Goal: Task Accomplishment & Management: Manage account settings

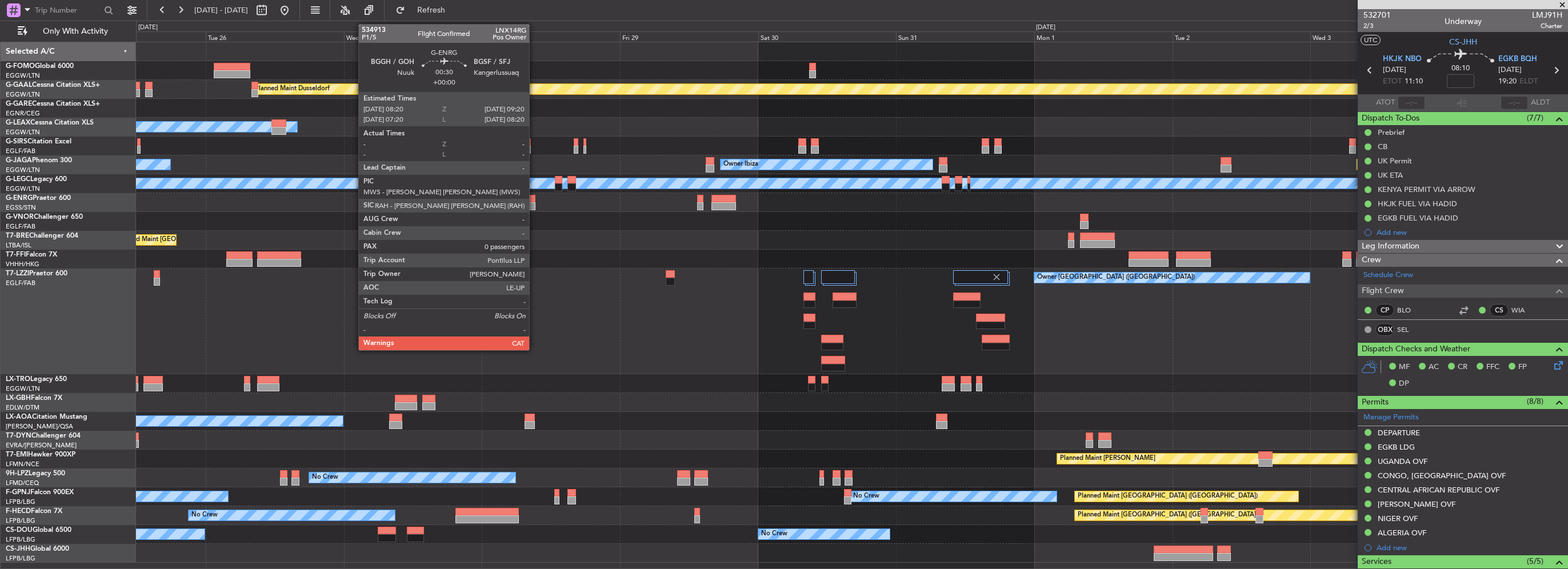
click at [534, 204] on div at bounding box center [532, 206] width 6 height 8
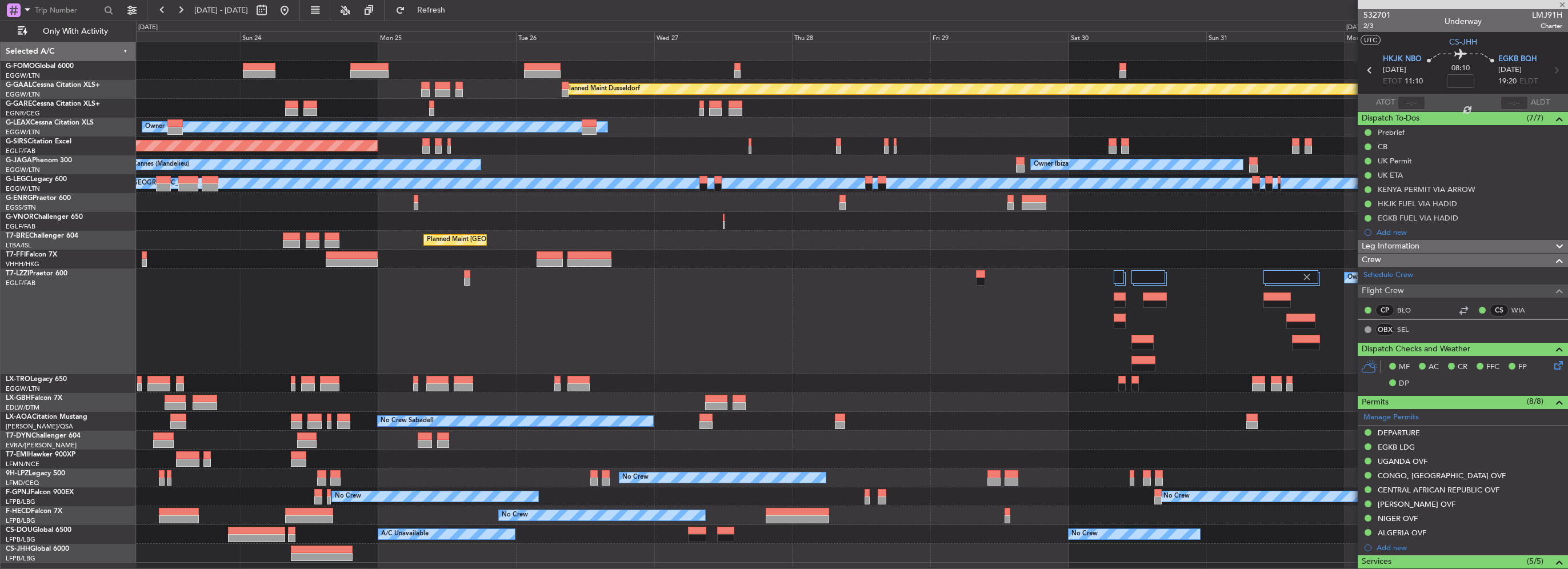
click at [760, 233] on div "Planned Maint Dusseldorf Owner Unplanned Maint [GEOGRAPHIC_DATA] ([GEOGRAPHIC_D…" at bounding box center [852, 303] width 1431 height 521
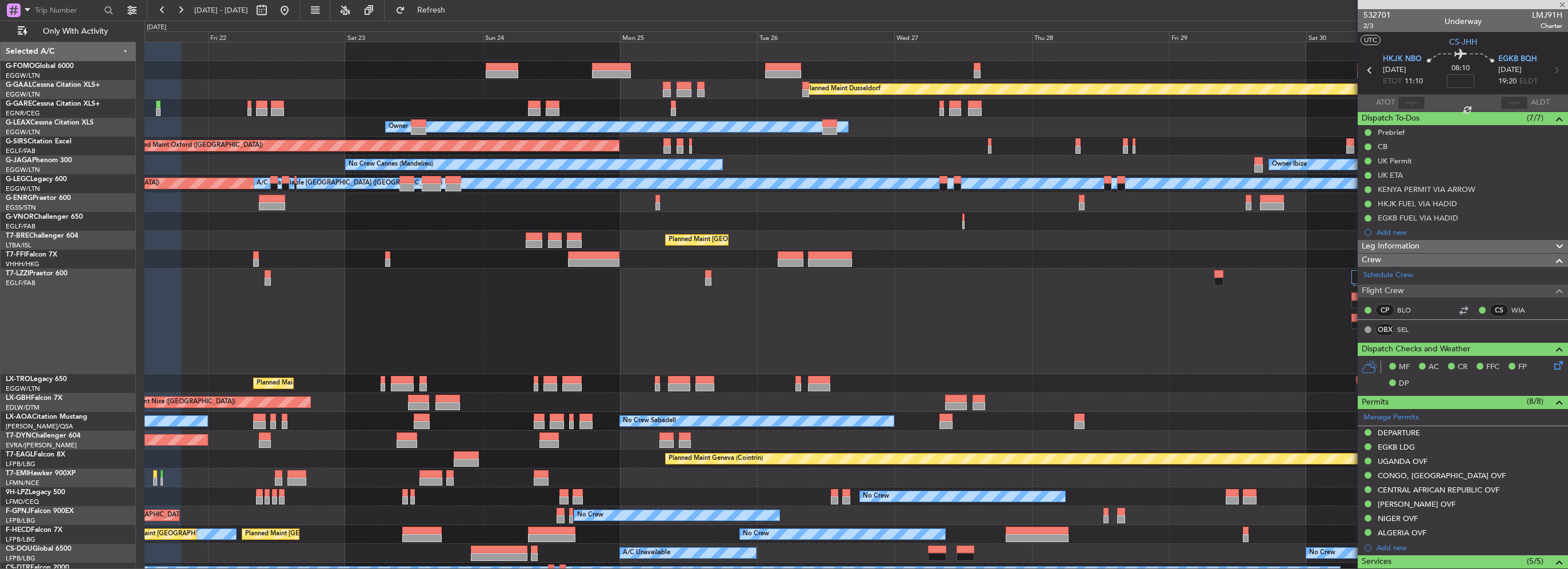
click at [651, 221] on div "Planned Maint Dusseldorf Unplanned Maint [PERSON_NAME] Owner Unplanned Maint [G…" at bounding box center [856, 321] width 1423 height 558
type input "0"
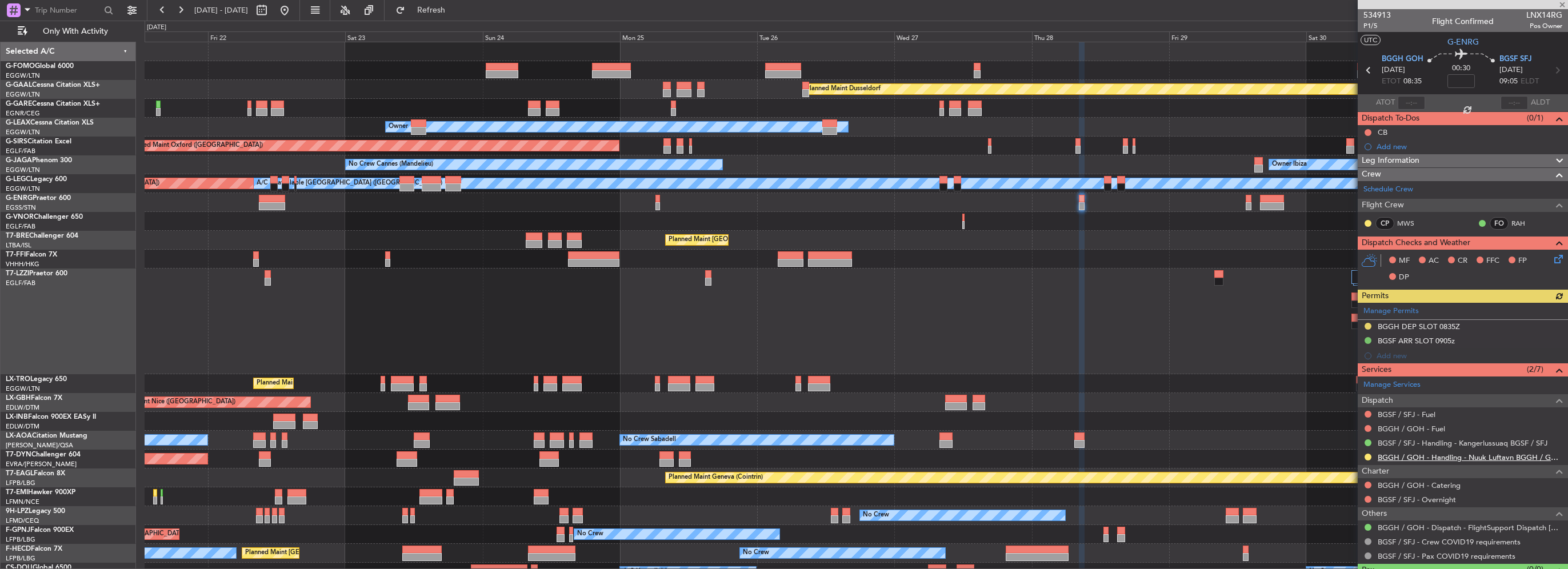
click at [1481, 457] on link "BGGH / GOH - Handling - Nuuk Luftavn BGGH / GOH" at bounding box center [1470, 457] width 185 height 10
click at [225, 0] on html "[DATE] - [DATE] Refresh Quick Links Only With Activity Planned [GEOGRAPHIC_DATA…" at bounding box center [784, 284] width 1568 height 569
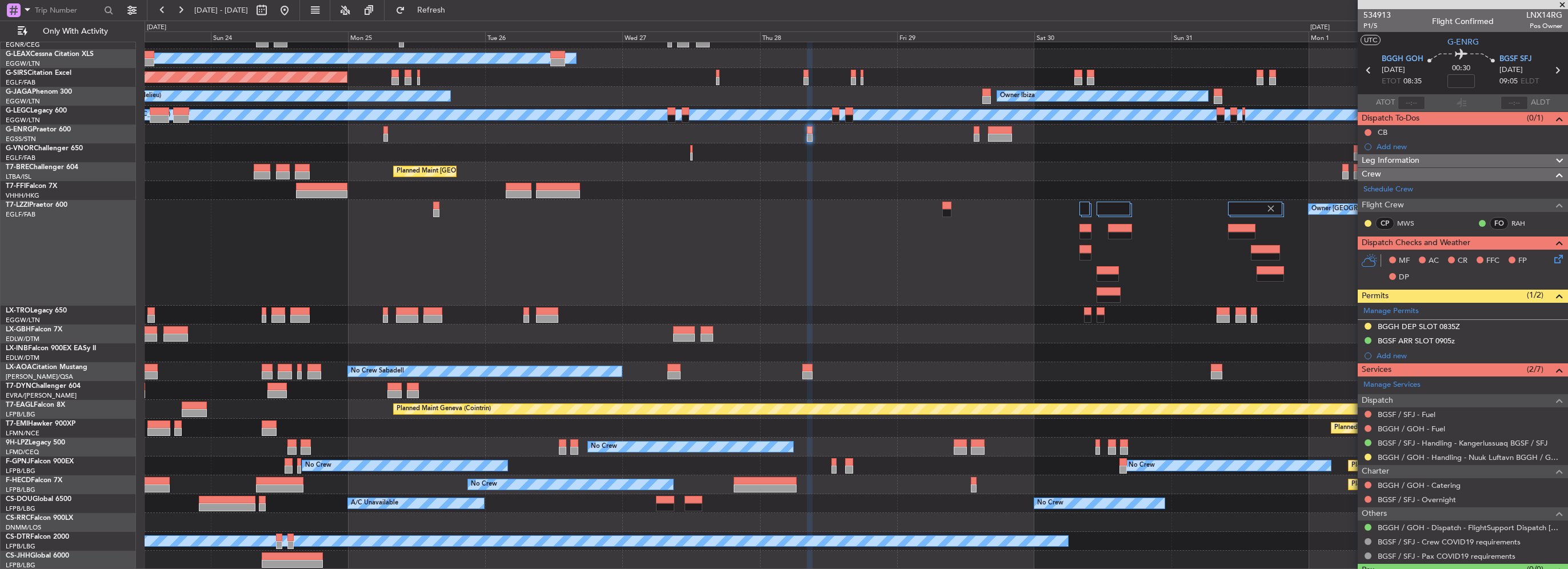
click at [866, 149] on div "Planned Maint Dusseldorf Owner Unplanned Maint [GEOGRAPHIC_DATA] ([GEOGRAPHIC_D…" at bounding box center [856, 272] width 1423 height 596
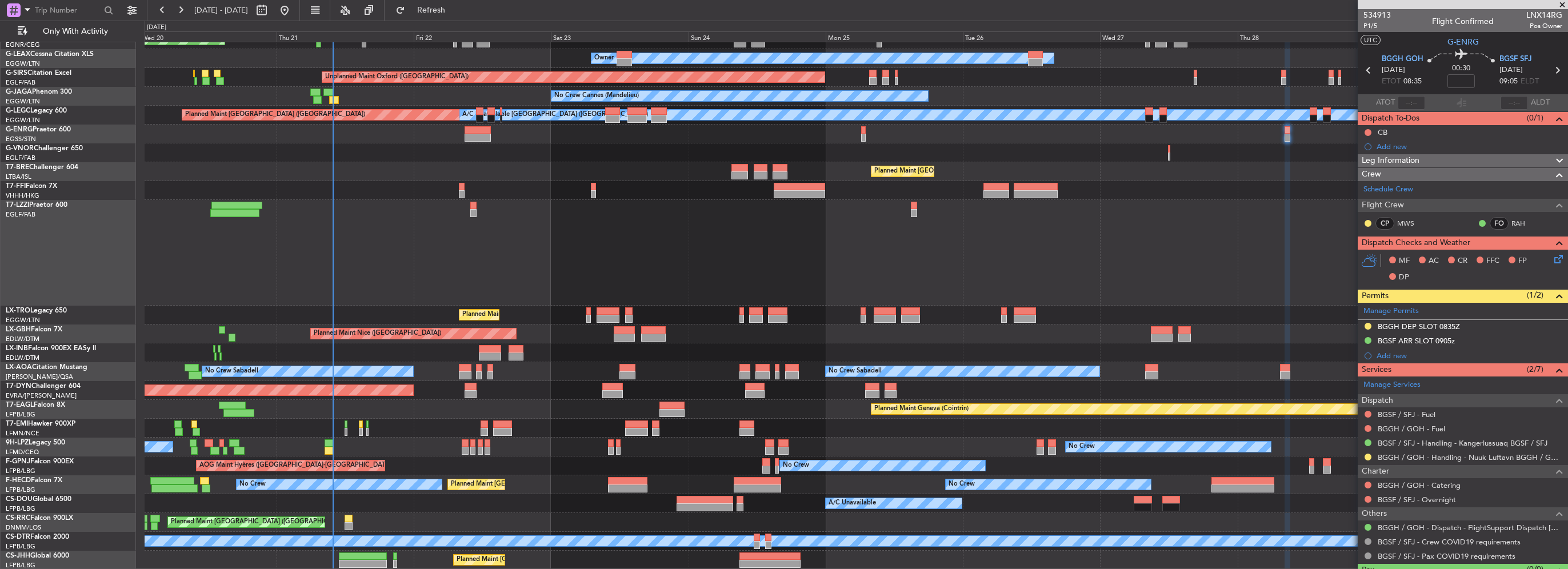
scroll to position [69, 0]
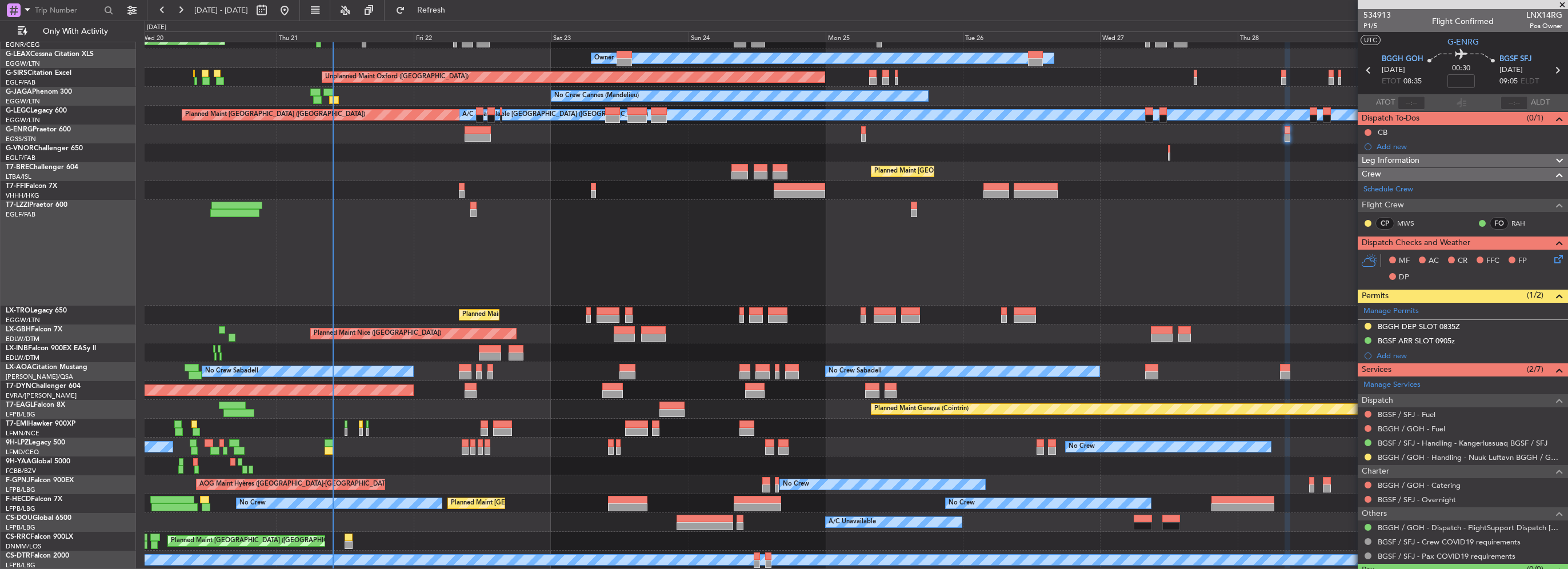
click at [416, 352] on div "Planned Maint Dusseldorf Unplanned Maint [PERSON_NAME] Owner Owner Unplanned Ma…" at bounding box center [856, 281] width 1423 height 615
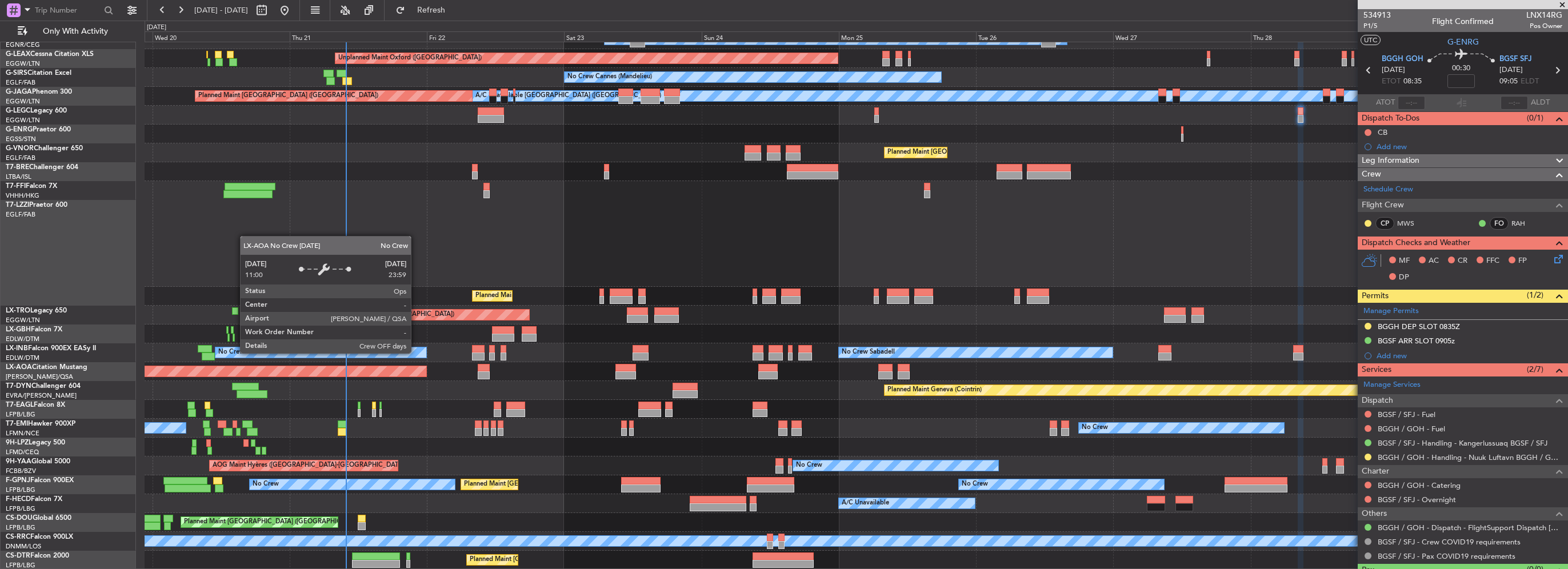
scroll to position [87, 0]
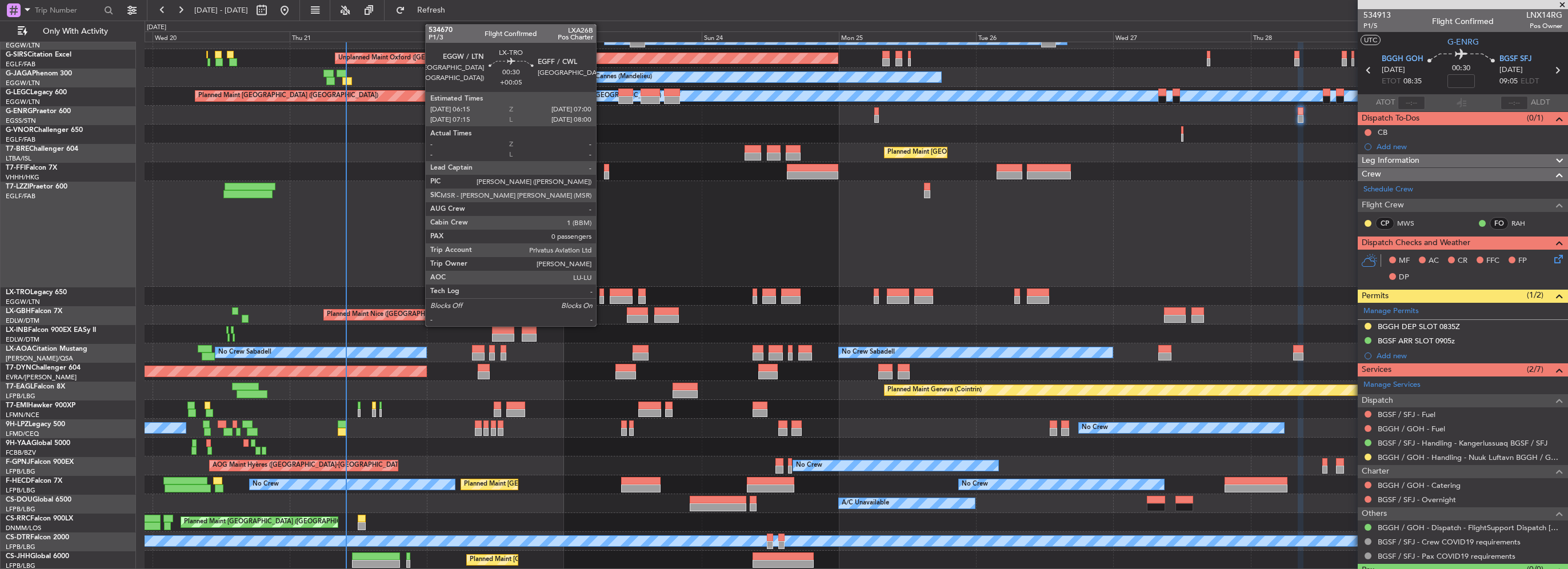
click at [601, 293] on div at bounding box center [601, 292] width 4 height 8
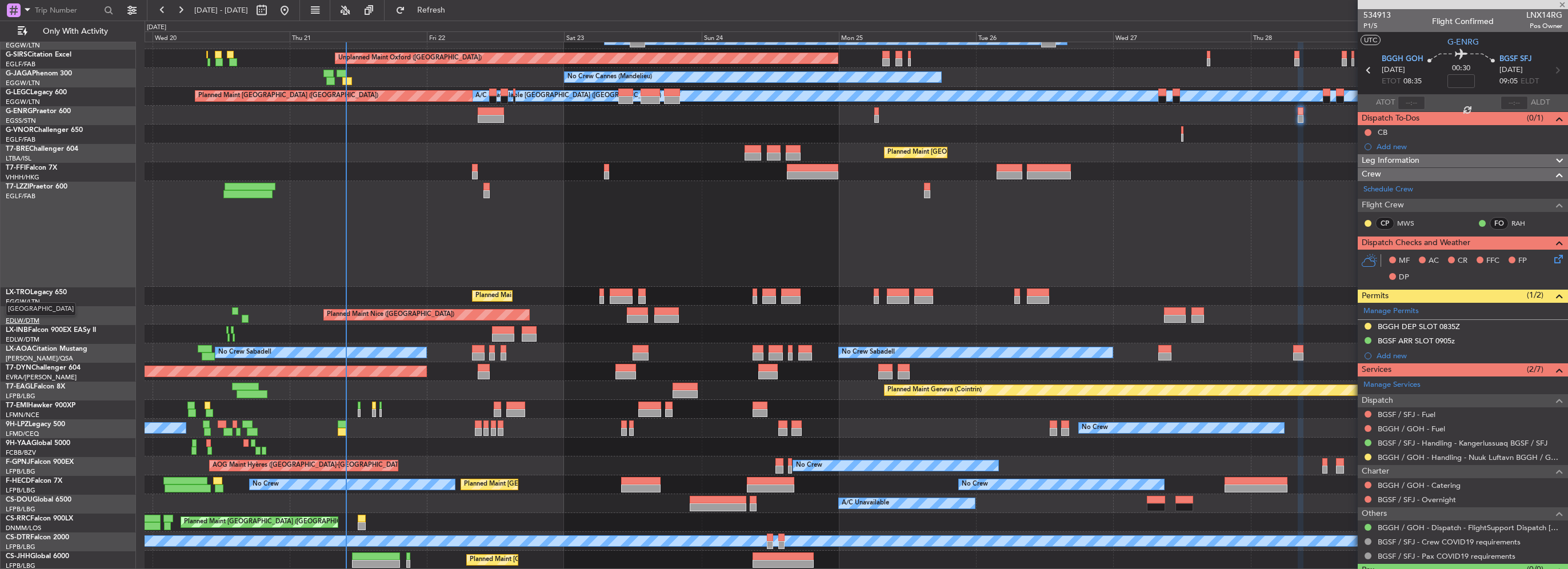
type input "+00:05"
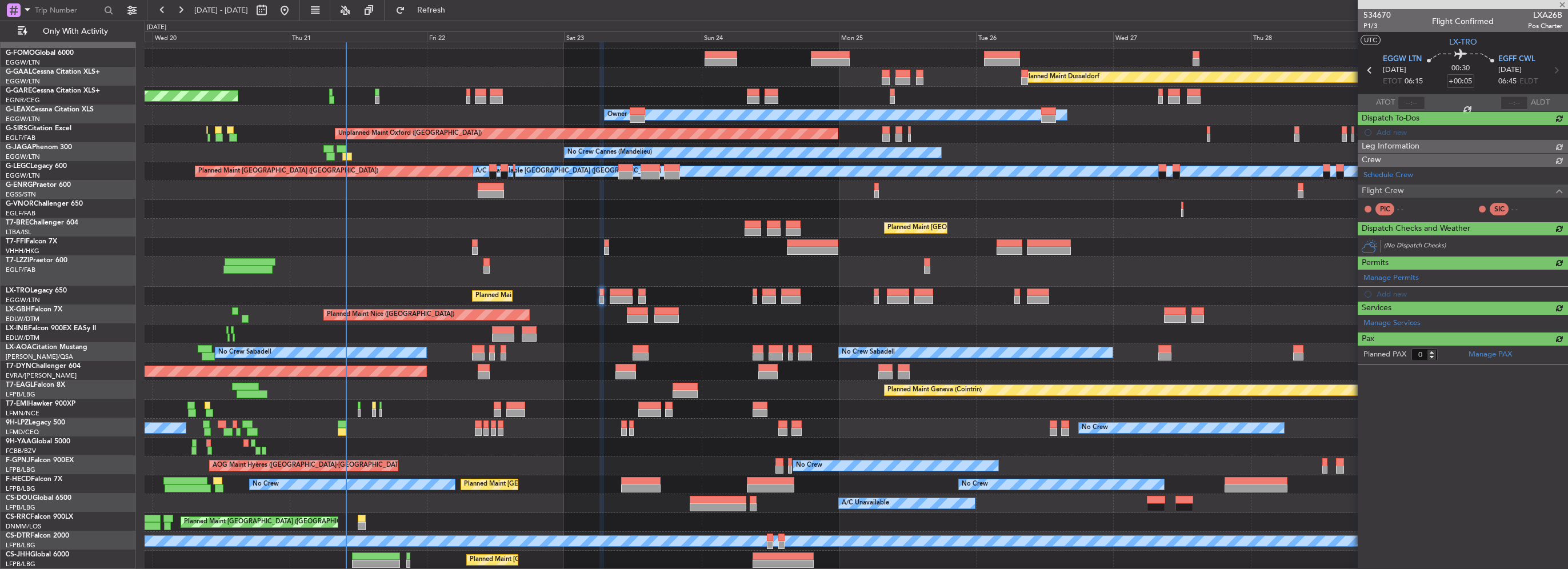
scroll to position [11, 0]
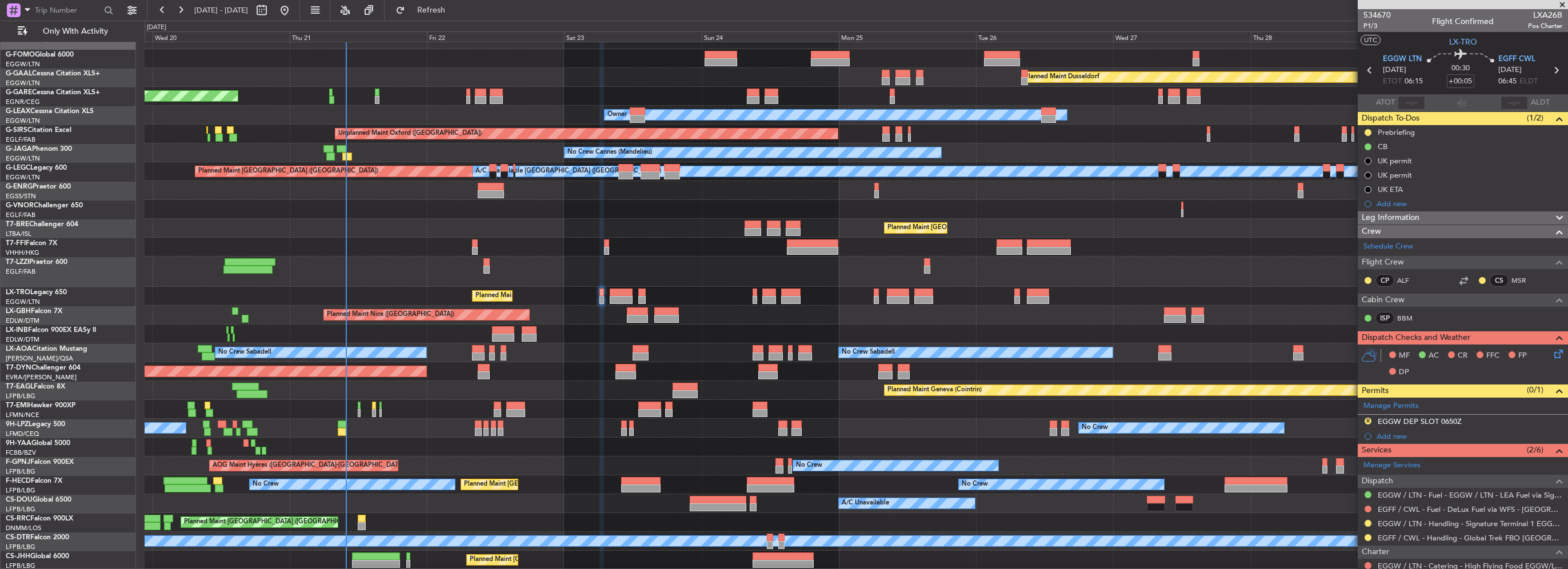
drag, startPoint x: 1404, startPoint y: 131, endPoint x: 1407, endPoint y: 147, distance: 16.3
click at [1404, 131] on div "Prebriefing" at bounding box center [1396, 132] width 37 height 10
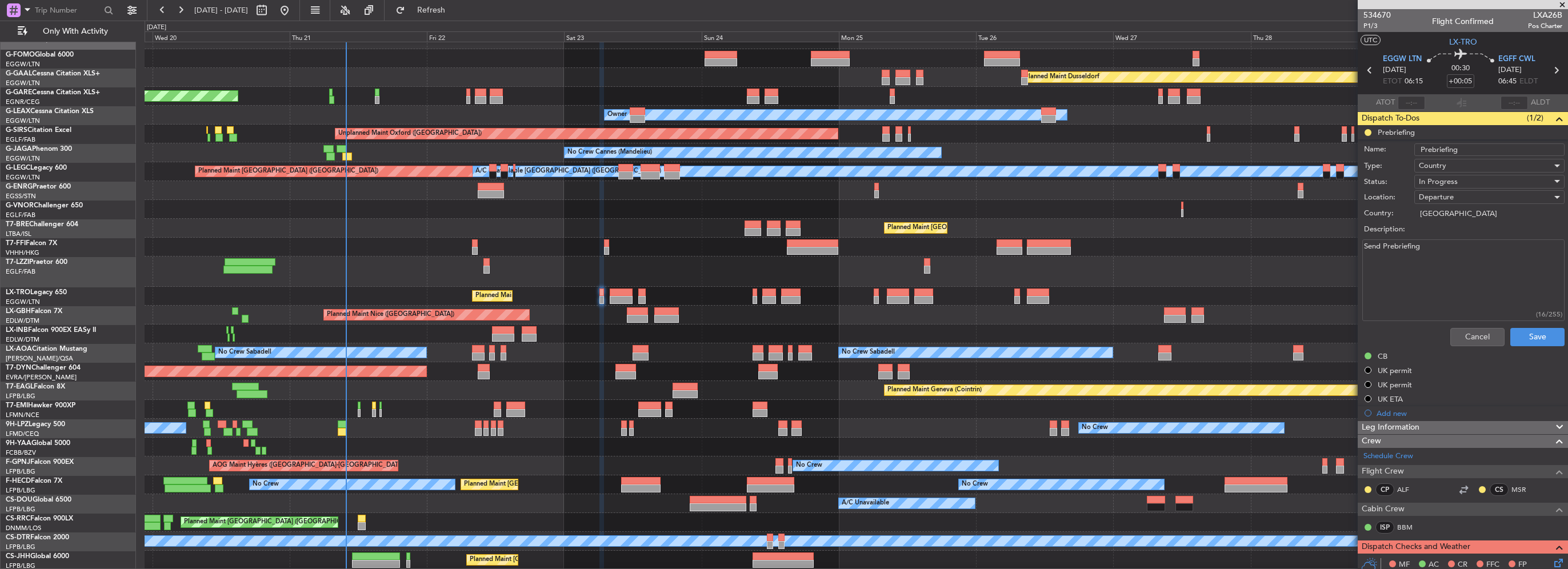
drag, startPoint x: 1346, startPoint y: 243, endPoint x: 1218, endPoint y: 249, distance: 128.1
click at [1233, 248] on fb-app "[DATE] - [DATE] Refresh Quick Links Only With Activity Planned [GEOGRAPHIC_DATA…" at bounding box center [784, 288] width 1568 height 561
paste textarea "EGGW EGFF FUEL 4850kgs Cargo 100kgs"
type textarea "EGGW EGFF FUEL 4850kgs Cargo 100kgs"
drag, startPoint x: 1360, startPoint y: 211, endPoint x: 1456, endPoint y: 178, distance: 101.5
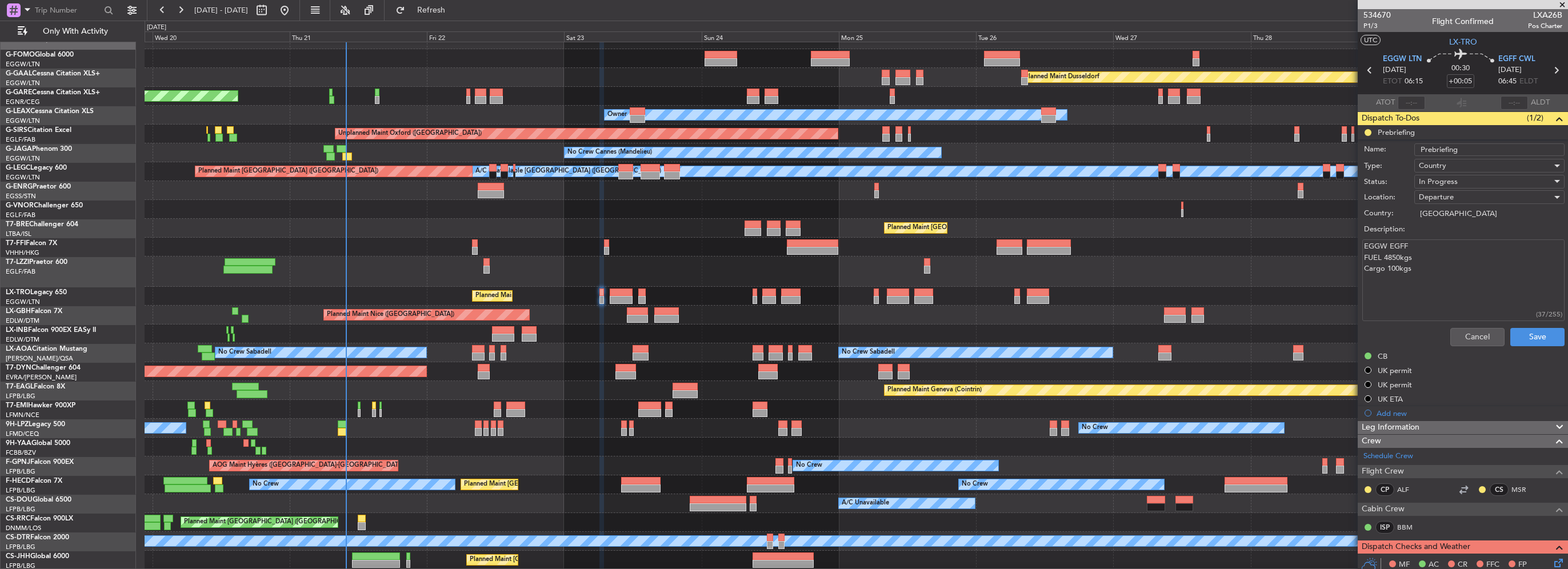
click at [1456, 178] on div "In Progress" at bounding box center [1485, 182] width 133 height 17
click at [1442, 240] on span "Completed" at bounding box center [1484, 238] width 134 height 17
click at [1532, 335] on button "Save" at bounding box center [1537, 337] width 54 height 18
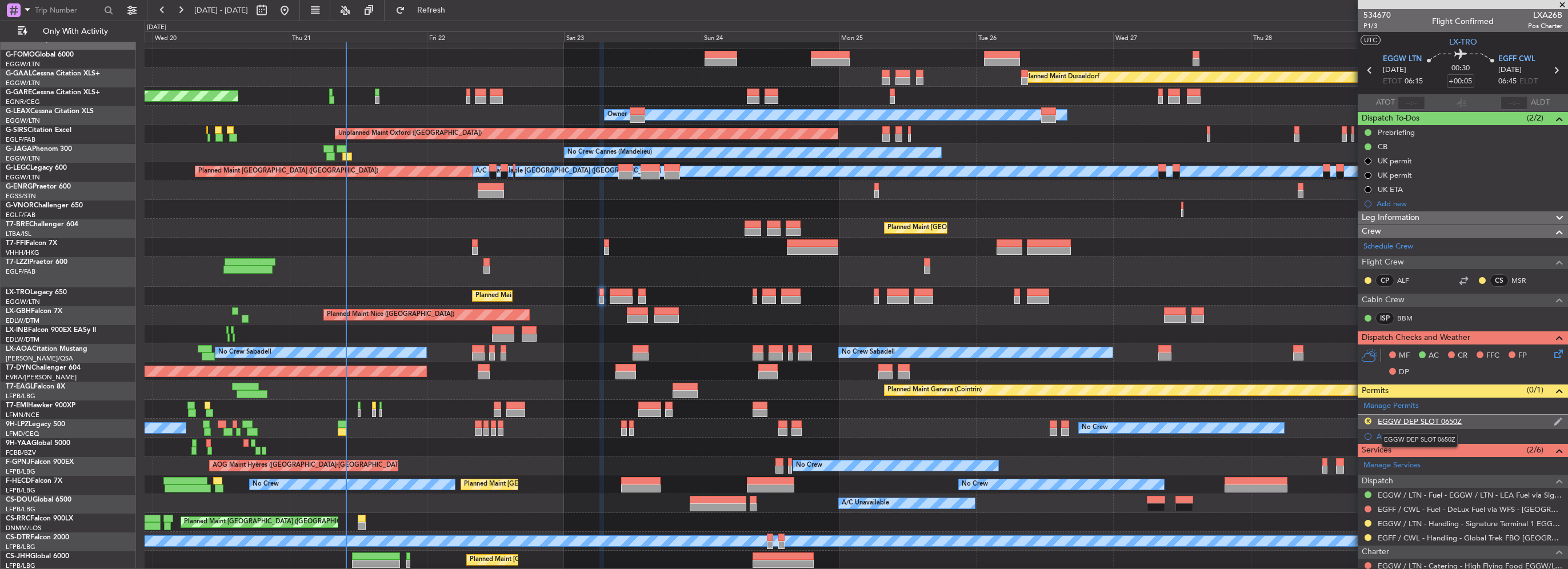
click at [1431, 417] on div "EGGW DEP SLOT 0650Z" at bounding box center [1419, 421] width 84 height 10
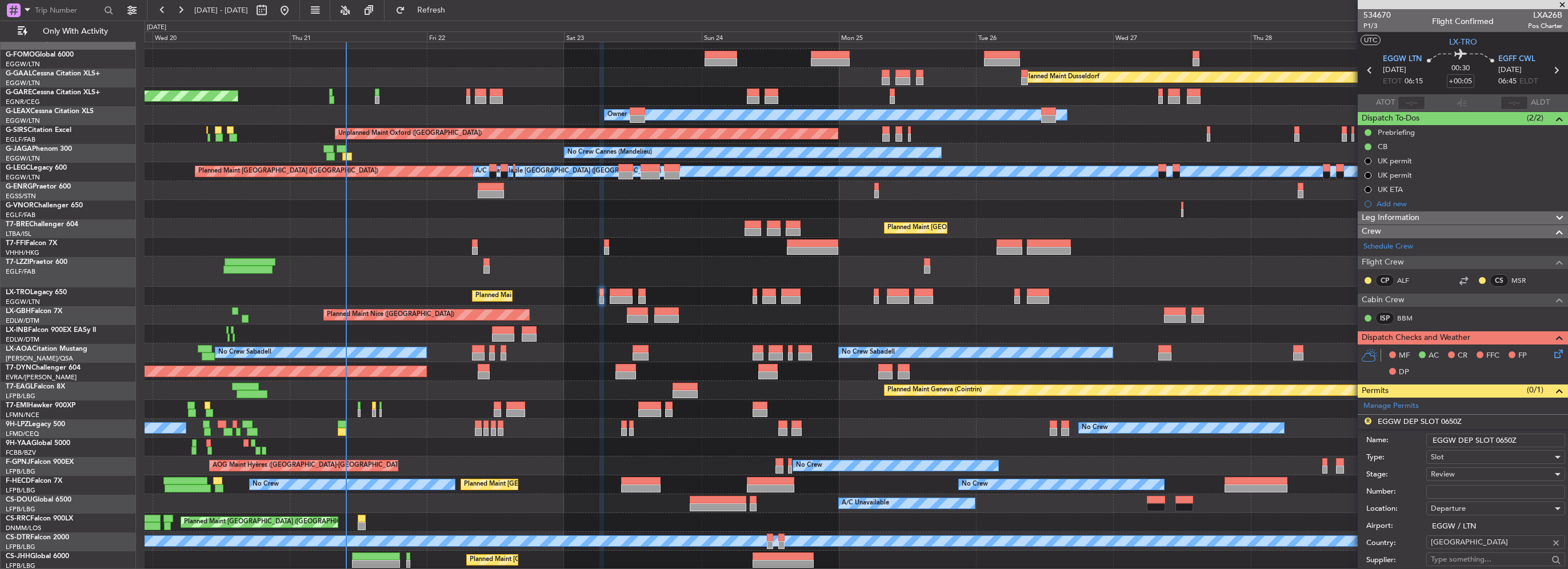
drag, startPoint x: 1501, startPoint y: 436, endPoint x: 1496, endPoint y: 436, distance: 5.0
click at [1496, 436] on input "EGGW DEP SLOT 0650Z" at bounding box center [1496, 441] width 139 height 14
click at [1468, 475] on div "Review" at bounding box center [1492, 474] width 122 height 17
click at [1465, 548] on span "Requested" at bounding box center [1491, 547] width 120 height 17
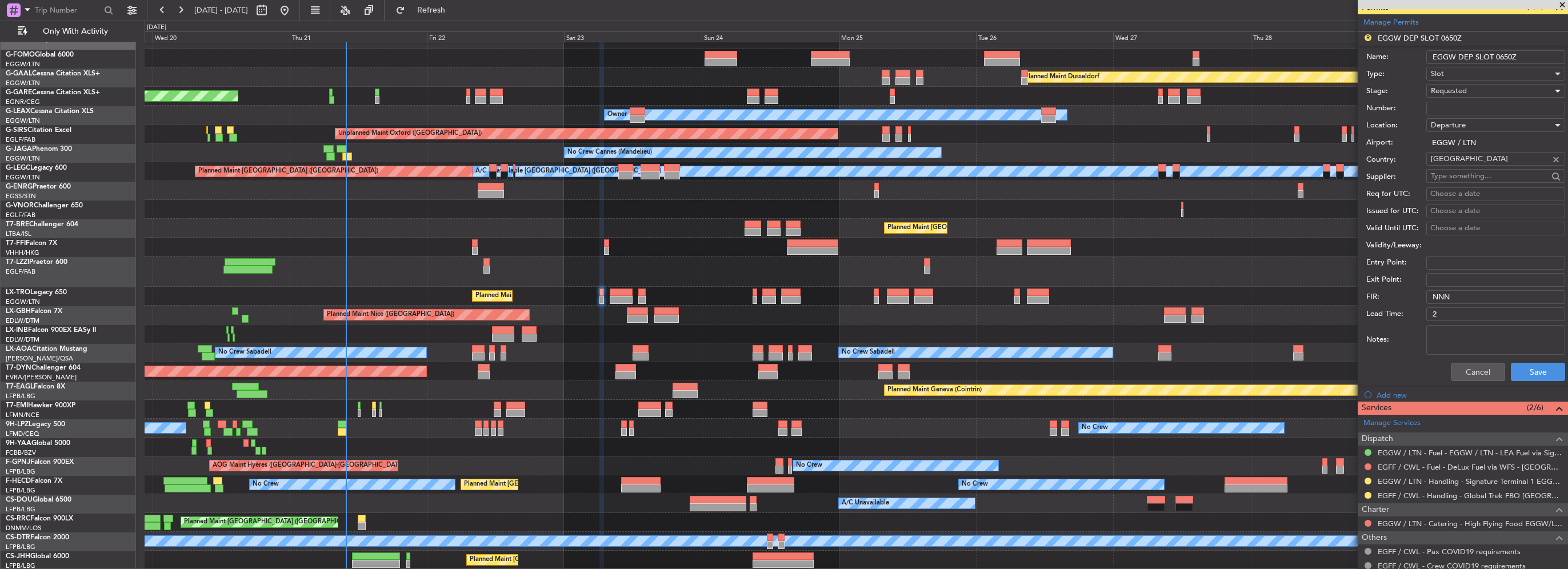
scroll to position [400, 0]
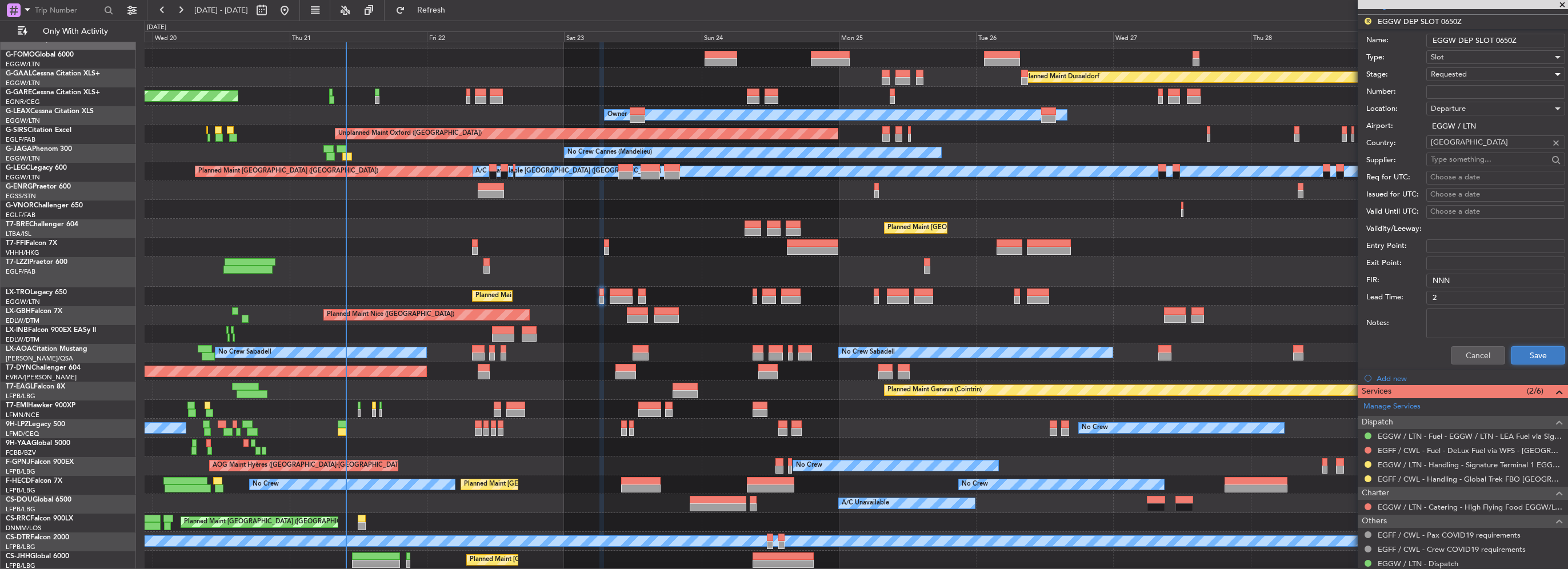
click at [1518, 360] on button "Save" at bounding box center [1538, 355] width 54 height 18
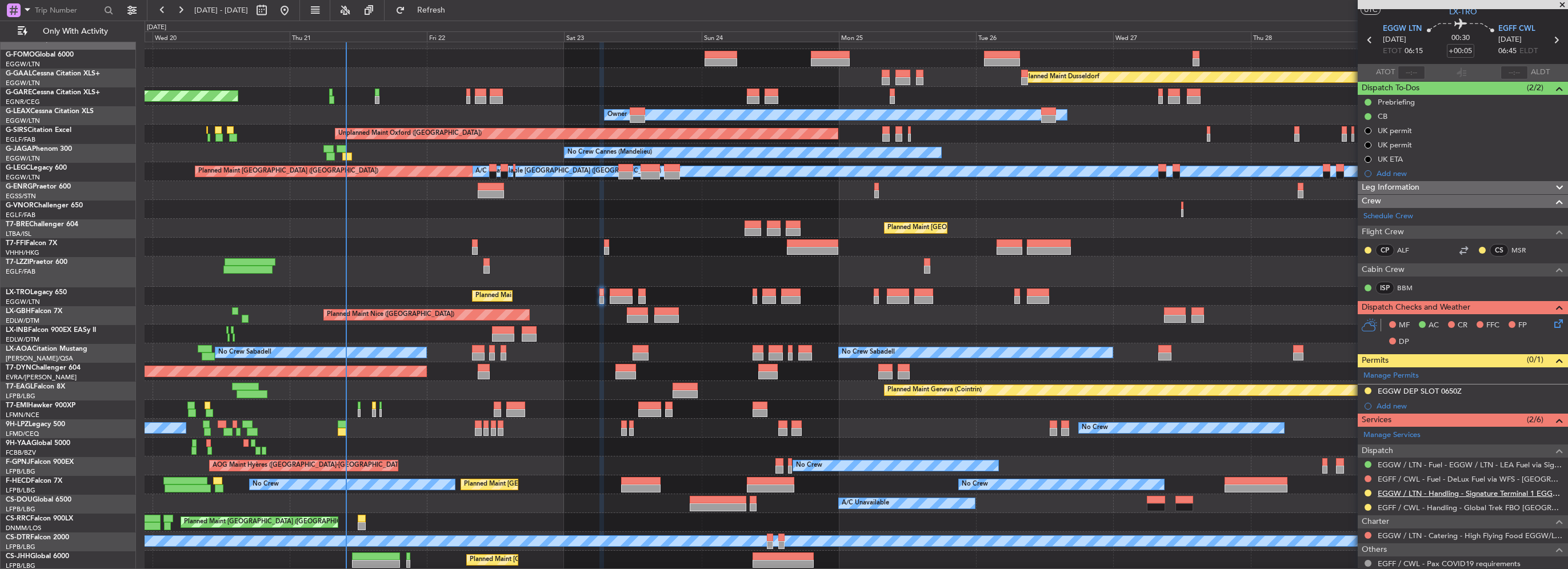
scroll to position [0, 0]
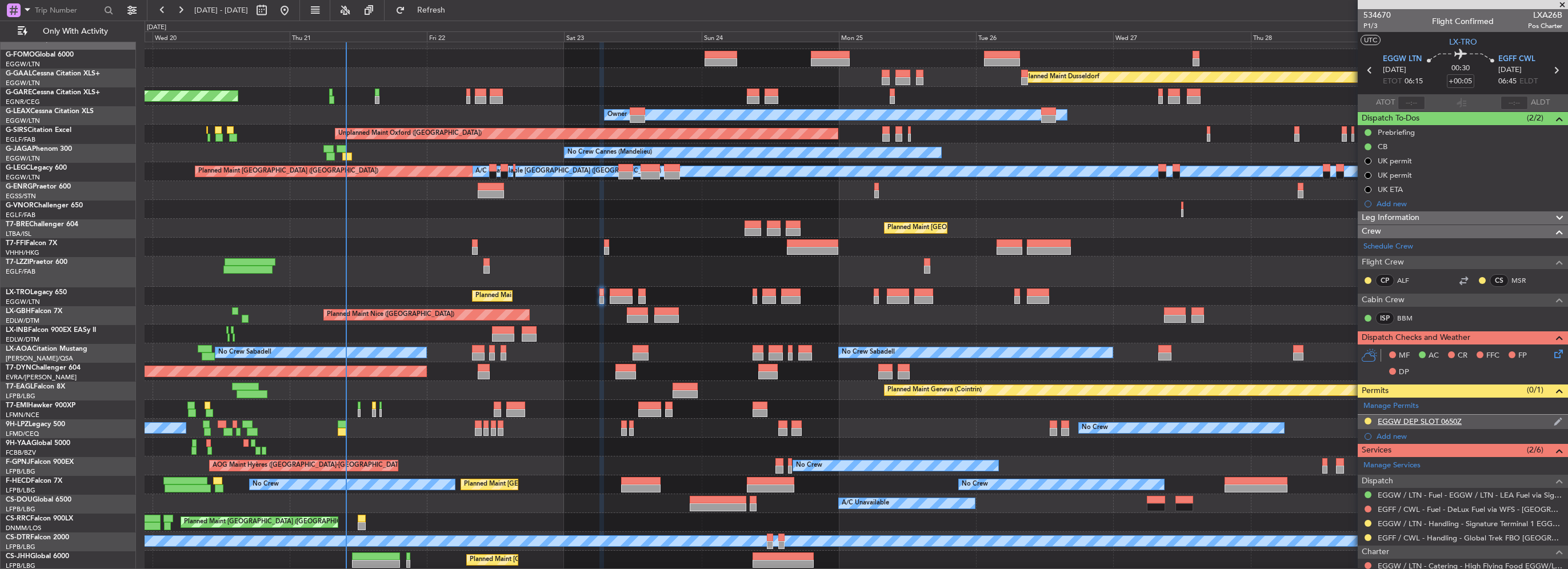
click at [1420, 425] on div "EGGW DEP SLOT 0650Z" at bounding box center [1463, 422] width 210 height 14
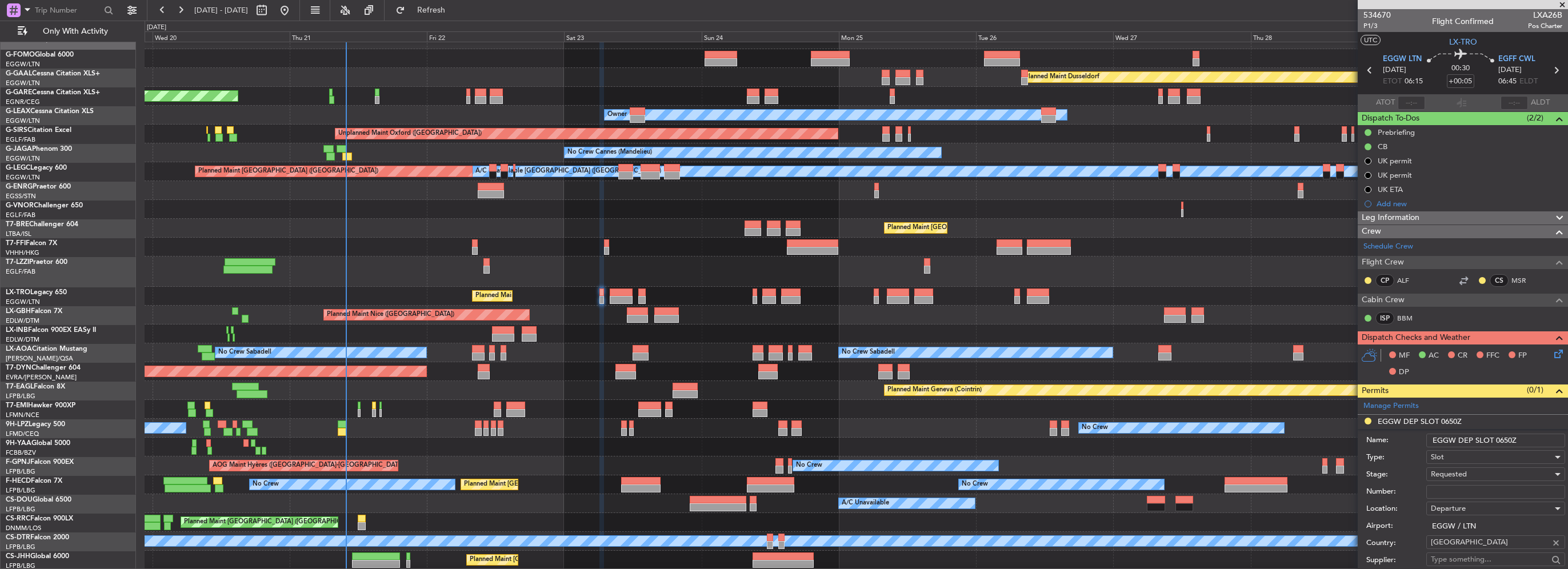
drag, startPoint x: 1513, startPoint y: 441, endPoint x: 1503, endPoint y: 439, distance: 10.2
click at [1503, 439] on input "EGGW DEP SLOT 0650Z" at bounding box center [1496, 441] width 139 height 14
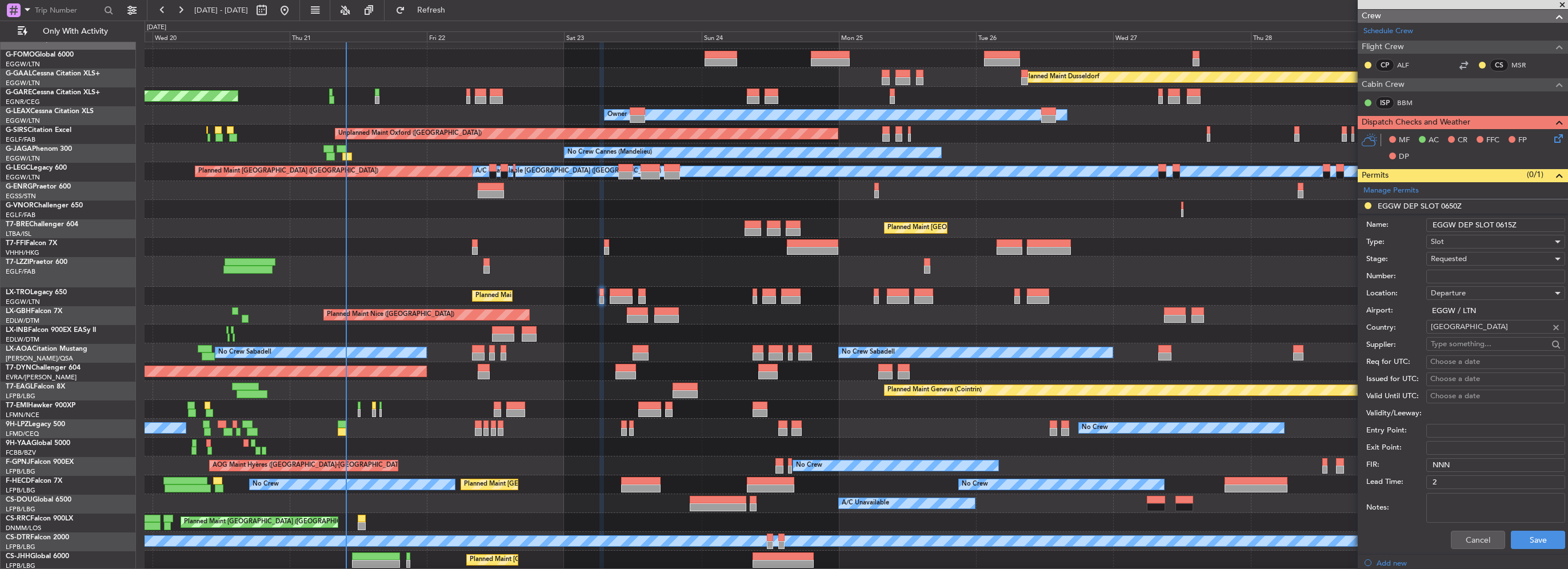
scroll to position [229, 0]
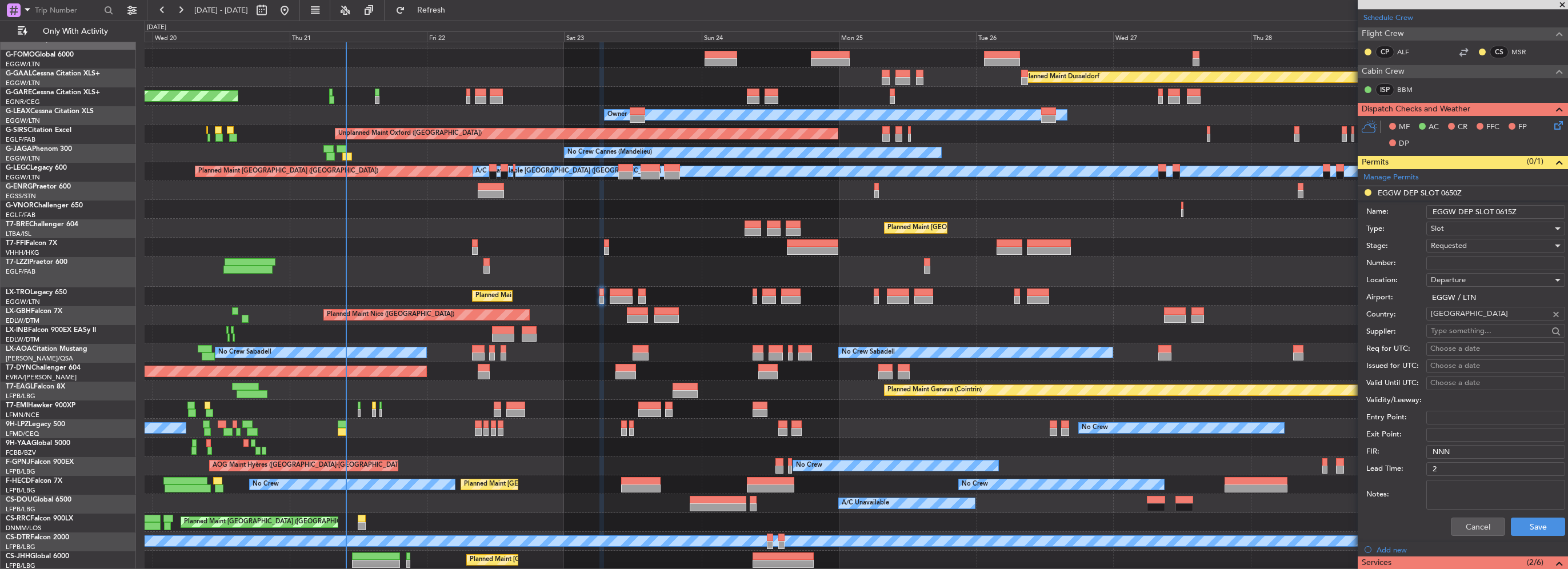
type input "EGGW DEP SLOT 0615Z"
click at [1557, 525] on form "Name: EGGW DEP SLOT 0615Z Type: Slot Stage: Requested Number: Location: Departu…" at bounding box center [1463, 371] width 210 height 341
click at [1536, 521] on button "Save" at bounding box center [1538, 526] width 54 height 18
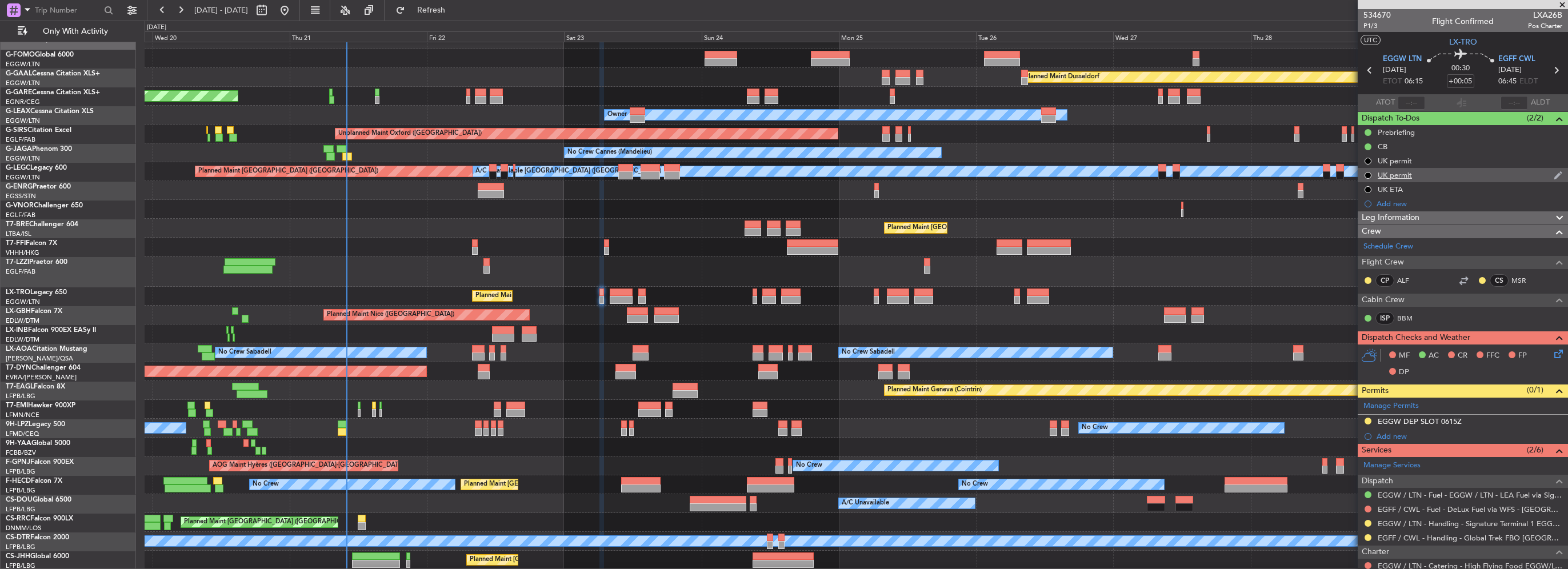
scroll to position [0, 0]
click at [1402, 131] on div "Prebriefing" at bounding box center [1396, 132] width 37 height 10
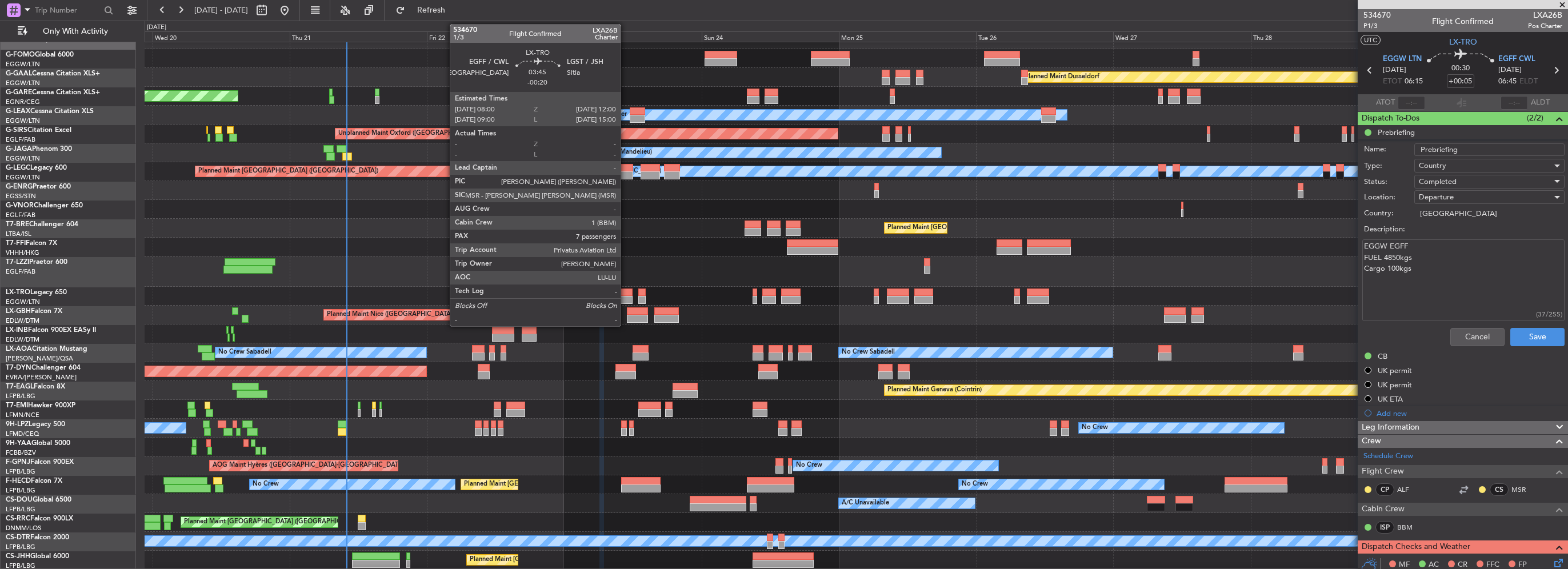
click at [626, 298] on div at bounding box center [621, 300] width 23 height 8
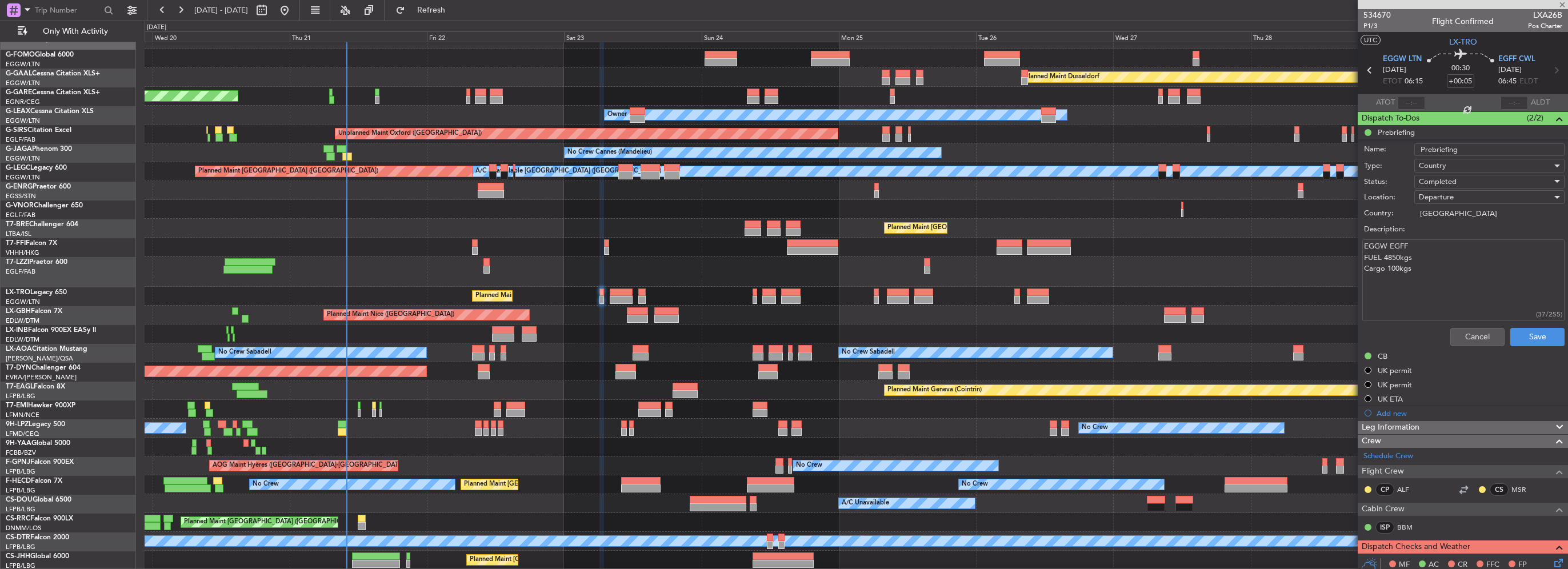
type input "-00:20"
type input "7"
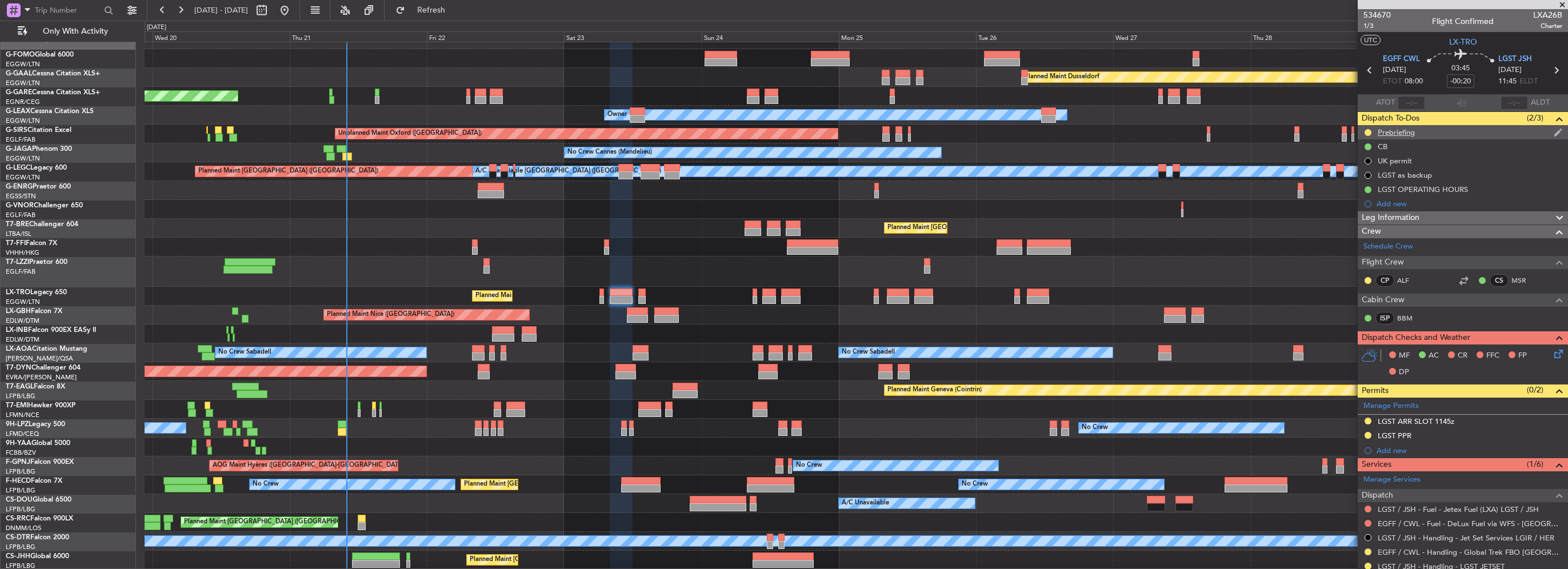
click at [1419, 128] on div "Prebriefing" at bounding box center [1463, 132] width 210 height 14
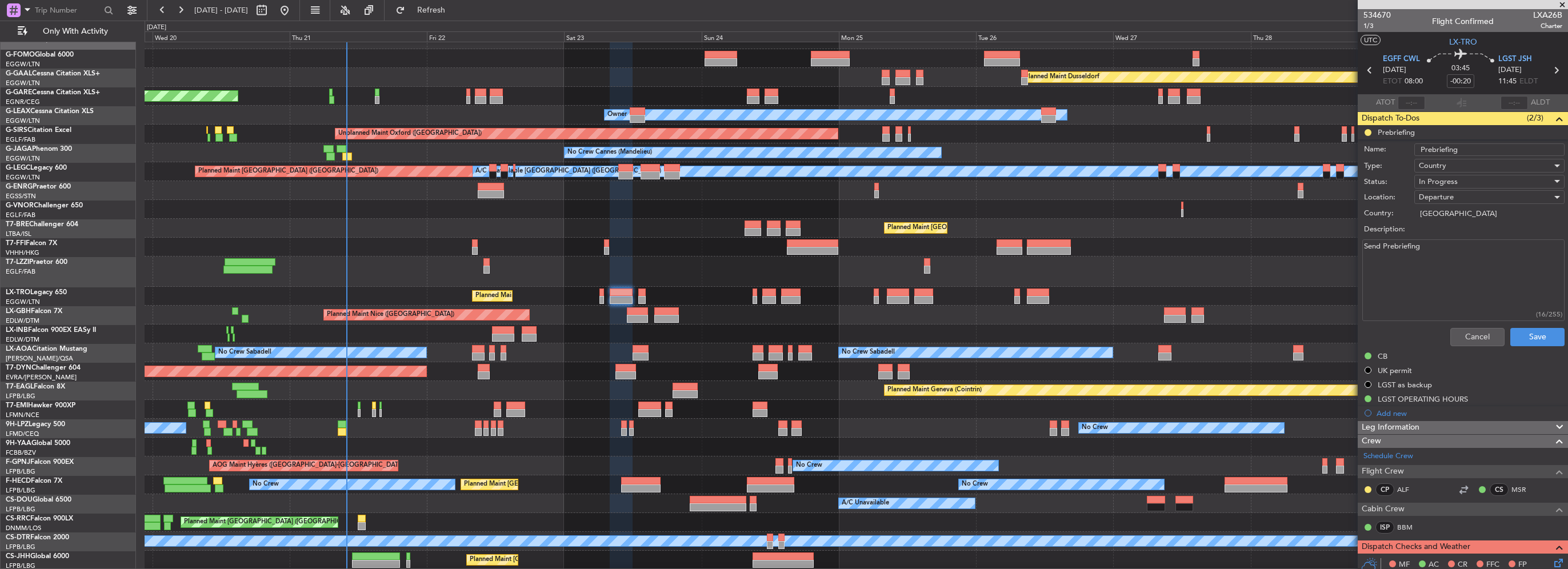
click at [1456, 278] on textarea "Send Prebriefing" at bounding box center [1463, 280] width 203 height 82
drag, startPoint x: 1487, startPoint y: 256, endPoint x: 1116, endPoint y: 246, distance: 371.1
click at [1111, 248] on fb-app "19 Aug 2025 - 30 Aug 2025 Refresh Quick Links Only With Activity Planned Maint …" at bounding box center [784, 288] width 1568 height 561
paste textarea "EGFF LGST FUEL 7500 kgs cargo 250kgs"
type textarea "EGFF LGST FUEL 7500 kgs cargo 250kgs"
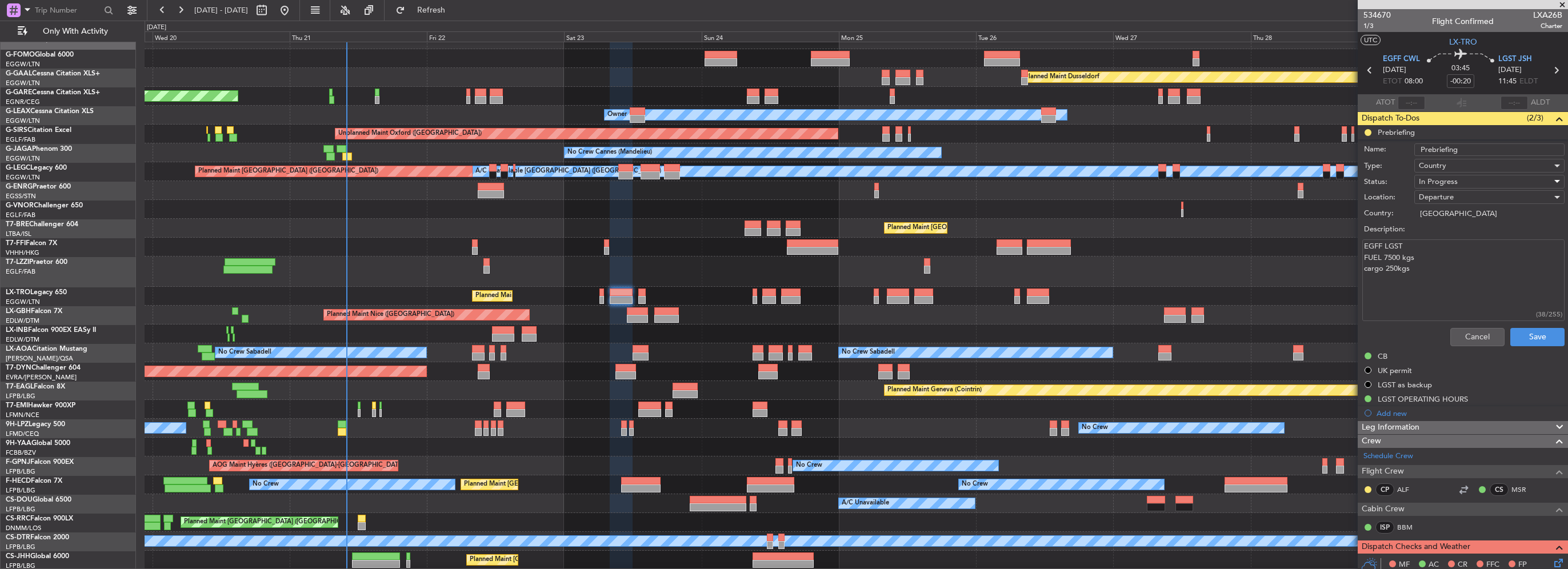
click at [1447, 180] on span "In Progress" at bounding box center [1438, 182] width 39 height 10
click at [1445, 242] on span "Completed" at bounding box center [1484, 238] width 134 height 17
click at [1536, 331] on button "Save" at bounding box center [1537, 337] width 54 height 18
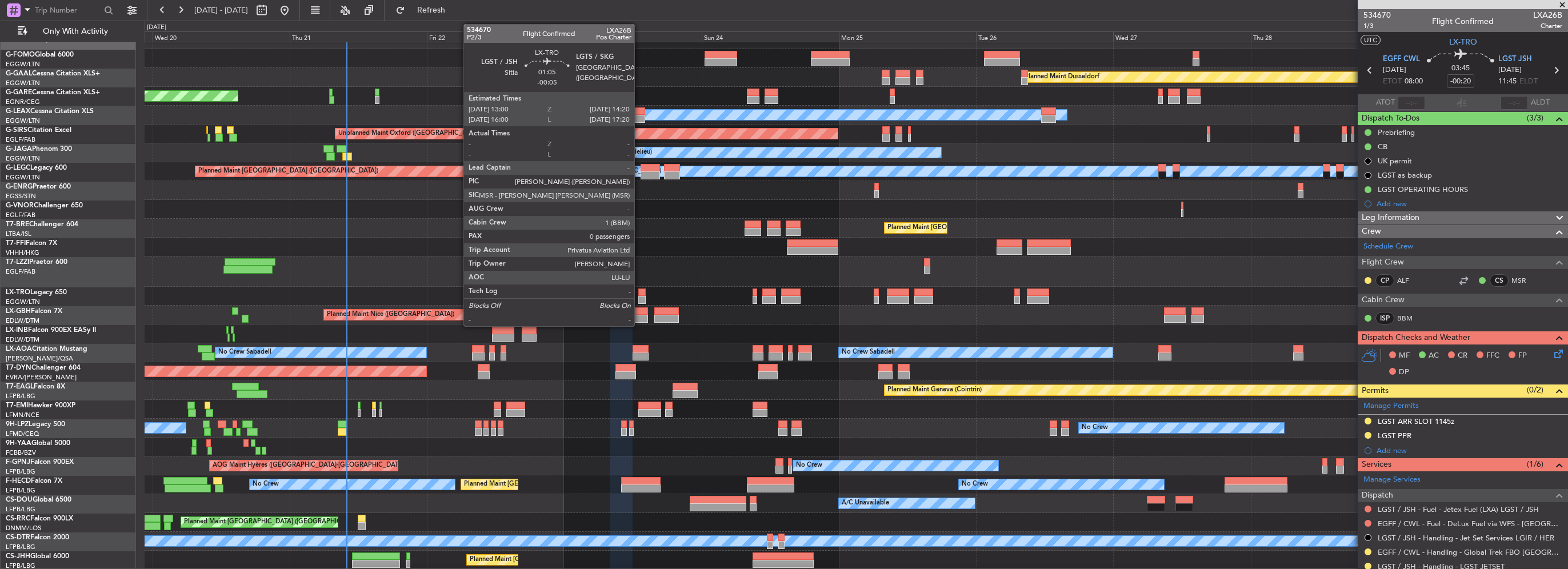
click at [640, 297] on div at bounding box center [642, 300] width 8 height 8
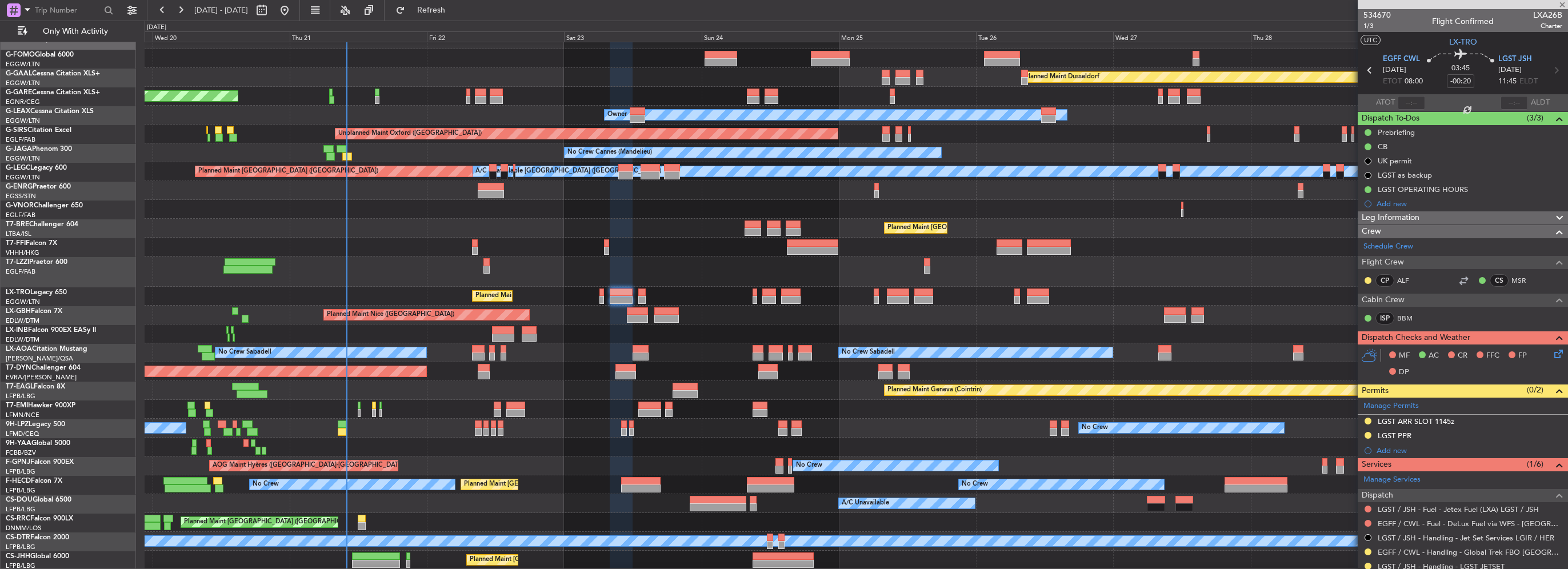
type input "-00:05"
type input "0"
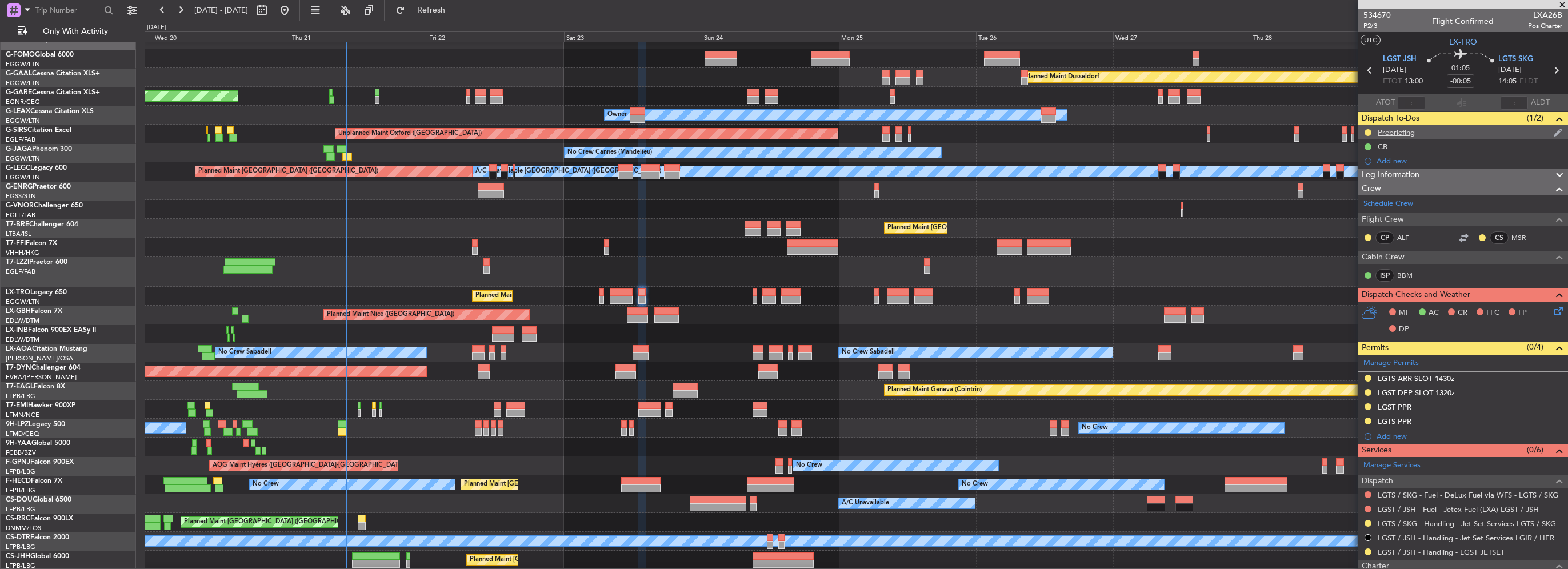
click at [1400, 131] on div "Prebriefing" at bounding box center [1396, 132] width 37 height 10
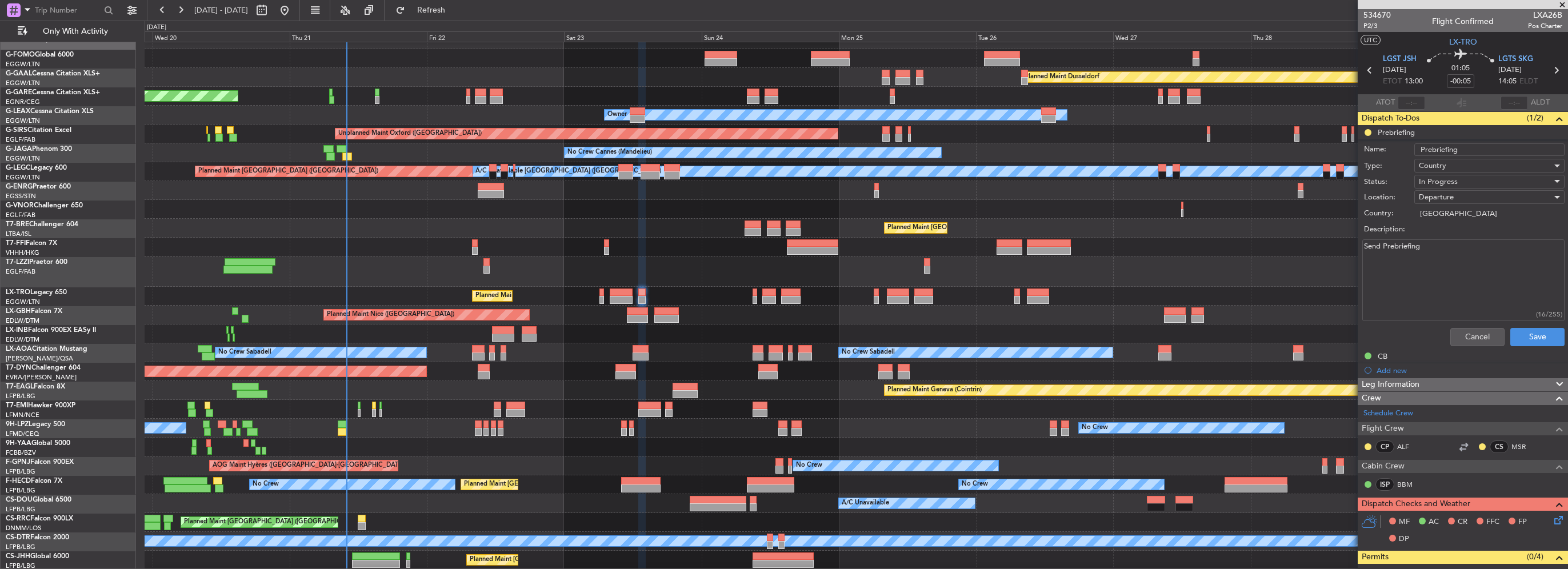
drag, startPoint x: 1464, startPoint y: 264, endPoint x: 1058, endPoint y: 269, distance: 406.0
click at [1064, 267] on fb-app "19 Aug 2025 - 30 Aug 2025 Refresh Quick Links Only With Activity Planned Maint …" at bounding box center [784, 288] width 1568 height 561
type textarea "v"
paste textarea "LGST LGTS Remaining fuel -50 Cargo 100 kgs"
type textarea "LGST LGTS Remaining fuel -50 Cargo 100 kgs"
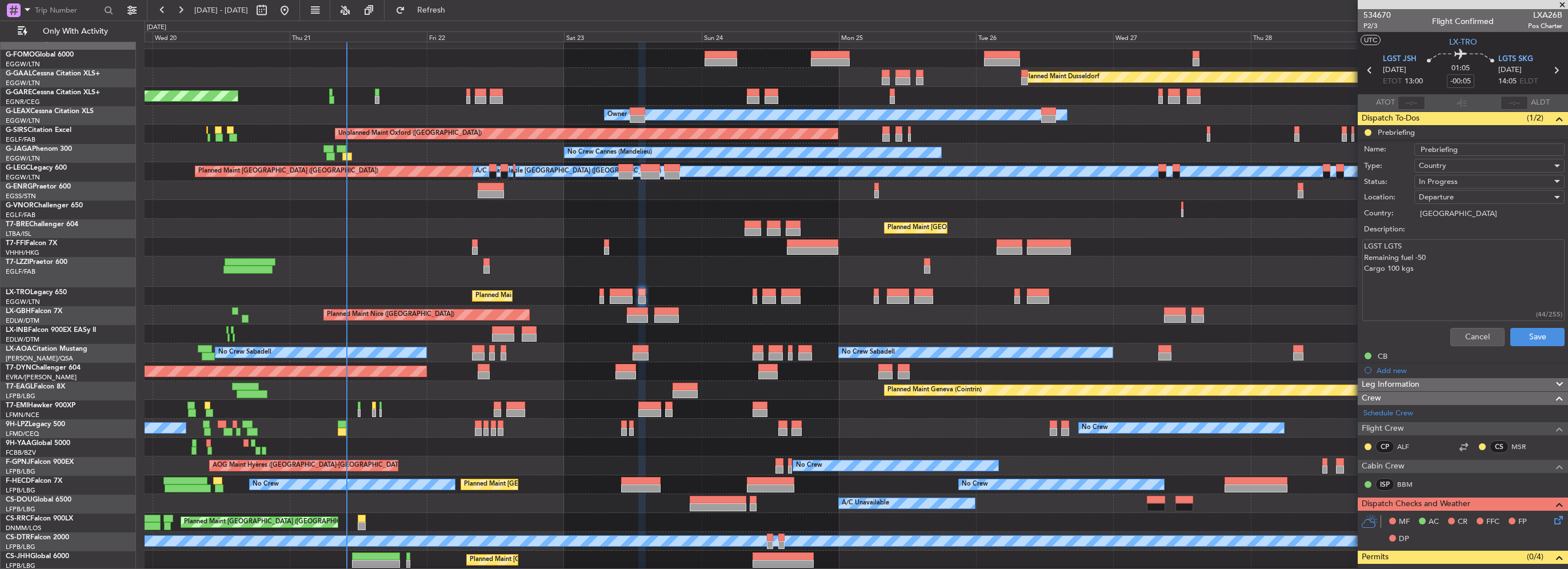
click at [1450, 184] on span "In Progress" at bounding box center [1438, 182] width 39 height 10
click at [1438, 241] on span "Completed" at bounding box center [1484, 238] width 134 height 17
click at [1538, 336] on button "Save" at bounding box center [1537, 337] width 54 height 18
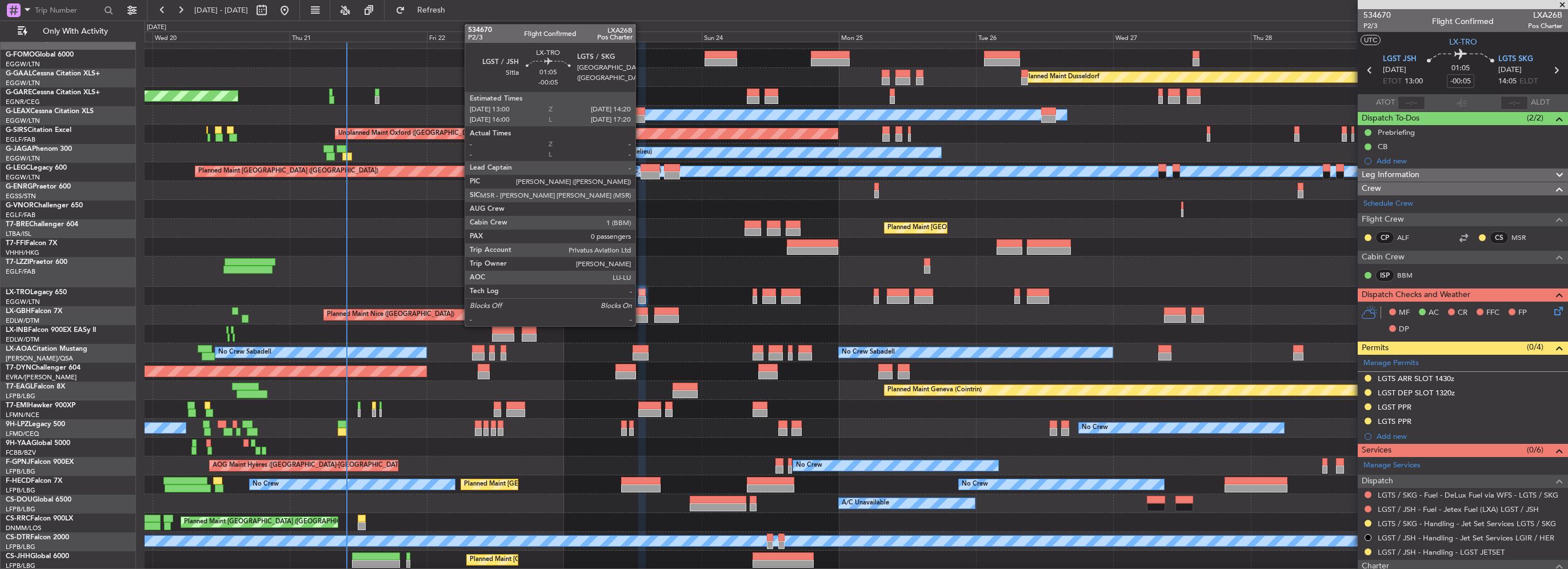
click at [641, 289] on div at bounding box center [642, 292] width 8 height 8
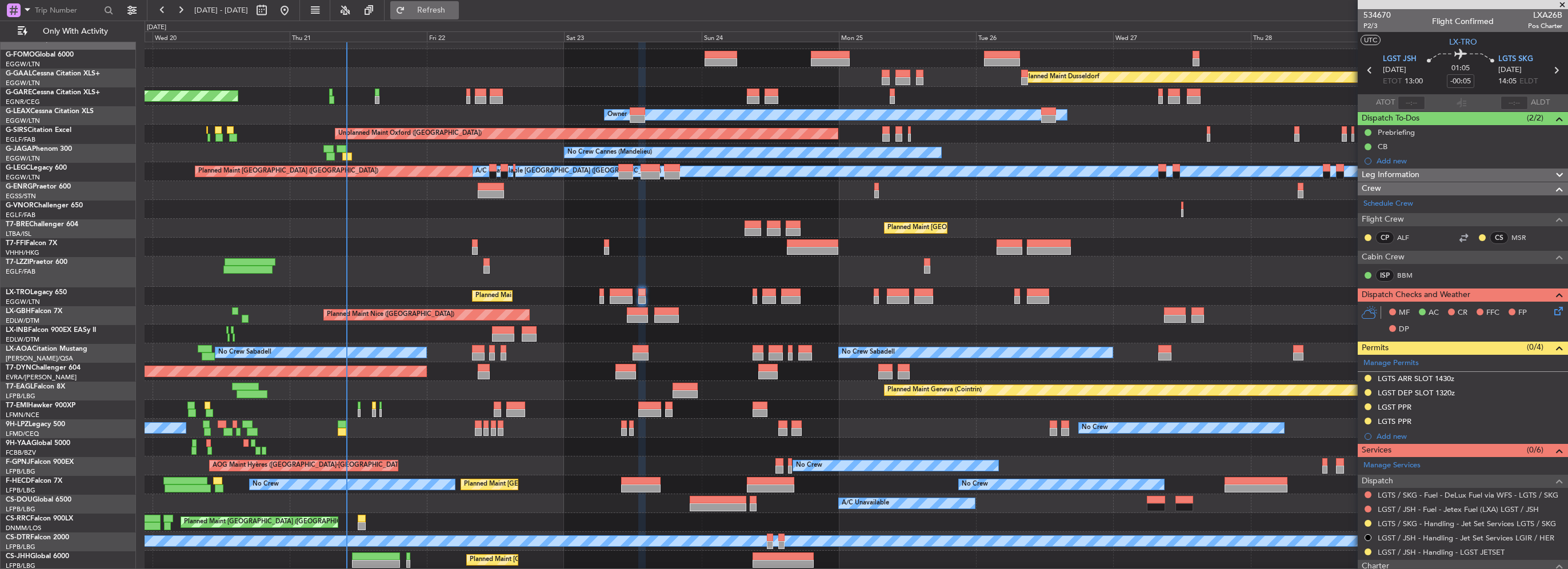
click at [459, 11] on button "Refresh" at bounding box center [425, 10] width 69 height 18
click at [459, 4] on button "Refreshing..." at bounding box center [425, 10] width 69 height 18
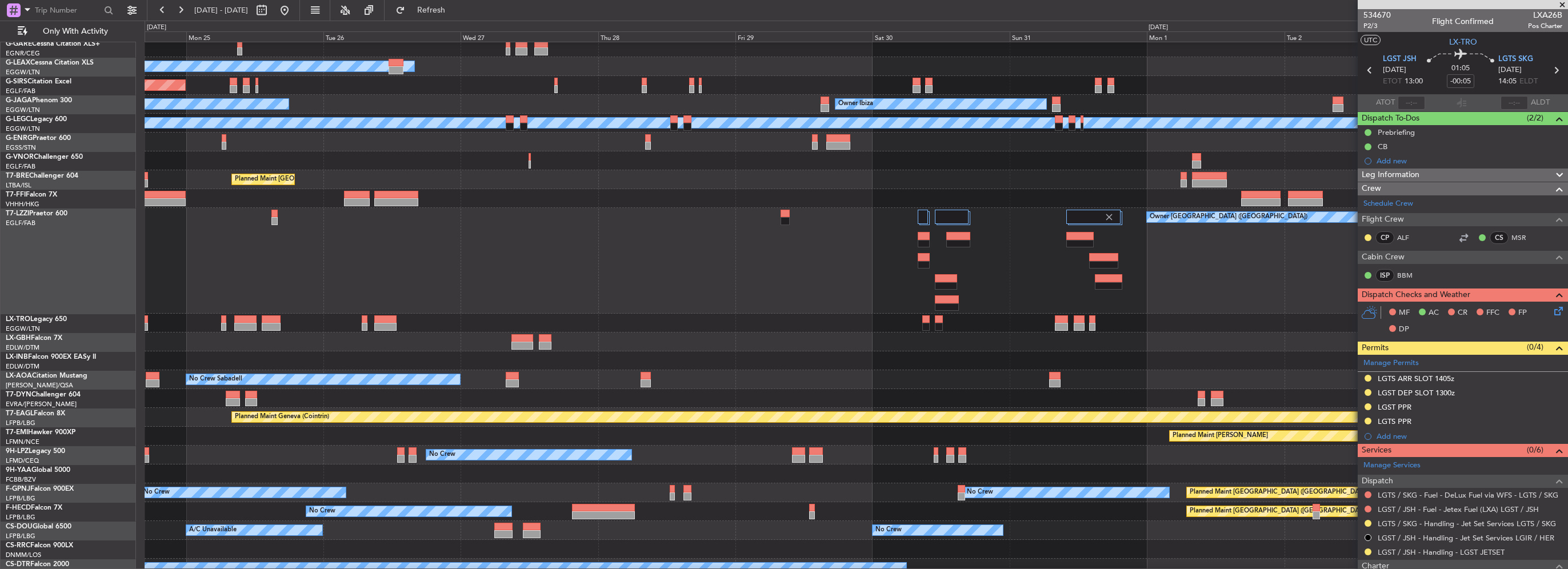
click at [414, 283] on div "Owner [GEOGRAPHIC_DATA] ([GEOGRAPHIC_DATA])" at bounding box center [856, 261] width 1423 height 105
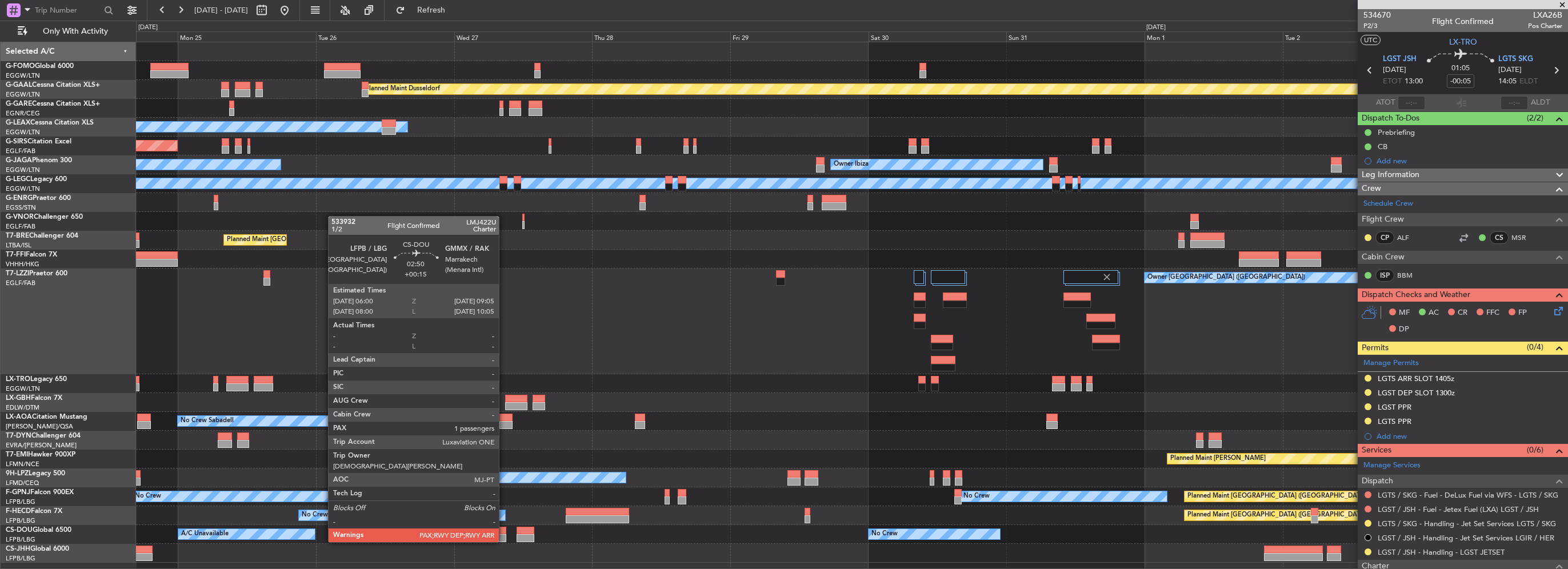
click at [497, 533] on div at bounding box center [497, 531] width 18 height 8
type input "+00:15"
type input "1"
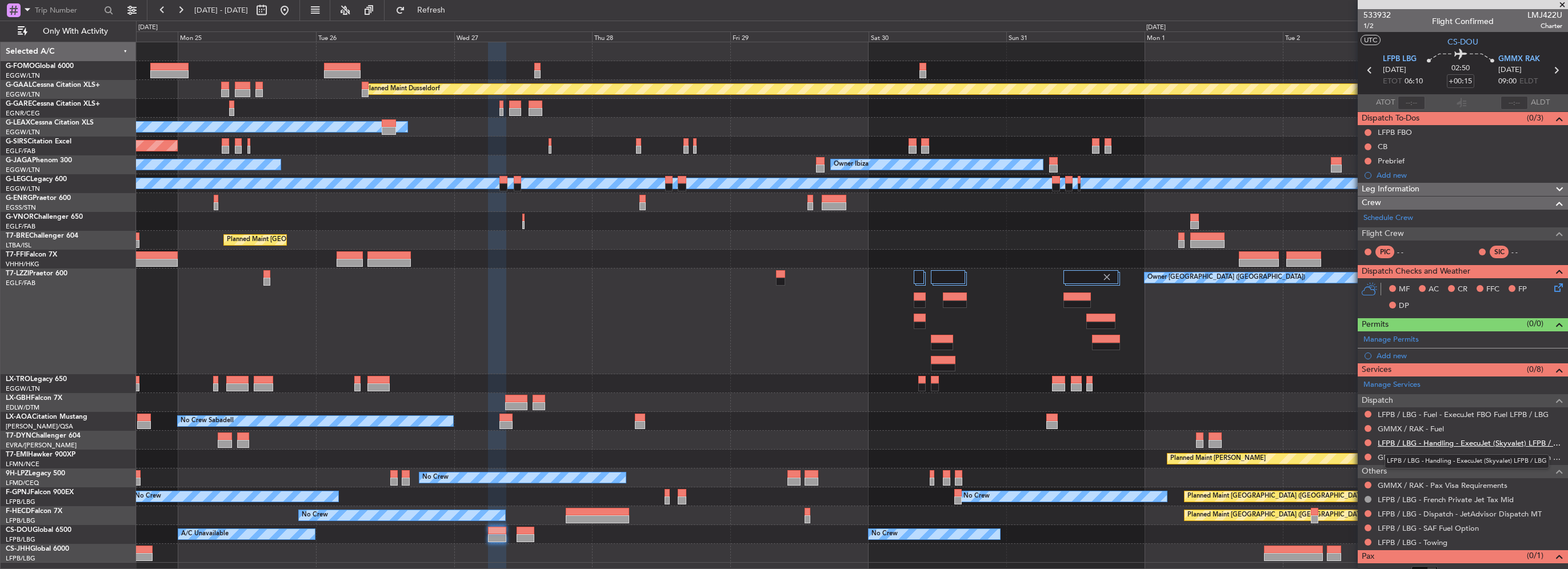
click at [1472, 443] on link "LFPB / LBG - Handling - ExecuJet (Skyvalet) LFPB / LBG" at bounding box center [1470, 443] width 185 height 10
click at [1508, 453] on link "GMMX / RAK - Handling - Jetex Executive Aviation GMMX / RAK" at bounding box center [1470, 457] width 185 height 10
click at [450, 12] on span "Refresh" at bounding box center [432, 10] width 48 height 8
click at [1385, 351] on div "Add new" at bounding box center [1464, 355] width 175 height 10
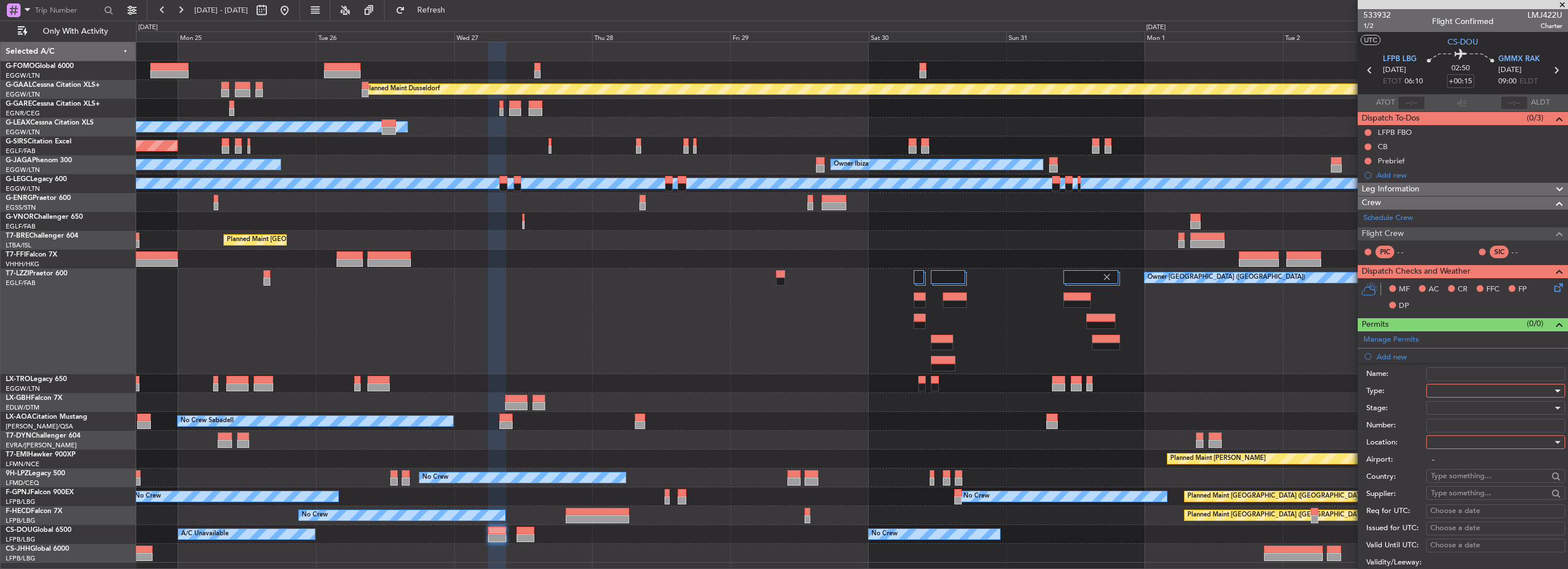
click at [1463, 389] on div at bounding box center [1492, 391] width 122 height 17
click at [1465, 514] on span "Landing" at bounding box center [1491, 515] width 120 height 17
click at [1451, 443] on div at bounding box center [1492, 442] width 122 height 17
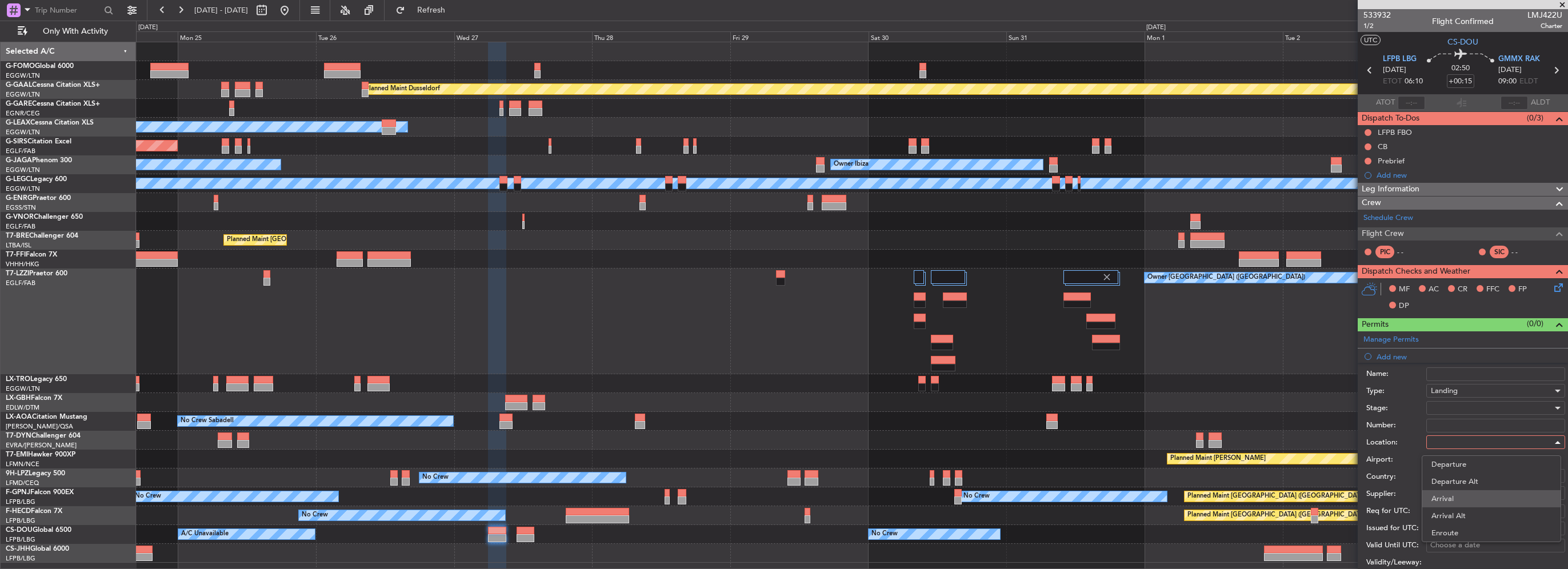
click at [1452, 493] on span "Arrival" at bounding box center [1491, 499] width 120 height 17
type input "GMMX / RAK"
click at [1449, 401] on div at bounding box center [1492, 408] width 122 height 17
click at [1416, 403] on div at bounding box center [784, 284] width 1568 height 569
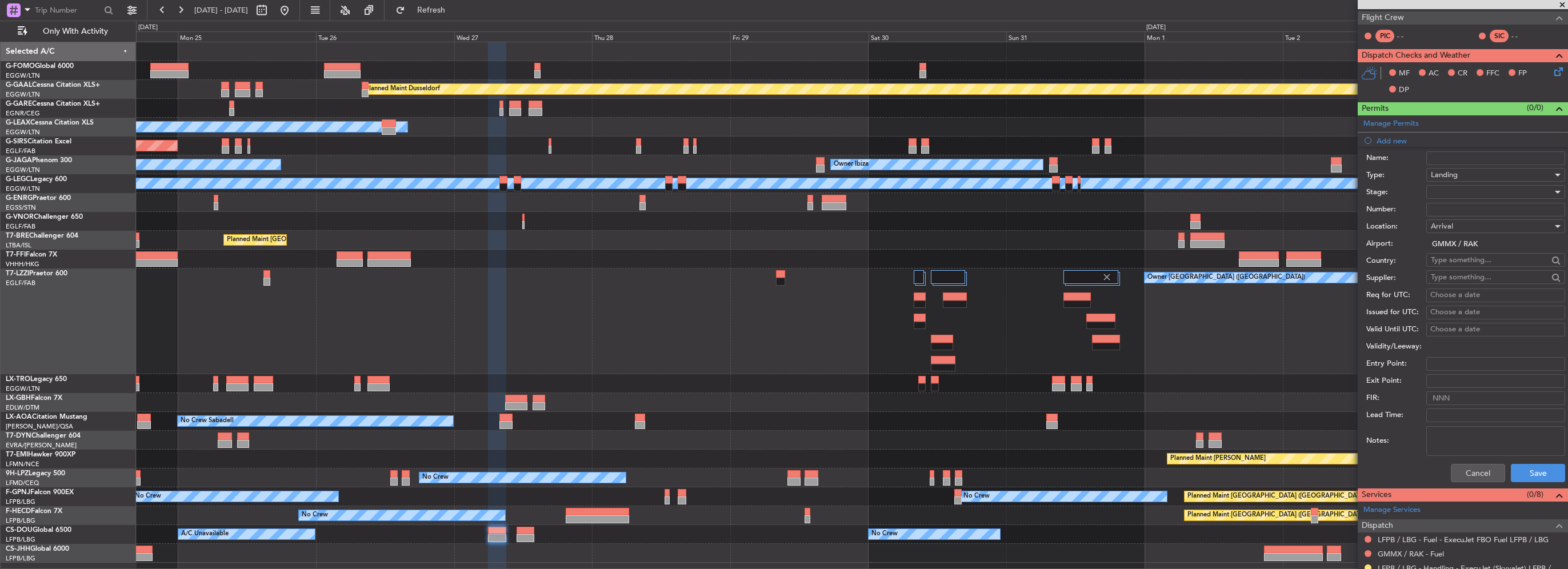
scroll to position [229, 0]
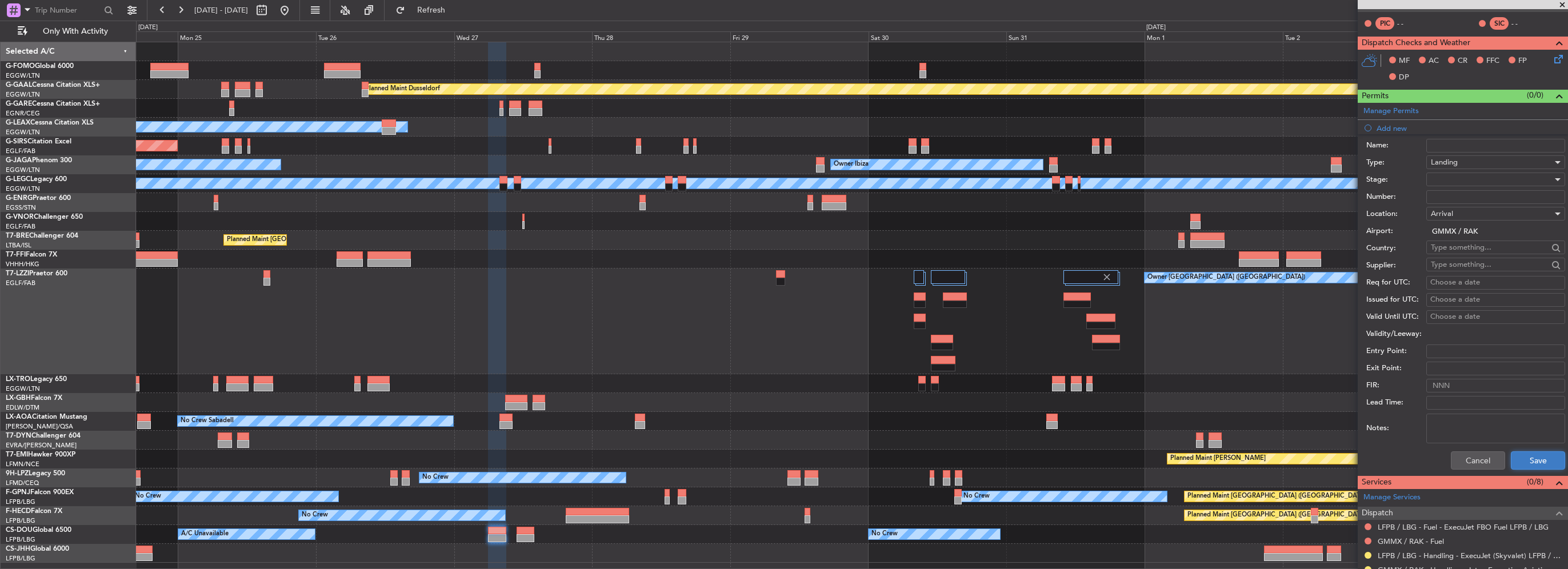
click at [1529, 452] on button "Save" at bounding box center [1538, 460] width 54 height 18
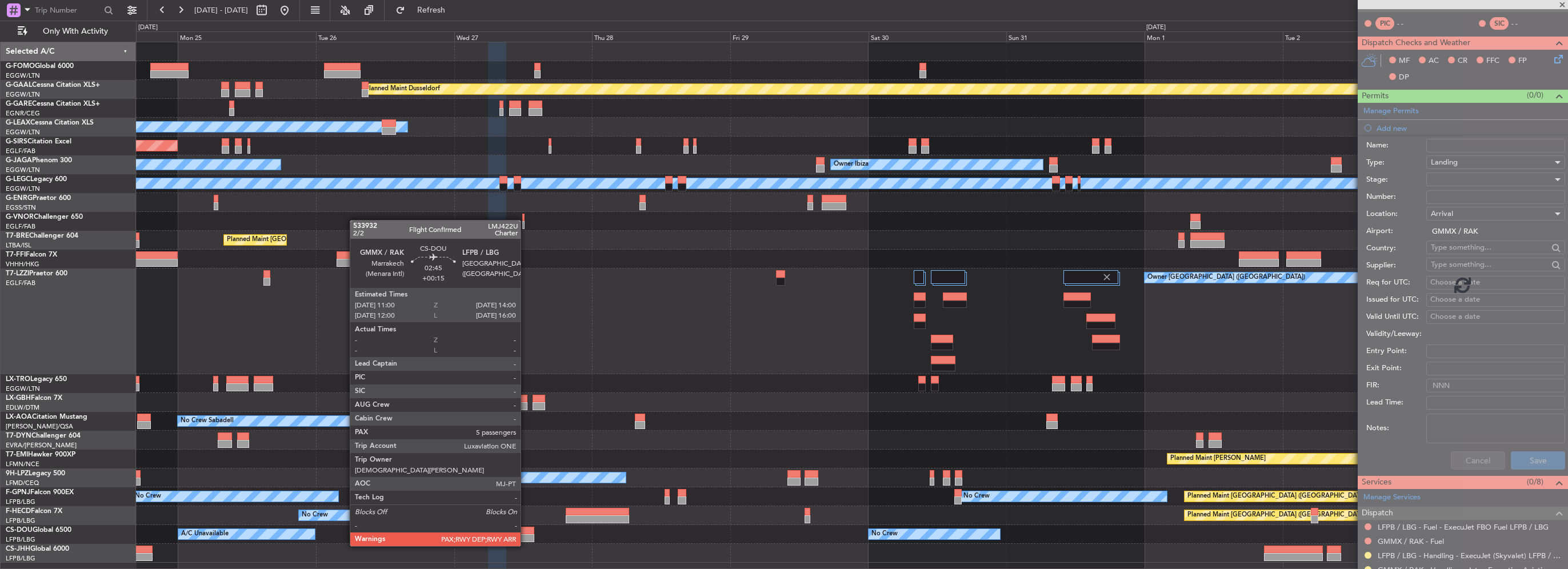
scroll to position [40, 0]
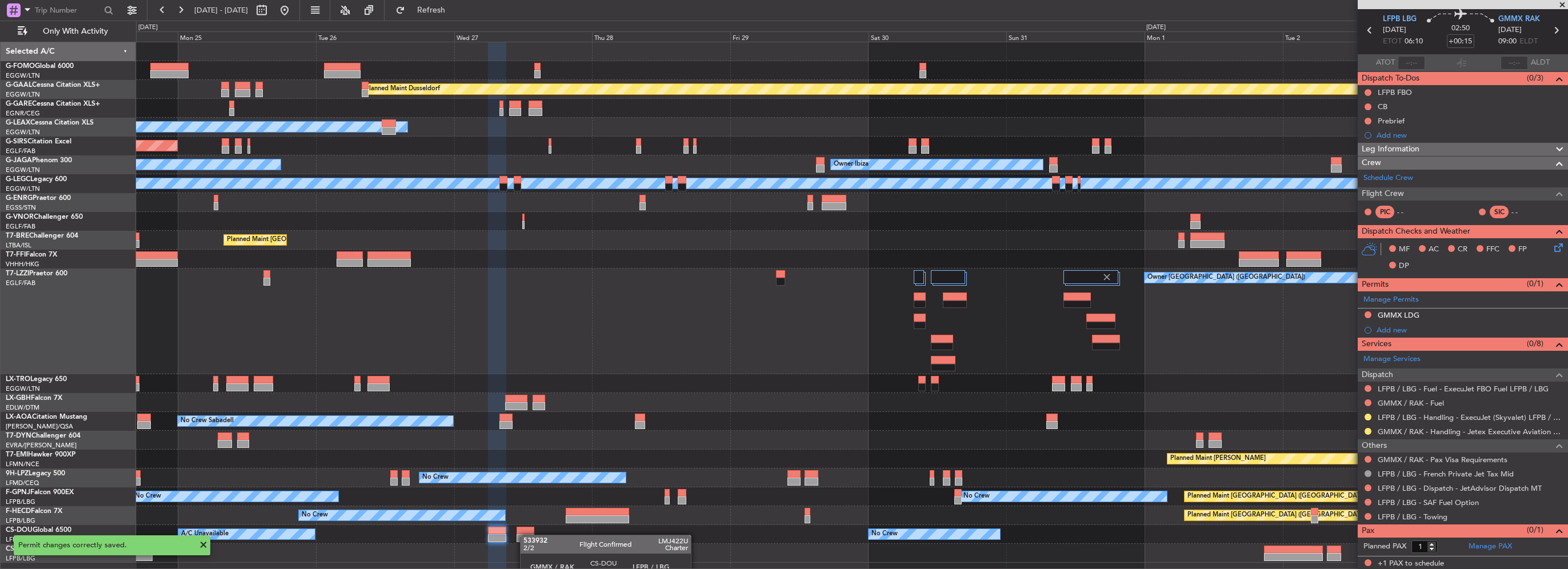
click at [526, 535] on div at bounding box center [525, 538] width 18 height 8
type input "5"
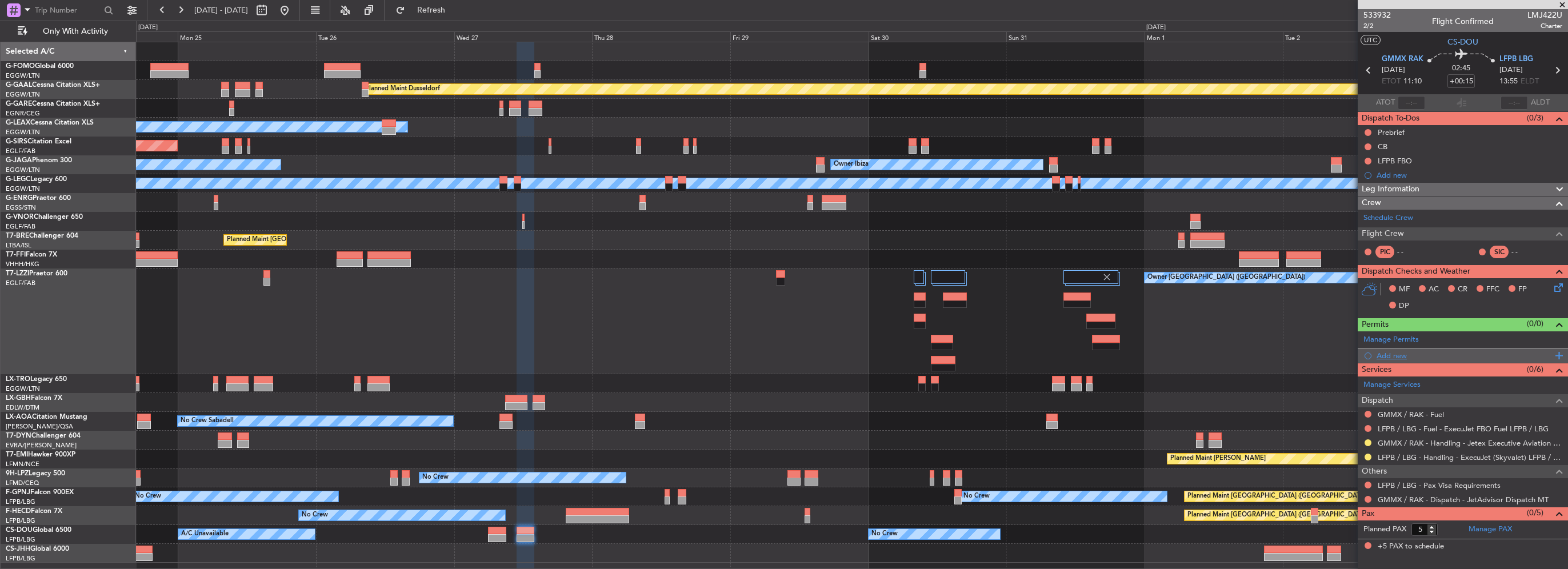
click at [1399, 356] on div "Add new" at bounding box center [1464, 355] width 175 height 10
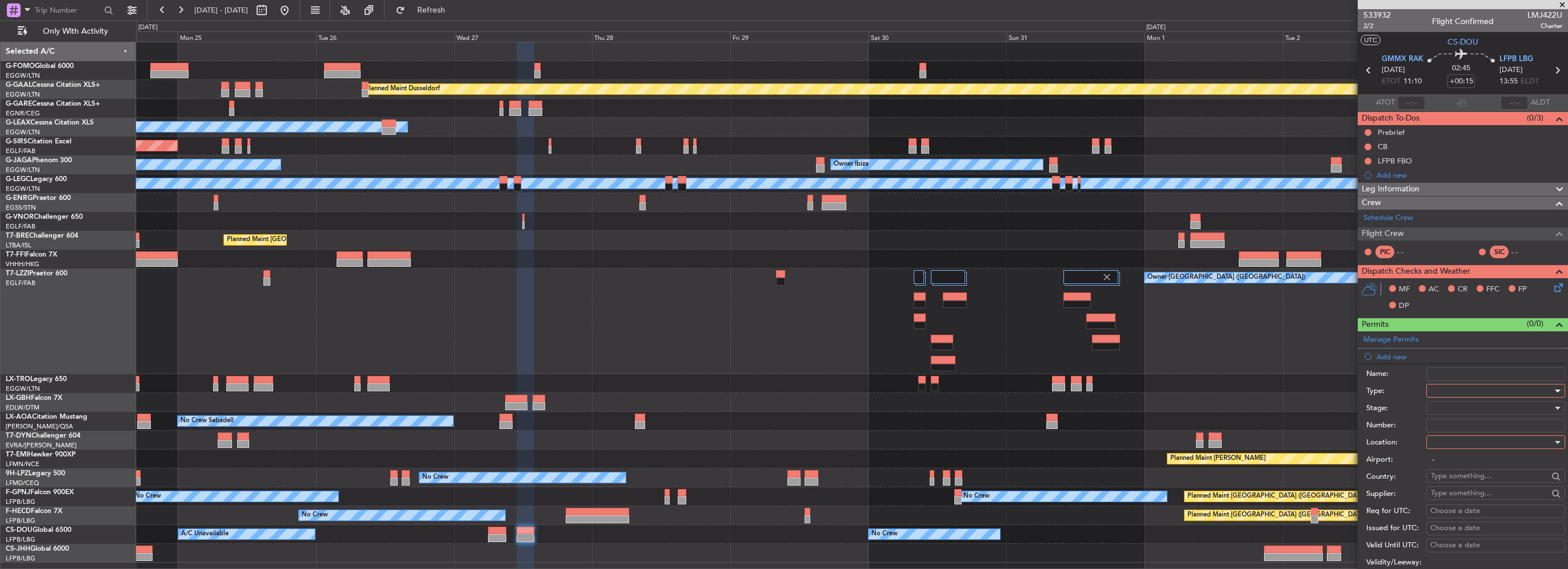
click at [1439, 385] on div at bounding box center [1492, 391] width 122 height 17
click at [1456, 436] on span "Departure" at bounding box center [1491, 436] width 120 height 17
click at [1455, 436] on div at bounding box center [1492, 442] width 122 height 17
click at [1454, 469] on span "Departure" at bounding box center [1491, 464] width 120 height 17
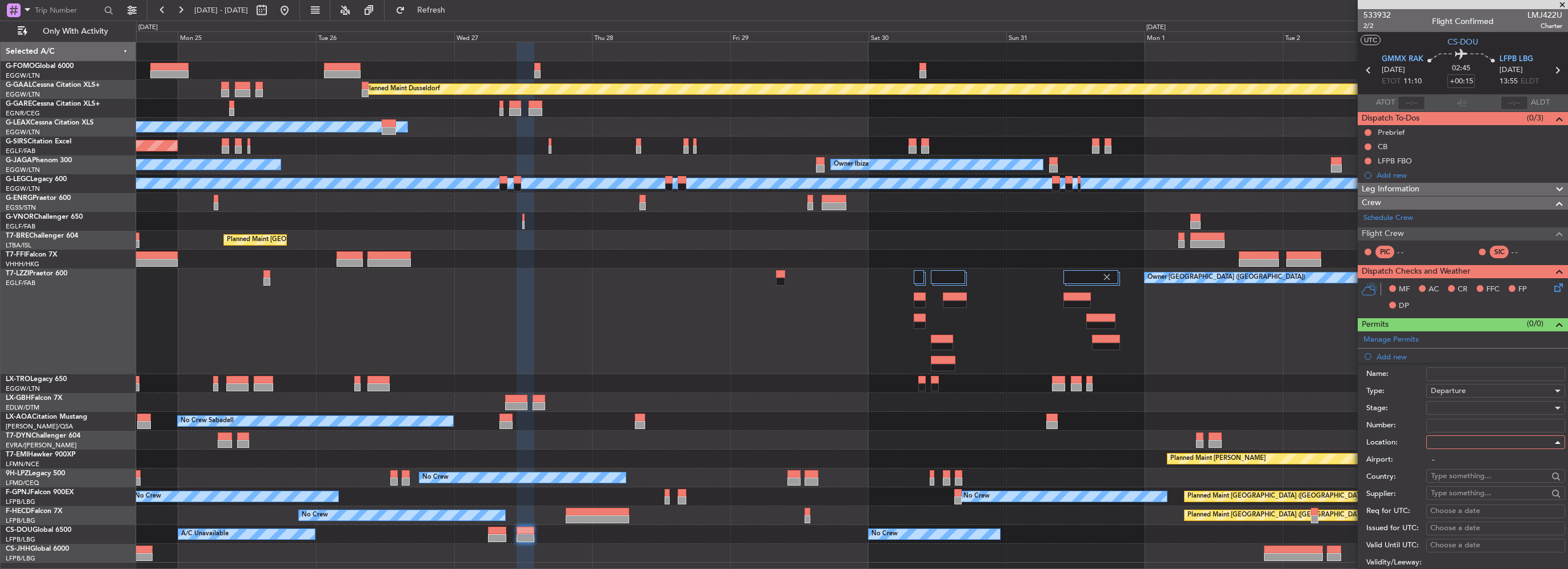
type input "GMMX / RAK"
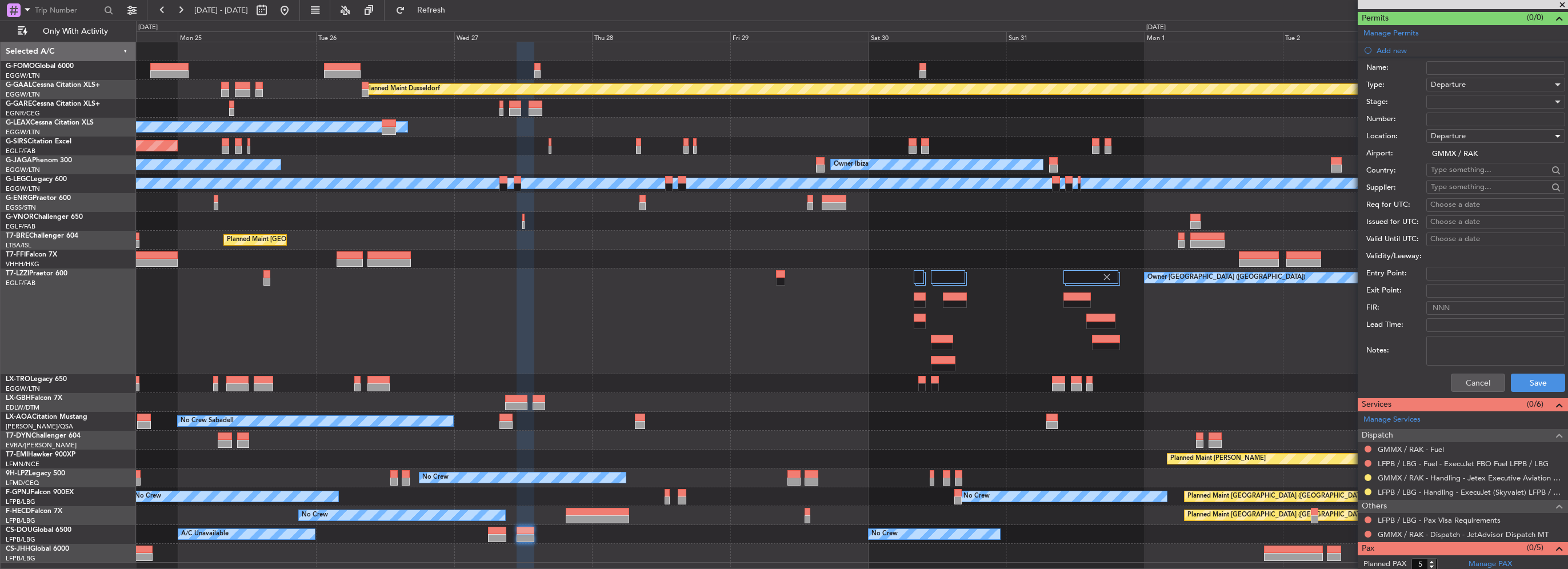
scroll to position [324, 0]
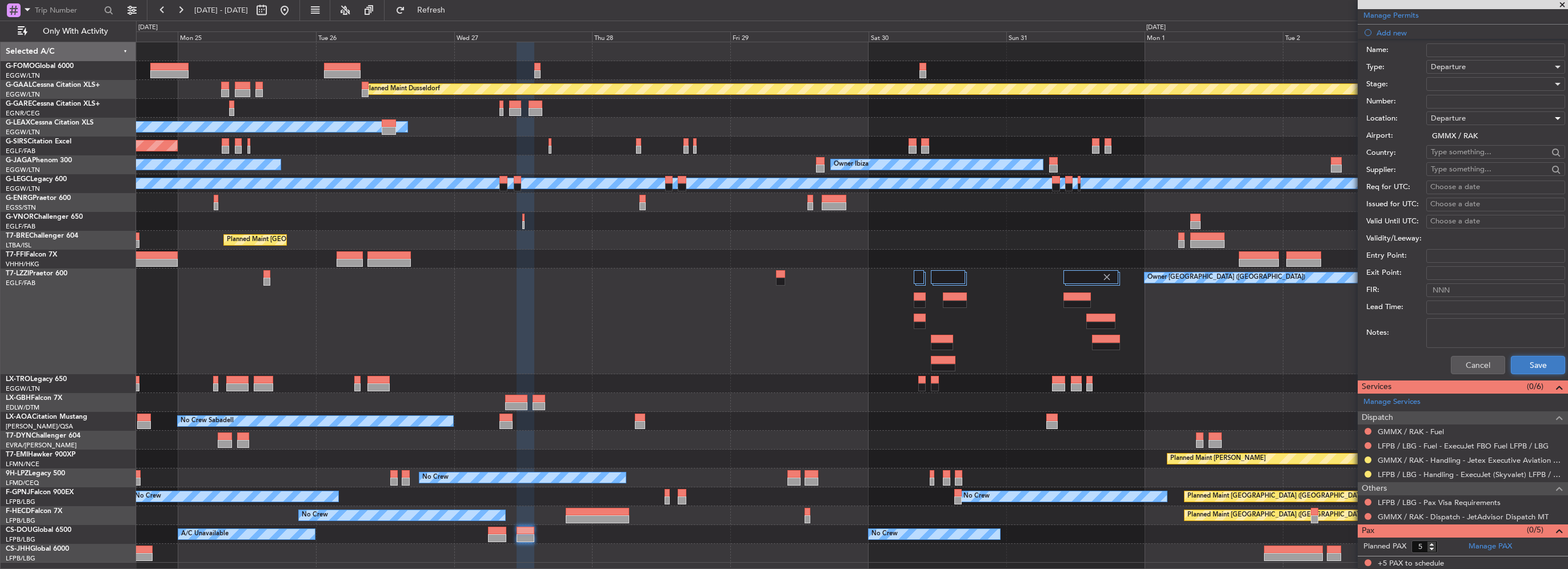
click at [1538, 367] on button "Save" at bounding box center [1538, 365] width 54 height 18
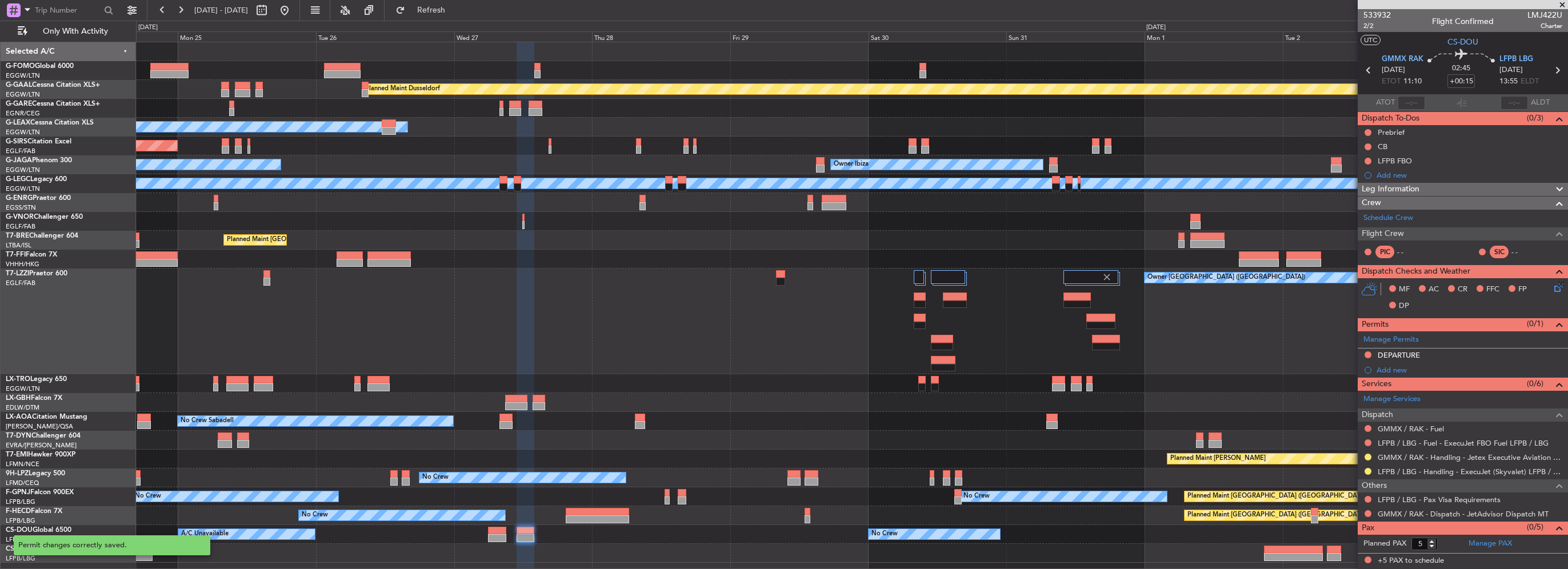
scroll to position [0, 0]
click at [1390, 216] on link "Schedule Crew" at bounding box center [1388, 218] width 50 height 11
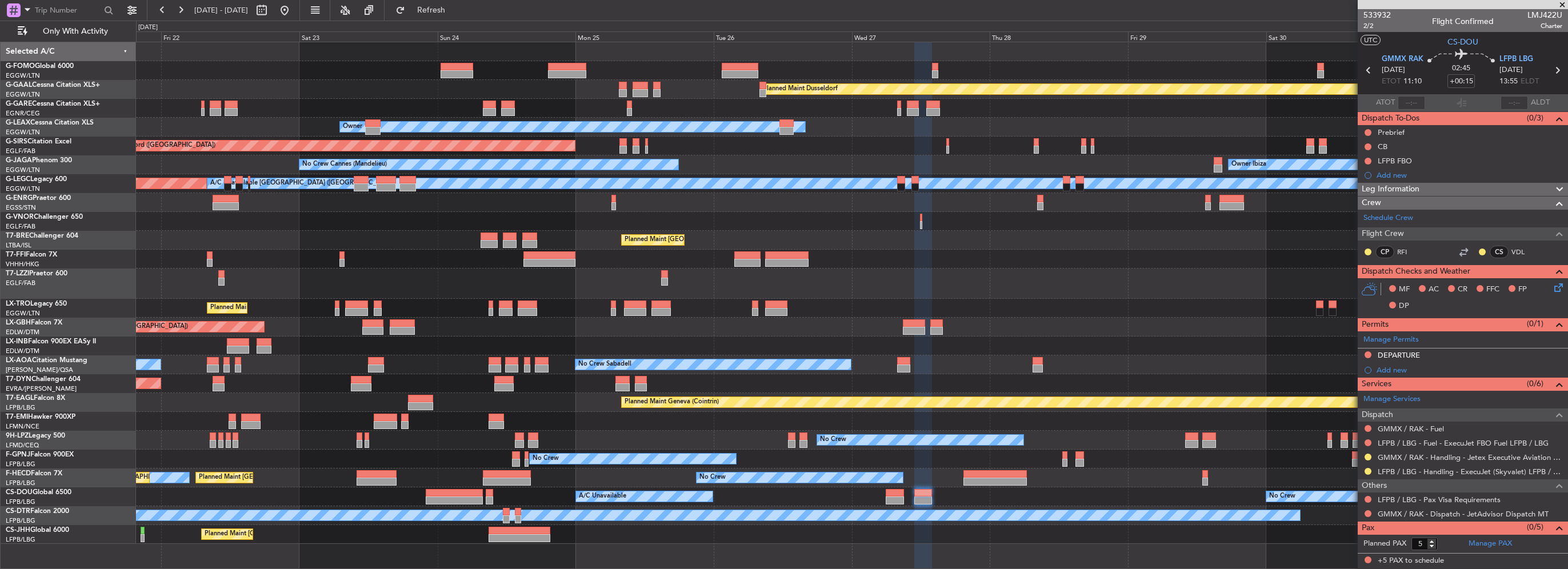
click at [857, 534] on div "Planned Maint Dusseldorf Unplanned Maint Chester Owner Unplanned Maint Oxford (…" at bounding box center [852, 305] width 1432 height 527
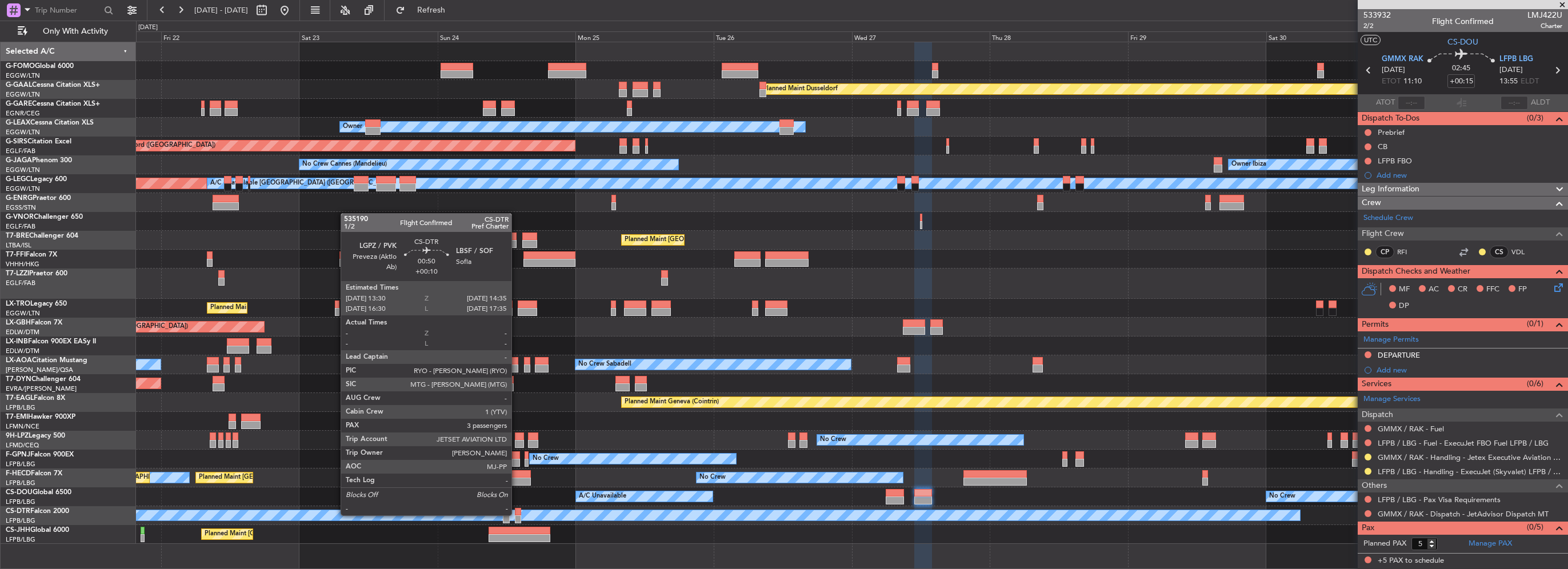
click at [516, 514] on div at bounding box center [518, 512] width 6 height 8
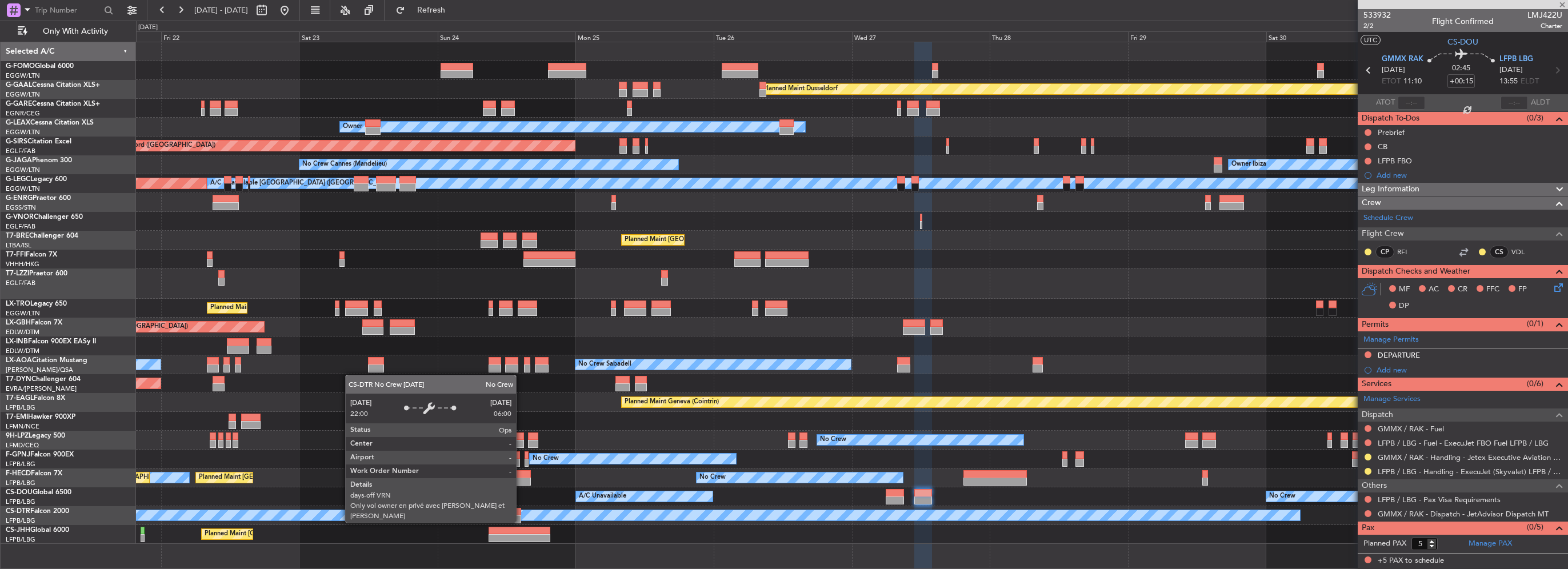
type input "+00:10"
type input "3"
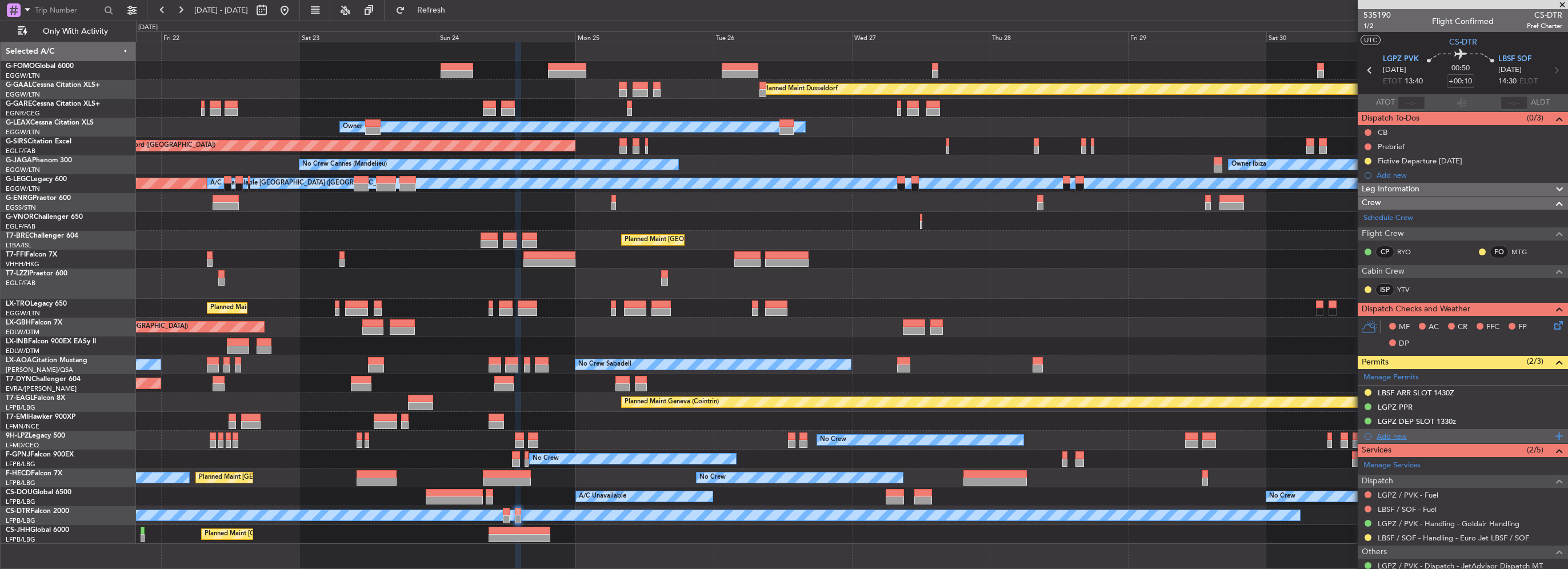
click at [1389, 434] on div "Add new" at bounding box center [1464, 436] width 175 height 10
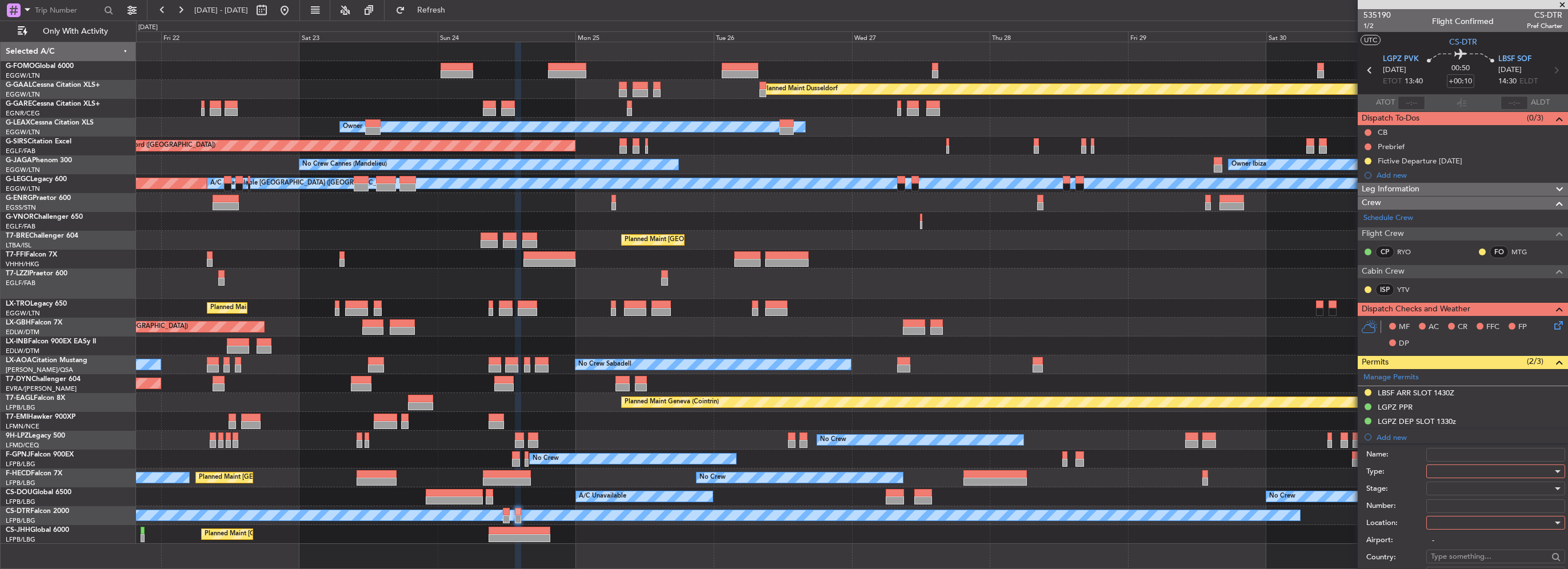
click at [1473, 450] on input "Name:" at bounding box center [1496, 455] width 139 height 14
click at [1386, 462] on div "Name:" at bounding box center [1465, 455] width 199 height 17
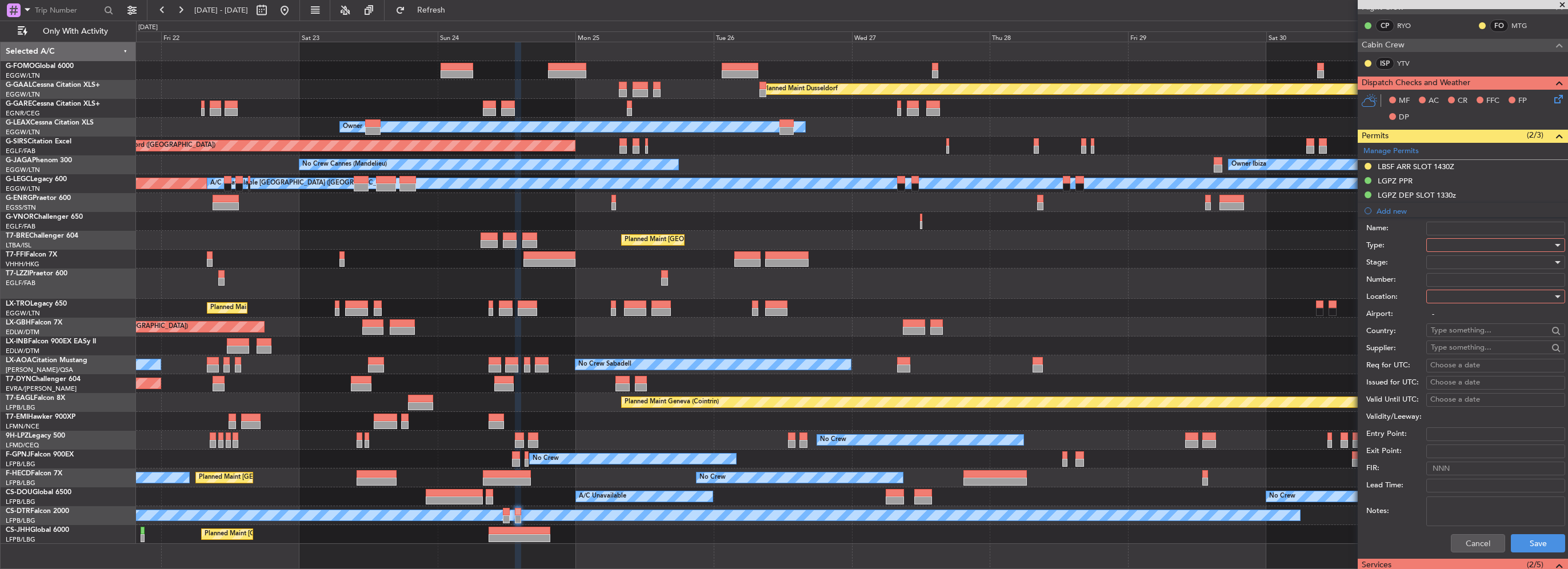
scroll to position [229, 0]
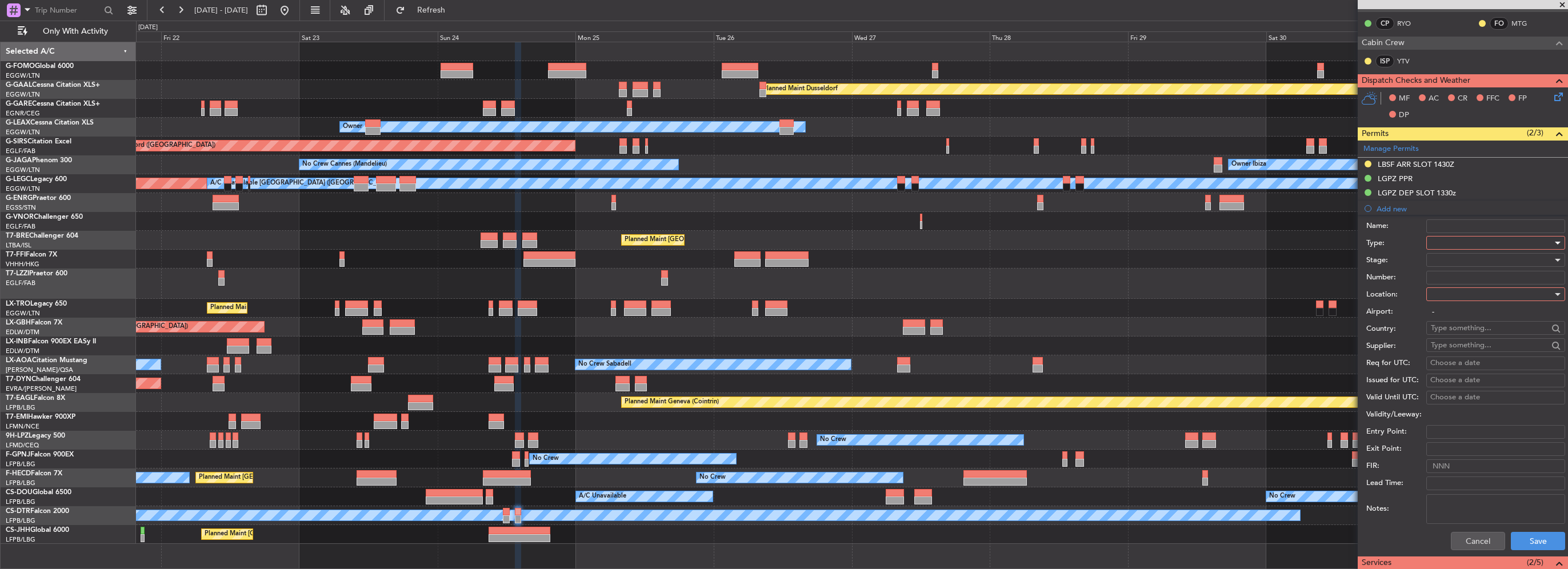
click at [1473, 241] on div at bounding box center [1492, 243] width 122 height 17
click at [1463, 360] on span "Parking" at bounding box center [1491, 362] width 120 height 17
click at [1455, 289] on div at bounding box center [1492, 294] width 122 height 17
click at [1433, 352] on span "Arrival" at bounding box center [1491, 351] width 120 height 17
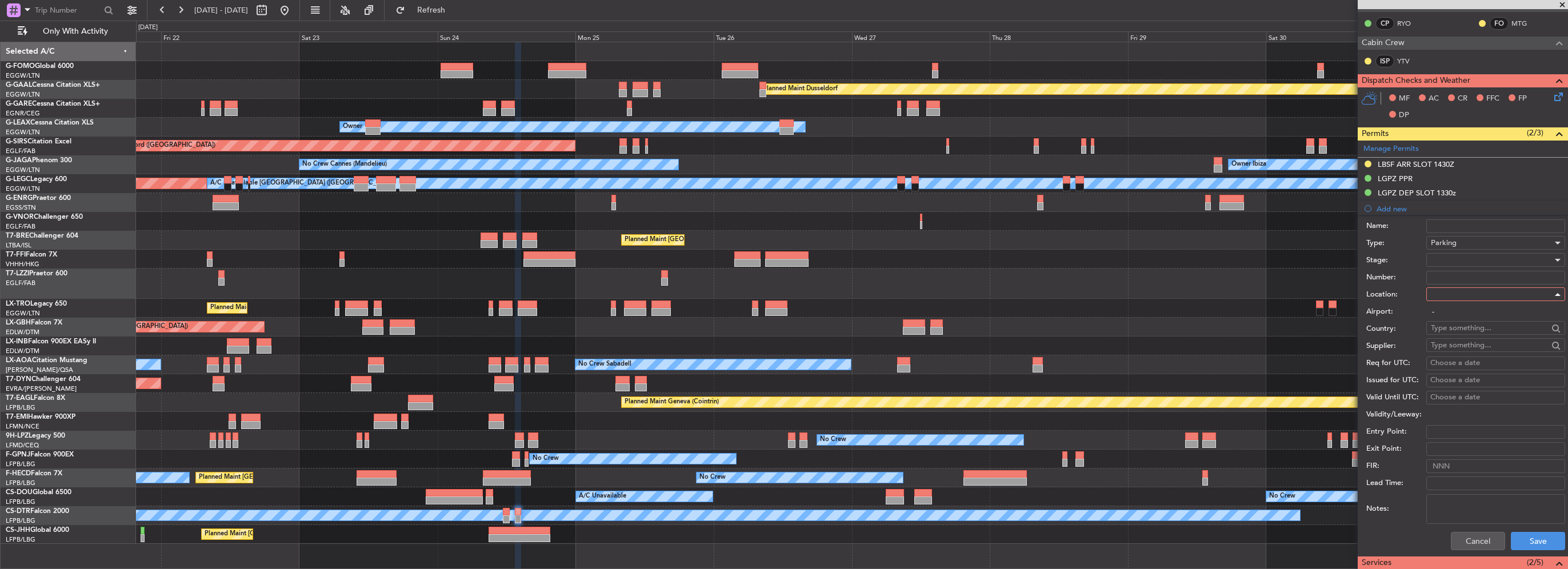
type input "LBSF / SOF"
click at [1447, 258] on div at bounding box center [1492, 260] width 122 height 17
click at [1465, 355] on span "Received OK" at bounding box center [1491, 351] width 120 height 17
click at [1531, 539] on button "Save" at bounding box center [1538, 541] width 54 height 18
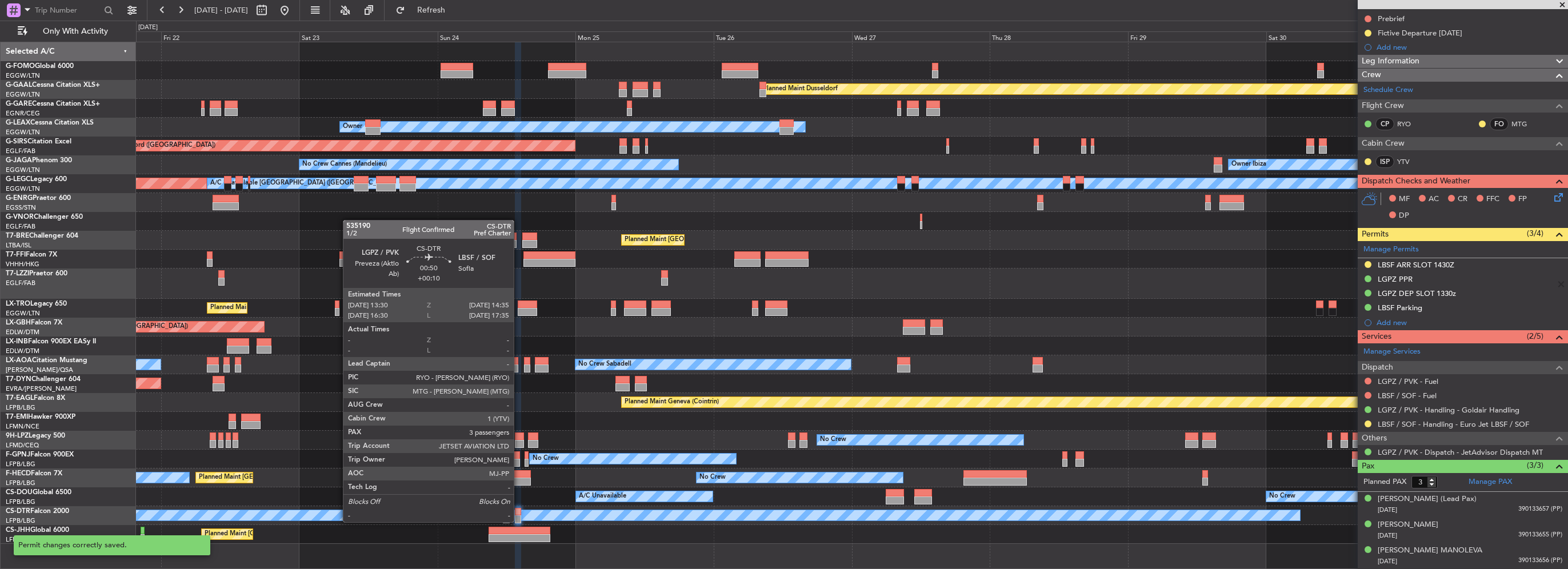
scroll to position [126, 0]
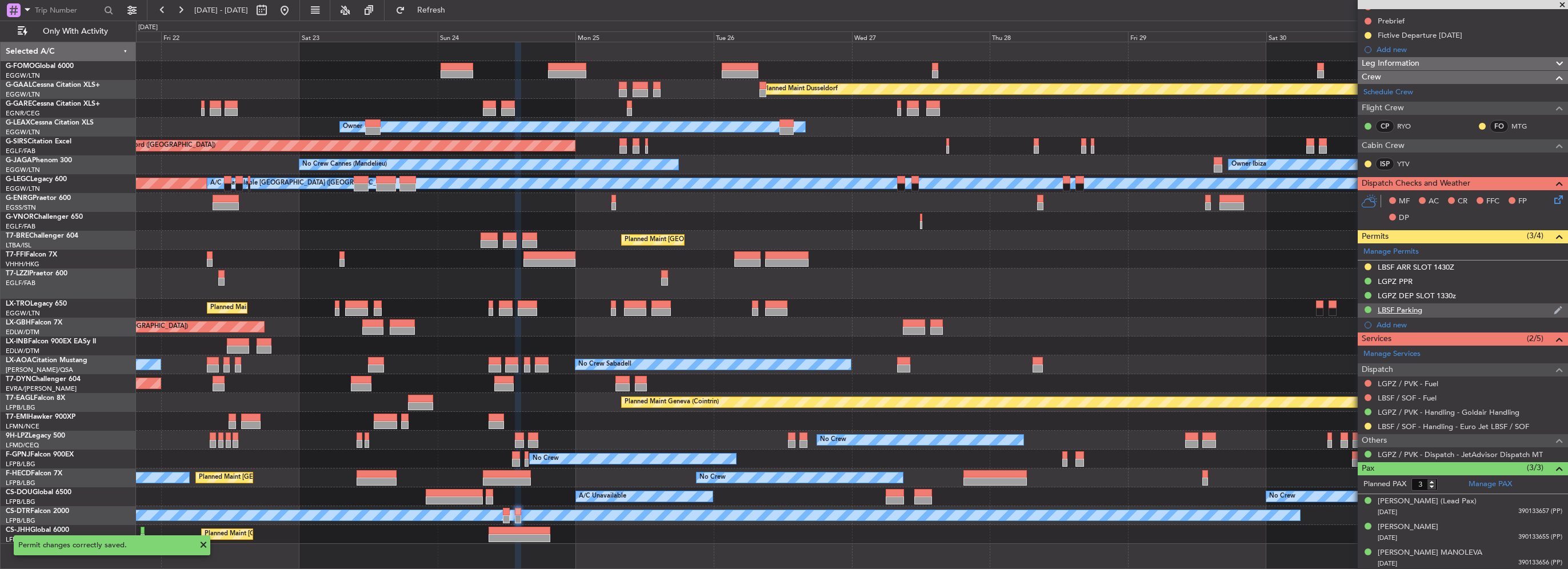
click at [1456, 313] on div "LBSF Parking" at bounding box center [1463, 311] width 210 height 14
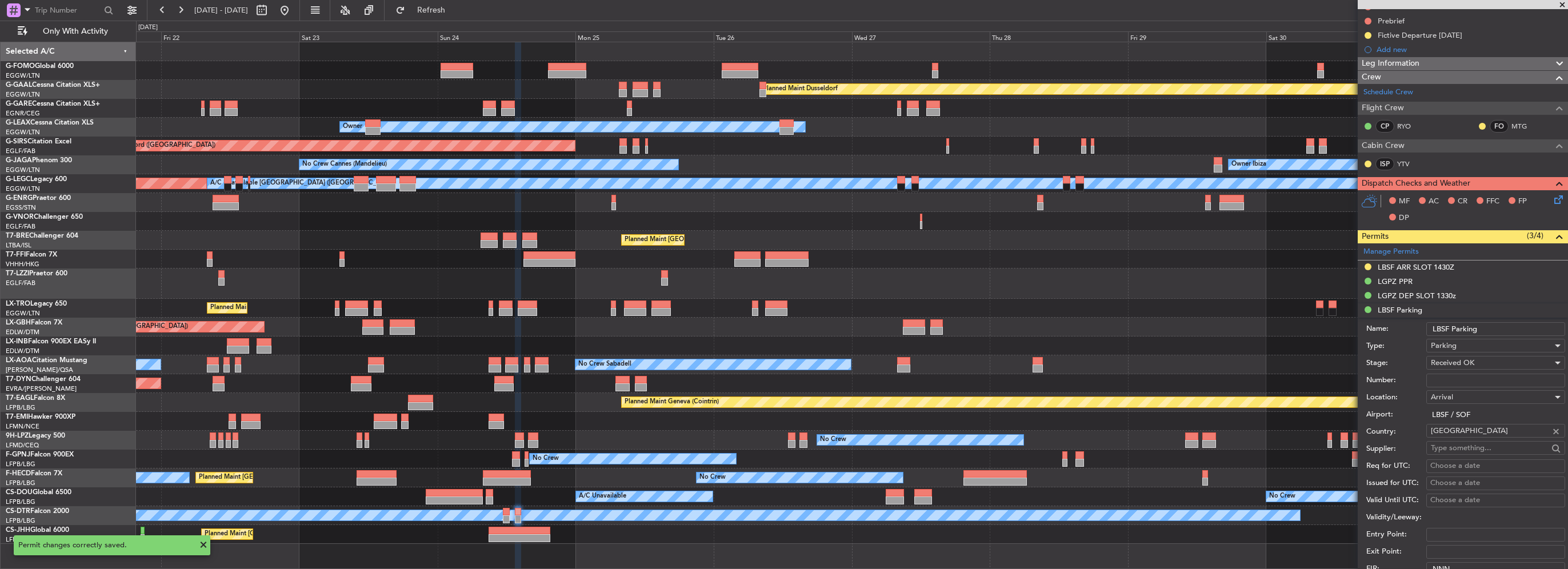
scroll to position [229, 0]
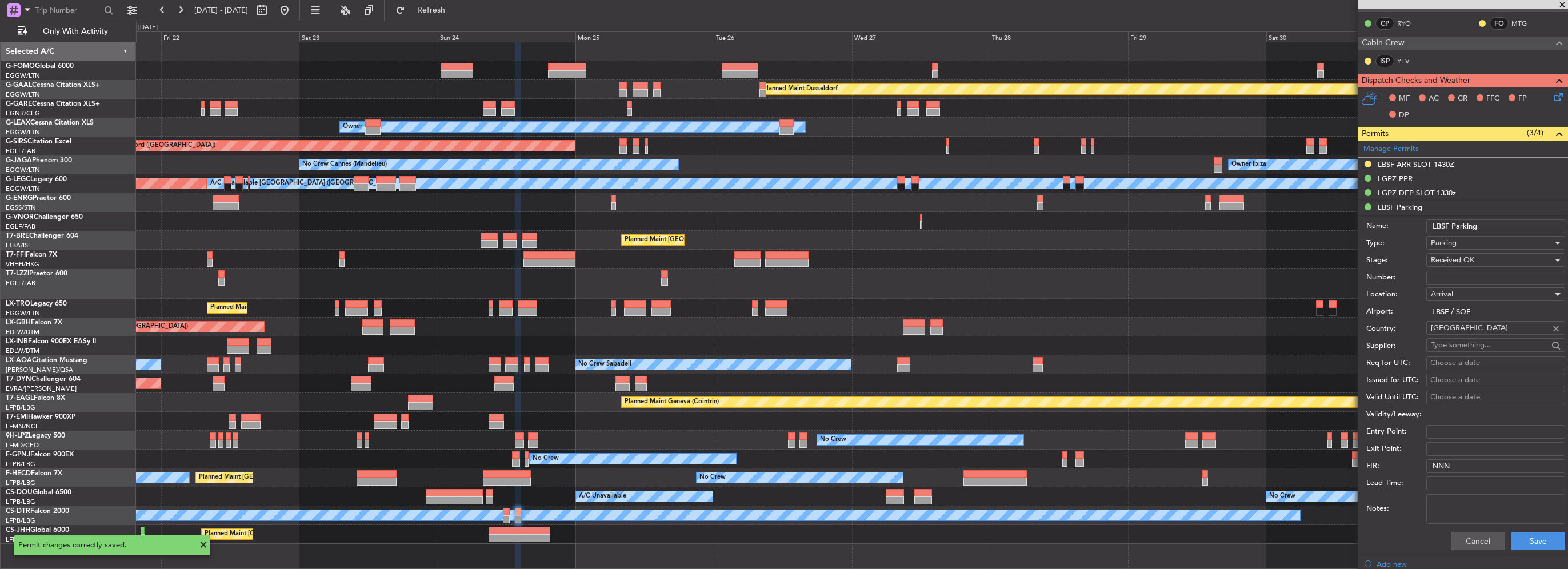
click at [1508, 224] on input "LBSF Parking" at bounding box center [1496, 227] width 139 height 14
type input "LBSF Parking until 25AUG 1430Z"
click at [1528, 541] on button "Save" at bounding box center [1538, 541] width 54 height 18
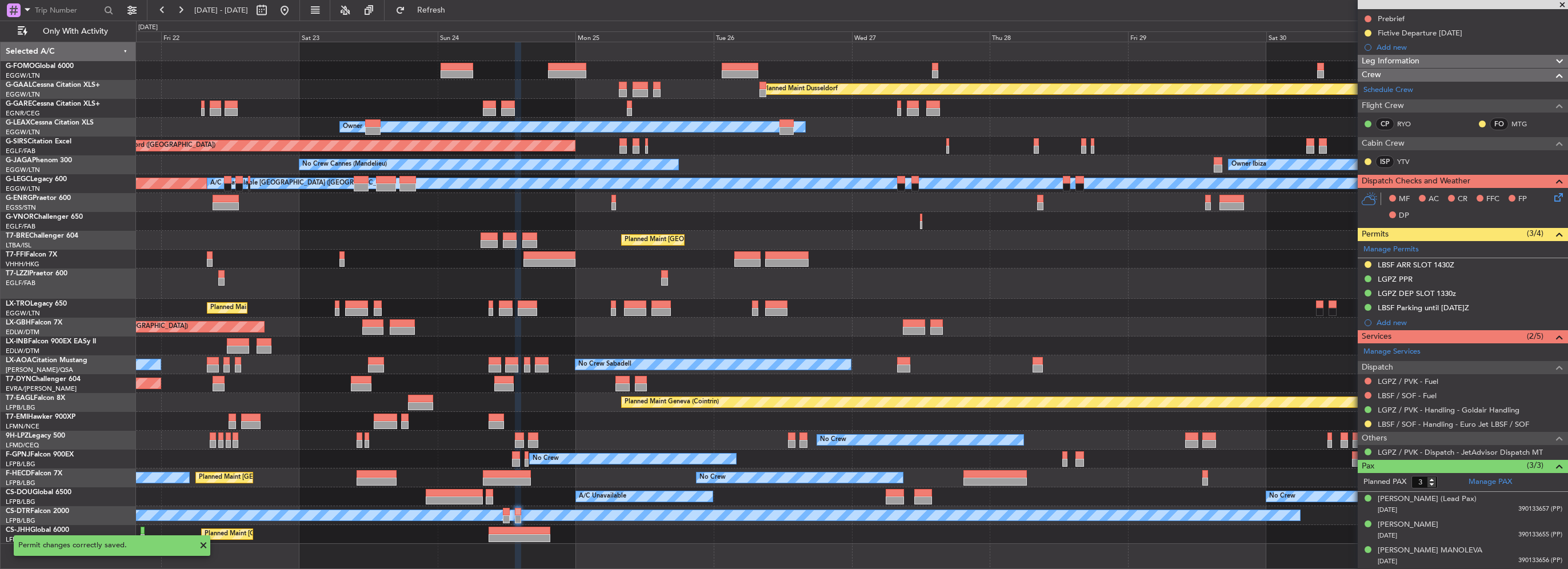
scroll to position [126, 0]
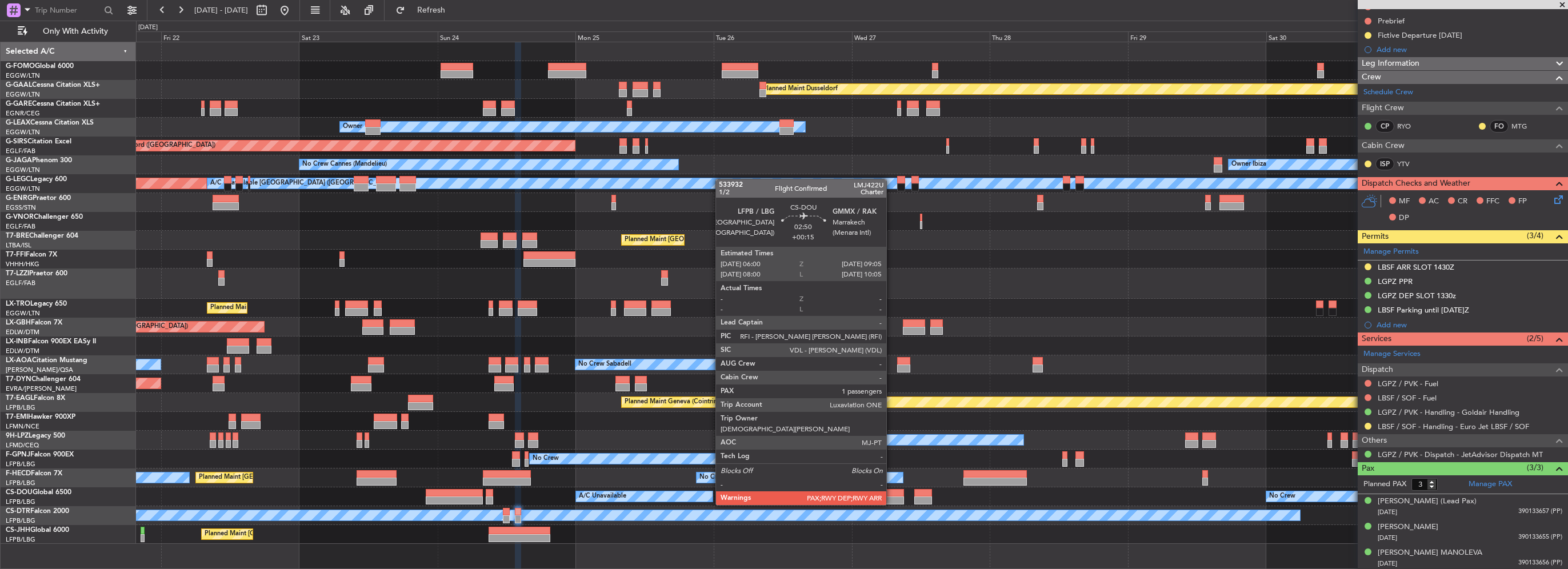
click at [891, 493] on div at bounding box center [895, 493] width 18 height 8
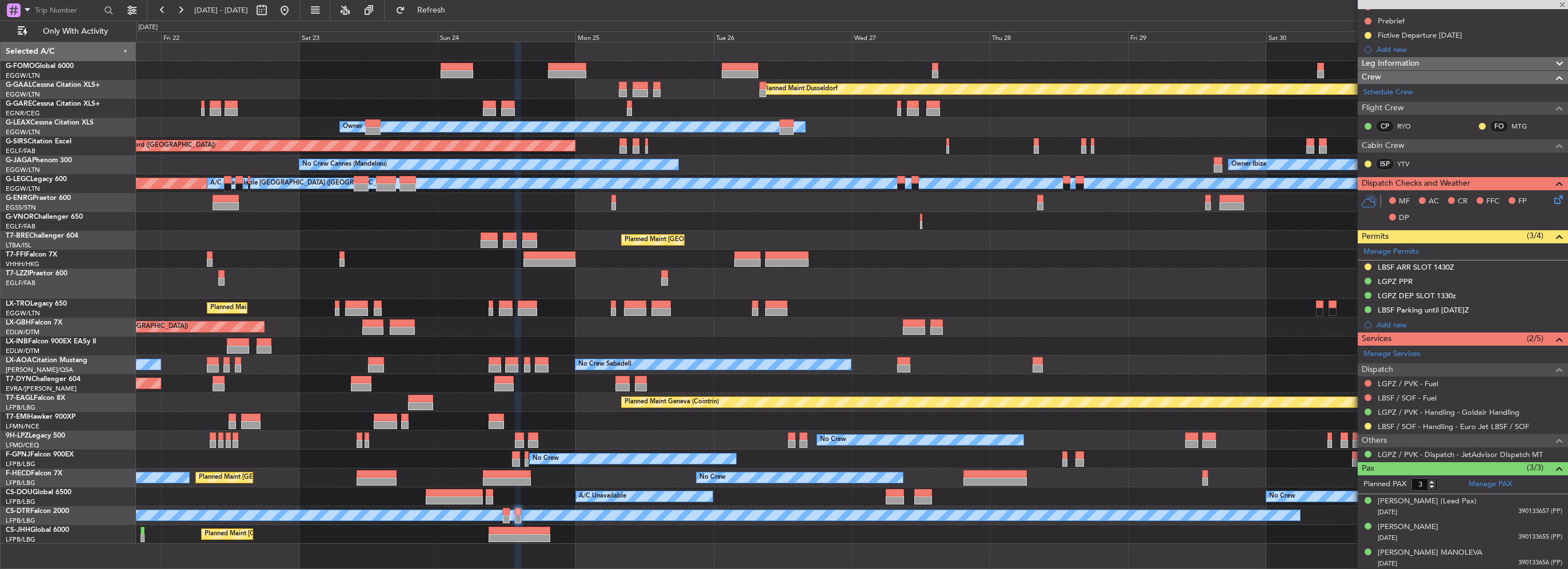
type input "+00:15"
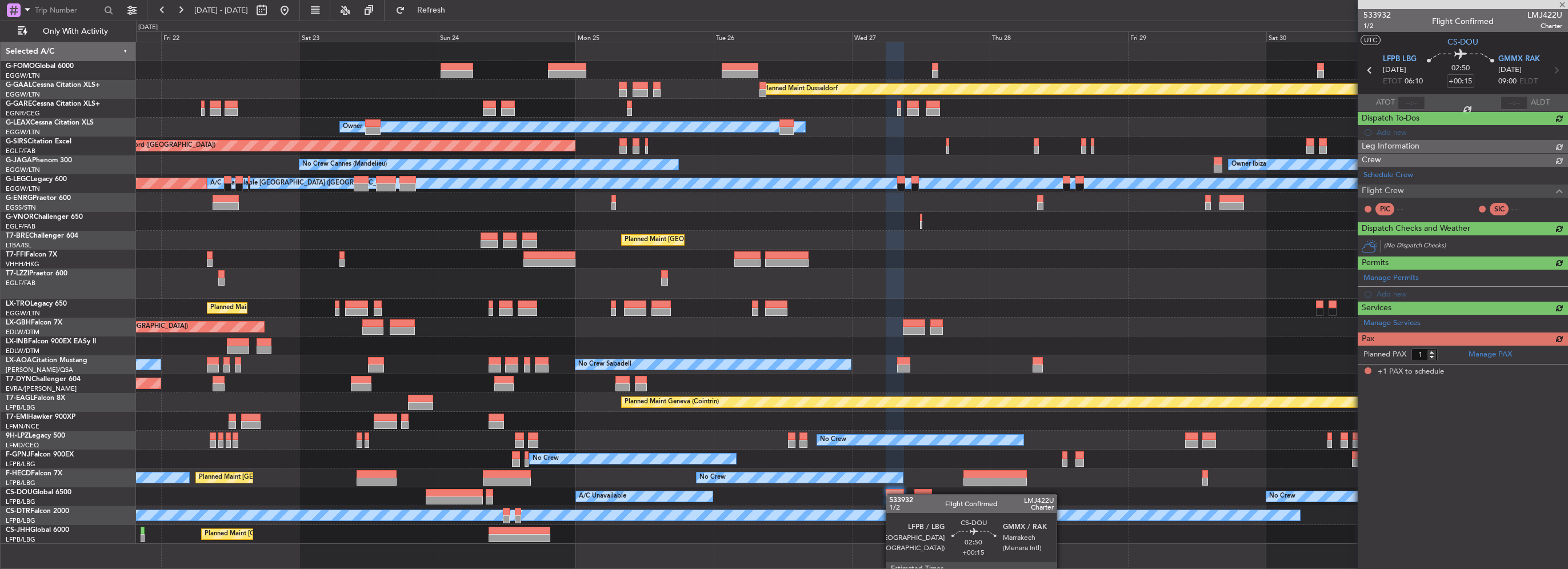
scroll to position [0, 0]
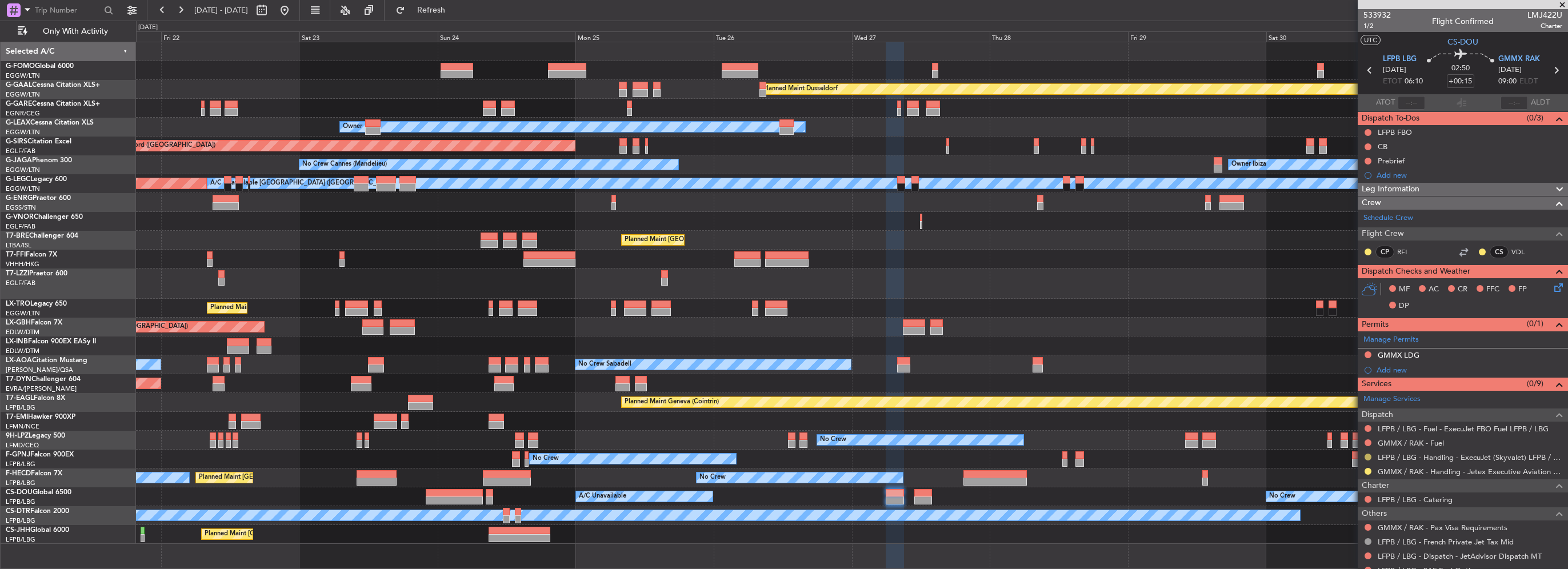
click at [1365, 457] on button at bounding box center [1368, 457] width 7 height 7
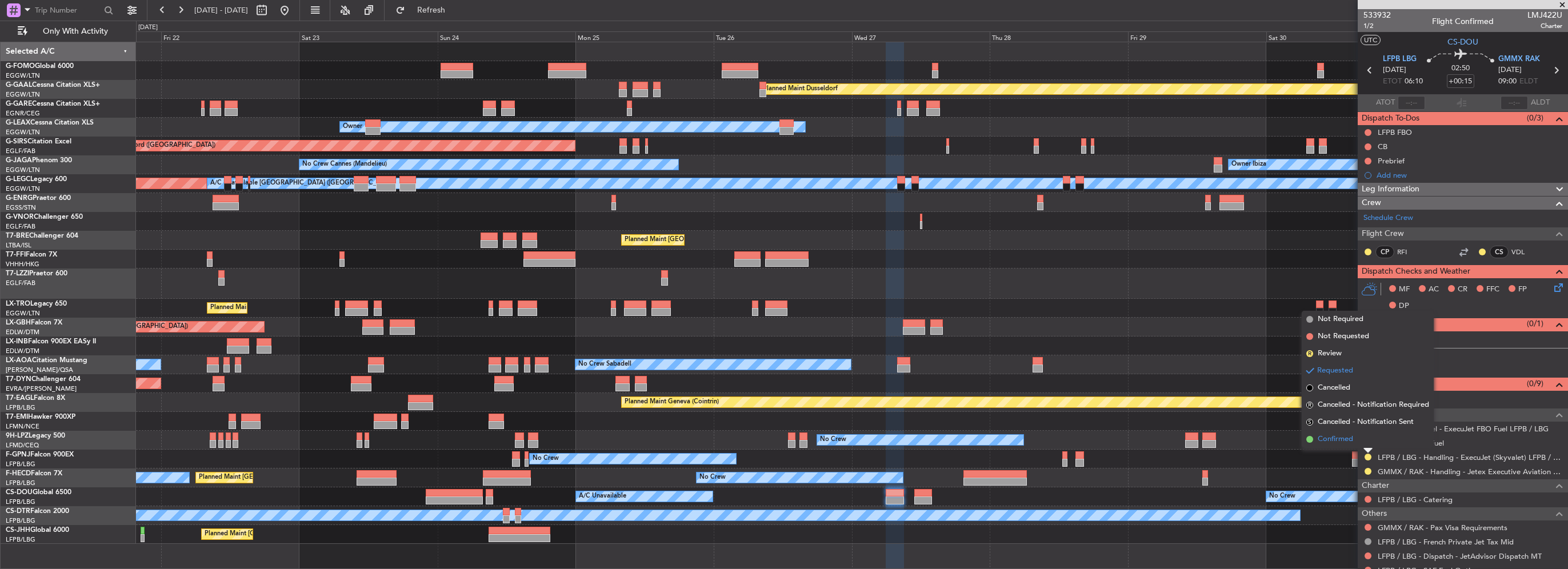
click at [1334, 442] on span "Confirmed" at bounding box center [1336, 439] width 36 height 11
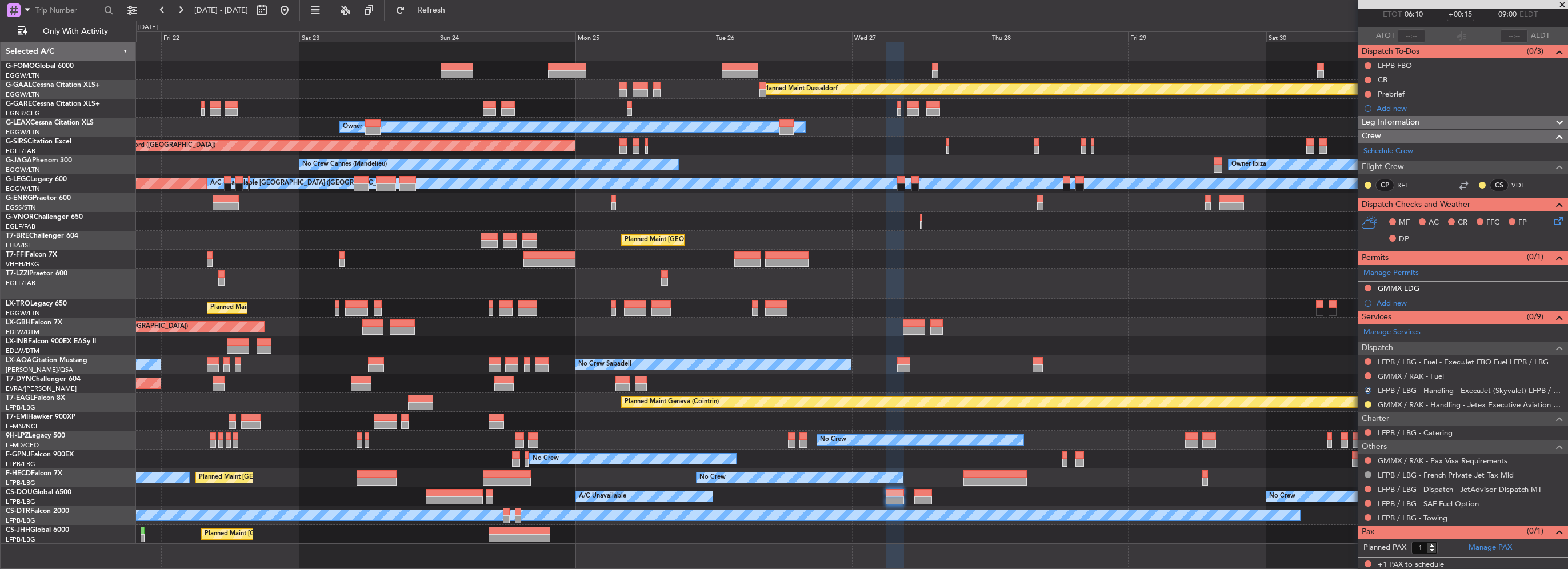
scroll to position [68, 0]
click at [1367, 486] on button at bounding box center [1368, 488] width 7 height 7
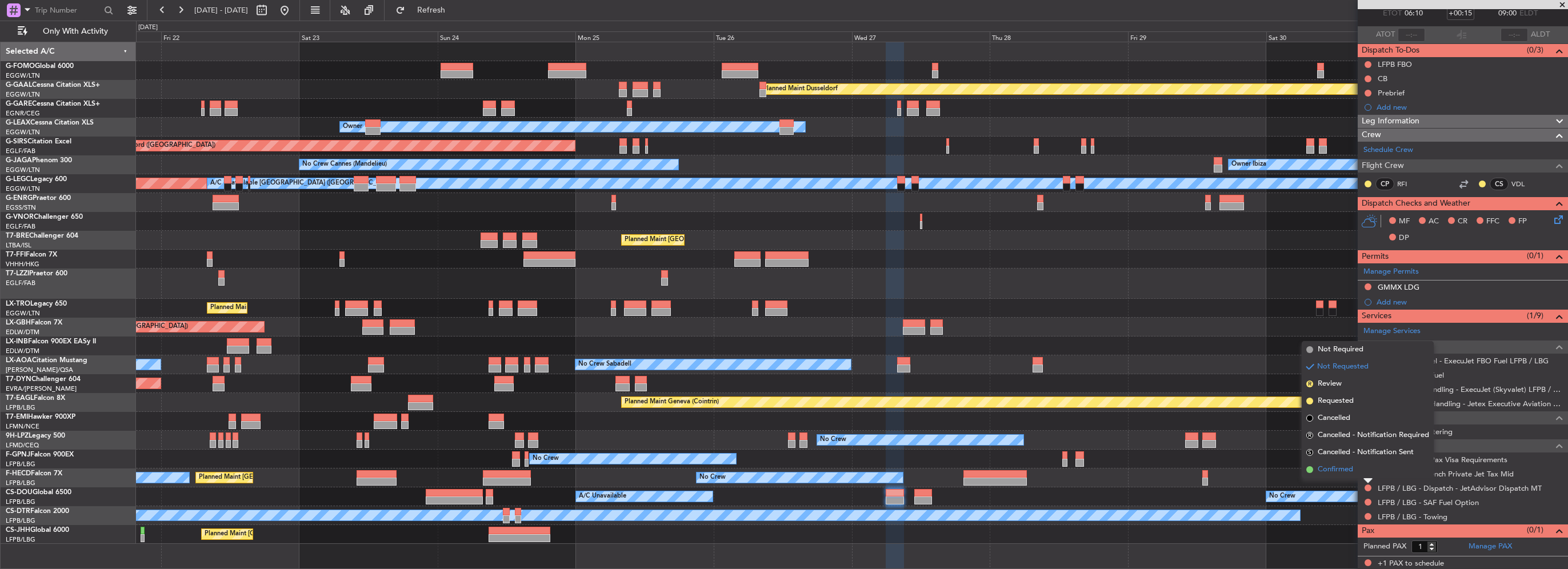
click at [1337, 474] on span "Confirmed" at bounding box center [1336, 470] width 36 height 11
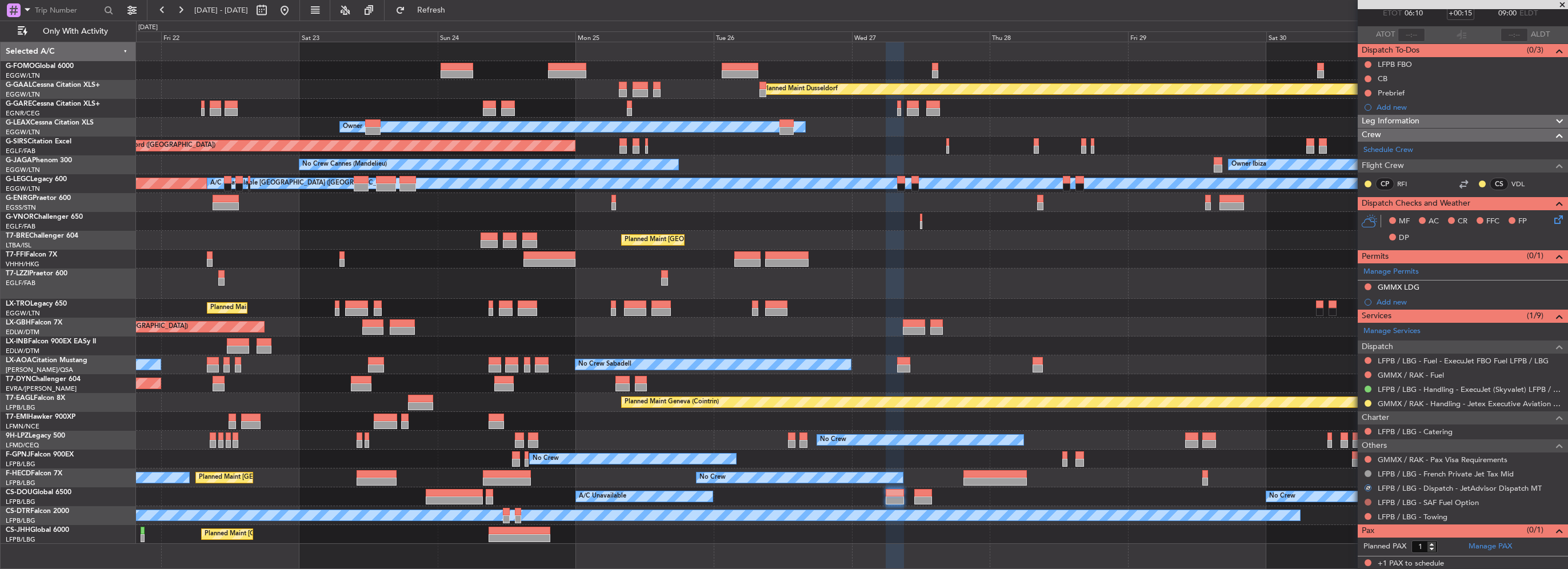
click at [1369, 500] on button at bounding box center [1368, 502] width 7 height 7
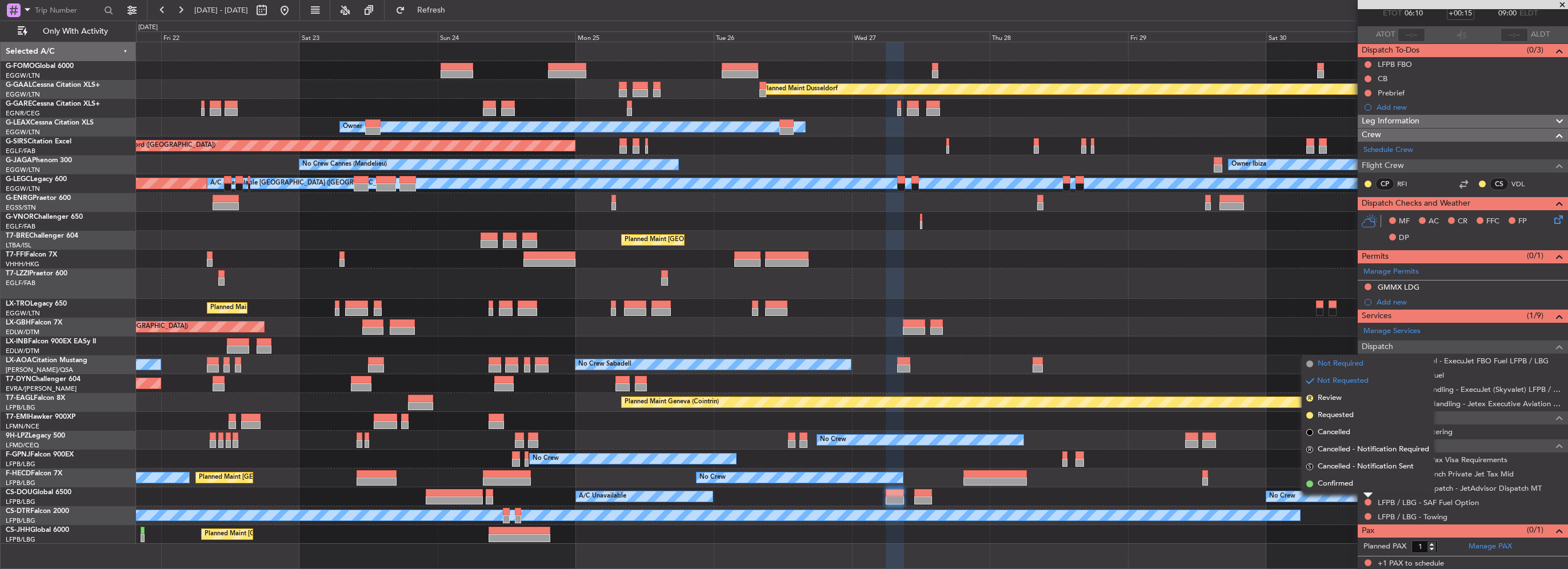
click at [1332, 366] on span "Not Required" at bounding box center [1341, 364] width 46 height 11
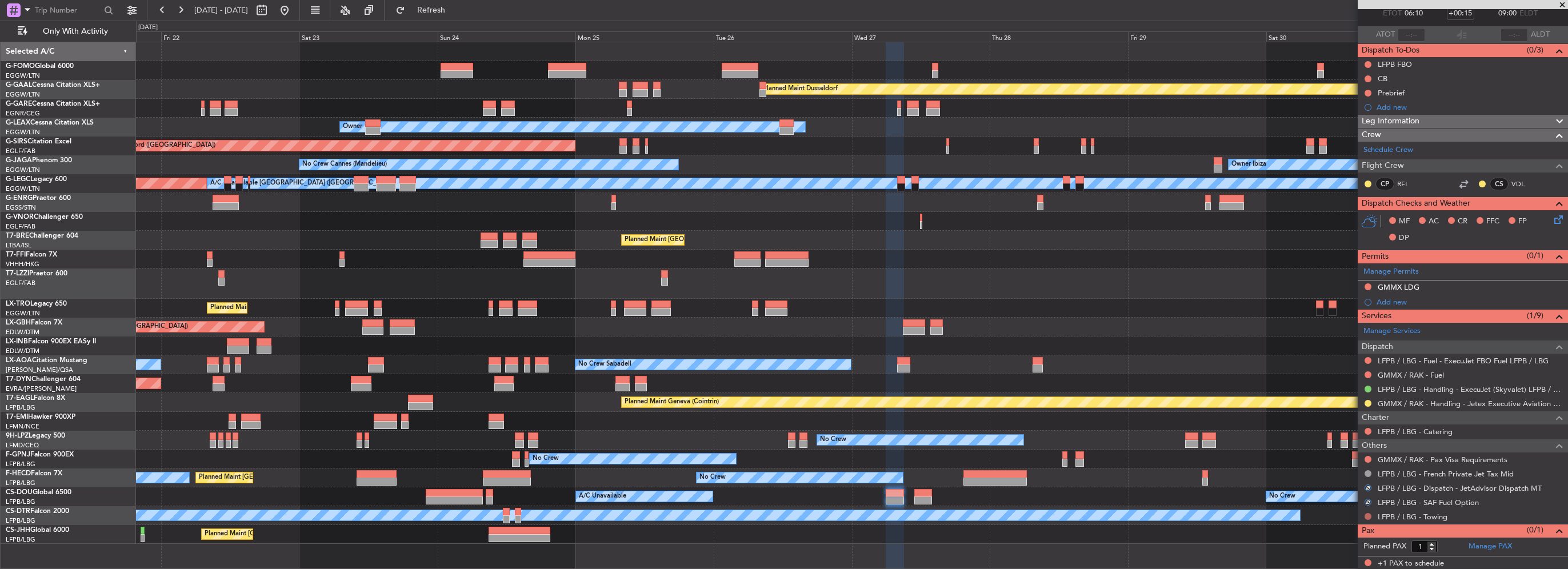
click at [1366, 514] on button at bounding box center [1368, 516] width 7 height 7
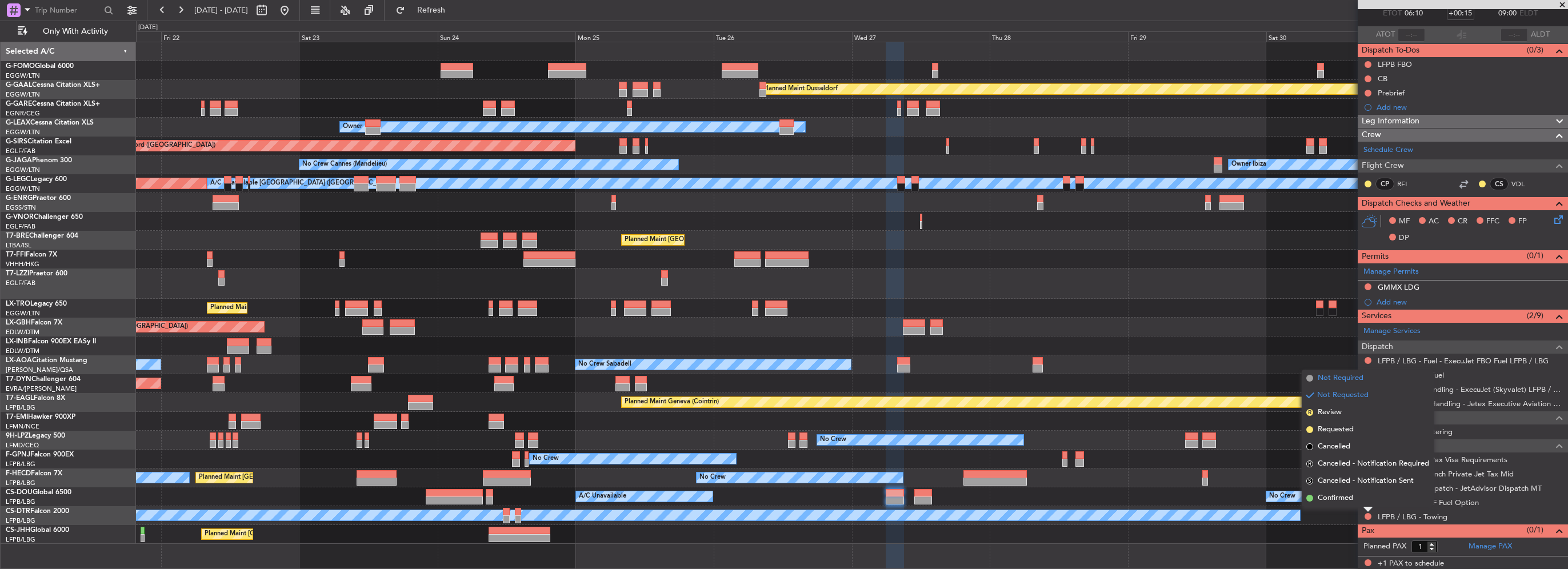
click at [1344, 380] on span "Not Required" at bounding box center [1341, 378] width 46 height 11
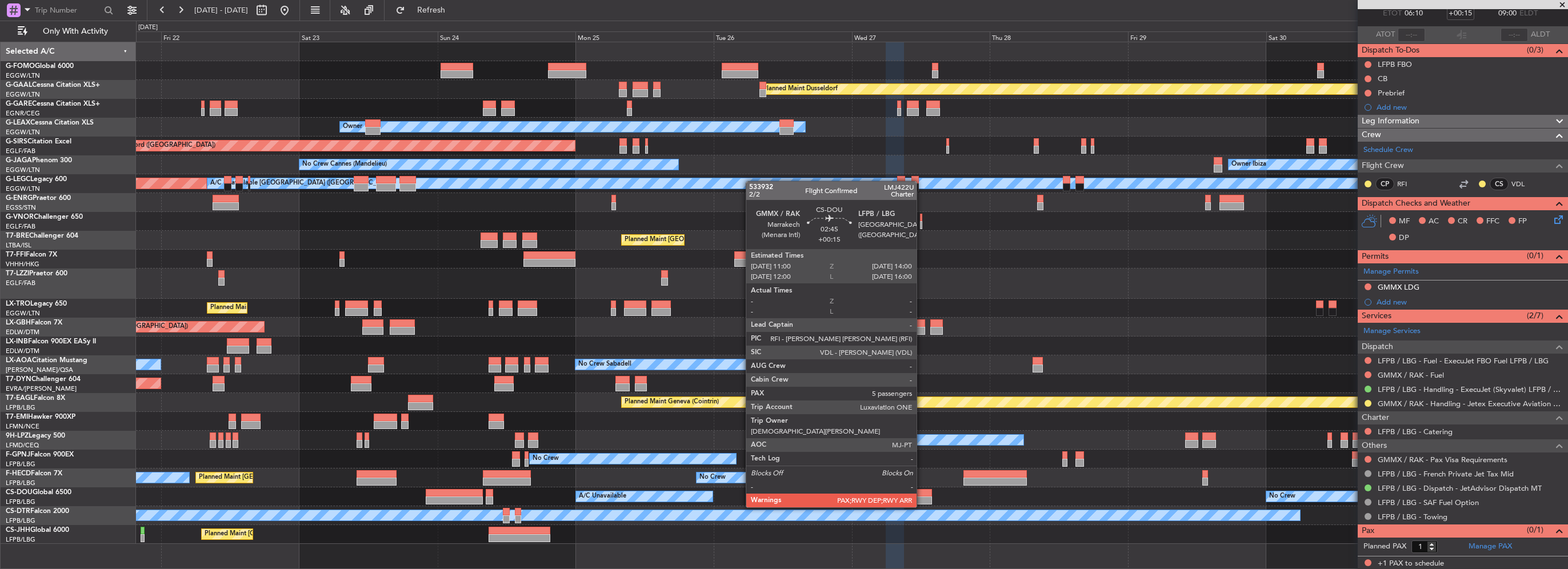
click at [921, 497] on div at bounding box center [923, 500] width 18 height 8
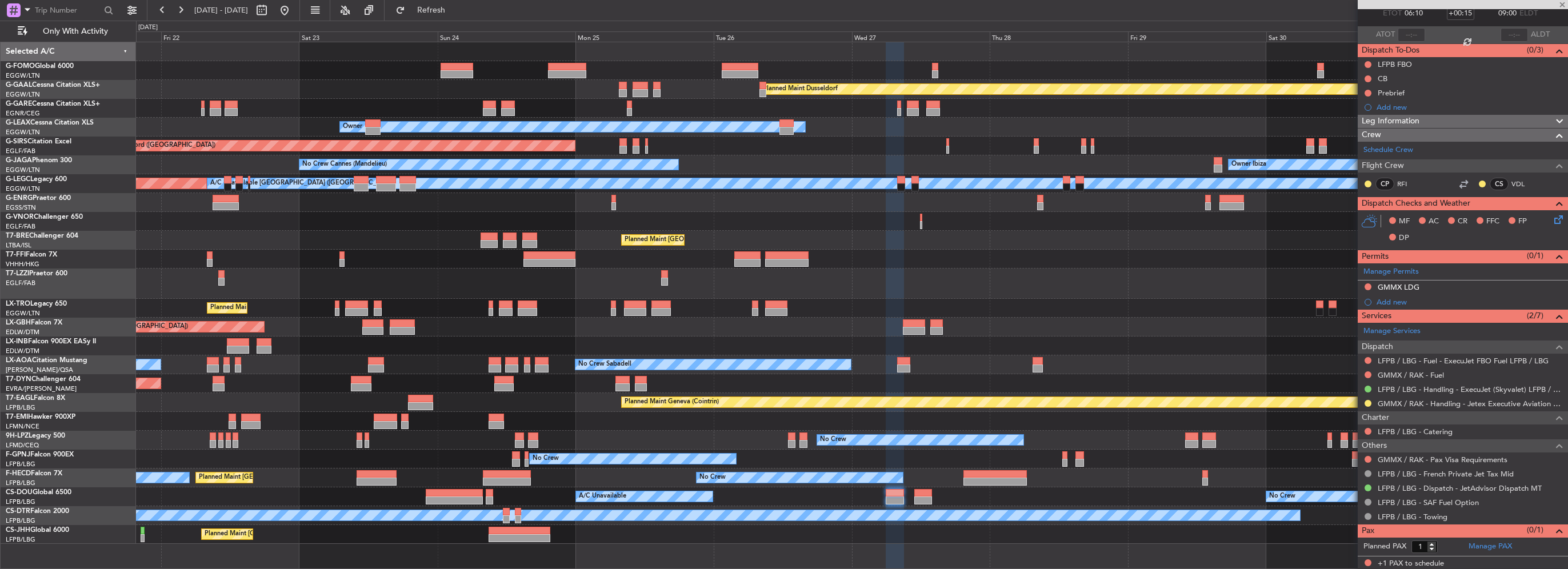
type input "5"
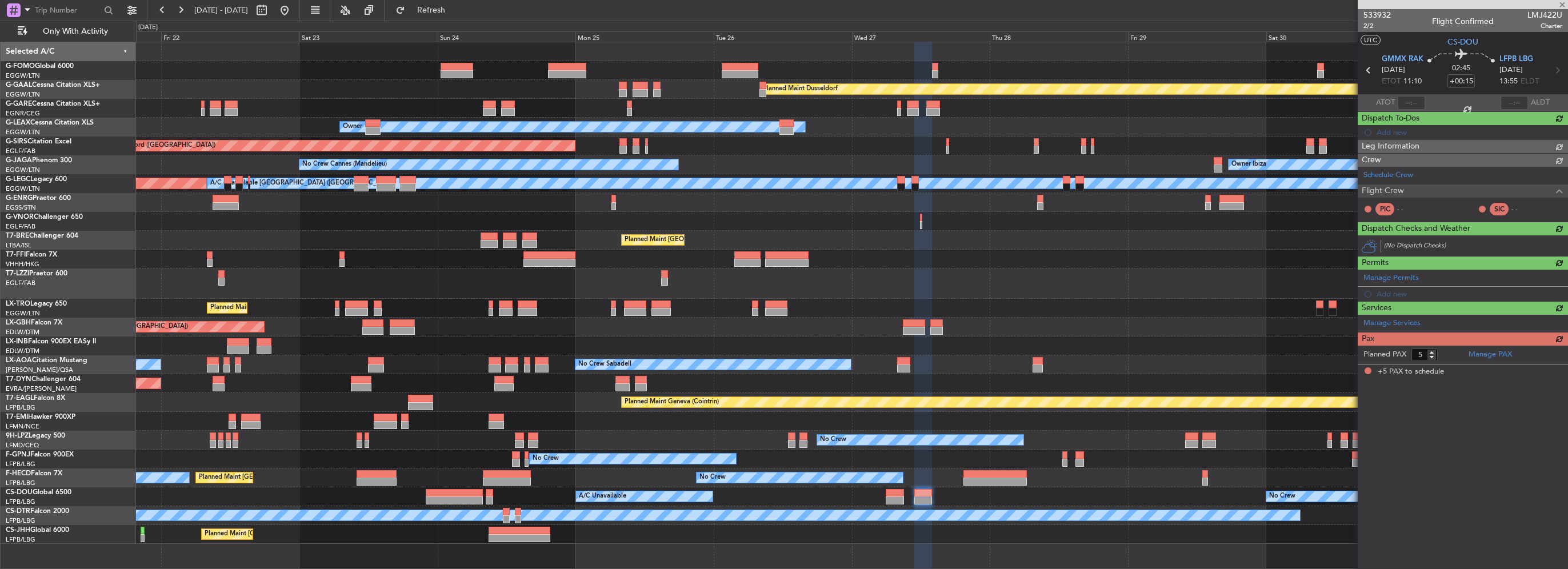
scroll to position [0, 0]
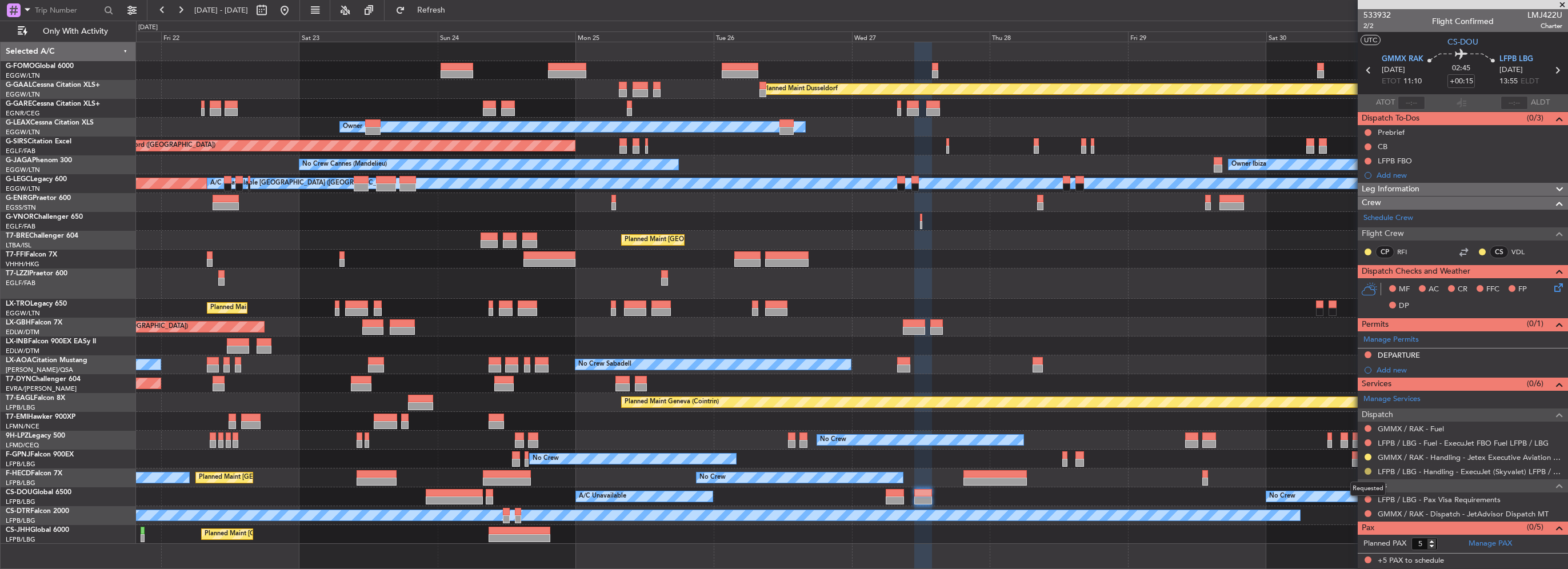
click at [1365, 471] on button at bounding box center [1368, 471] width 7 height 7
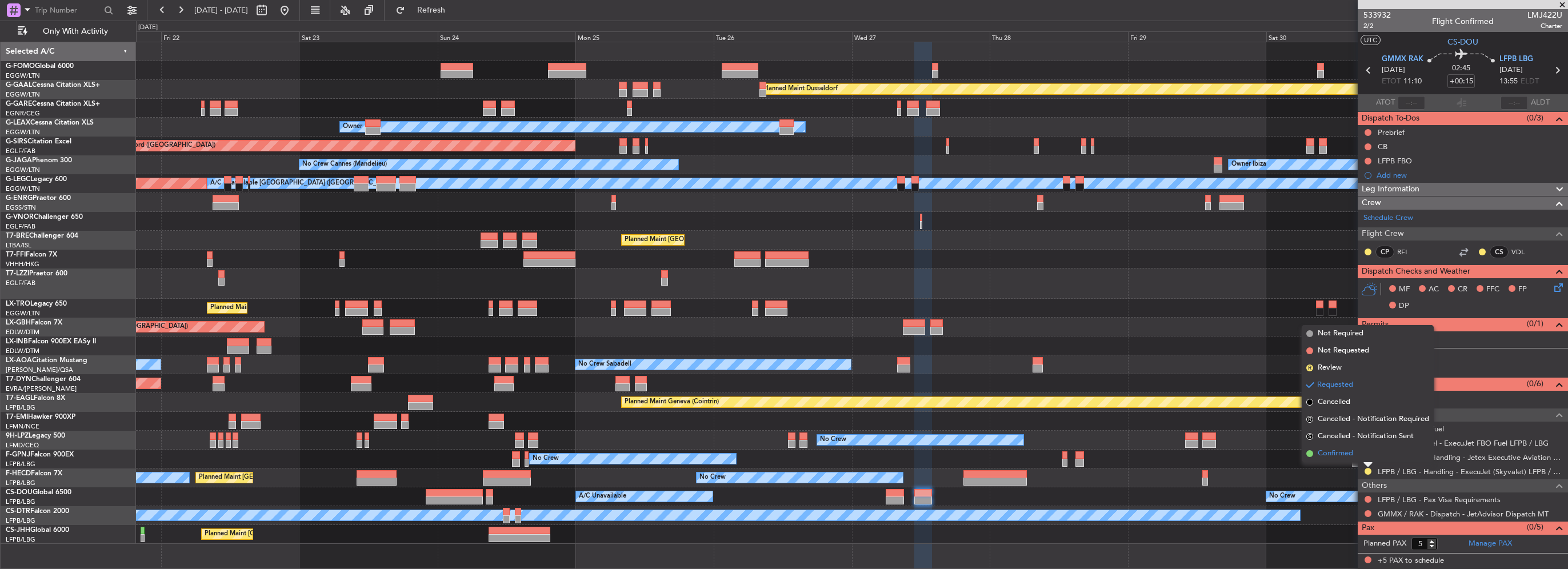
click at [1337, 459] on li "Confirmed" at bounding box center [1368, 453] width 132 height 17
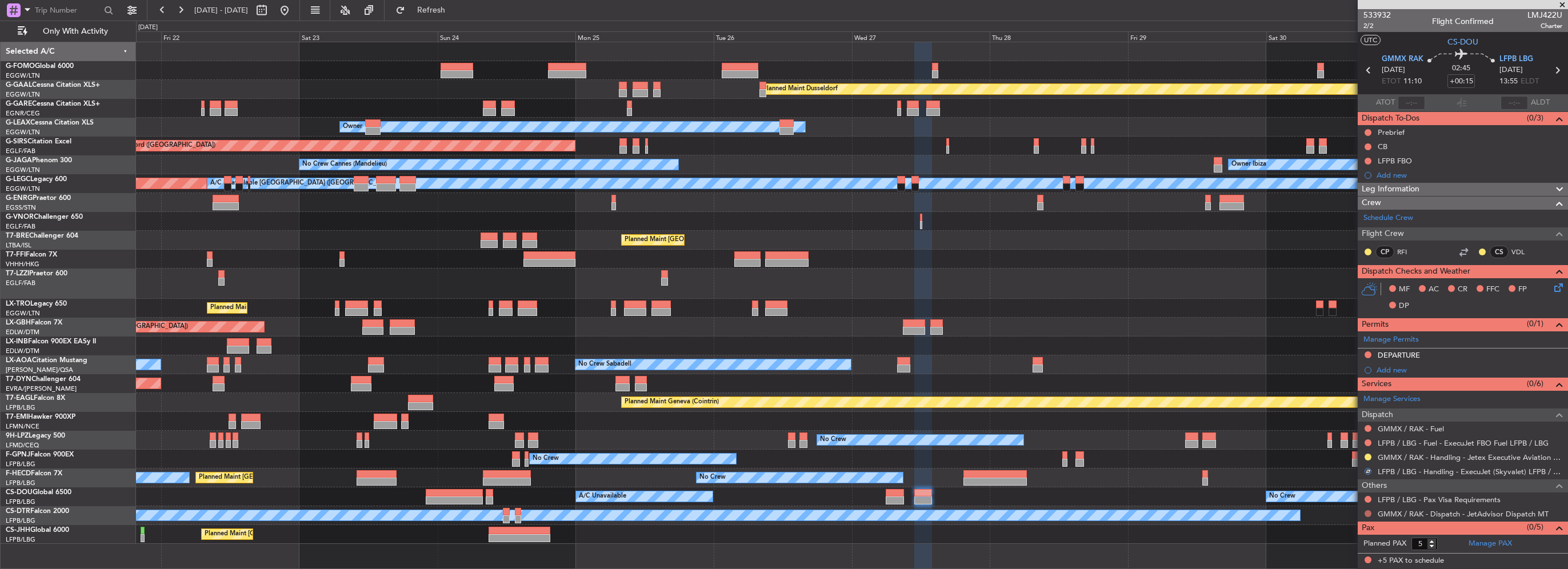
click at [1367, 512] on button at bounding box center [1368, 513] width 7 height 7
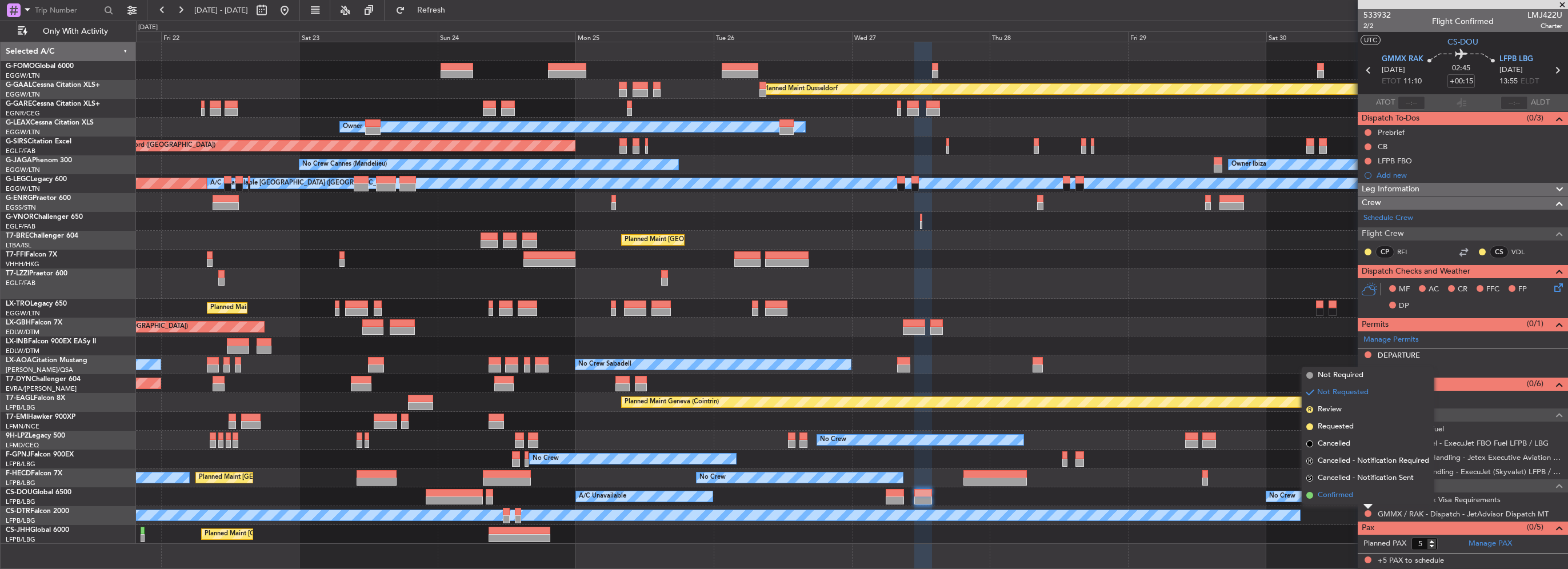
click at [1324, 495] on span "Confirmed" at bounding box center [1336, 495] width 36 height 11
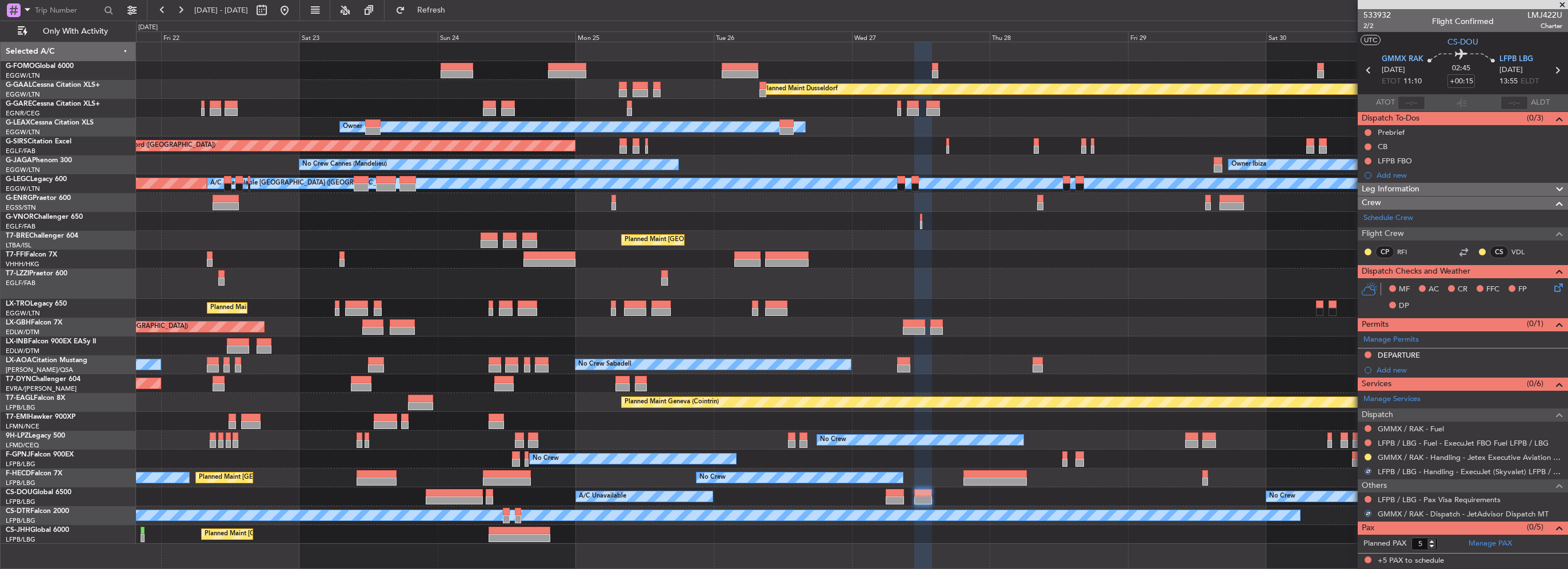
click at [1364, 495] on div at bounding box center [1368, 499] width 9 height 9
click at [1365, 496] on button at bounding box center [1368, 499] width 7 height 7
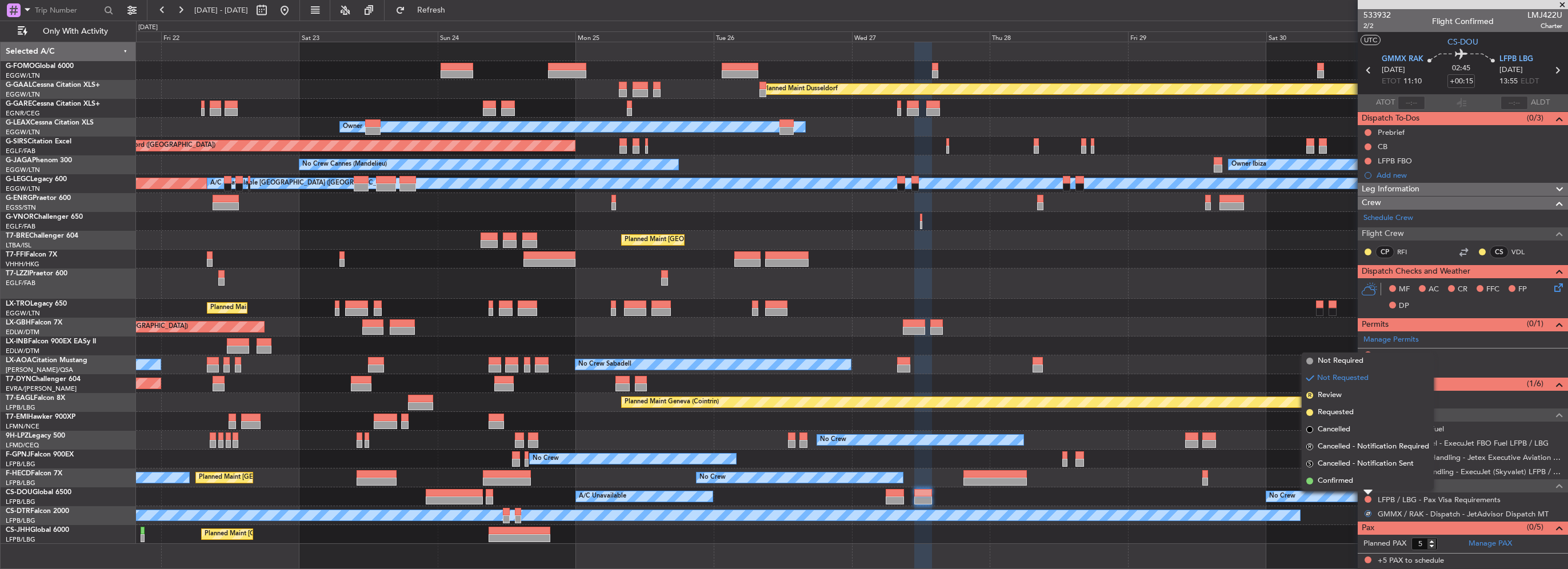
click at [1338, 367] on li "Not Required" at bounding box center [1368, 361] width 132 height 17
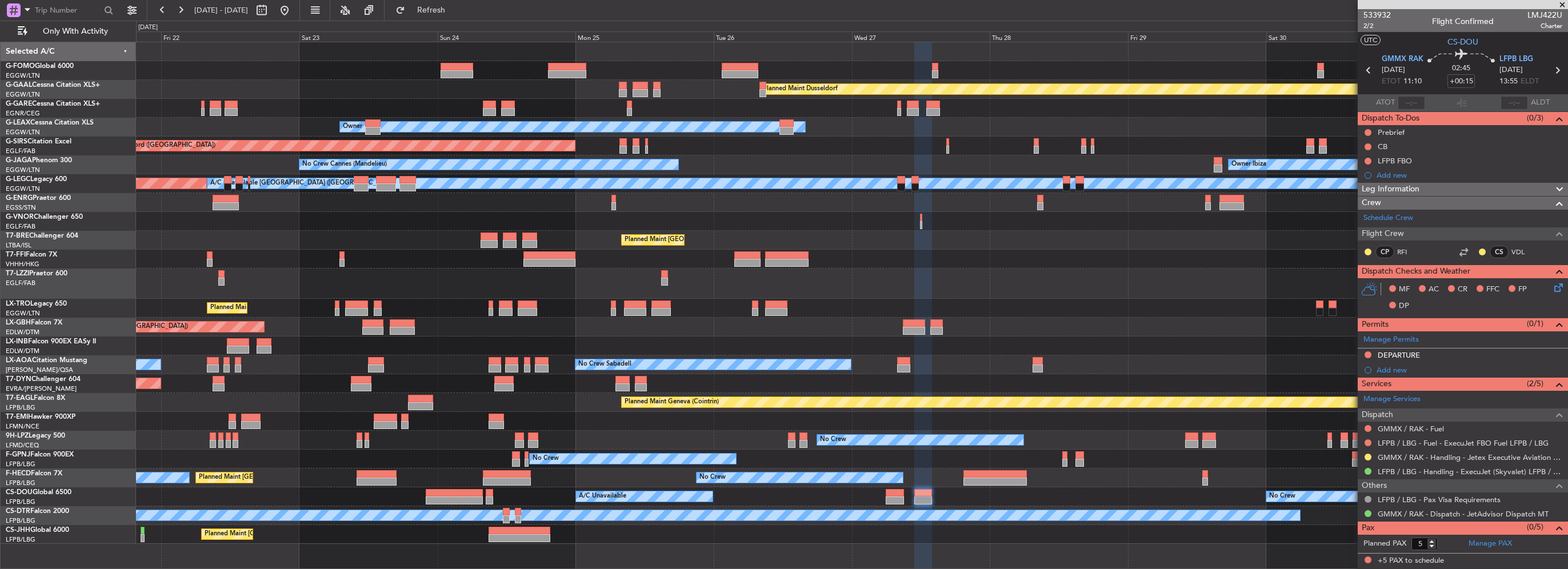
click at [923, 238] on div "Planned Maint Dusseldorf Unplanned Maint Chester Owner Unplanned Maint Oxford (…" at bounding box center [852, 293] width 1431 height 502
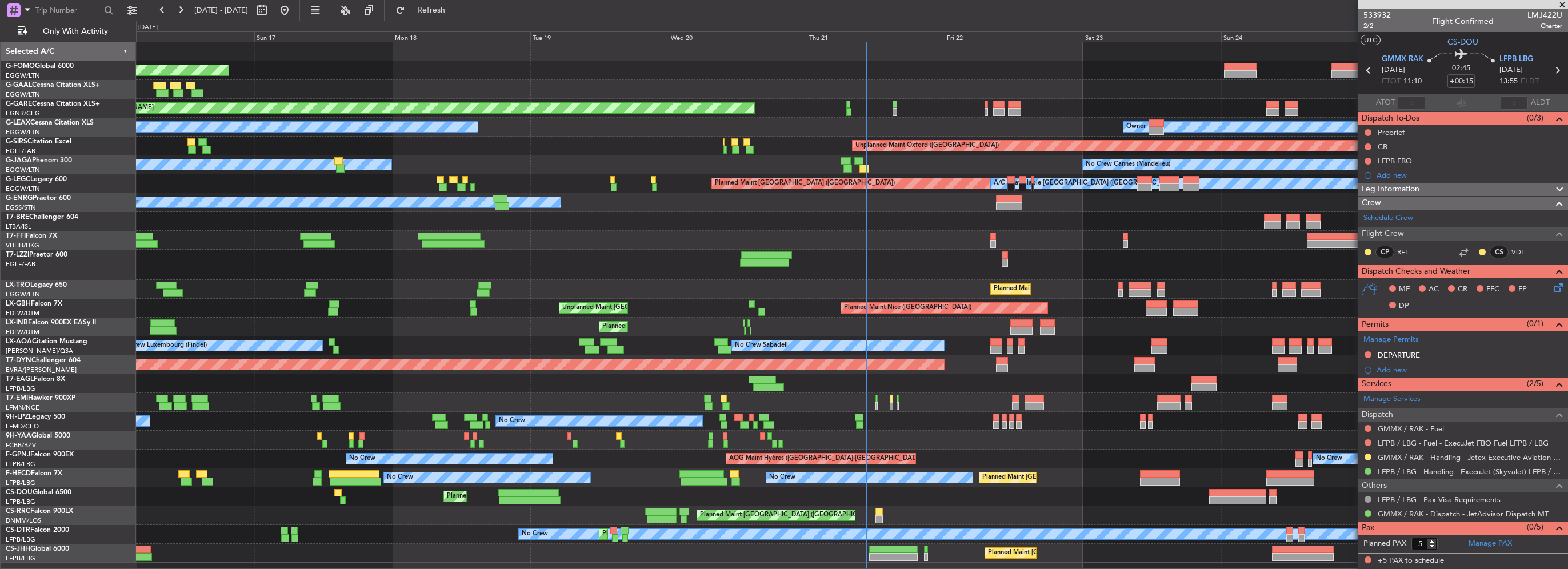
click at [539, 306] on div "Planned Maint Nice (Côte d'Azur Airport) Unplanned Maint Paris (Le Bourget)" at bounding box center [852, 309] width 1431 height 19
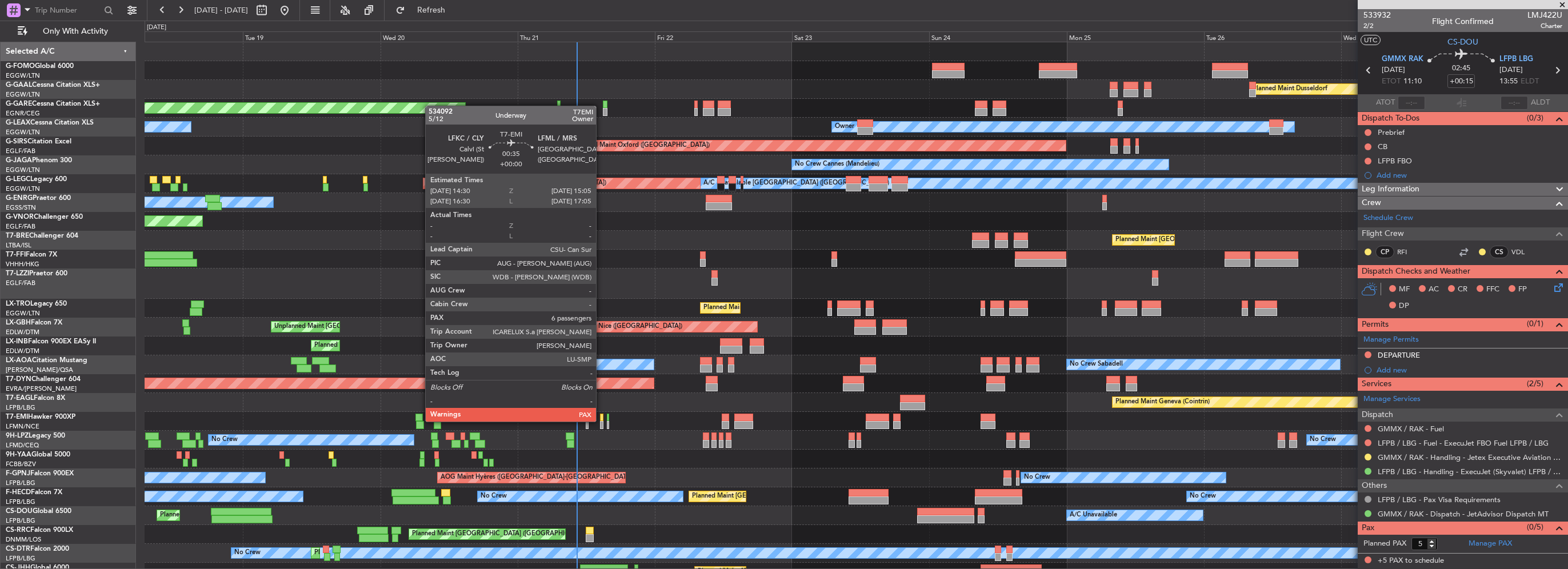
click at [601, 421] on div at bounding box center [601, 425] width 3 height 8
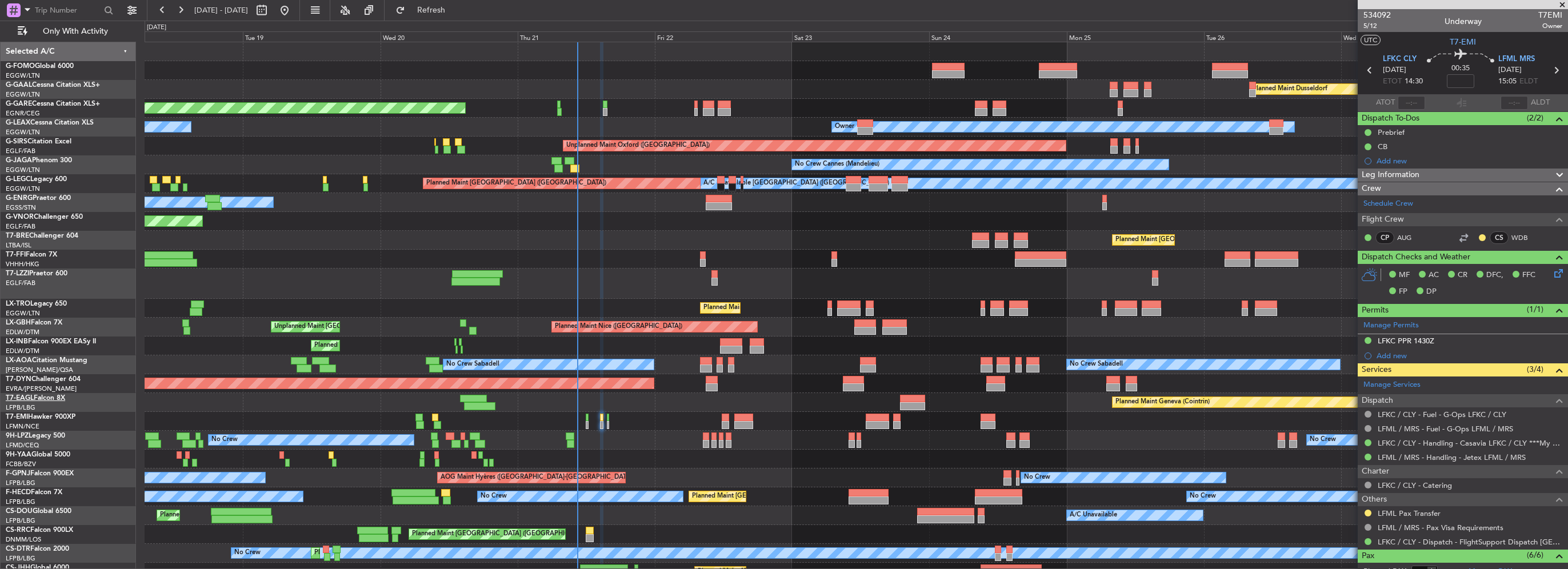
click at [171, 395] on div "Planned Maint Windsor Locks (Bradley Intl) Planned Maint Dusseldorf Unplanned M…" at bounding box center [856, 312] width 1423 height 539
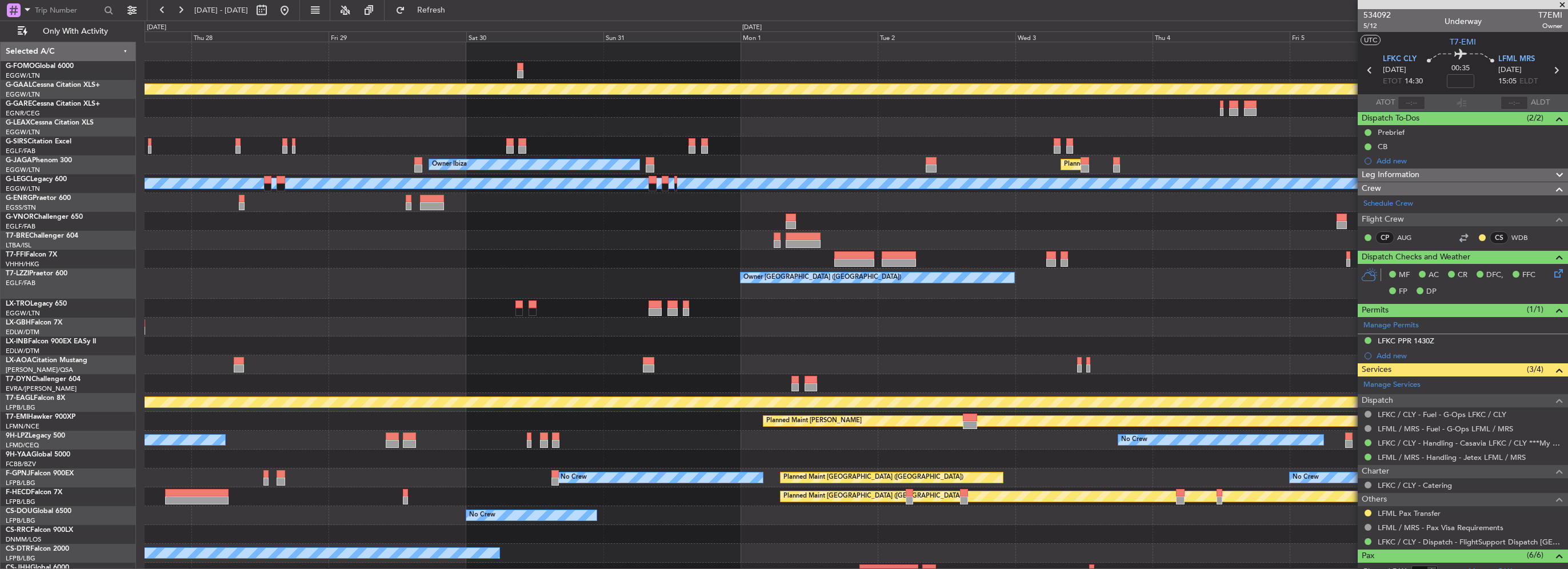
click at [542, 425] on div "Planned Maint Dusseldorf Owner Owner Ibiza Planned Maint London (Luton) No Crew…" at bounding box center [856, 312] width 1423 height 539
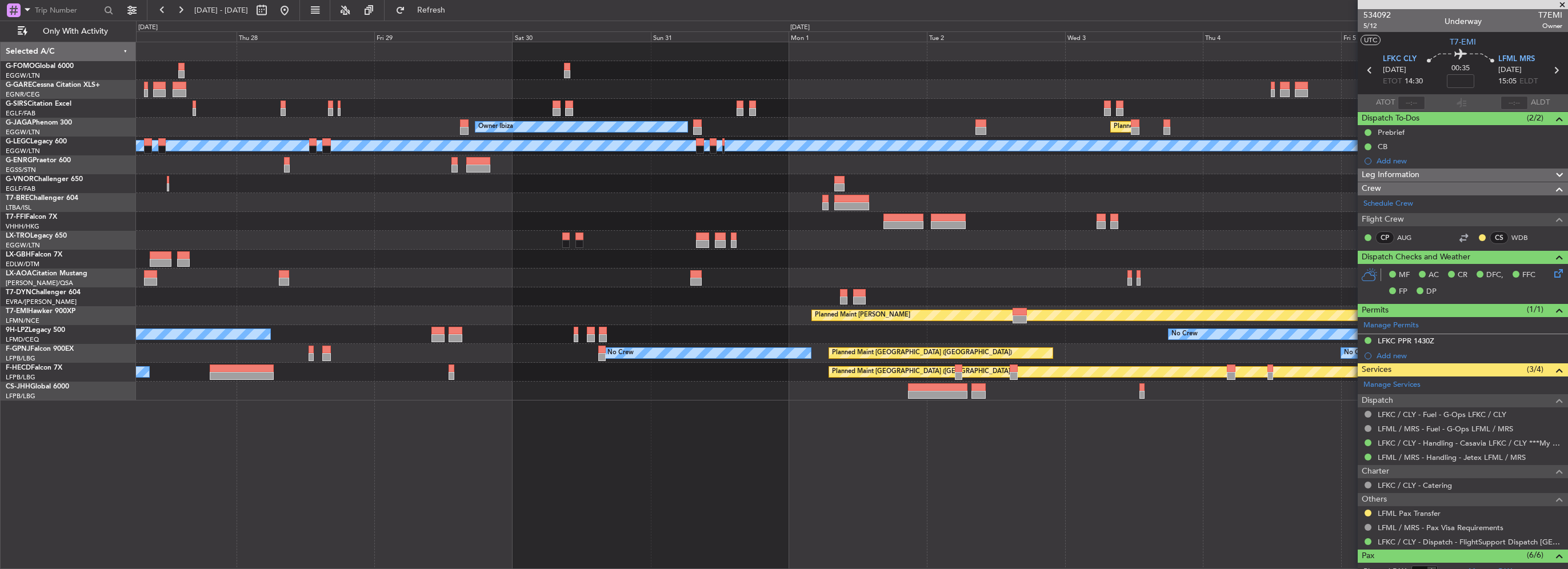
click at [596, 250] on div at bounding box center [852, 259] width 1431 height 19
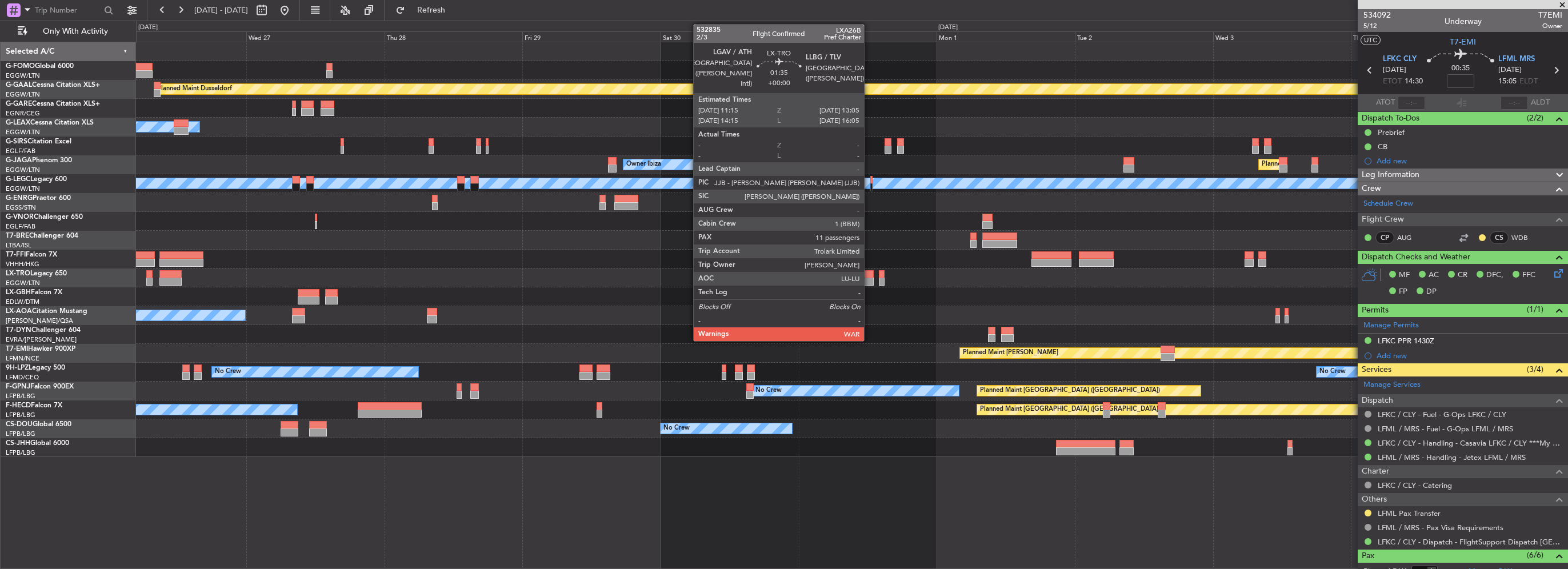
click at [869, 278] on div at bounding box center [868, 281] width 11 height 8
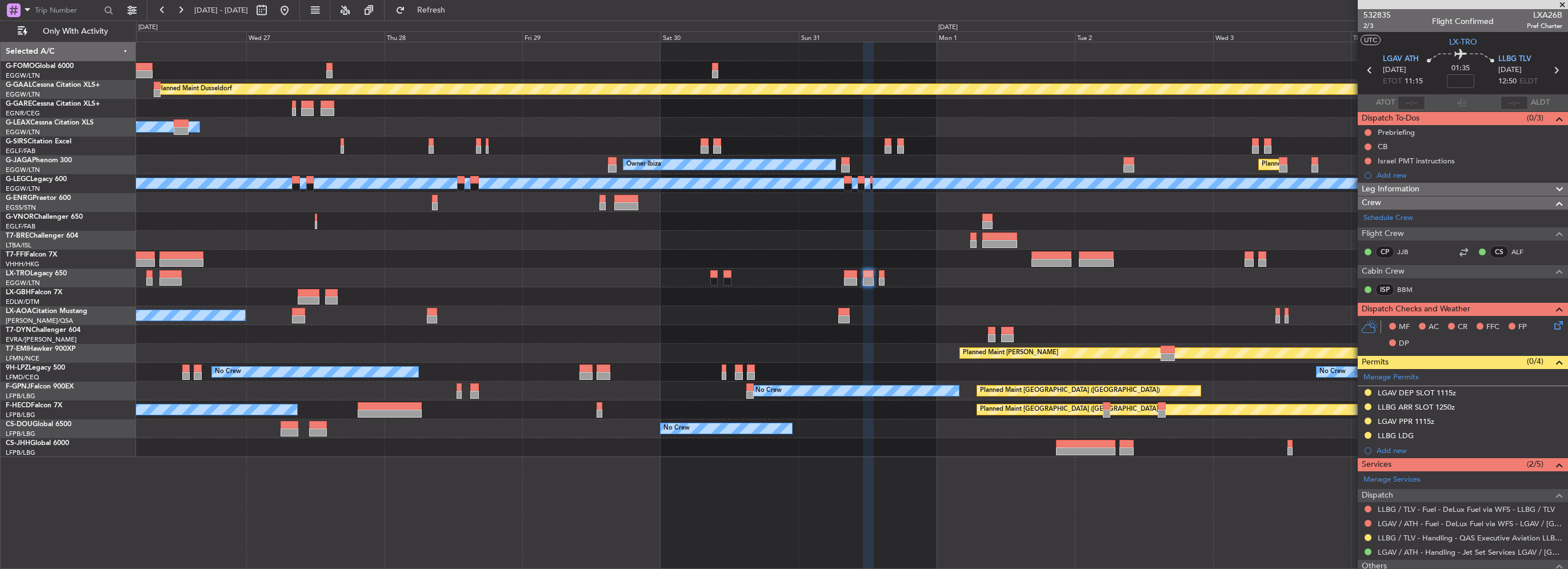
click at [1273, 329] on div "Planned Maint Dusseldorf Owner Unplanned Maint Oxford (Kidlington) Owner Ibiza …" at bounding box center [852, 250] width 1431 height 415
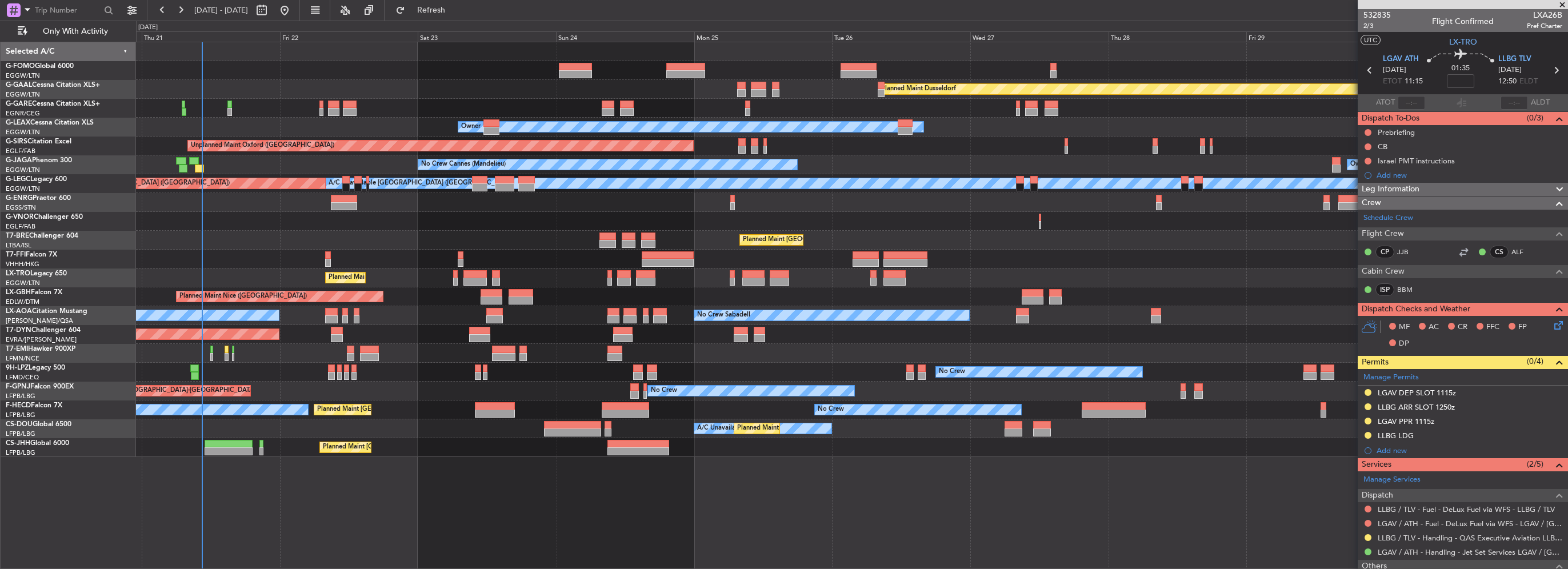
click at [1200, 284] on div "Planned Maint [GEOGRAPHIC_DATA] ([GEOGRAPHIC_DATA])" at bounding box center [852, 278] width 1431 height 19
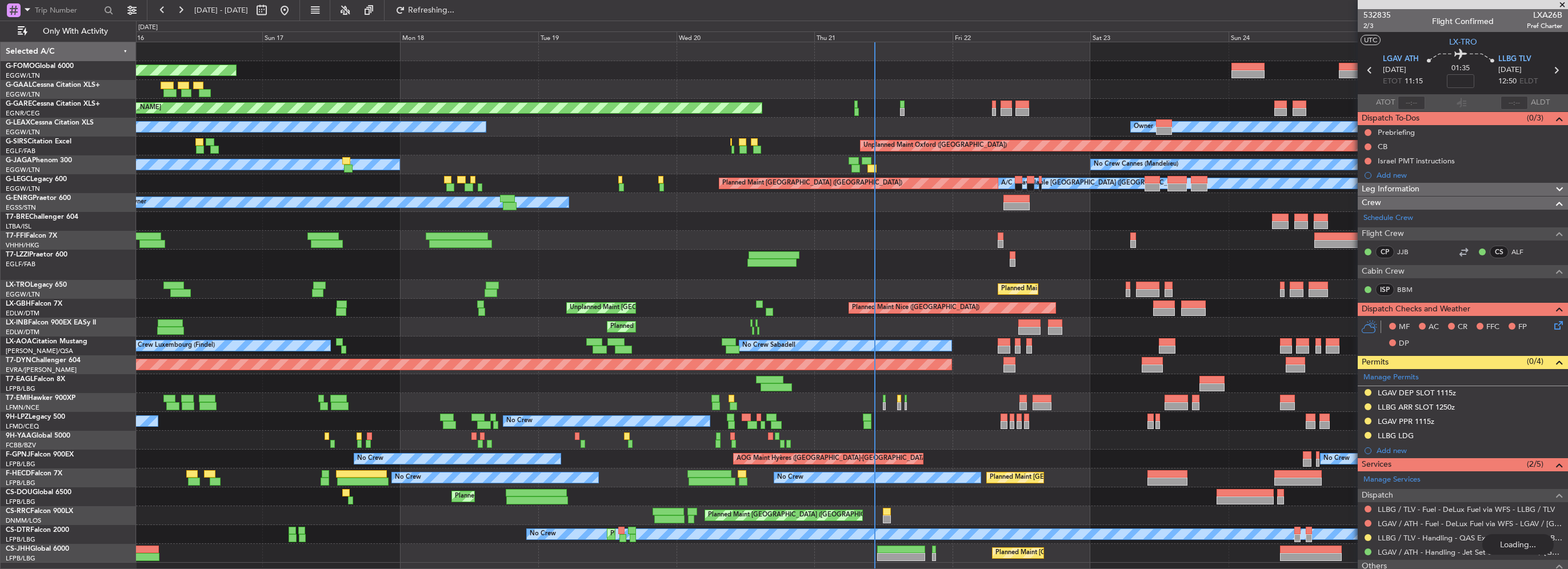
click at [293, 13] on button at bounding box center [285, 10] width 18 height 18
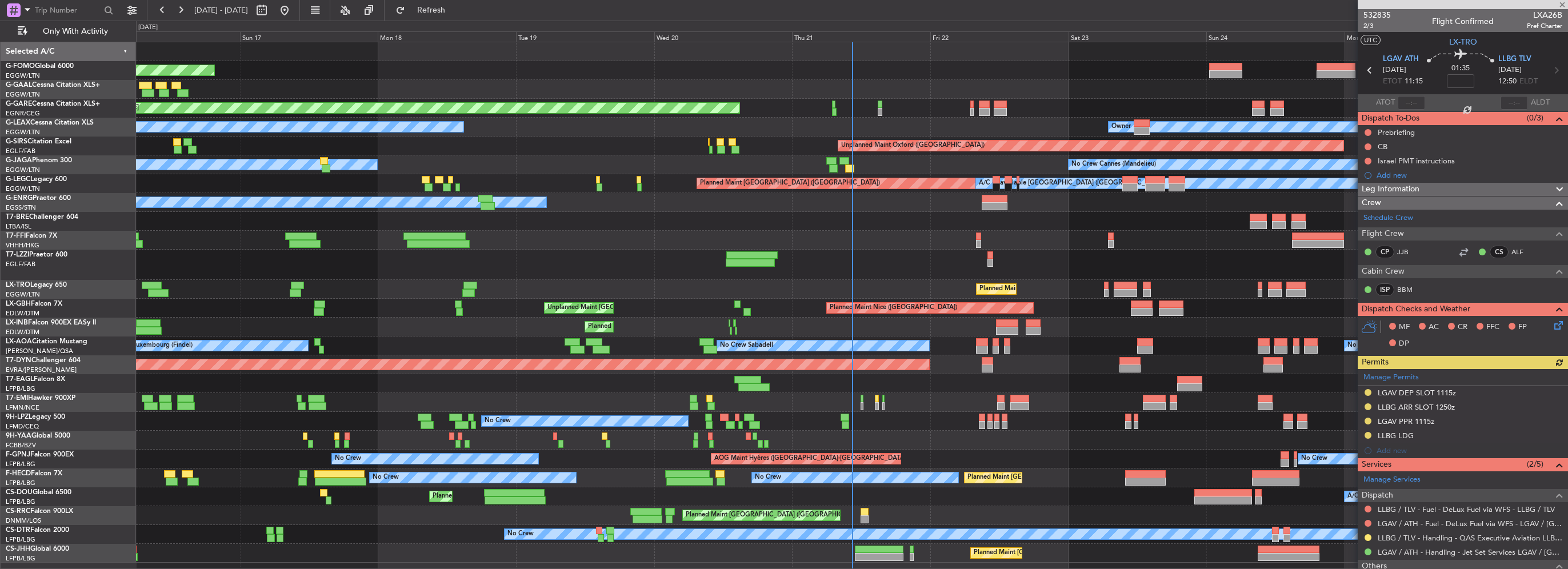
click at [1560, 3] on div at bounding box center [1463, 4] width 210 height 9
click at [1565, 3] on span at bounding box center [1562, 5] width 11 height 10
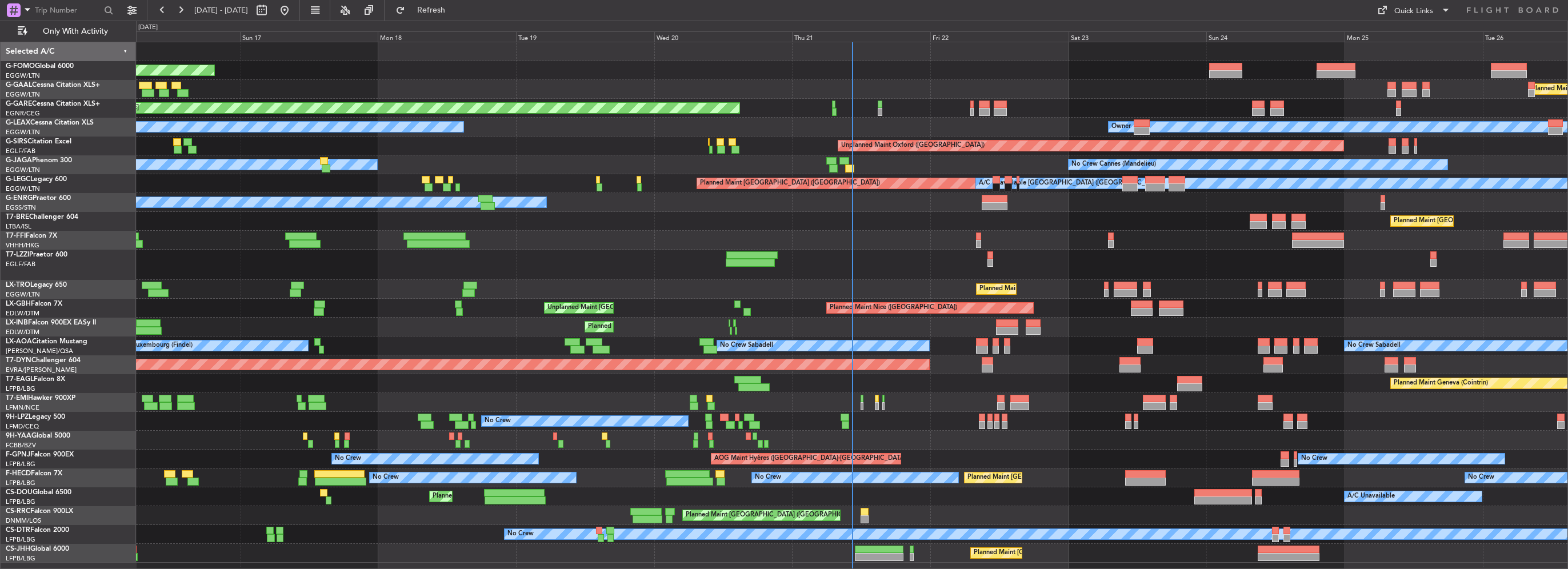
type input "0"
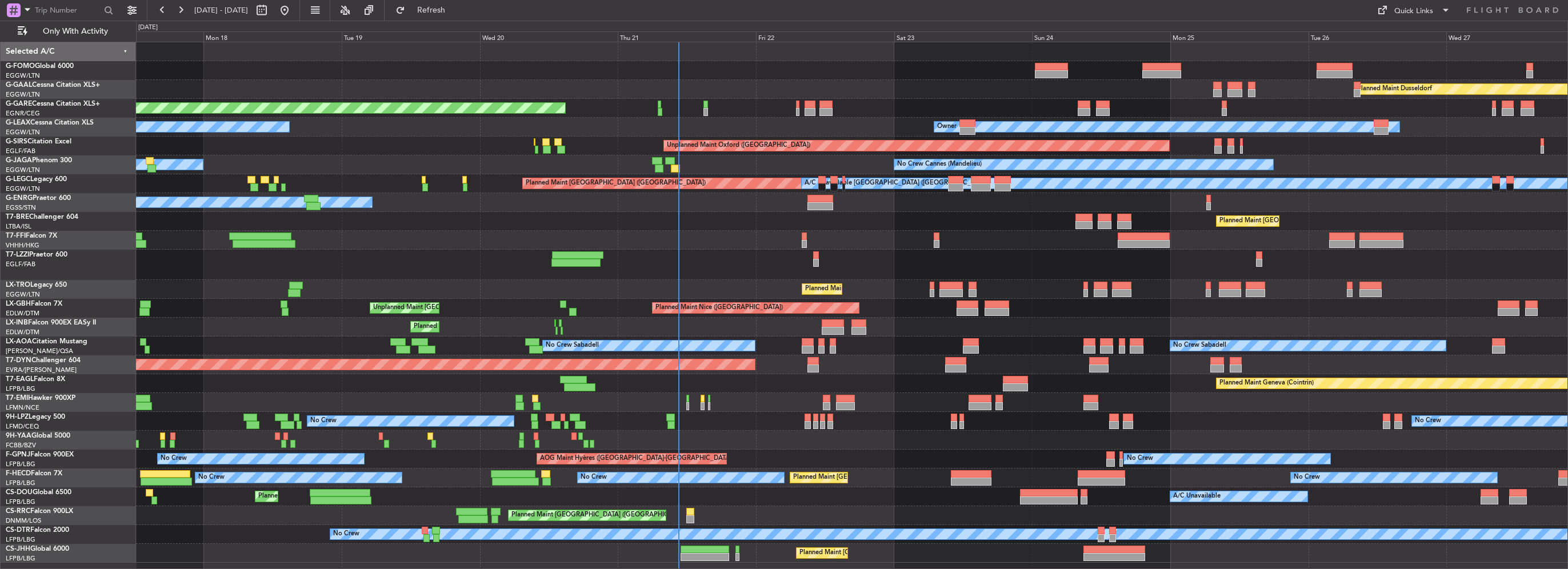
click at [944, 385] on div "Planned Maint Geneva (Cointrin) Planned Maint New York (Teterboro)" at bounding box center [852, 384] width 1431 height 19
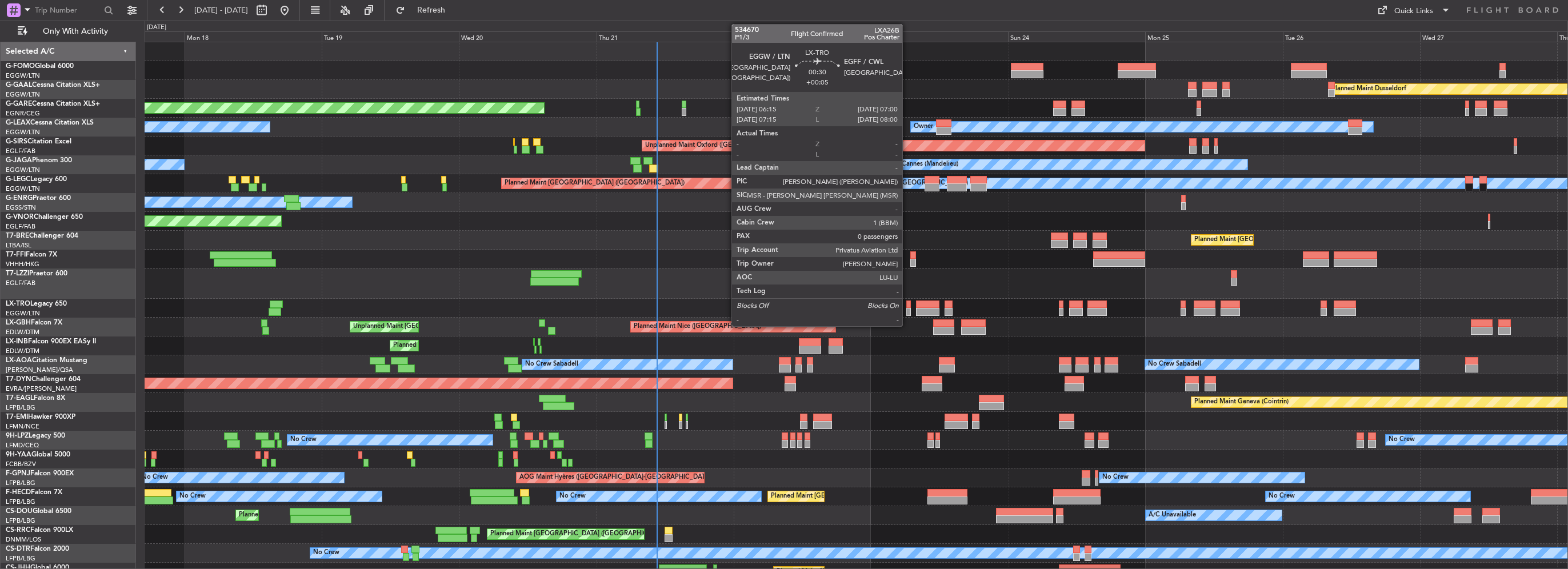
click at [908, 307] on div at bounding box center [908, 304] width 4 height 8
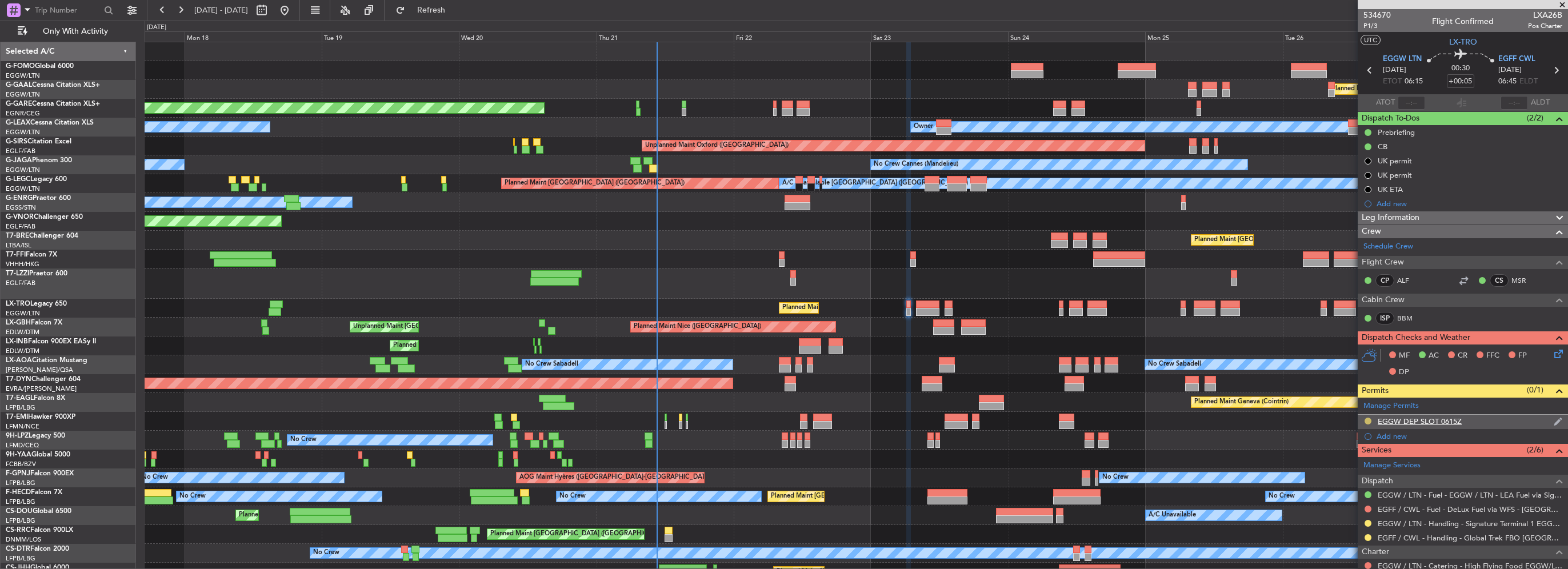
click at [1365, 418] on button at bounding box center [1368, 421] width 7 height 7
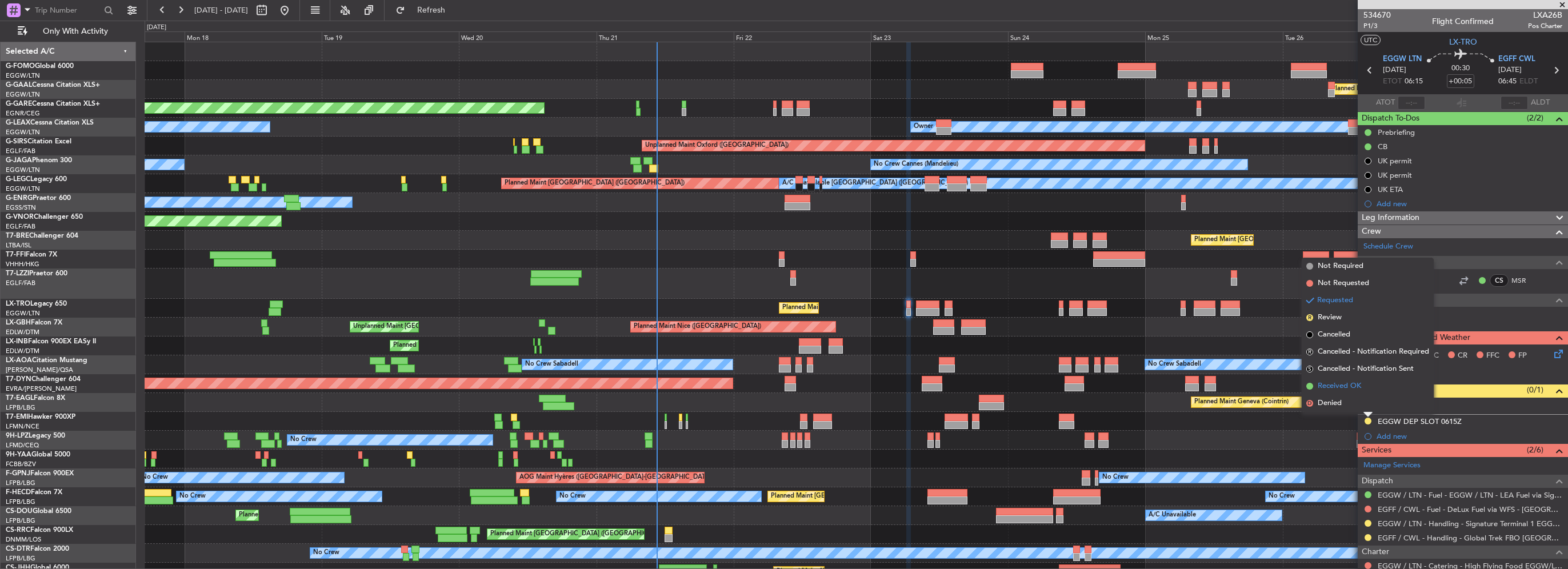
click at [1340, 380] on span "Received OK" at bounding box center [1339, 386] width 43 height 11
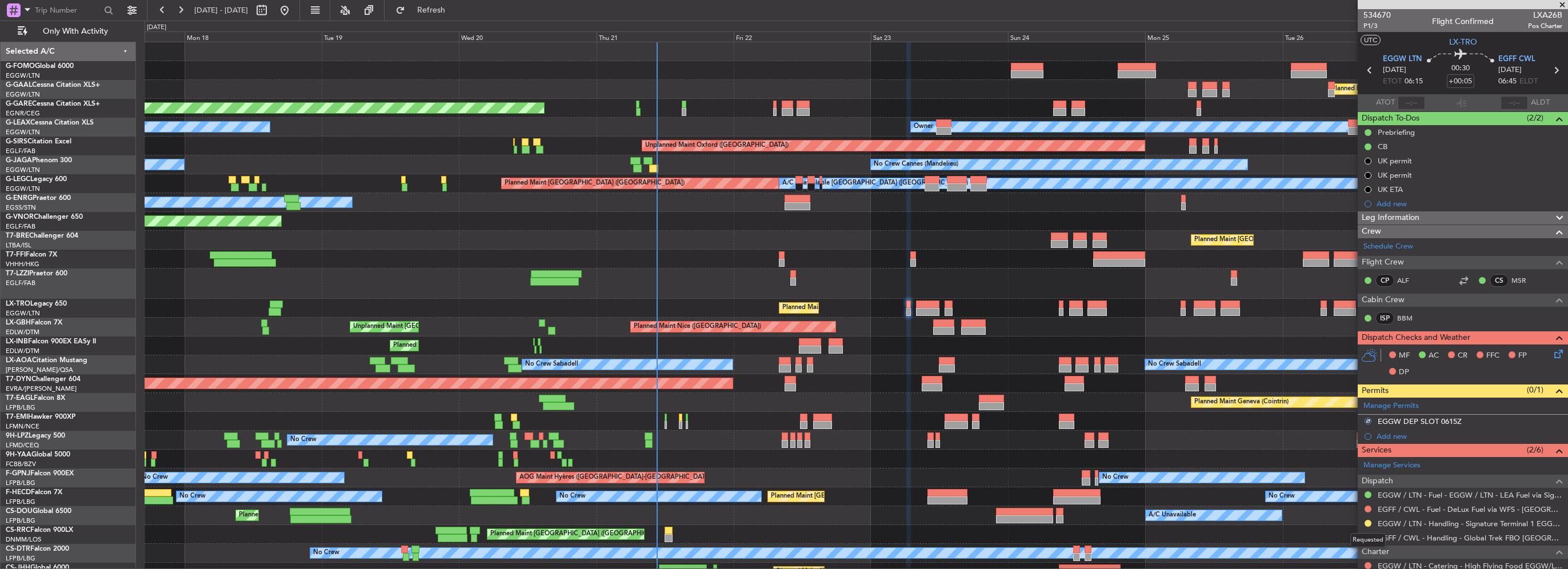
click at [1368, 533] on div "Requested" at bounding box center [1368, 540] width 36 height 14
click at [1368, 537] on button at bounding box center [1368, 537] width 7 height 7
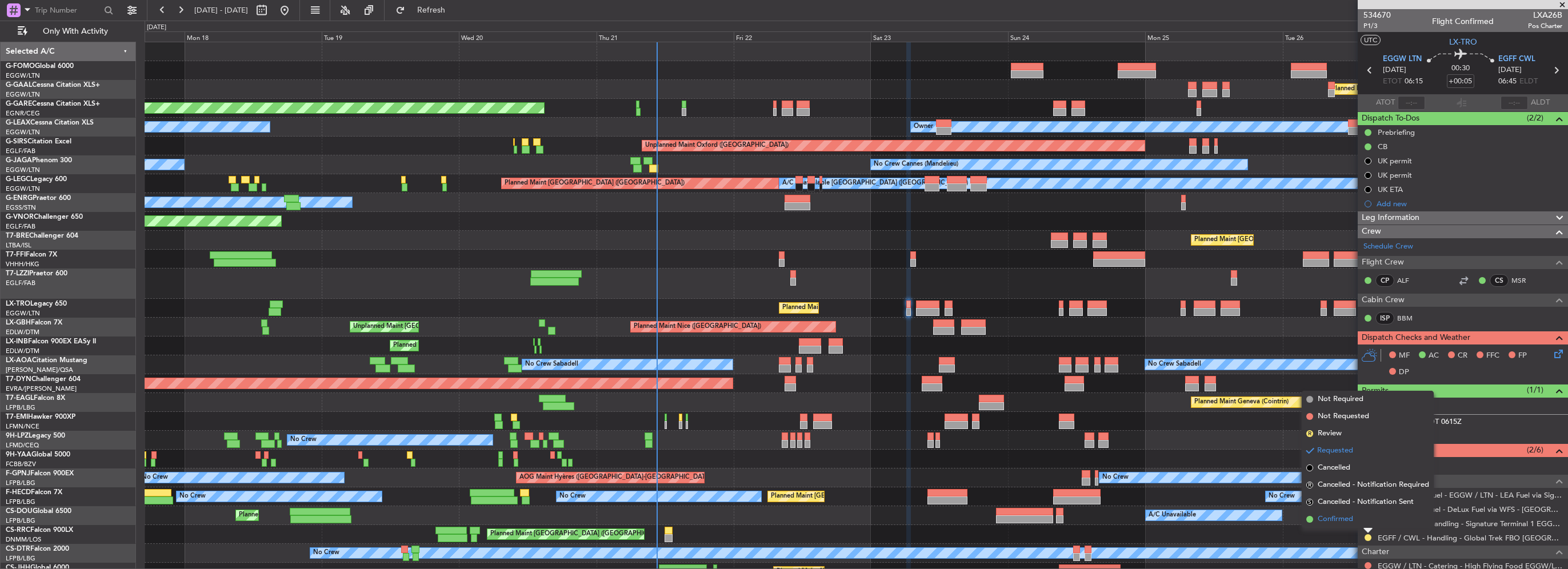
click at [1337, 518] on span "Confirmed" at bounding box center [1336, 519] width 36 height 11
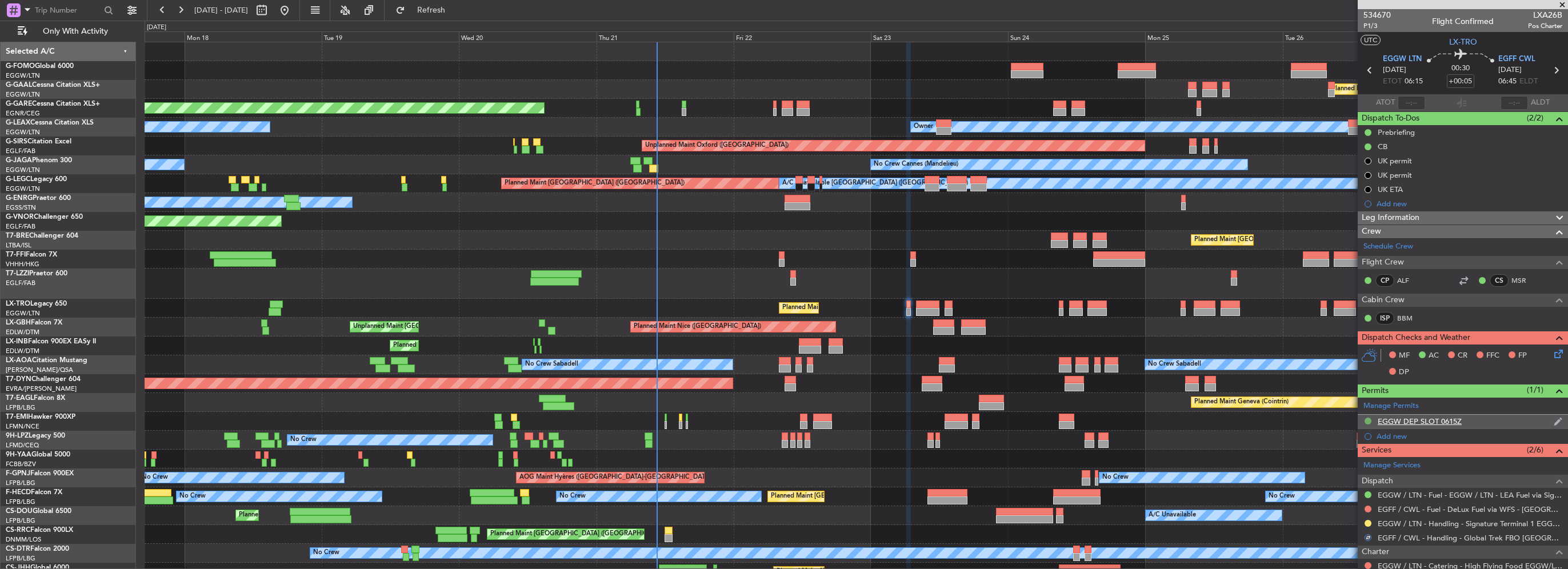
click at [1367, 422] on button at bounding box center [1368, 421] width 7 height 7
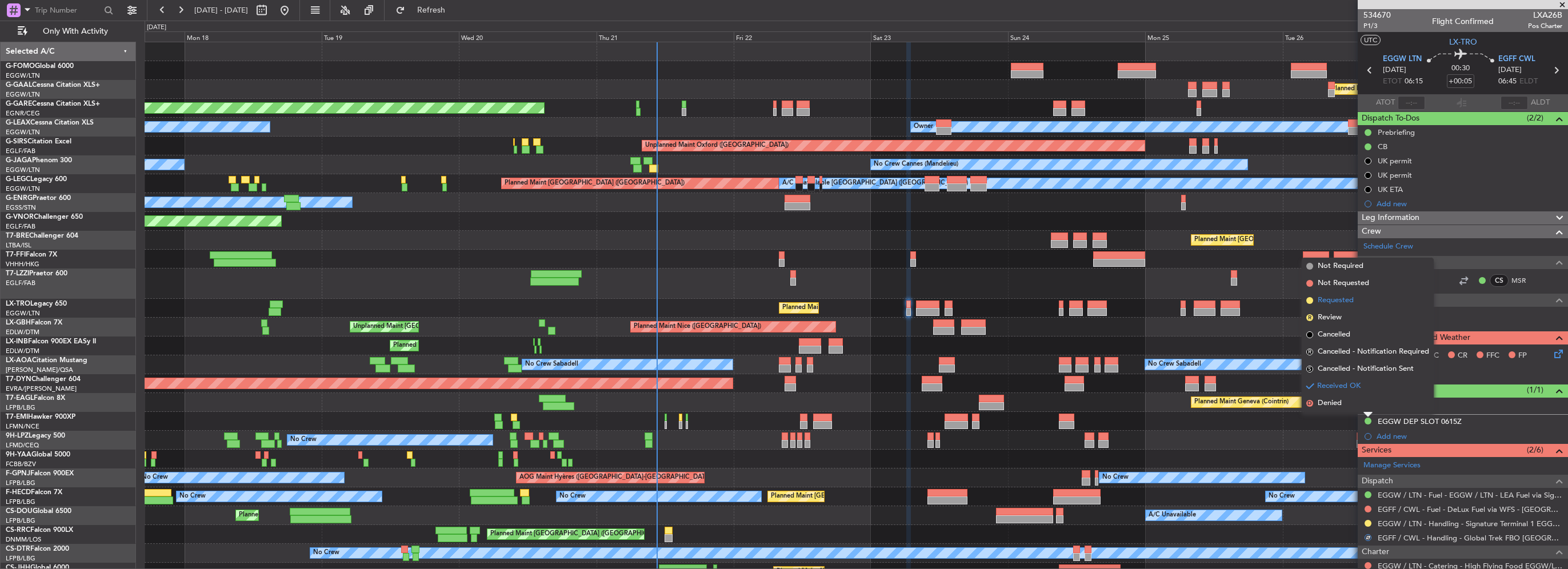
click at [1336, 297] on span "Requested" at bounding box center [1336, 300] width 36 height 11
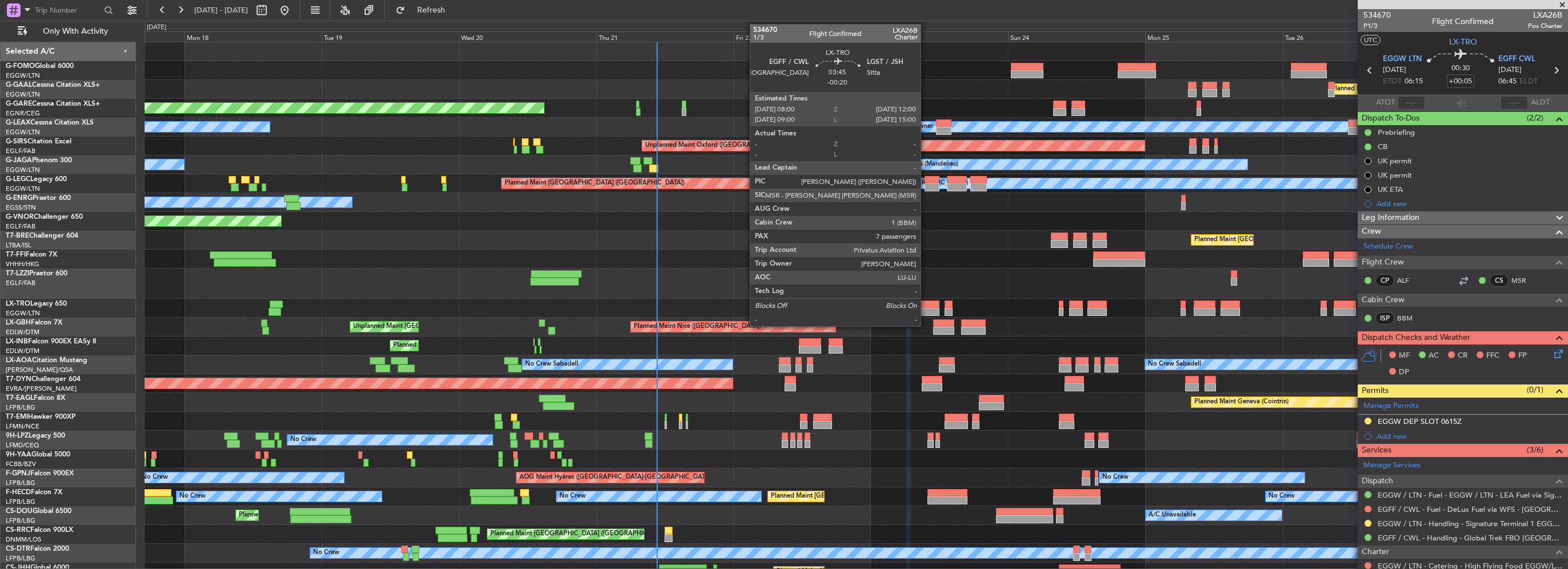
click at [926, 309] on div at bounding box center [927, 312] width 23 height 8
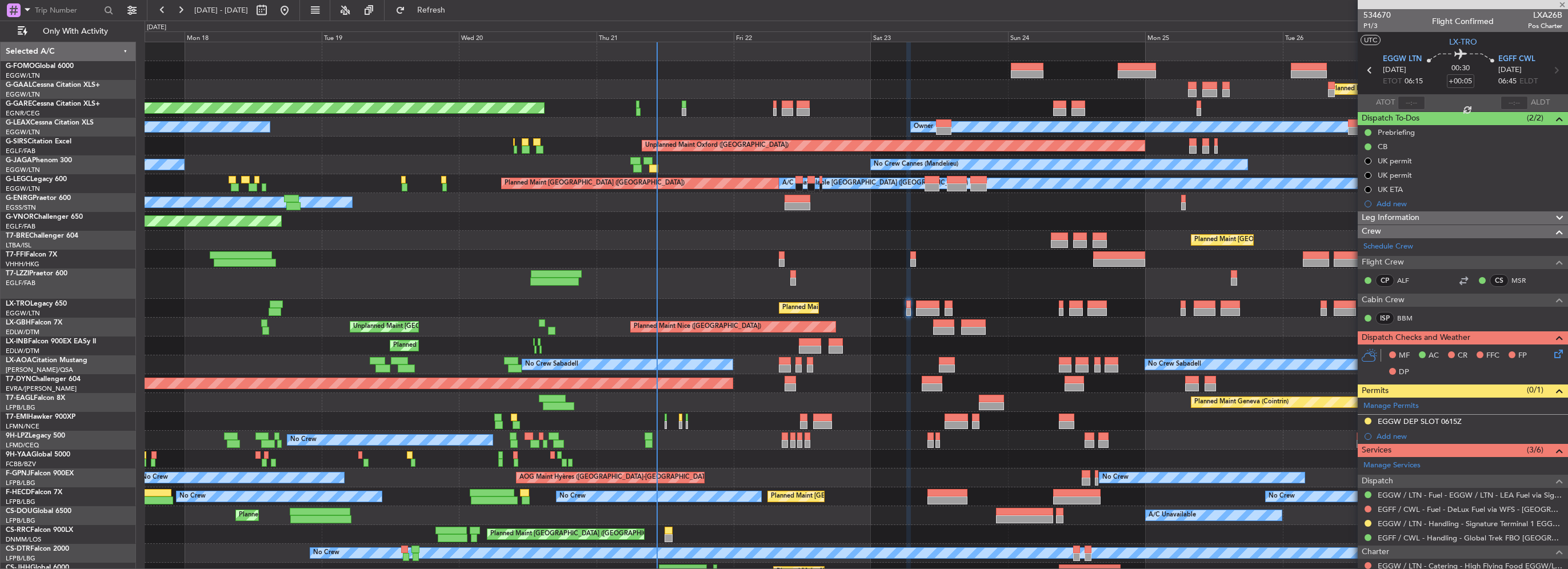
type input "-00:20"
type input "7"
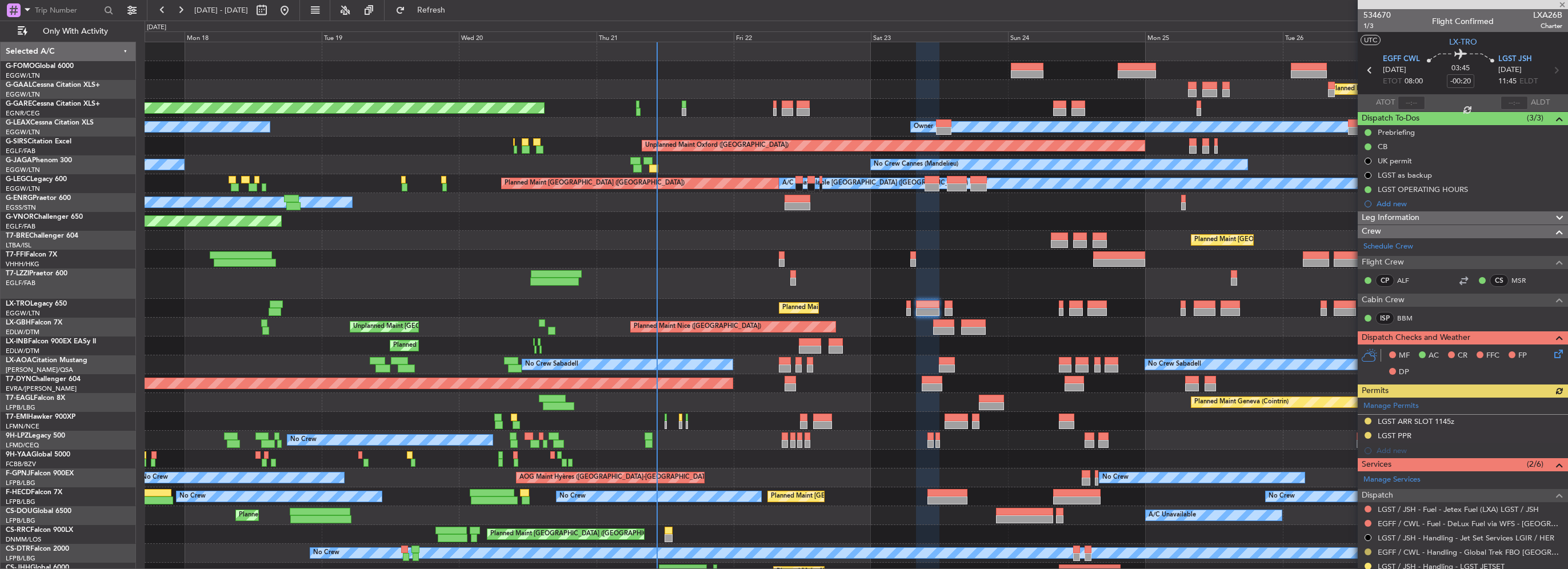
click at [1365, 549] on button at bounding box center [1368, 552] width 7 height 7
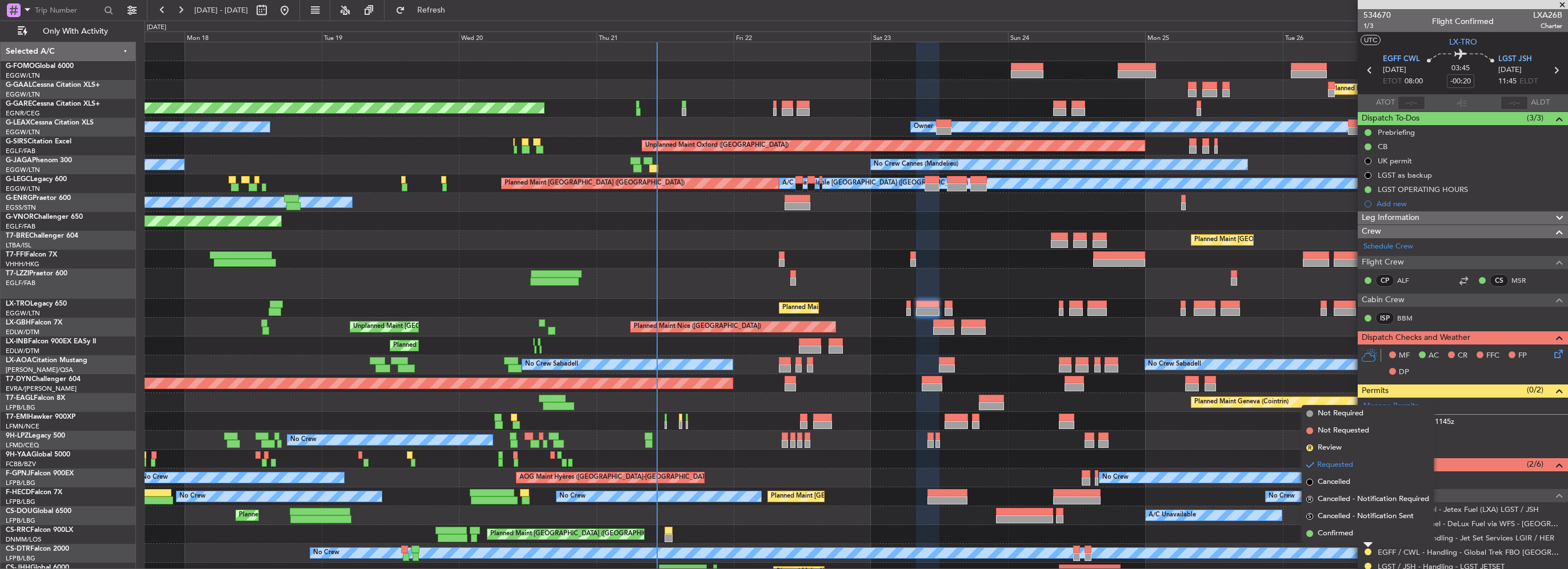
click at [1348, 531] on mat-tooltip-component "Requested" at bounding box center [1368, 532] width 51 height 30
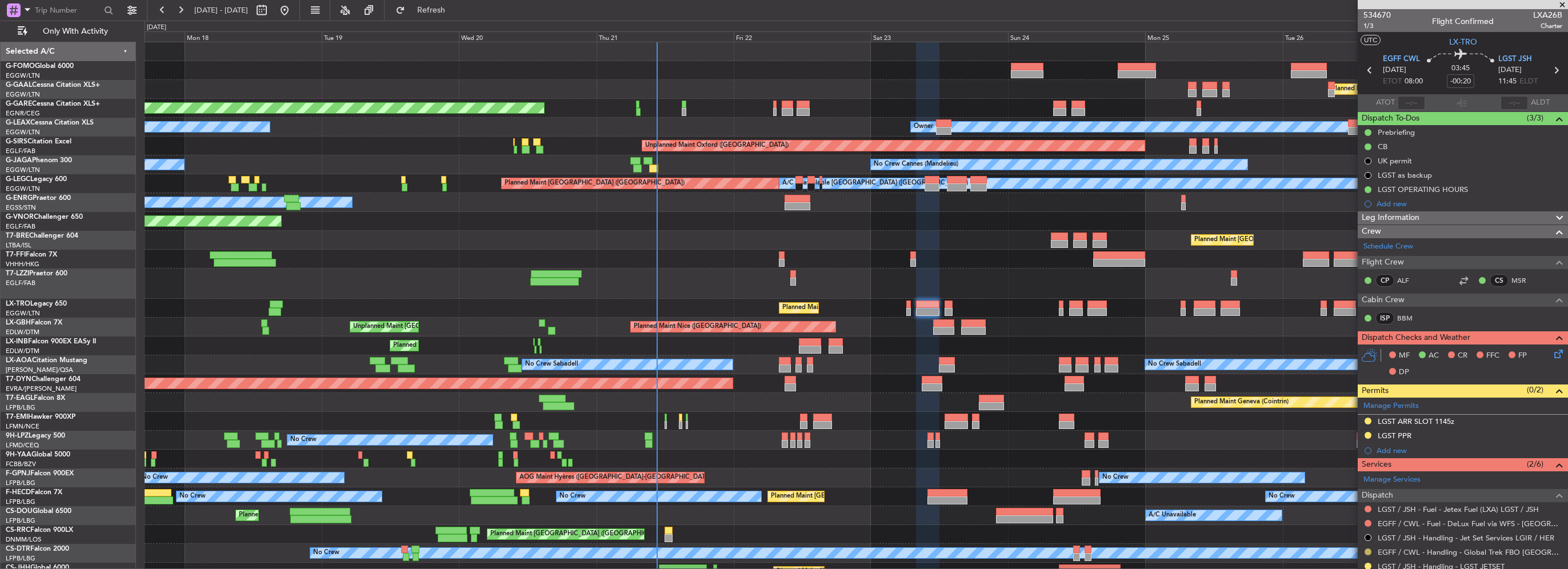
click at [1366, 551] on button at bounding box center [1368, 552] width 7 height 7
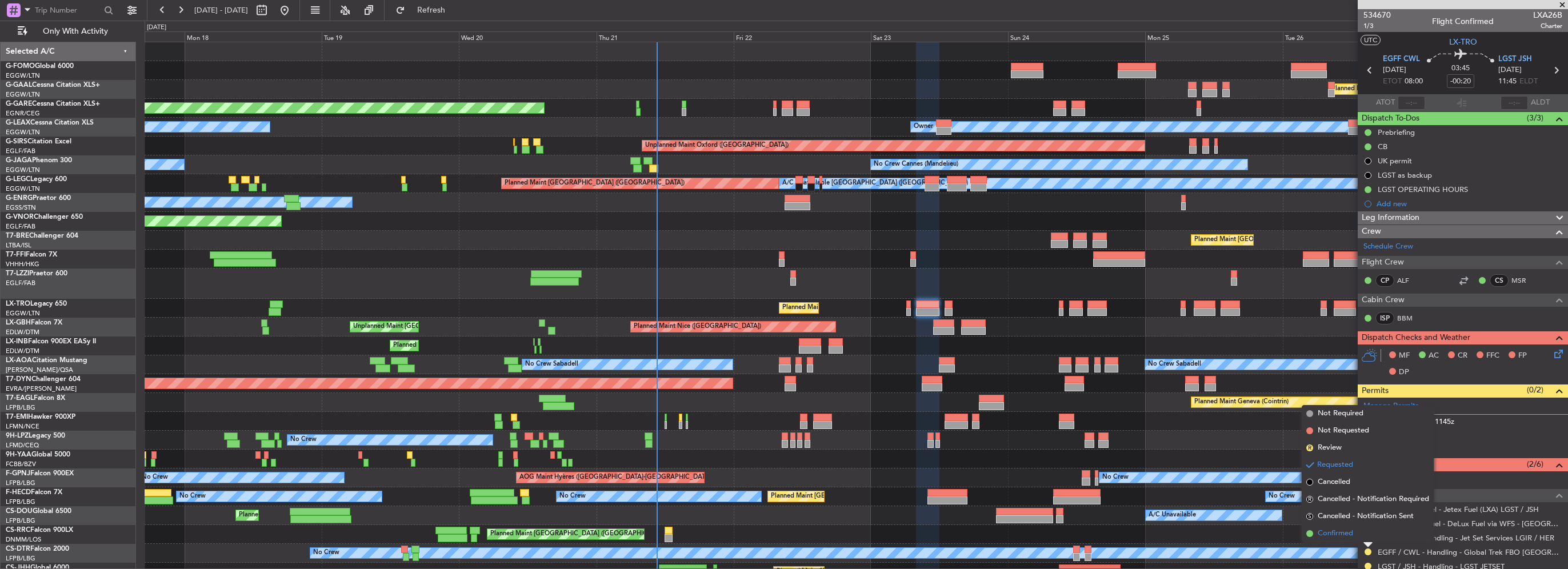
click at [1331, 531] on span "Confirmed" at bounding box center [1336, 533] width 36 height 11
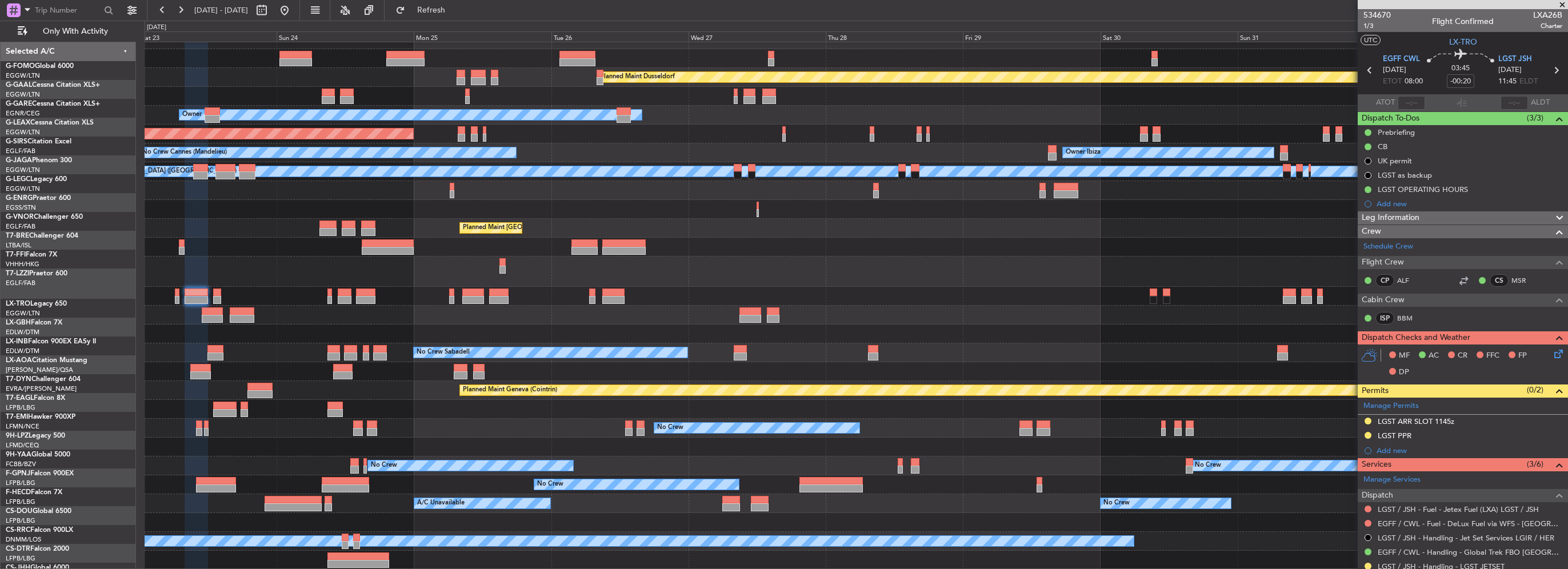
scroll to position [11, 0]
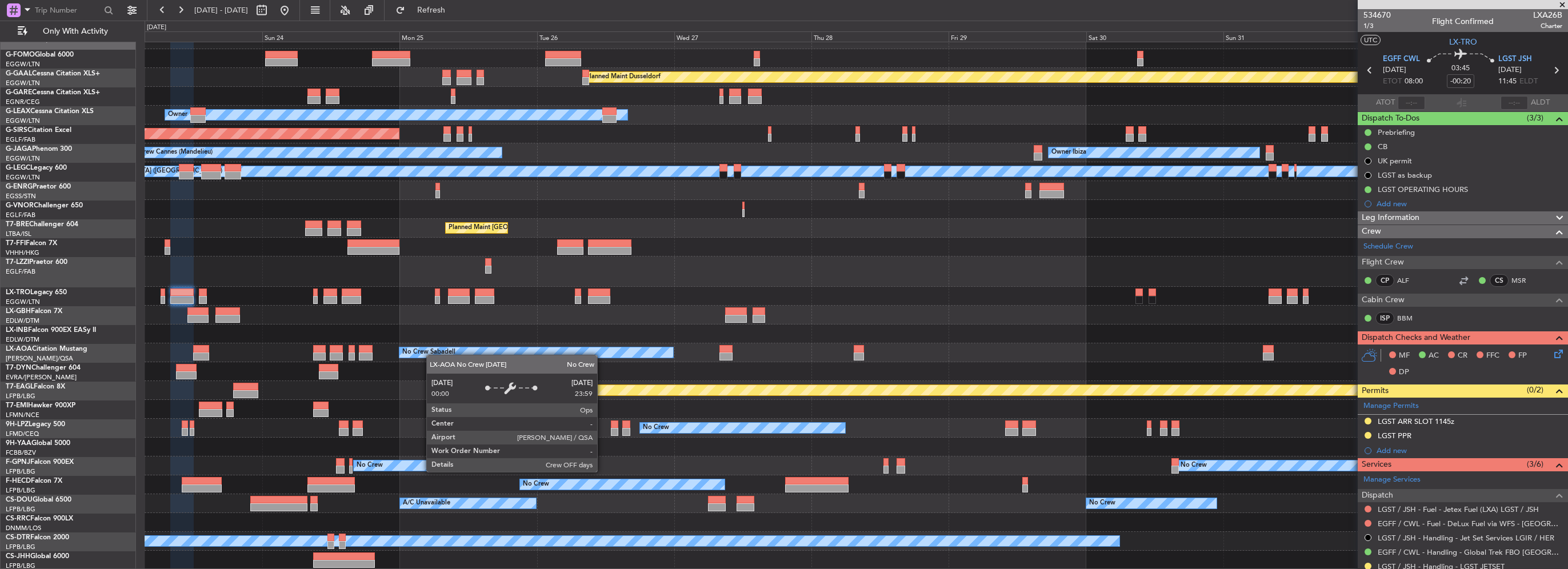
click at [430, 354] on div "Planned Maint Dusseldorf Unplanned Maint Chester Owner Unplanned Maint Oxford (…" at bounding box center [856, 300] width 1423 height 539
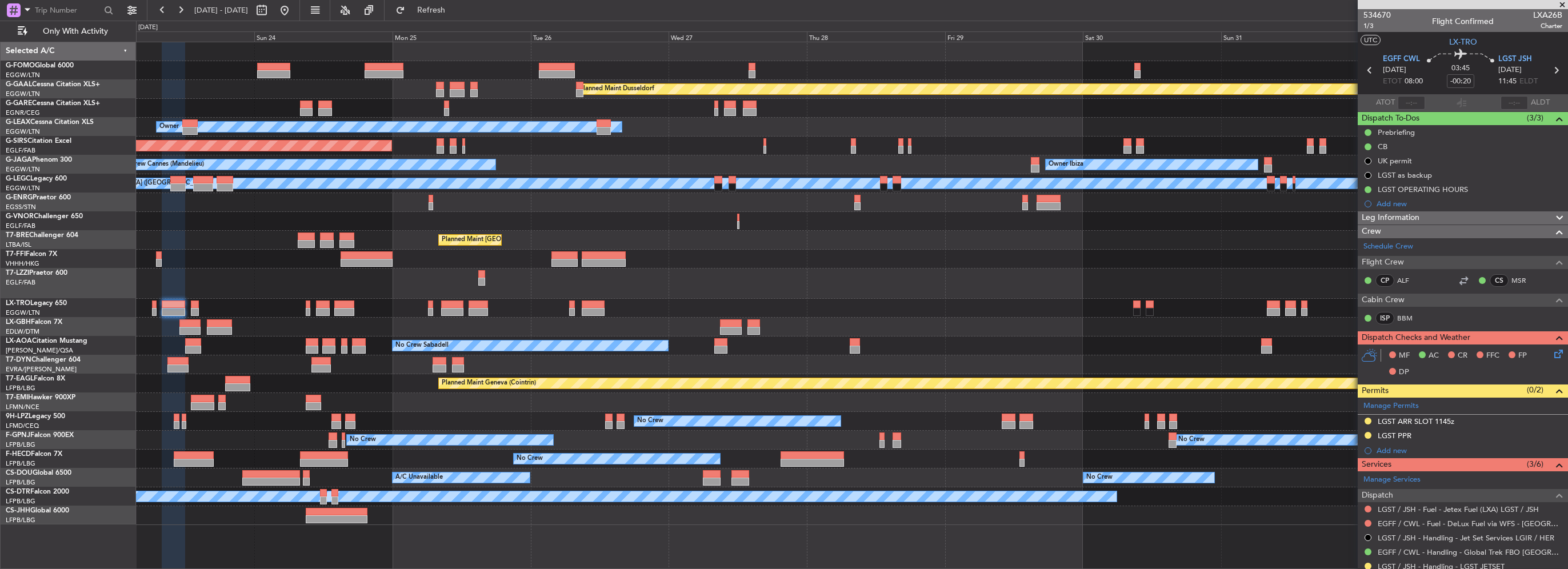
scroll to position [0, 0]
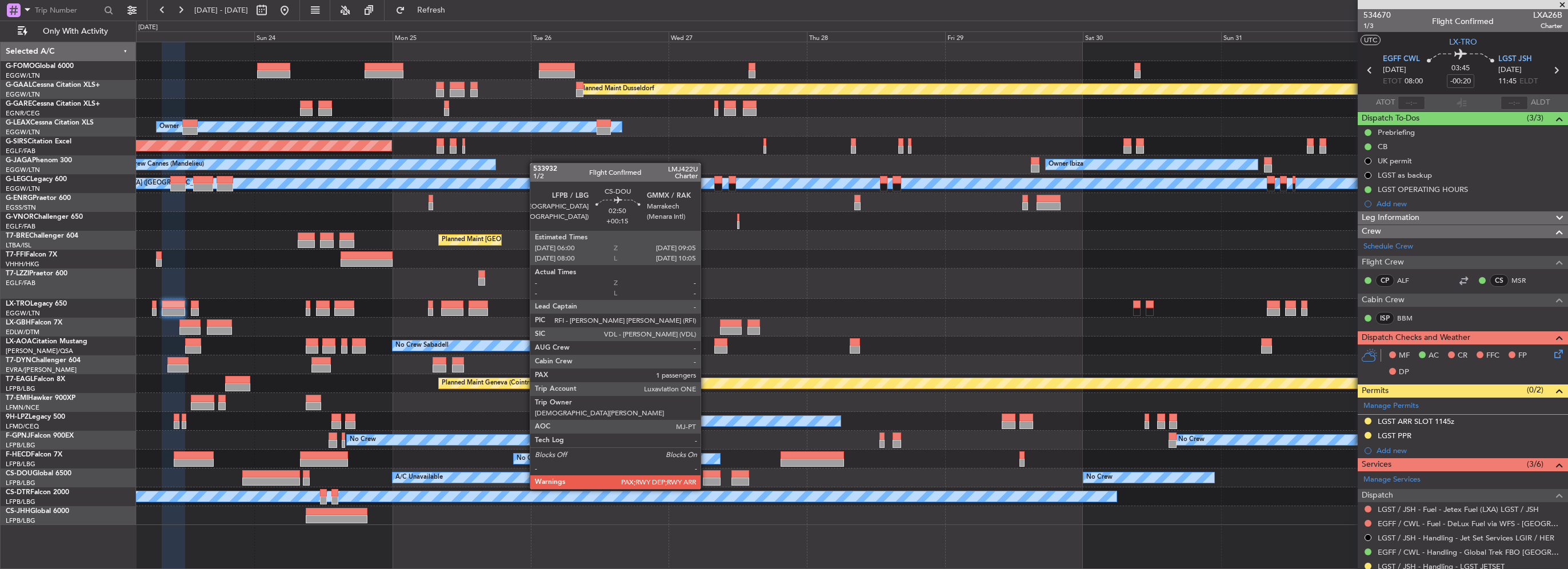
click at [706, 478] on div at bounding box center [712, 481] width 18 height 8
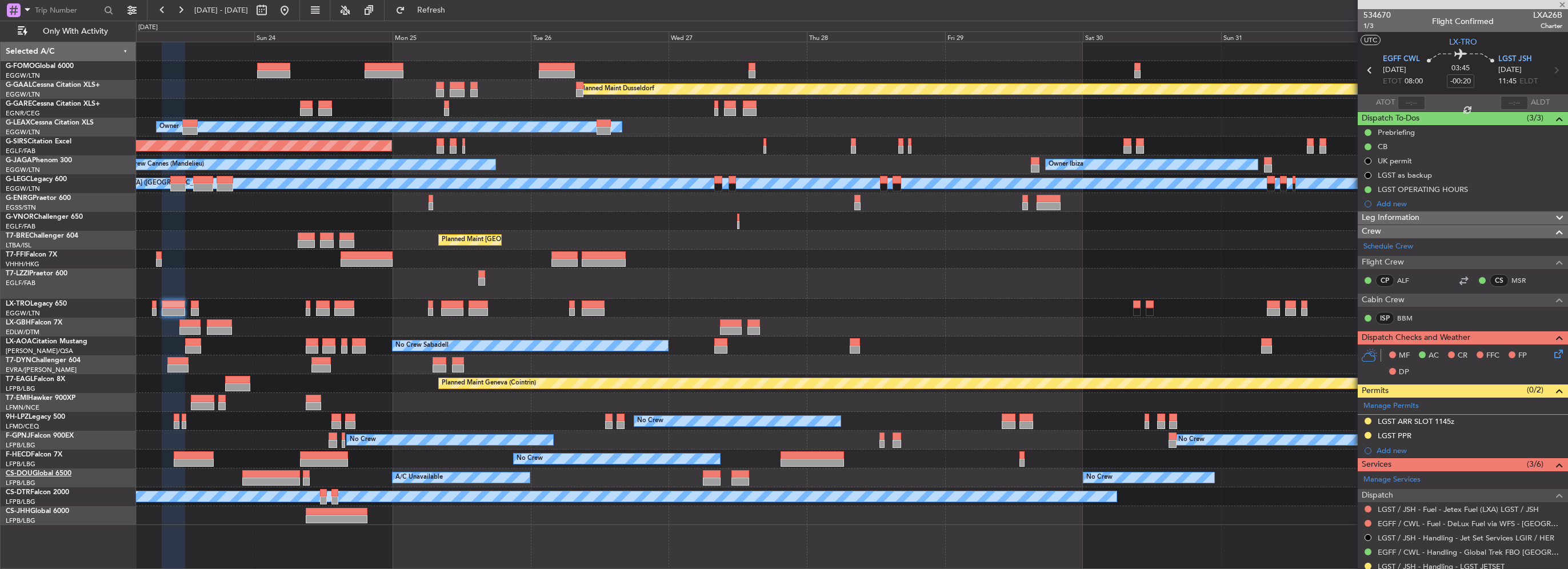
type input "+00:15"
type input "1"
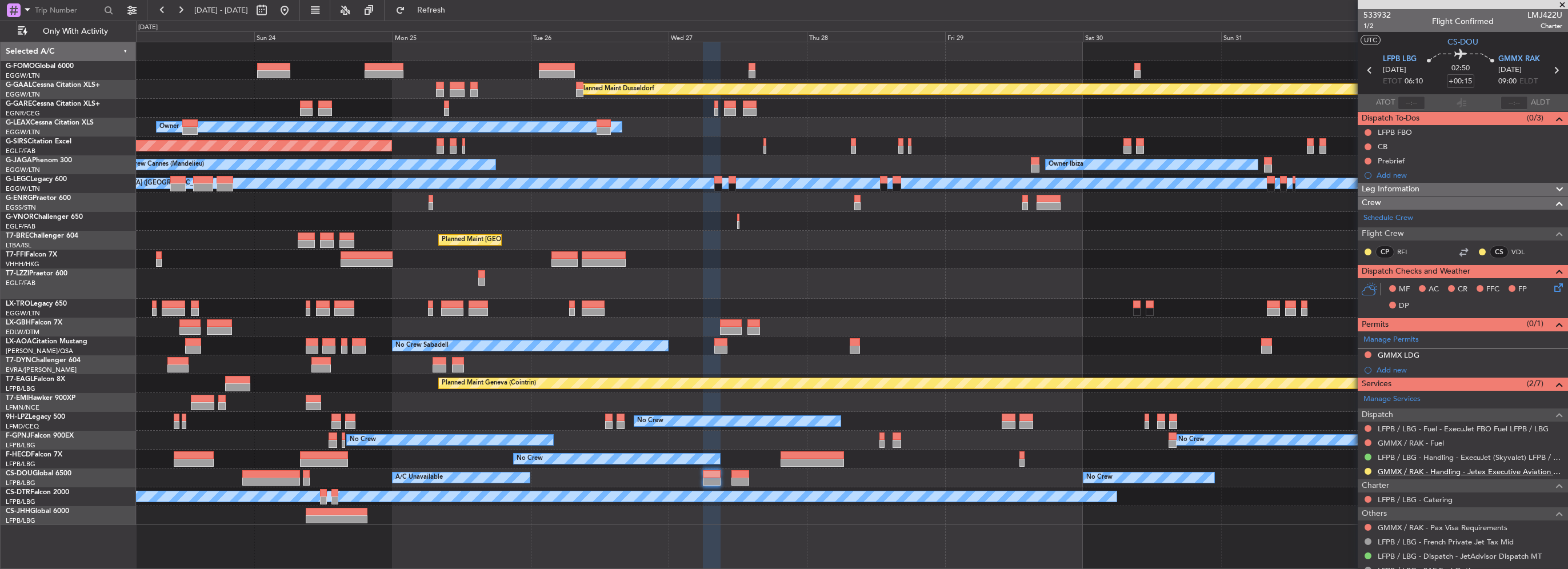
click at [1517, 469] on link "GMMX / RAK - Handling - Jetex Executive Aviation GMMX / RAK" at bounding box center [1470, 471] width 185 height 10
click at [897, 248] on div "Planned Maint [GEOGRAPHIC_DATA] ([GEOGRAPHIC_DATA])" at bounding box center [852, 241] width 1431 height 19
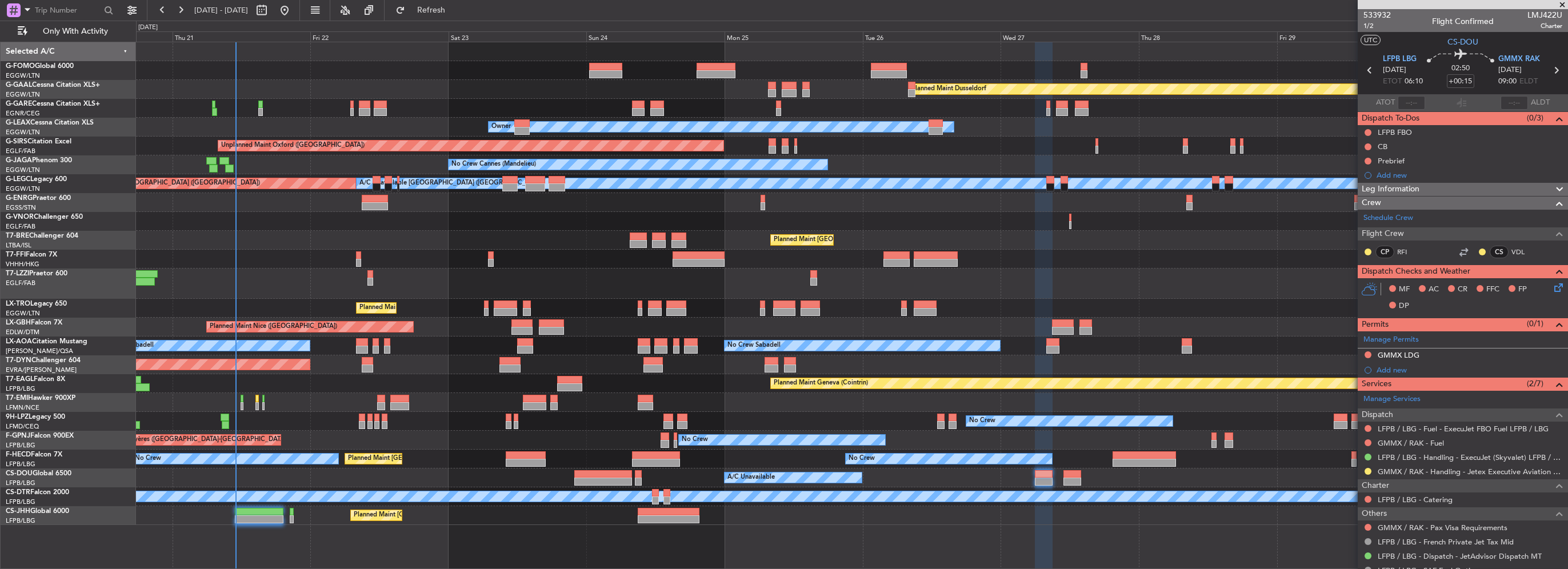
click at [791, 247] on div "Planned Maint [GEOGRAPHIC_DATA] ([GEOGRAPHIC_DATA])" at bounding box center [852, 241] width 1431 height 19
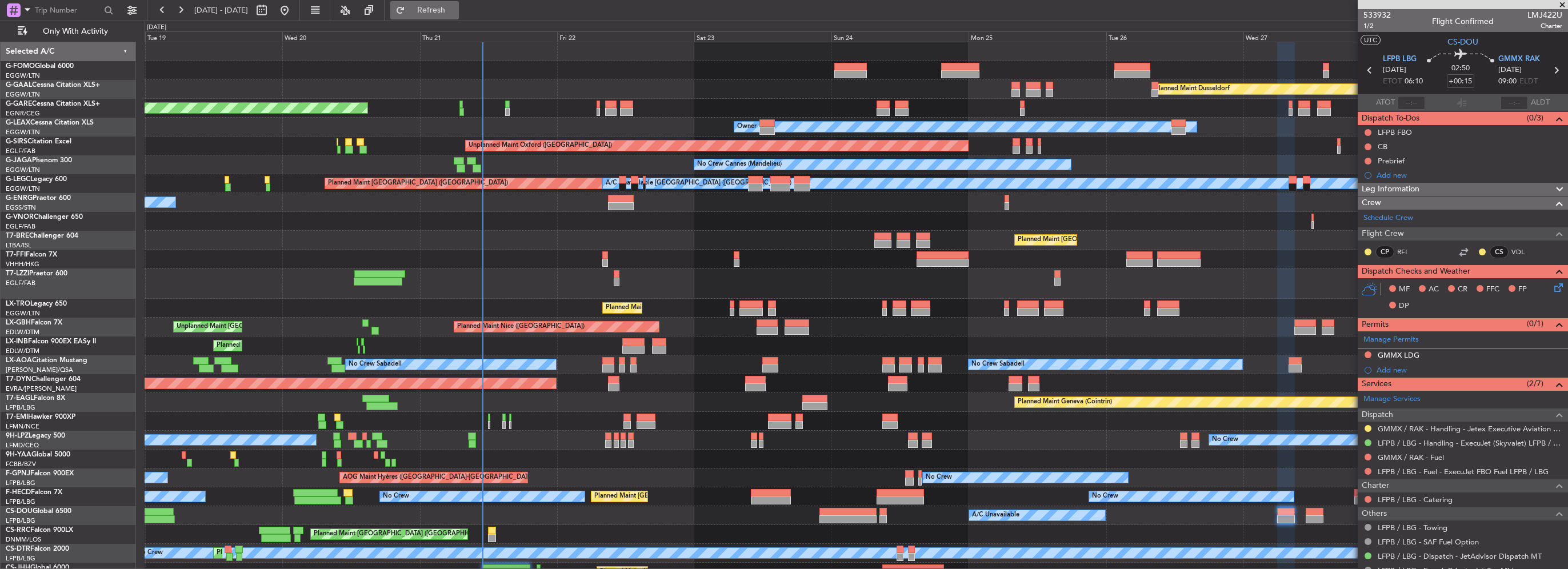
click at [437, 10] on button "Refresh" at bounding box center [425, 10] width 69 height 18
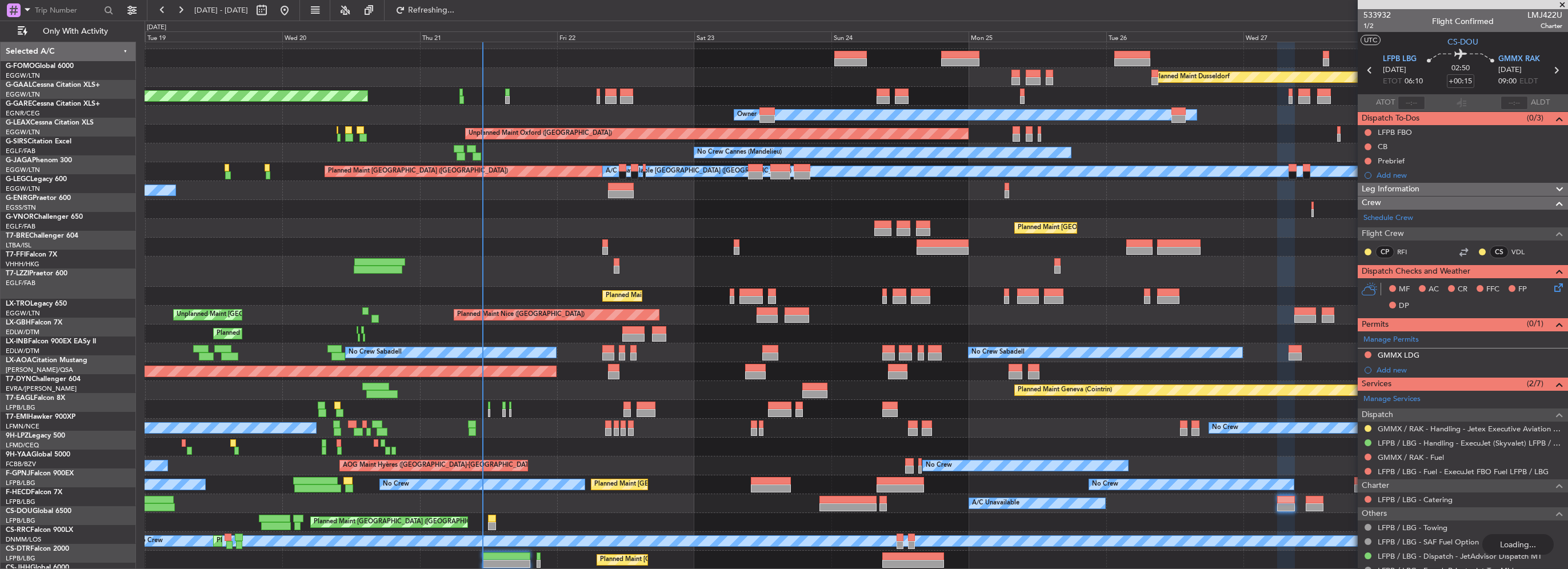
scroll to position [11, 0]
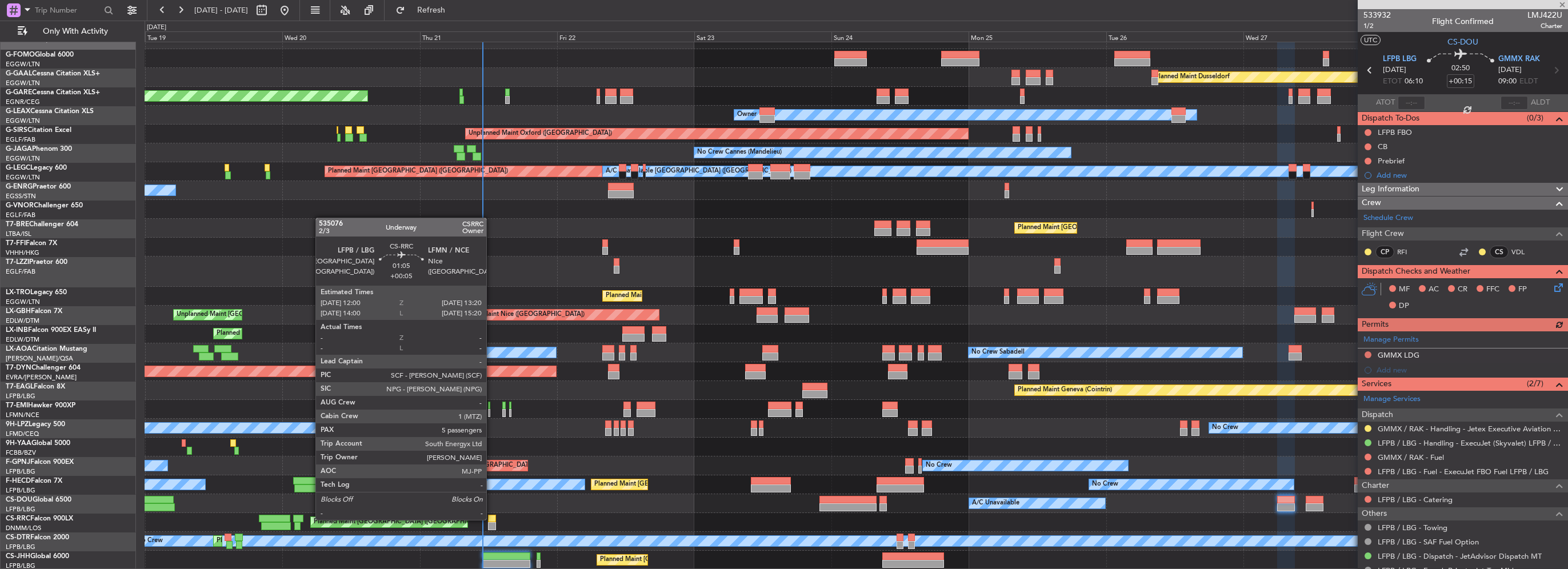
click at [492, 519] on div at bounding box center [492, 519] width 8 height 8
type input "+00:05"
type input "5"
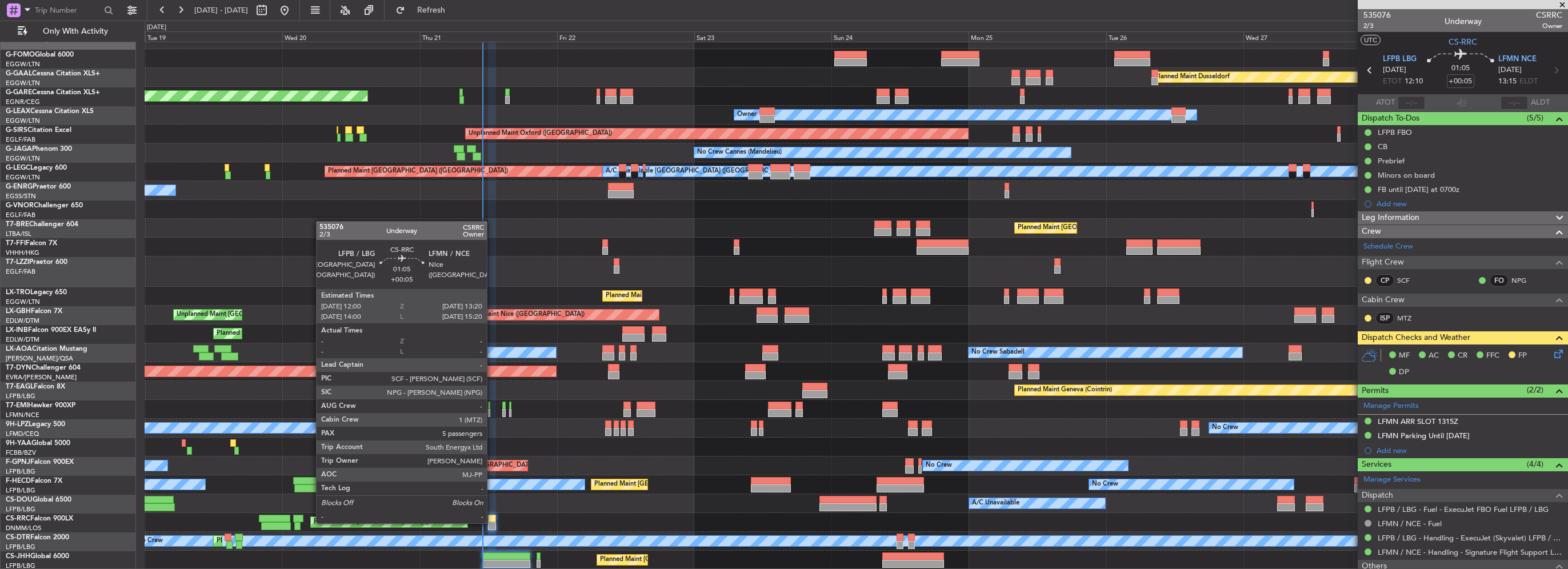
click at [492, 522] on div at bounding box center [492, 526] width 8 height 8
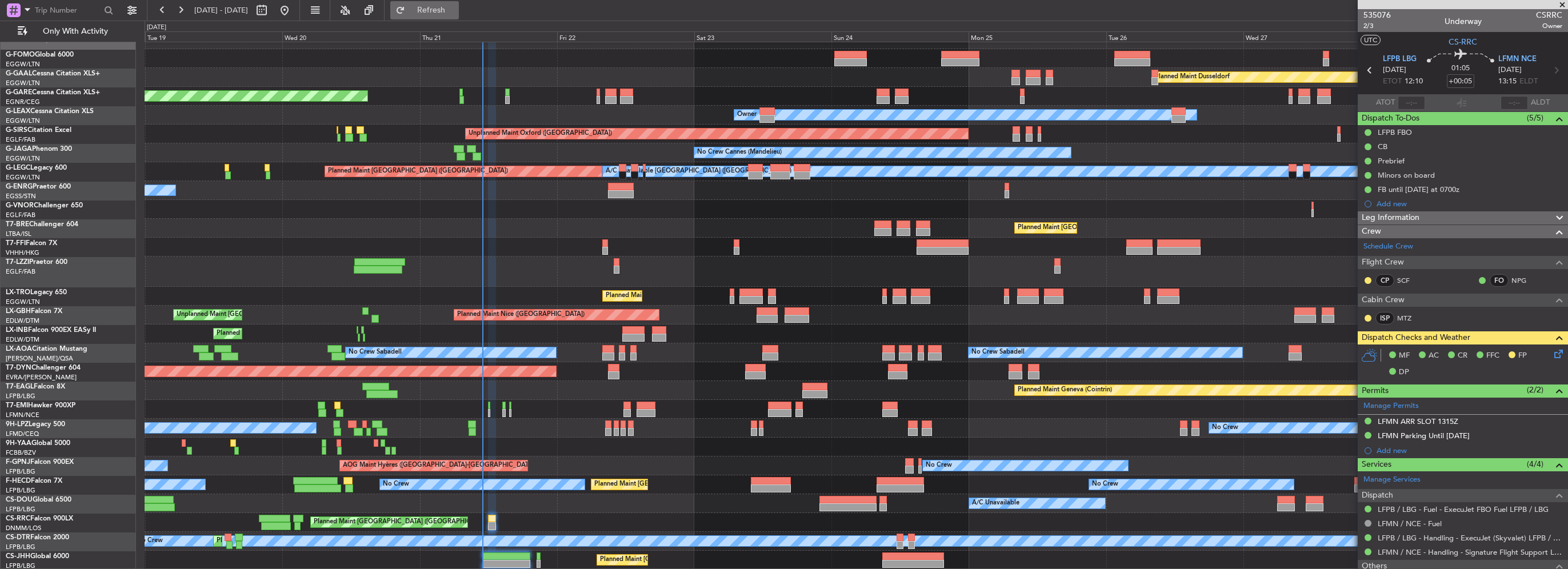
click at [459, 18] on button "Refresh" at bounding box center [425, 10] width 69 height 18
click at [1547, 356] on div "MF AC CR FFC FP DP" at bounding box center [1463, 365] width 210 height 39
click at [1552, 351] on icon at bounding box center [1557, 352] width 9 height 9
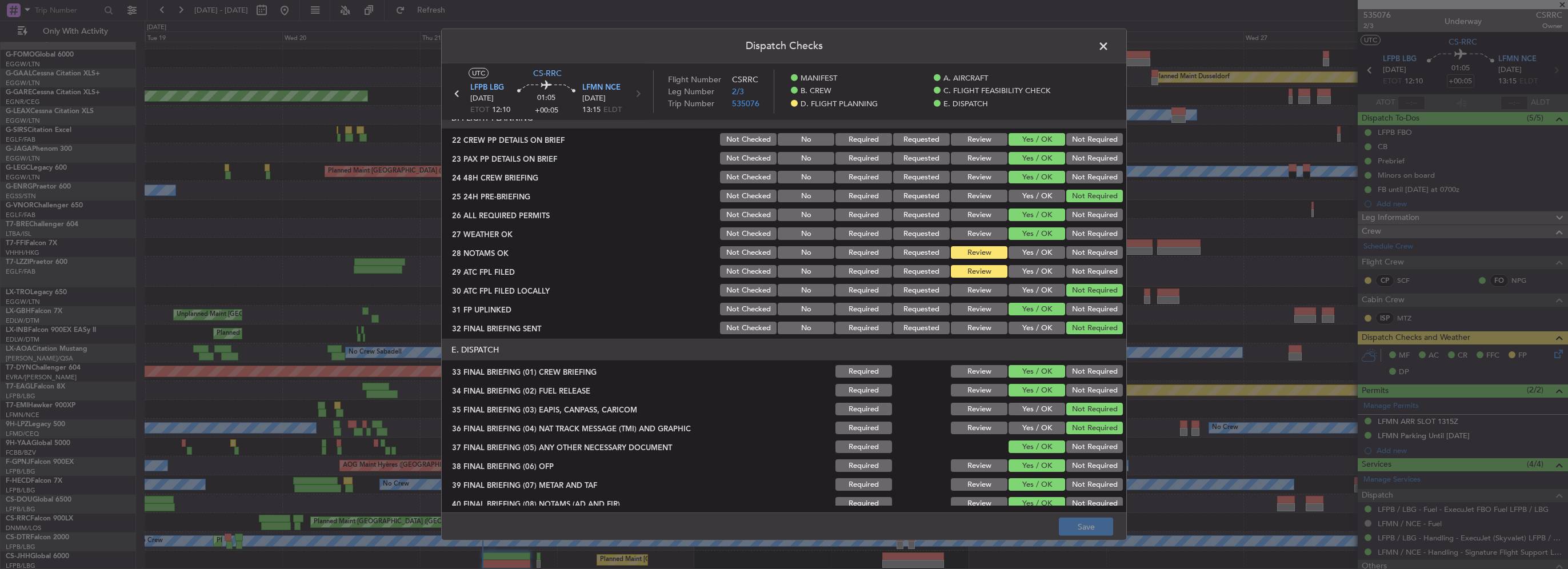
scroll to position [647, 0]
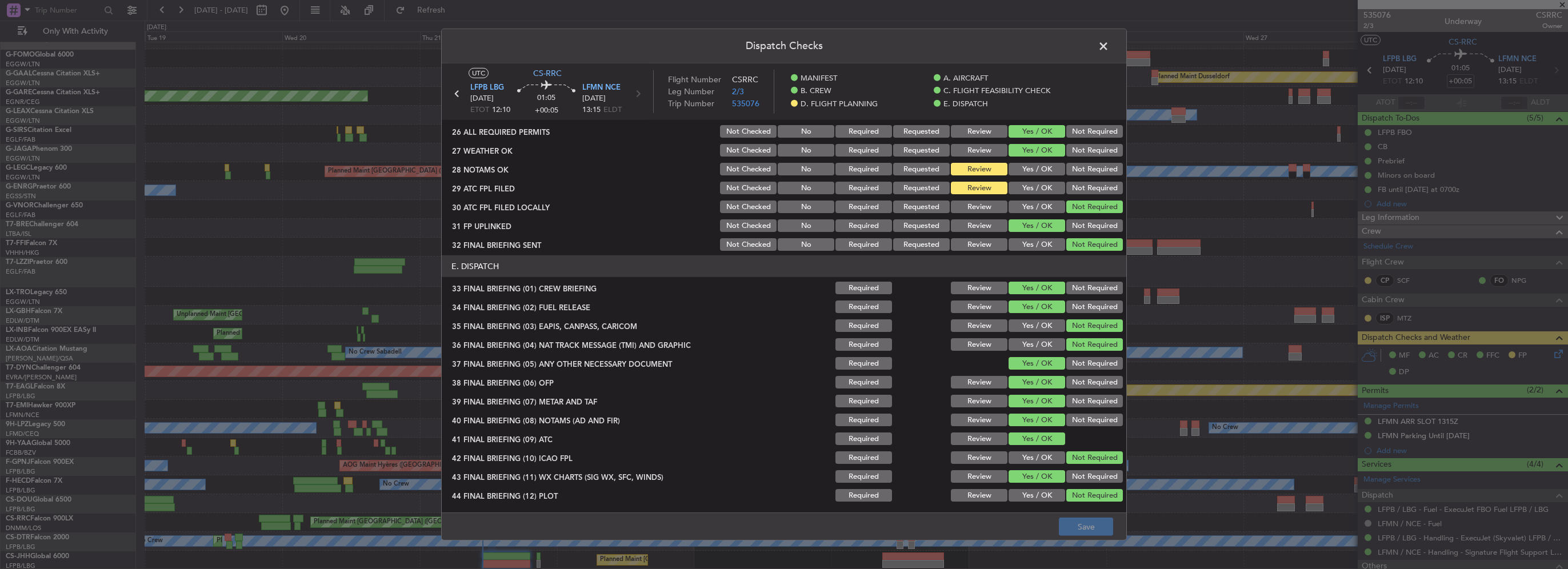
click at [1034, 161] on div "Yes / OK" at bounding box center [1035, 169] width 58 height 16
click at [1033, 180] on div "Yes / OK" at bounding box center [1035, 187] width 58 height 16
click at [1031, 164] on button "Yes / OK" at bounding box center [1036, 169] width 57 height 13
click at [1035, 187] on button "Yes / OK" at bounding box center [1036, 188] width 57 height 13
click at [1096, 529] on button "Save" at bounding box center [1085, 526] width 54 height 18
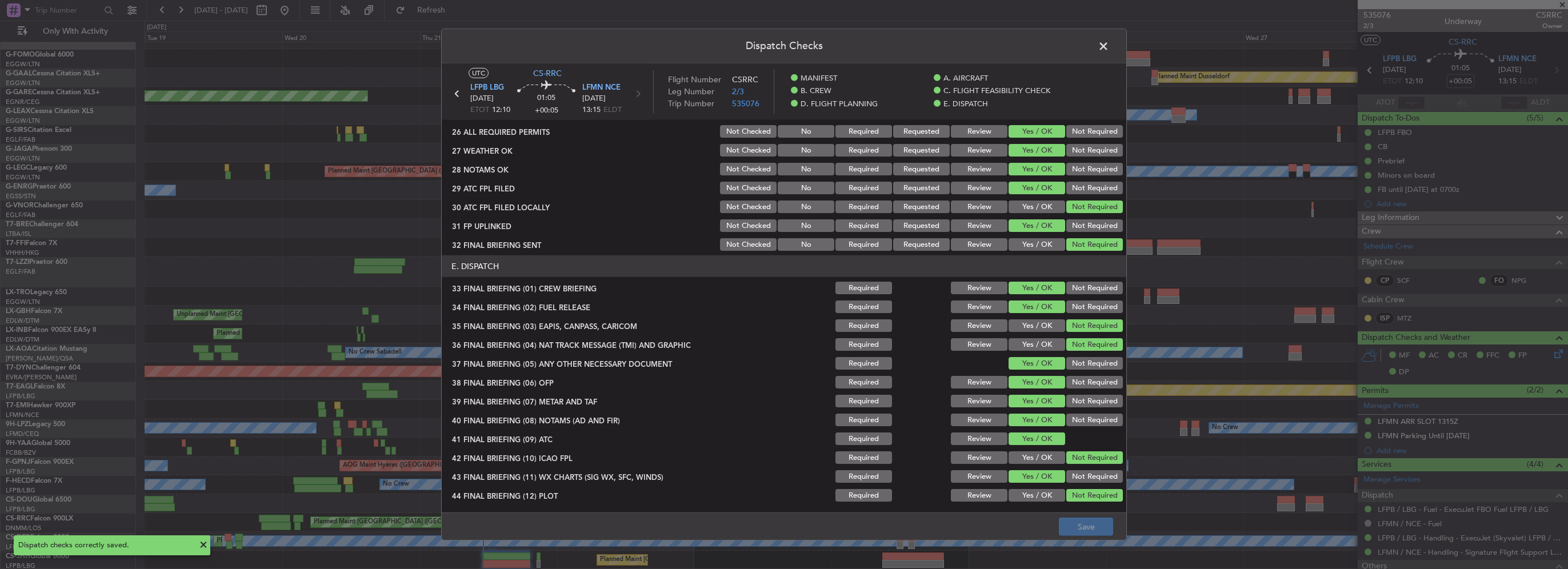
click at [1109, 43] on span at bounding box center [1109, 49] width 0 height 23
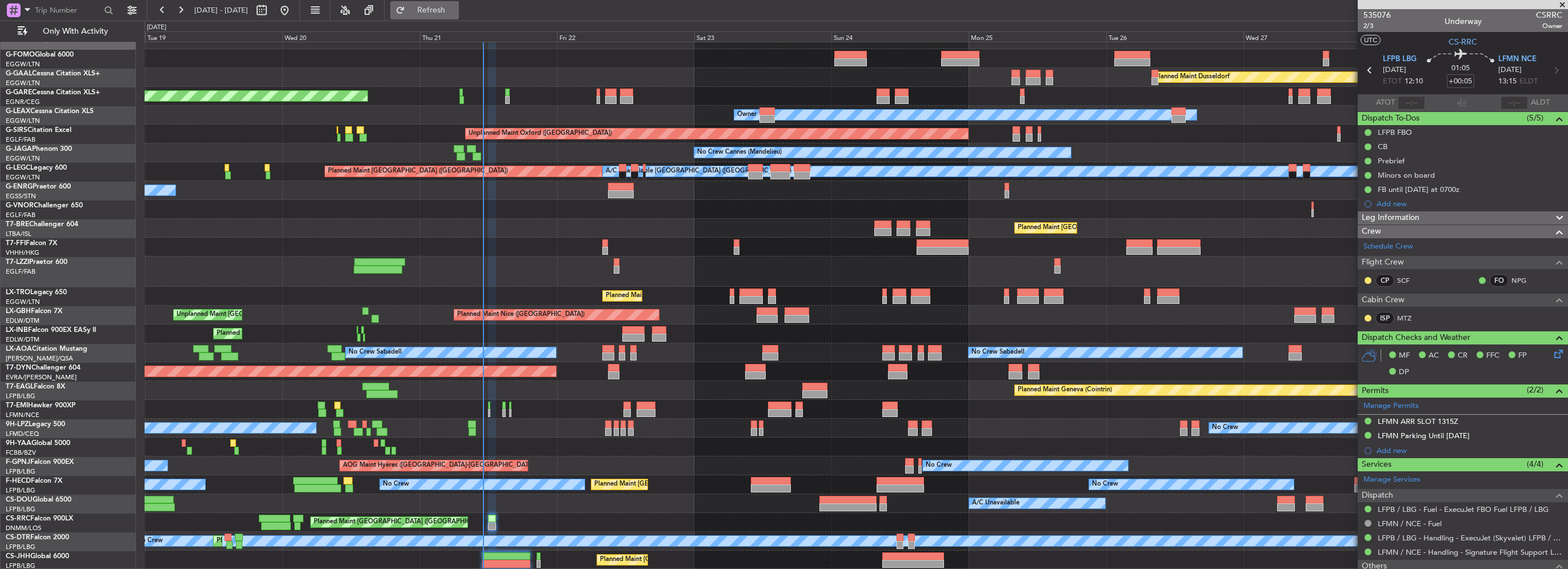
click at [444, 8] on button "Refresh" at bounding box center [425, 10] width 69 height 18
click at [459, 18] on button "Refresh" at bounding box center [425, 10] width 69 height 18
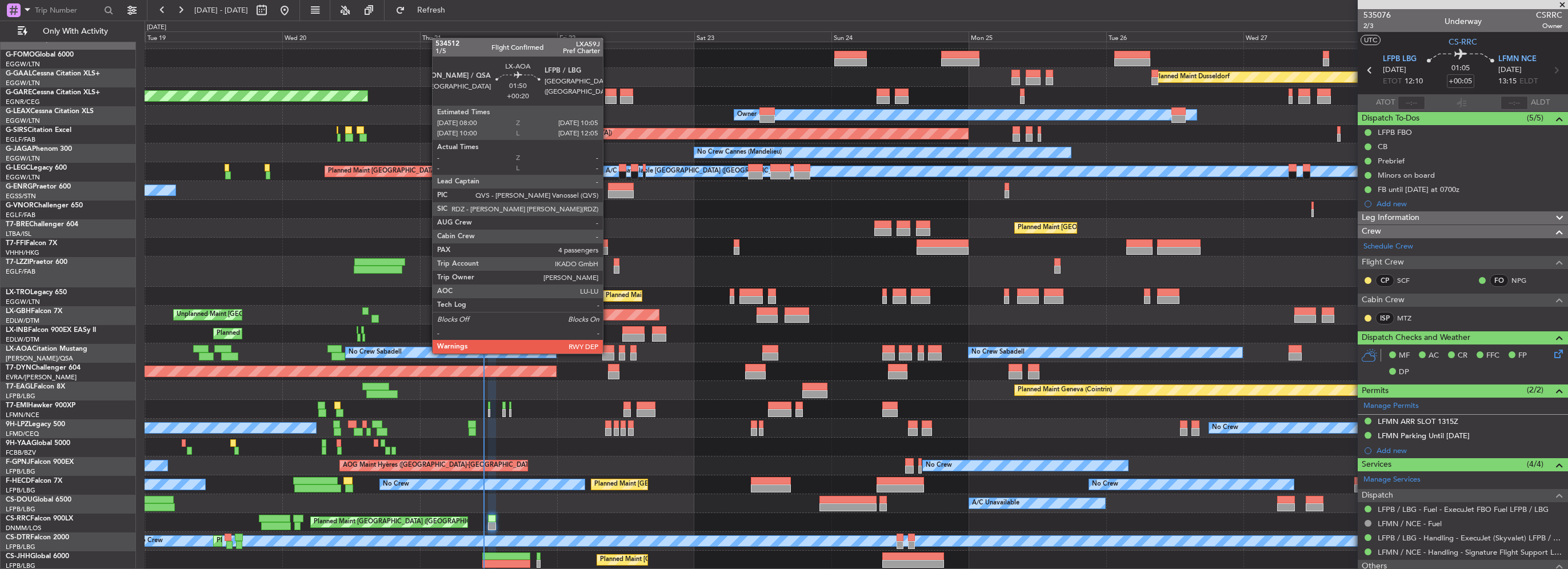
click at [608, 352] on div at bounding box center [608, 356] width 12 height 8
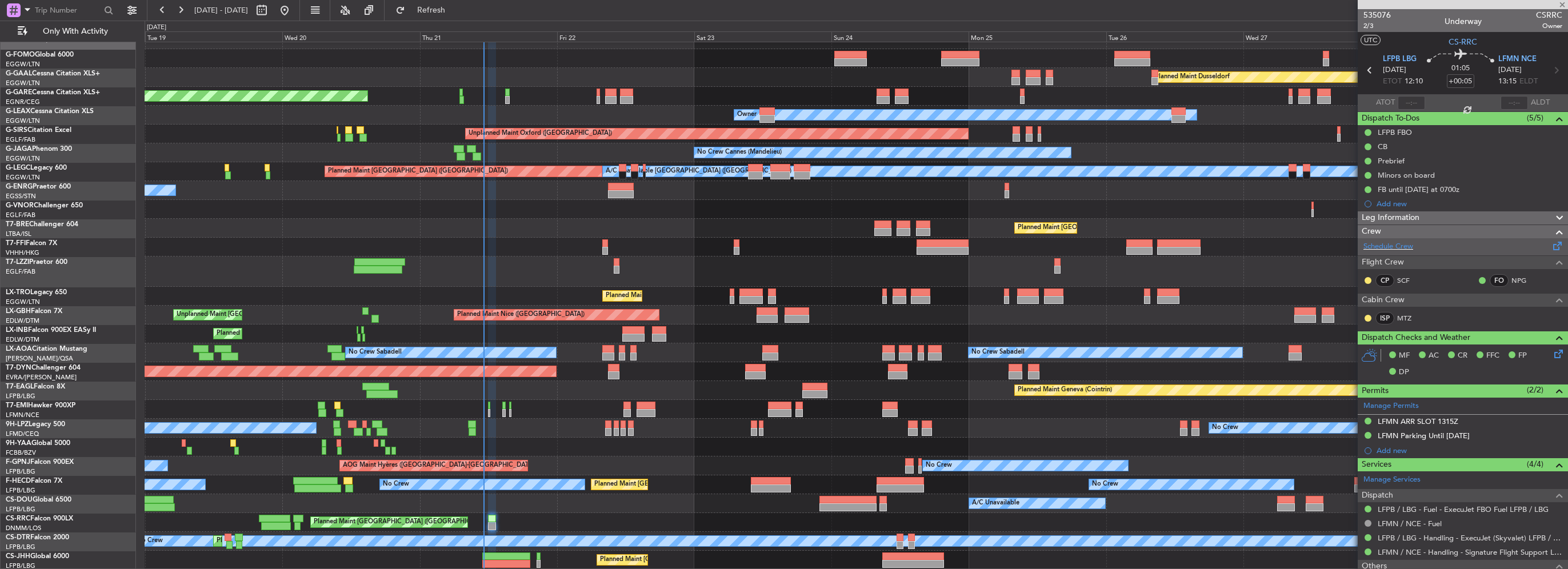
type input "+00:20"
type input "4"
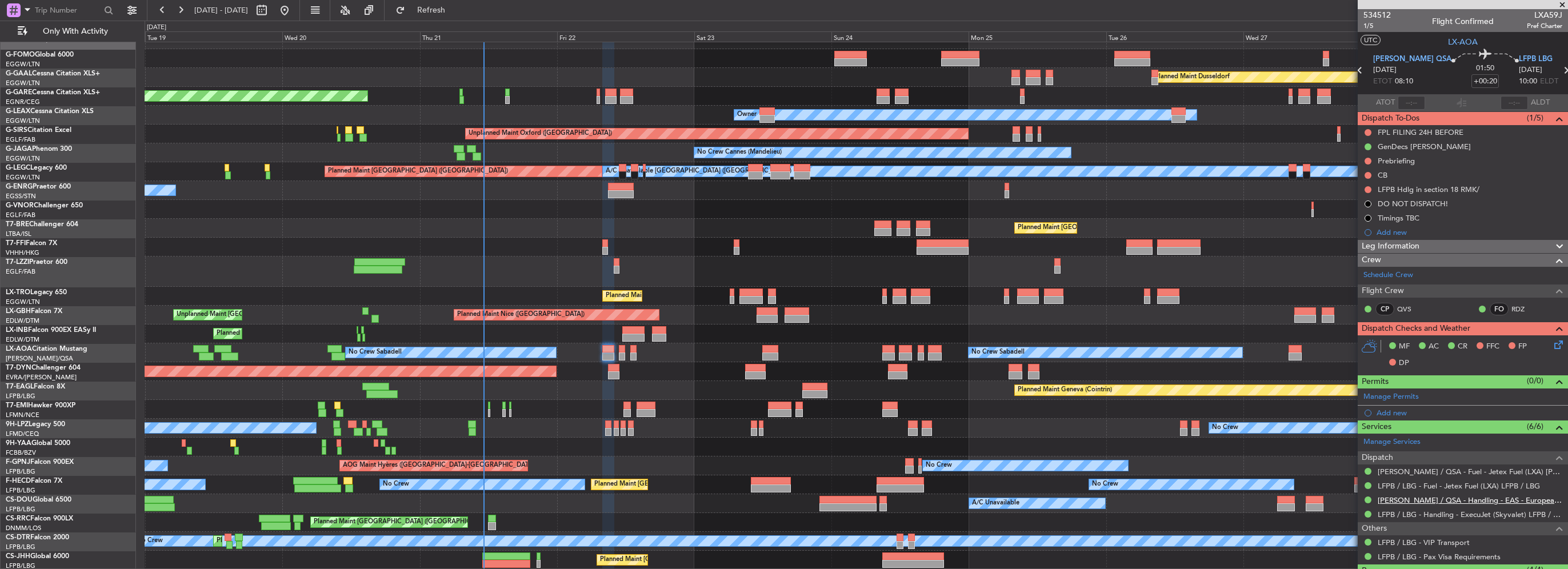
click at [1445, 496] on link "LELL / QSA - Handling - EAS - European Aviation School" at bounding box center [1470, 500] width 185 height 10
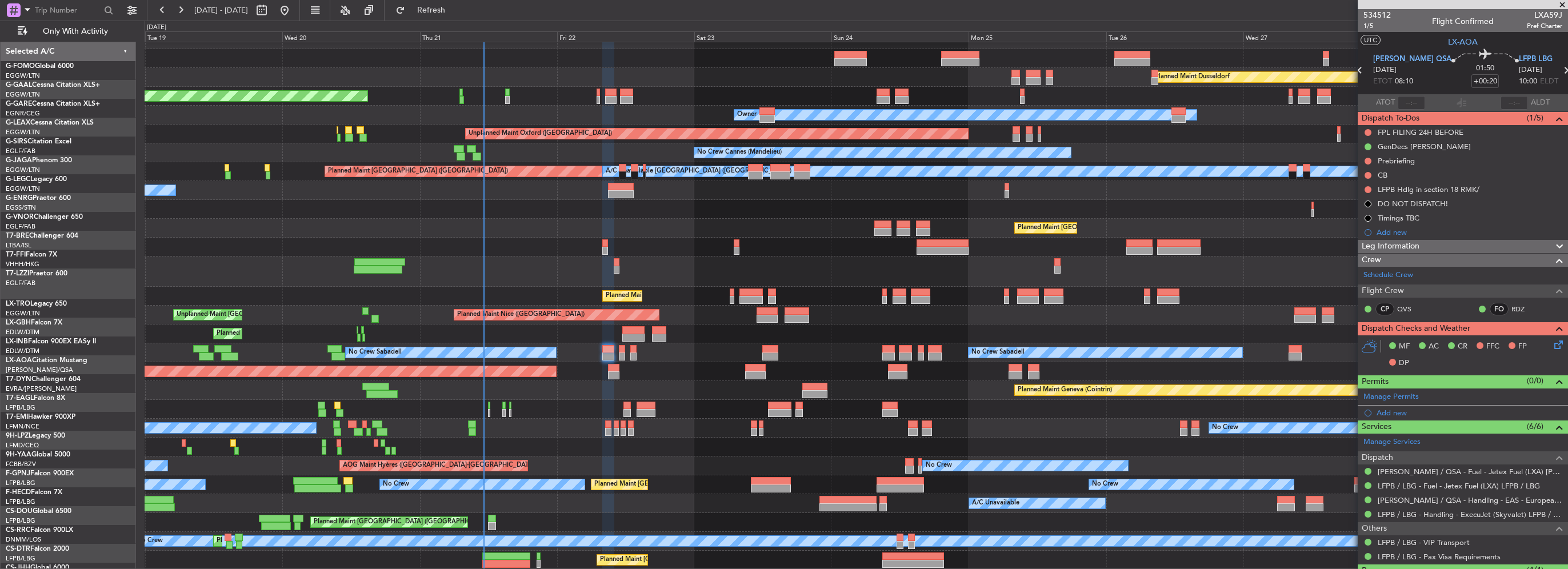
scroll to position [11, 0]
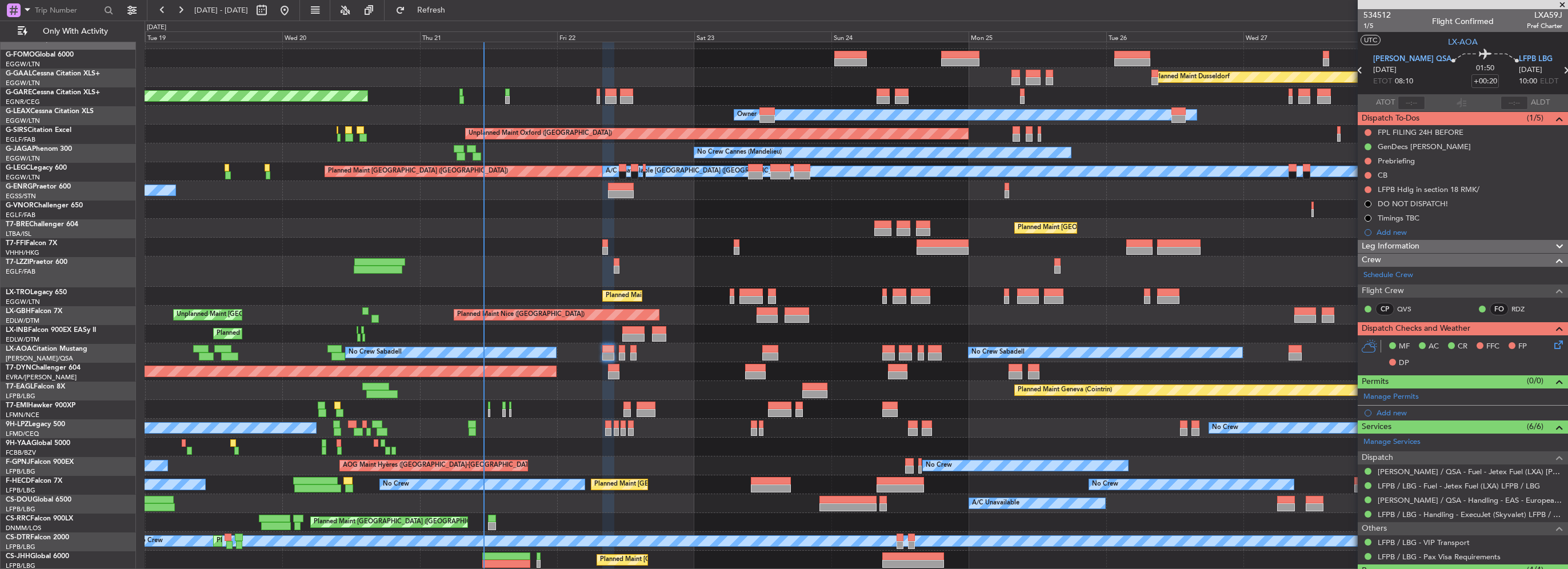
click at [0, 290] on html "[DATE] - [DATE] Refresh Quick Links Only With Activity Planned Maint Windsor Lo…" at bounding box center [784, 284] width 1568 height 569
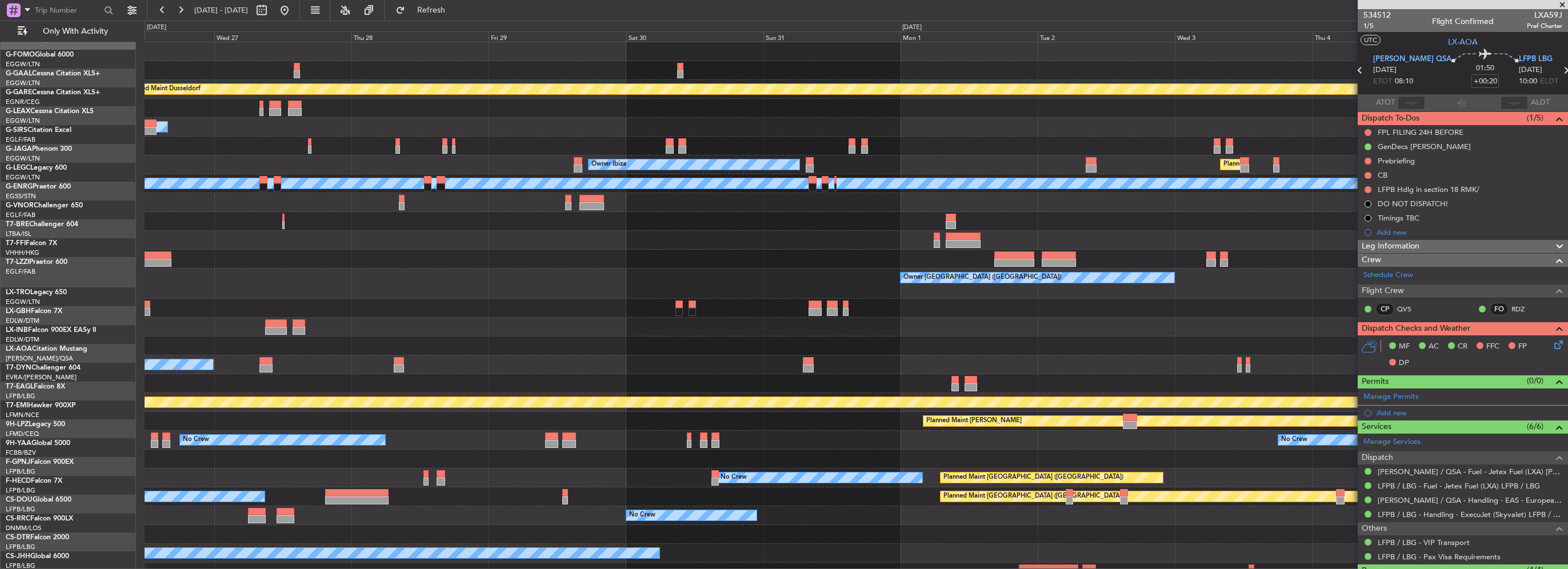
scroll to position [0, 0]
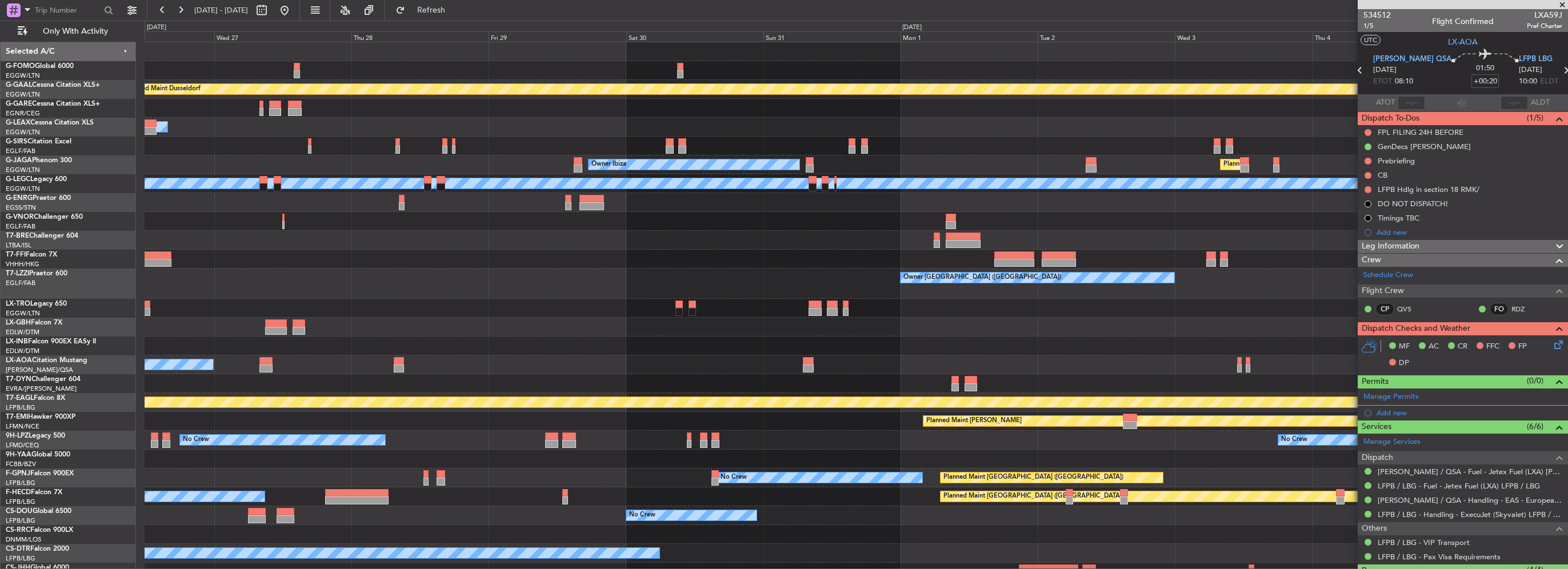
click at [949, 297] on div "Owner [GEOGRAPHIC_DATA] ([GEOGRAPHIC_DATA])" at bounding box center [856, 284] width 1423 height 30
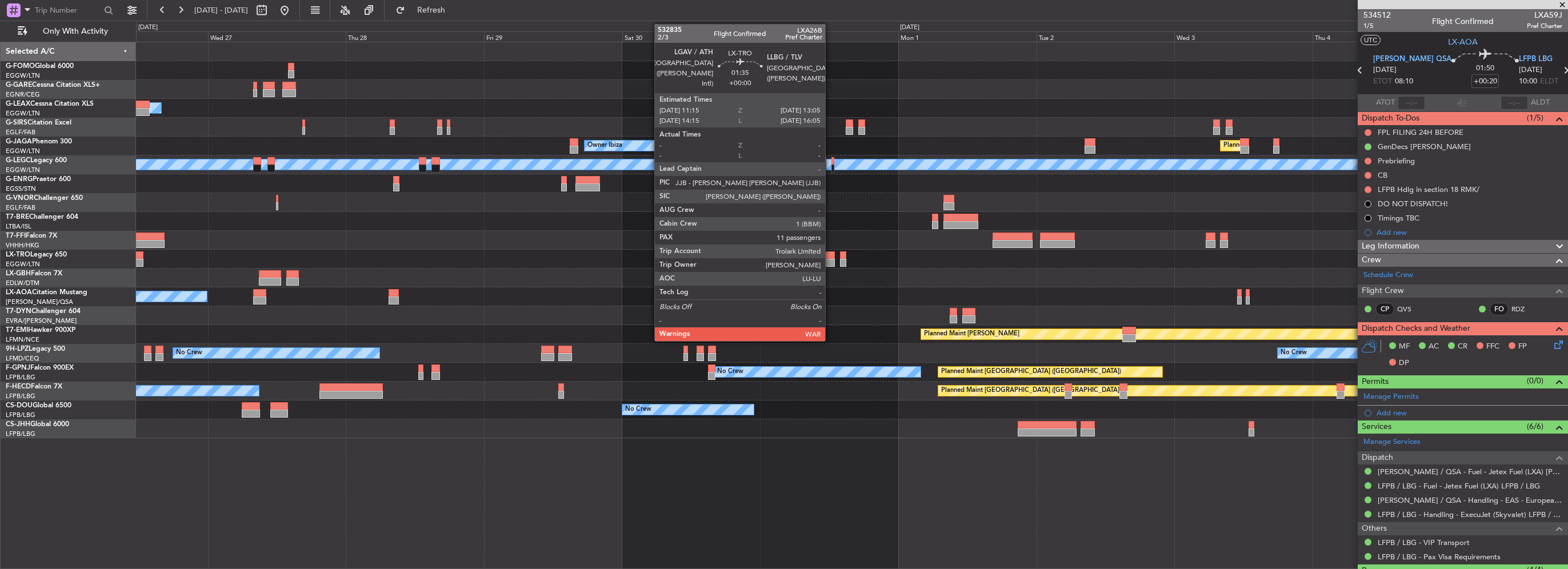
click at [830, 260] on div at bounding box center [829, 263] width 11 height 8
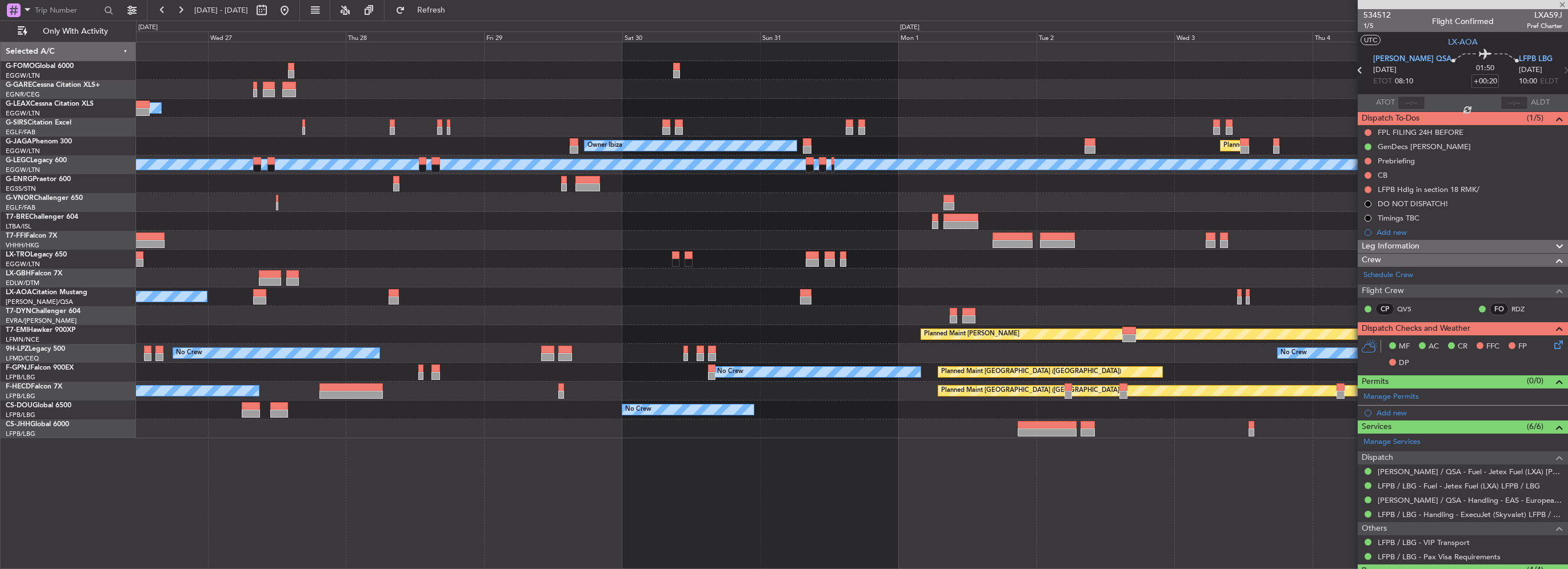
type input "11"
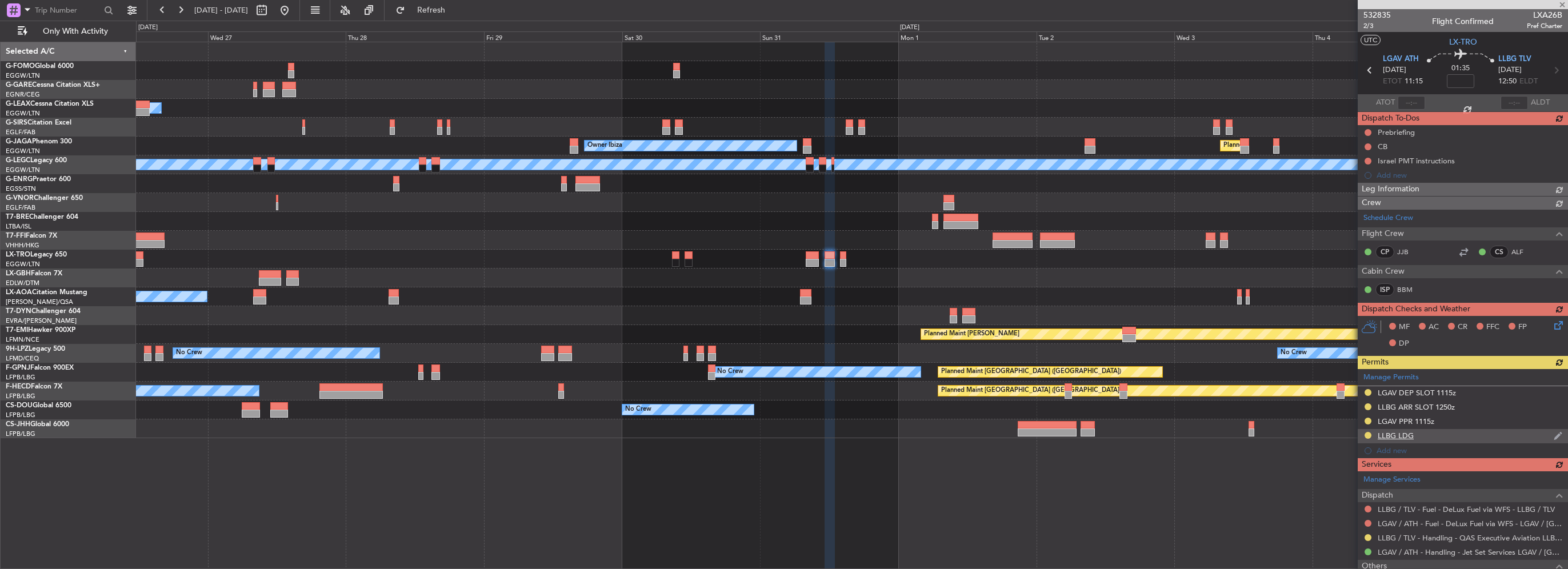
click at [1404, 431] on div "Manage Permits LGAV DEP SLOT 1115z LLBG ARR SLOT 1250z LGAV PPR 1115z LLBG LDG …" at bounding box center [1463, 413] width 210 height 89
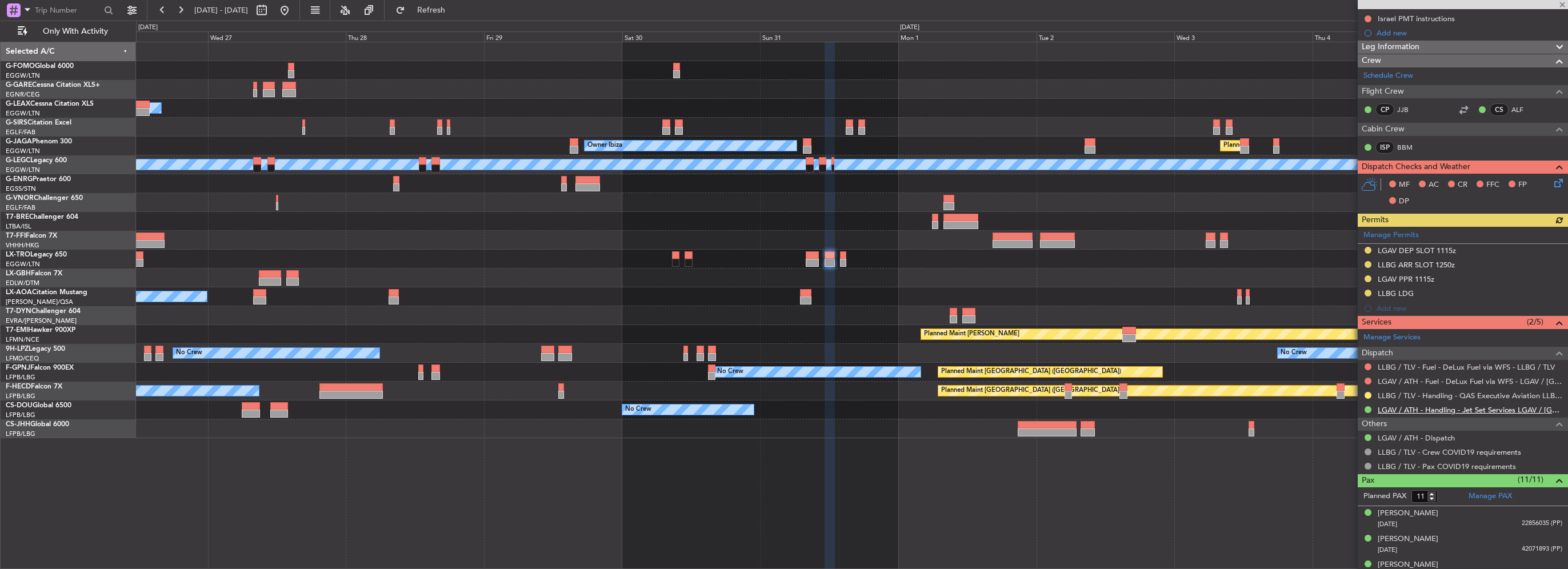
scroll to position [171, 0]
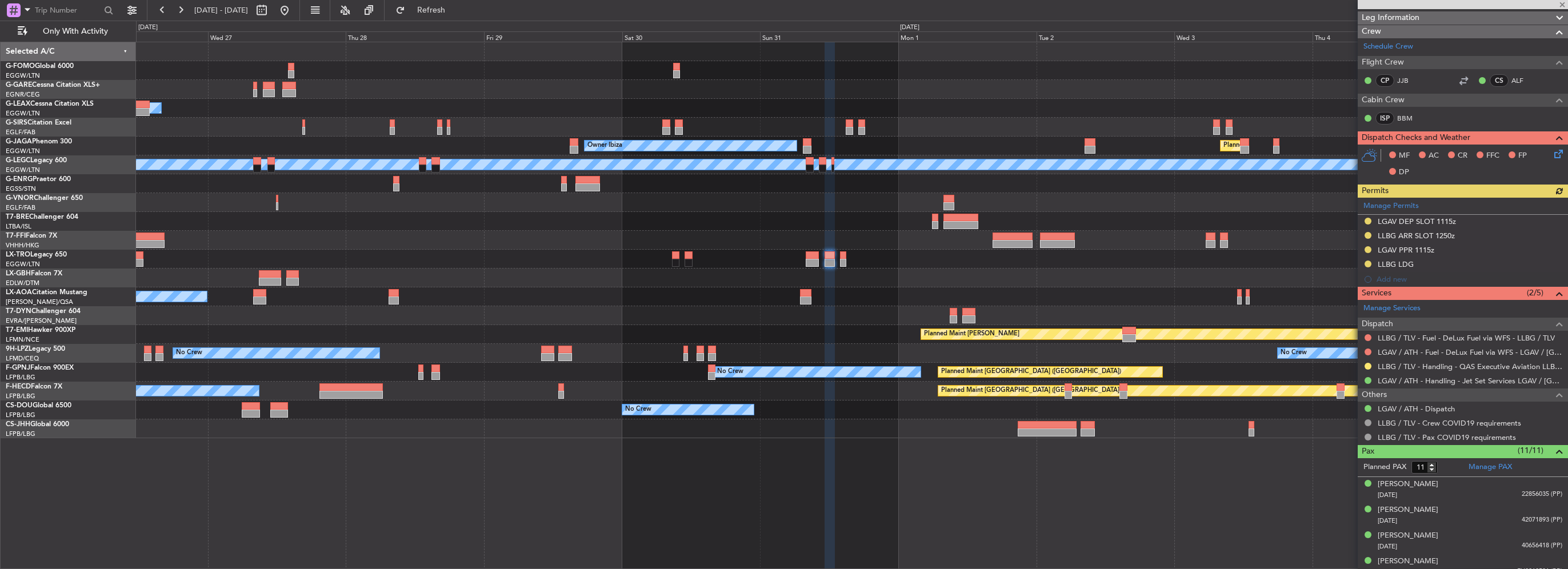
click at [1365, 362] on div at bounding box center [1368, 366] width 9 height 9
click at [1365, 363] on button at bounding box center [1368, 366] width 7 height 7
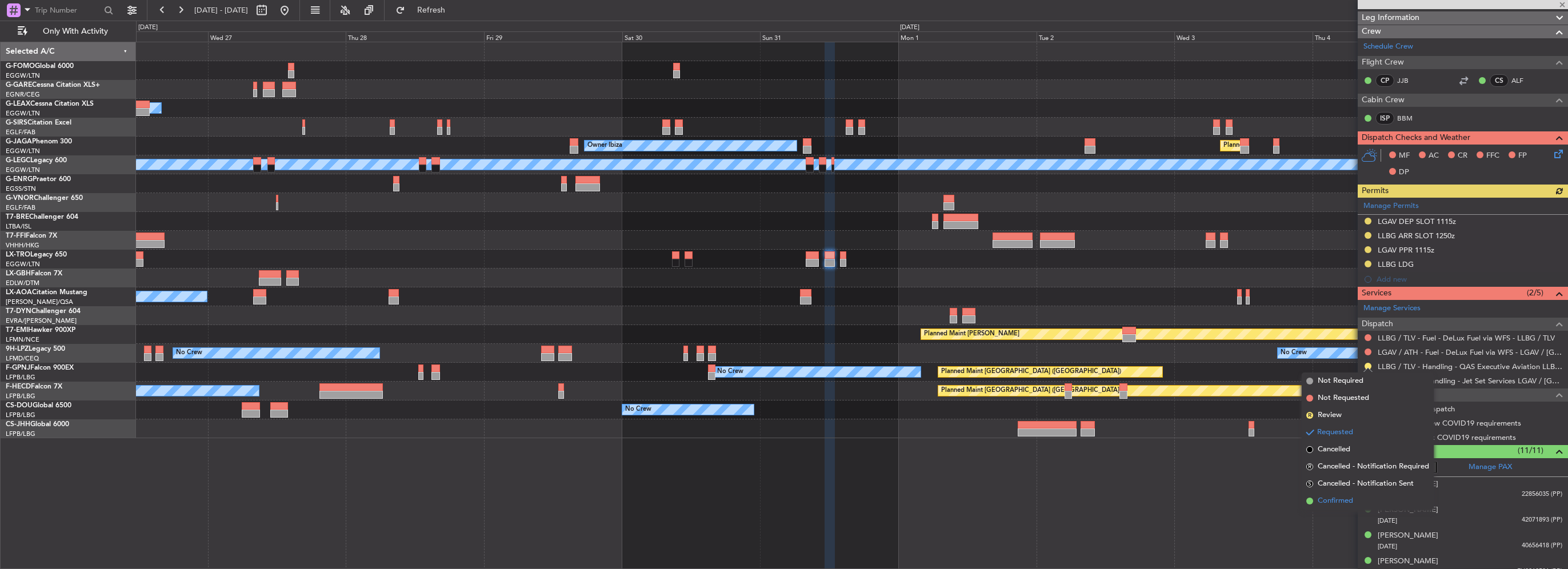
click at [1339, 505] on span "Confirmed" at bounding box center [1336, 501] width 36 height 11
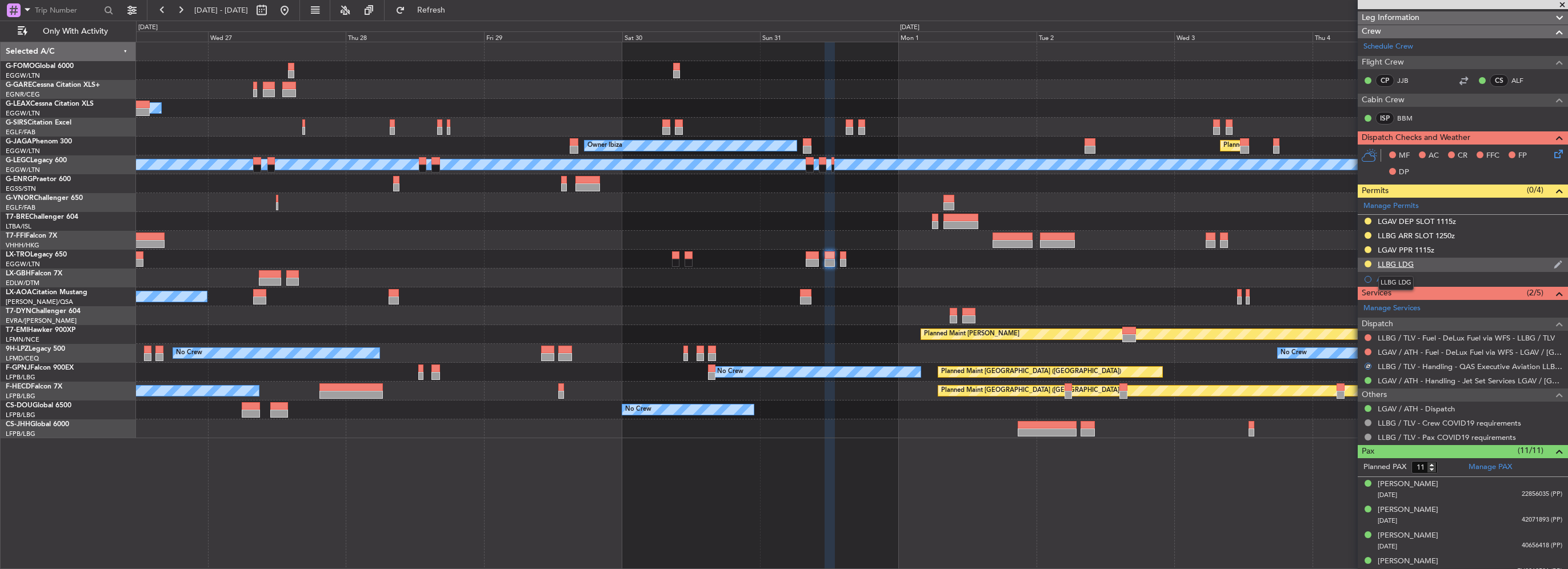
click at [1401, 262] on div "LLBG LDG" at bounding box center [1395, 264] width 36 height 10
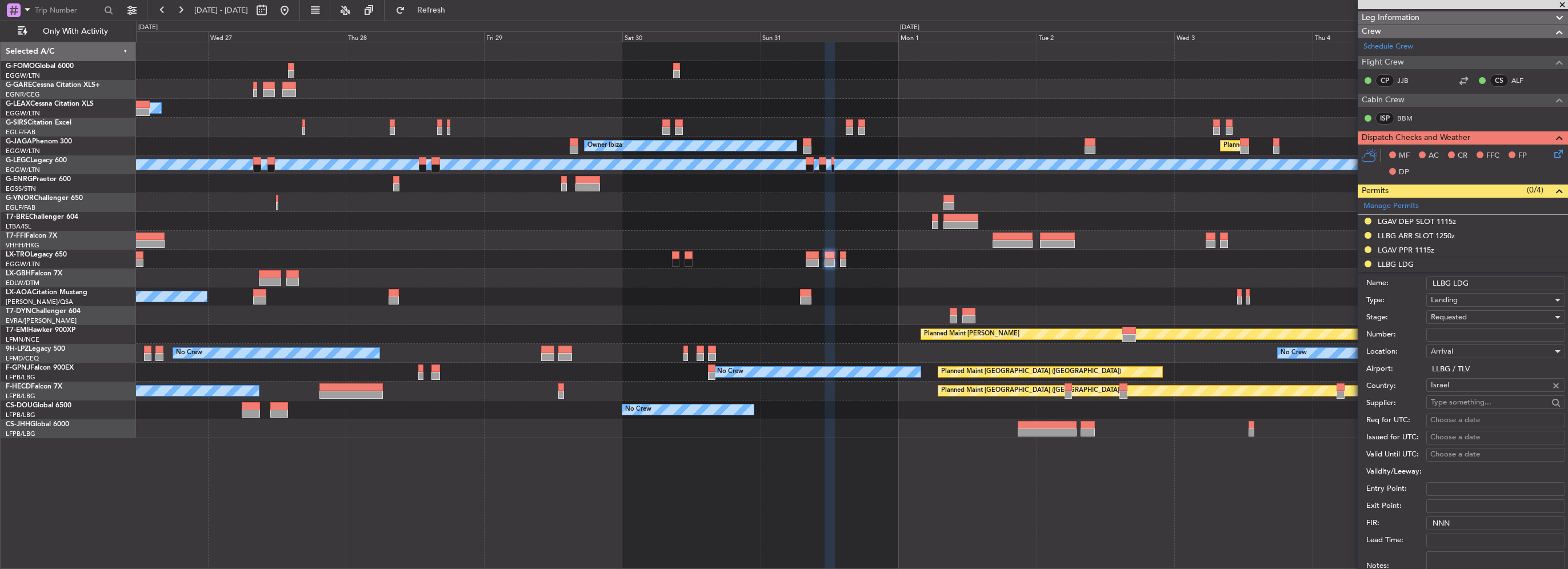
click at [1465, 329] on input "Number:" at bounding box center [1496, 335] width 139 height 14
drag, startPoint x: 1465, startPoint y: 329, endPoint x: 1424, endPoint y: 336, distance: 41.6
click at [1424, 335] on div "Number: 58998" at bounding box center [1465, 335] width 199 height 17
type input "58998"
click at [1428, 313] on div "Requested" at bounding box center [1496, 318] width 139 height 14
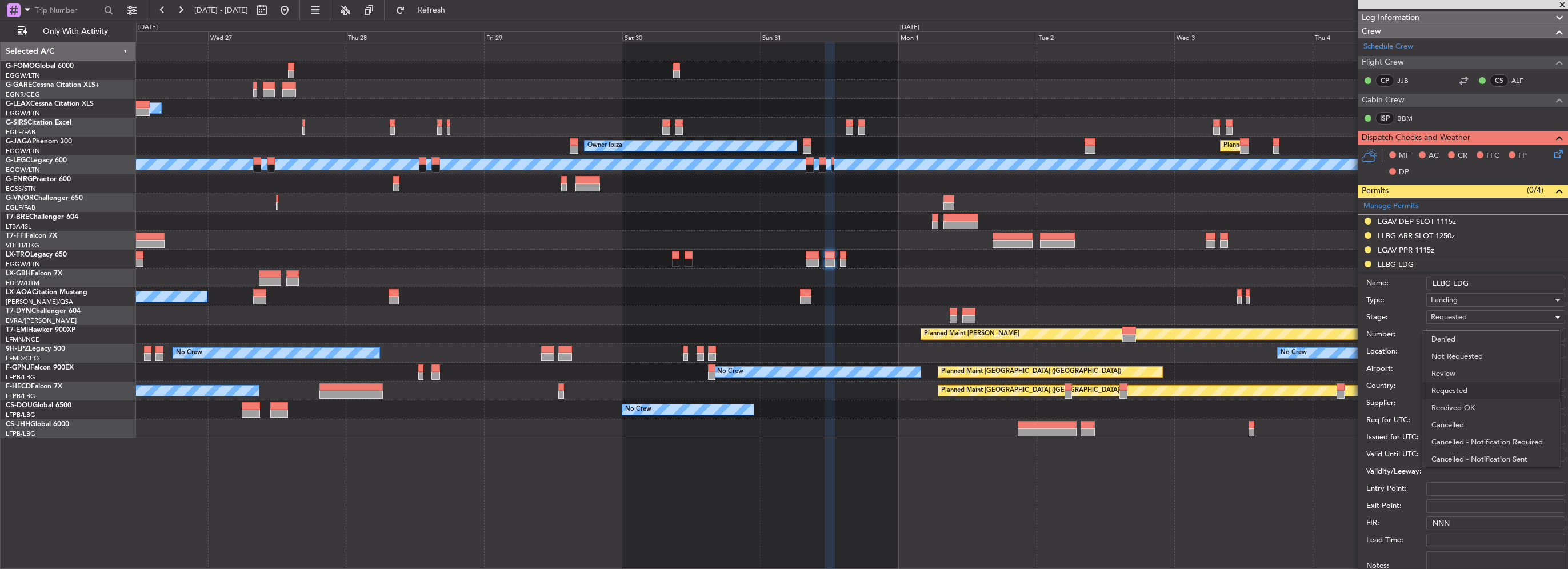
scroll to position [4, 0]
click at [1432, 314] on div at bounding box center [784, 284] width 1568 height 569
click at [1452, 337] on input "58998" at bounding box center [1496, 335] width 139 height 14
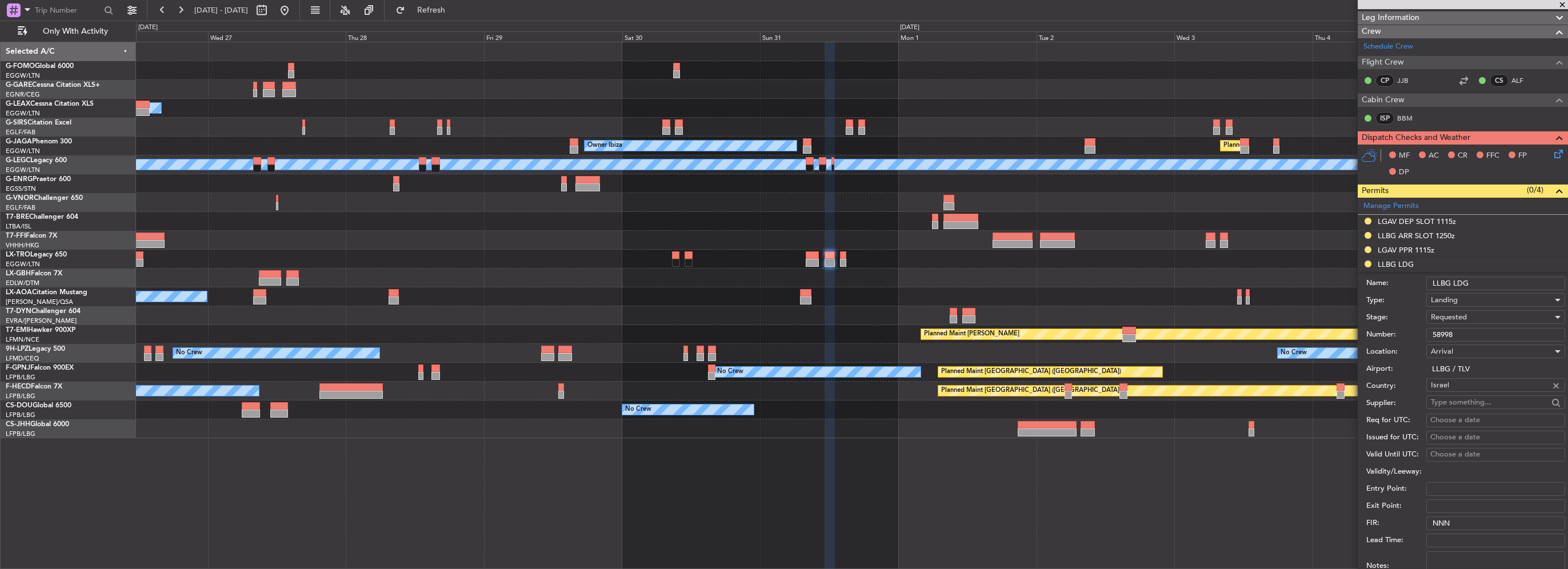
click at [1454, 314] on span "Requested" at bounding box center [1449, 317] width 36 height 10
click at [1478, 404] on span "Received OK" at bounding box center [1491, 403] width 120 height 17
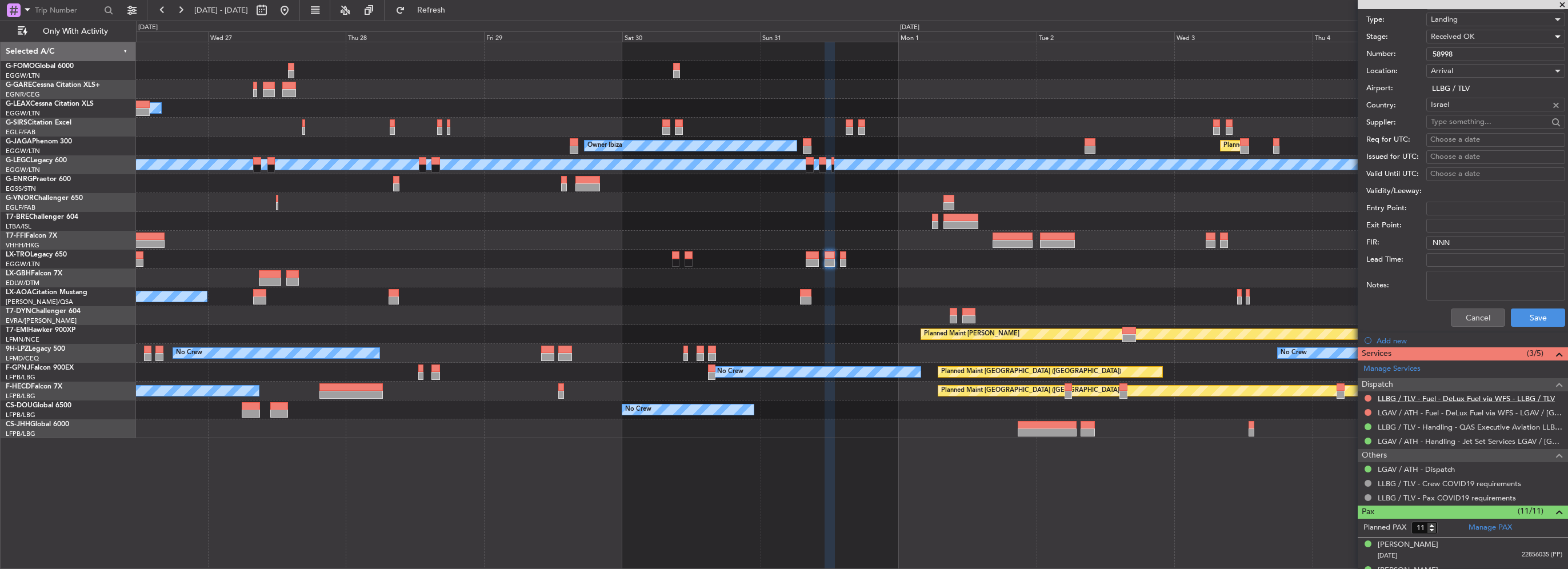
scroll to position [457, 0]
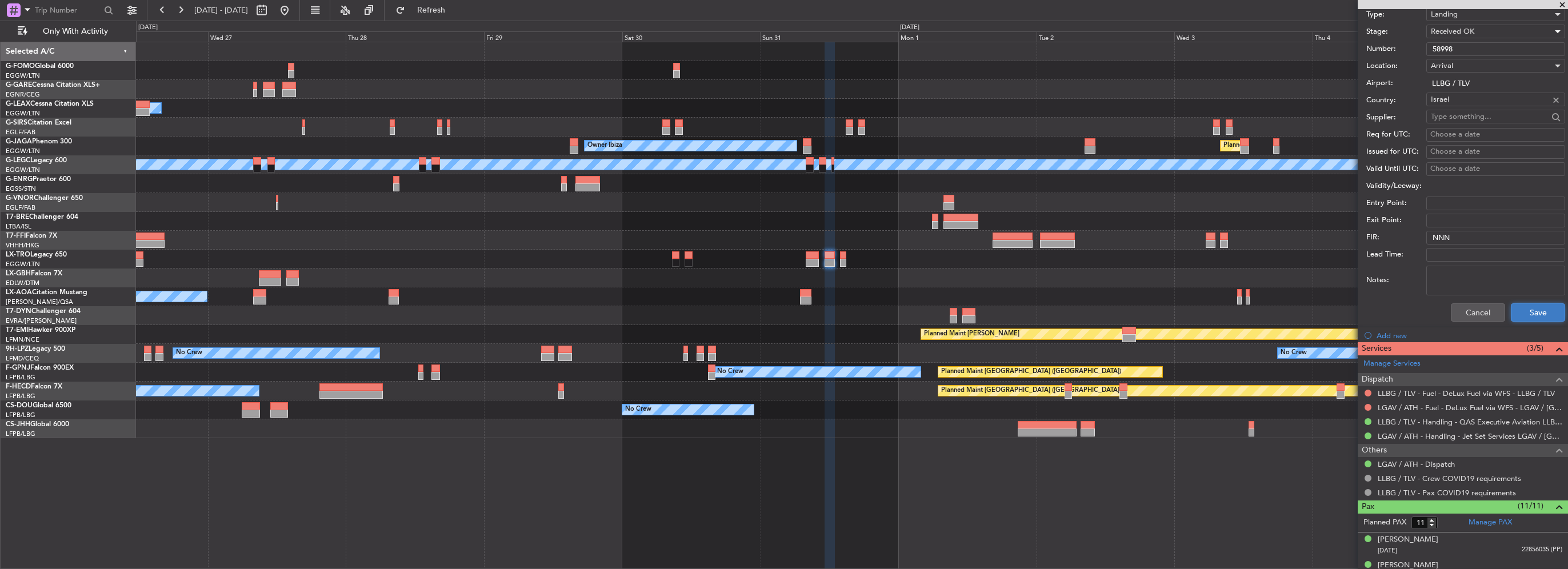
click at [1531, 304] on button "Save" at bounding box center [1538, 312] width 54 height 18
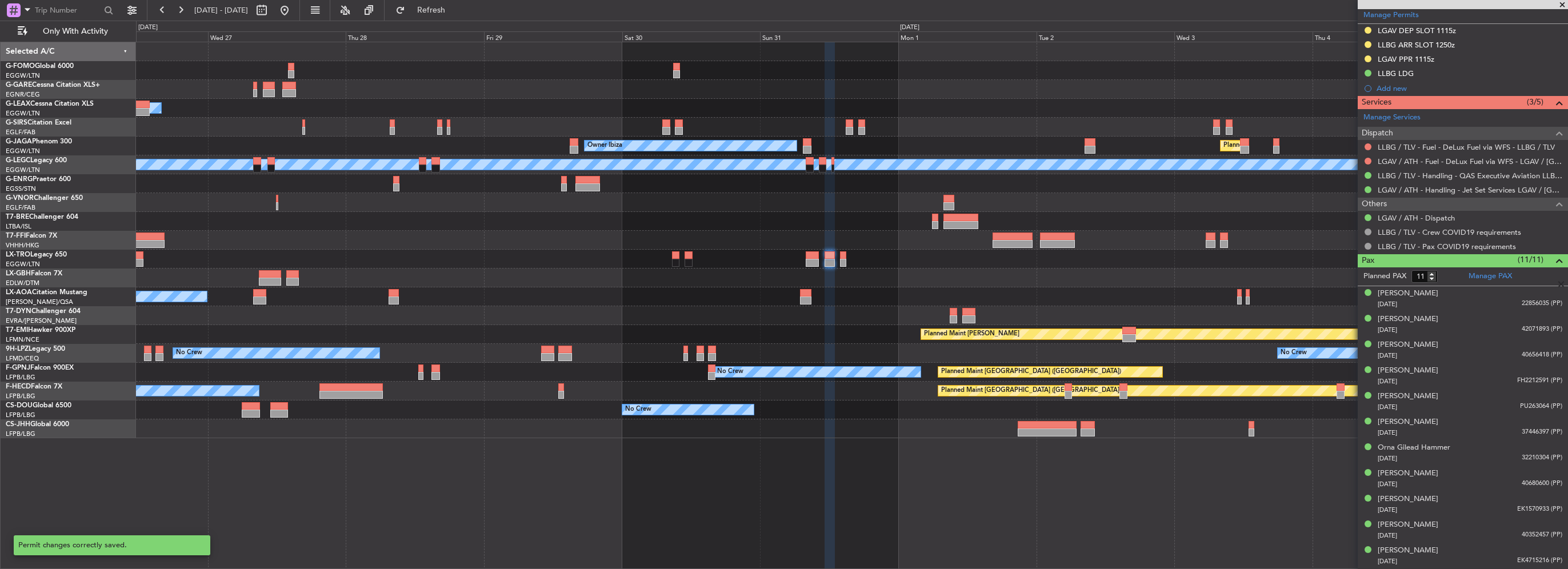
scroll to position [116, 0]
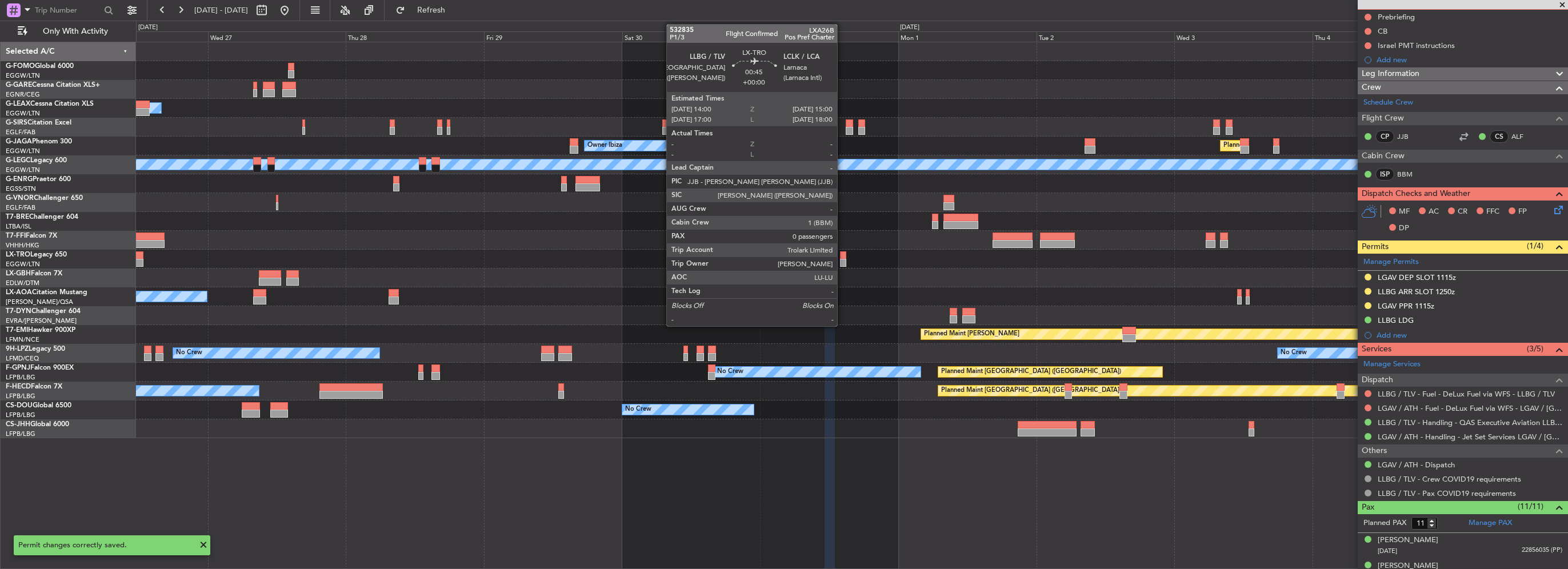
click at [842, 265] on div at bounding box center [843, 263] width 6 height 8
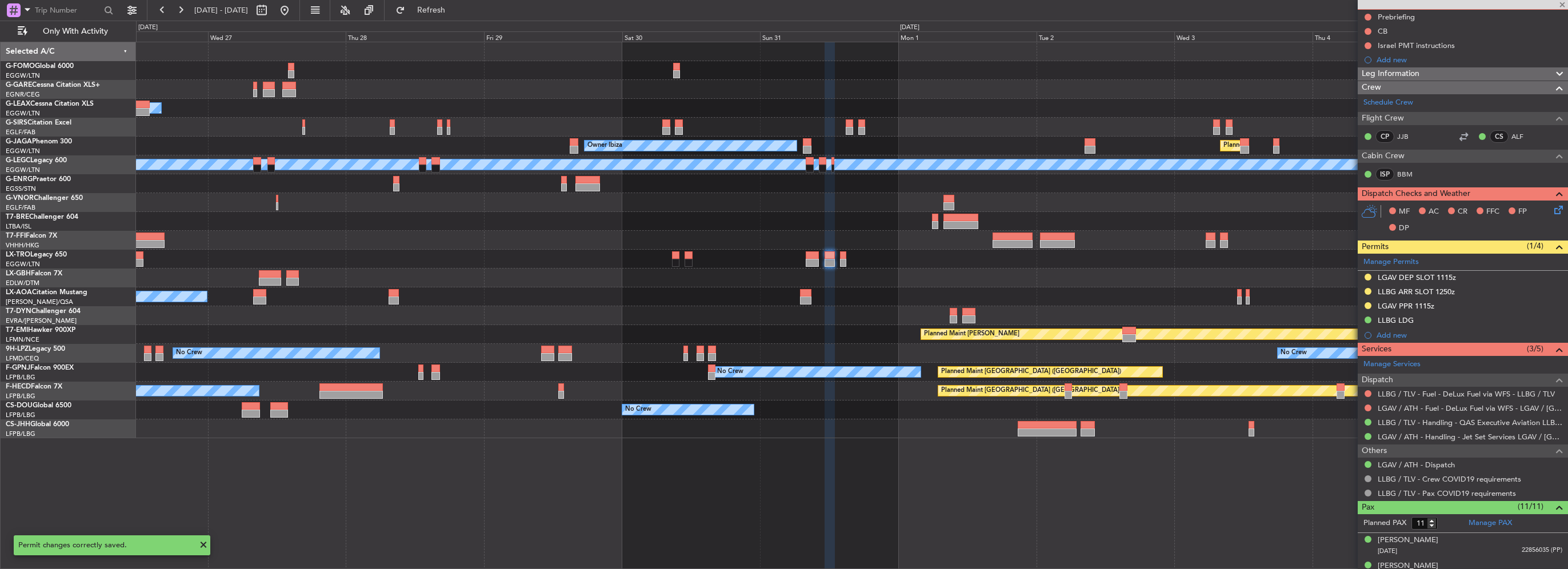
type input "0"
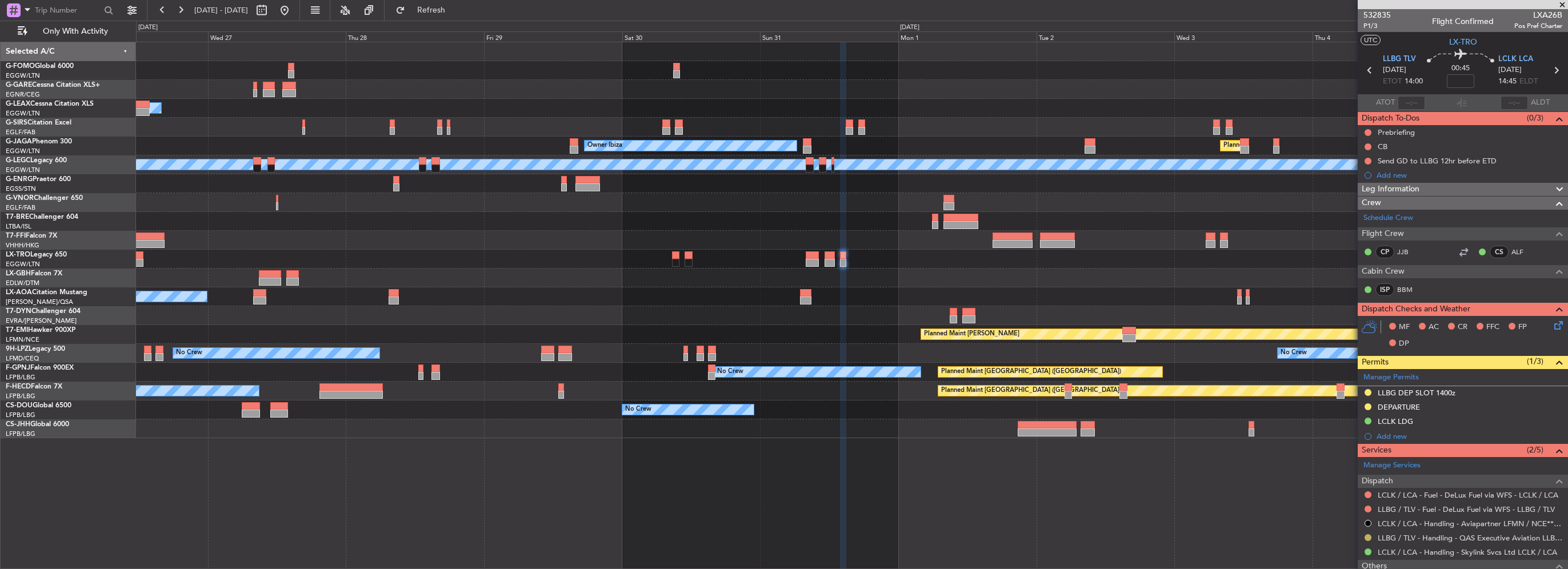
click at [1367, 534] on button at bounding box center [1368, 537] width 7 height 7
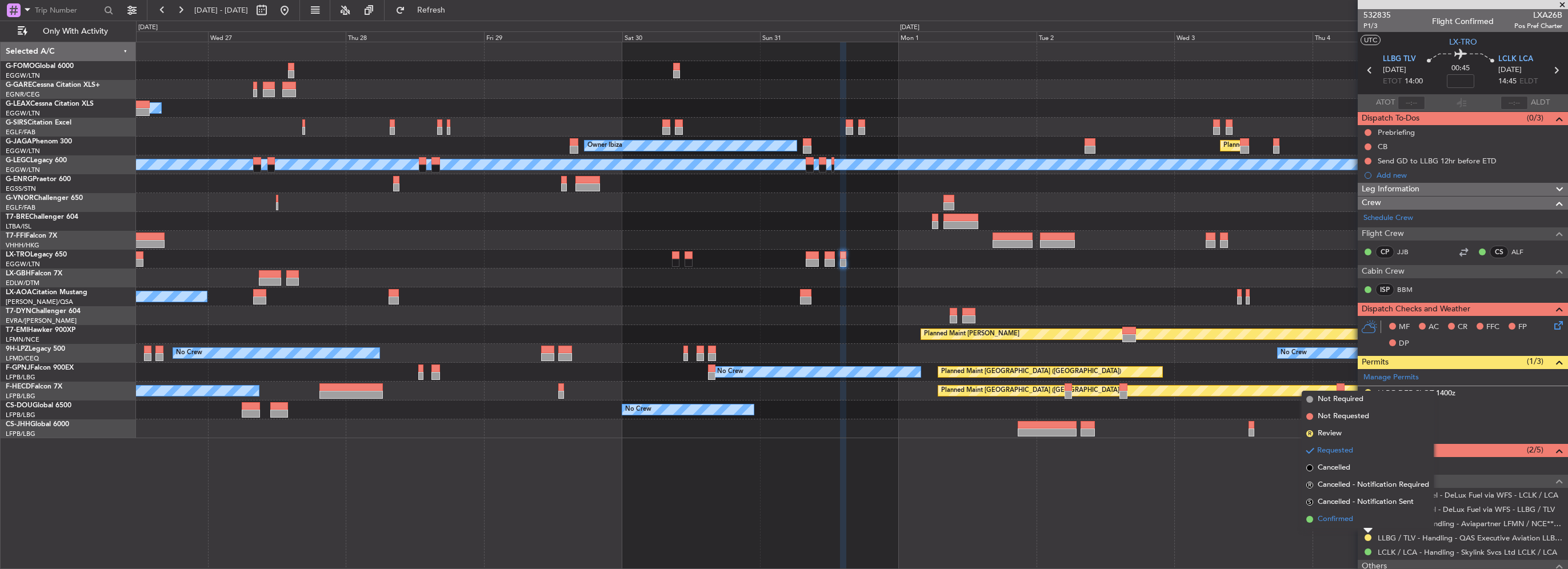
click at [1351, 521] on span "Confirmed" at bounding box center [1336, 519] width 36 height 11
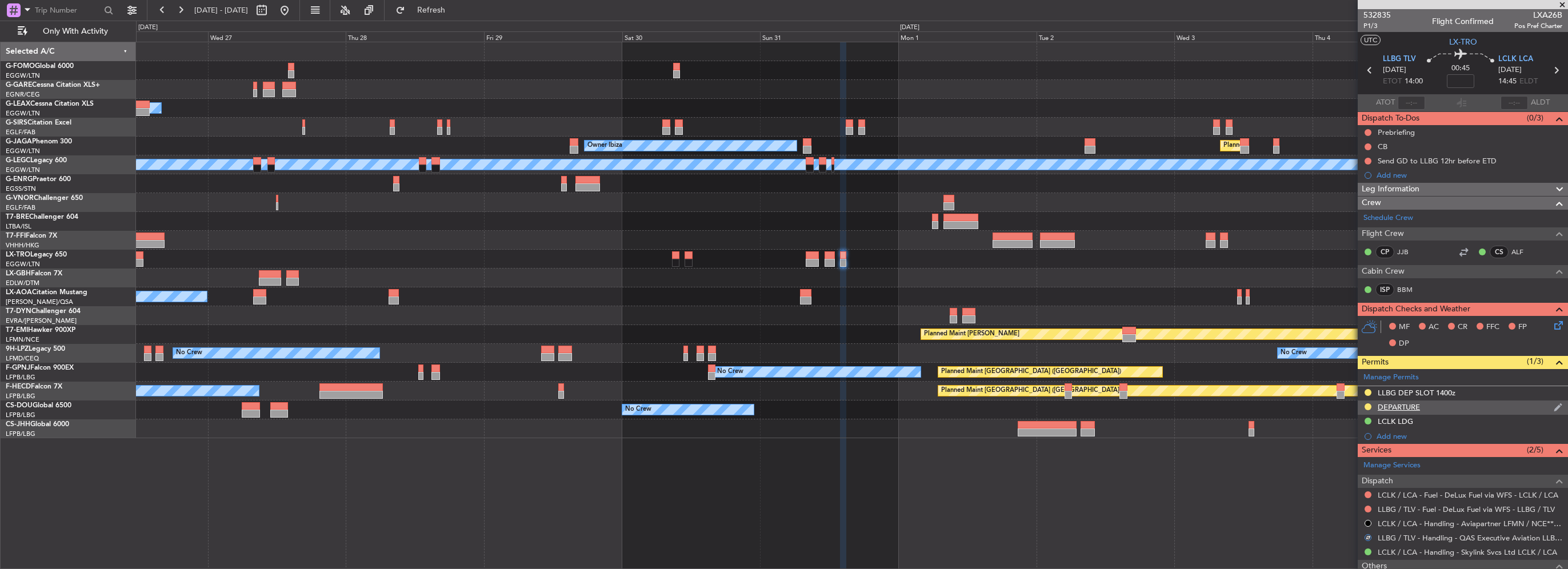
click at [1411, 407] on div "DEPARTURE" at bounding box center [1398, 406] width 43 height 10
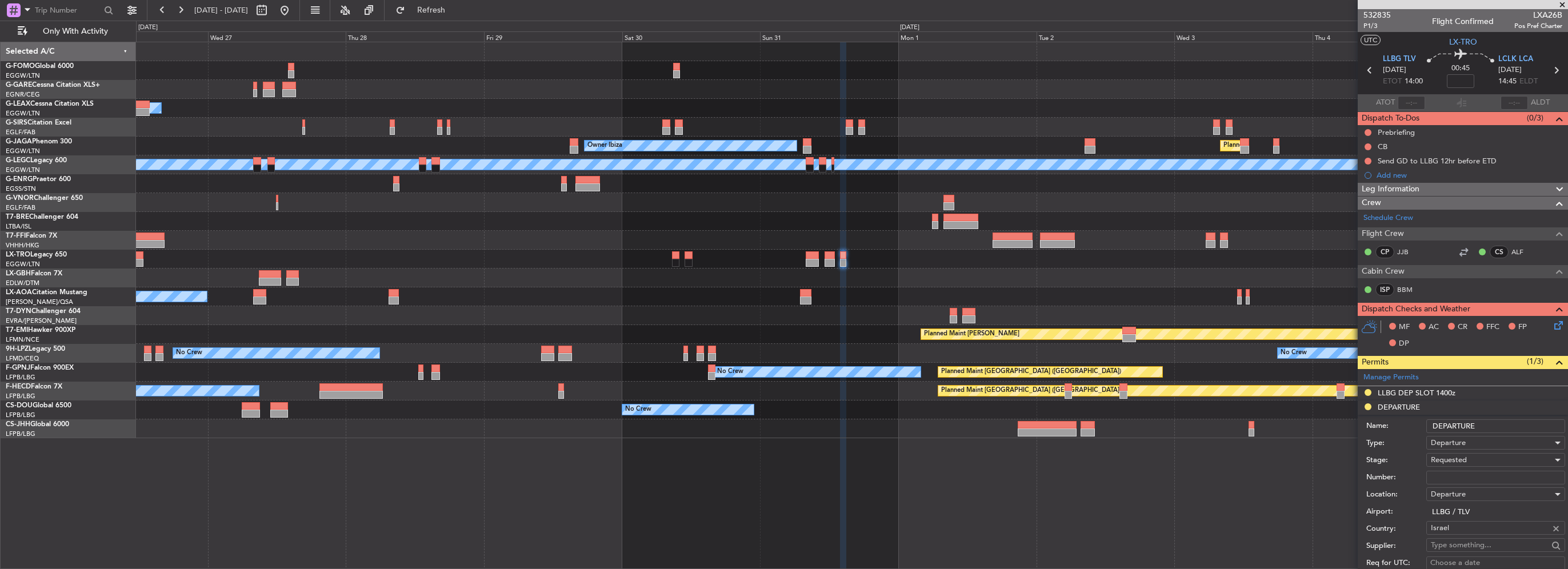
click at [1469, 480] on input "Number:" at bounding box center [1496, 478] width 139 height 14
paste input "58998"
type input "58998"
click at [1458, 461] on span "Requested" at bounding box center [1449, 460] width 36 height 10
click at [1465, 551] on span "Received OK" at bounding box center [1491, 551] width 120 height 17
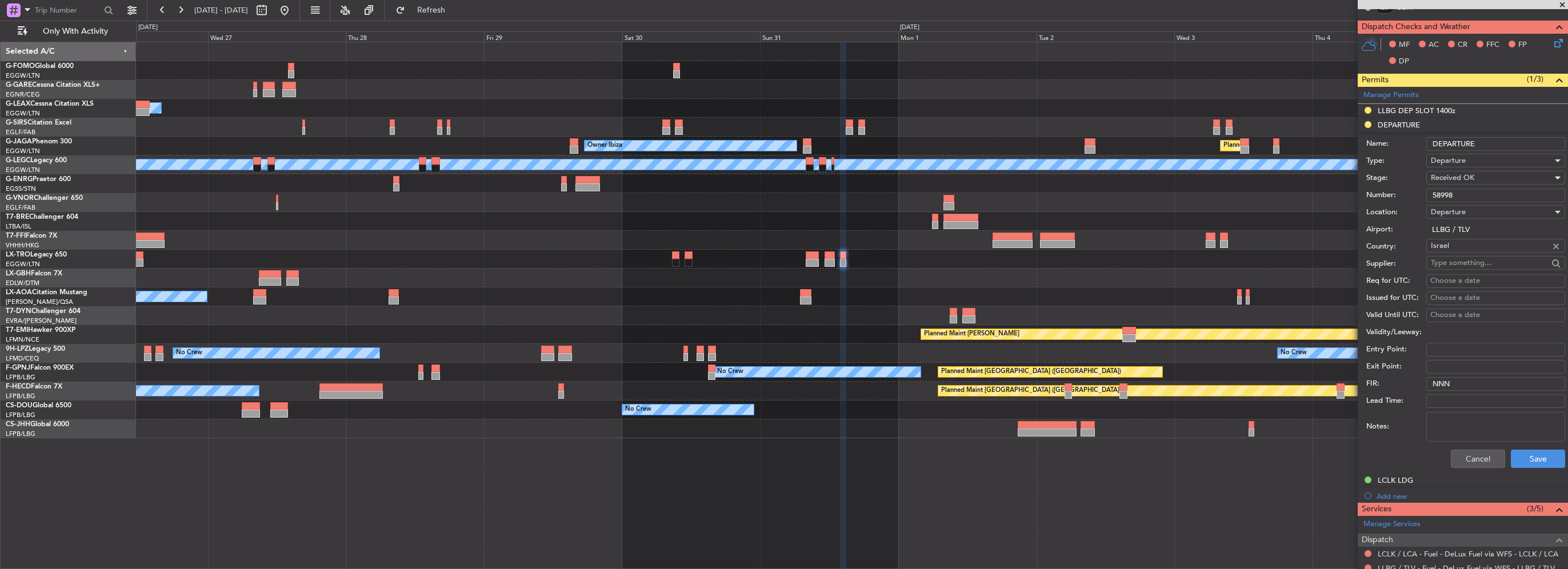
scroll to position [286, 0]
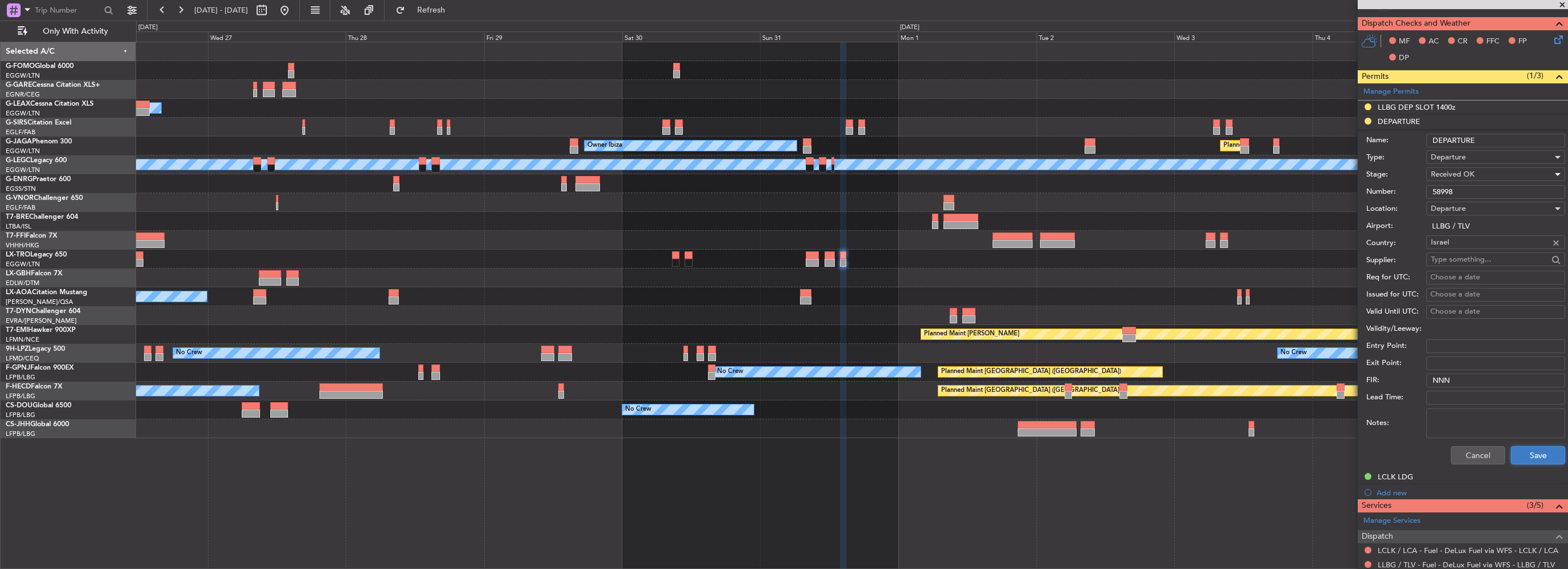
click at [1534, 459] on button "Save" at bounding box center [1538, 455] width 54 height 18
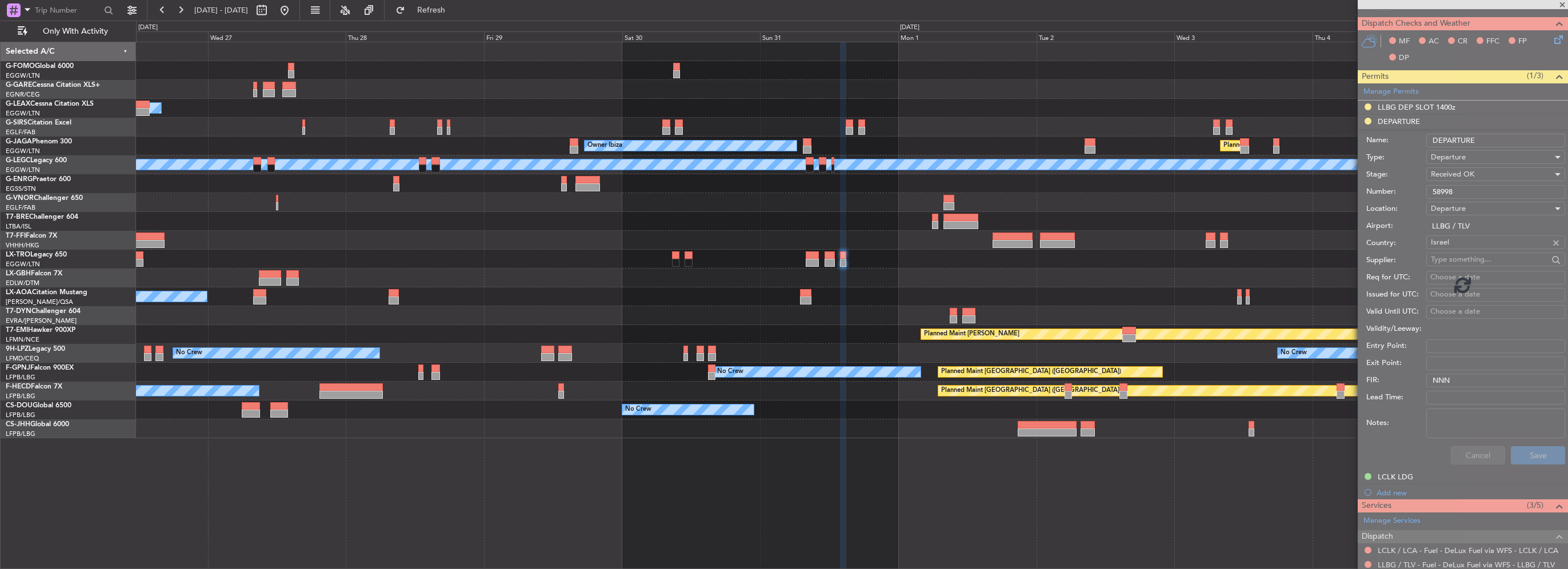
scroll to position [77, 0]
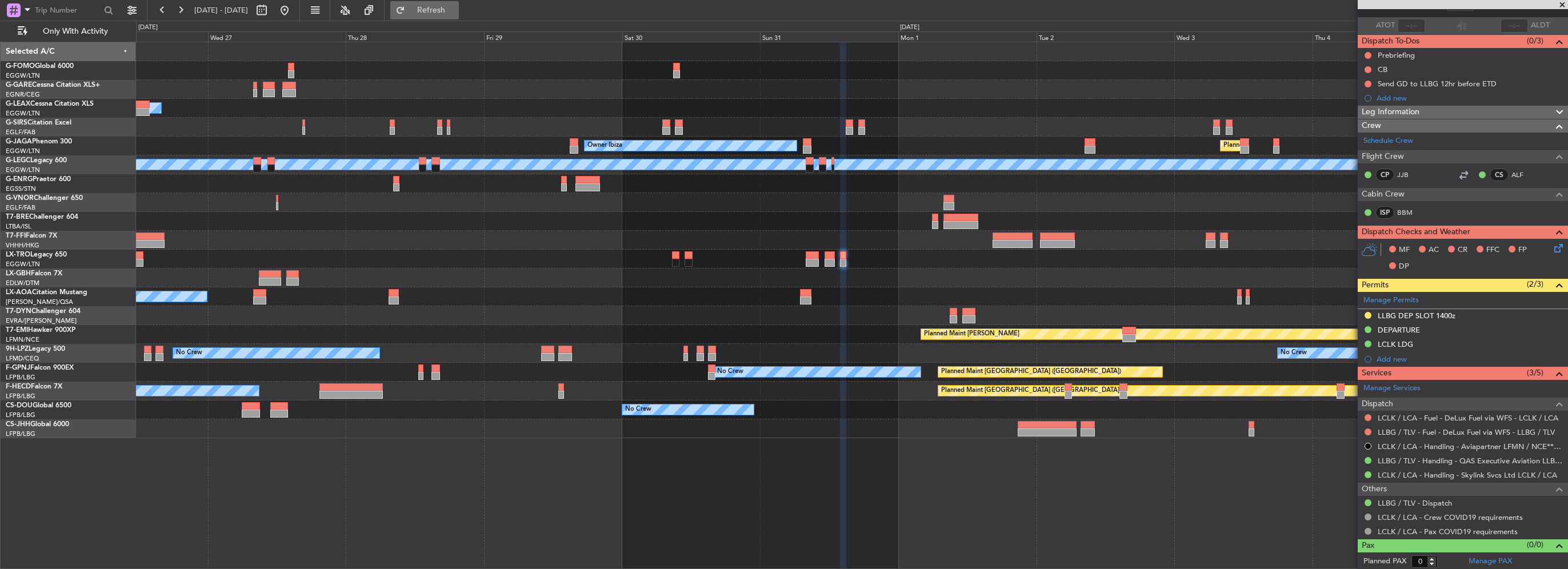
click at [455, 6] on span "Refresh" at bounding box center [432, 10] width 48 height 8
click at [852, 208] on div "Owner Unplanned Maint Oxford (Kidlington) Planned Maint London (Luton) Owner Ib…" at bounding box center [852, 241] width 1431 height 396
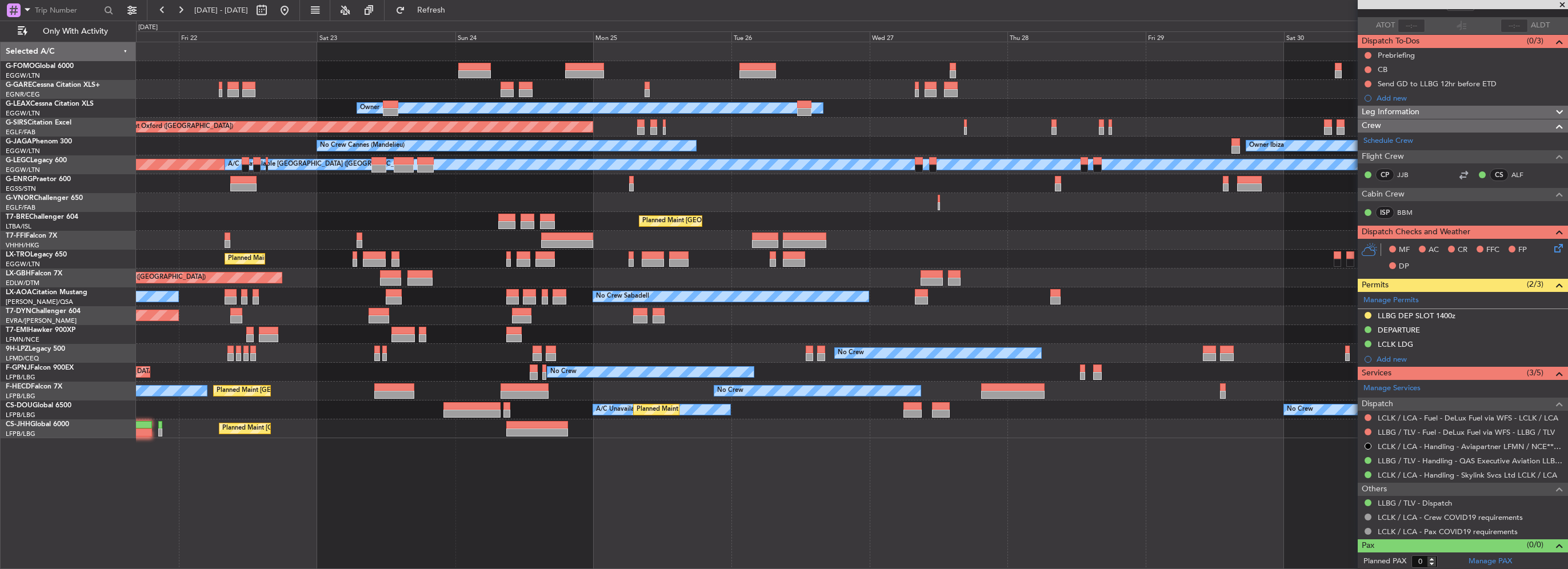
click at [1080, 225] on div "Unplanned Maint Chester Owner Unplanned Maint Oxford (Kidlington) Owner Ibiza N…" at bounding box center [852, 241] width 1431 height 396
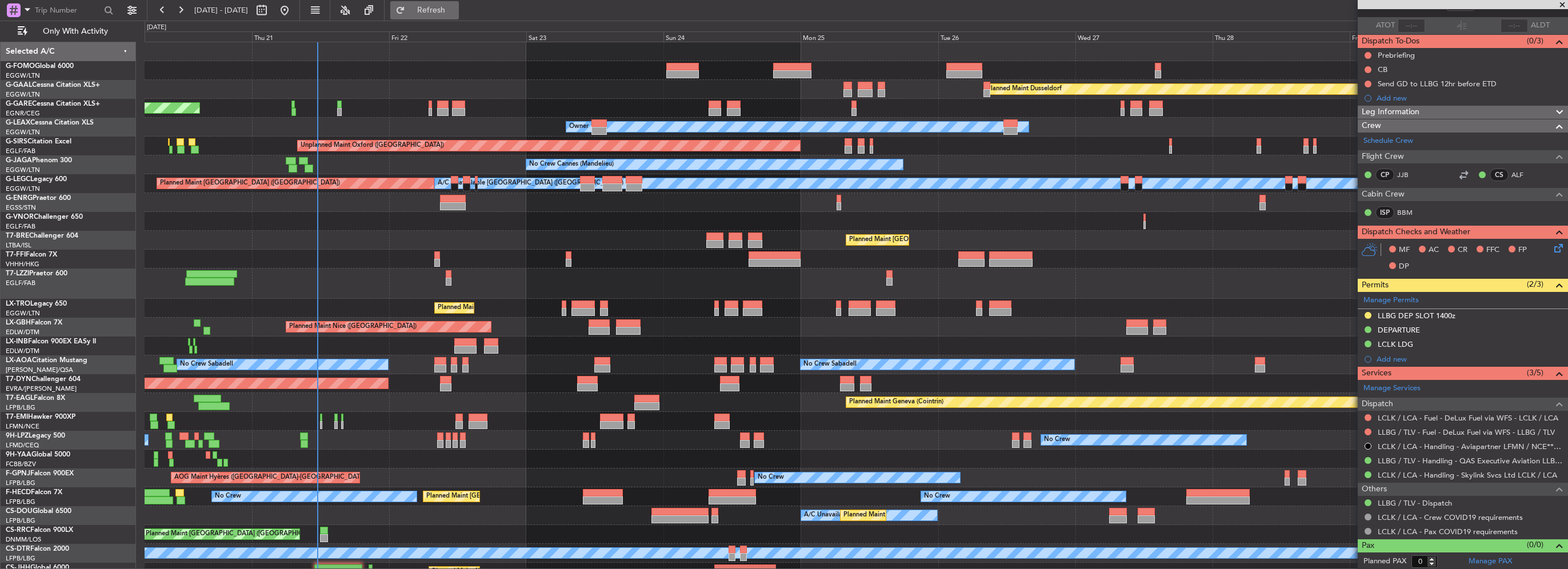
click at [451, 14] on span "Refresh" at bounding box center [432, 10] width 48 height 8
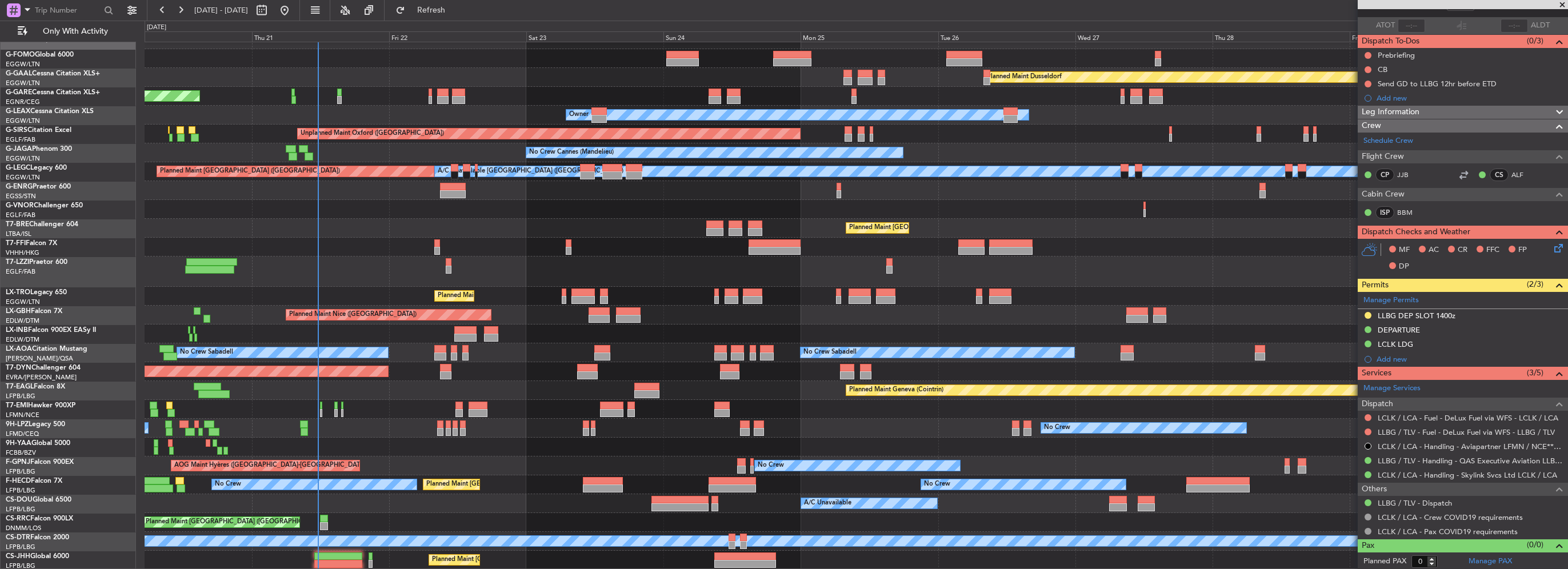
click at [465, 0] on fb-refresh-button "Refresh" at bounding box center [425, 10] width 80 height 20
click at [455, 9] on span "Refresh" at bounding box center [432, 10] width 48 height 8
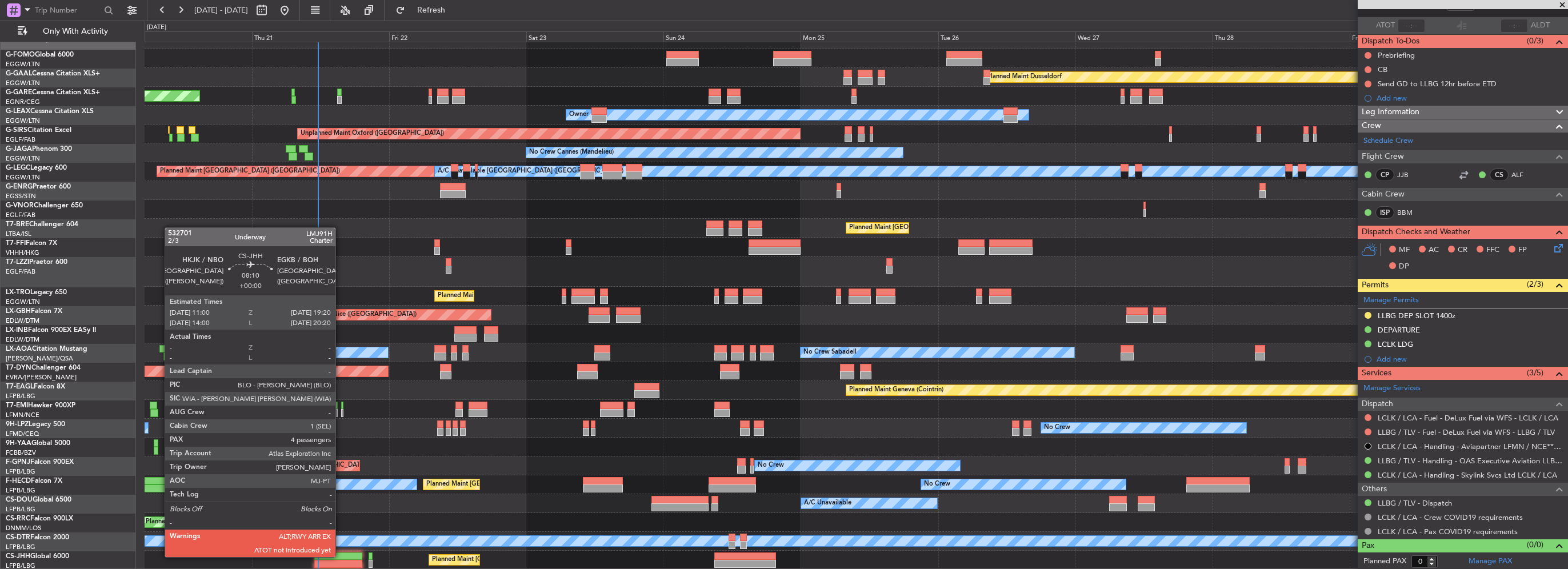
click at [340, 556] on div at bounding box center [338, 556] width 48 height 8
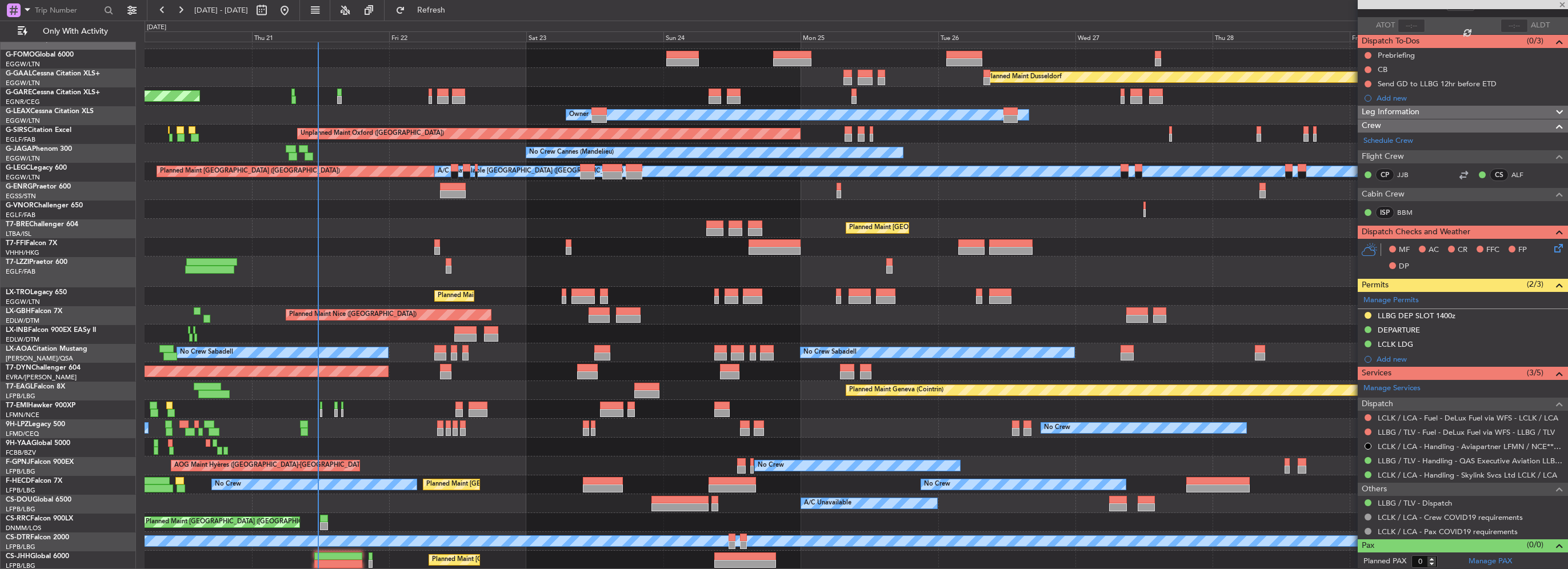
type input "4"
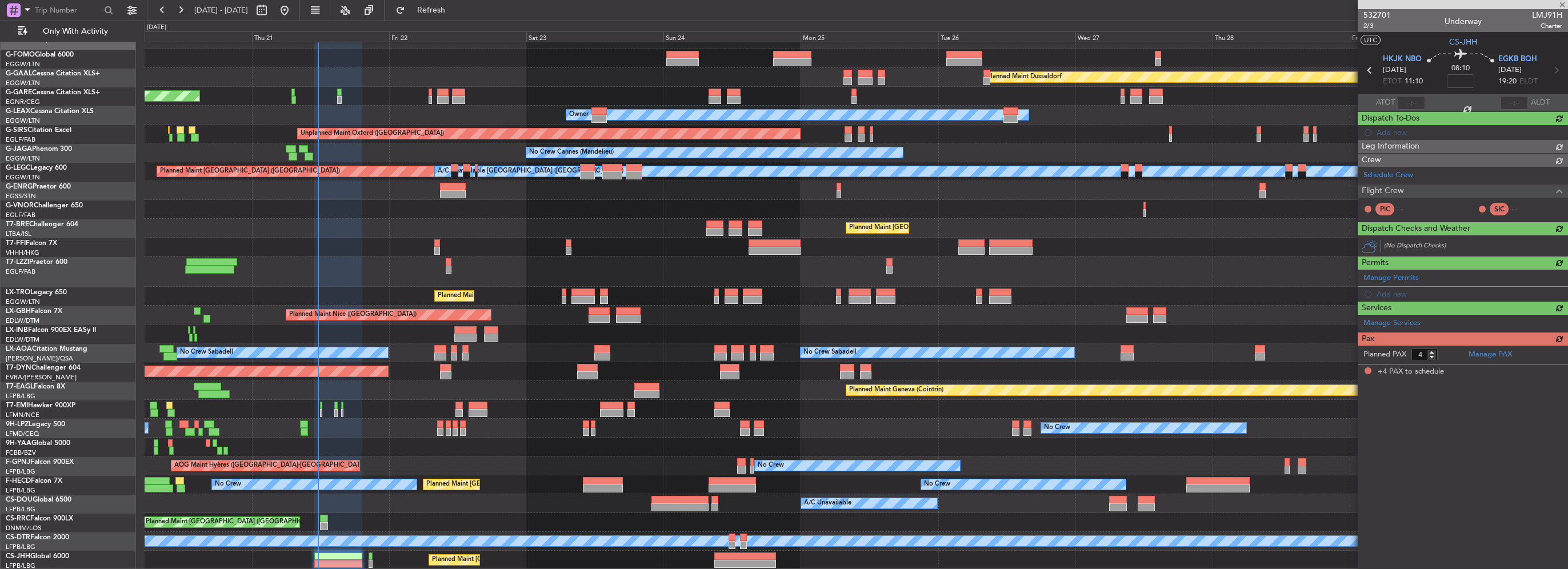
scroll to position [0, 0]
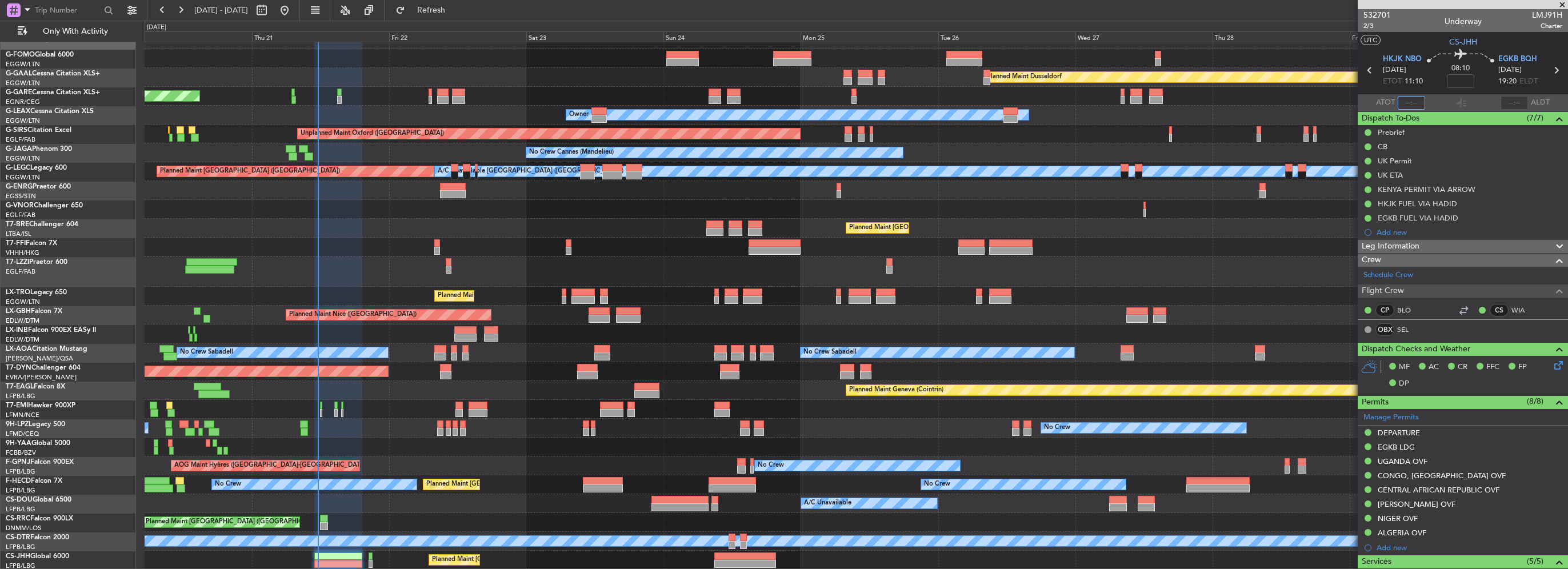
click at [1410, 104] on input "text" at bounding box center [1411, 103] width 27 height 14
type input "11:32"
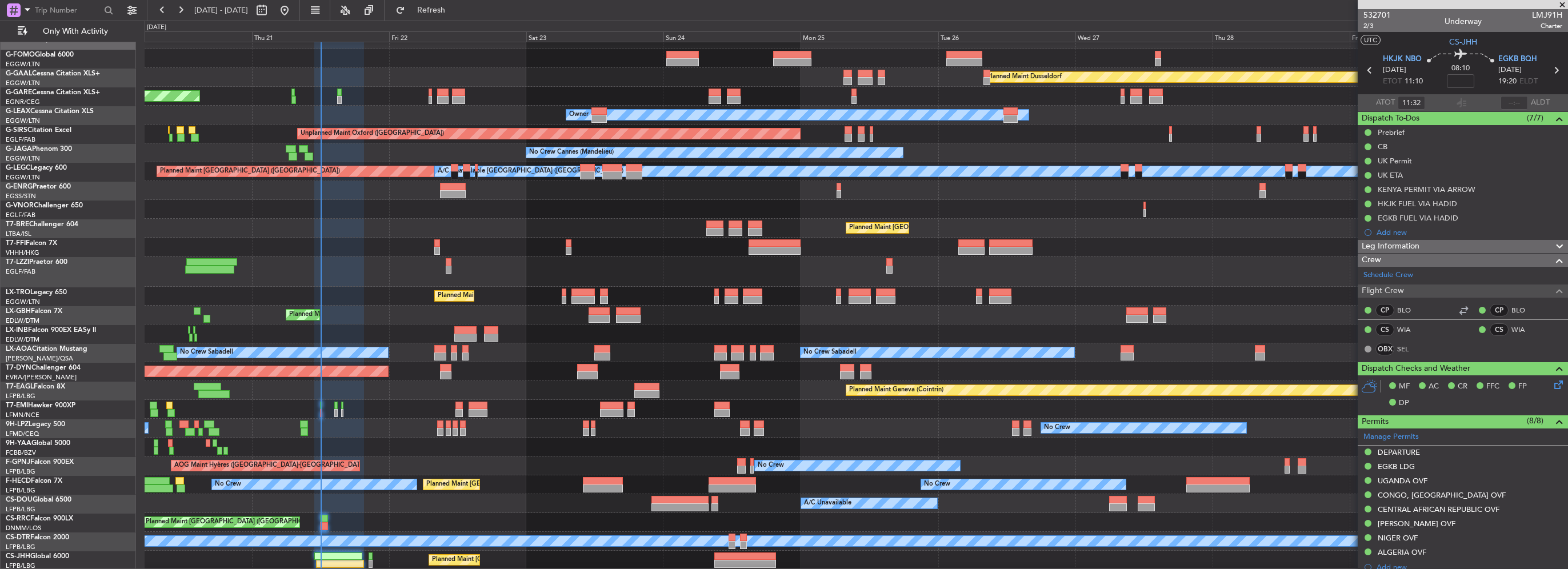
scroll to position [11, 0]
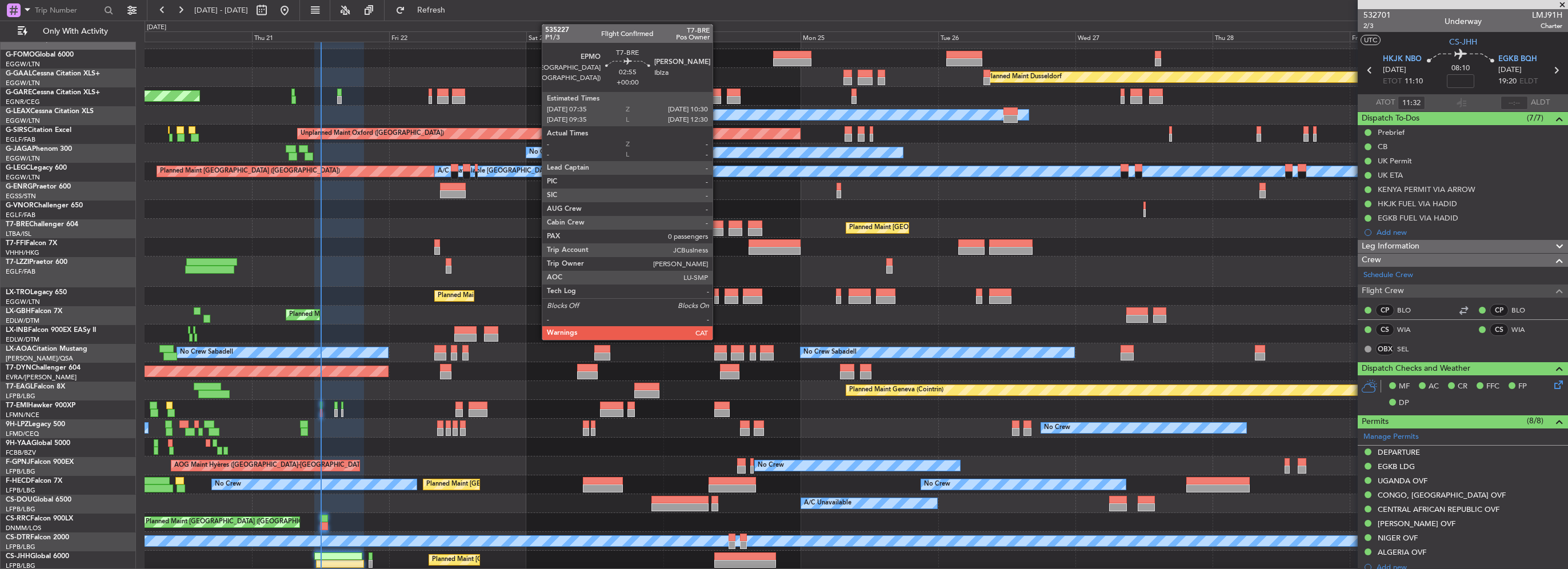
click at [718, 221] on div at bounding box center [714, 224] width 17 height 8
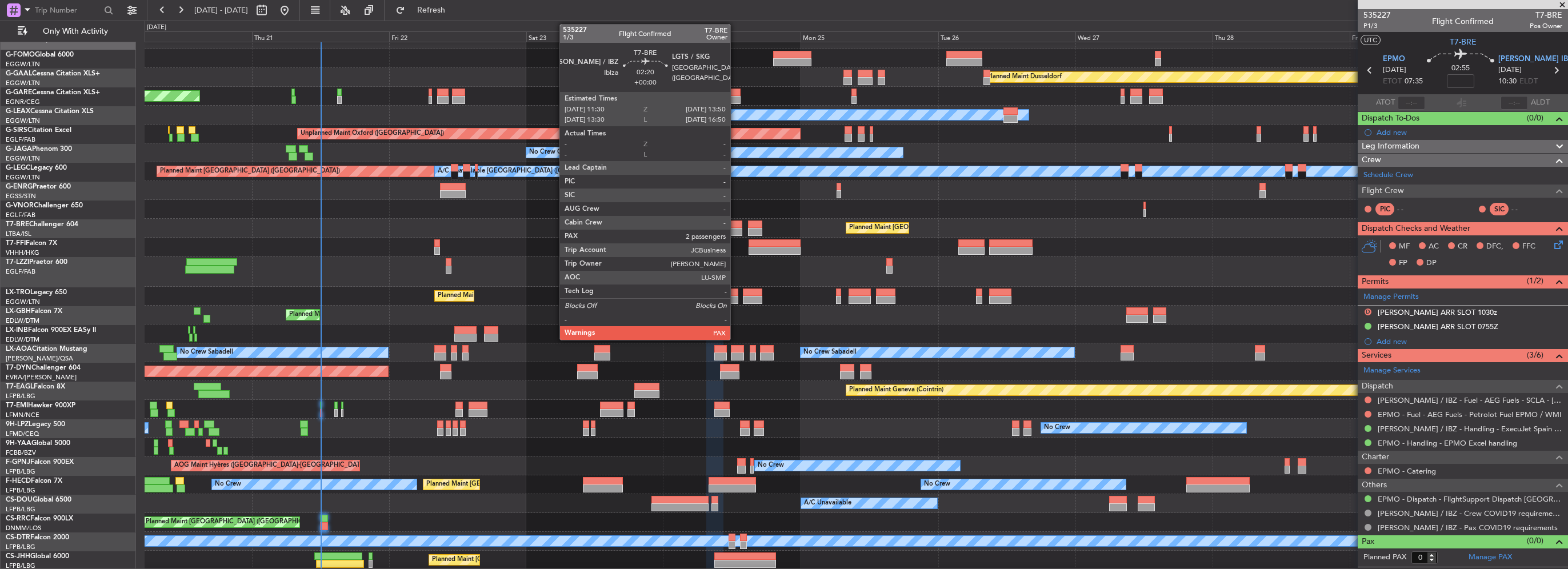
click at [735, 229] on div at bounding box center [735, 232] width 14 height 8
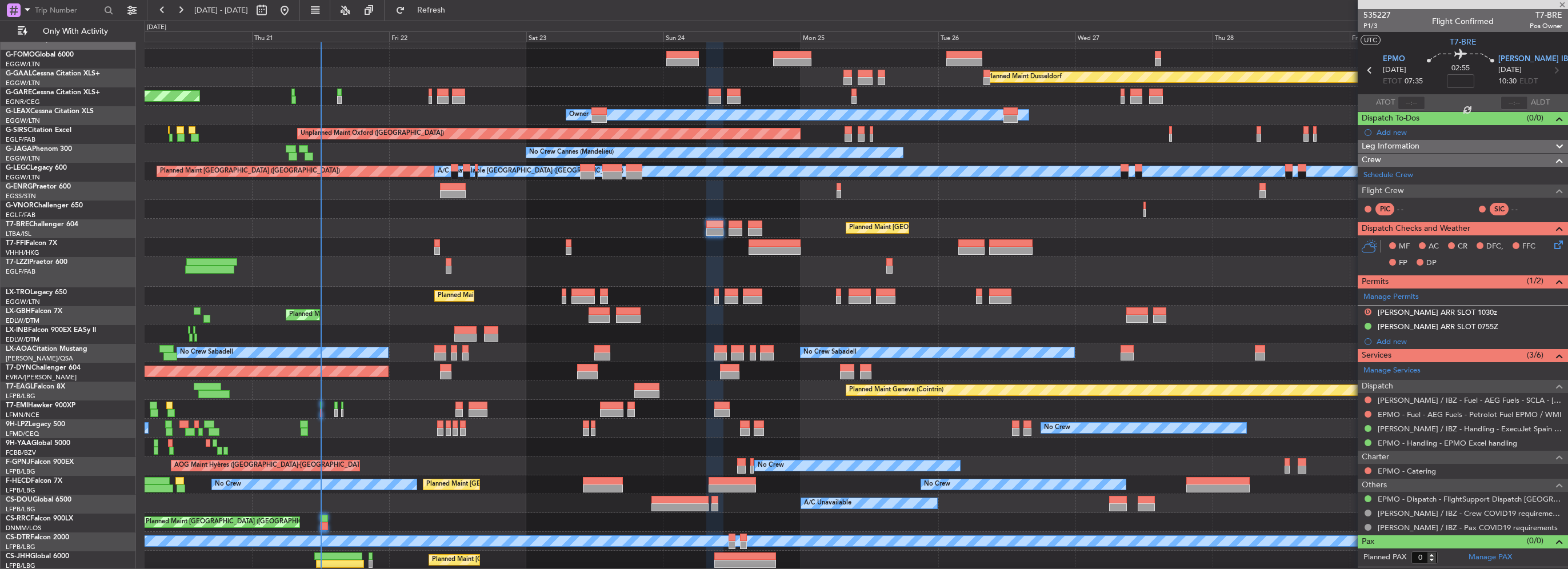
type input "2"
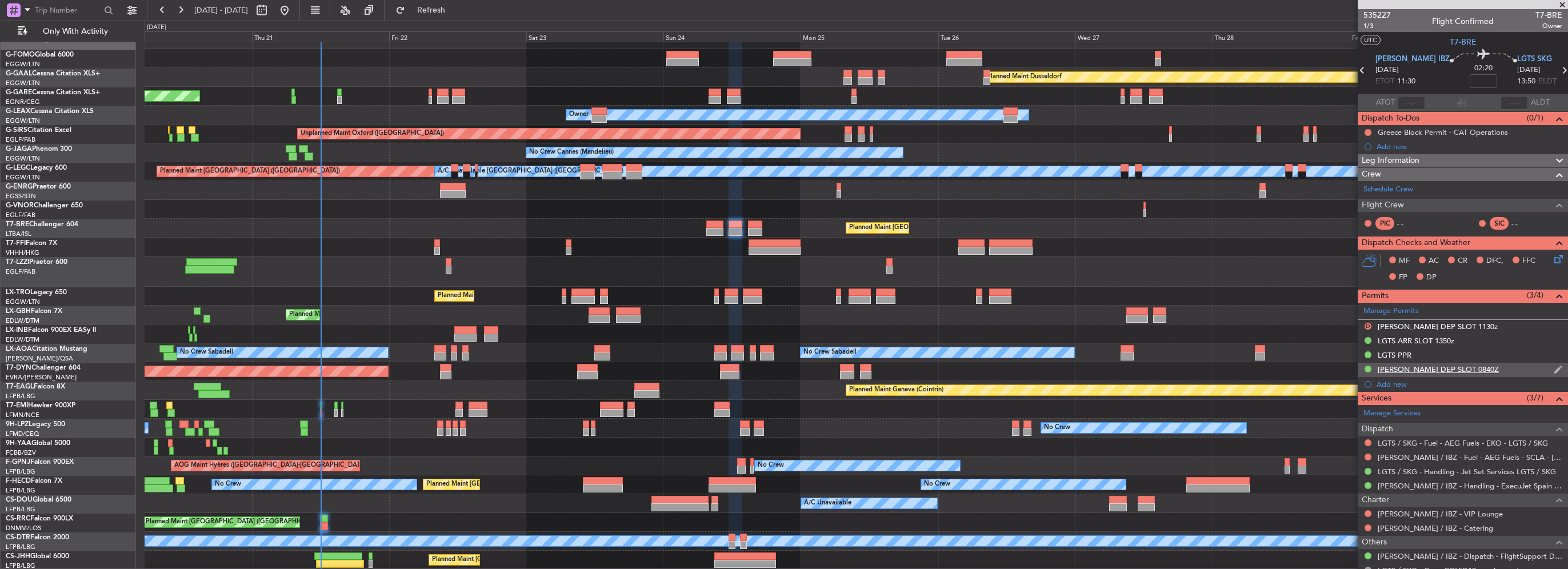
click at [1454, 370] on div "LEIB DEP SLOT 0840Z" at bounding box center [1463, 370] width 210 height 14
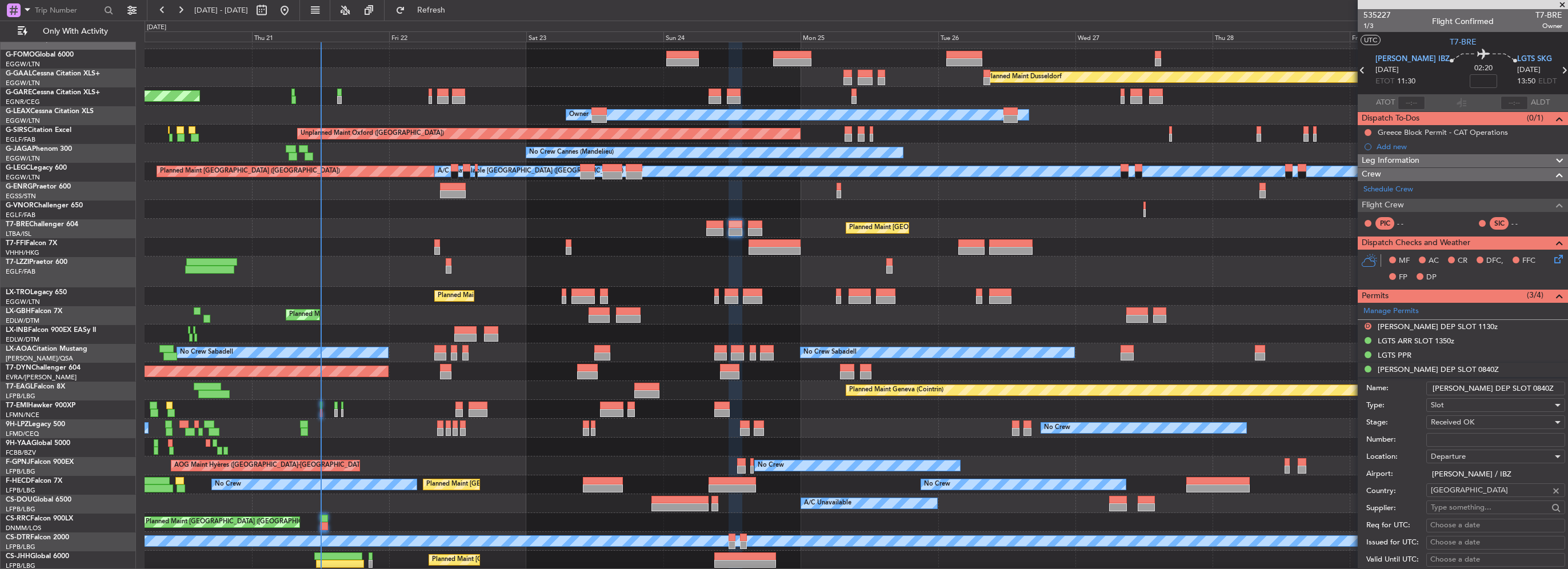
click at [1499, 389] on input "LEIB DEP SLOT 0840Z" at bounding box center [1496, 389] width 139 height 14
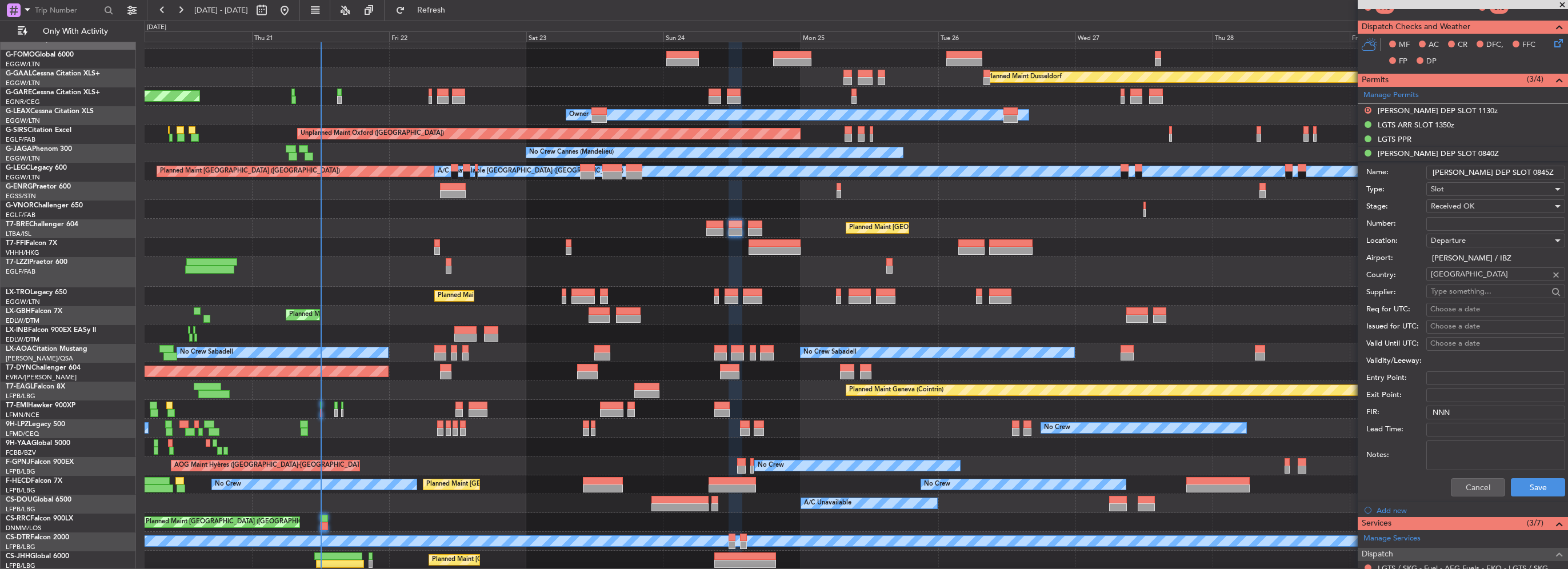
scroll to position [229, 0]
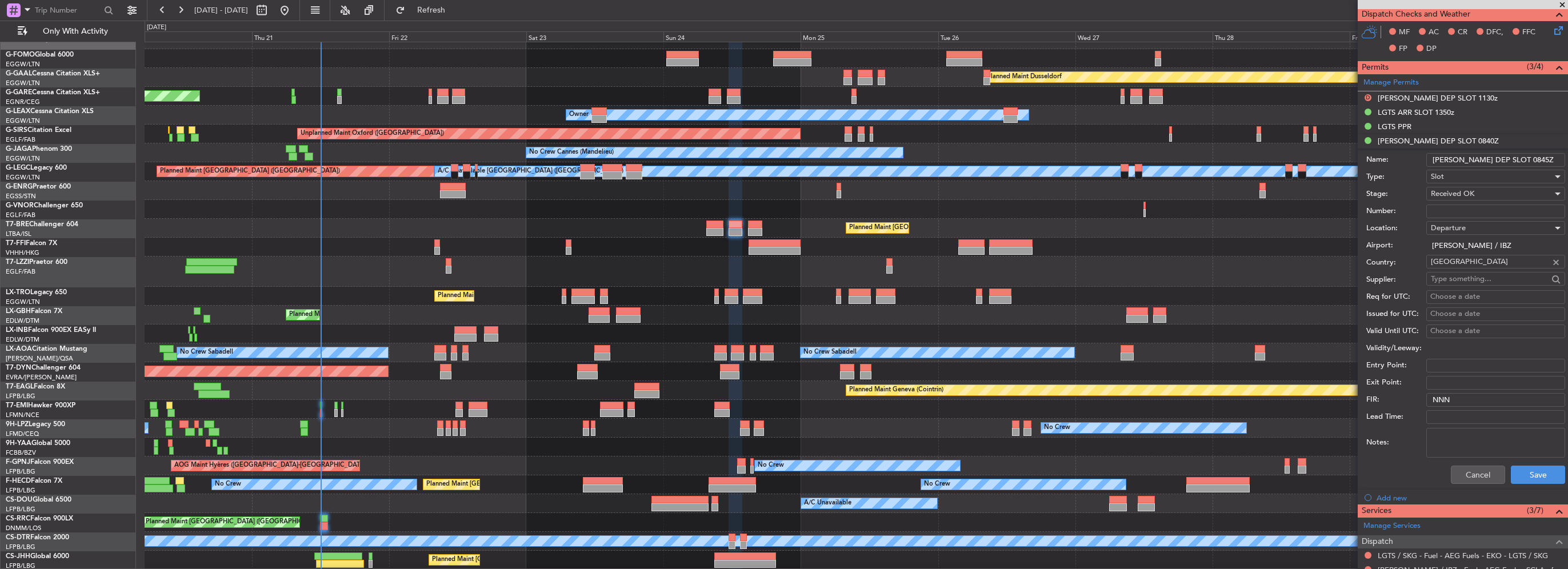
type input "LEIB DEP SLOT 0845Z"
click at [1527, 460] on div "Cancel Save" at bounding box center [1465, 474] width 199 height 30
click at [1532, 474] on button "Save" at bounding box center [1538, 474] width 54 height 18
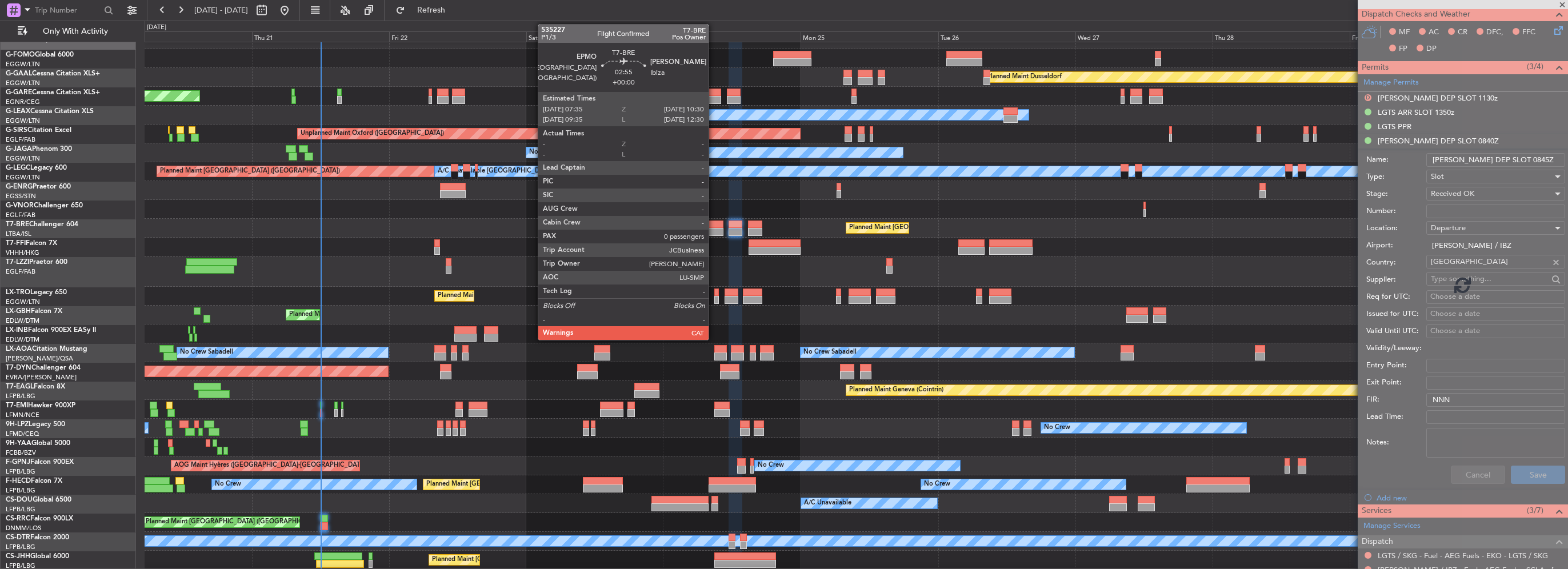
click at [714, 227] on div at bounding box center [714, 224] width 17 height 8
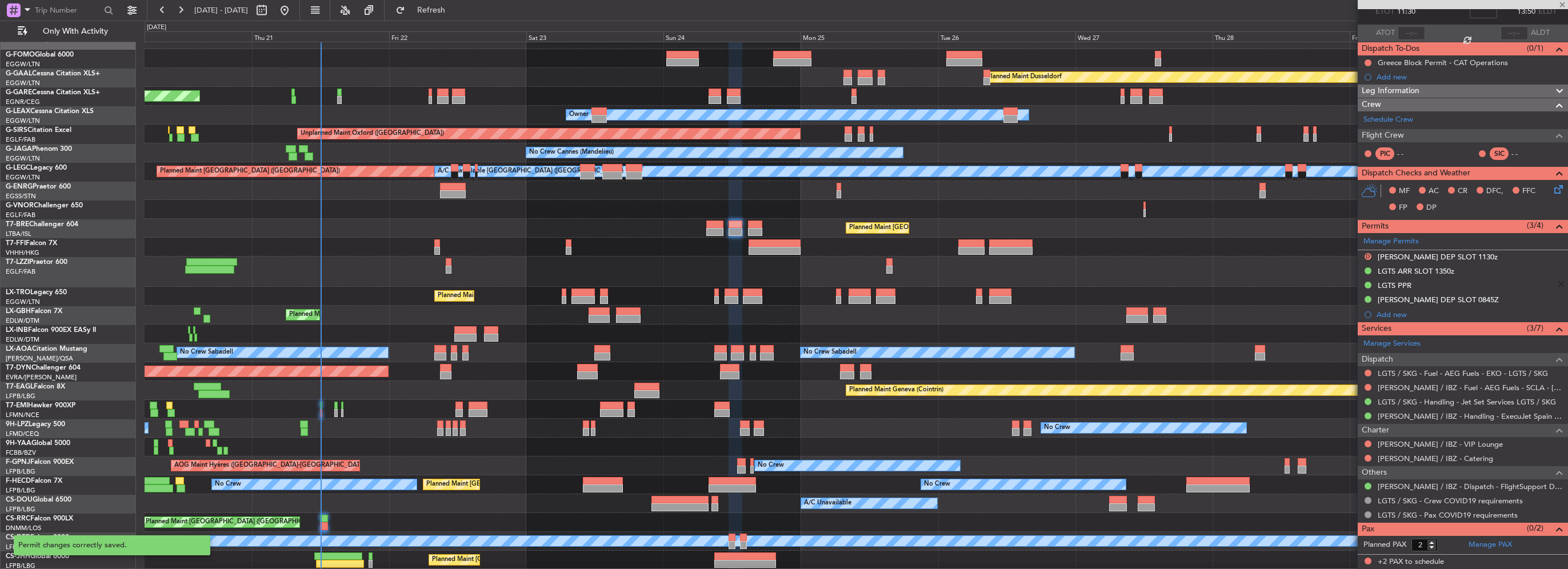
scroll to position [68, 0]
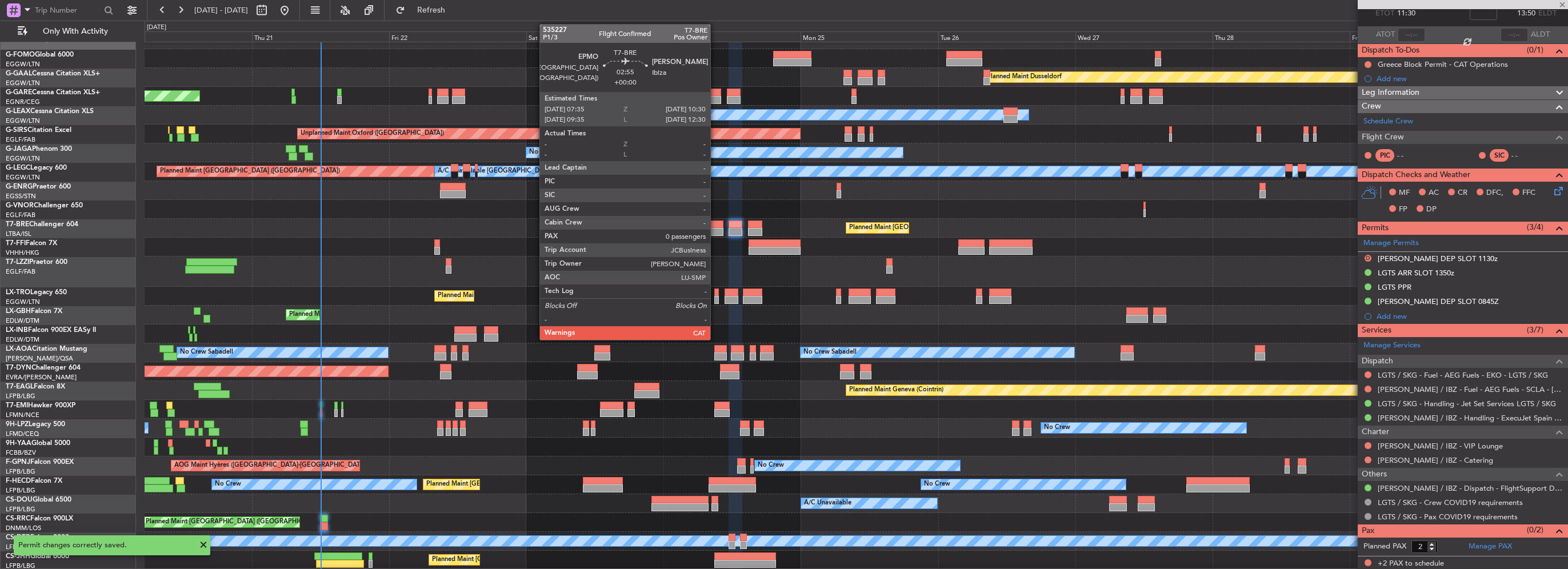
type input "0"
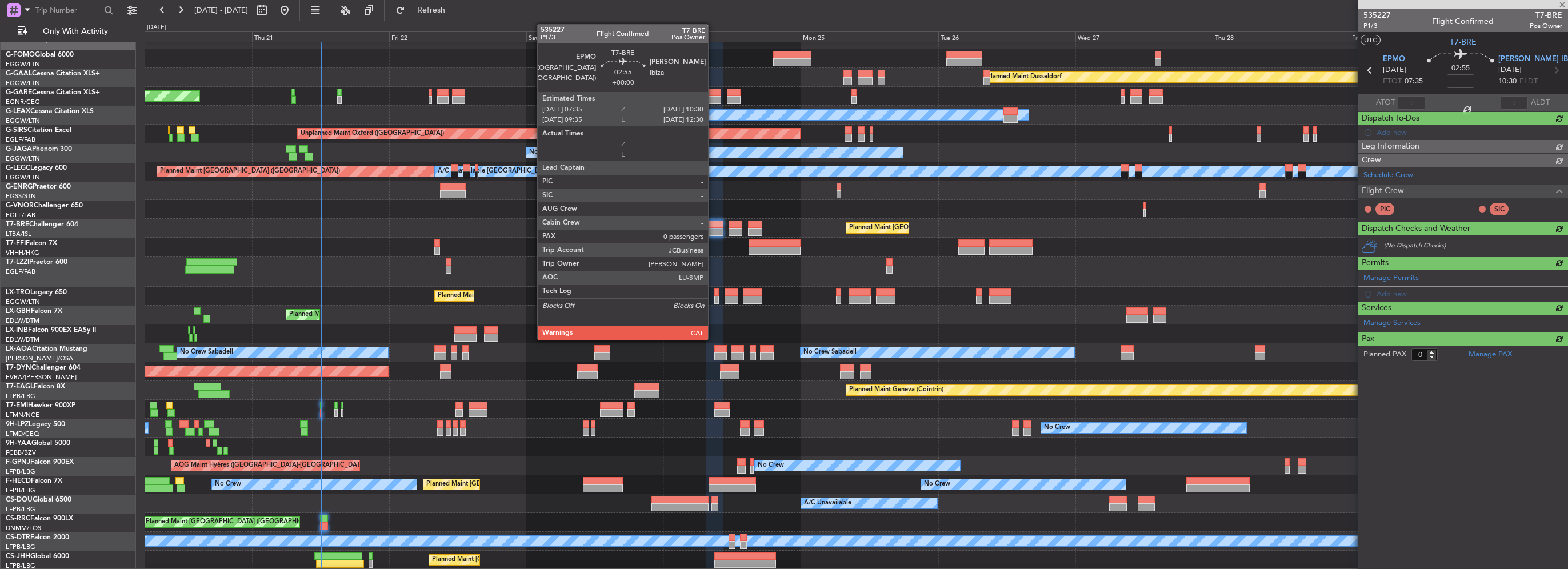
click at [713, 224] on div at bounding box center [714, 224] width 17 height 8
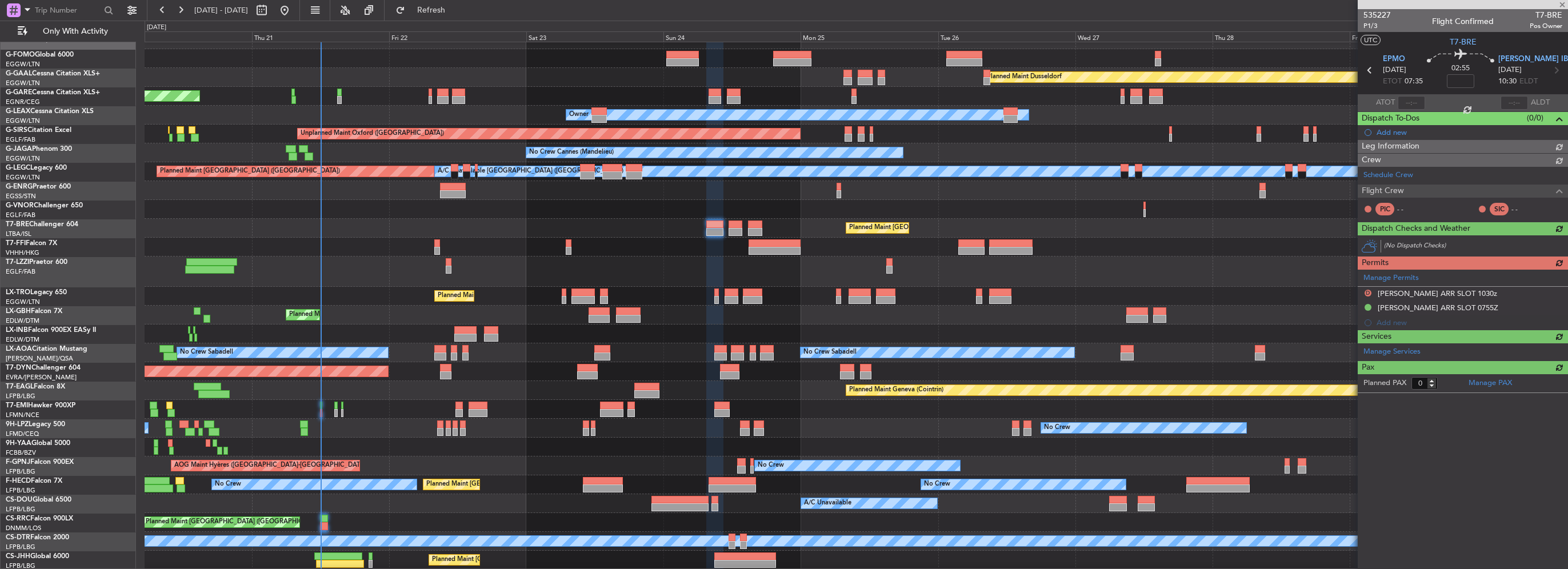
click at [1560, 4] on div at bounding box center [1463, 4] width 210 height 9
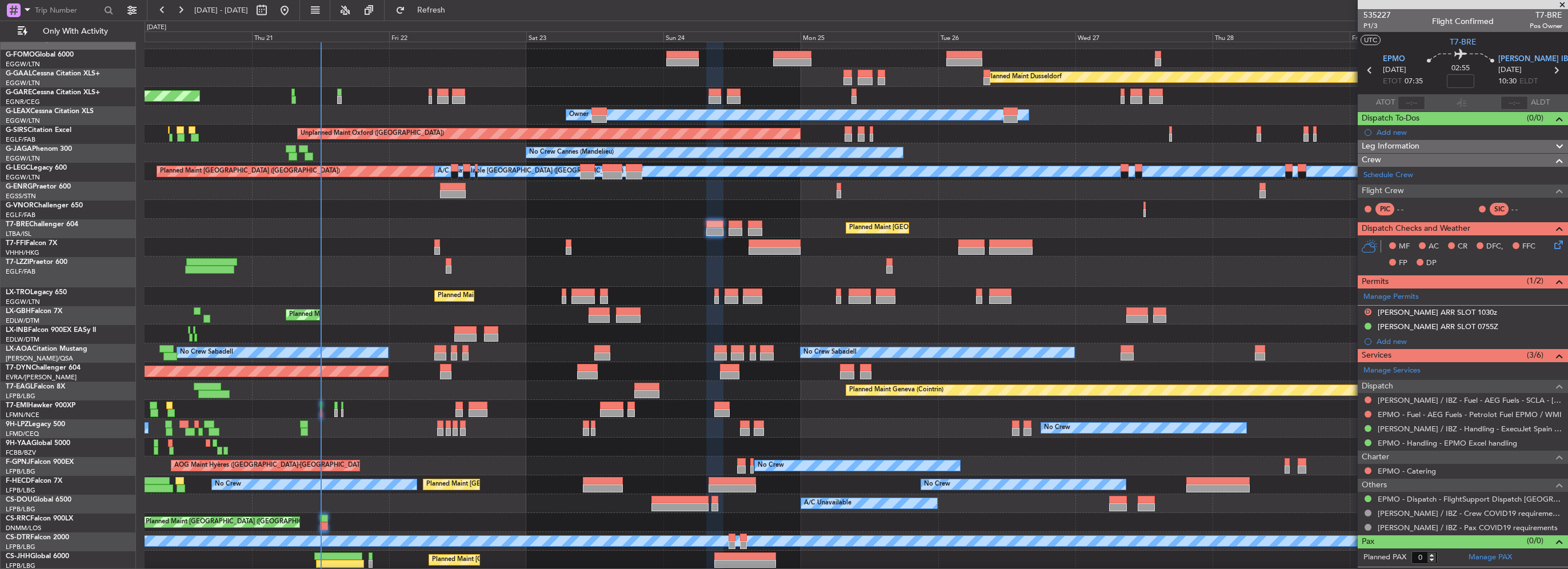
drag, startPoint x: 1451, startPoint y: 326, endPoint x: 1456, endPoint y: 333, distance: 8.6
click at [1451, 326] on div "LEIB ARR SLOT 0755Z" at bounding box center [1438, 326] width 121 height 10
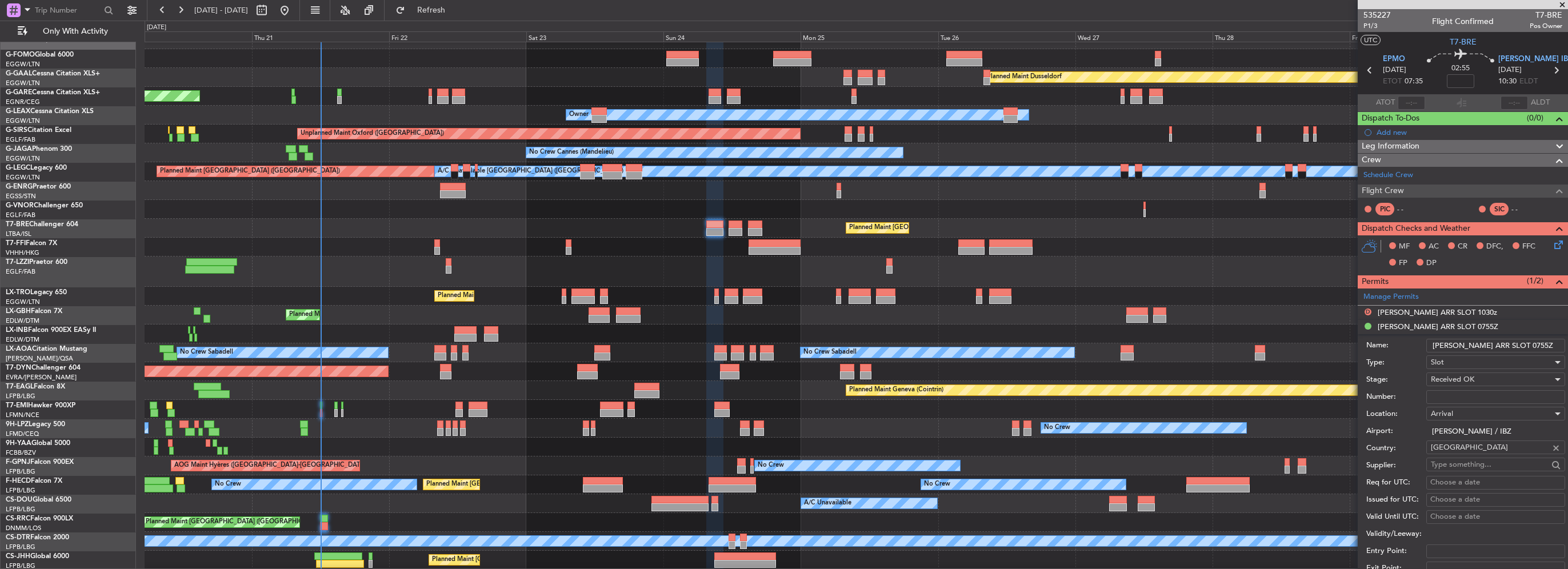
drag, startPoint x: 1501, startPoint y: 342, endPoint x: 1490, endPoint y: 343, distance: 11.0
click at [1490, 343] on input "LEIB ARR SLOT 0755Z" at bounding box center [1496, 346] width 139 height 14
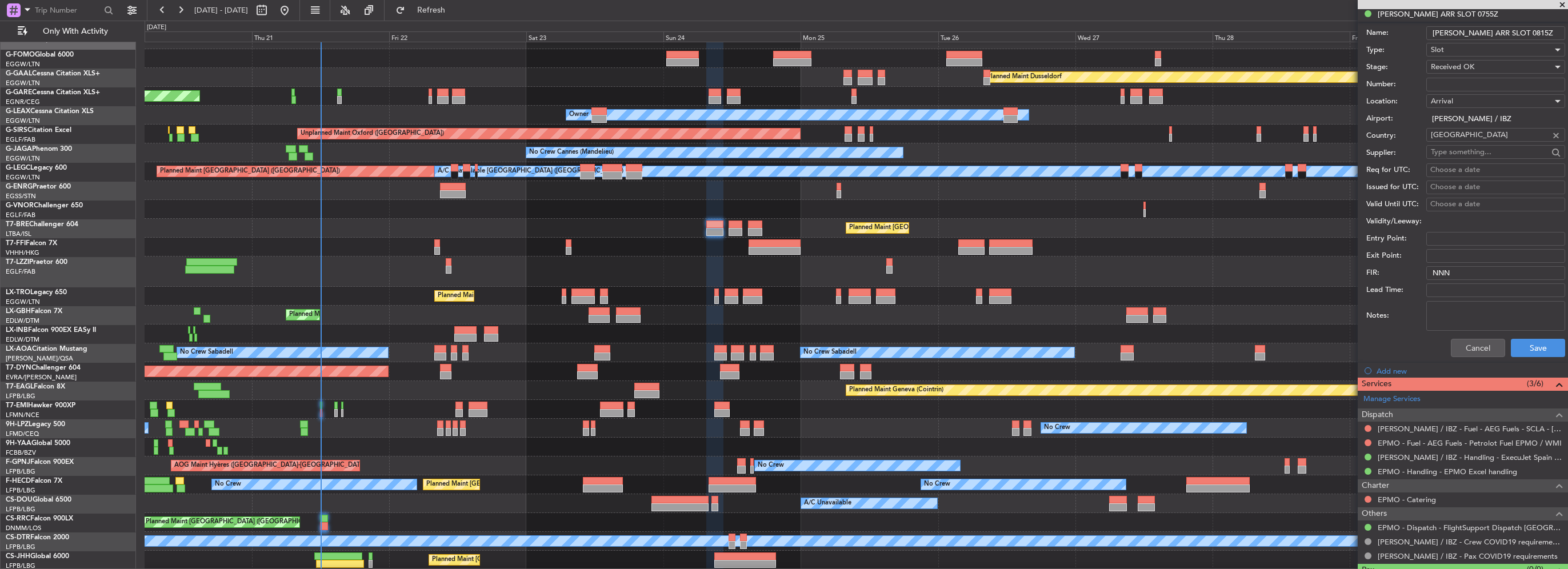
scroll to position [337, 0]
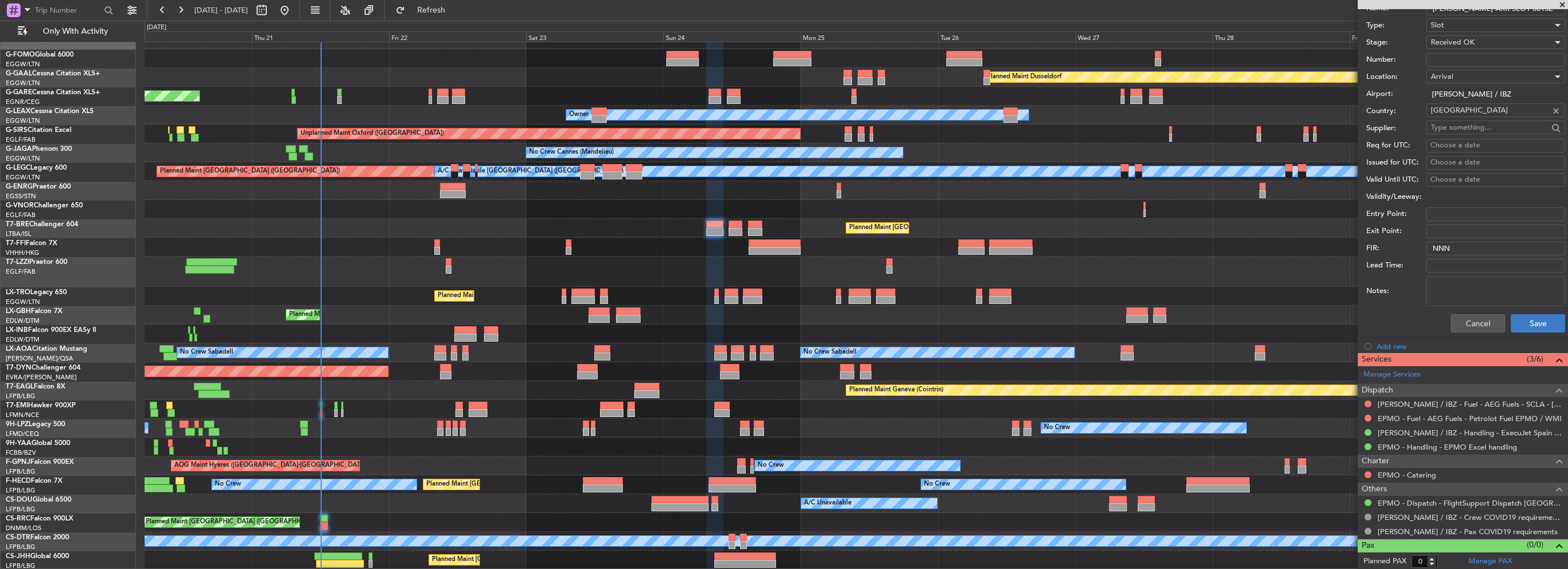
type input "LEIB ARR SLOT 0815Z"
click at [1532, 322] on button "Save" at bounding box center [1538, 323] width 54 height 18
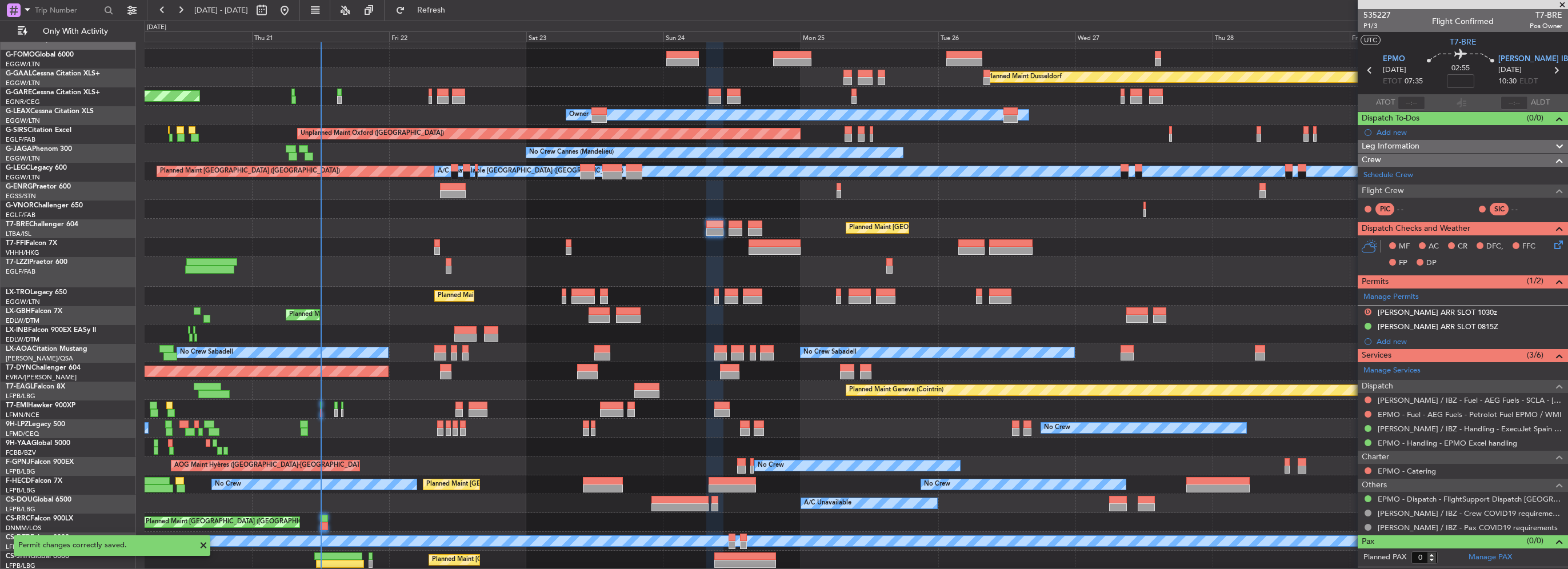
scroll to position [0, 0]
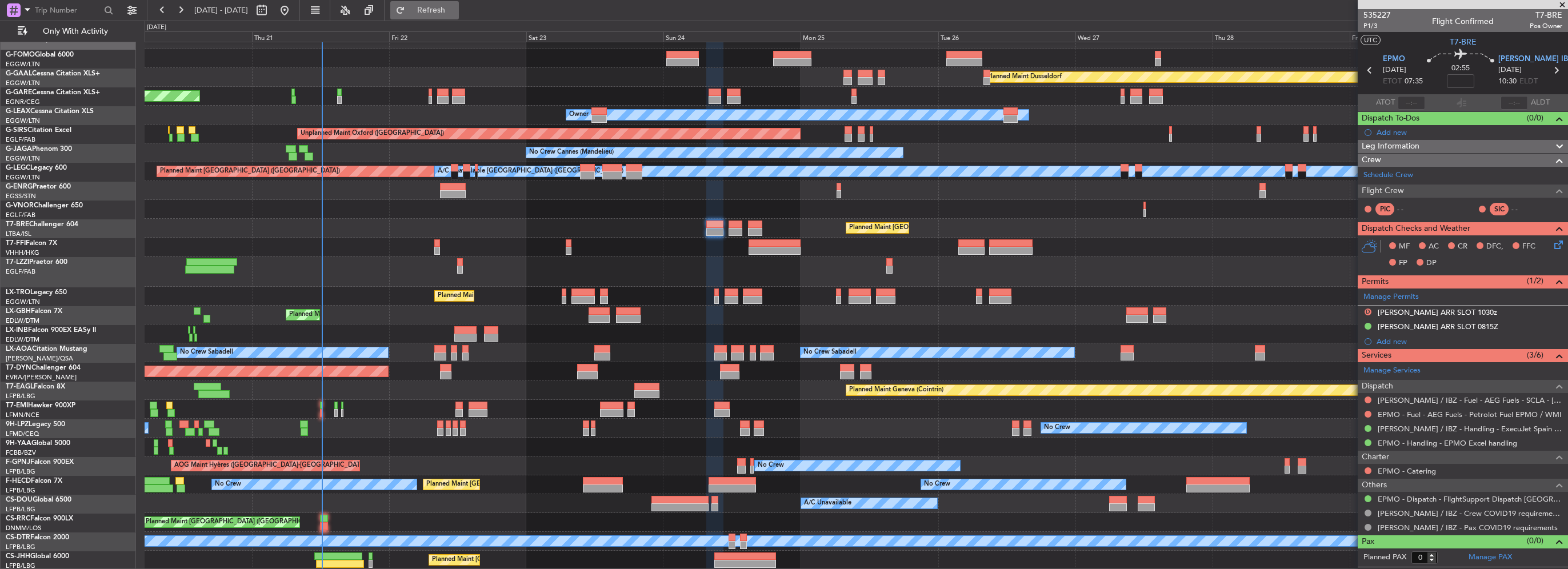
click at [436, 3] on button "Refresh" at bounding box center [425, 10] width 69 height 18
click at [448, 21] on div "0 0 Wed 20 Thu 21 Fri 22 Sat 23 Sun 24 Mon 25 Tue 26 Aug 2025 Wed 27 Thu 28 Fri…" at bounding box center [856, 31] width 1422 height 20
click at [454, 11] on span "Refresh" at bounding box center [432, 10] width 48 height 8
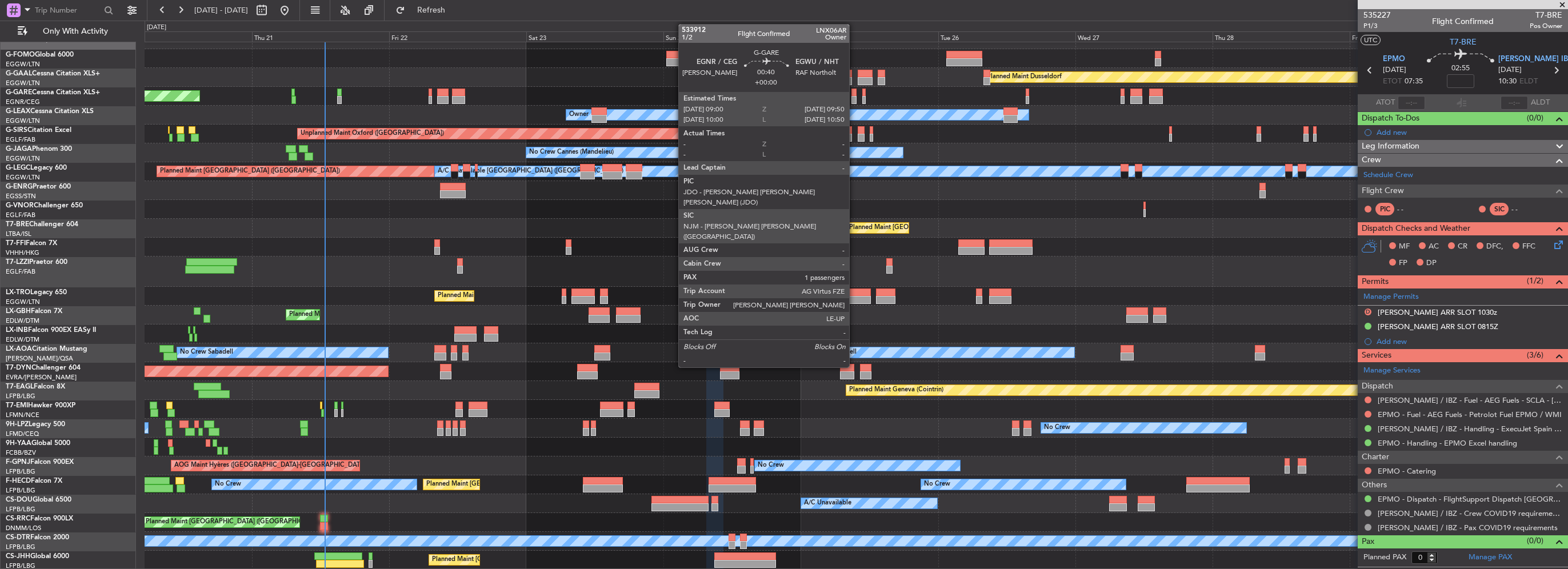
click at [854, 96] on div at bounding box center [854, 100] width 5 height 8
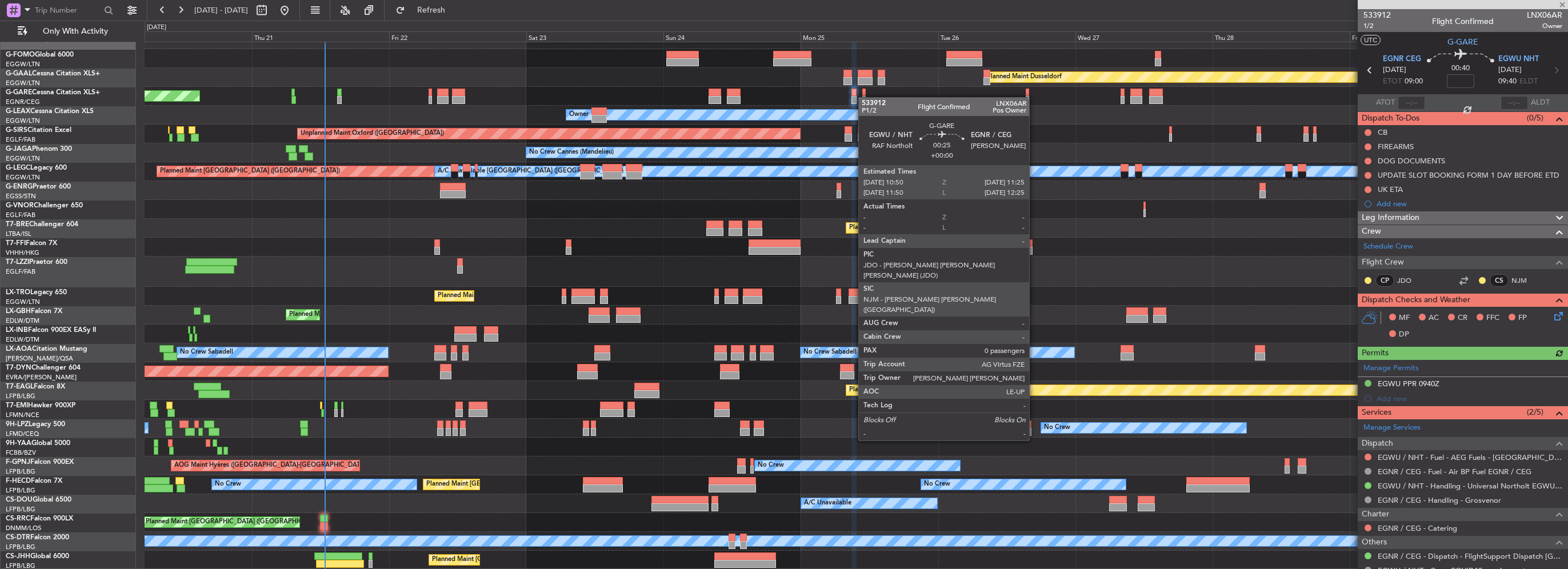
click at [864, 97] on div at bounding box center [864, 100] width 3 height 8
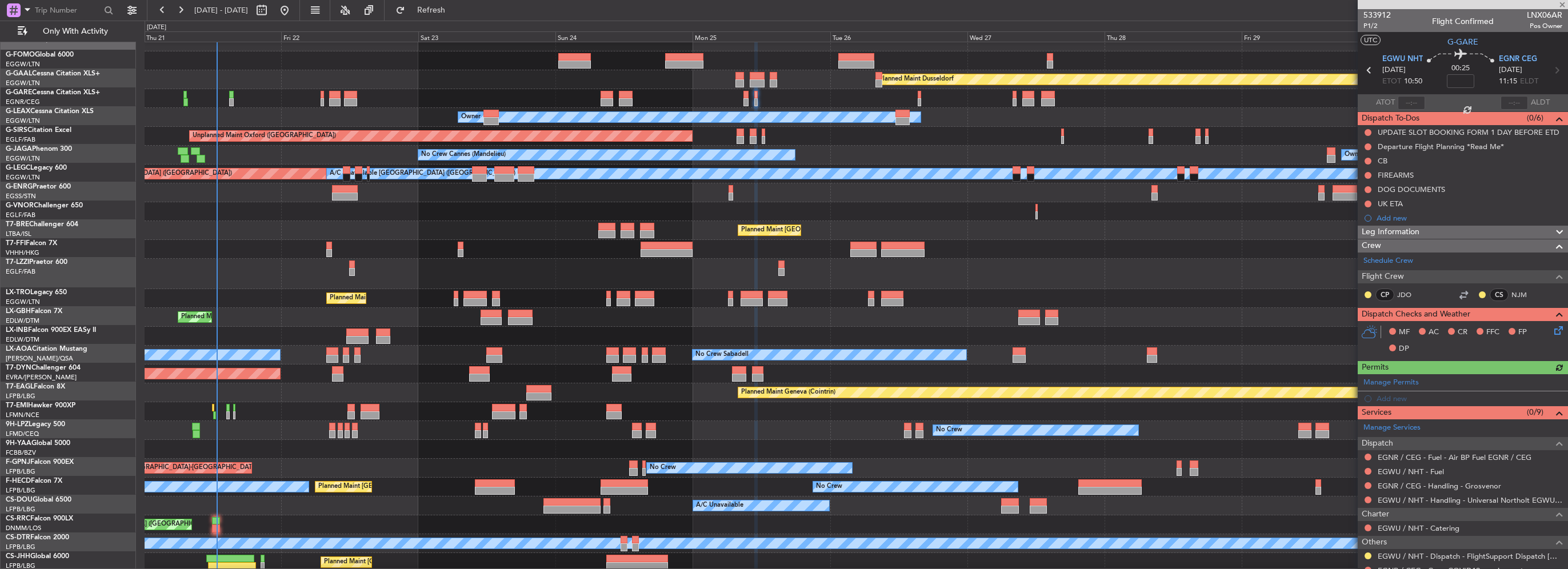
click at [815, 100] on div "Unplanned Maint [PERSON_NAME]" at bounding box center [856, 98] width 1423 height 19
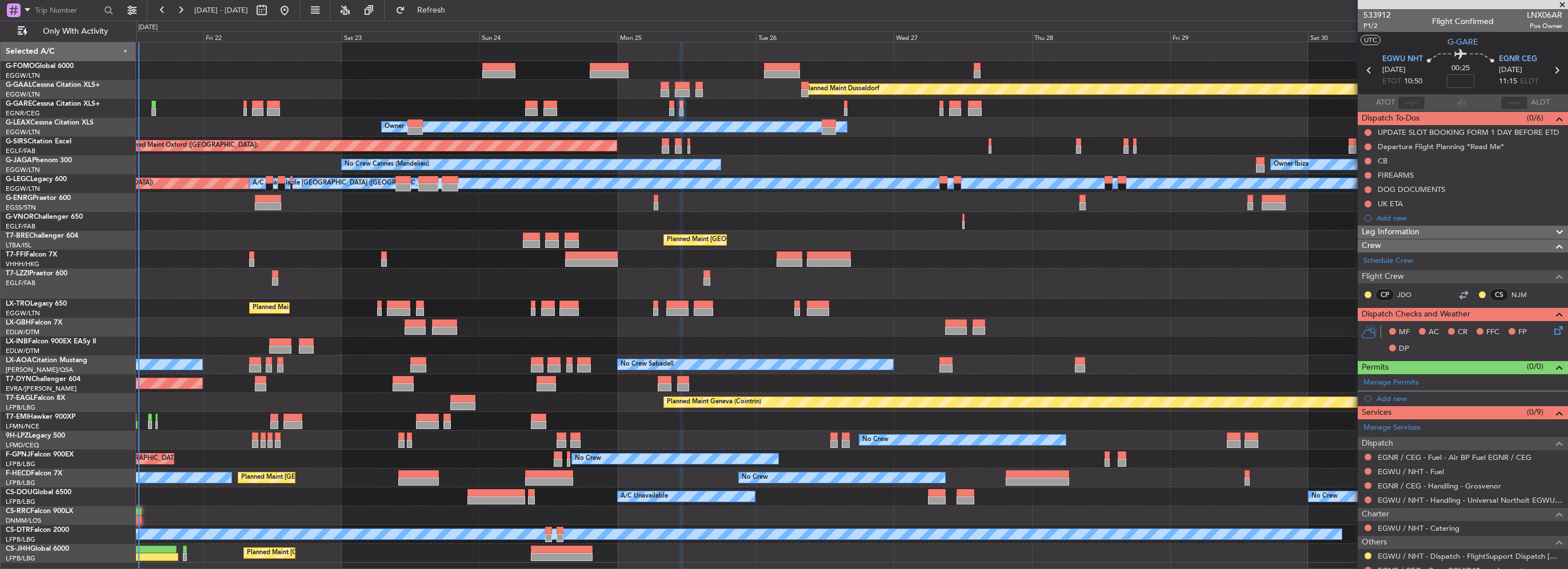
click at [818, 113] on div "Unplanned Maint [PERSON_NAME]" at bounding box center [852, 109] width 1431 height 19
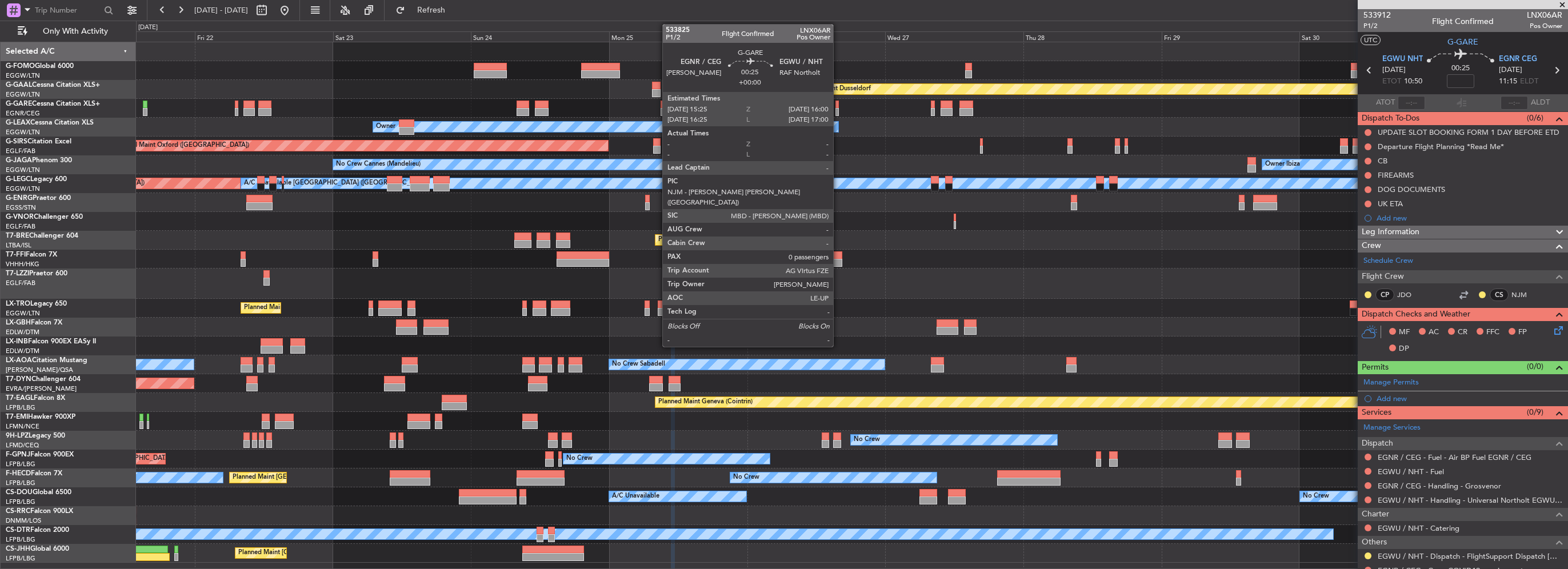
click at [838, 111] on div at bounding box center [836, 112] width 3 height 8
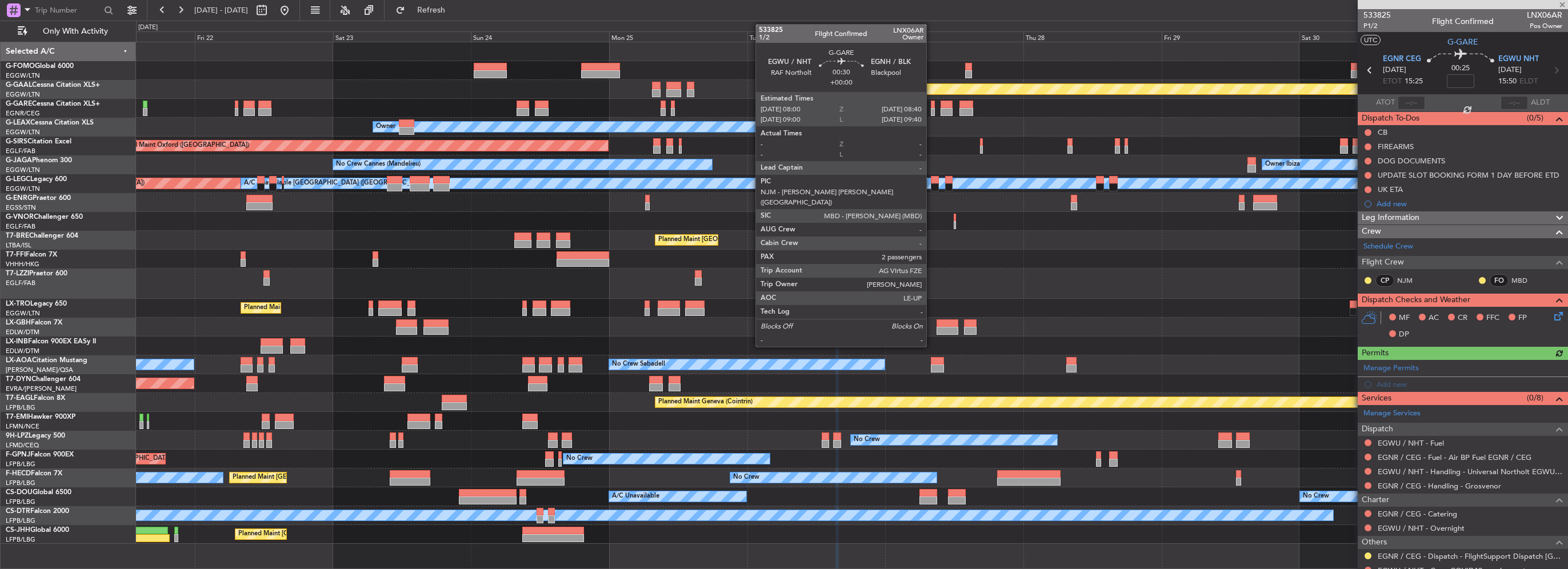
click at [932, 107] on div at bounding box center [933, 104] width 4 height 8
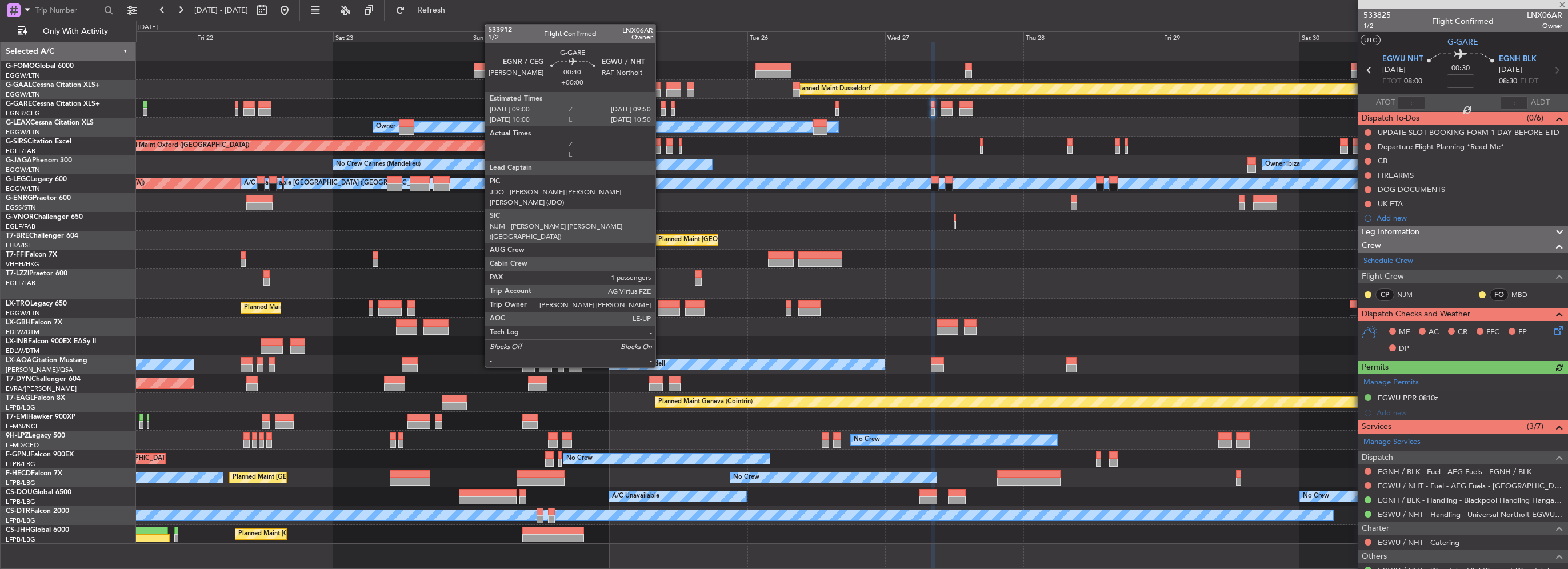
click at [660, 111] on div at bounding box center [663, 112] width 5 height 8
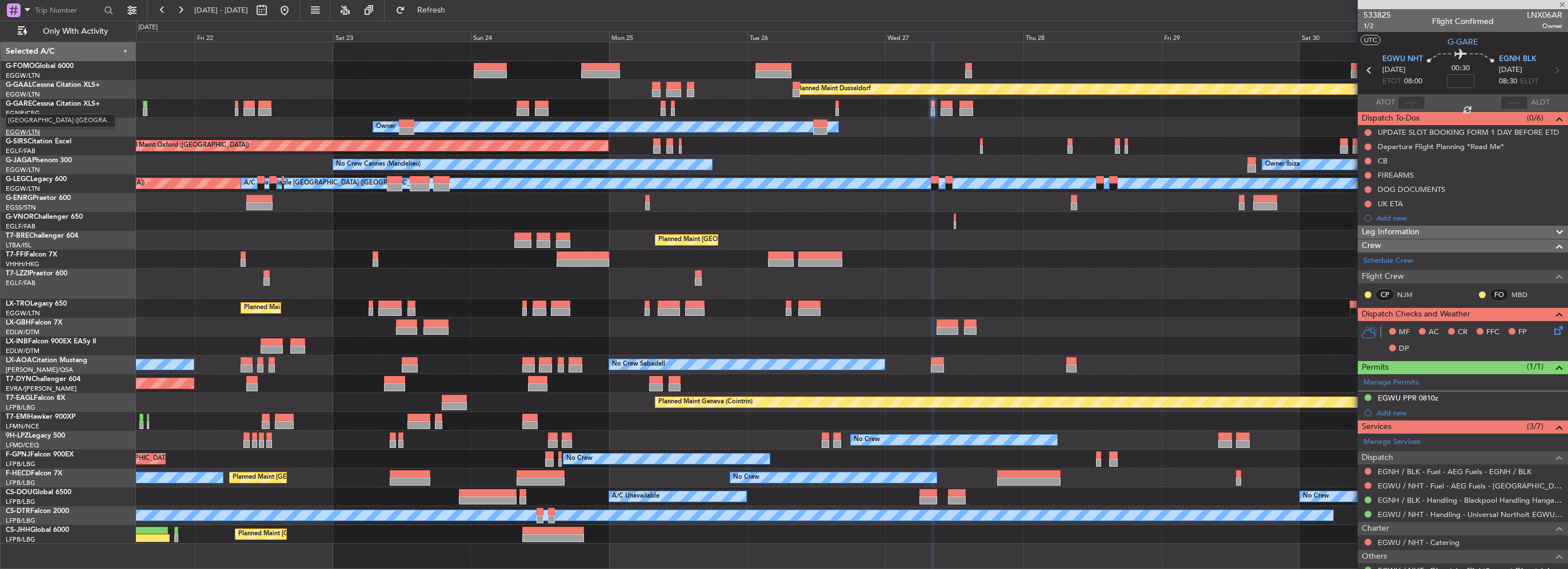
type input "1"
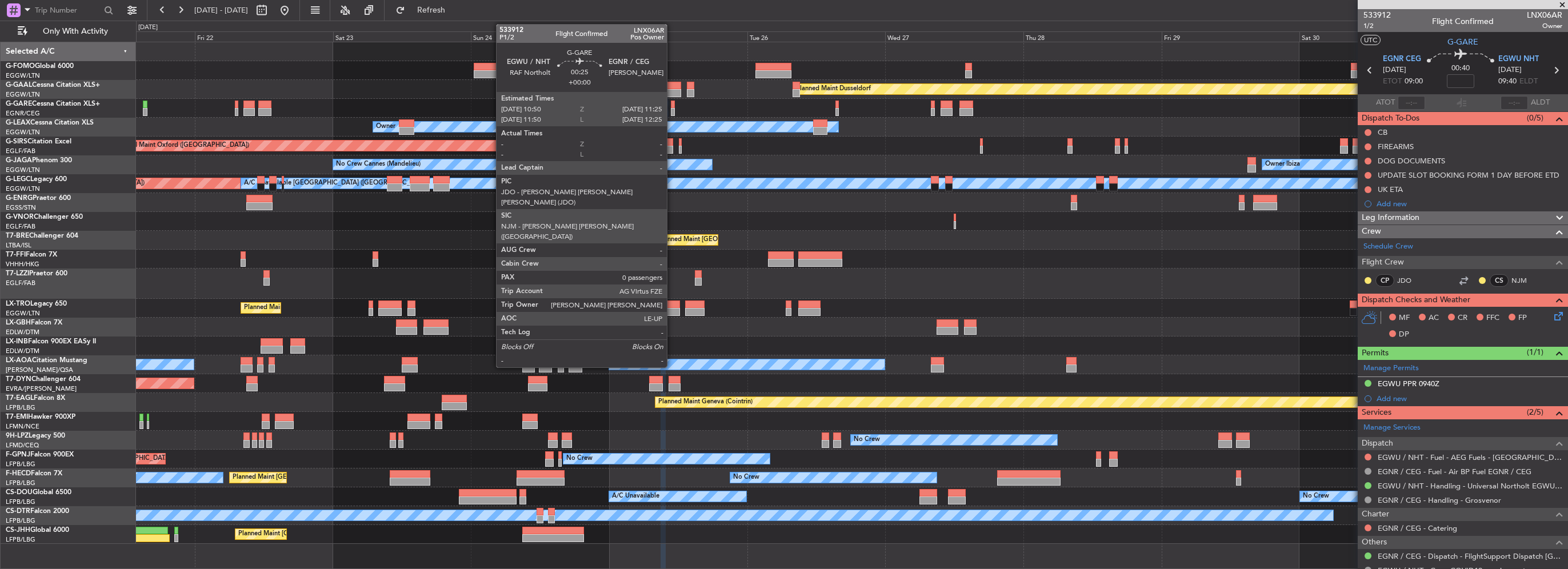
click at [672, 106] on div at bounding box center [672, 104] width 3 height 8
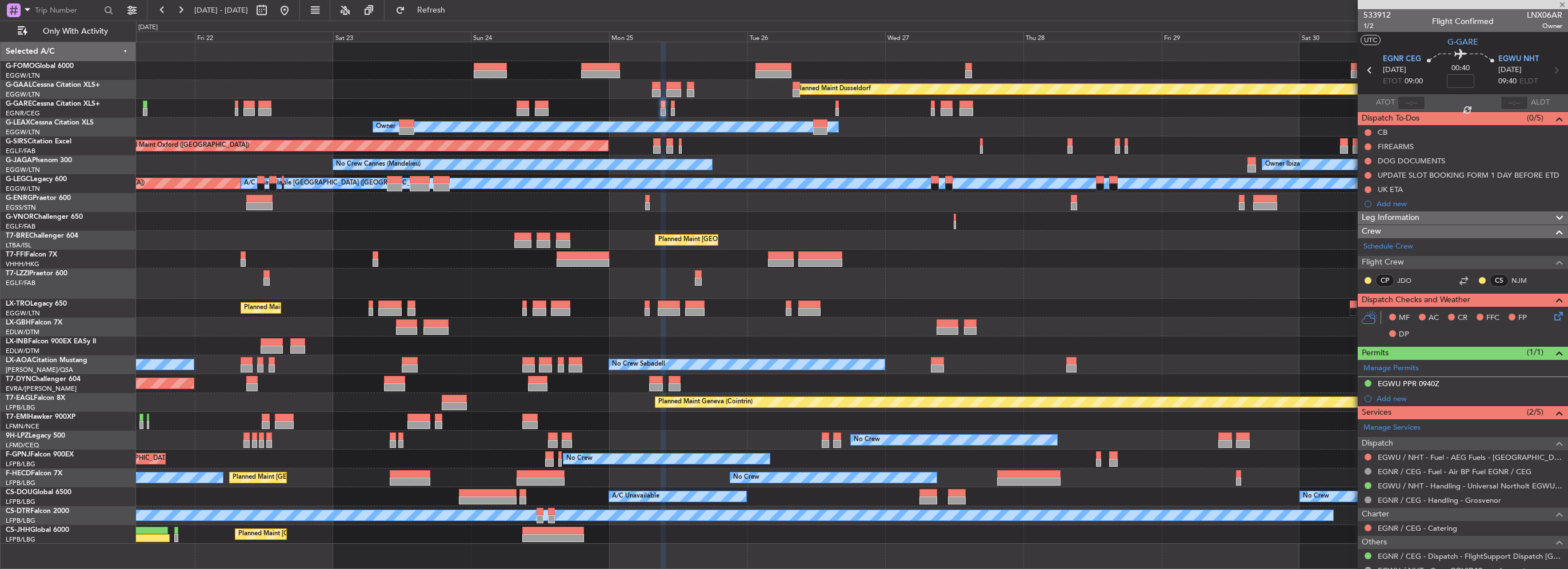
type input "0"
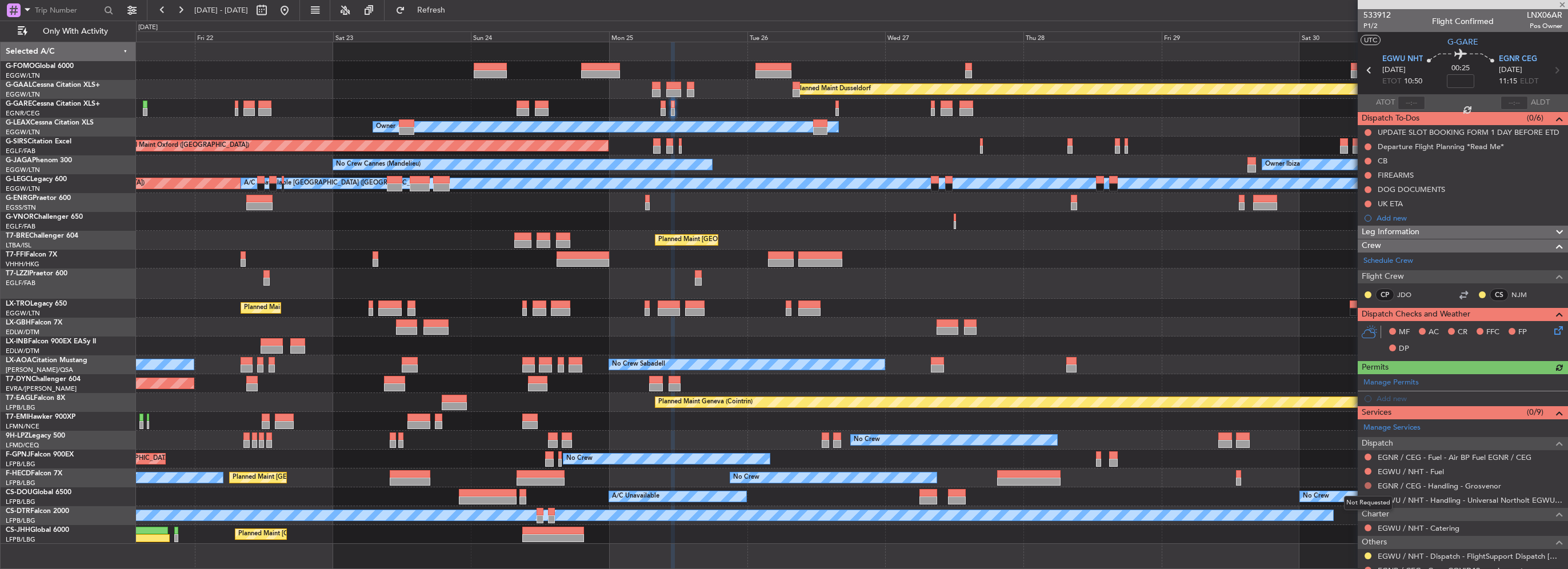
click at [1369, 485] on button at bounding box center [1368, 485] width 7 height 7
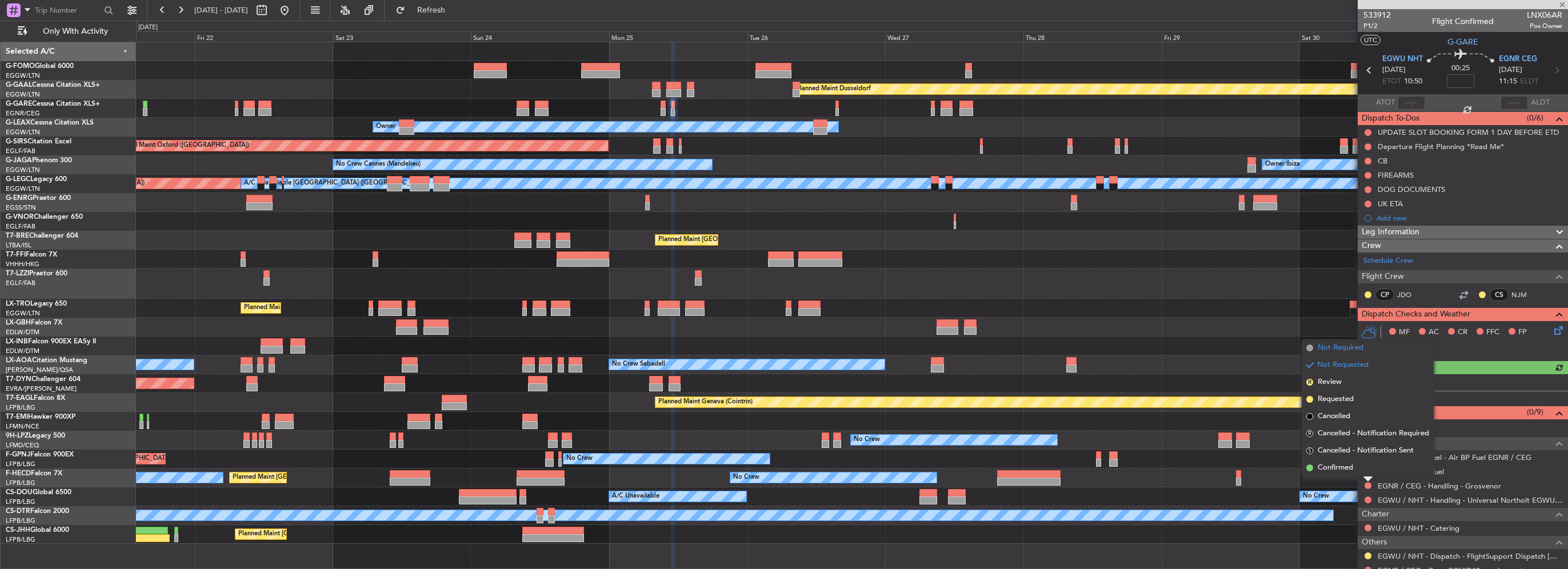
click at [1330, 349] on span "Not Required" at bounding box center [1341, 348] width 46 height 11
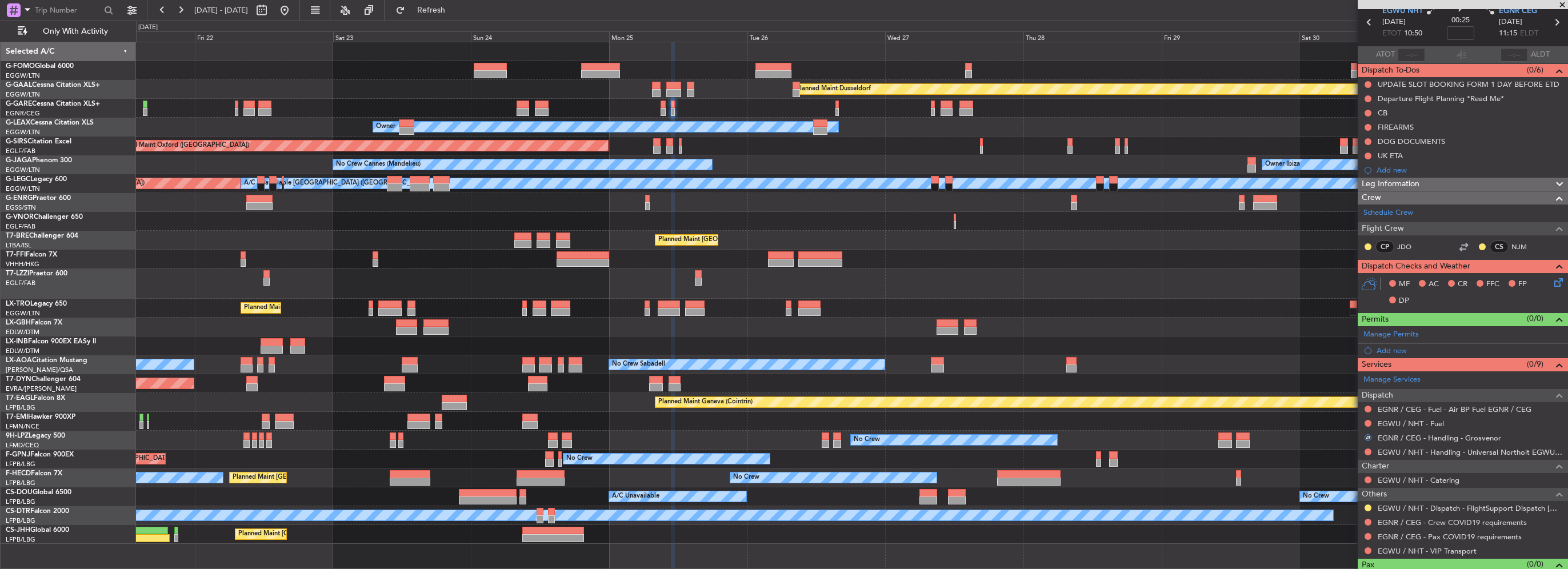
scroll to position [67, 0]
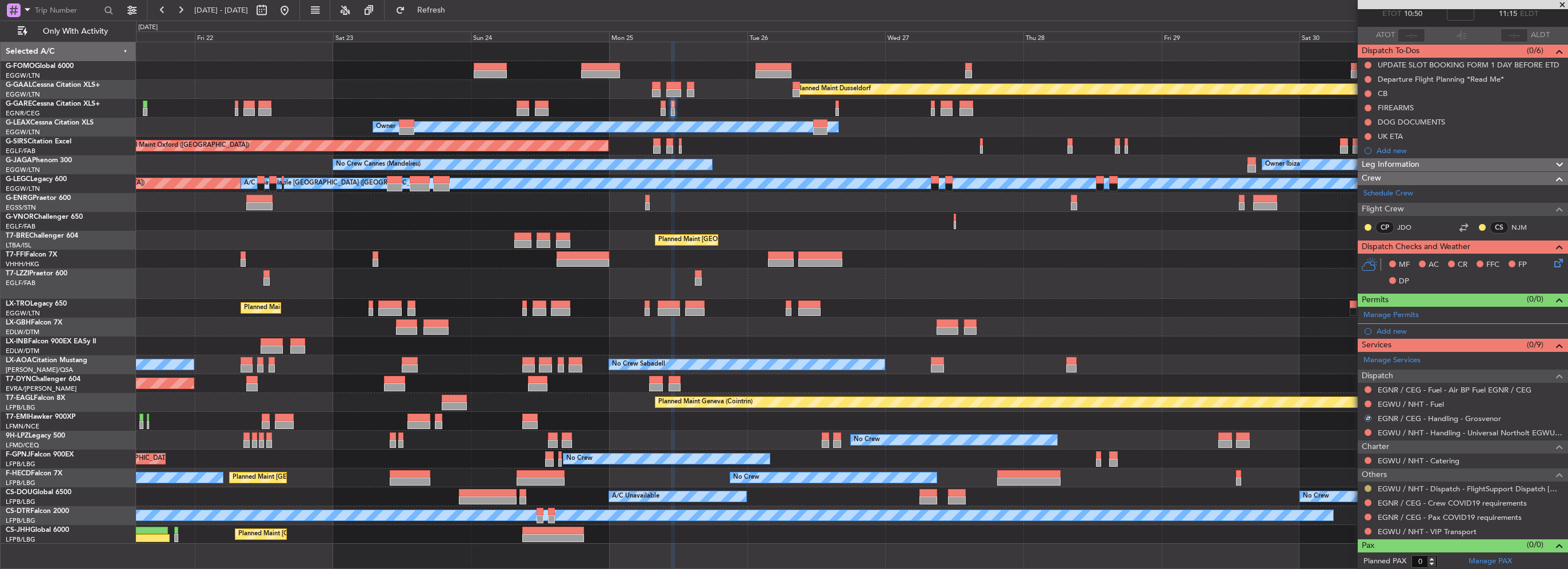
click at [1368, 486] on button at bounding box center [1368, 488] width 7 height 7
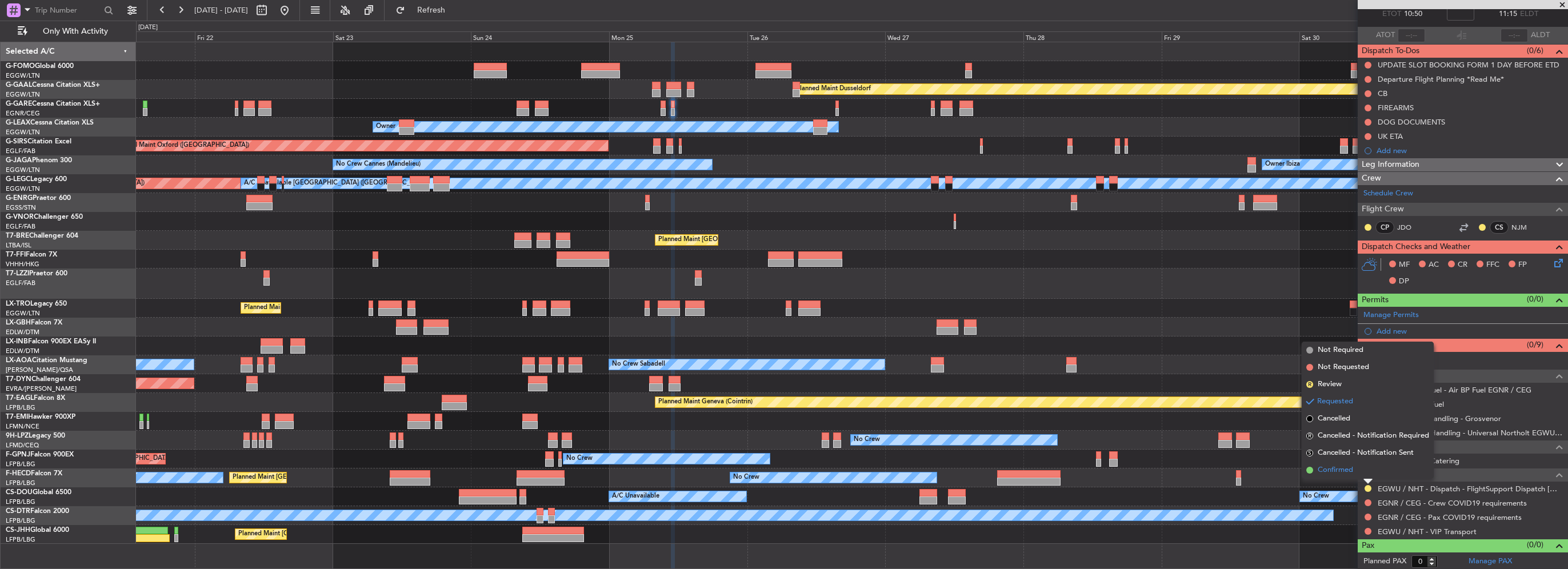
click at [1355, 474] on li "Confirmed" at bounding box center [1368, 470] width 132 height 17
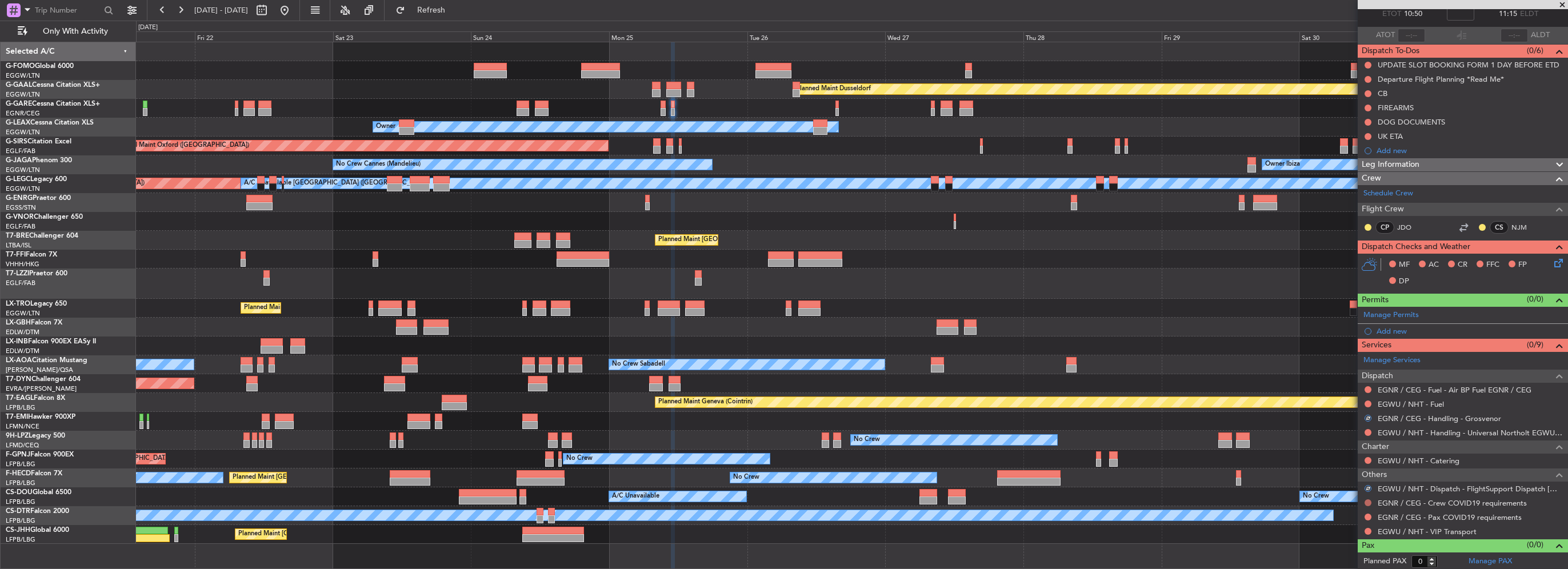
click at [1369, 500] on button at bounding box center [1368, 502] width 7 height 7
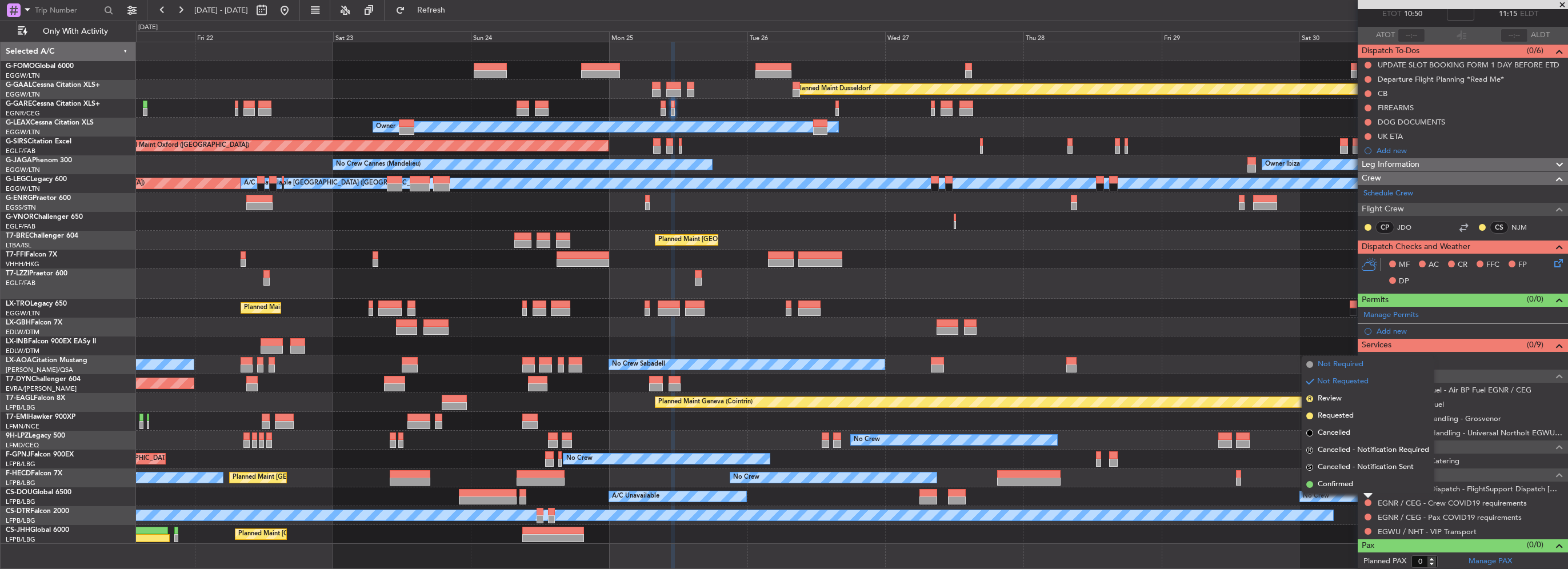
click at [1342, 356] on li "Not Required" at bounding box center [1368, 365] width 132 height 17
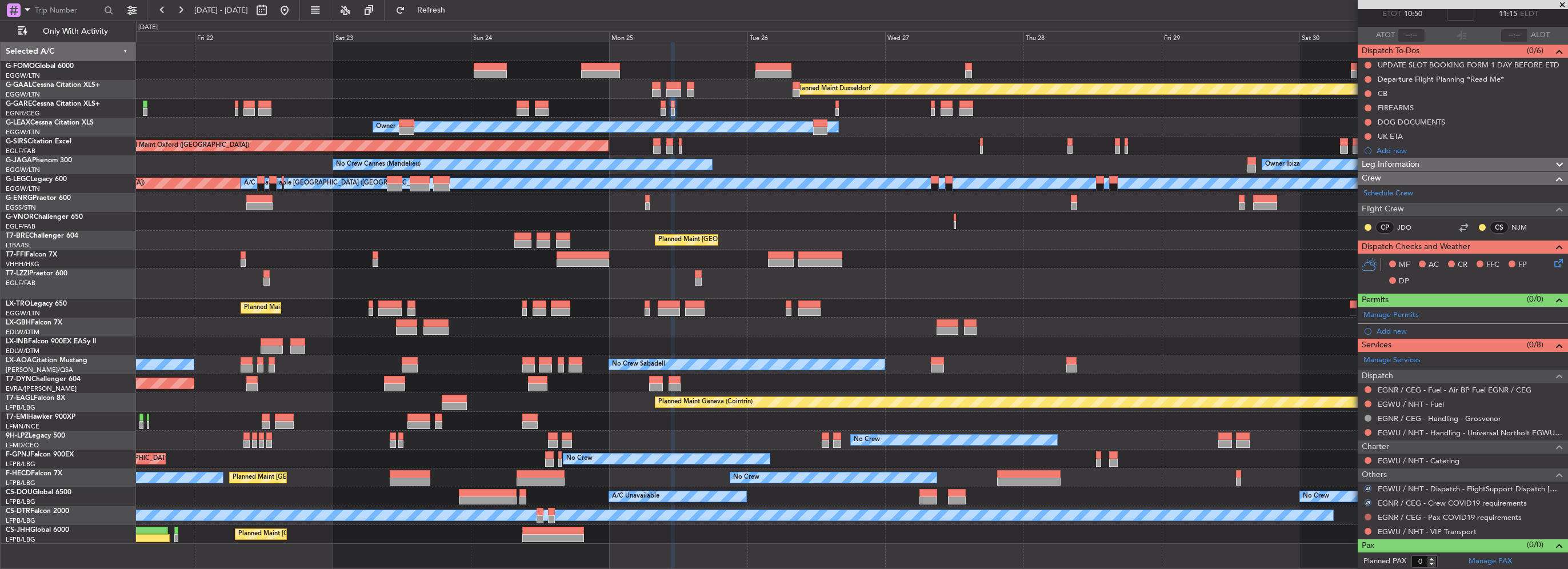
click at [1367, 516] on button at bounding box center [1368, 517] width 7 height 7
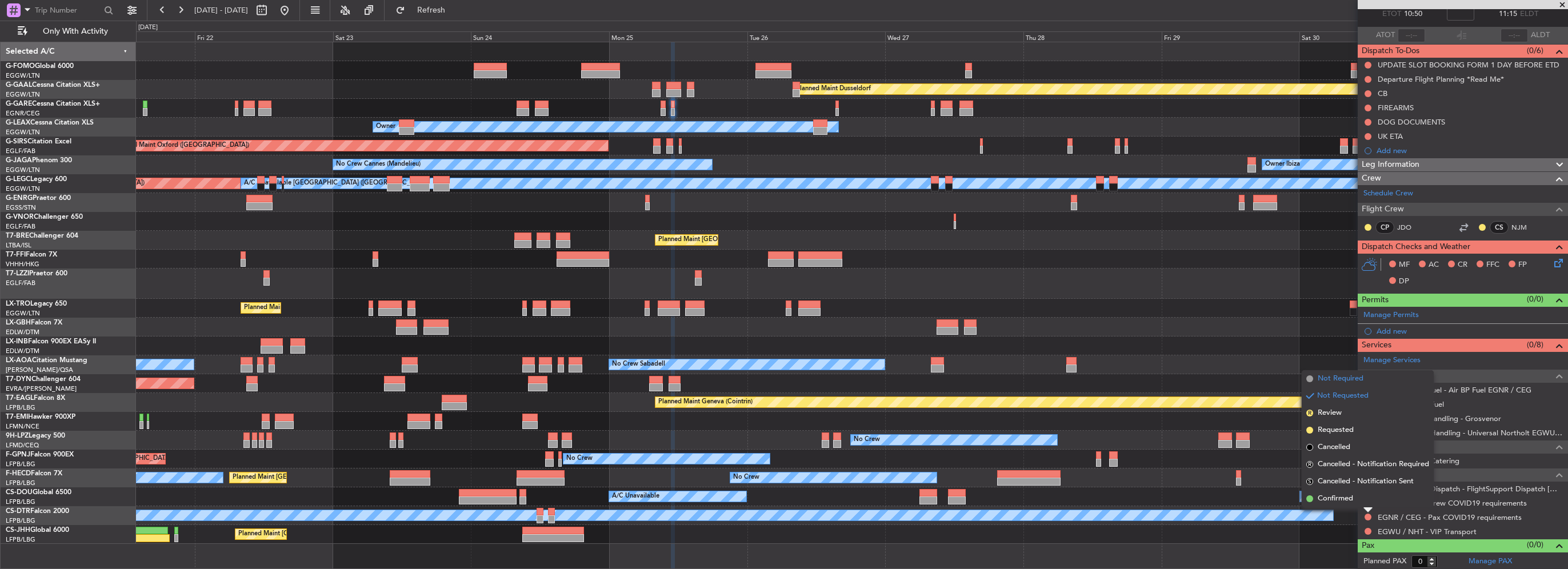
click at [1351, 379] on span "Not Required" at bounding box center [1341, 379] width 46 height 11
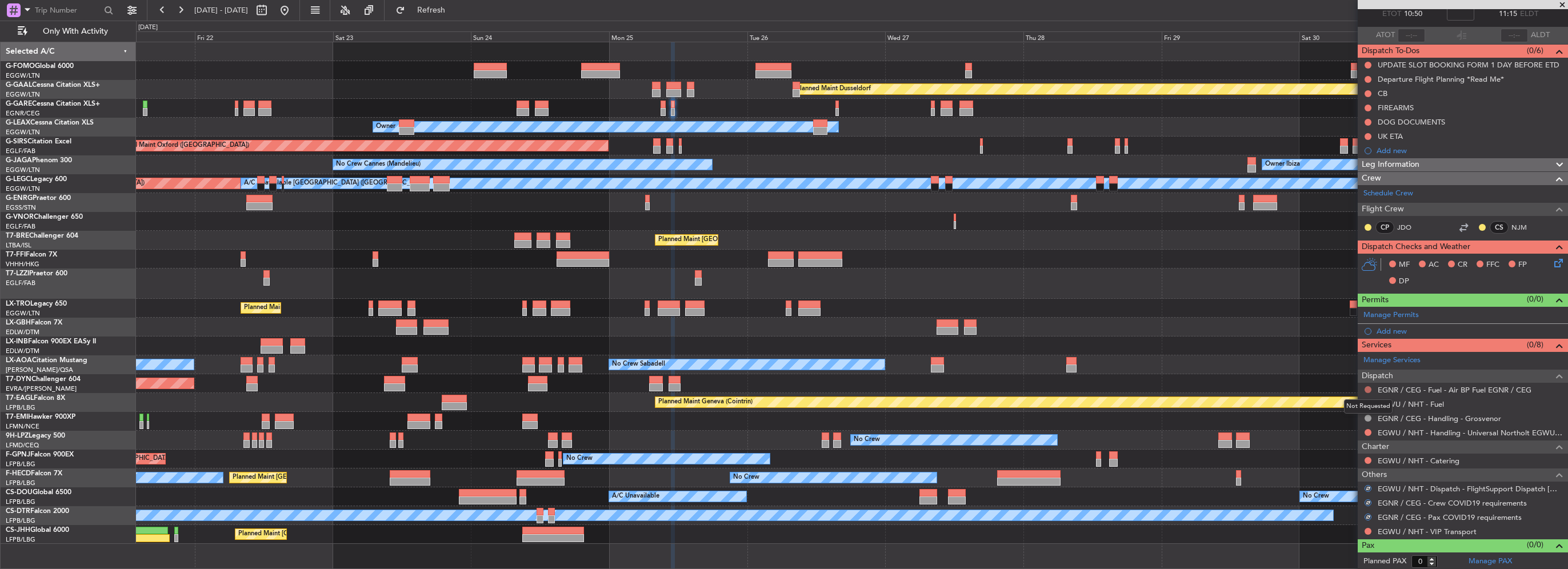
click at [1365, 386] on button at bounding box center [1368, 389] width 7 height 7
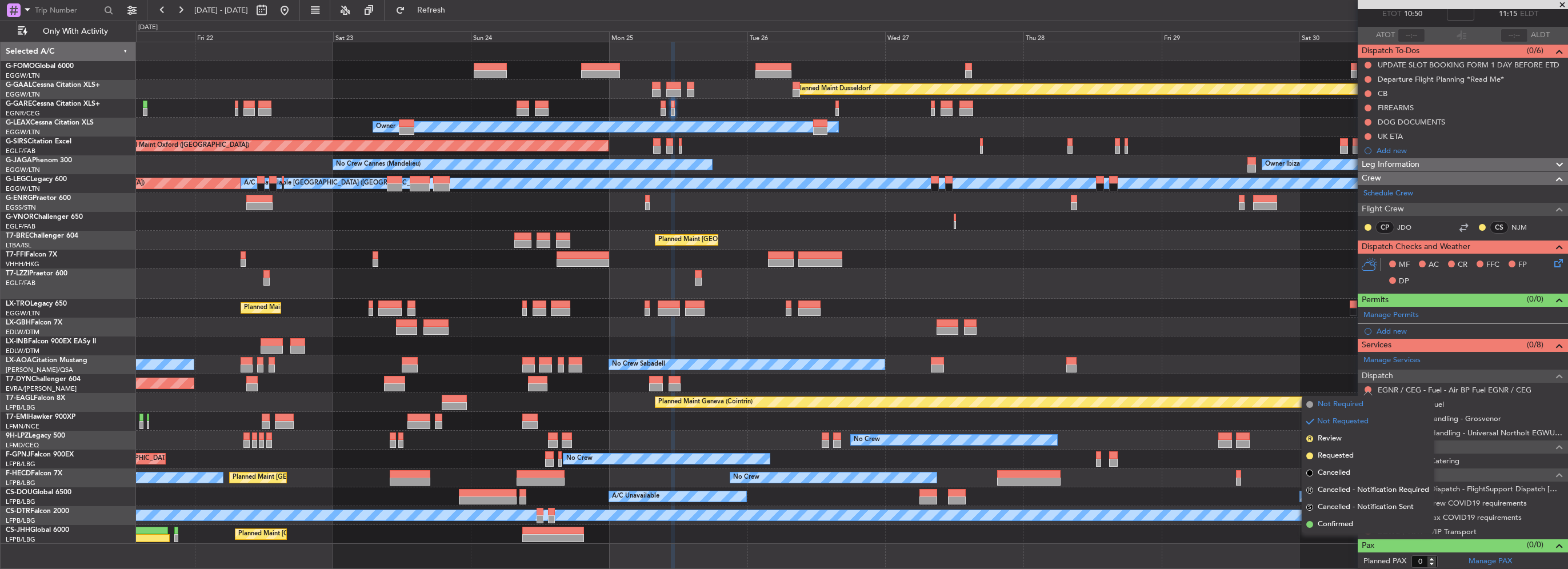
click at [1342, 404] on span "Not Required" at bounding box center [1341, 405] width 46 height 11
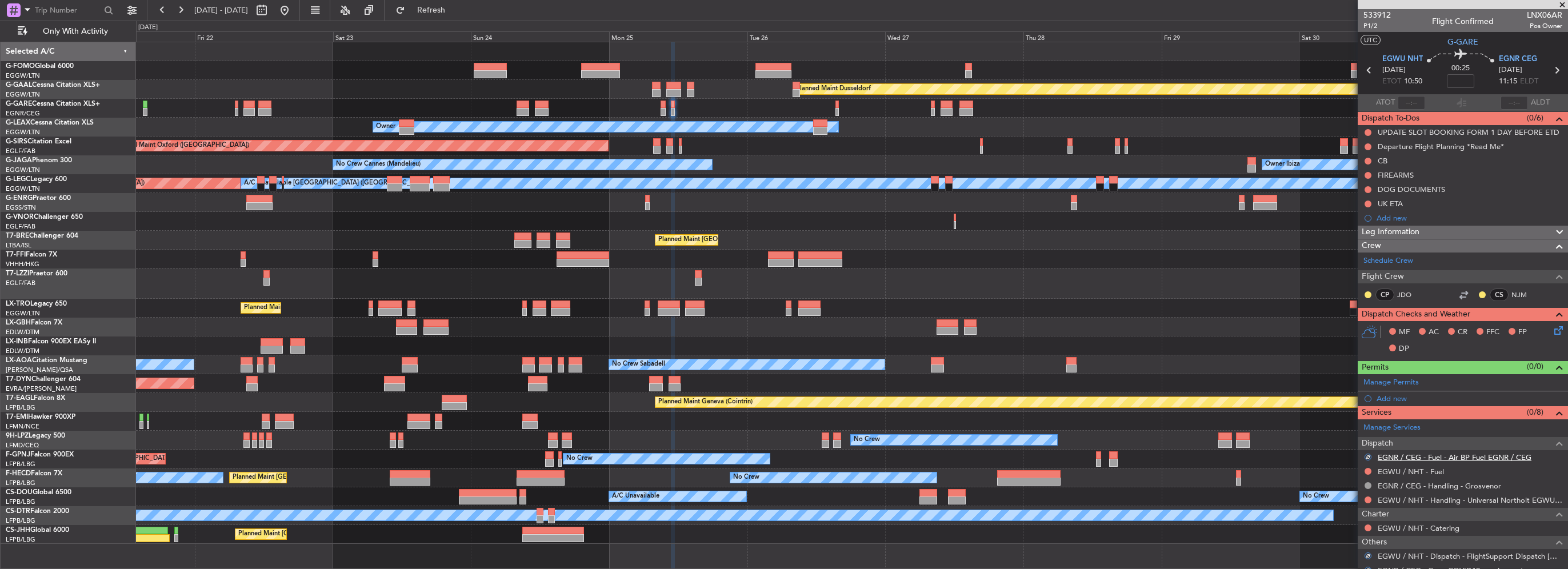
scroll to position [0, 0]
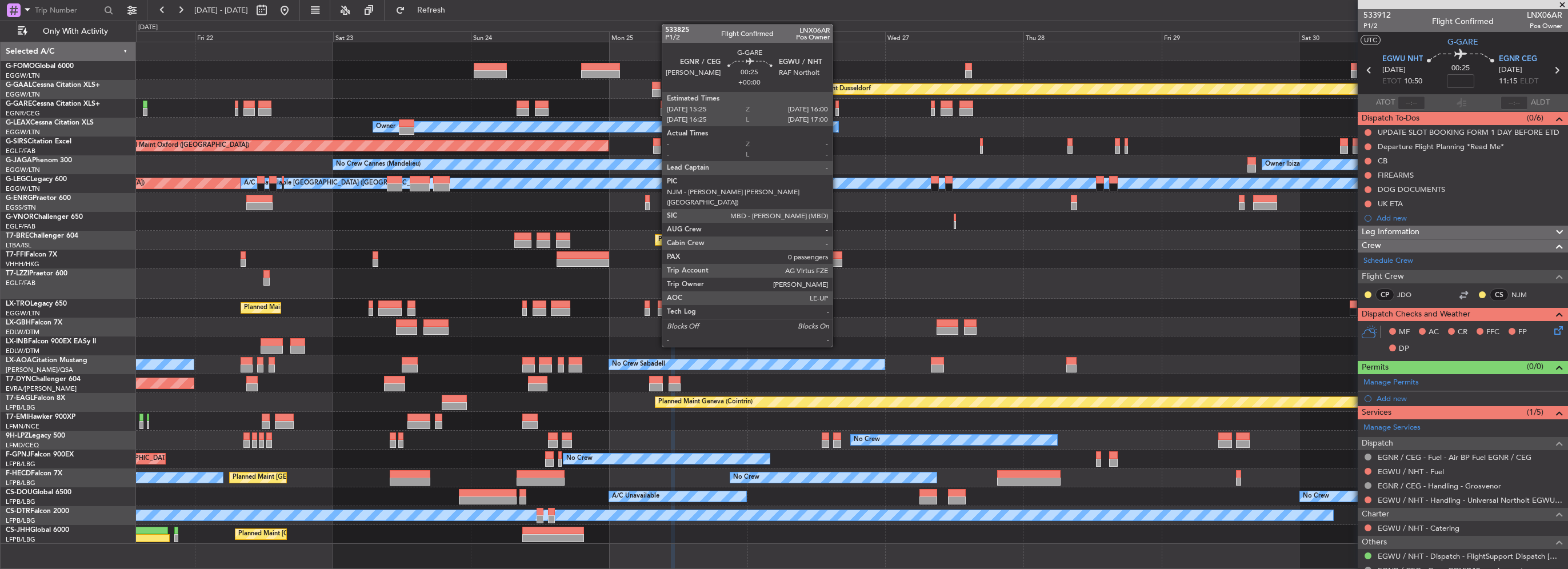
click at [838, 110] on div at bounding box center [836, 112] width 3 height 8
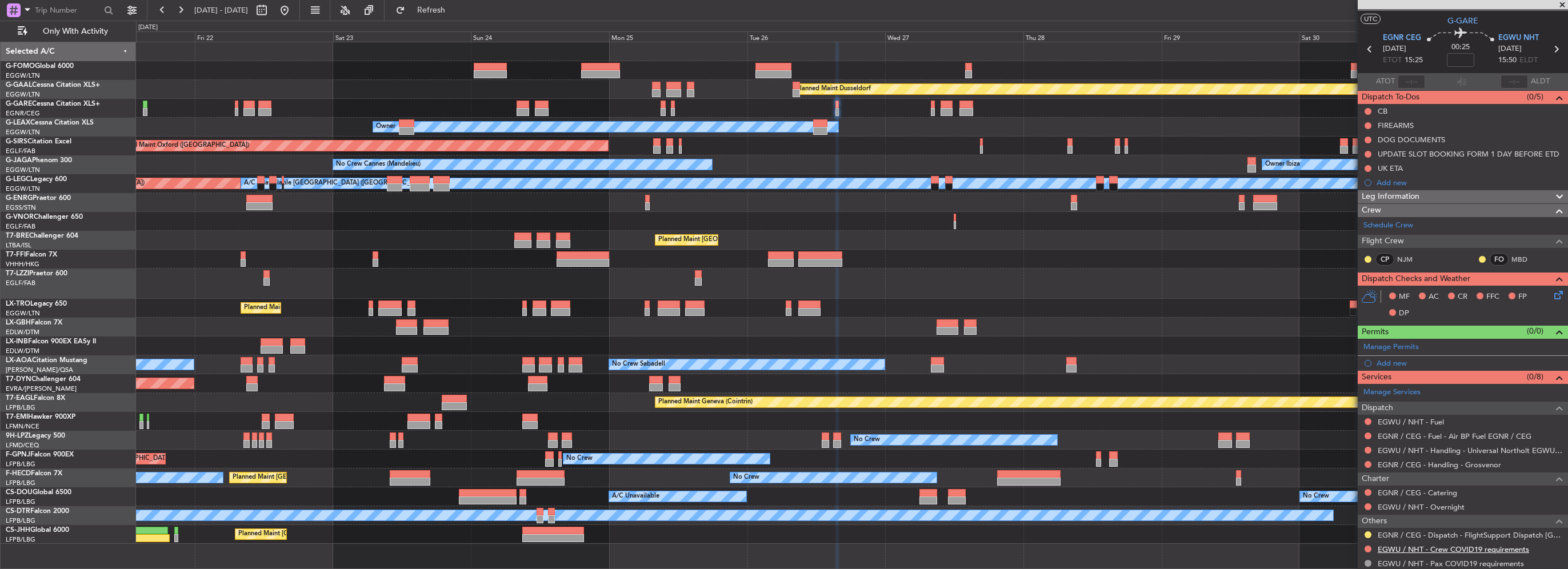
scroll to position [53, 0]
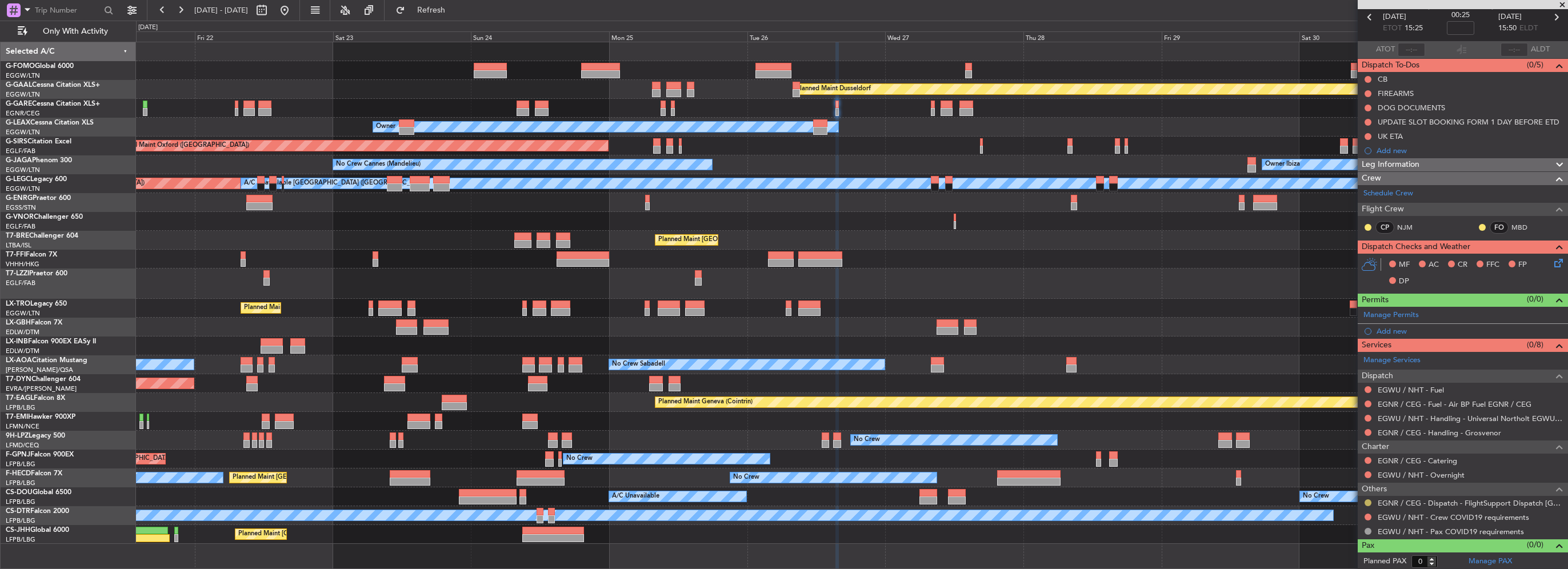
click at [1368, 499] on button at bounding box center [1368, 502] width 7 height 7
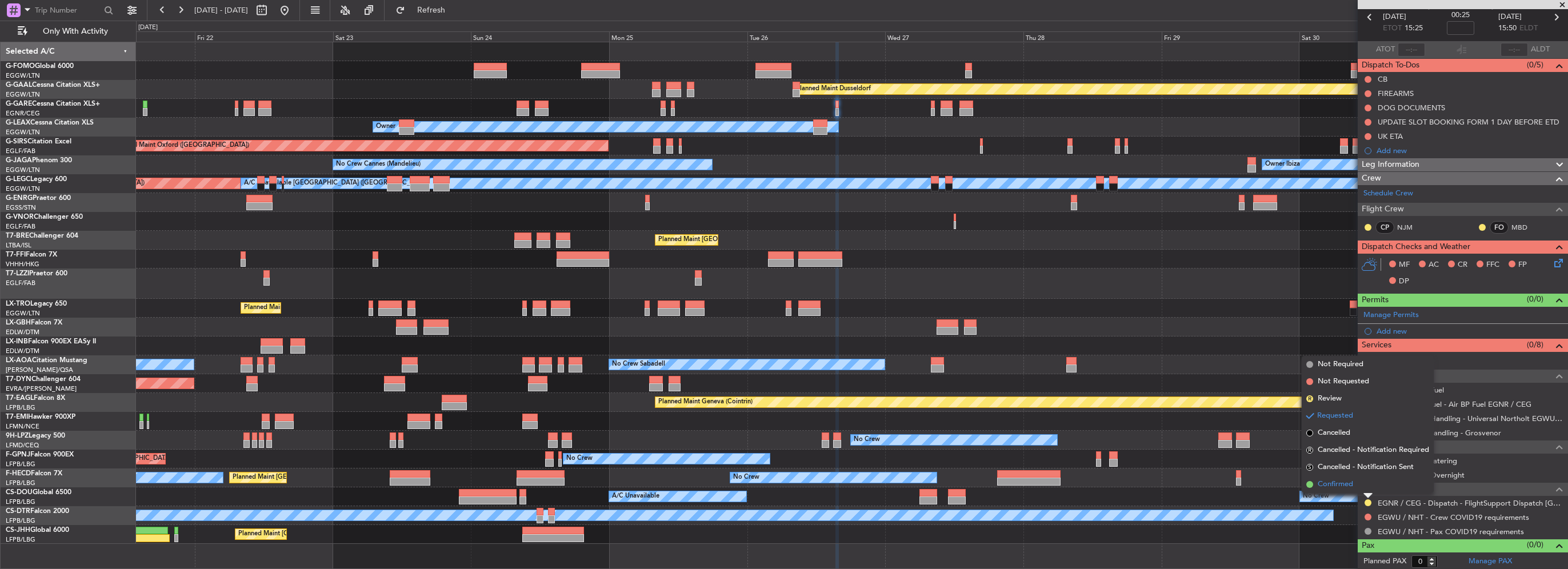
click at [1354, 486] on li "Confirmed" at bounding box center [1368, 484] width 132 height 17
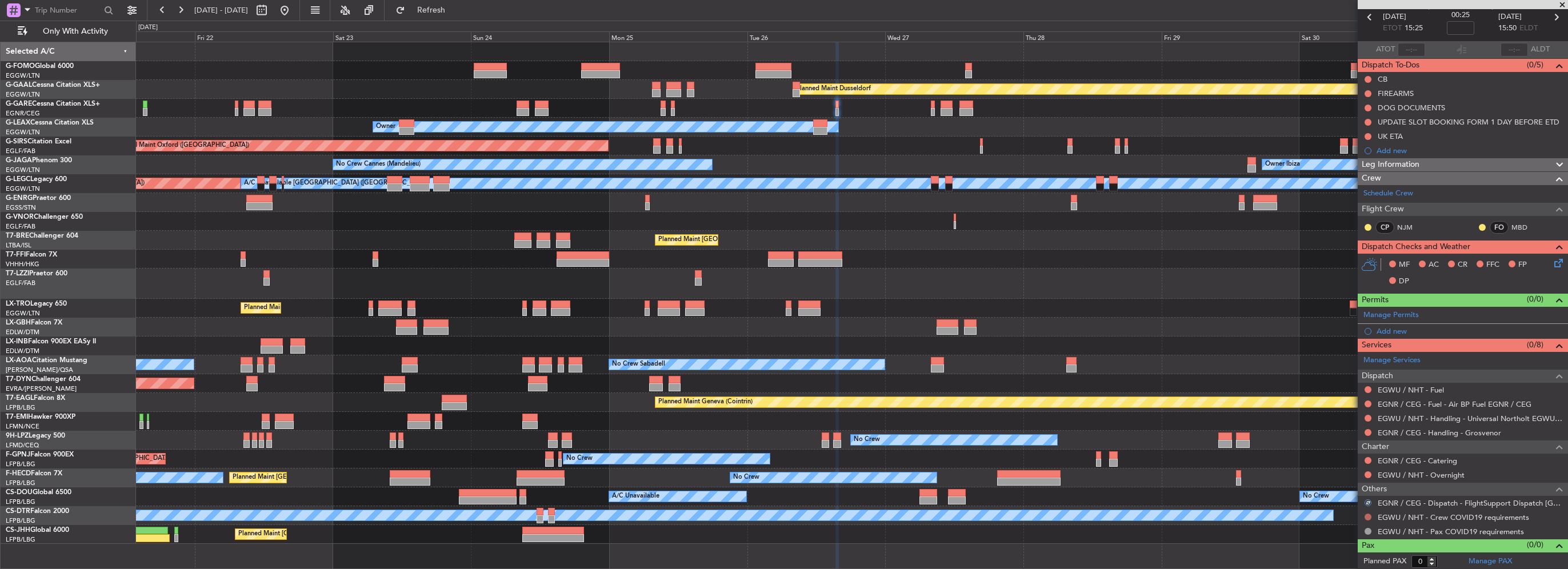
click at [1369, 516] on button at bounding box center [1368, 517] width 7 height 7
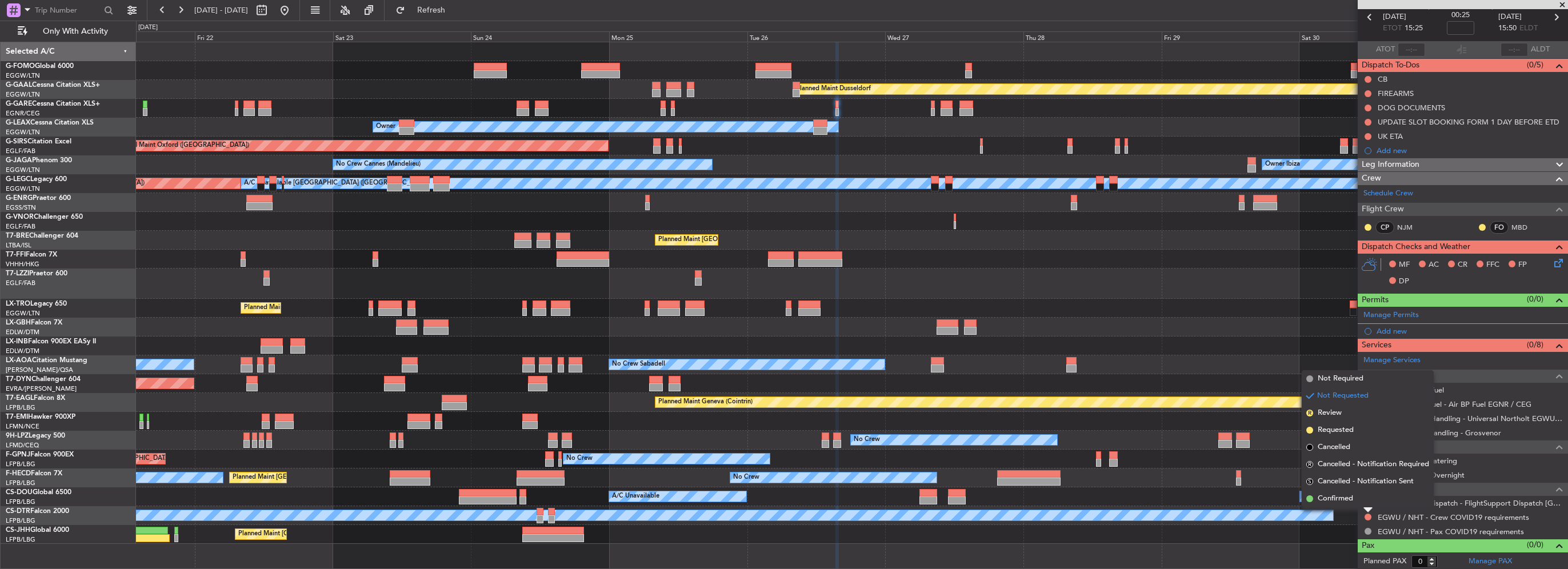
click at [1351, 379] on span "Not Required" at bounding box center [1341, 379] width 46 height 11
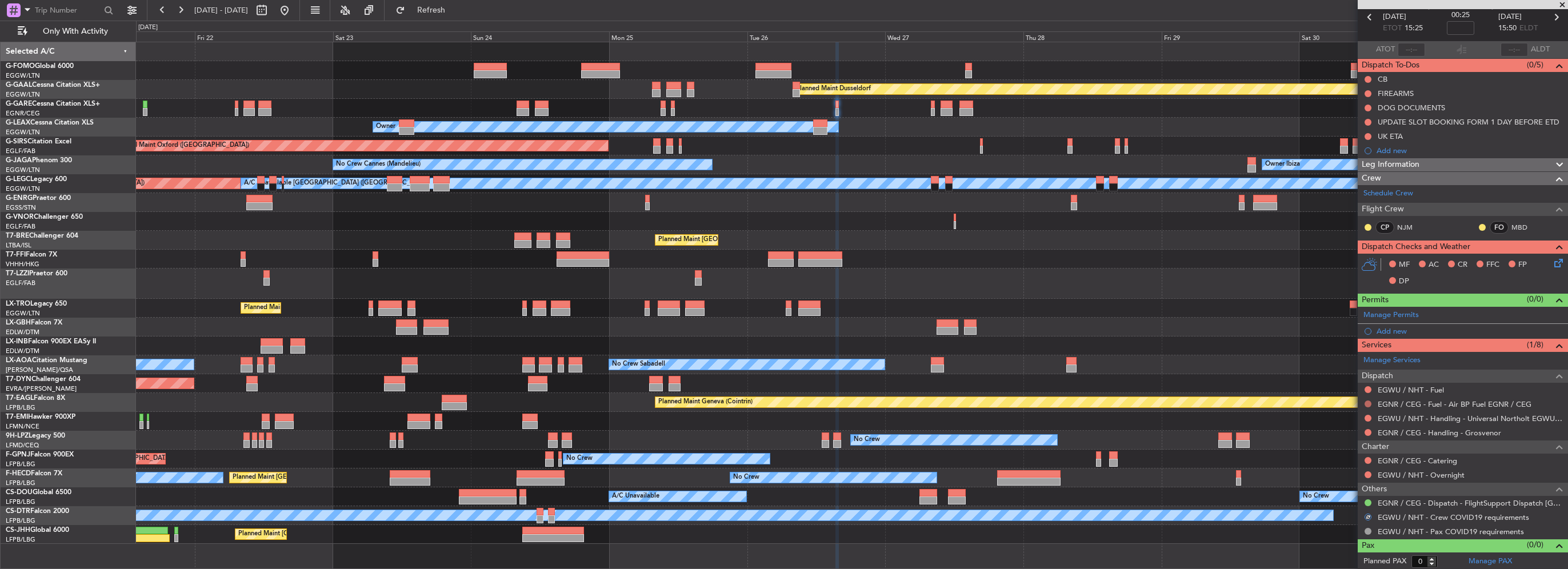
click at [1365, 402] on button at bounding box center [1368, 404] width 7 height 7
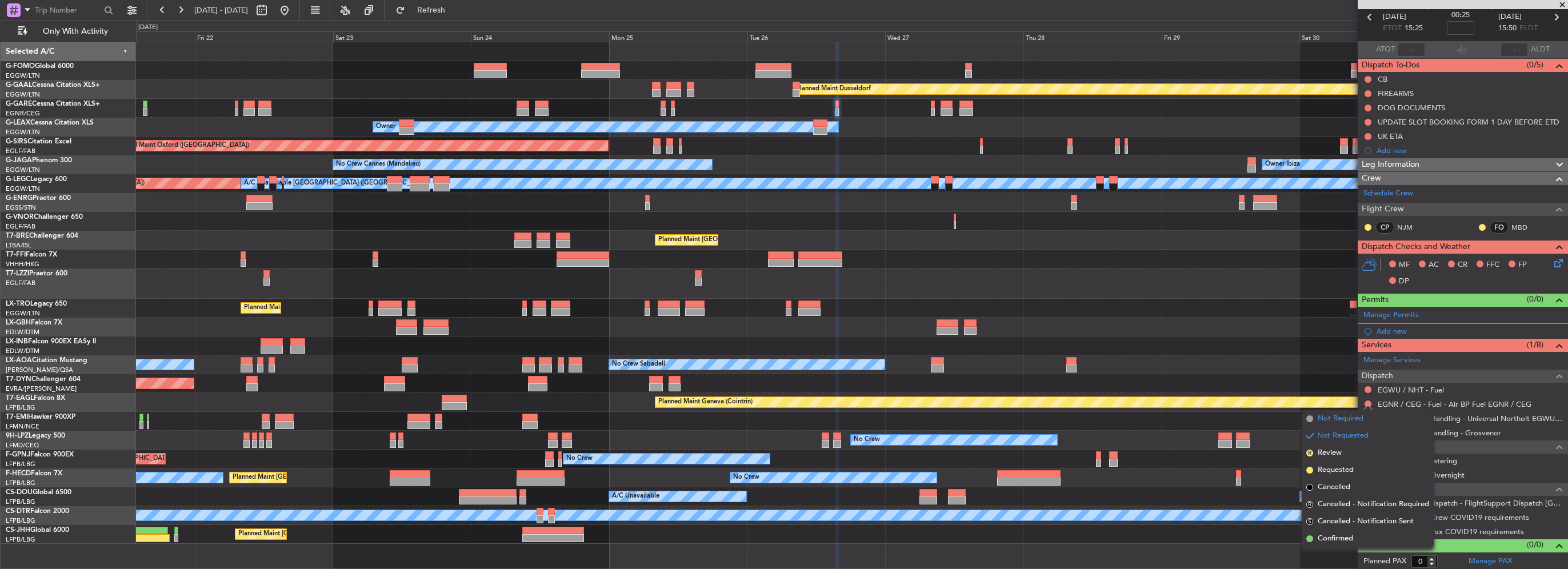
click at [1329, 420] on span "Not Required" at bounding box center [1341, 419] width 46 height 11
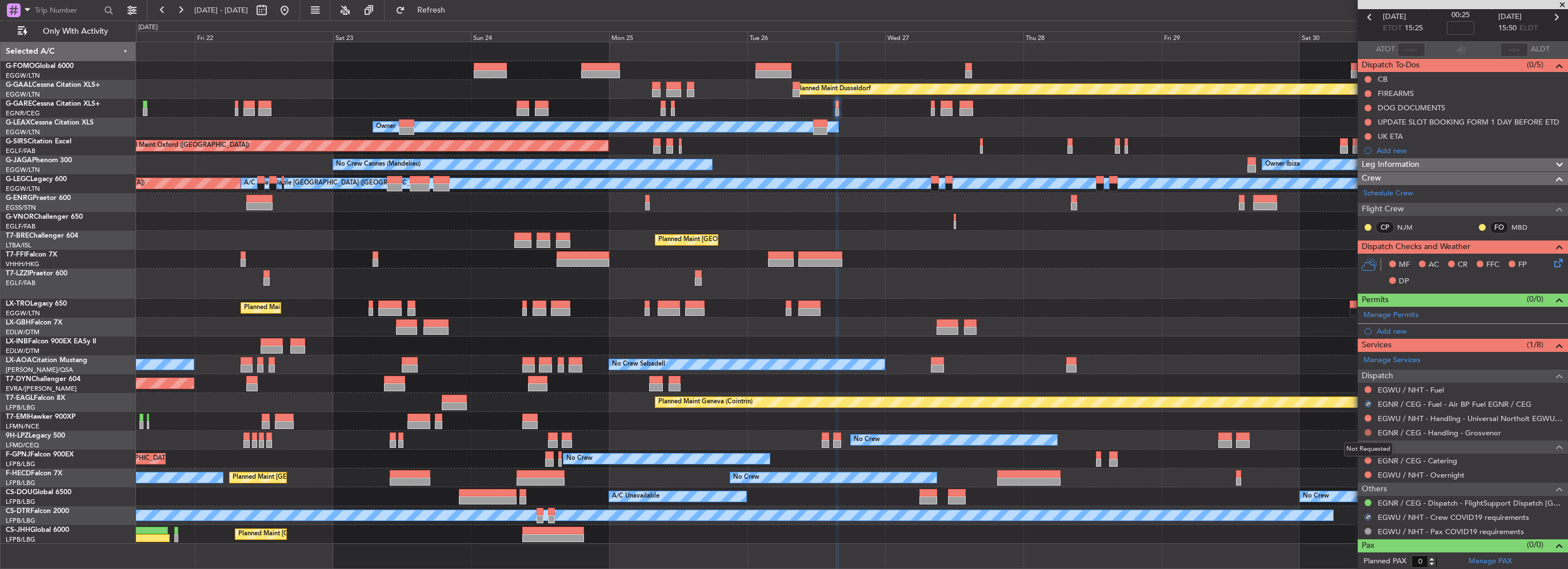
click at [1369, 432] on button at bounding box center [1368, 432] width 7 height 7
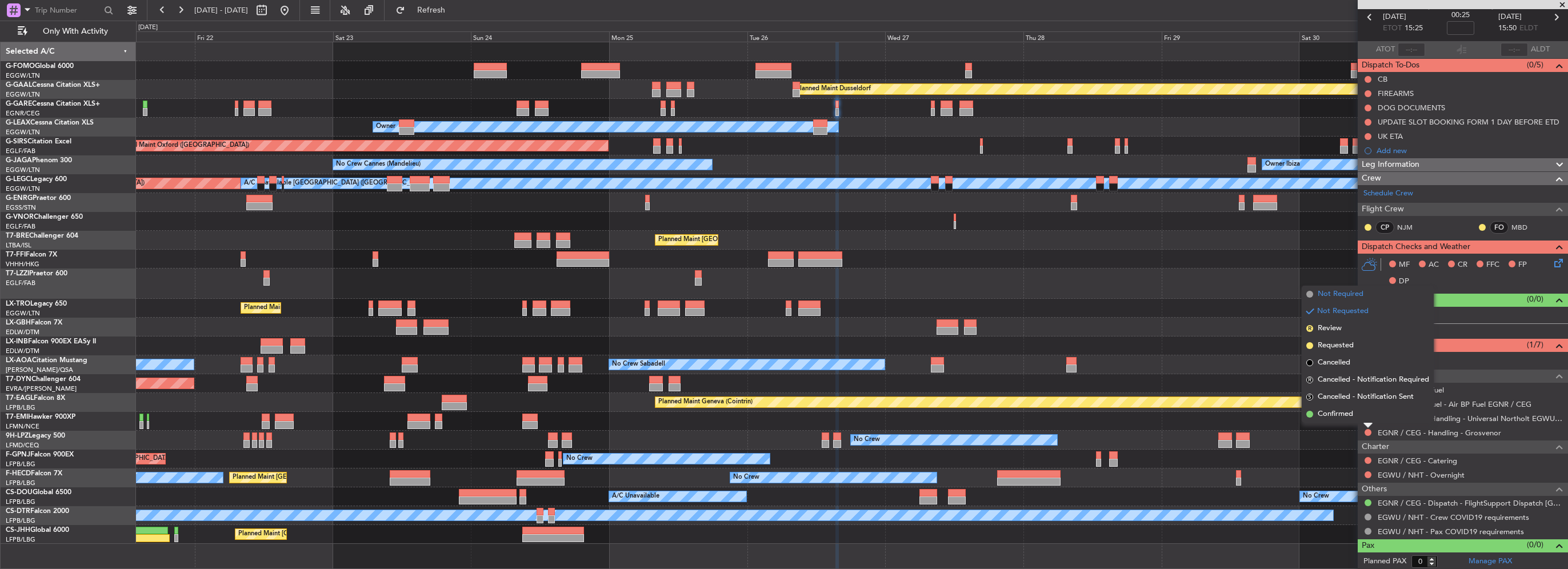
click at [1320, 299] on li "Not Required" at bounding box center [1368, 294] width 132 height 17
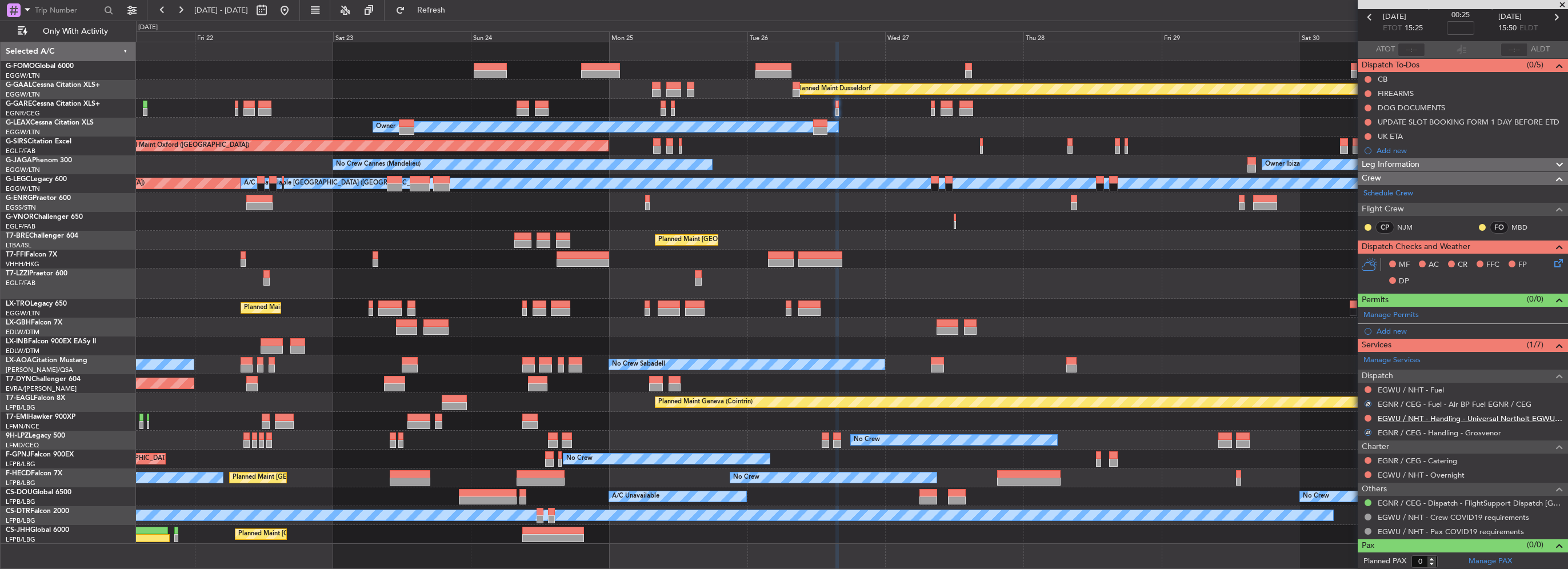
click at [1494, 416] on link "EGWU / NHT - Handling - Universal Northolt EGWU / NHT" at bounding box center [1470, 418] width 185 height 10
click at [1394, 328] on div "Add new" at bounding box center [1464, 331] width 175 height 10
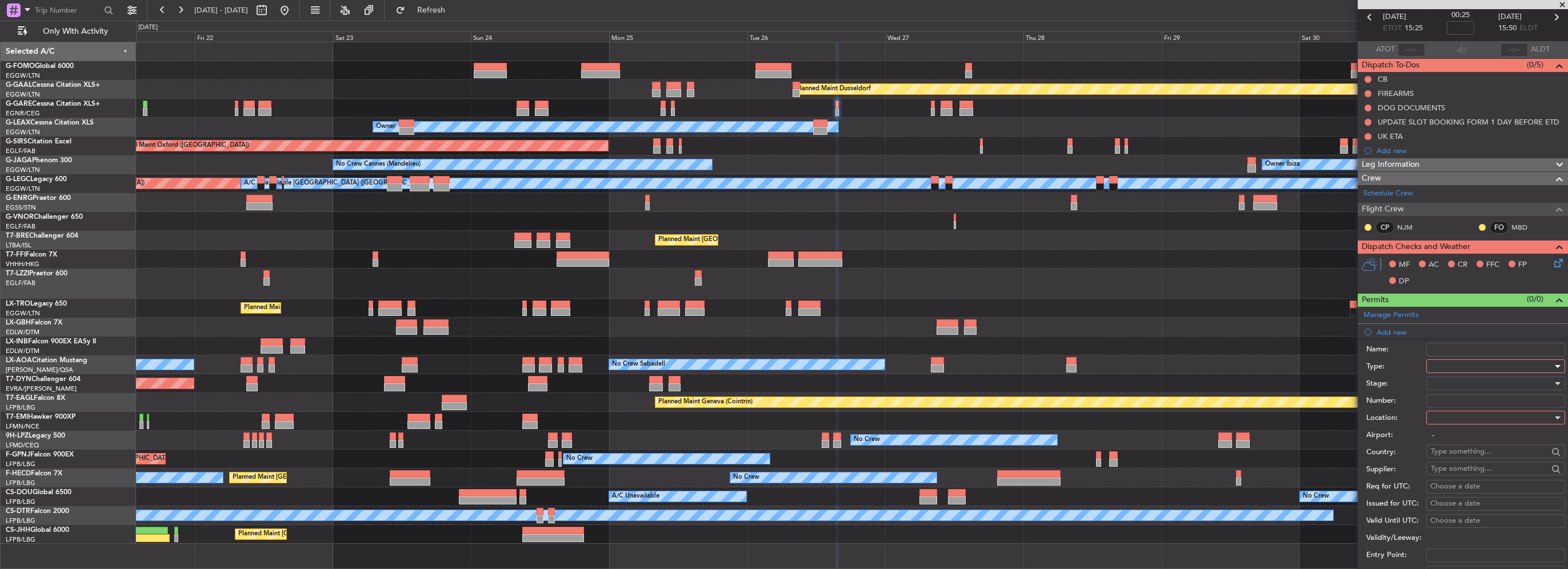
click at [1445, 361] on div at bounding box center [1492, 366] width 122 height 17
click at [1449, 424] on span "PPR" at bounding box center [1491, 422] width 120 height 17
click at [1462, 420] on div at bounding box center [1492, 417] width 122 height 17
click at [1465, 445] on span "Departure" at bounding box center [1491, 439] width 120 height 17
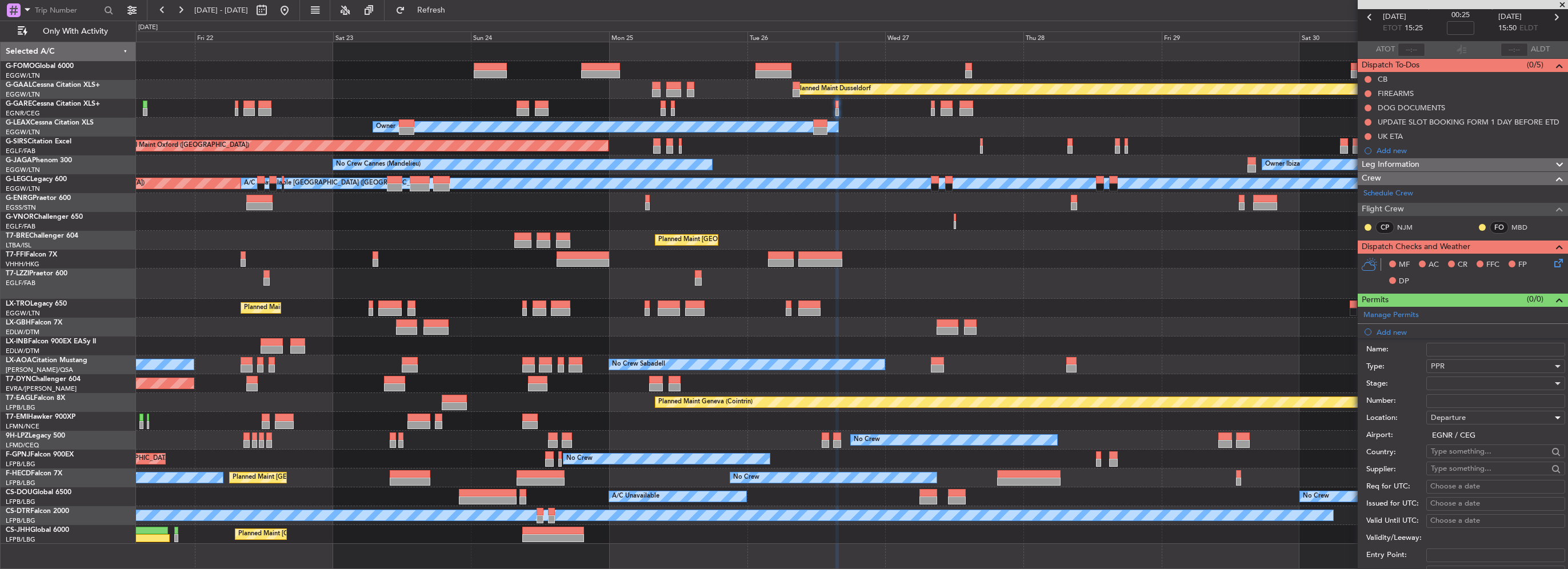
click at [1454, 415] on span "Departure" at bounding box center [1448, 418] width 35 height 10
drag, startPoint x: 1463, startPoint y: 475, endPoint x: 1452, endPoint y: 415, distance: 61.0
click at [1463, 469] on span "Arrival" at bounding box center [1491, 474] width 120 height 17
type input "EGWU / NHT"
click at [1454, 382] on div at bounding box center [1492, 383] width 122 height 17
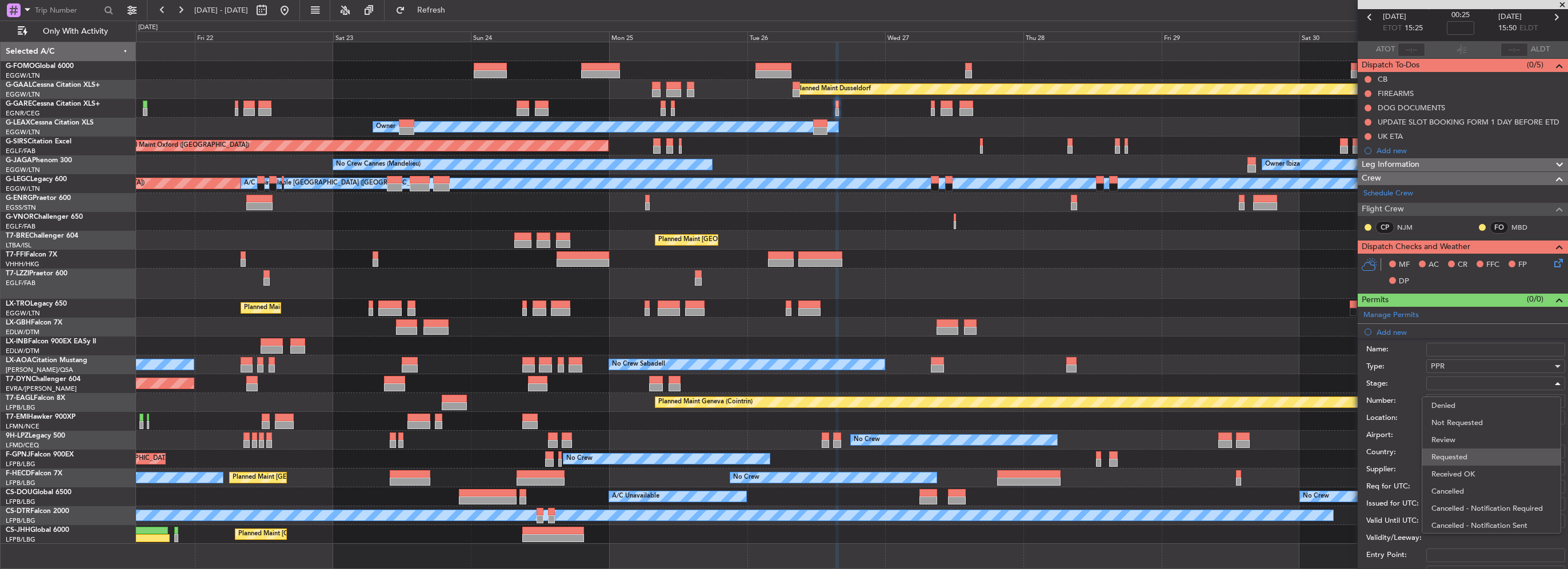
click at [1459, 455] on span "Requested" at bounding box center [1491, 457] width 120 height 17
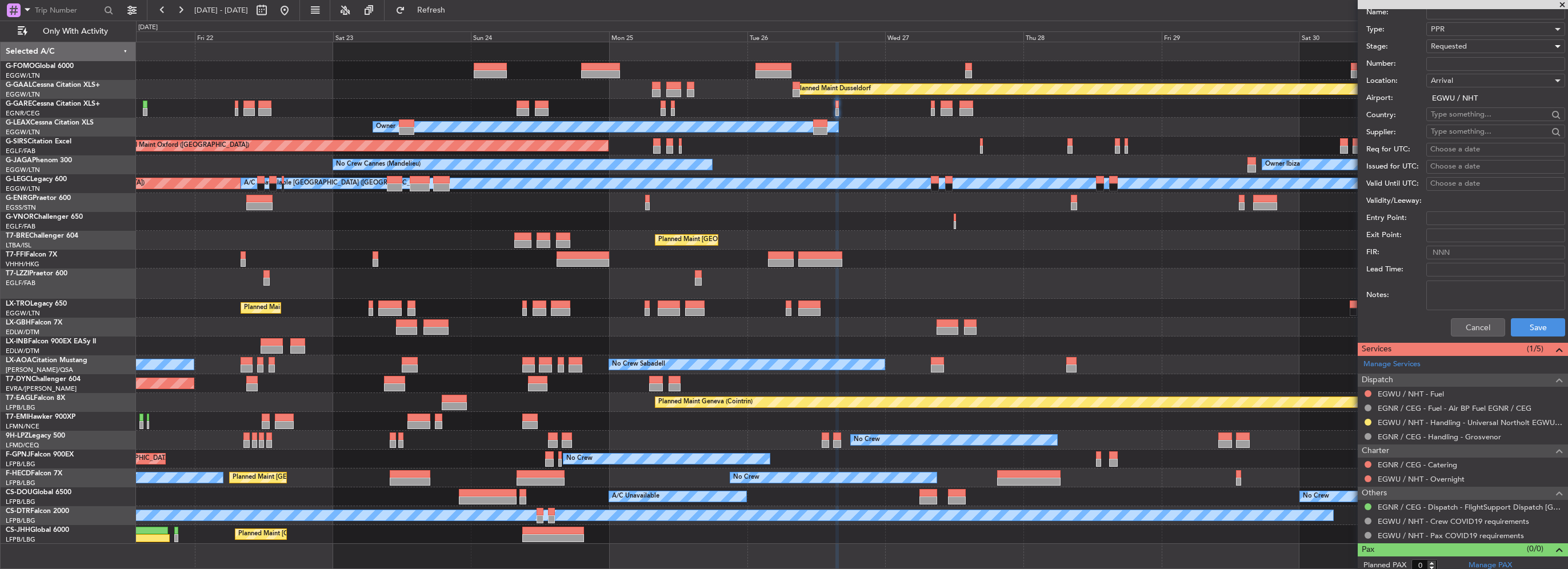
scroll to position [394, 0]
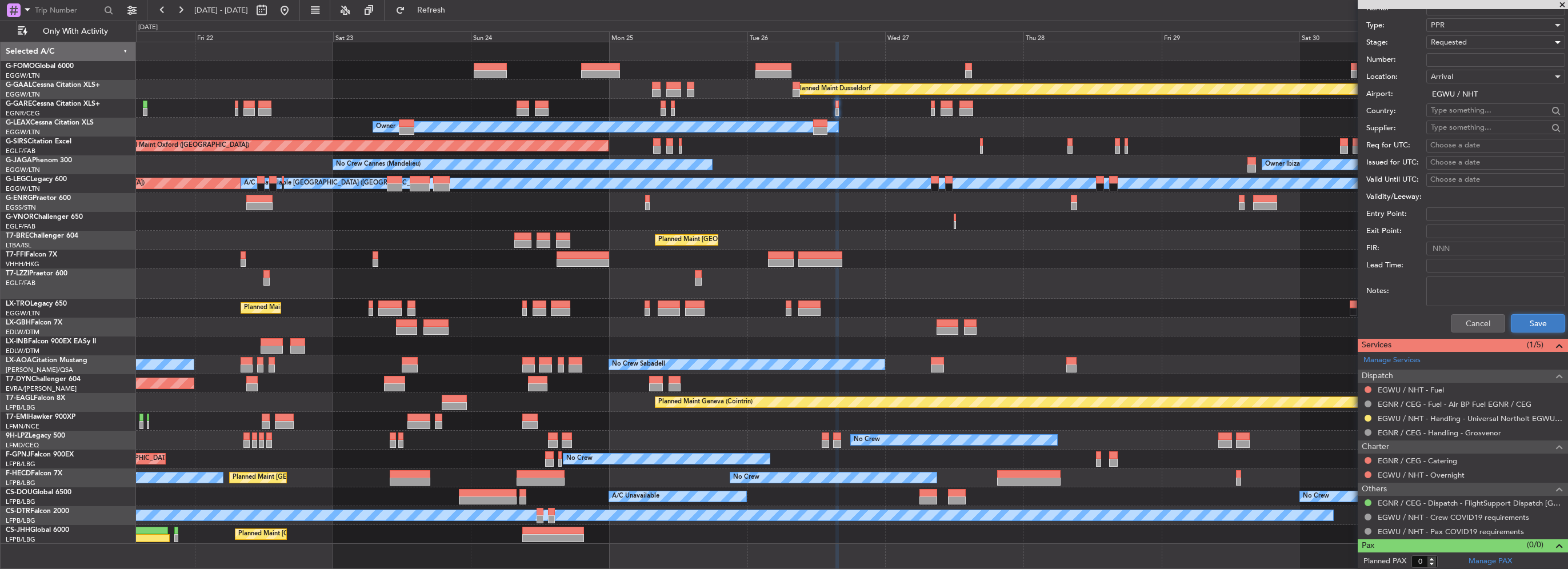
click at [1536, 321] on button "Save" at bounding box center [1538, 323] width 54 height 18
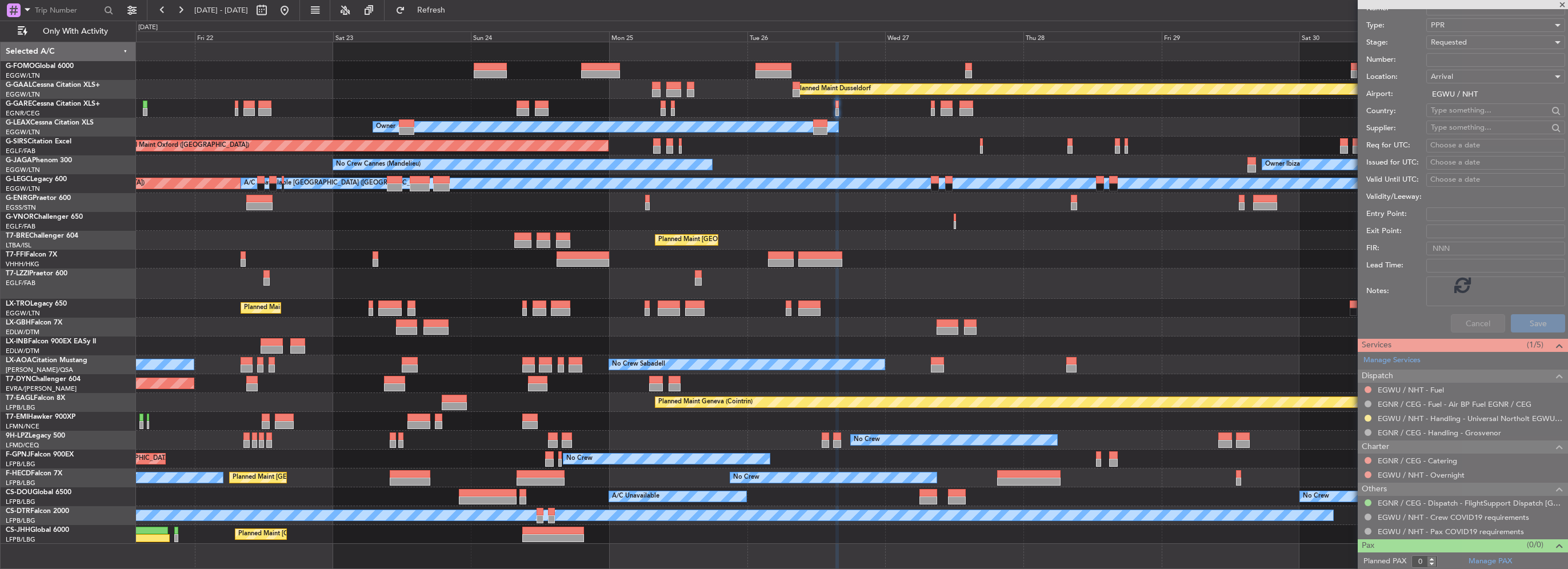
scroll to position [67, 0]
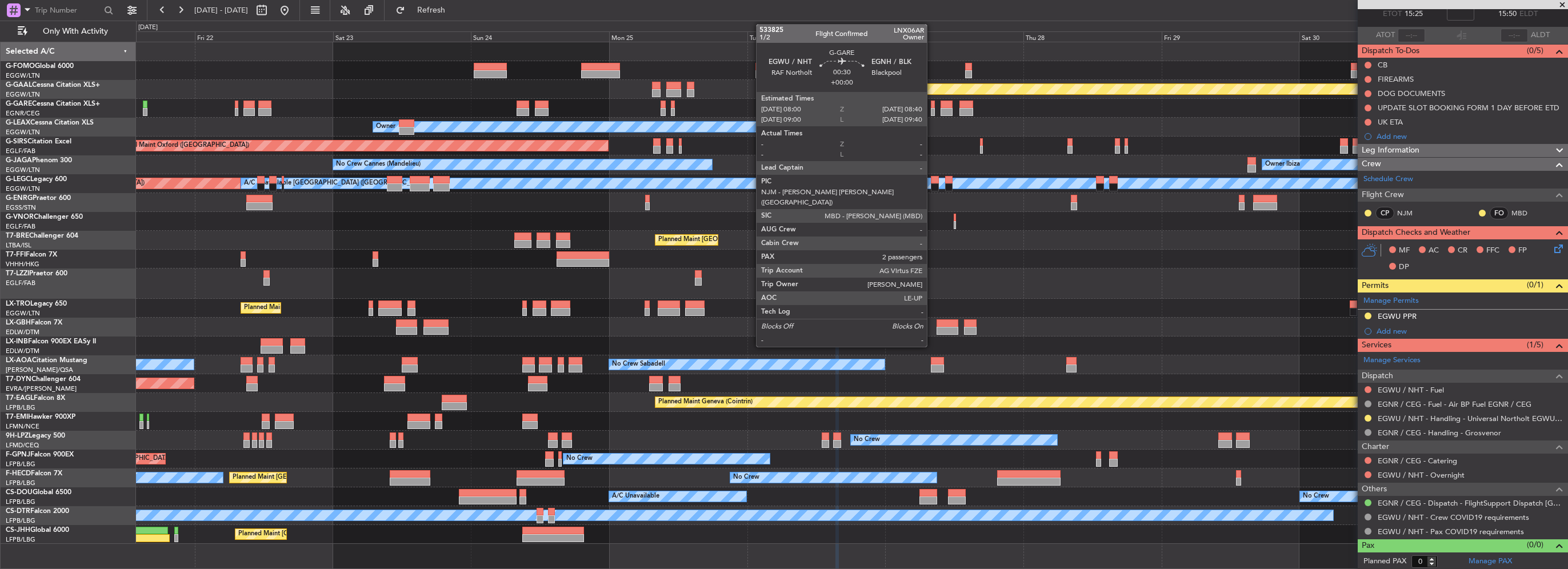
click at [932, 112] on div at bounding box center [933, 112] width 4 height 8
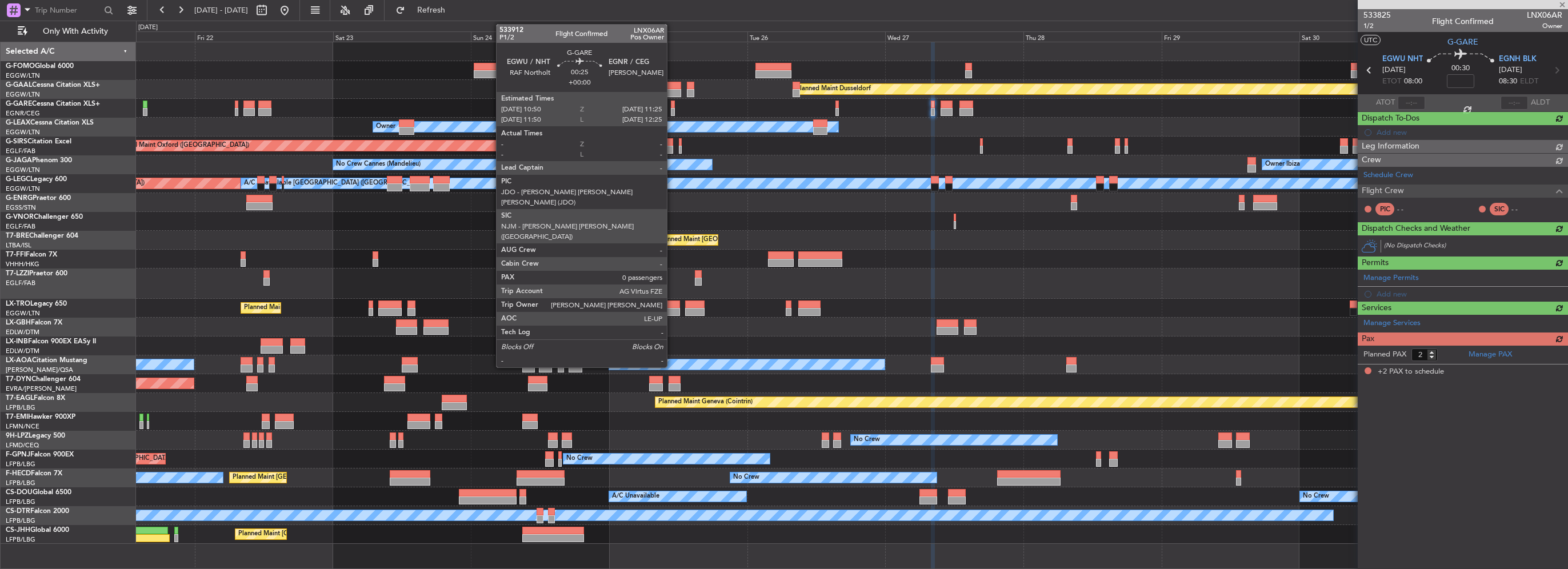
scroll to position [0, 0]
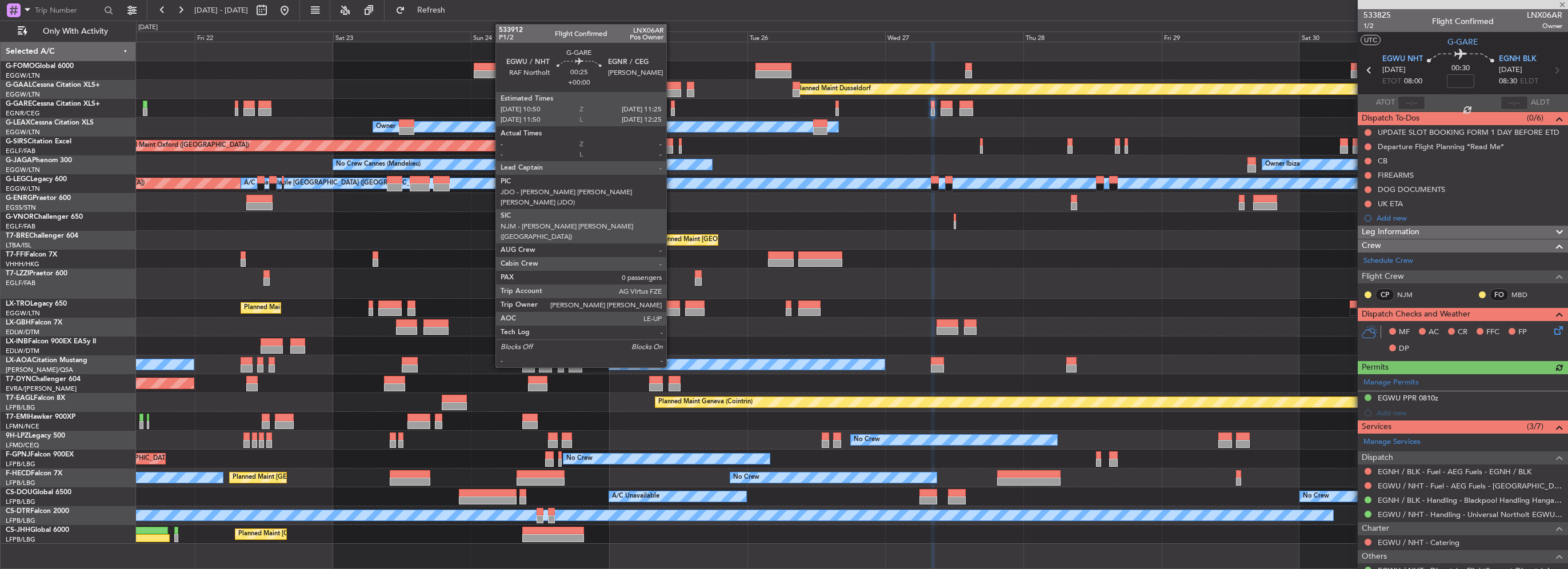
click at [671, 111] on div at bounding box center [672, 112] width 3 height 8
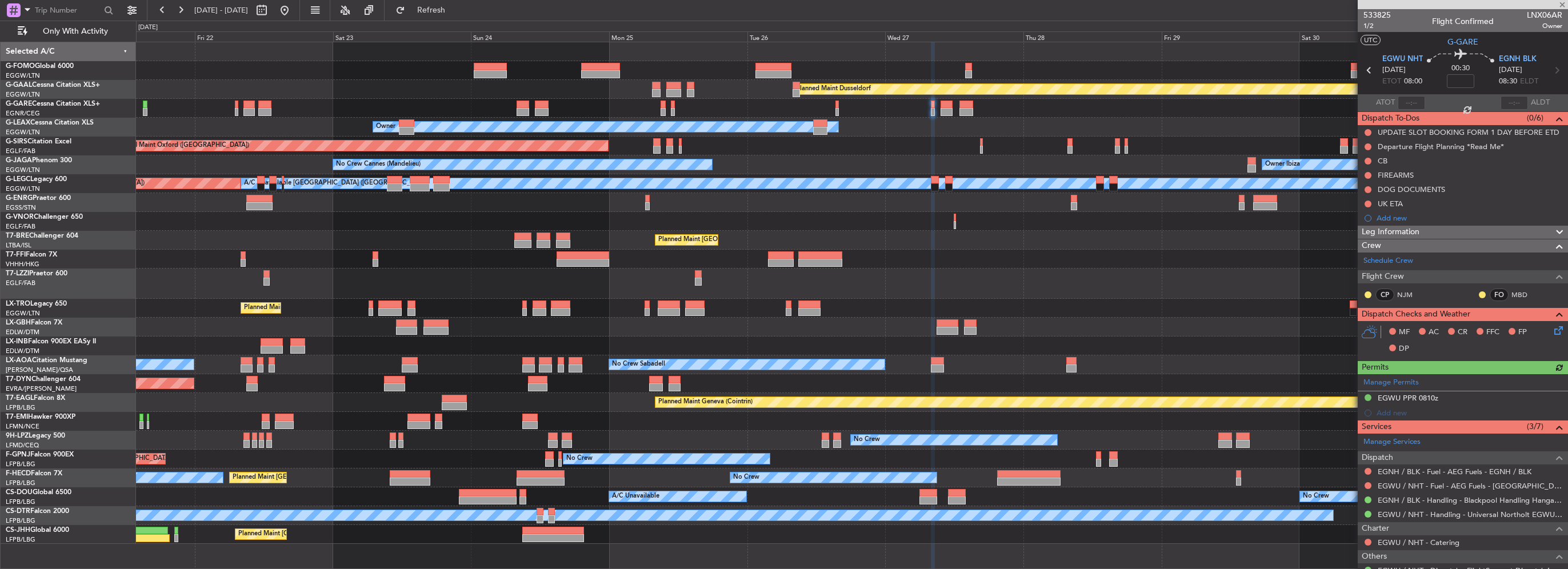
type input "0"
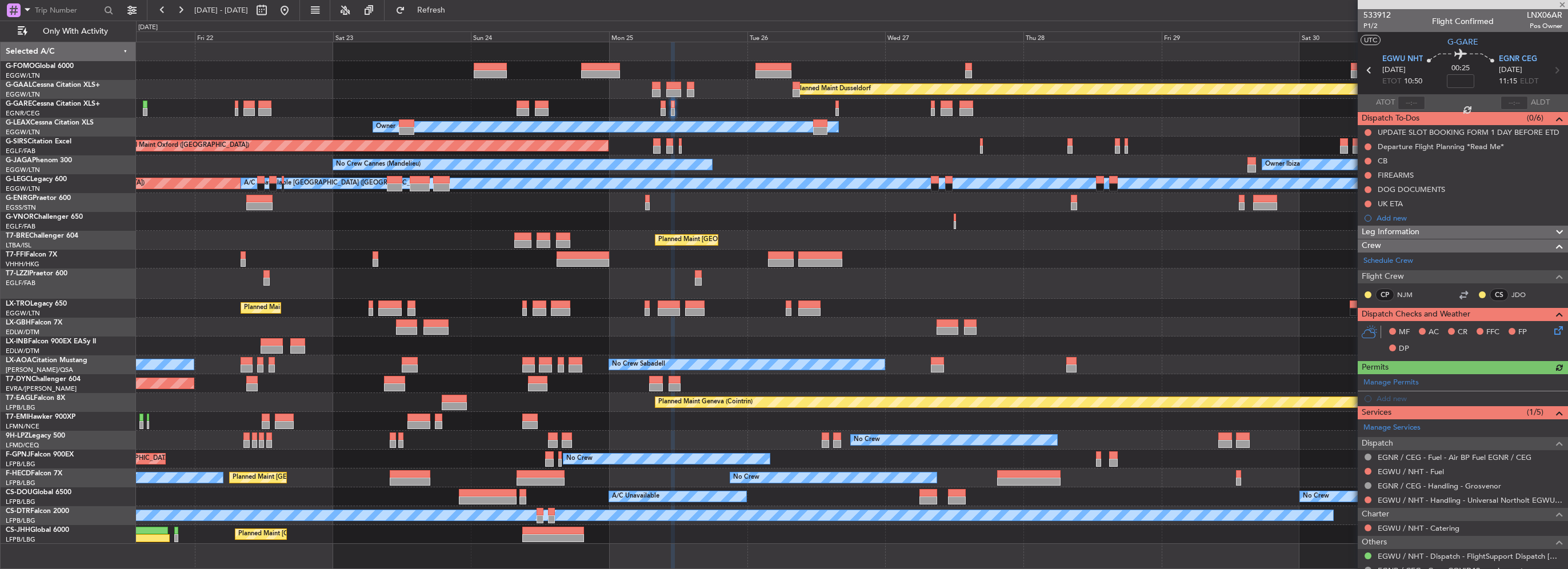
click at [1369, 495] on nimbus-traffic-light at bounding box center [1368, 500] width 9 height 9
click at [1367, 499] on button at bounding box center [1368, 500] width 7 height 7
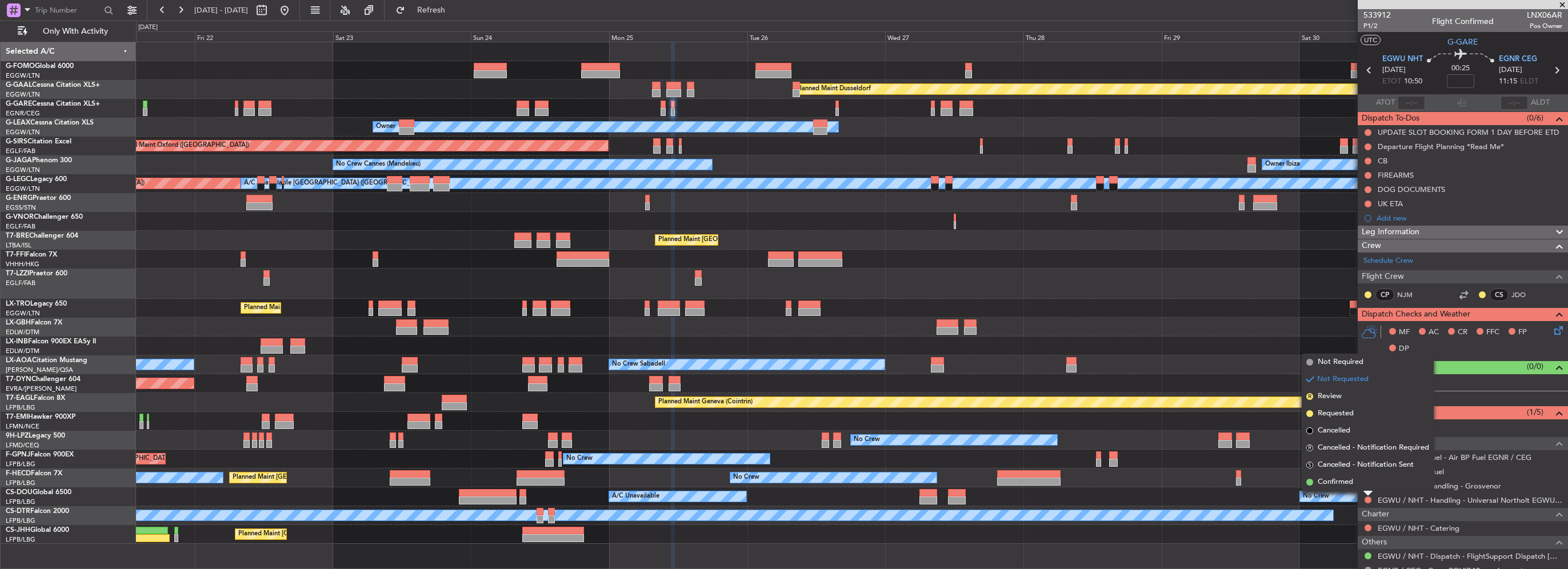
click at [1335, 412] on span "Requested" at bounding box center [1336, 413] width 36 height 11
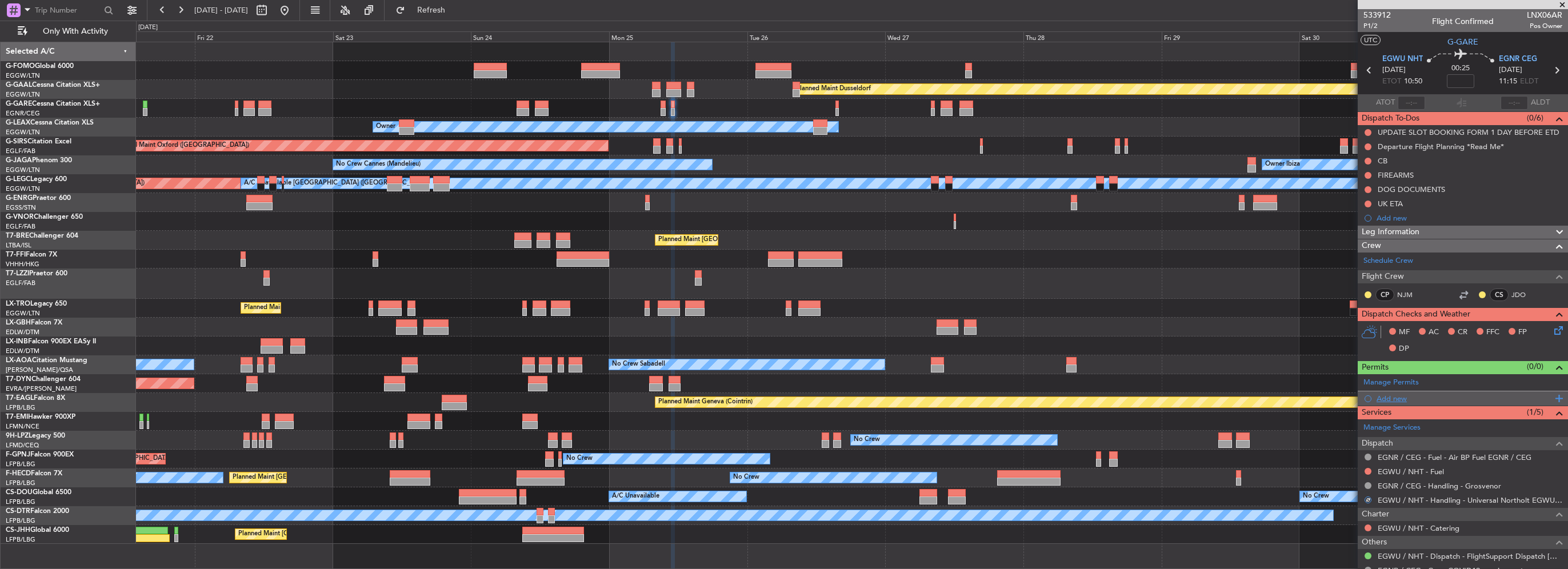
click at [1393, 398] on div "Add new" at bounding box center [1464, 398] width 175 height 10
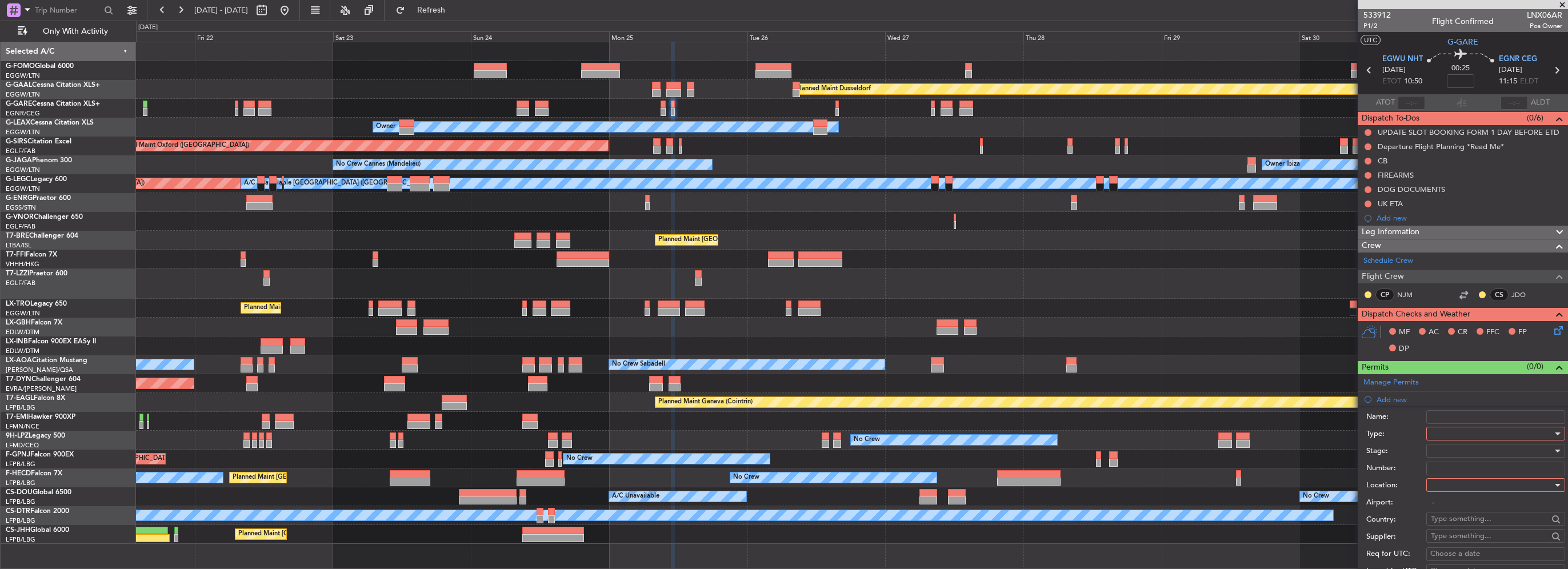
click at [1435, 425] on div at bounding box center [1492, 433] width 122 height 17
click at [1445, 539] on span "PPR" at bounding box center [1491, 547] width 120 height 17
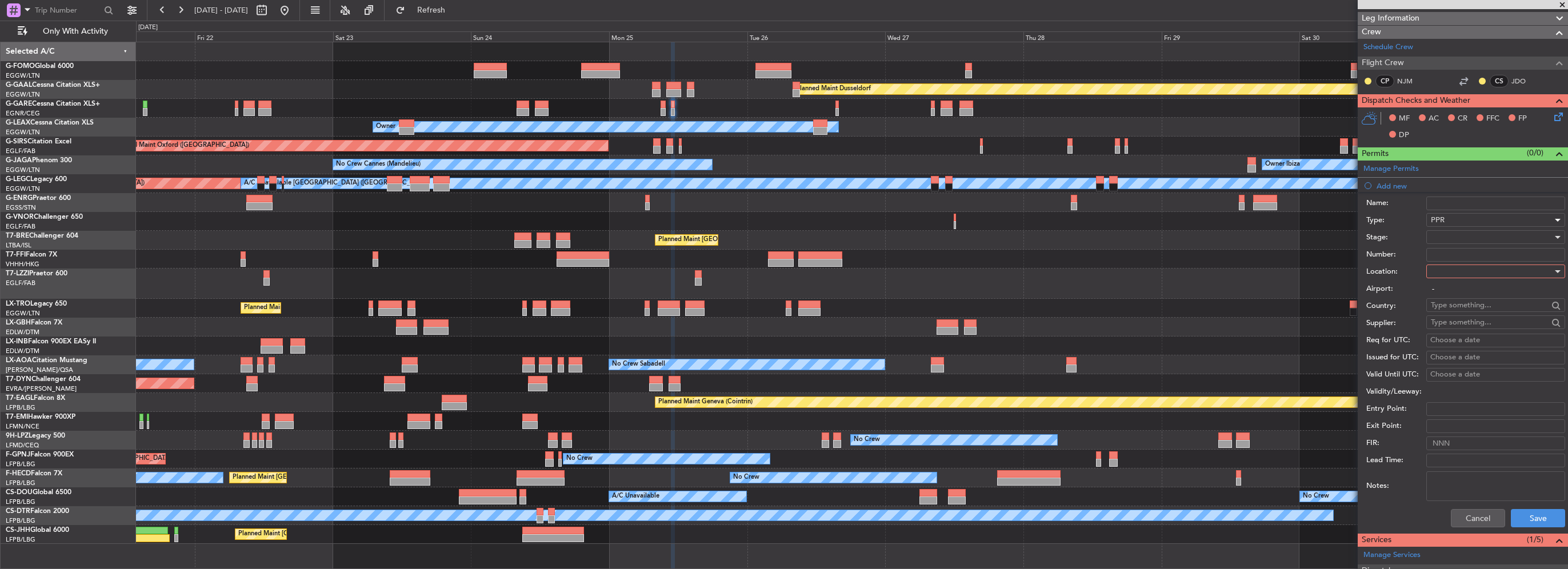
scroll to position [229, 0]
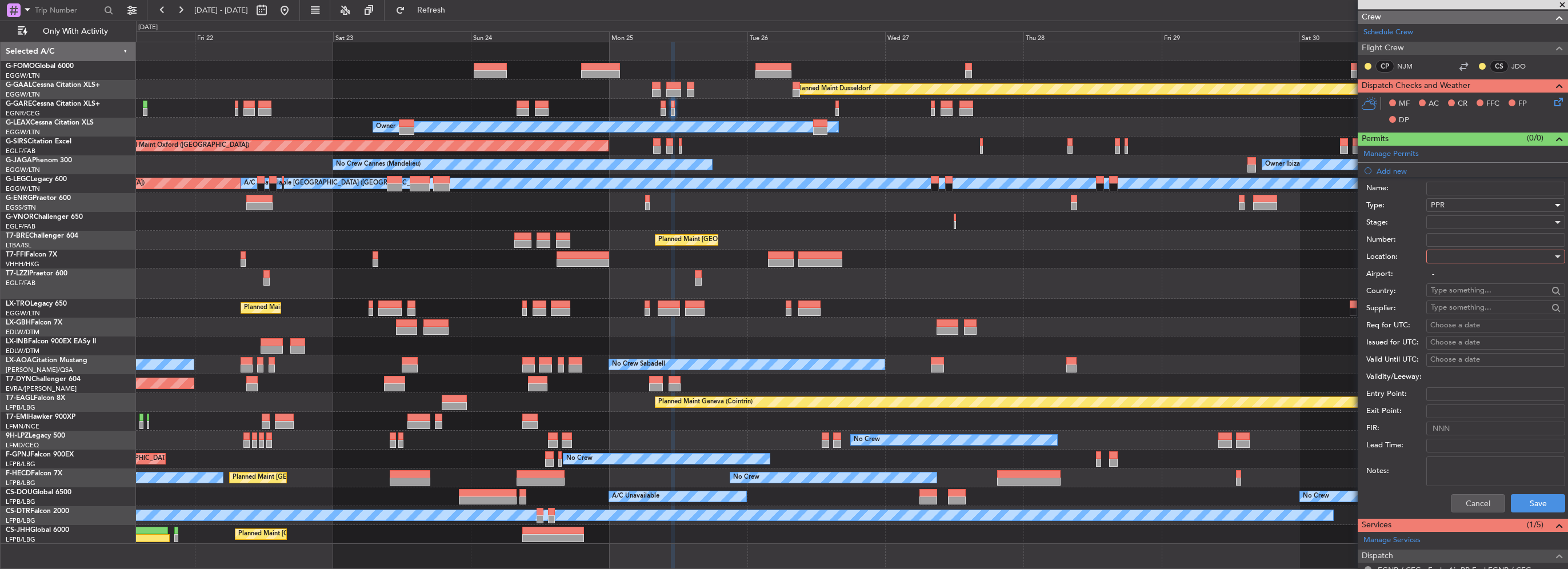
click at [1447, 251] on div at bounding box center [1492, 256] width 122 height 17
drag, startPoint x: 1431, startPoint y: 311, endPoint x: 1438, endPoint y: 299, distance: 13.9
click at [1433, 310] on span "Arrival" at bounding box center [1491, 313] width 120 height 17
click at [1445, 220] on div at bounding box center [1492, 222] width 122 height 17
click at [1451, 293] on span "Requested" at bounding box center [1491, 296] width 120 height 17
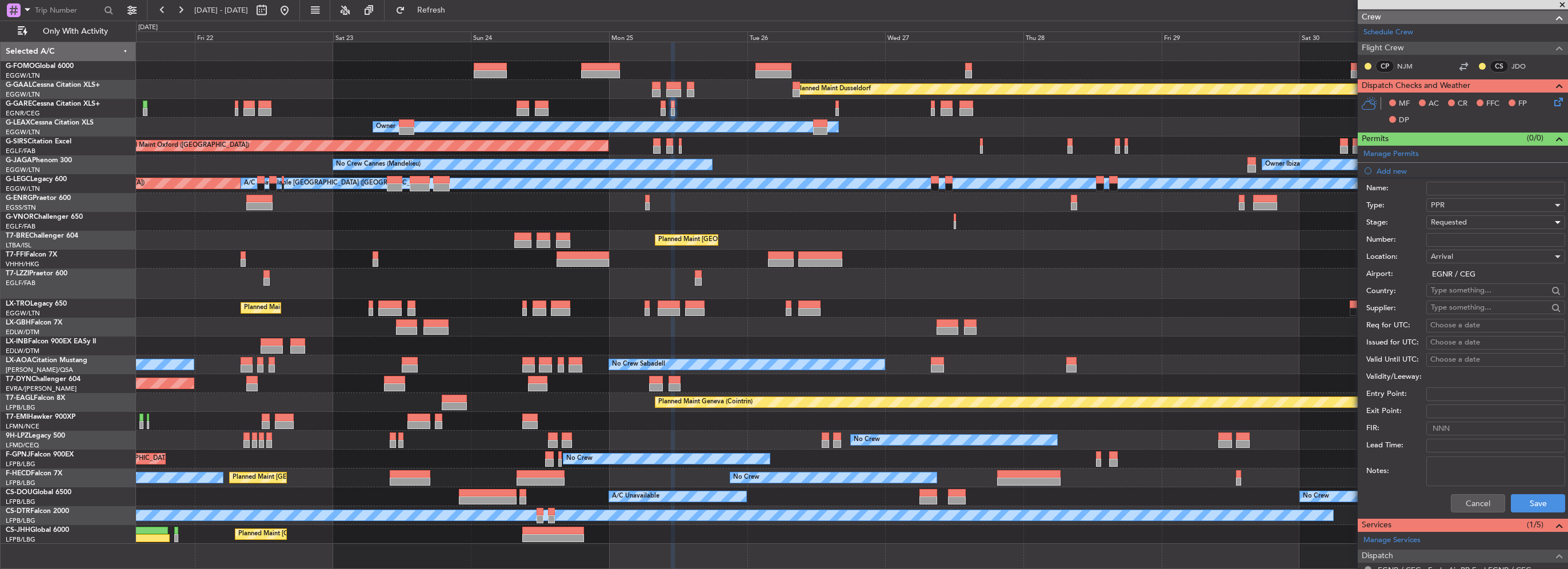
click at [1453, 248] on div "Arrival" at bounding box center [1492, 256] width 122 height 17
click at [1451, 281] on span "Departure" at bounding box center [1491, 279] width 120 height 17
type input "EGWU / NHT"
click at [1531, 503] on button "Save" at bounding box center [1538, 503] width 54 height 18
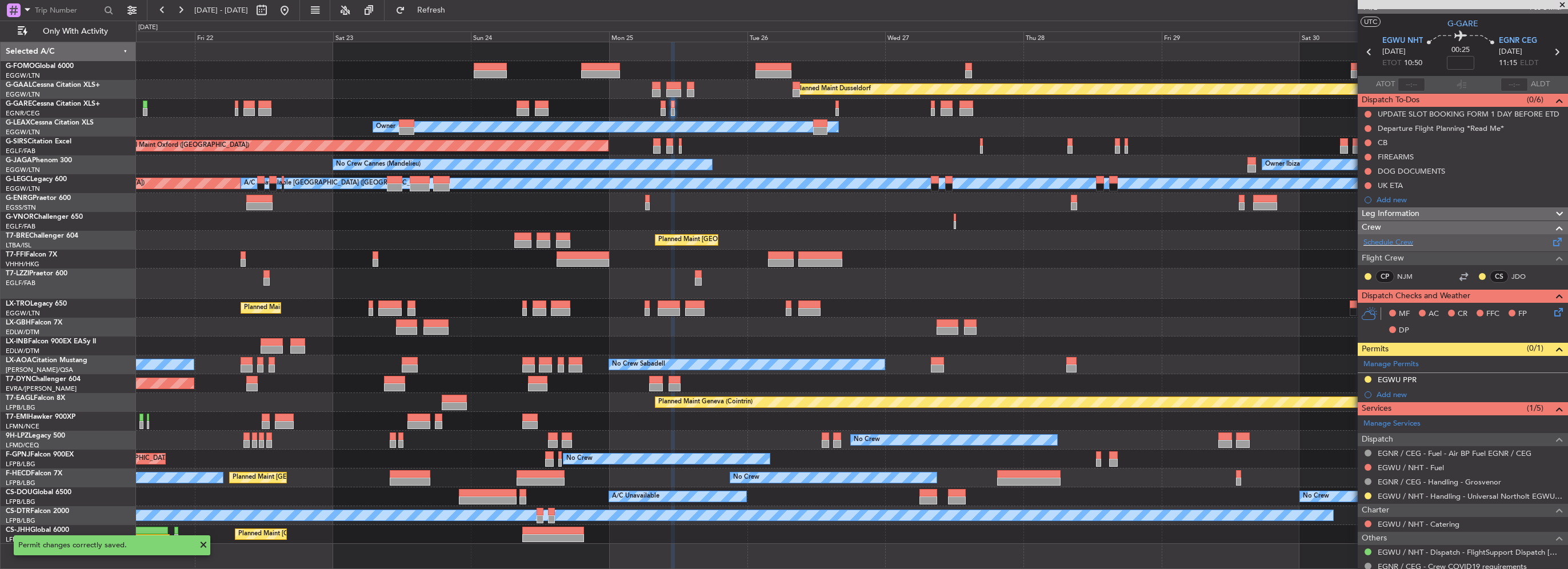
scroll to position [0, 0]
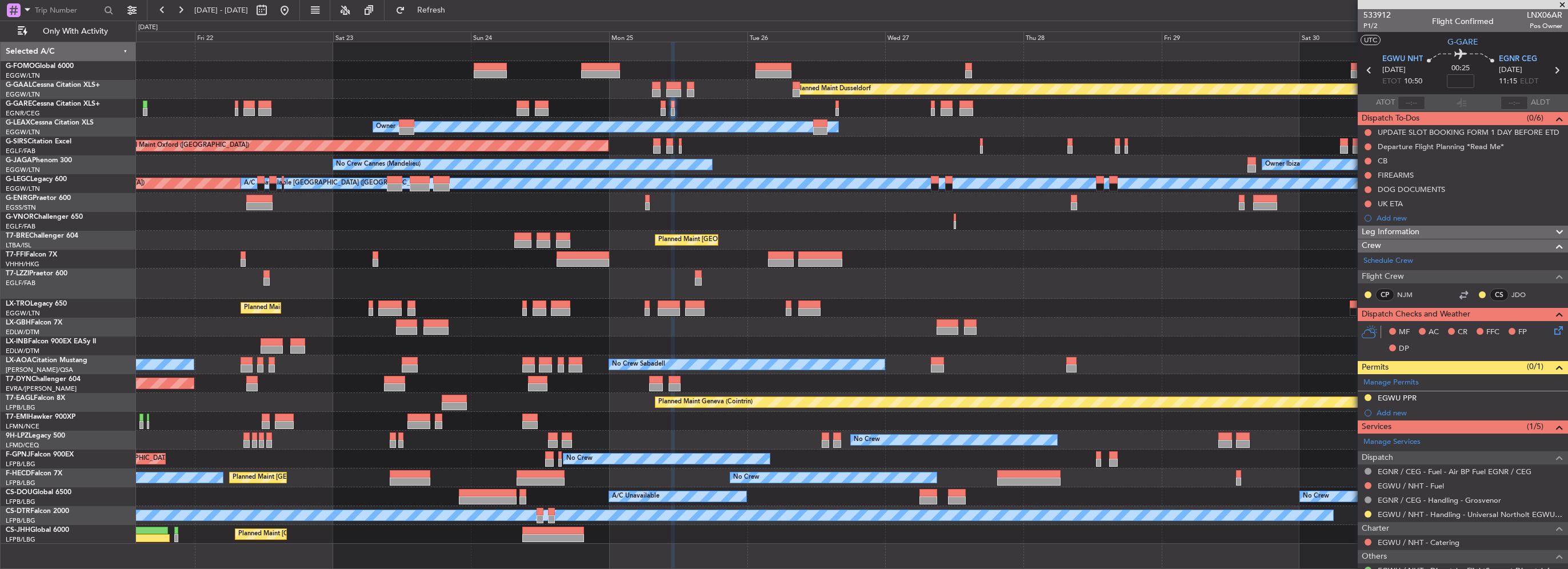
click at [936, 310] on div "Planned Maint Dusseldorf Unplanned Maint Chester Owner Unplanned Maint Oxford (…" at bounding box center [852, 293] width 1431 height 502
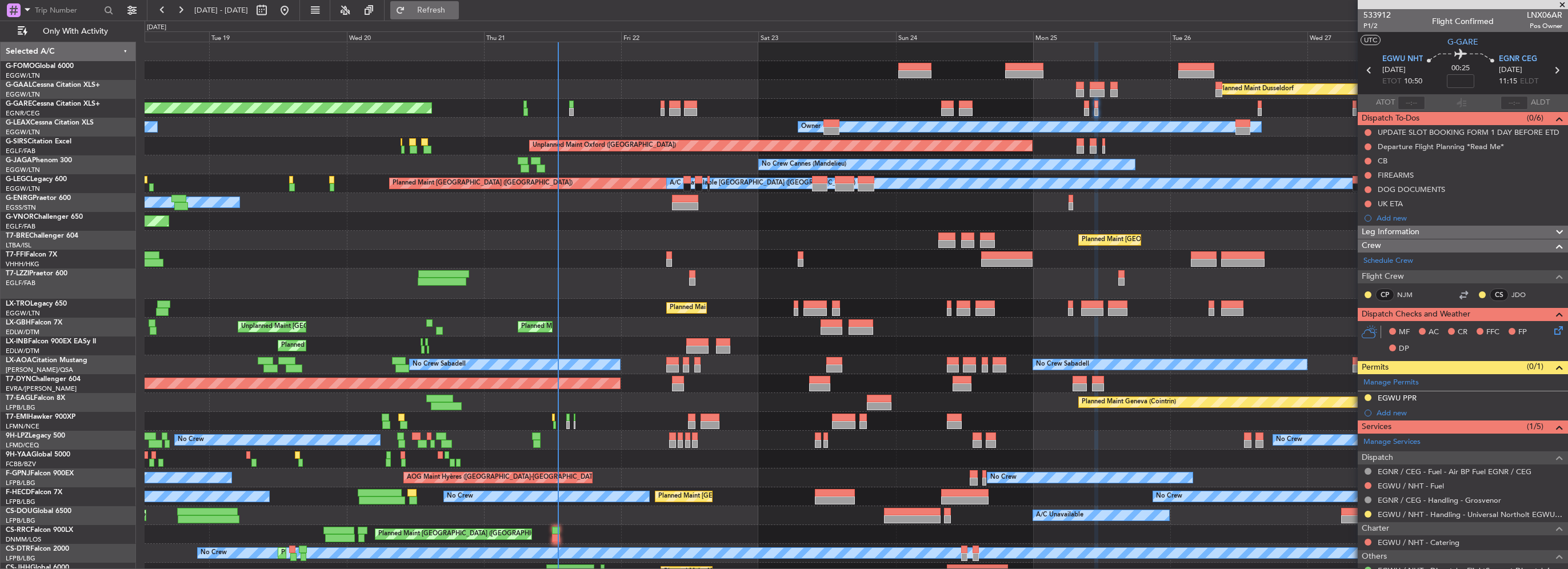
click at [455, 8] on span "Refresh" at bounding box center [432, 10] width 48 height 8
click at [1560, 3] on div at bounding box center [1463, 4] width 210 height 9
click at [1564, 7] on div at bounding box center [1463, 4] width 210 height 9
click at [1564, 0] on span at bounding box center [1562, 5] width 11 height 10
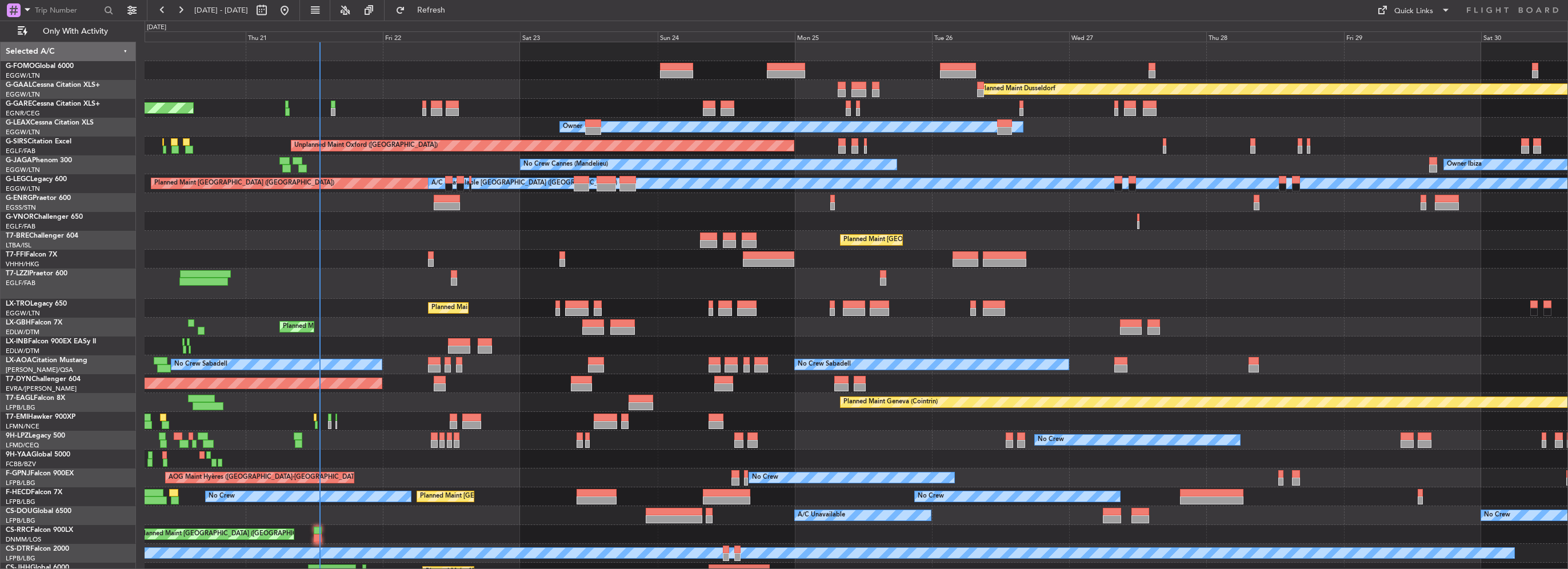
click at [472, 71] on div at bounding box center [856, 70] width 1423 height 19
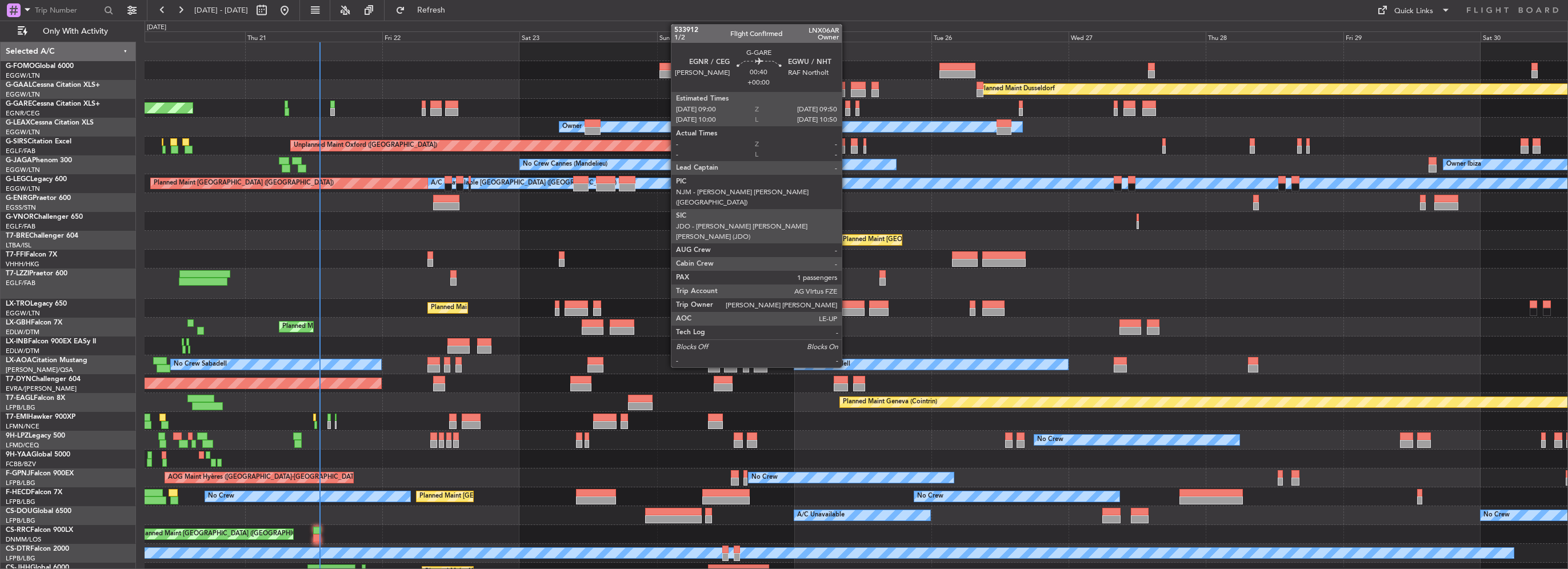
click at [847, 108] on div at bounding box center [848, 112] width 5 height 8
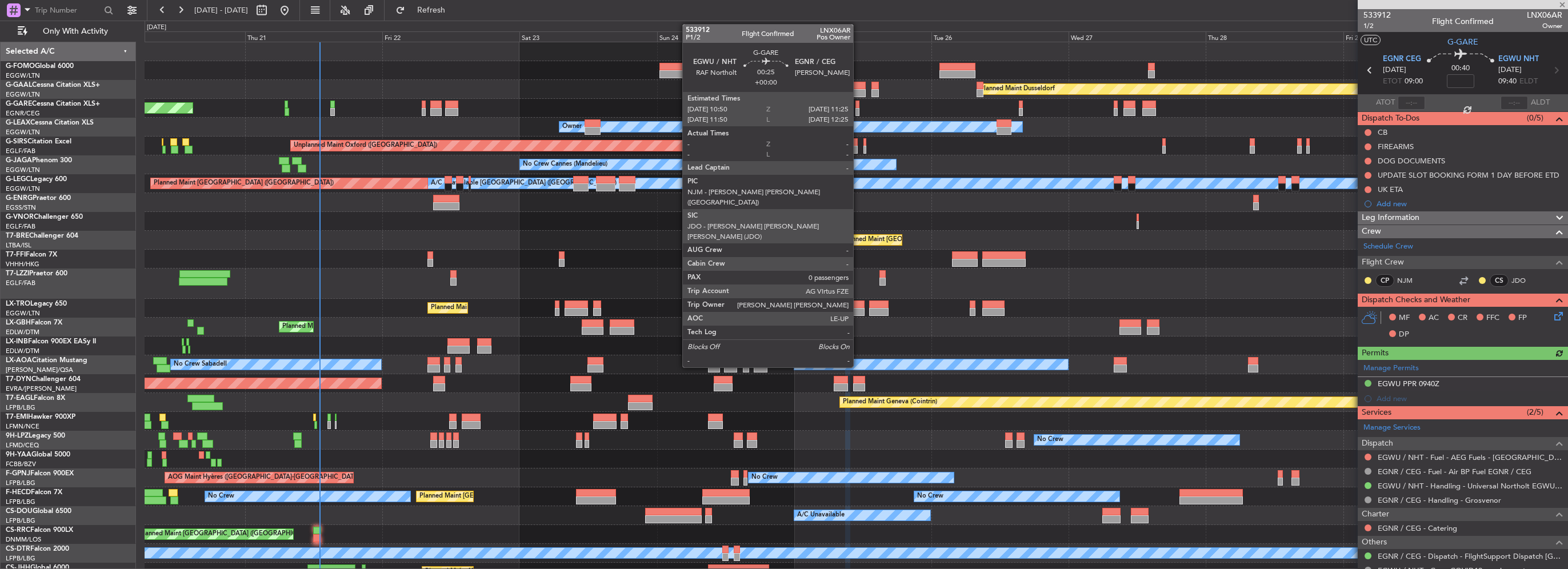
click at [858, 108] on div at bounding box center [857, 112] width 3 height 8
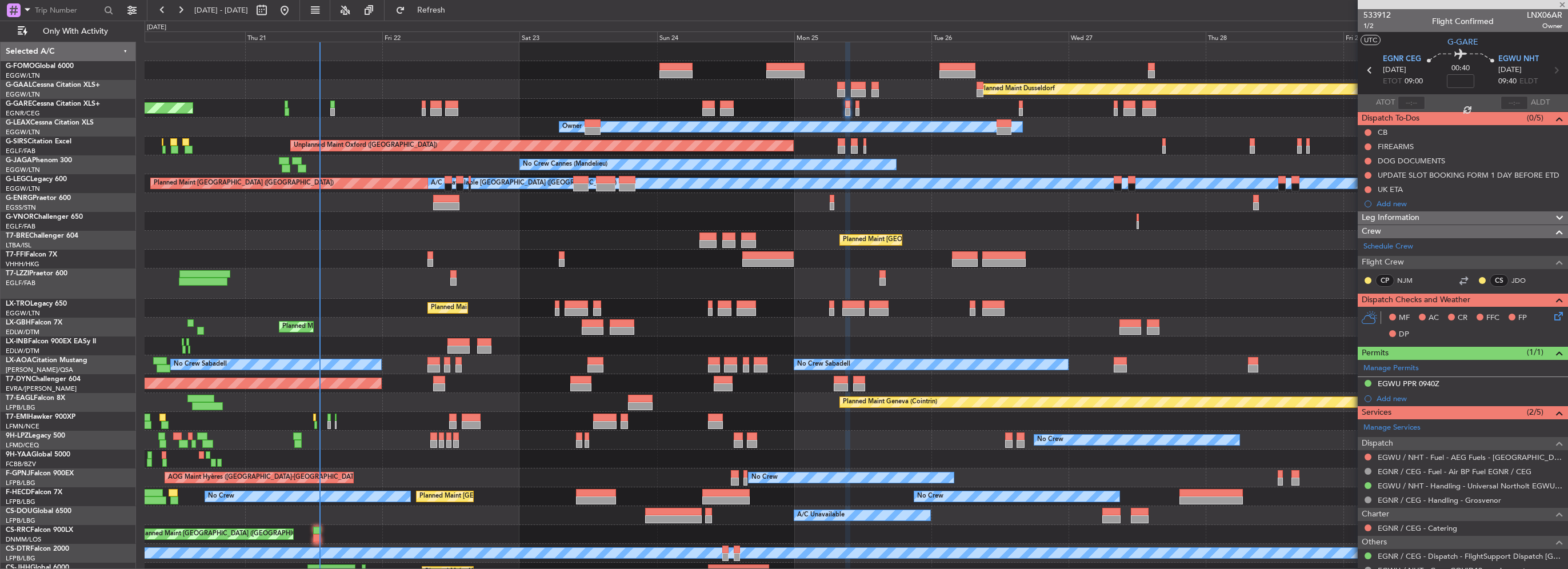
type input "0"
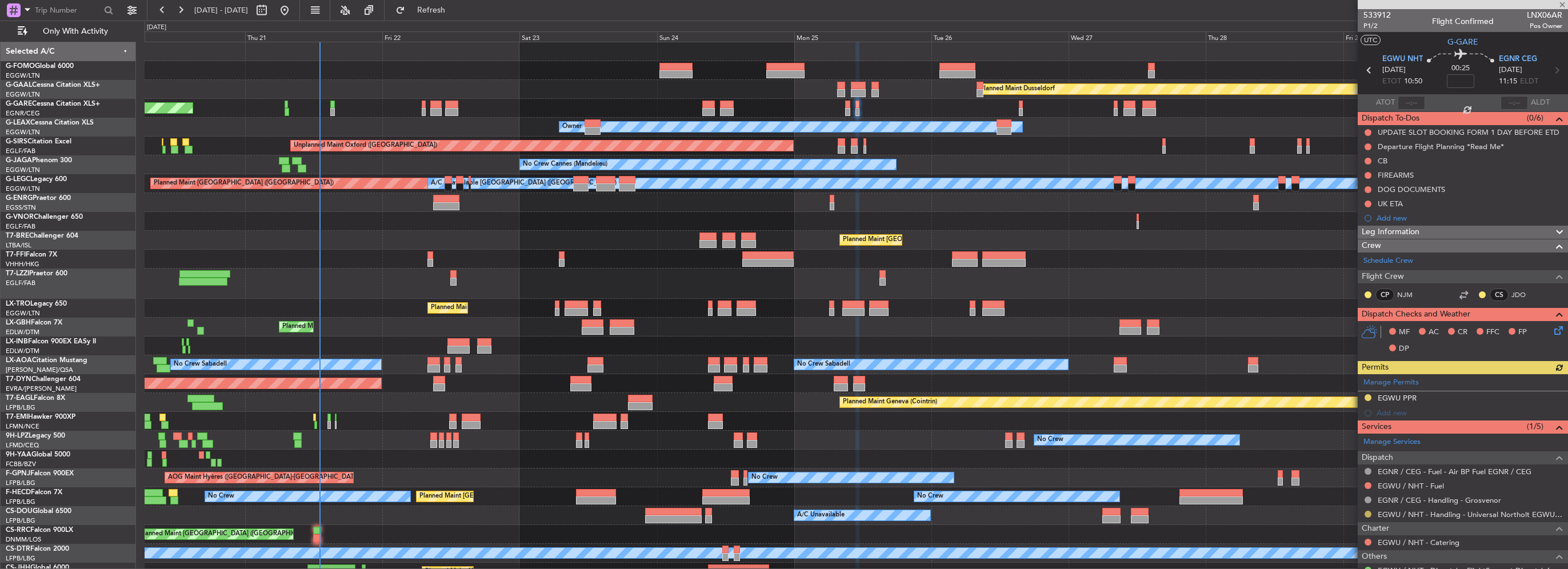
click at [1367, 514] on button at bounding box center [1368, 514] width 7 height 7
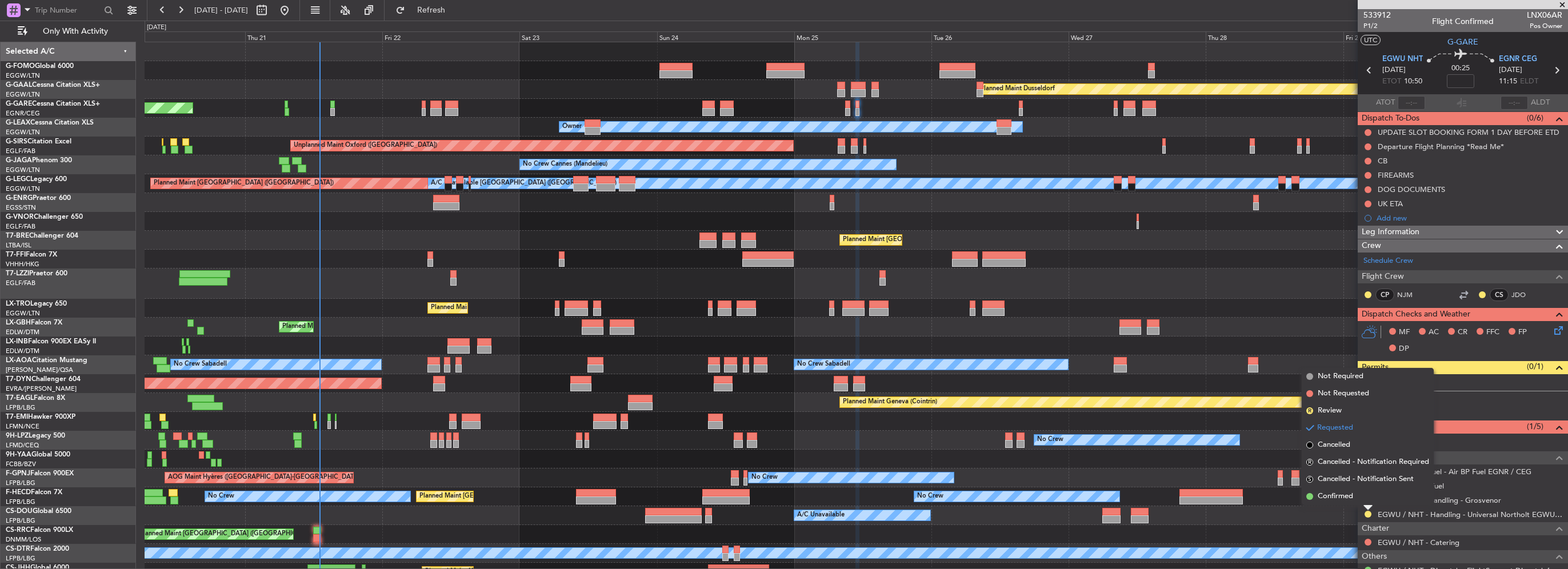
click at [1344, 495] on span "Confirmed" at bounding box center [1336, 497] width 36 height 11
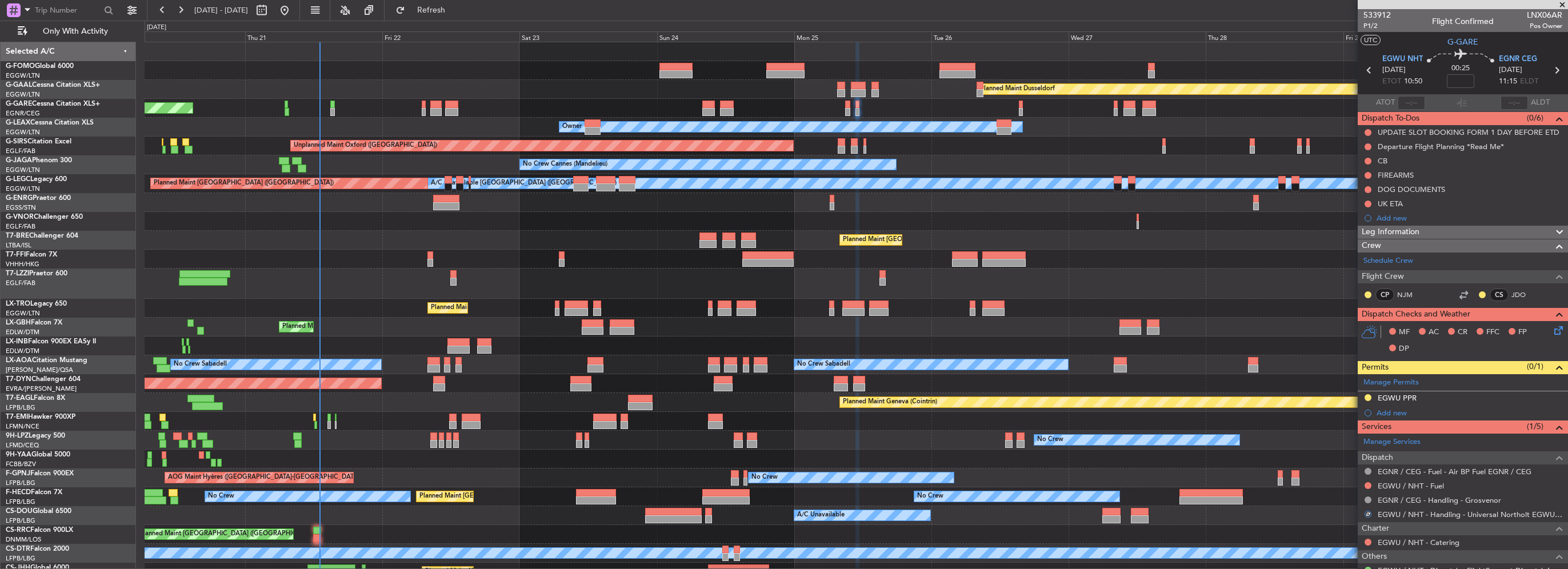
click at [1431, 395] on div "EGWU PPR" at bounding box center [1463, 398] width 210 height 14
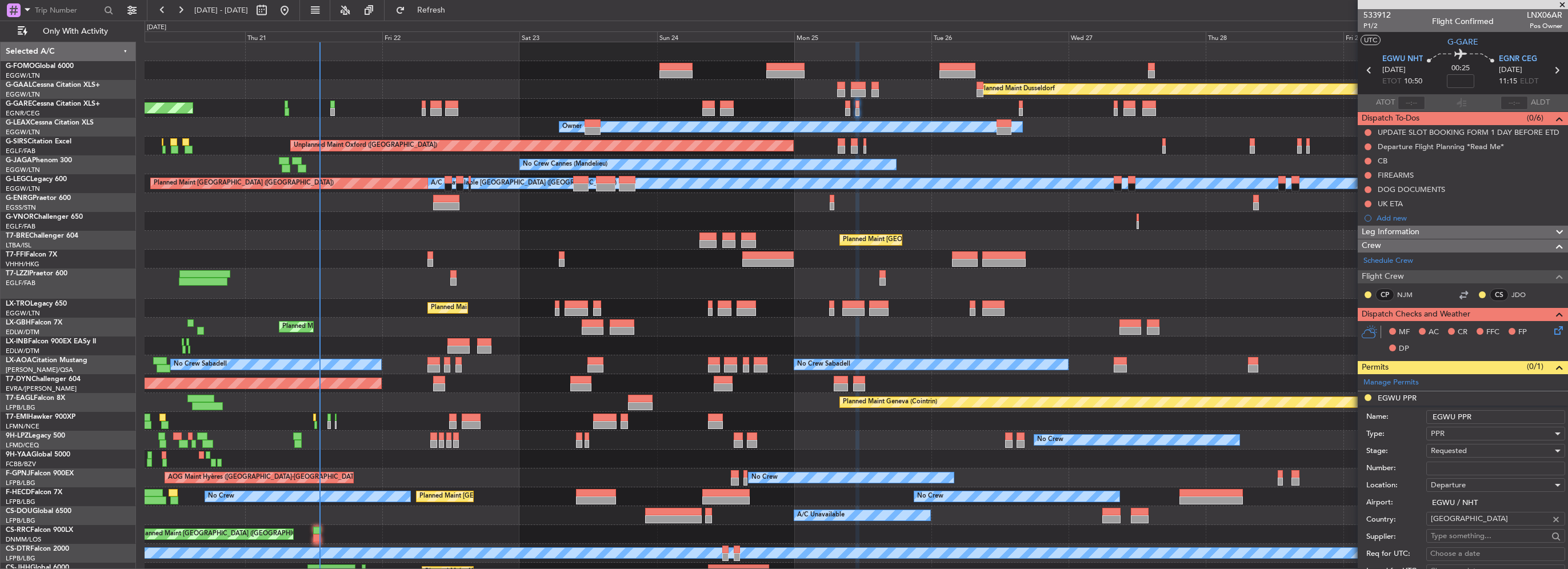
click at [1493, 414] on input "EGWU PPR" at bounding box center [1496, 417] width 139 height 14
type input "EGWU PPR 1040z"
click at [1484, 453] on div "Requested" at bounding box center [1492, 450] width 122 height 17
click at [1491, 539] on span "Received OK" at bounding box center [1491, 541] width 120 height 17
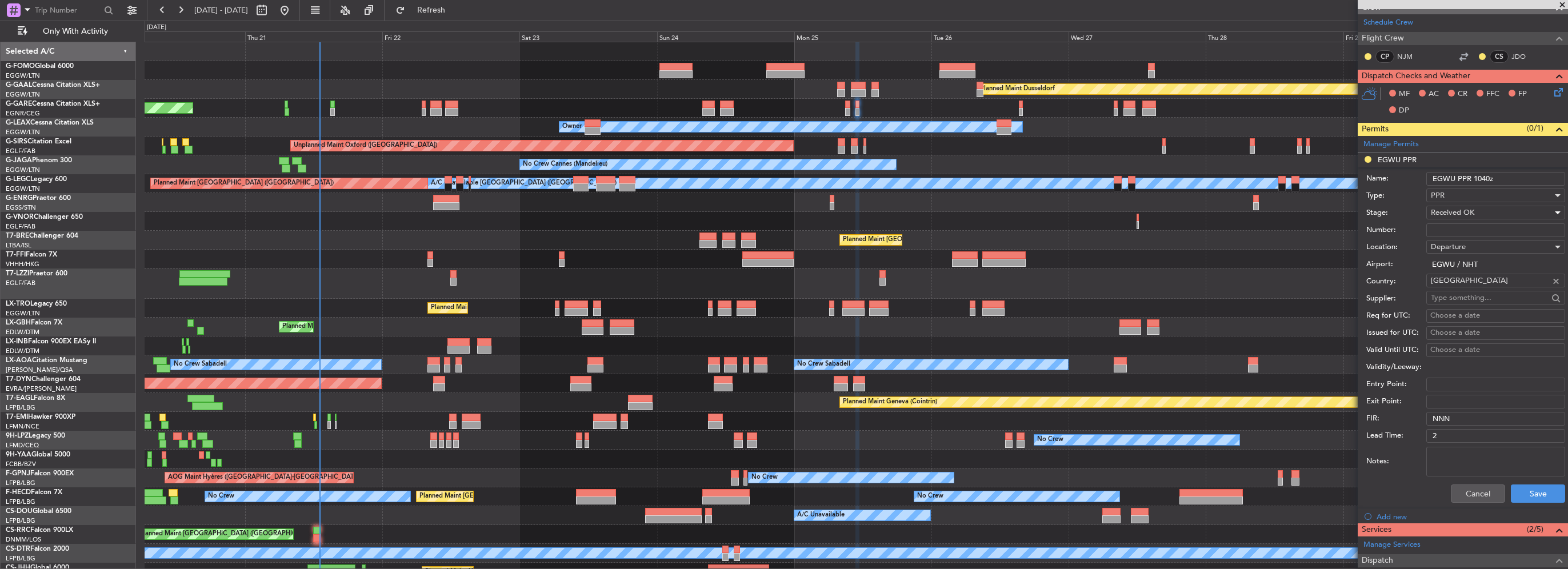
scroll to position [286, 0]
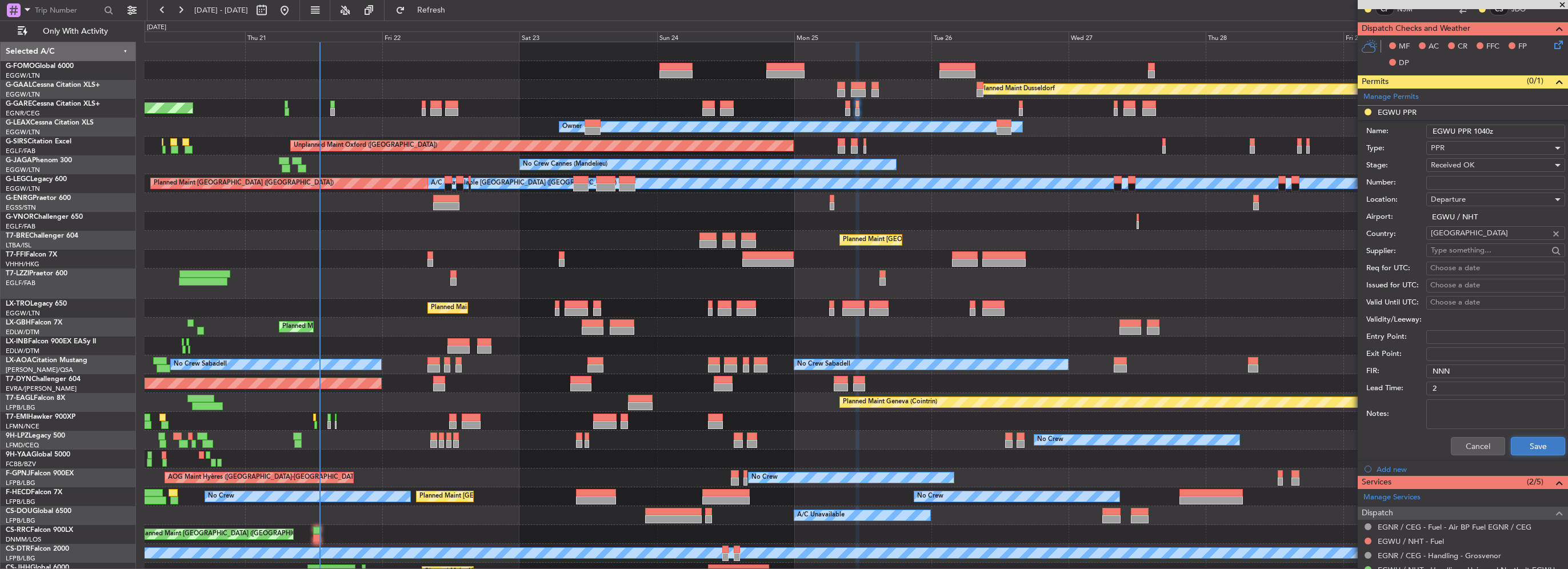
click at [1531, 442] on button "Save" at bounding box center [1538, 446] width 54 height 18
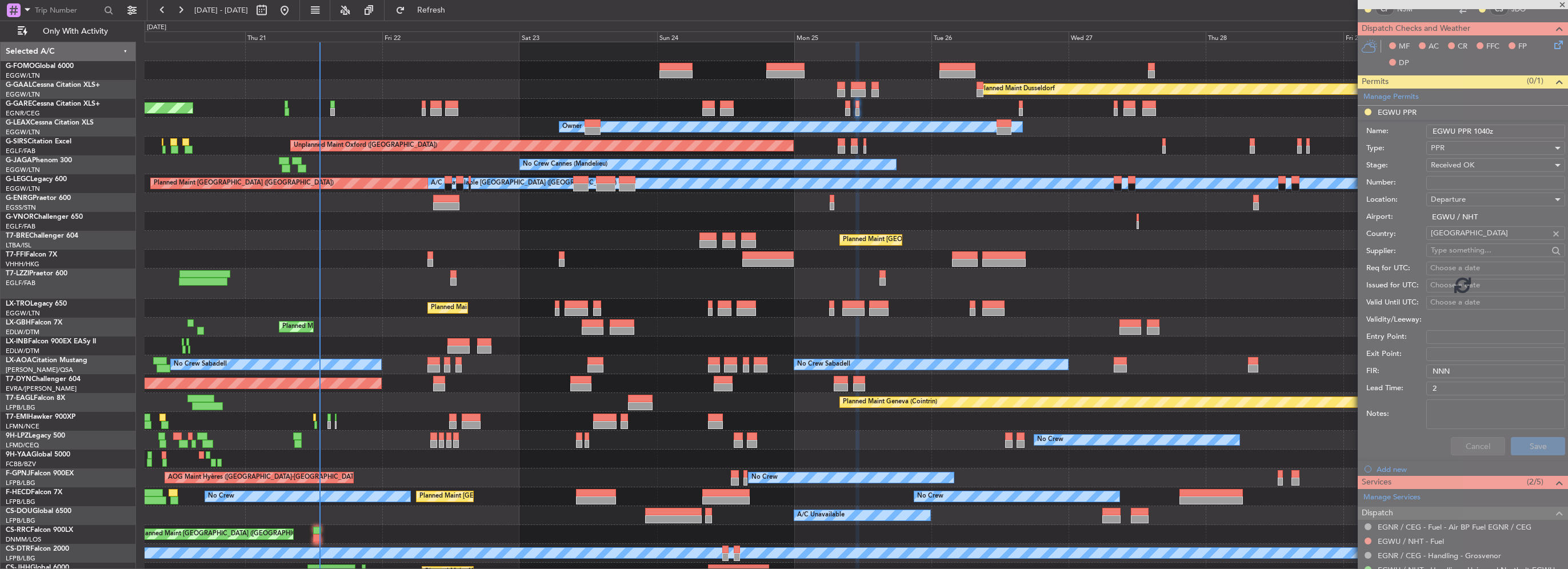
scroll to position [82, 0]
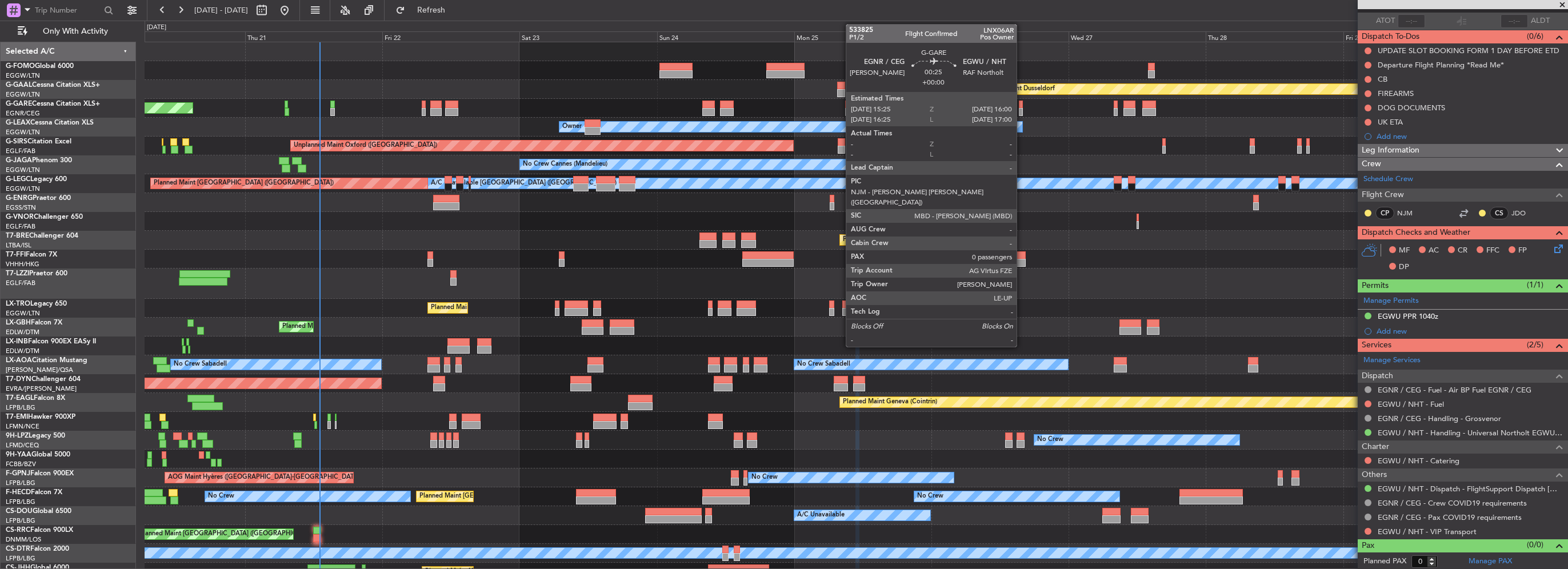
click at [1022, 108] on div at bounding box center [1020, 112] width 3 height 8
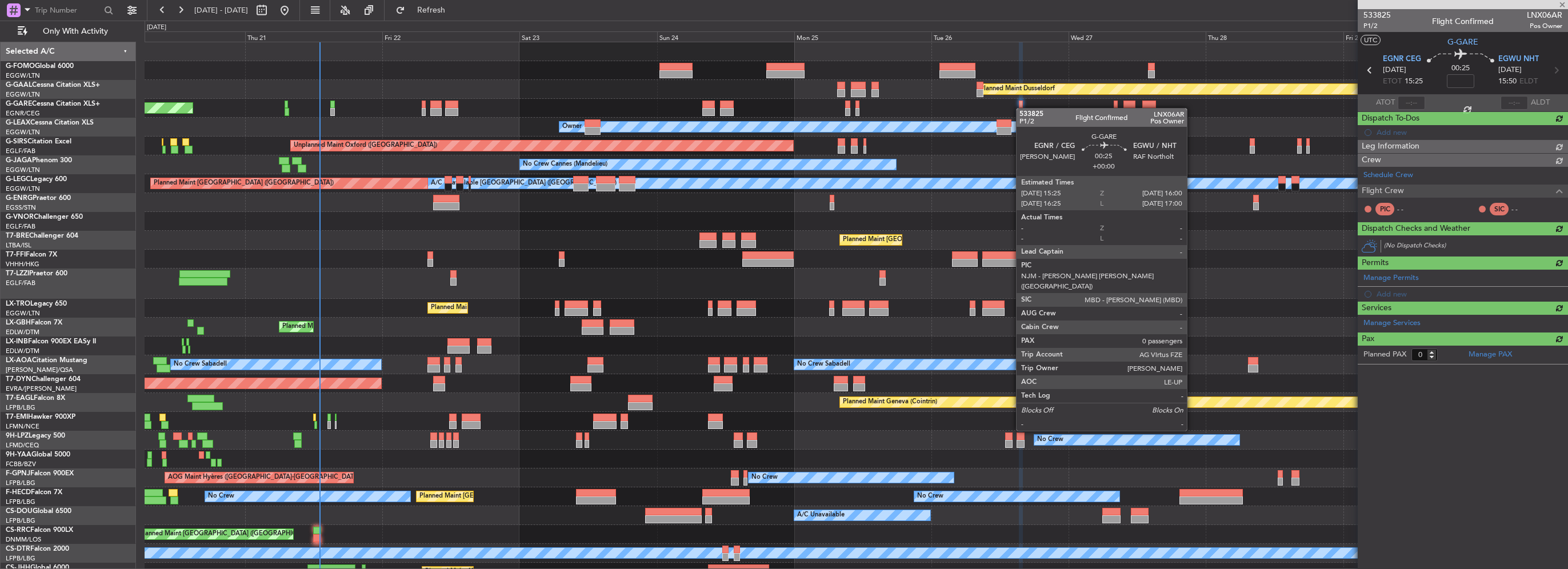
scroll to position [0, 0]
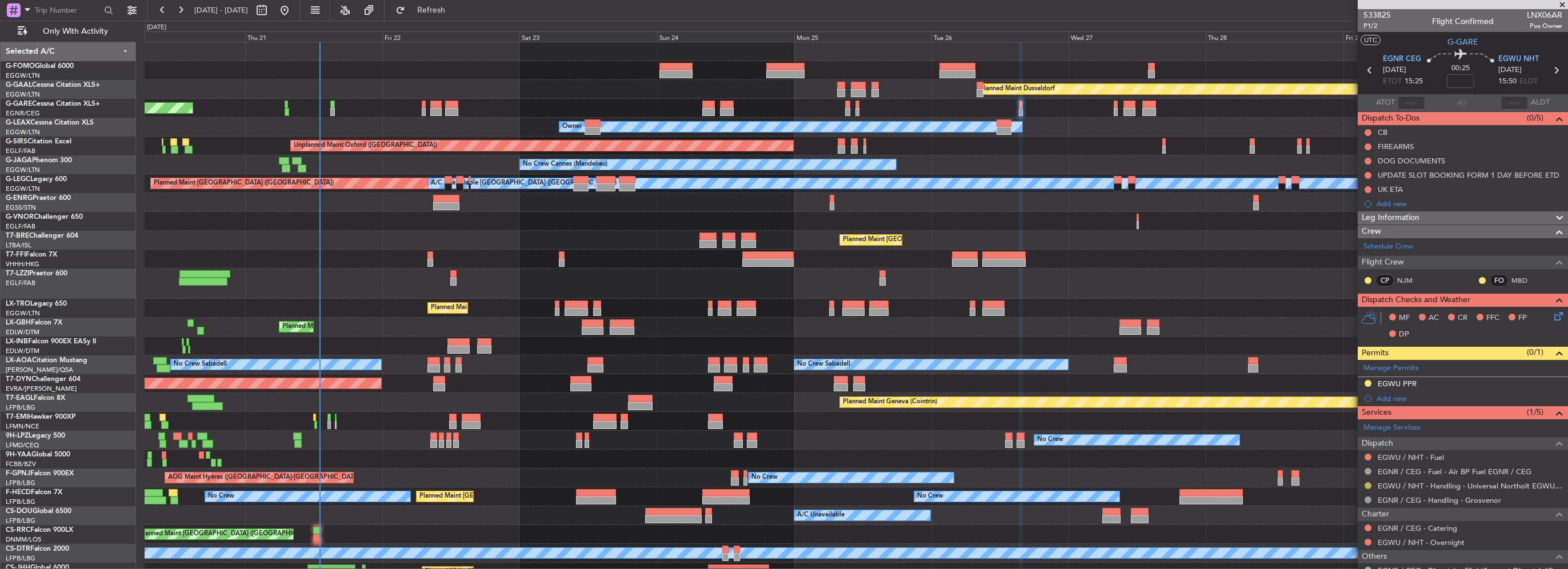
click at [1369, 487] on button at bounding box center [1368, 485] width 7 height 7
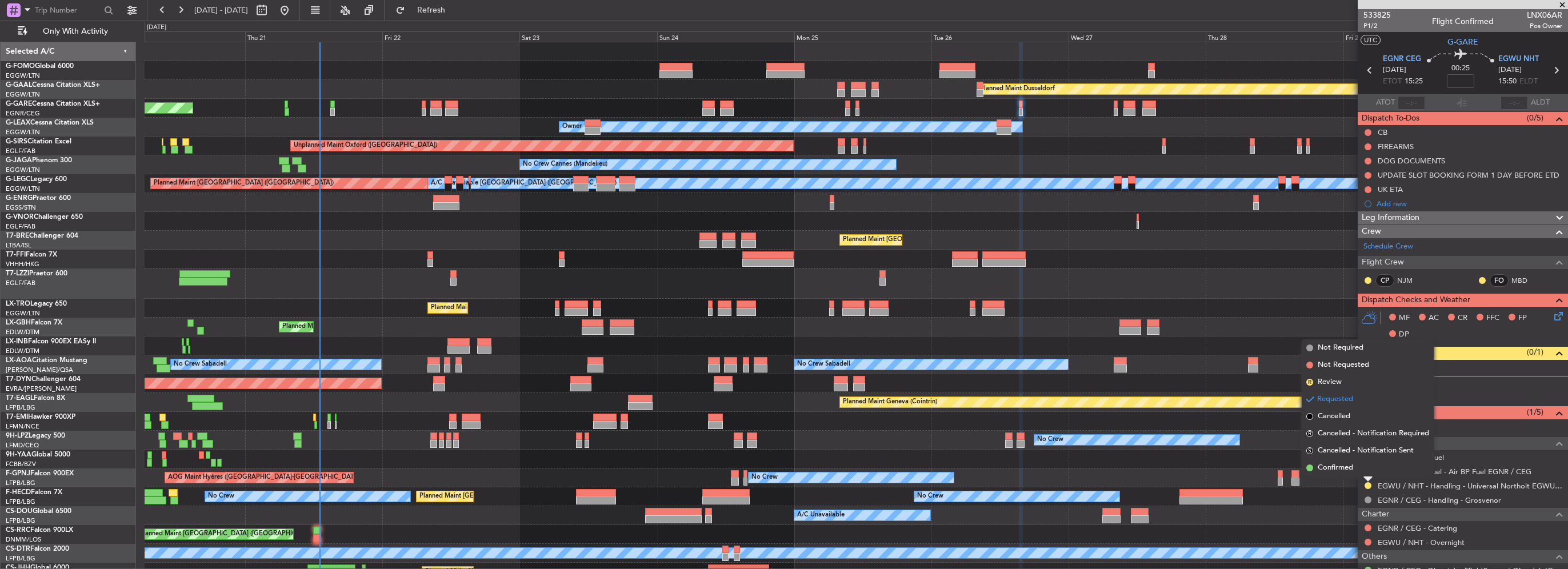
click at [1334, 465] on span "Confirmed" at bounding box center [1336, 468] width 36 height 11
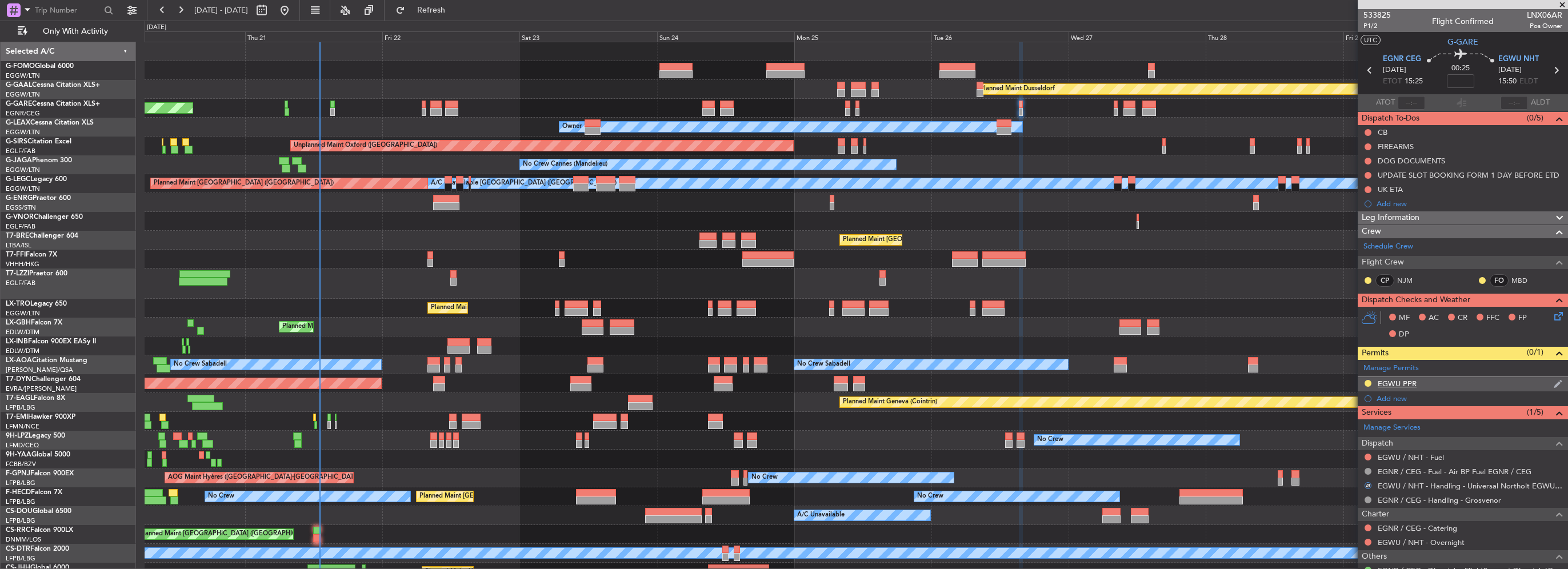
click at [1449, 384] on div "EGWU PPR" at bounding box center [1463, 384] width 210 height 14
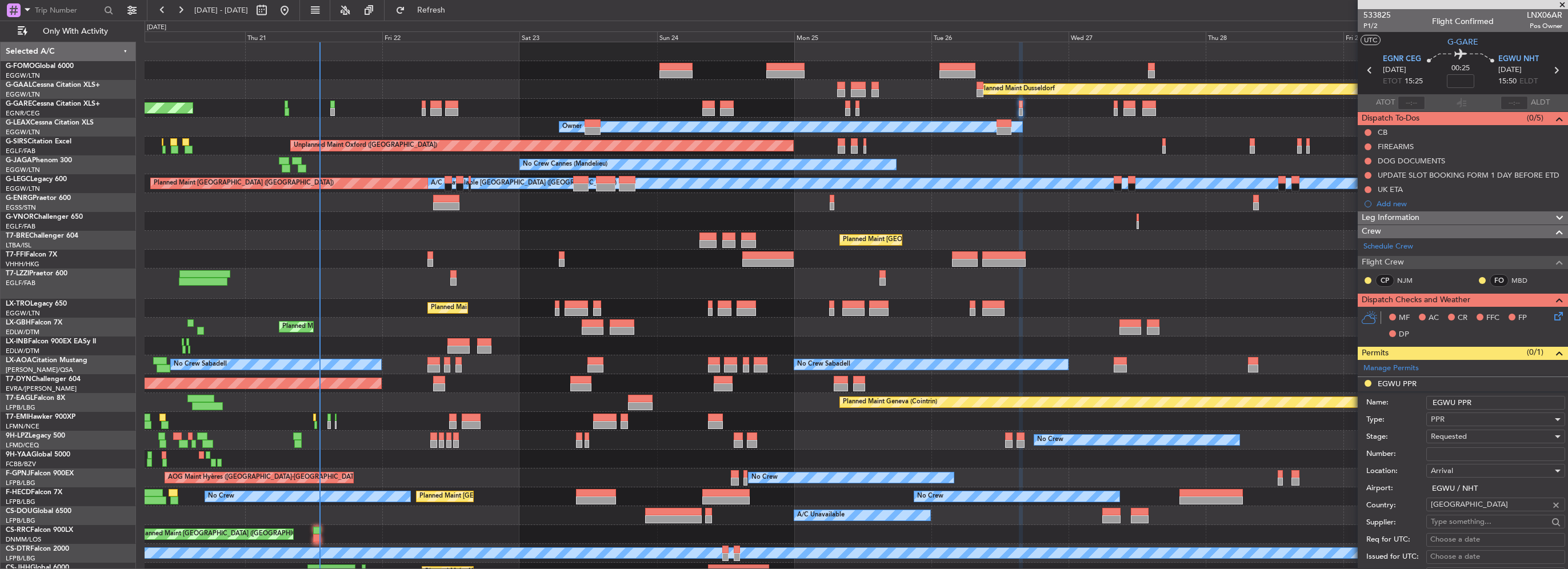
click at [1498, 401] on input "EGWU PPR" at bounding box center [1496, 403] width 139 height 14
type input "EGWU PPR 1545z"
click at [1467, 436] on div "Requested" at bounding box center [1492, 436] width 122 height 17
click at [1474, 522] on span "Received OK" at bounding box center [1491, 527] width 120 height 17
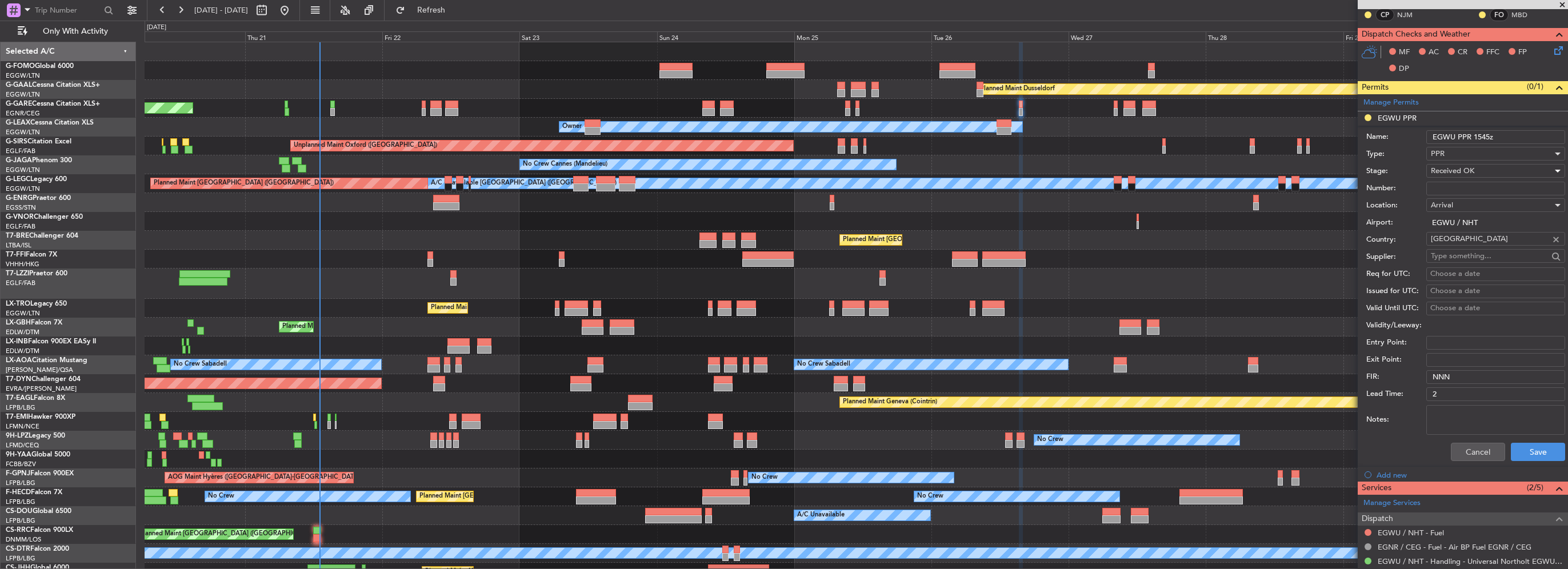
scroll to position [286, 0]
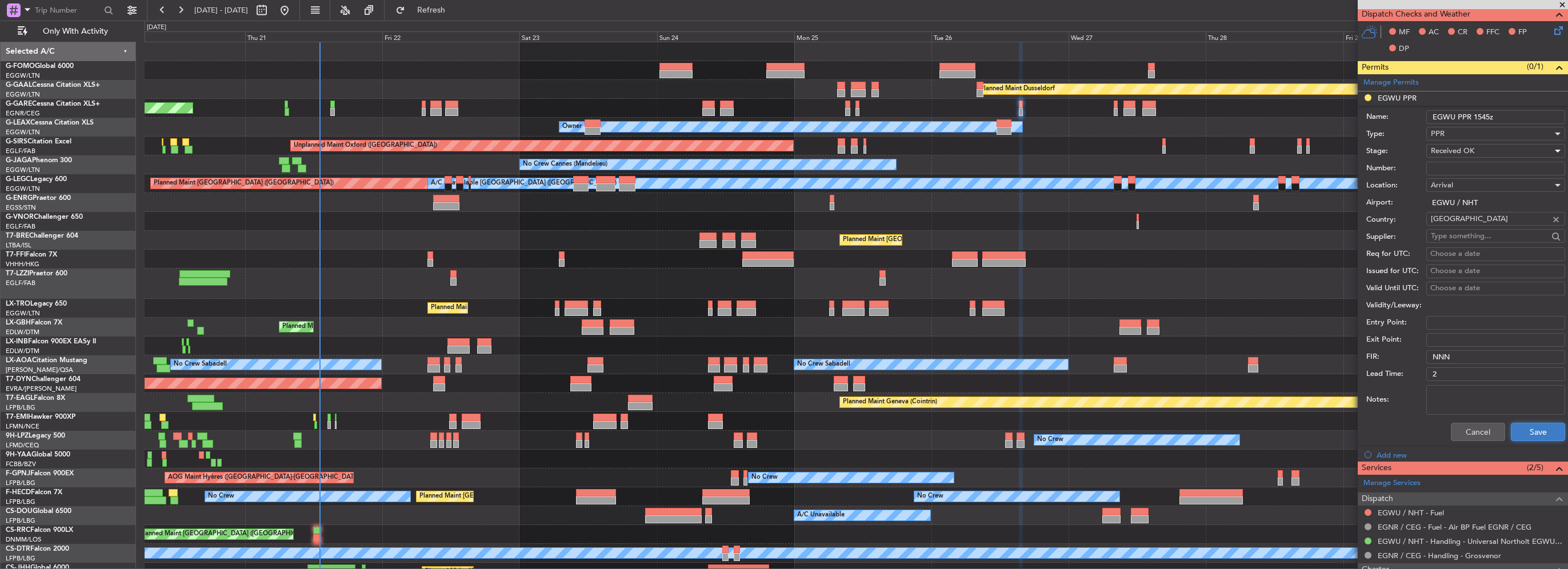
click at [1531, 427] on button "Save" at bounding box center [1538, 432] width 54 height 18
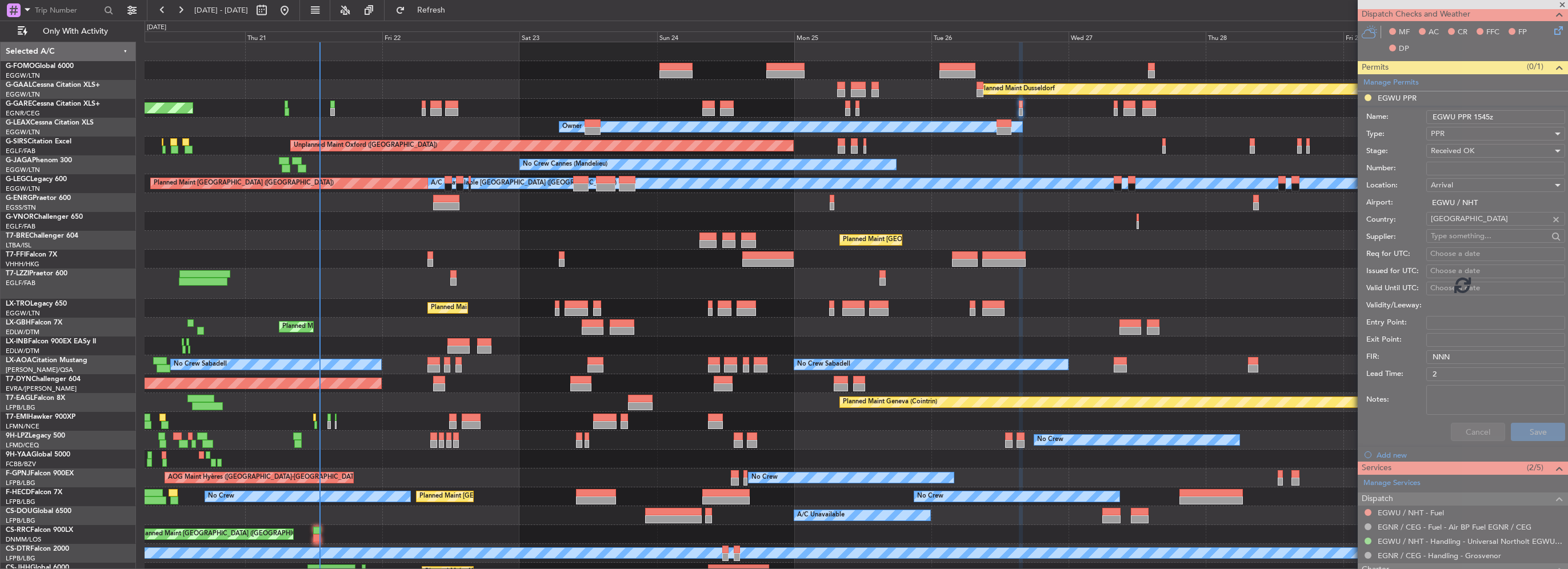
scroll to position [67, 0]
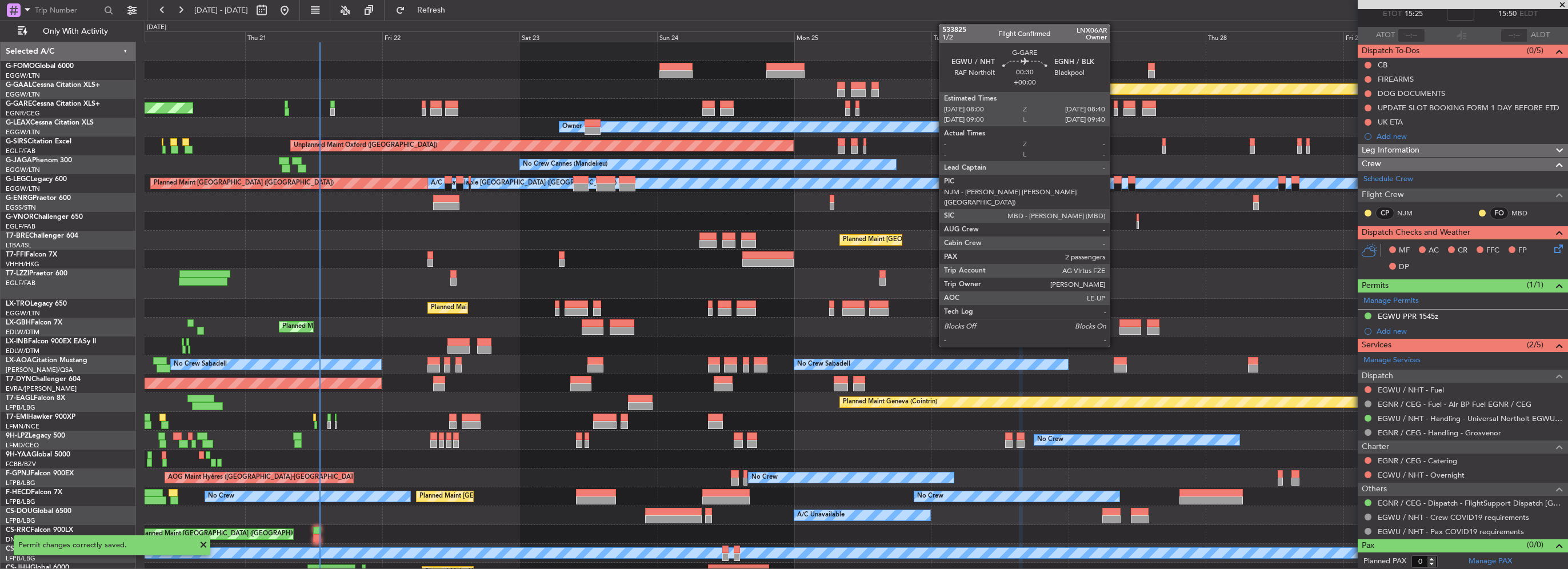
click at [1115, 111] on div at bounding box center [1116, 112] width 4 height 8
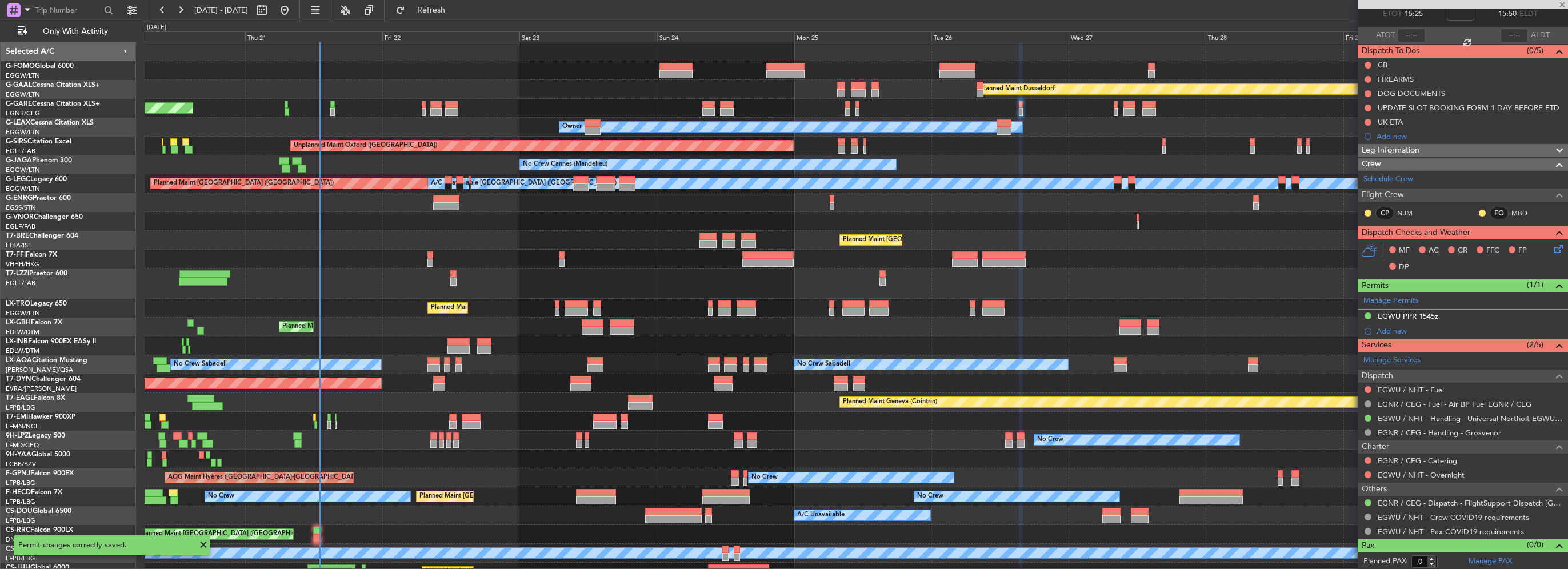
type input "2"
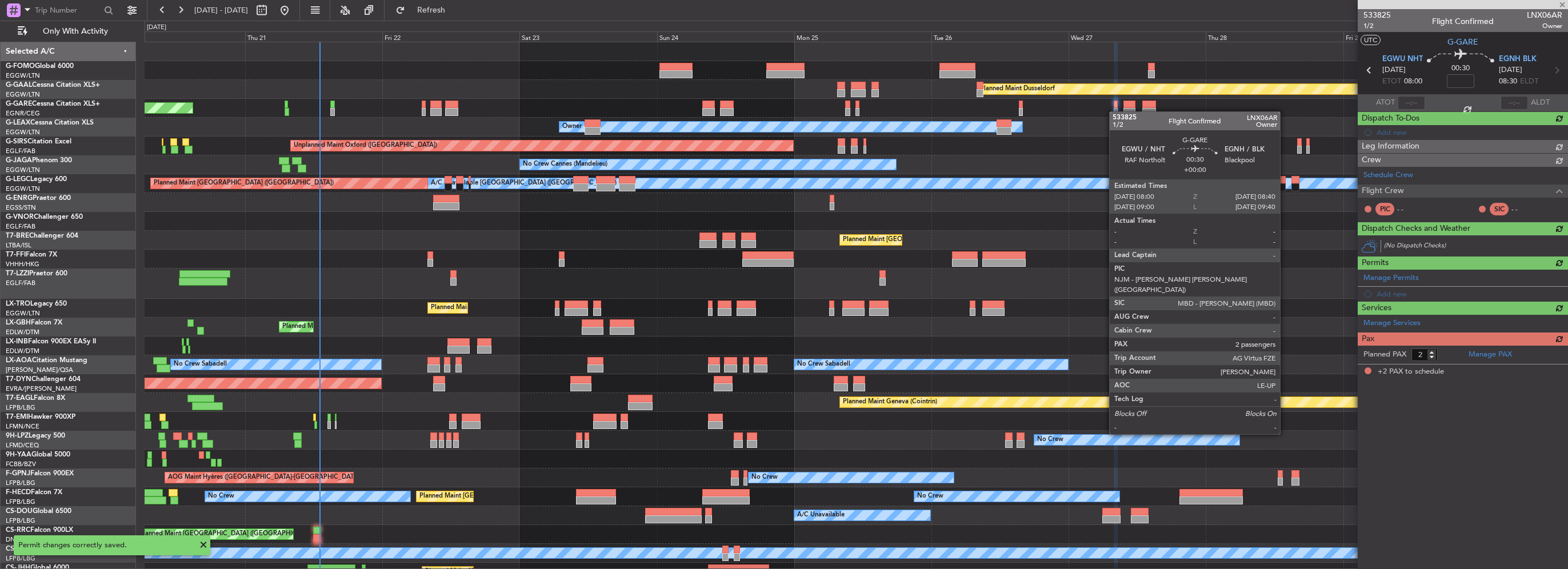
scroll to position [0, 0]
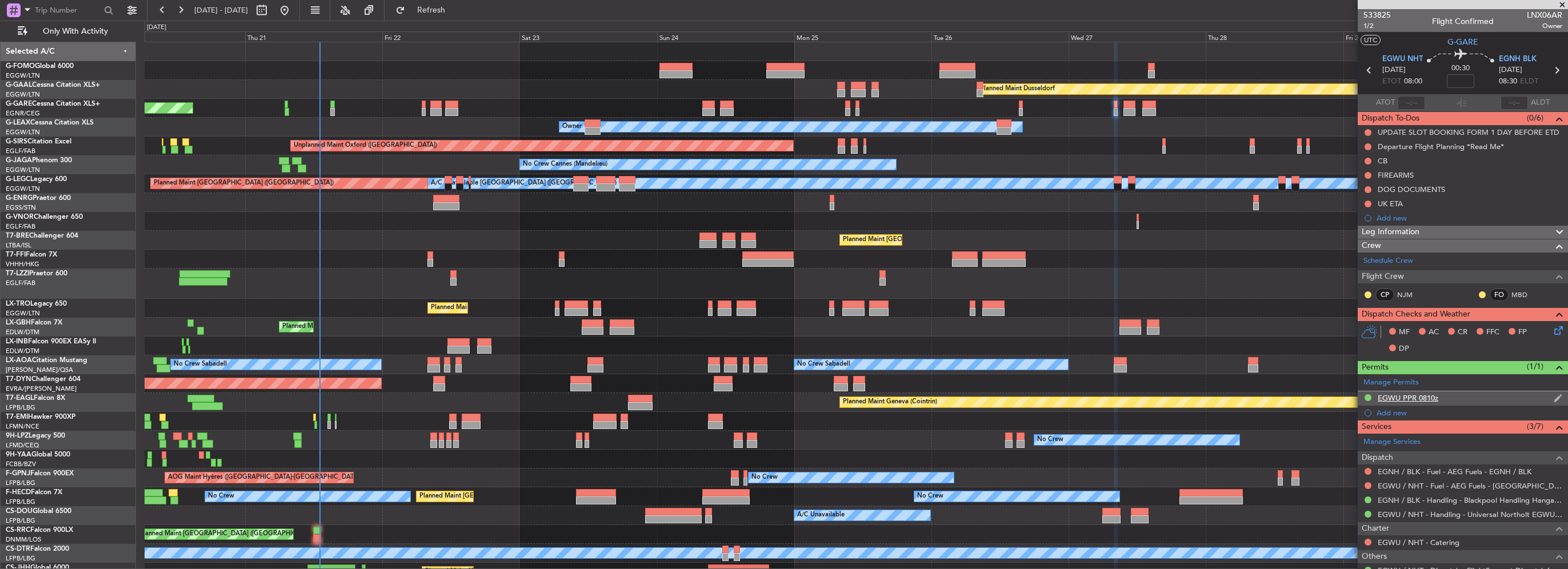
click at [1433, 397] on div "EGWU PPR 0810z" at bounding box center [1407, 398] width 60 height 10
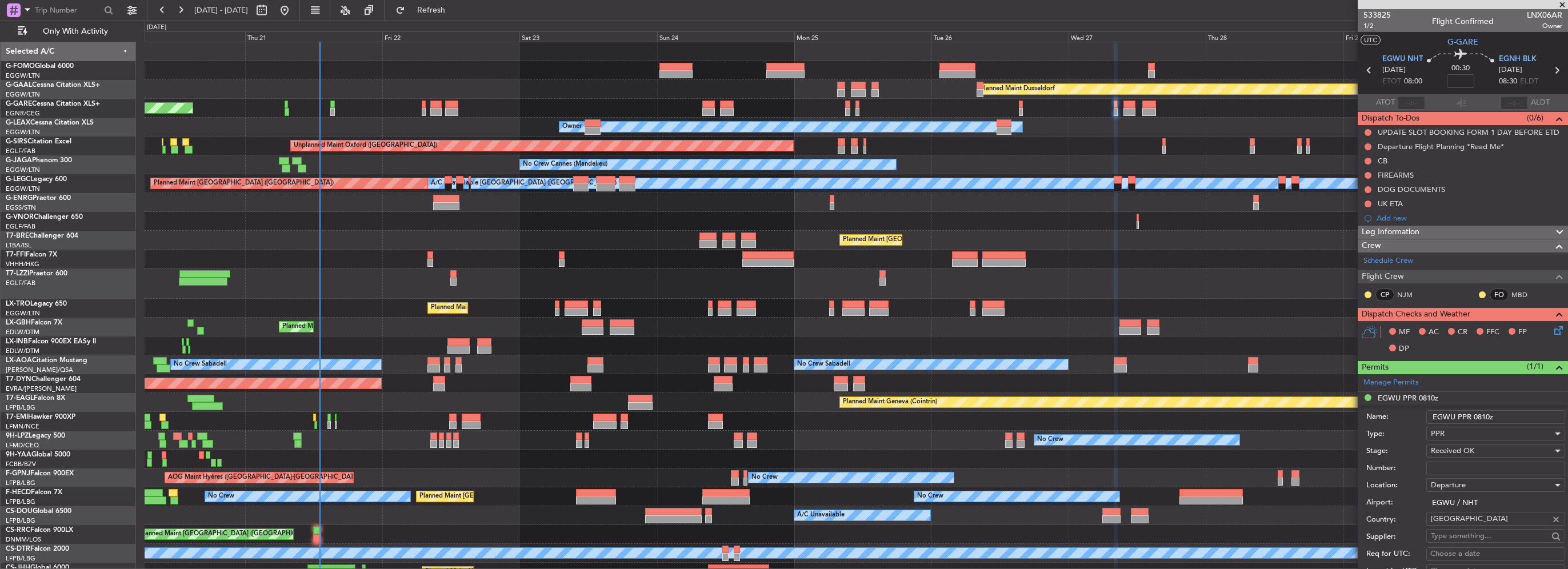
click at [1485, 413] on input "EGWU PPR 0810z" at bounding box center [1496, 417] width 139 height 14
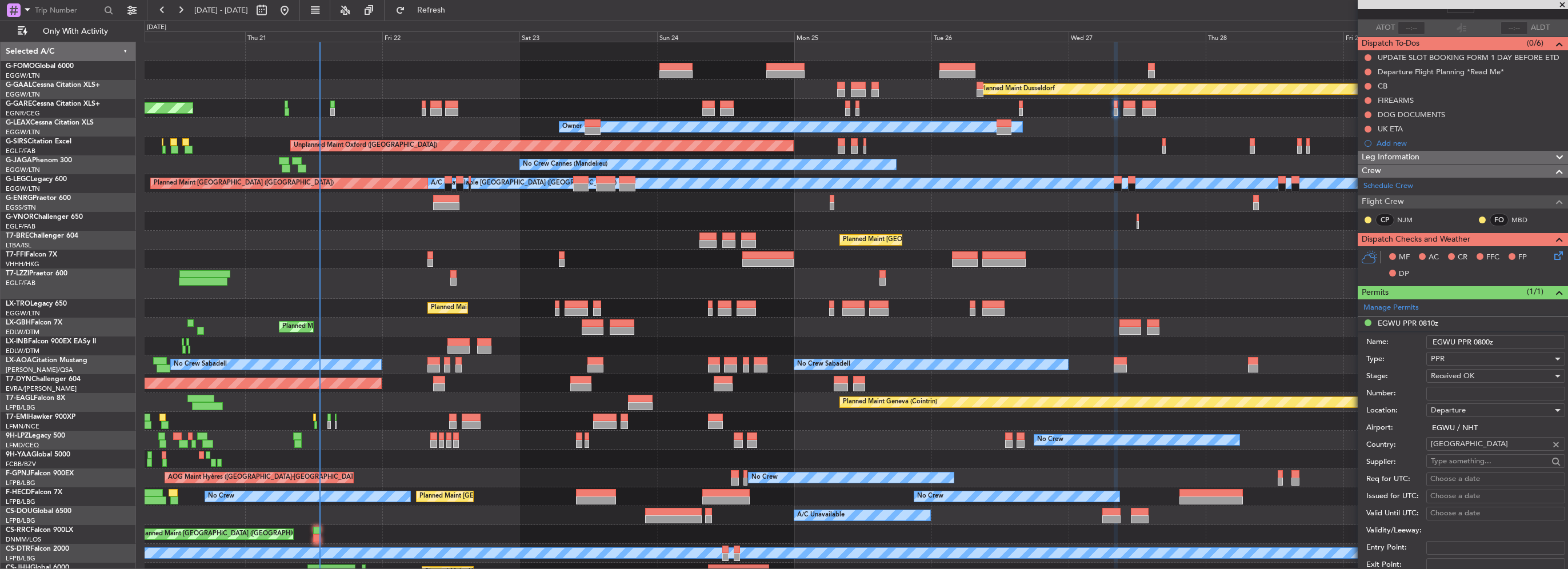
scroll to position [286, 0]
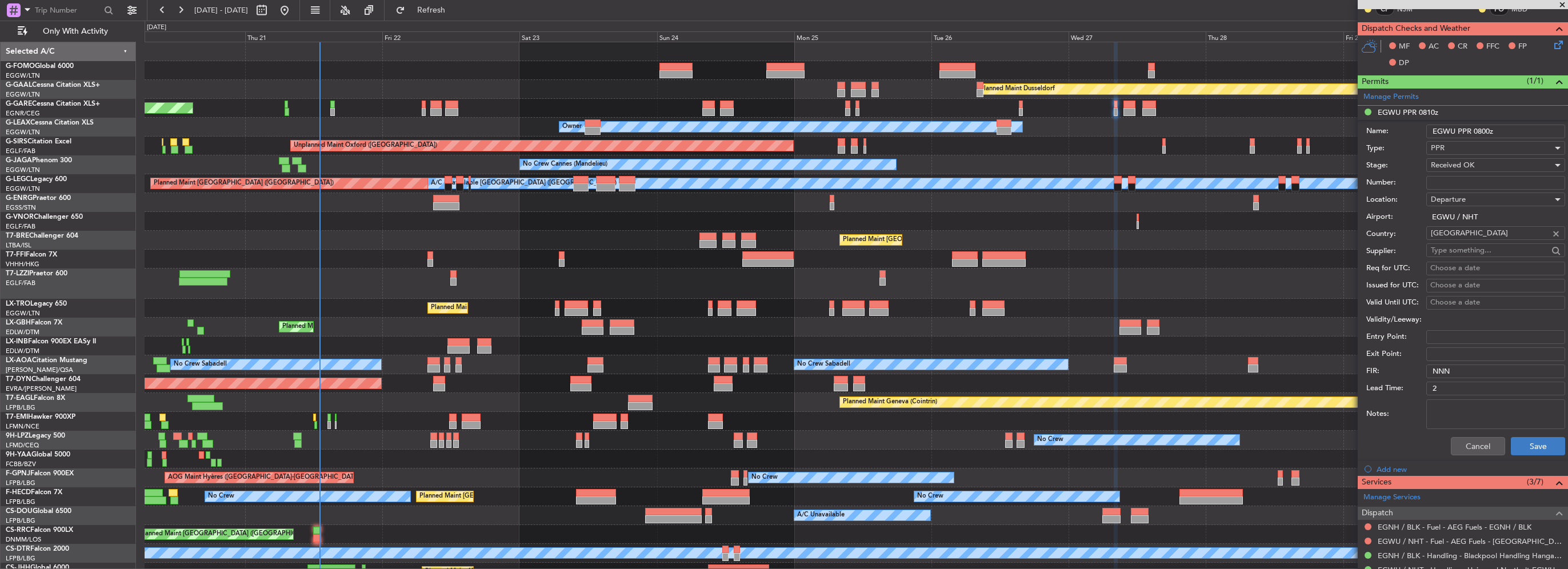
type input "EGWU PPR 0800z"
click at [1527, 450] on button "Save" at bounding box center [1538, 446] width 54 height 18
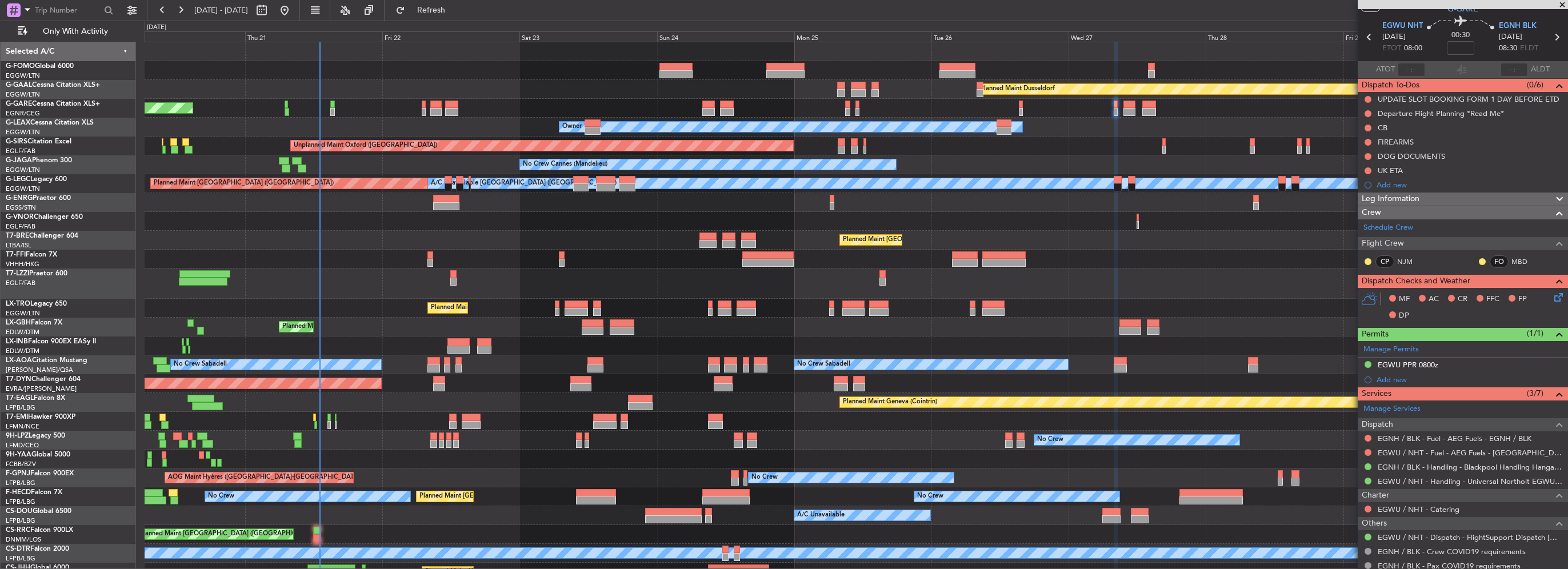
scroll to position [0, 0]
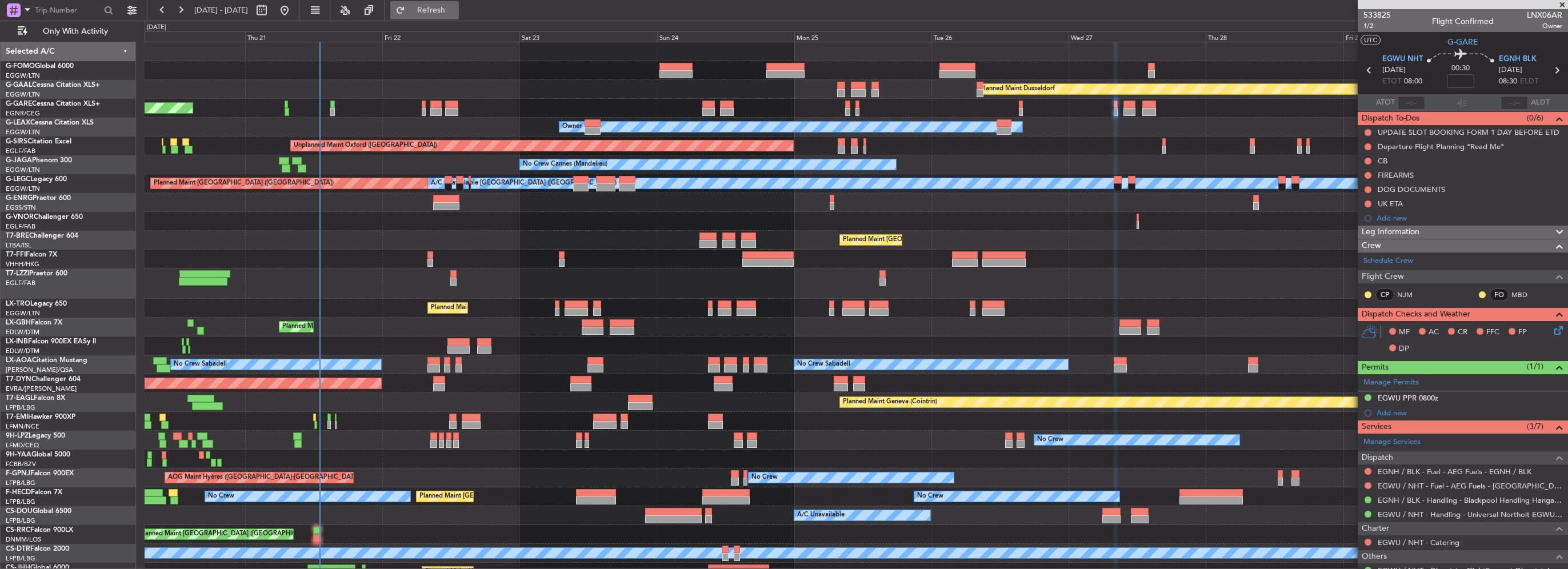
drag, startPoint x: 457, startPoint y: 6, endPoint x: 450, endPoint y: 8, distance: 7.3
click at [455, 6] on span "Refresh" at bounding box center [432, 10] width 48 height 8
click at [447, 6] on span "Refresh" at bounding box center [432, 10] width 48 height 8
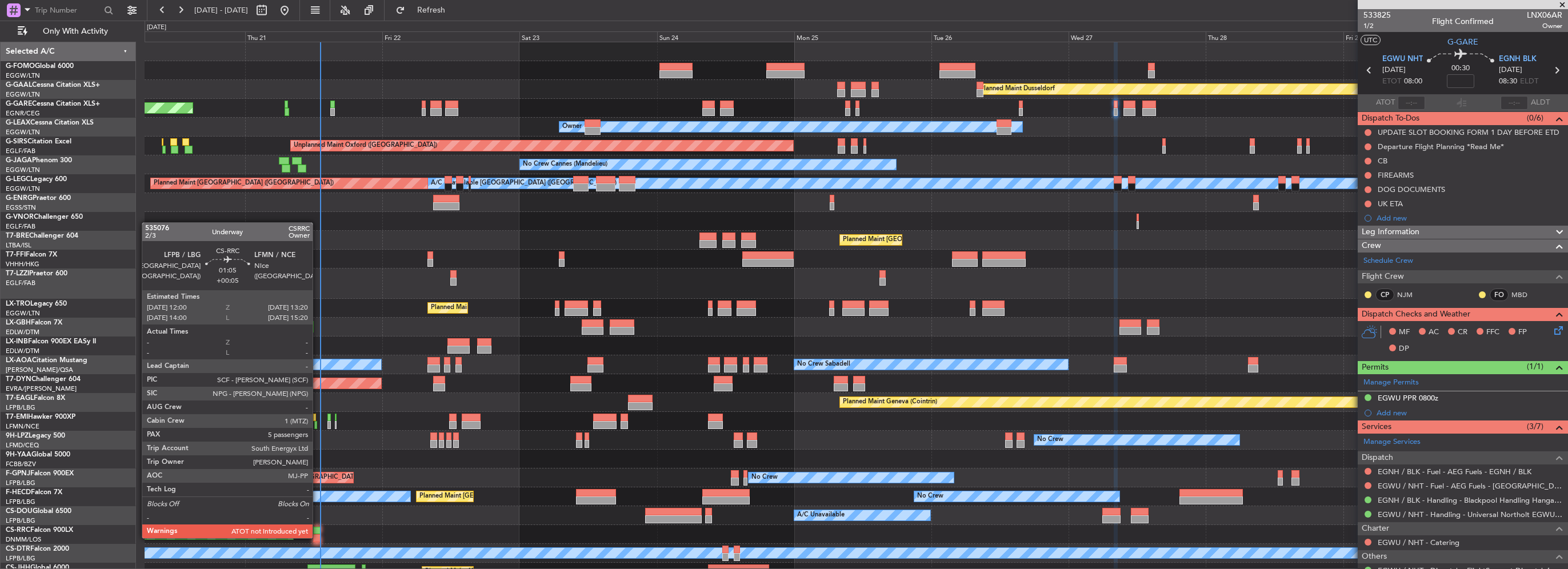
click at [318, 537] on div at bounding box center [317, 538] width 8 height 8
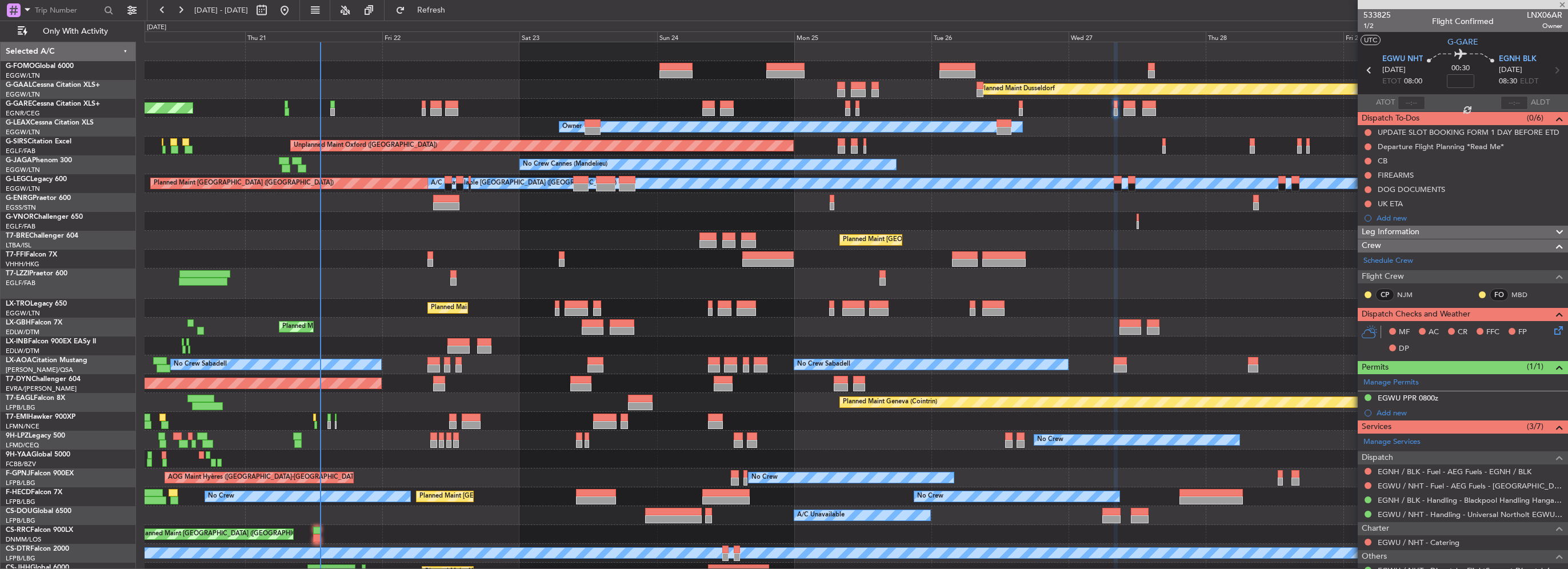
type input "+00:05"
type input "5"
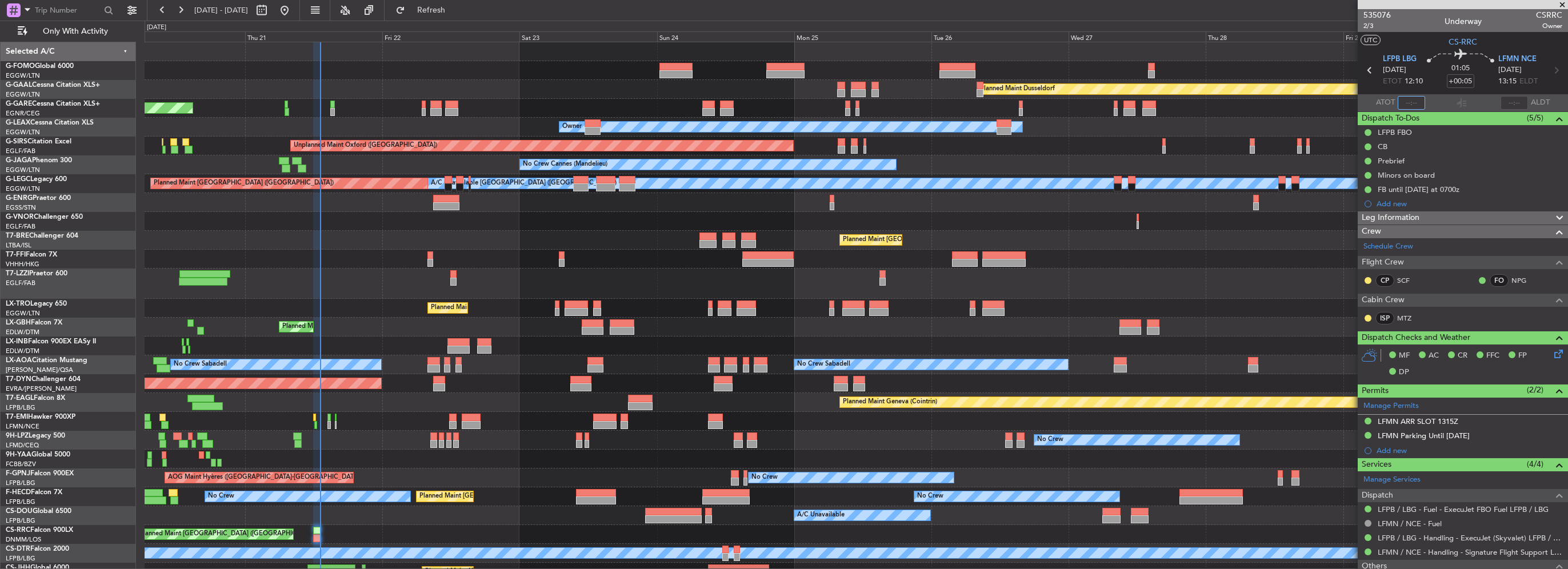
click at [1399, 96] on input "text" at bounding box center [1411, 103] width 27 height 14
type input "13:08"
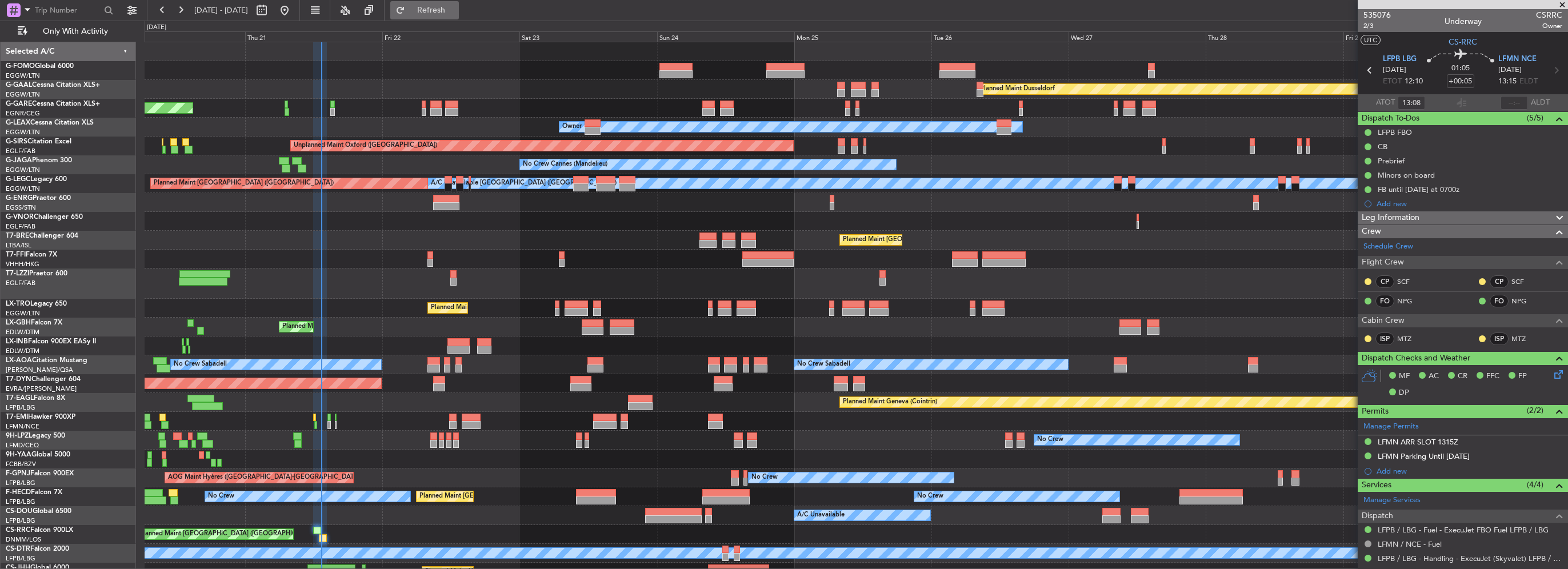
click at [459, 18] on button "Refresh" at bounding box center [425, 10] width 69 height 18
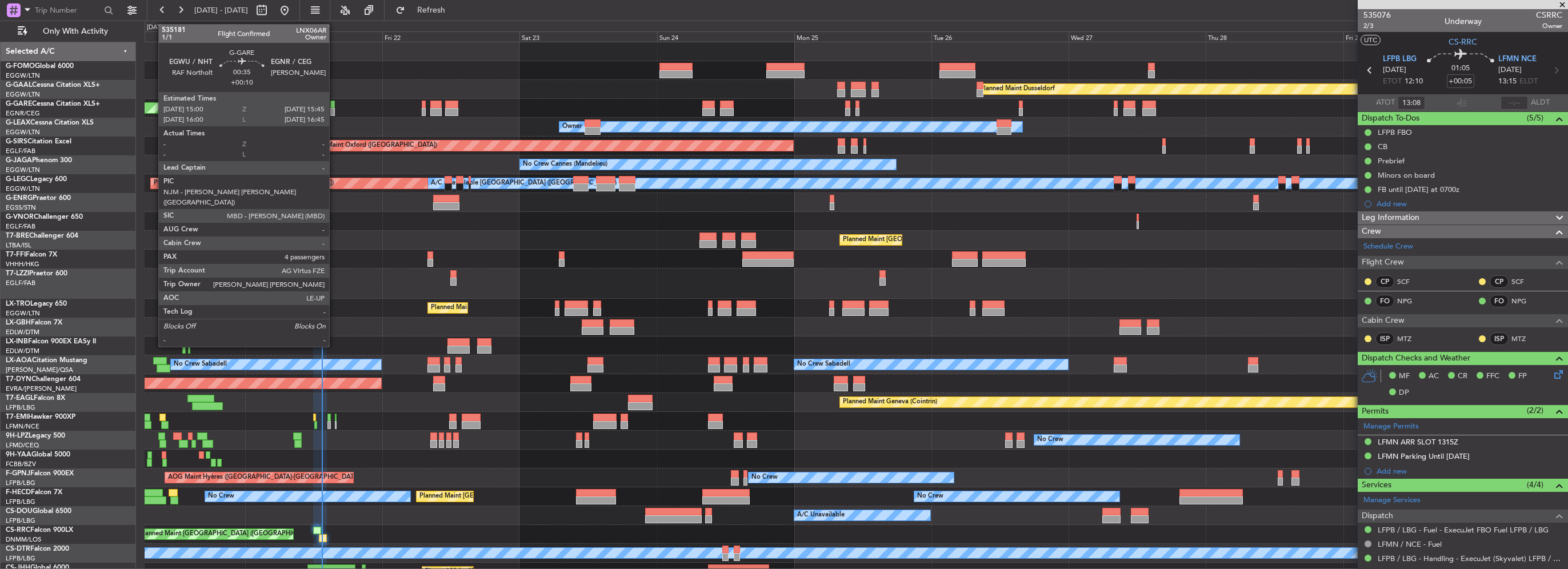
click at [334, 110] on div at bounding box center [332, 112] width 4 height 8
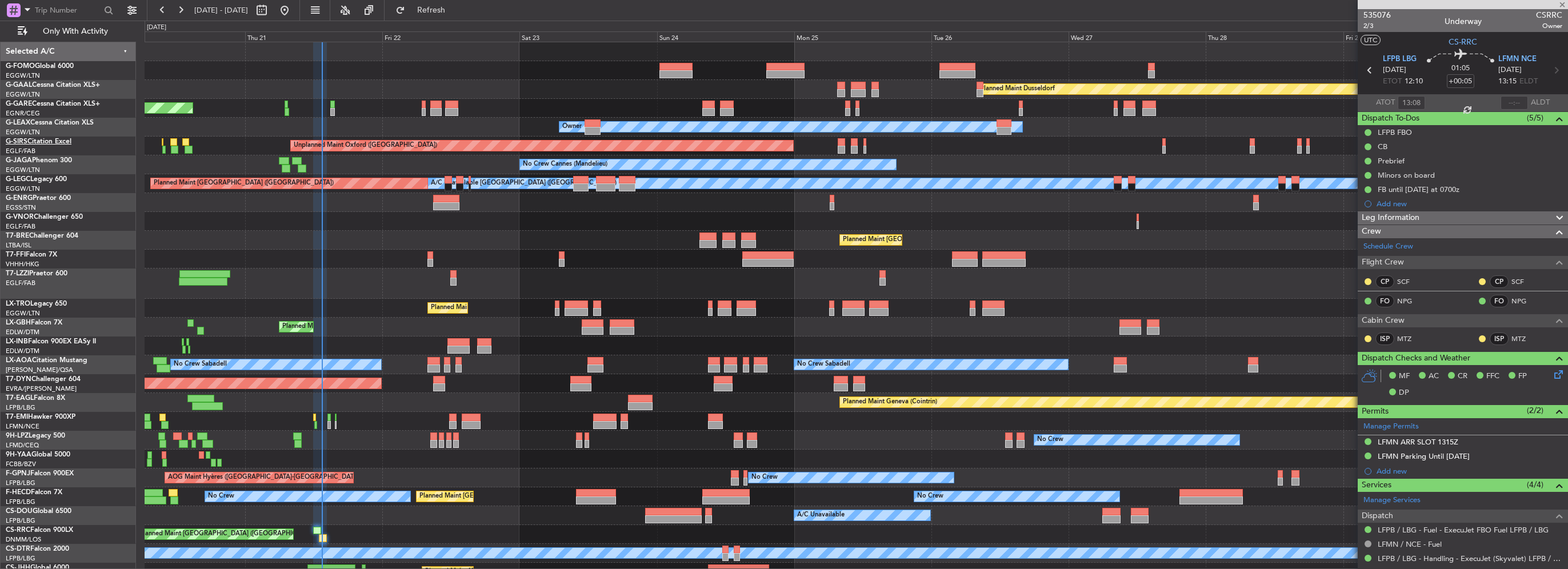
type input "+00:10"
type input "4"
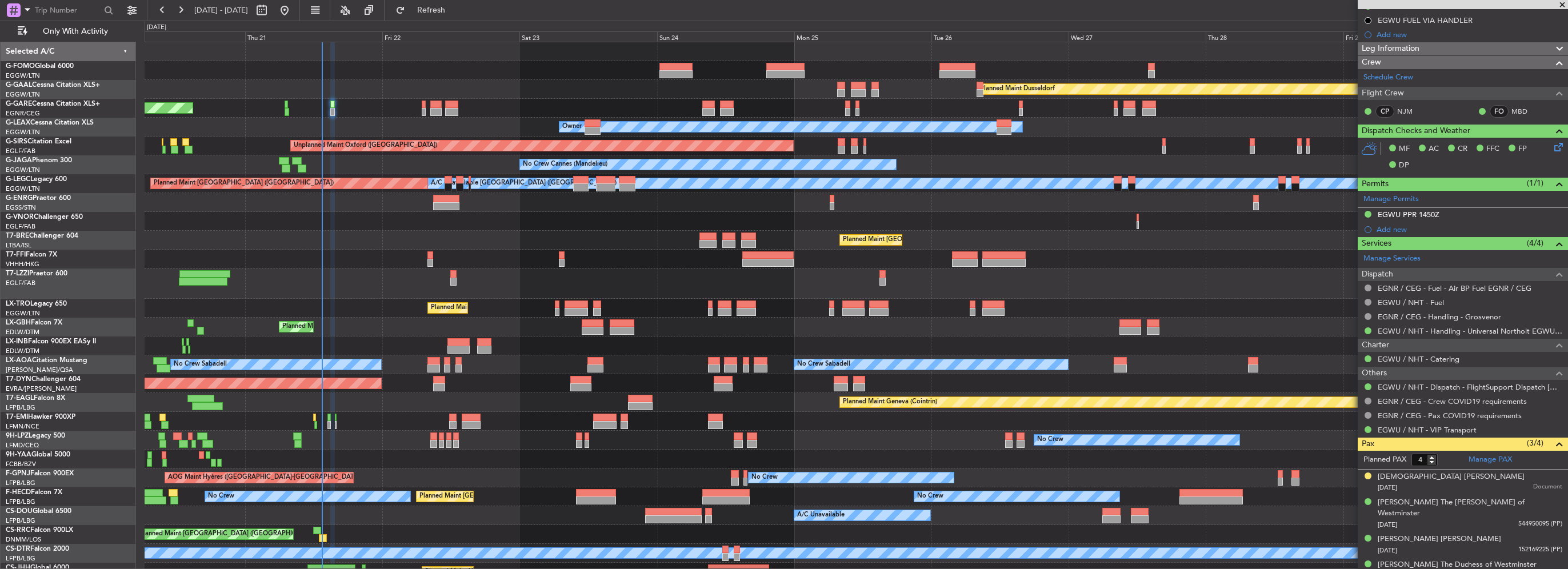
scroll to position [199, 0]
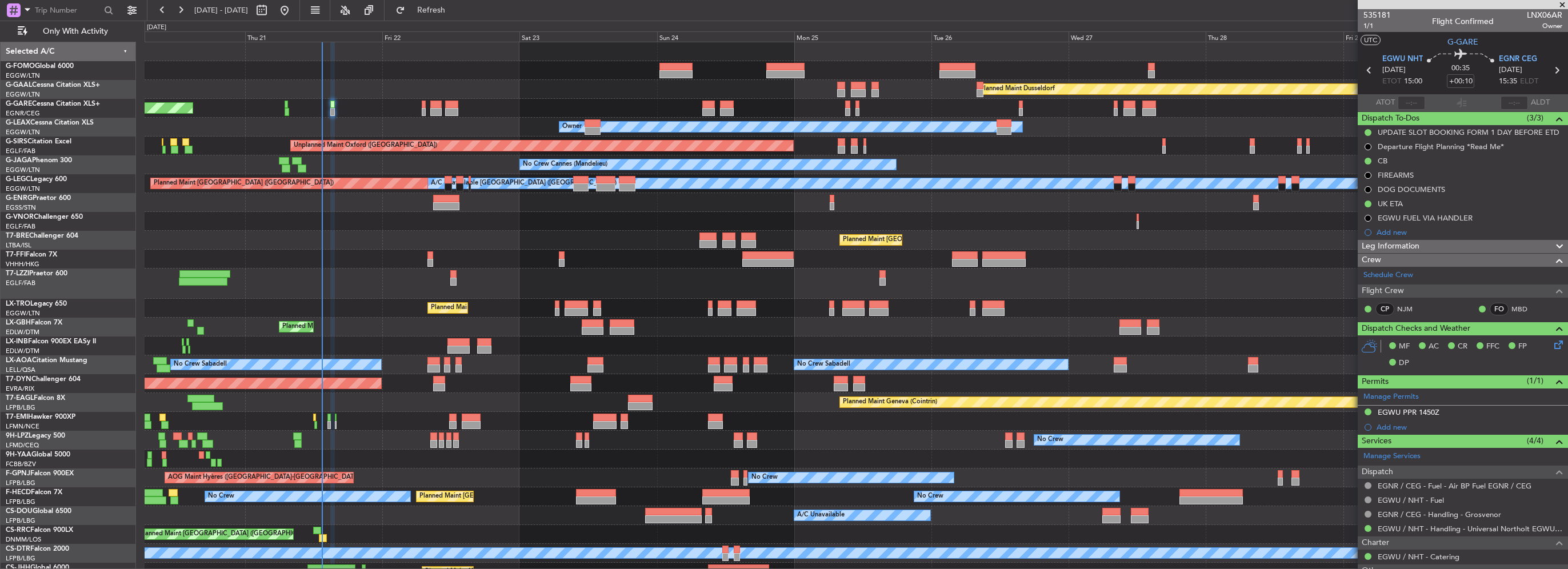
scroll to position [199, 0]
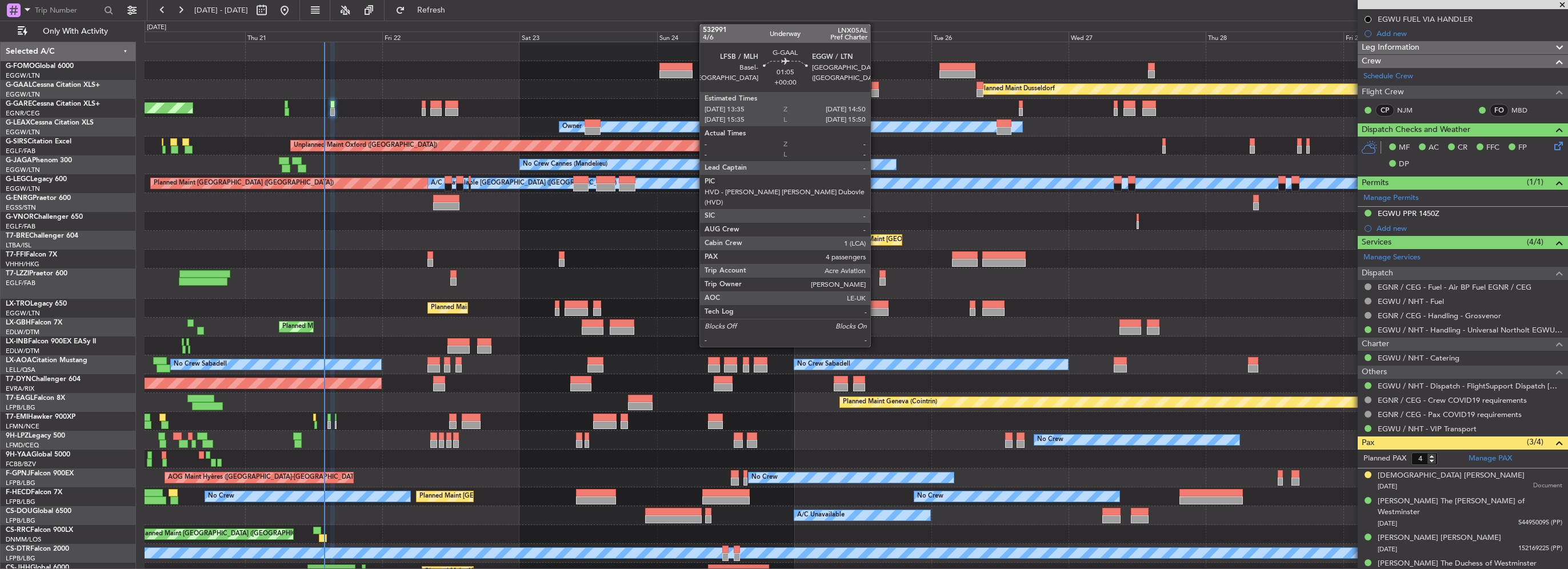
click at [875, 88] on div at bounding box center [875, 86] width 8 height 8
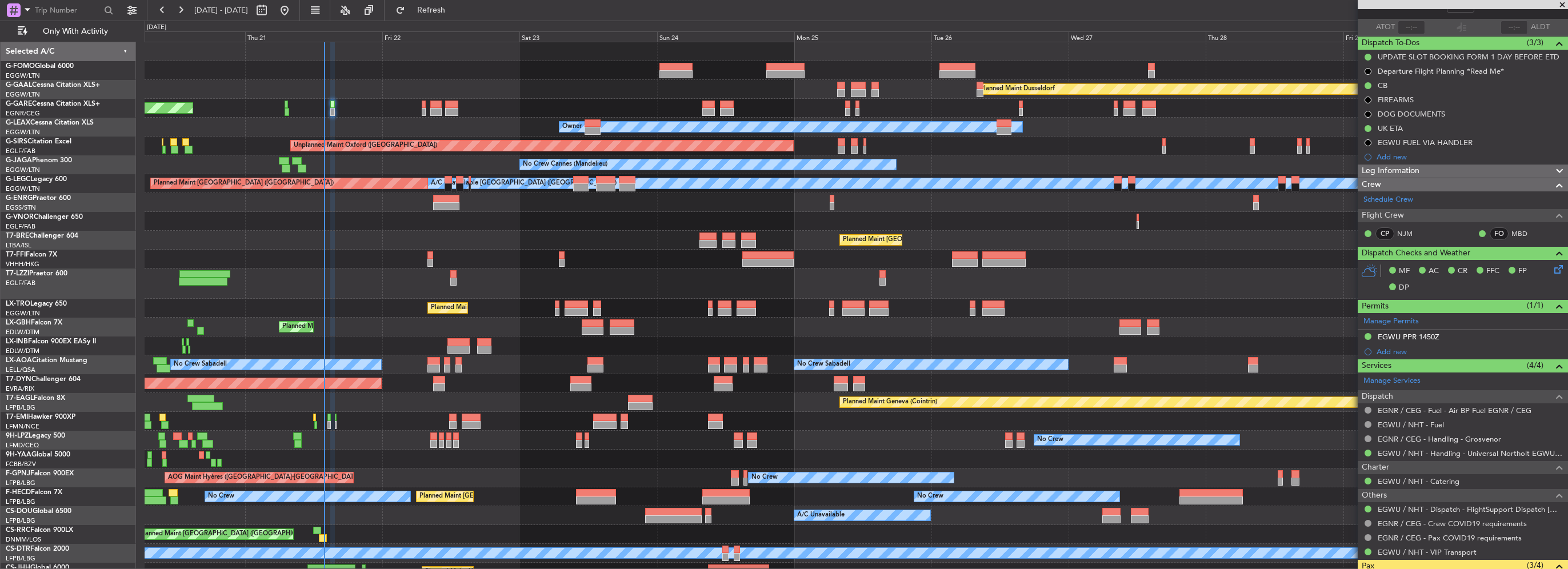
scroll to position [27, 0]
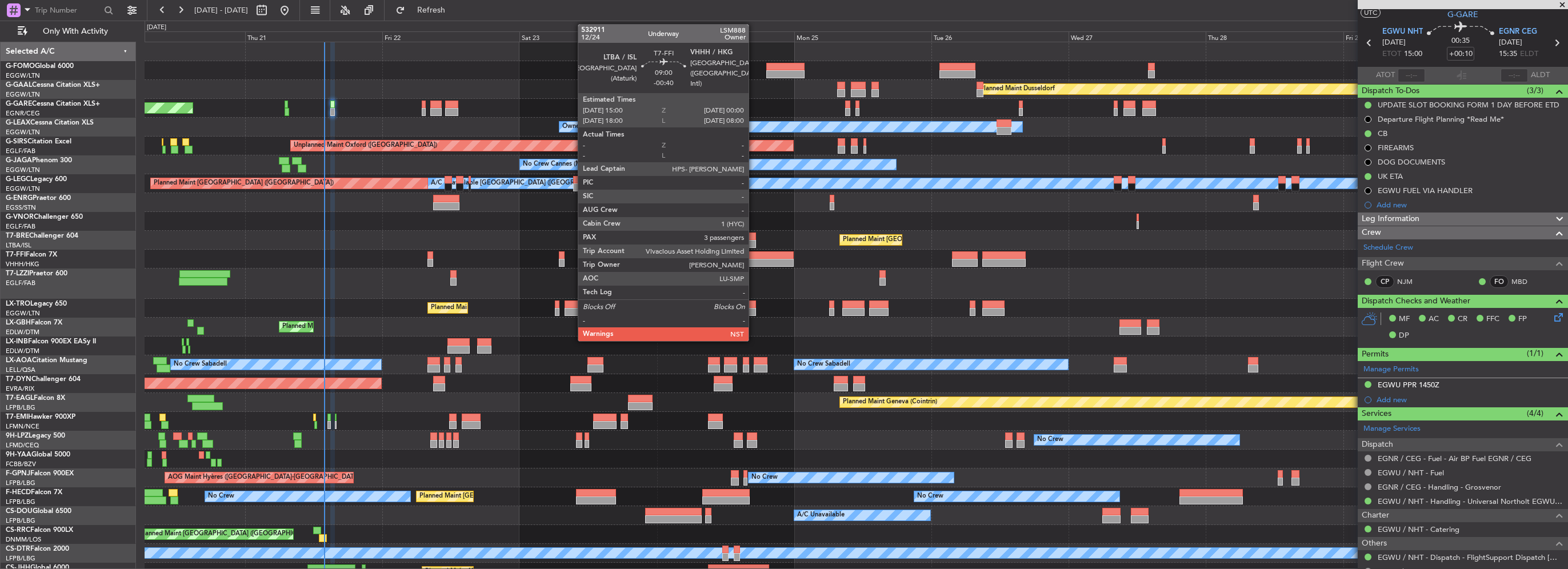
click at [754, 253] on div at bounding box center [768, 255] width 52 height 8
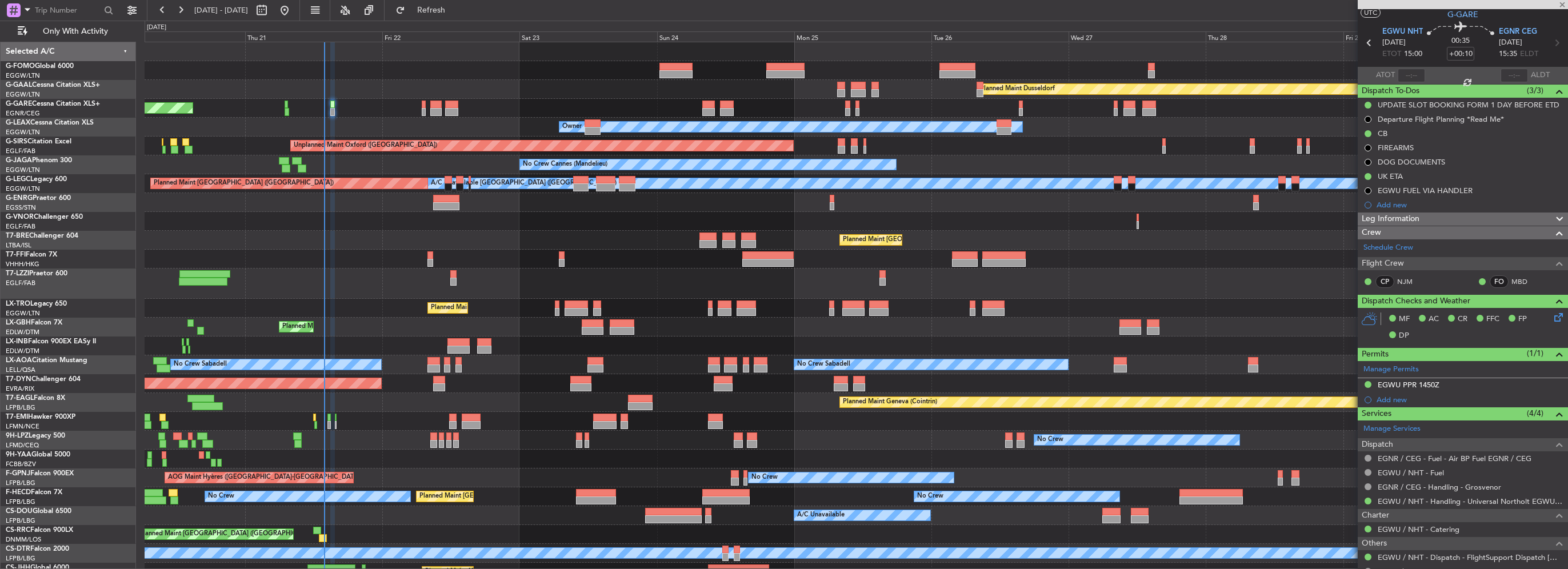
type input "-00:40"
type input "3"
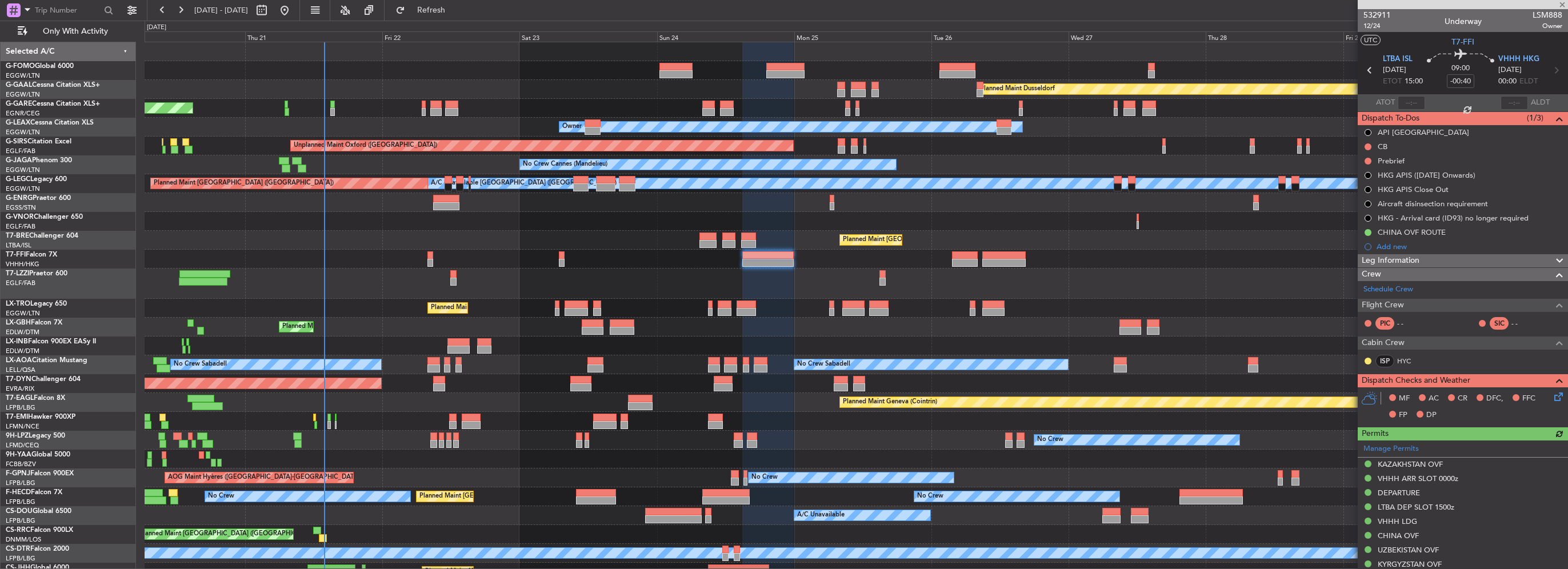
click at [1426, 257] on div "Leg Information" at bounding box center [1463, 260] width 210 height 13
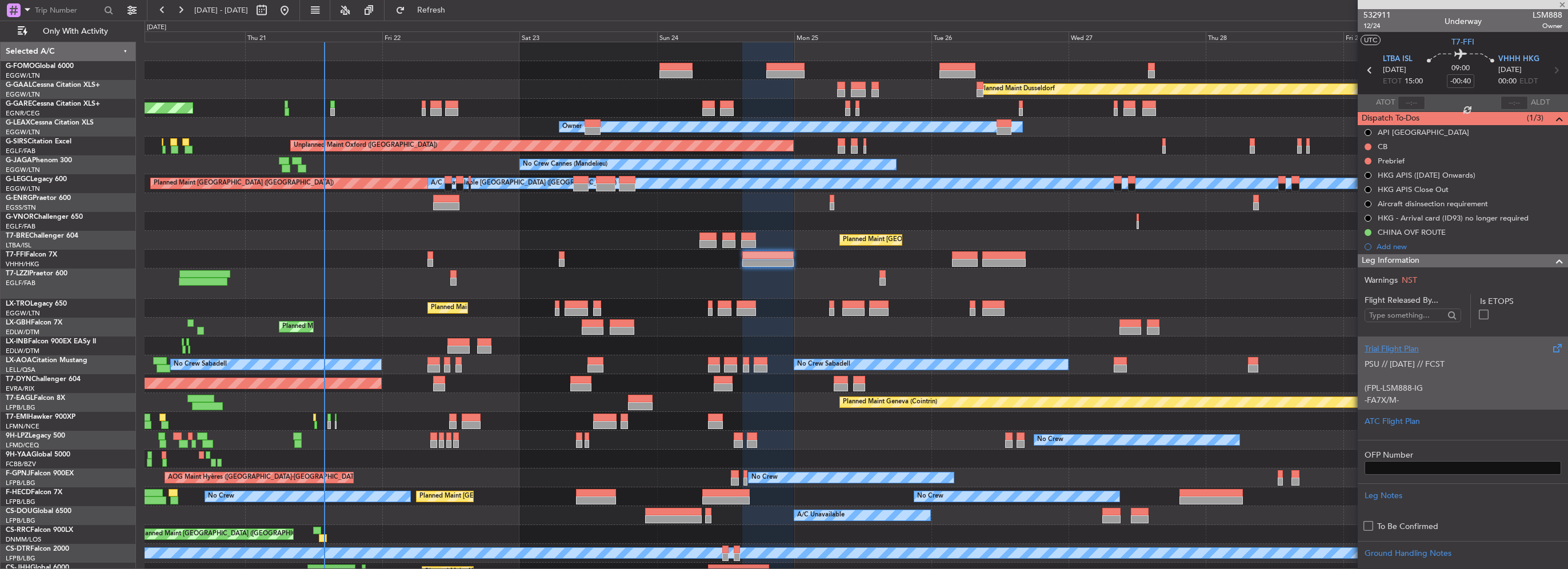
click at [1409, 358] on p "PSU // 21AUG // FCST" at bounding box center [1463, 364] width 197 height 12
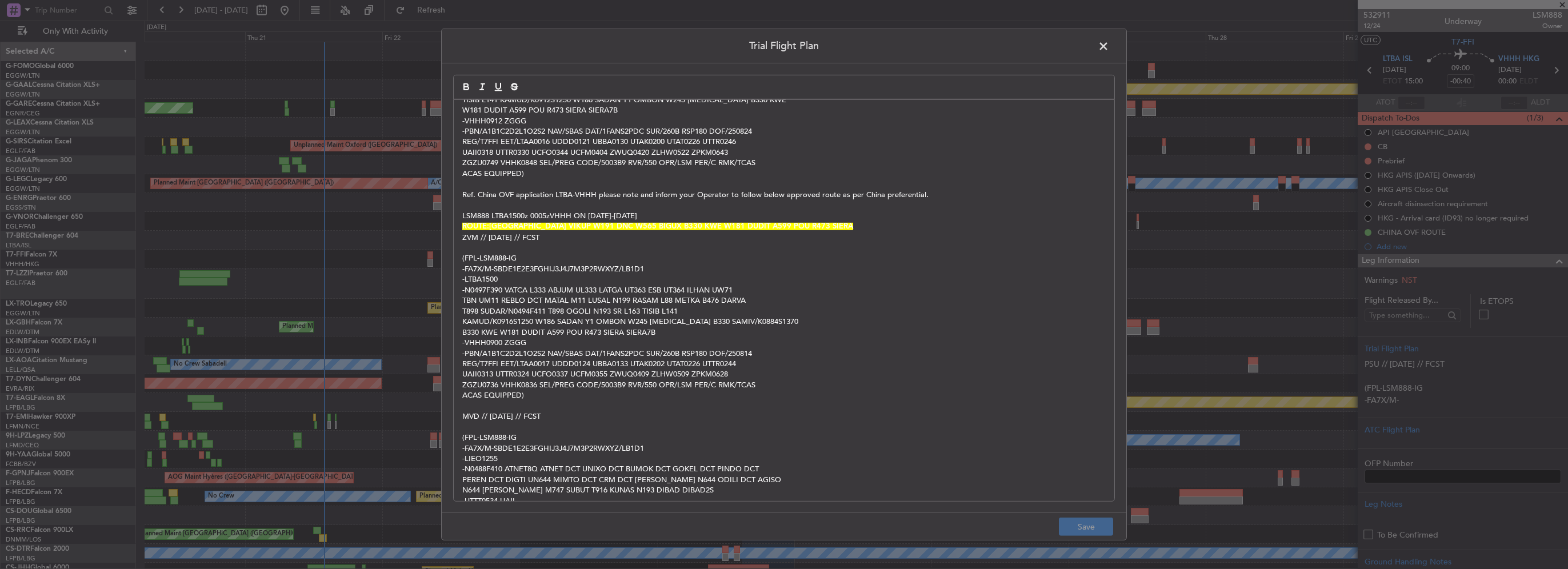
scroll to position [114, 0]
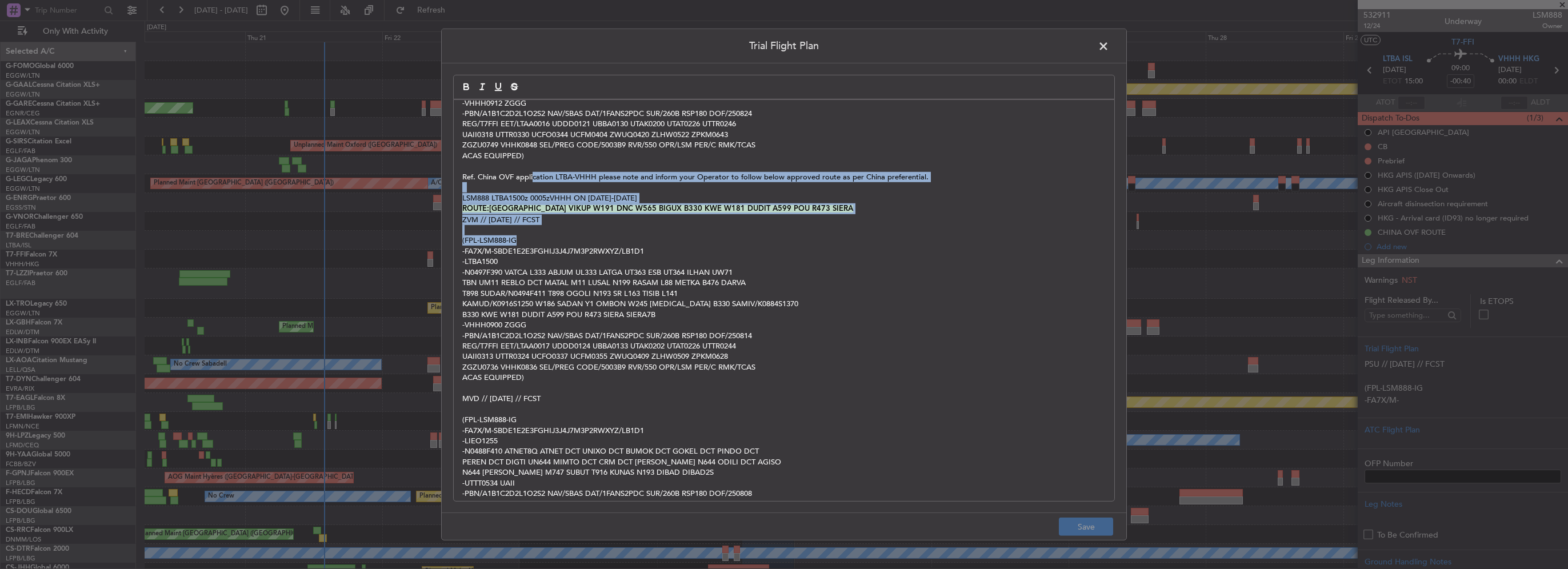
drag, startPoint x: 991, startPoint y: 238, endPoint x: 532, endPoint y: 173, distance: 463.6
click at [532, 173] on div "PSU // 21AUG // FCST (FPL-LSM888-IG -FA7X/M-SBDE1E2E3FGHIJ3J4J7M3P2RWXYZ/LB1D1 …" at bounding box center [784, 300] width 660 height 401
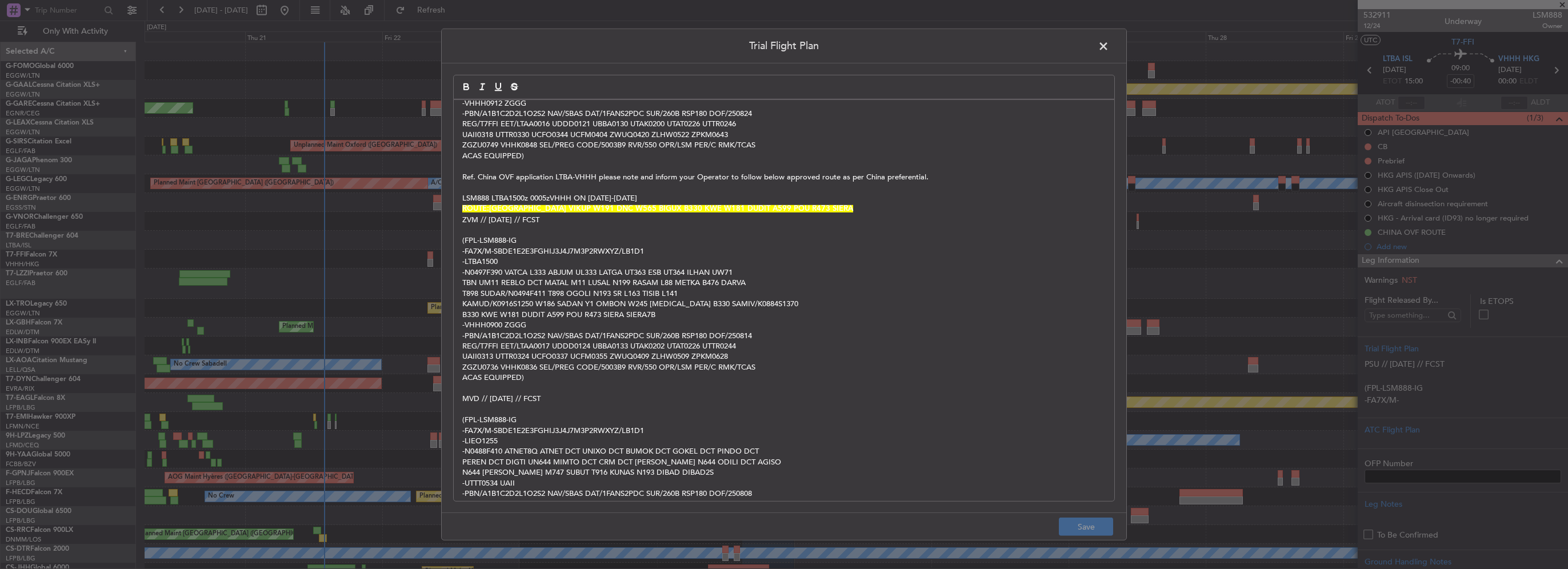
click at [629, 267] on p "-N0497F390 VATCA L333 ABJUM UL333 LATGA UT363 ESB UT364 ILHAN UW71" at bounding box center [784, 272] width 643 height 10
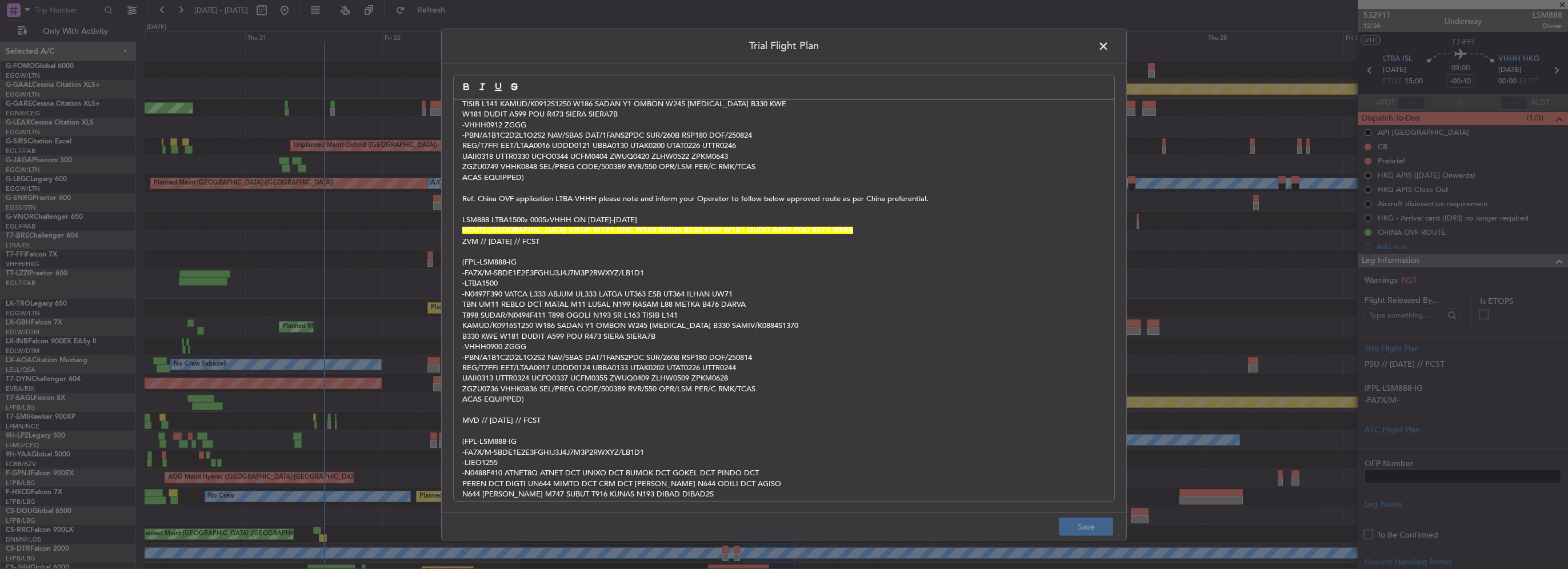
scroll to position [0, 0]
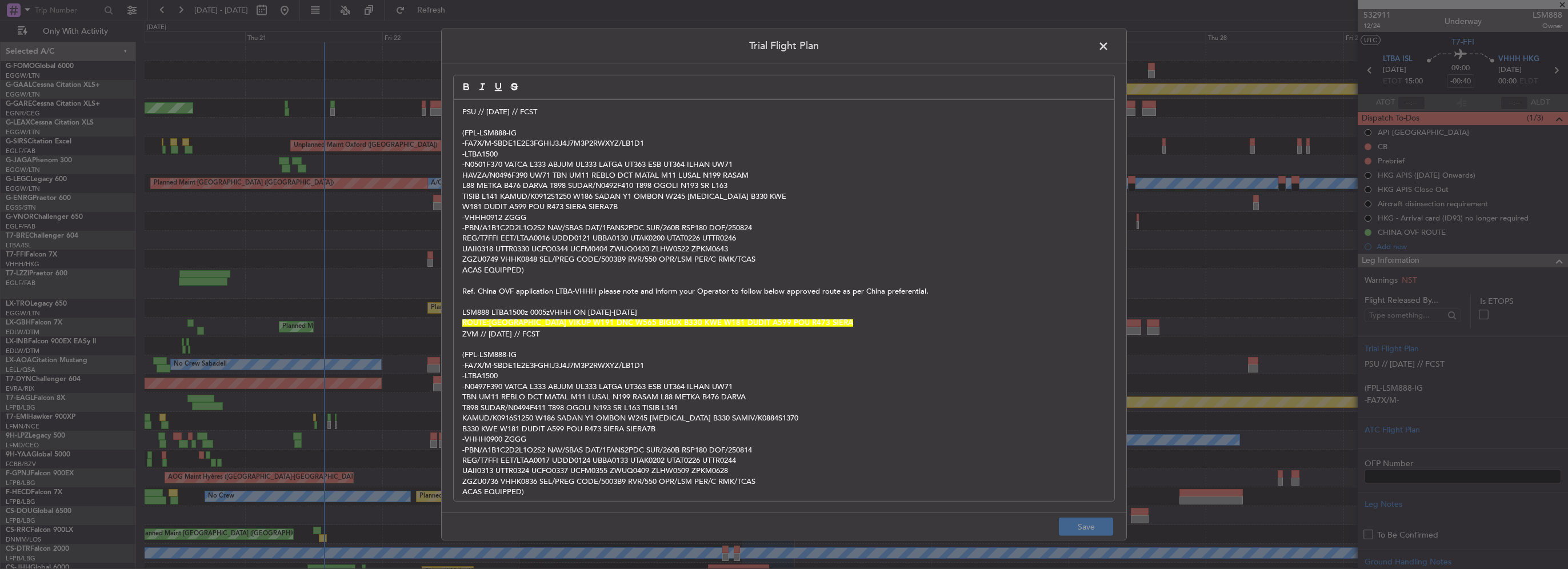
click at [1109, 45] on span at bounding box center [1109, 49] width 0 height 23
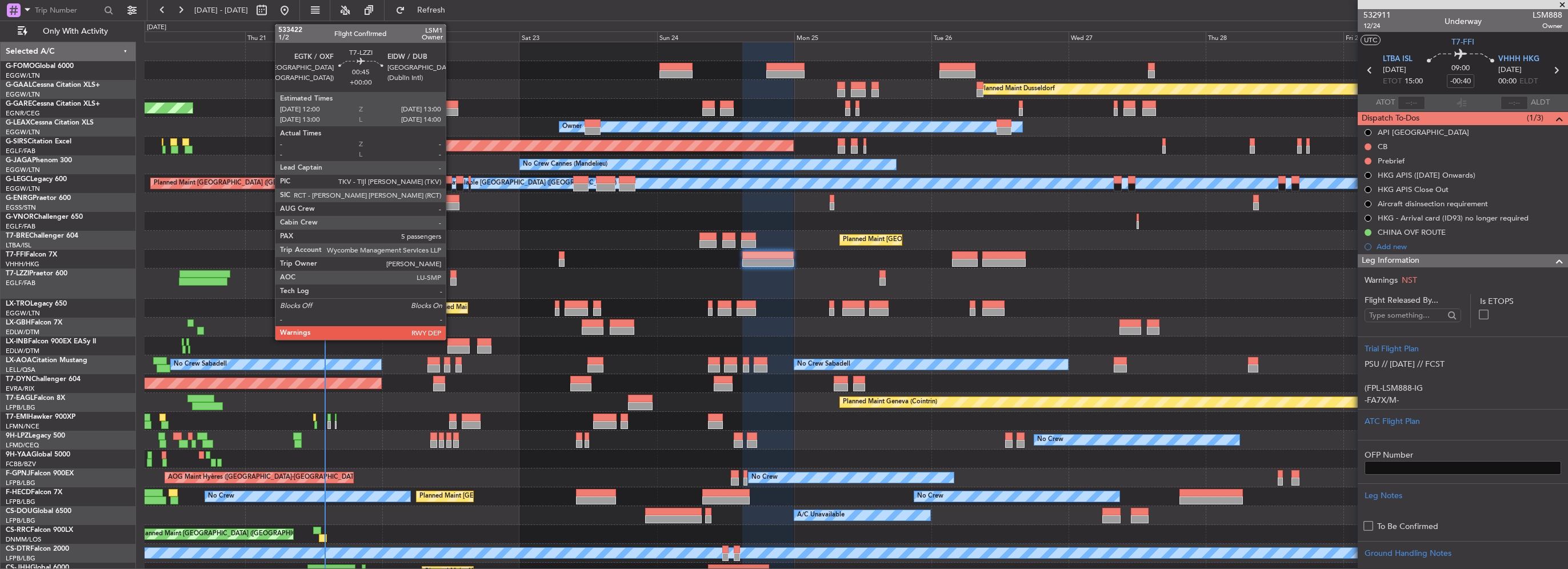
click at [451, 278] on div at bounding box center [453, 281] width 6 height 8
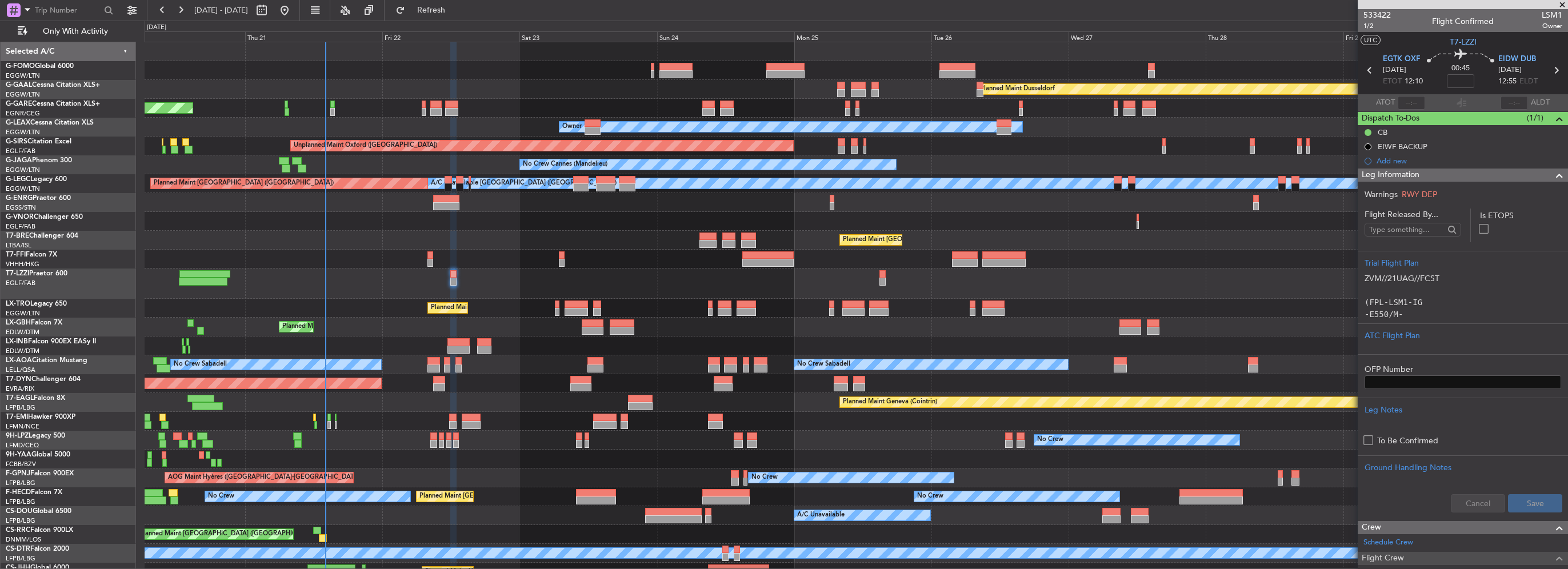
click at [1553, 174] on span at bounding box center [1560, 175] width 14 height 14
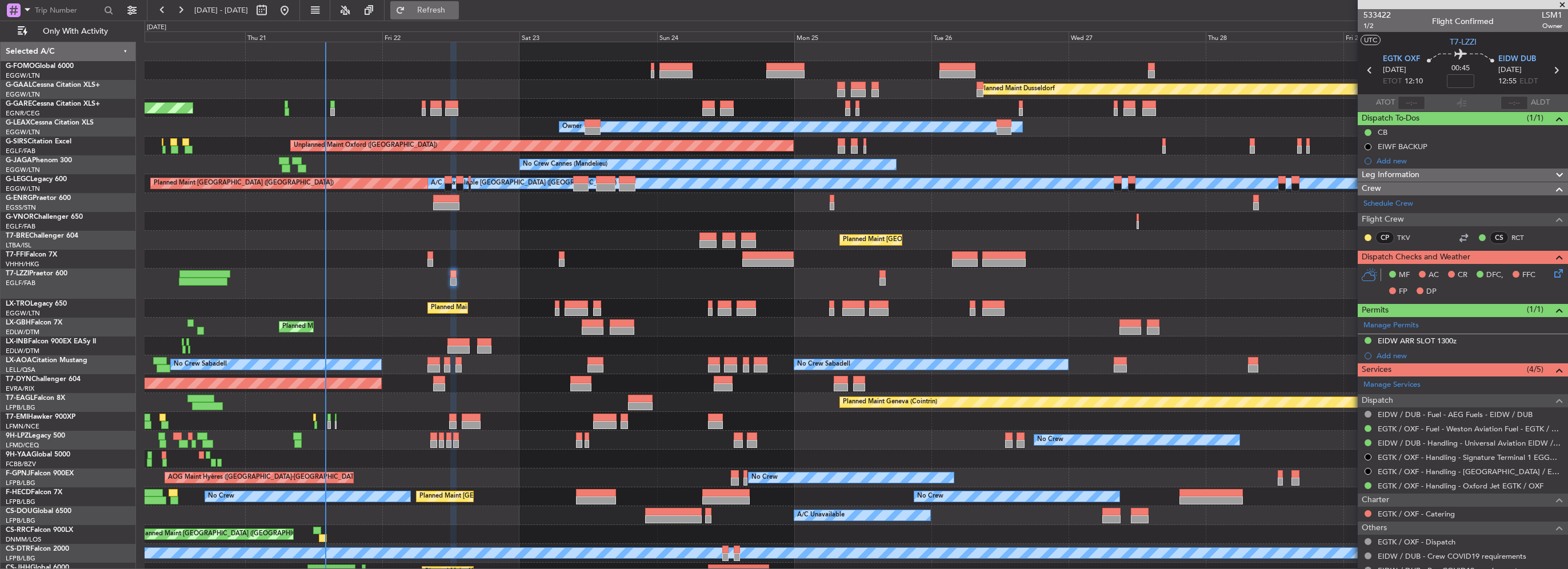
click at [459, 4] on button "Refresh" at bounding box center [425, 10] width 69 height 18
click at [455, 6] on span "Refresh" at bounding box center [432, 10] width 48 height 8
click at [420, 282] on div "Planned Maint Dusseldorf Unplanned Maint Chester Owner Owner Unplanned Maint Ox…" at bounding box center [856, 312] width 1423 height 539
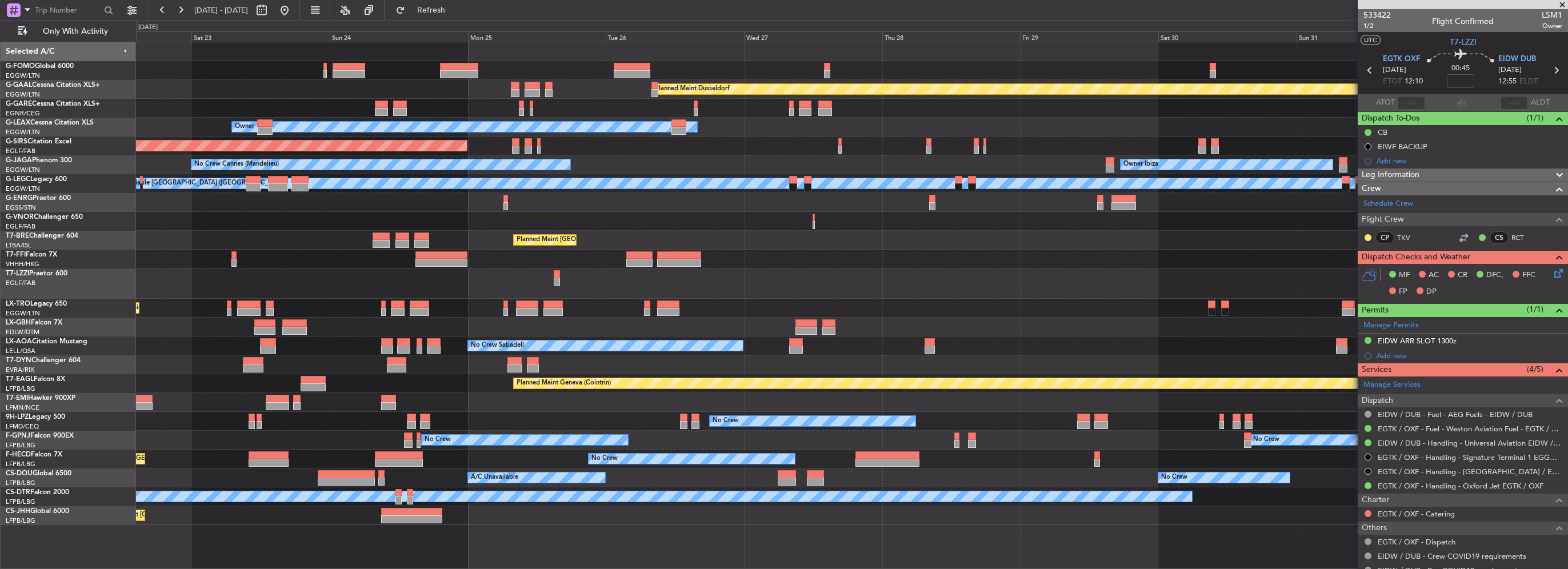
click at [523, 288] on div "Planned Maint Dusseldorf Unplanned Maint Chester Owner Unplanned Maint Oxford (…" at bounding box center [852, 284] width 1431 height 483
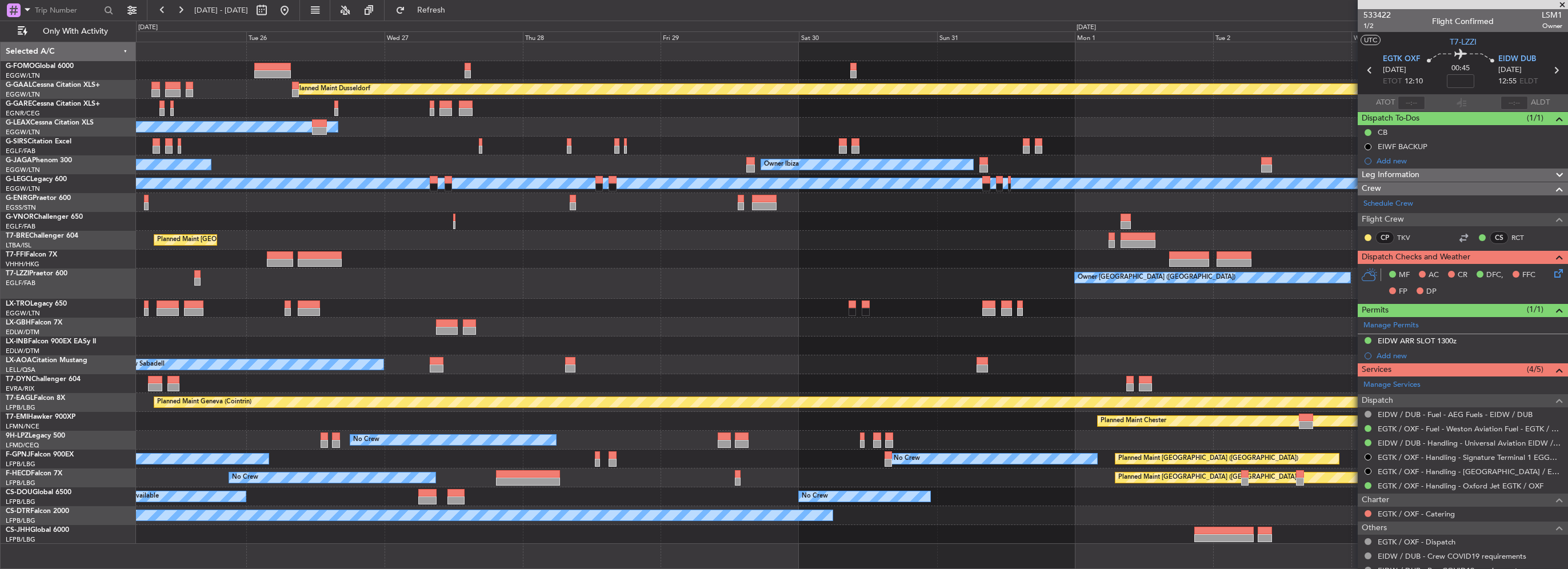
click at [358, 298] on div "Planned Maint Dusseldorf Owner Unplanned Maint Oxford (Kidlington) No Crew Cann…" at bounding box center [852, 293] width 1431 height 502
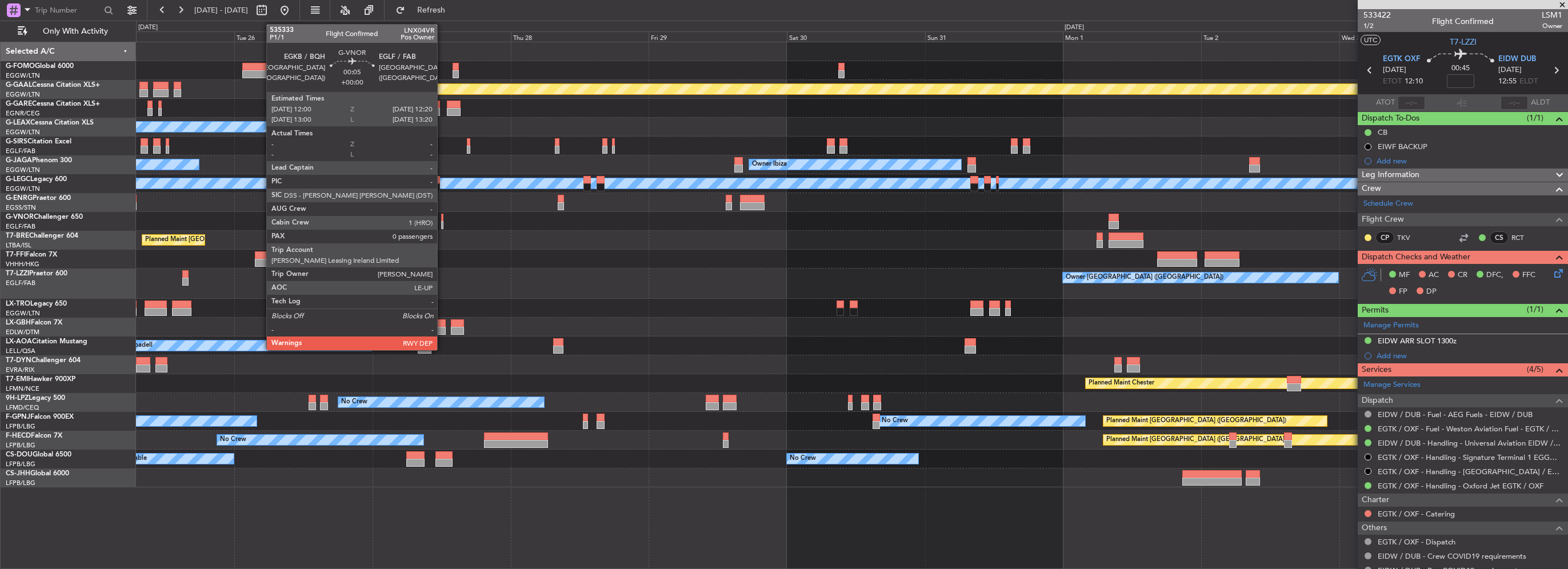
click at [442, 224] on div at bounding box center [443, 225] width 3 height 8
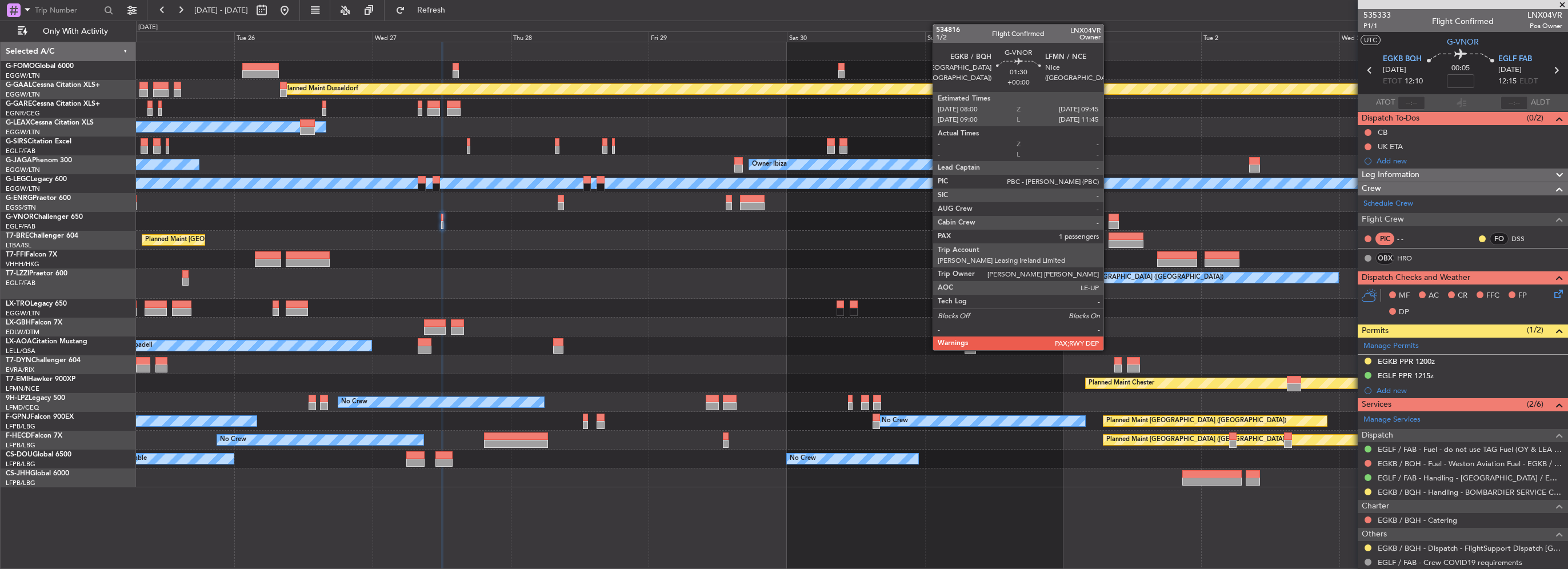
click at [1109, 220] on div at bounding box center [1114, 218] width 10 height 8
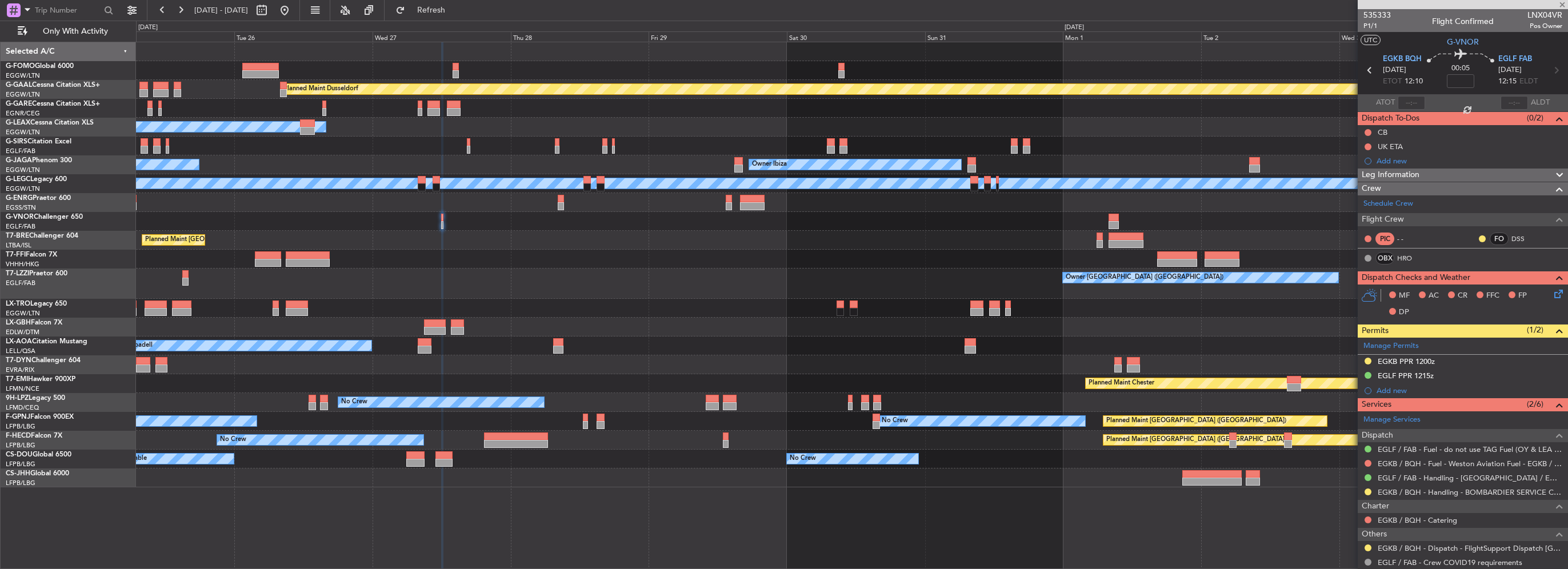
type input "5"
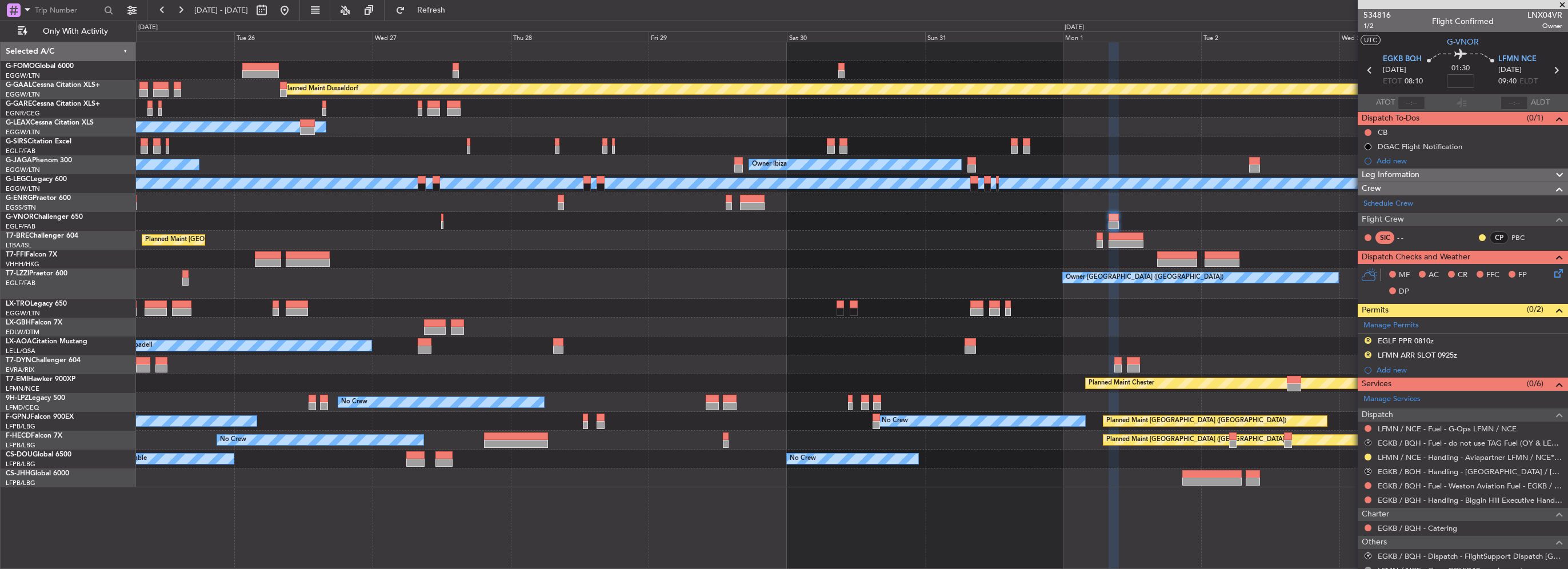
click at [1366, 441] on button "R" at bounding box center [1368, 443] width 7 height 7
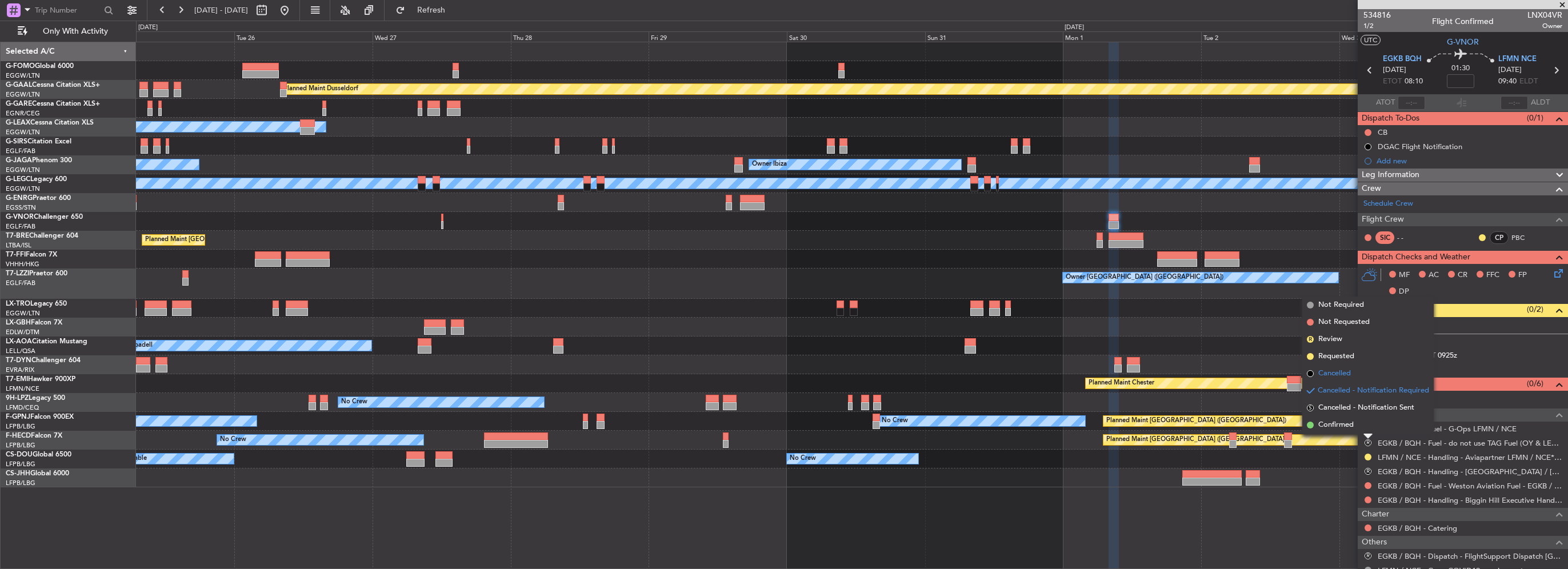
click at [1340, 370] on span "Cancelled" at bounding box center [1334, 373] width 32 height 11
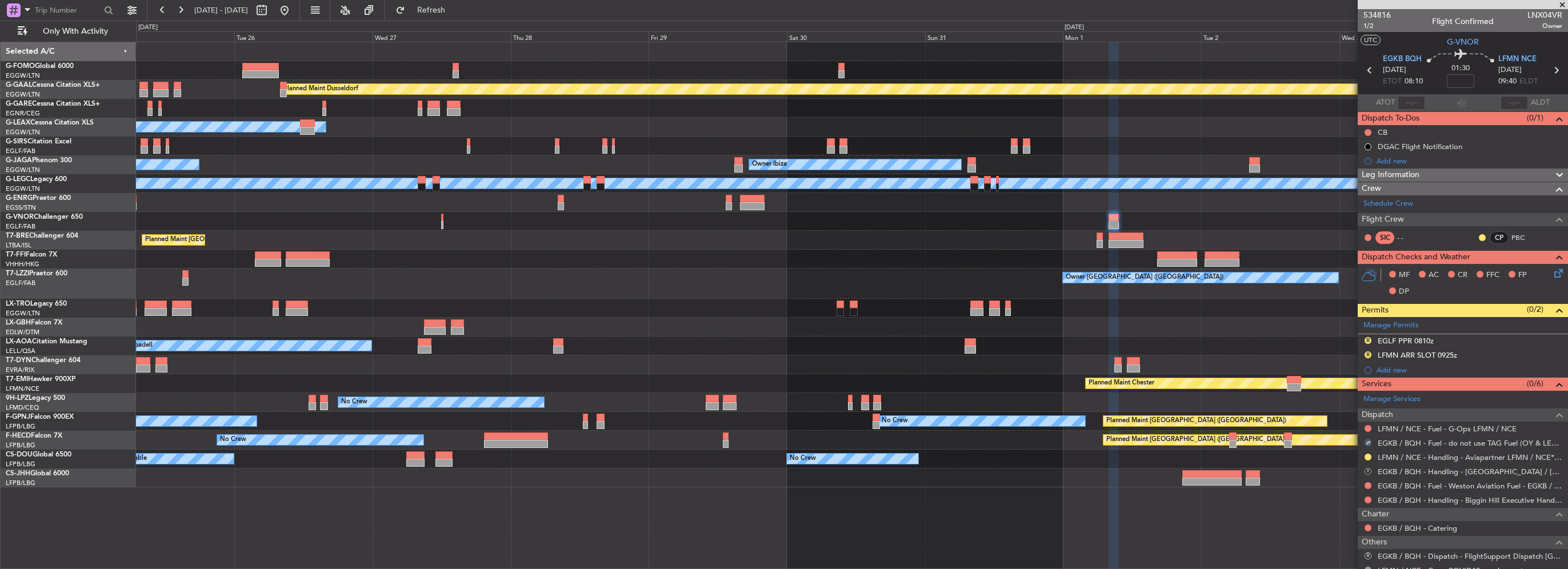
click at [1369, 469] on button "R" at bounding box center [1368, 471] width 7 height 7
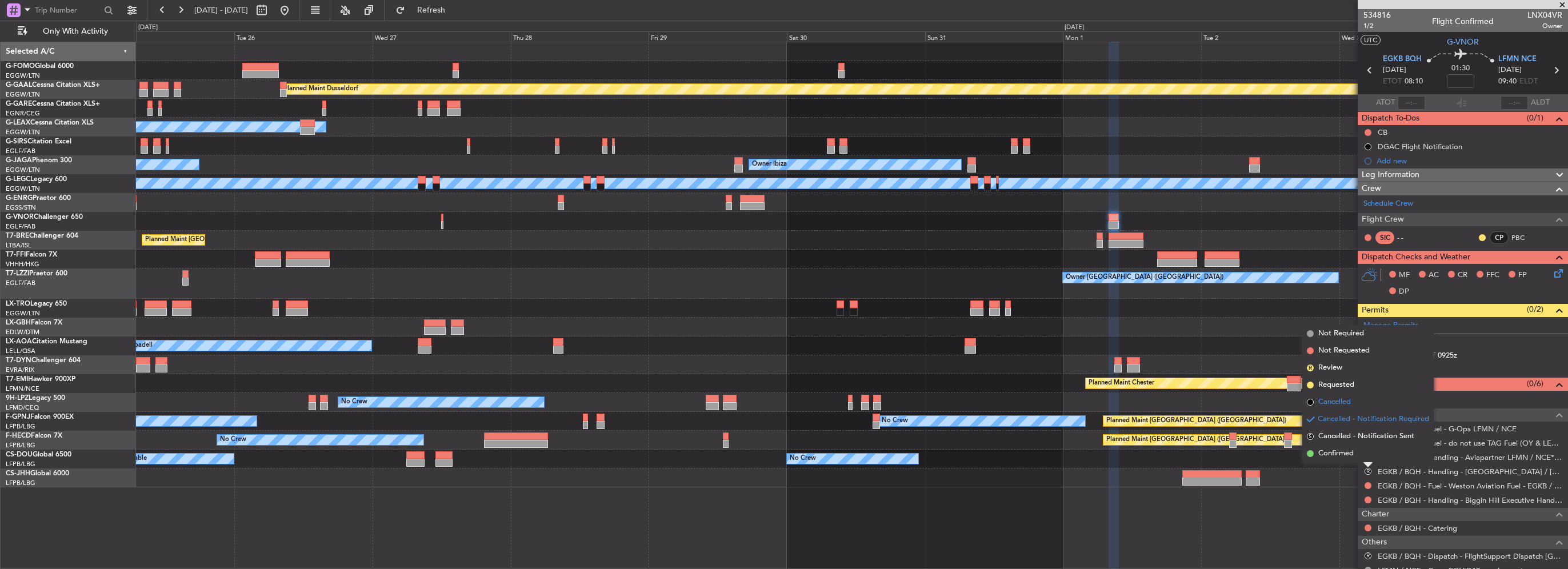
click at [1345, 402] on span "Cancelled" at bounding box center [1334, 402] width 32 height 11
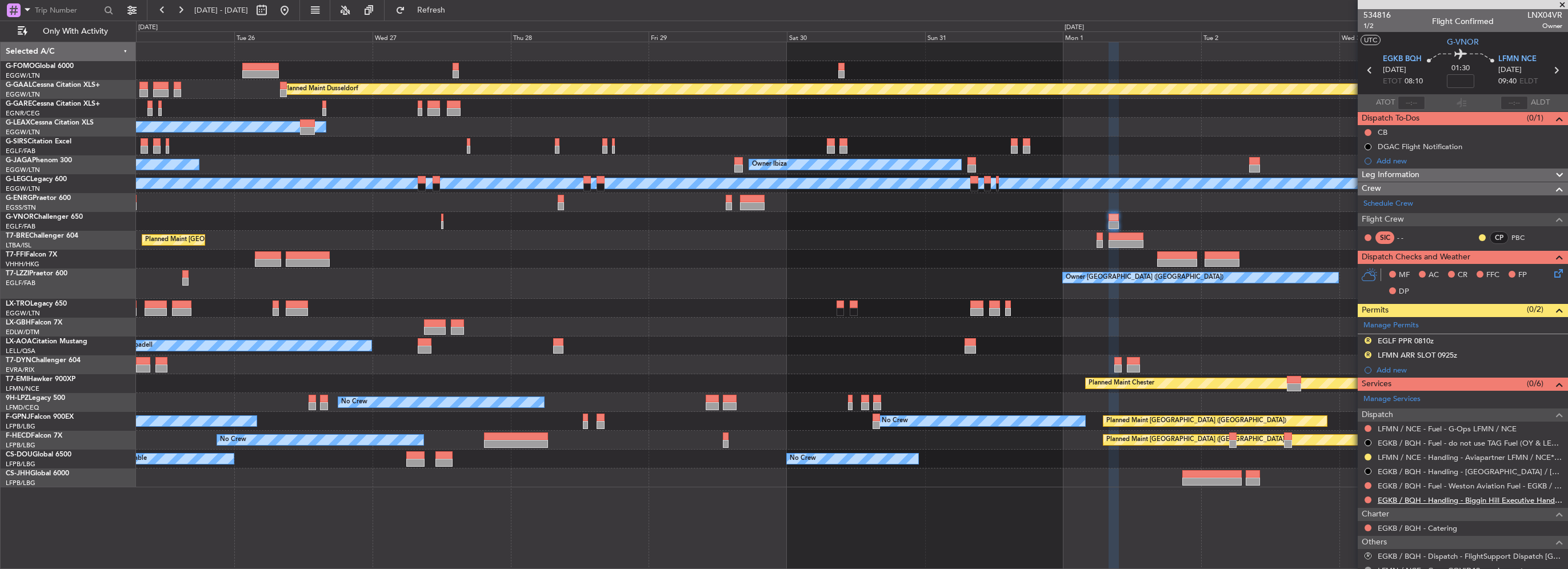
click at [1513, 501] on link "EGKB / BQH - Handling - Biggin Hill Executive Handling EGKB / BQH" at bounding box center [1470, 500] width 185 height 10
click at [455, 8] on span "Refresh" at bounding box center [432, 10] width 48 height 8
click at [1528, 456] on link "LFMN / NCE - Handling - Aviapartner LFMN / NCE*****MY HANDLING****" at bounding box center [1470, 457] width 185 height 10
click at [1369, 500] on button at bounding box center [1368, 500] width 7 height 7
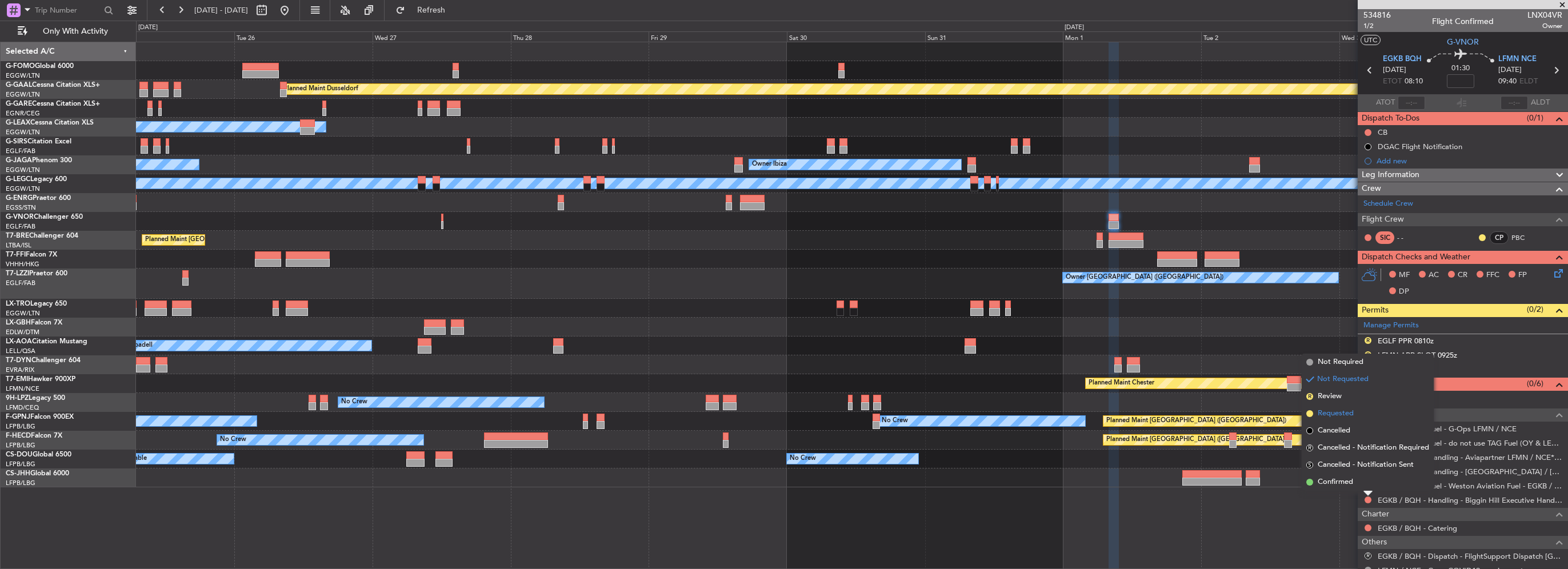
click at [1336, 413] on span "Requested" at bounding box center [1336, 413] width 36 height 11
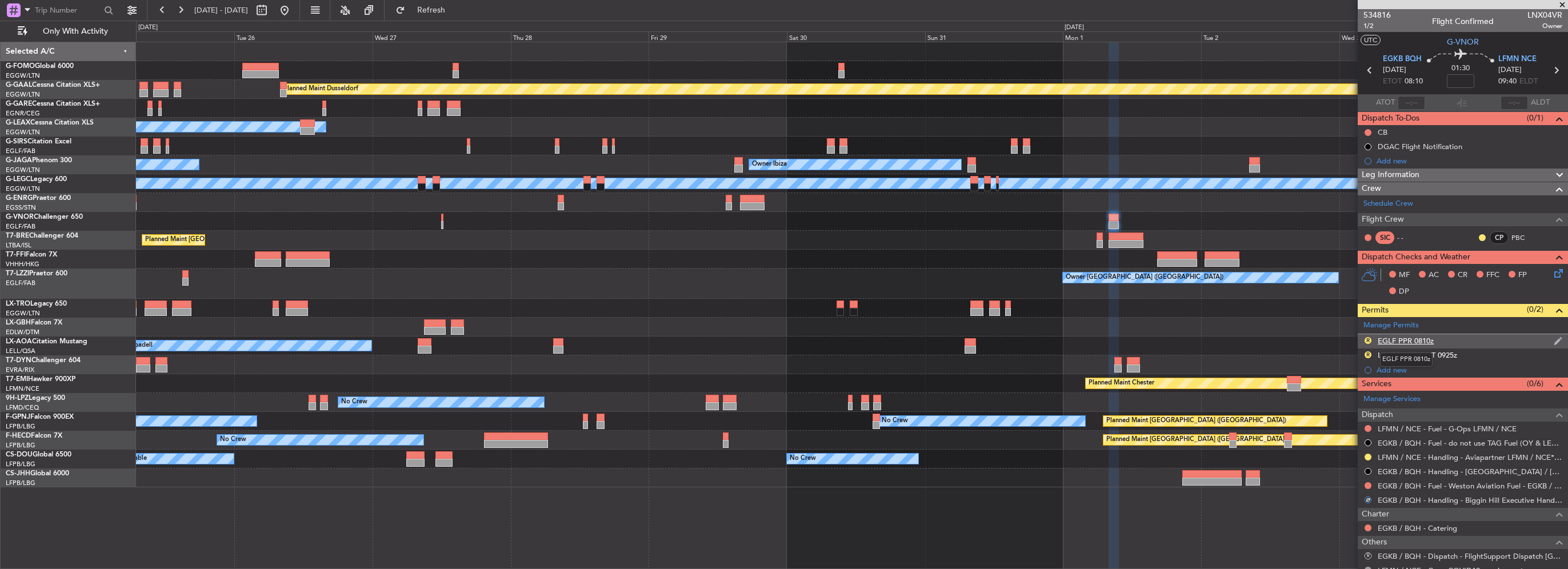
click at [1424, 338] on div "EGLF PPR 0810z" at bounding box center [1405, 340] width 56 height 10
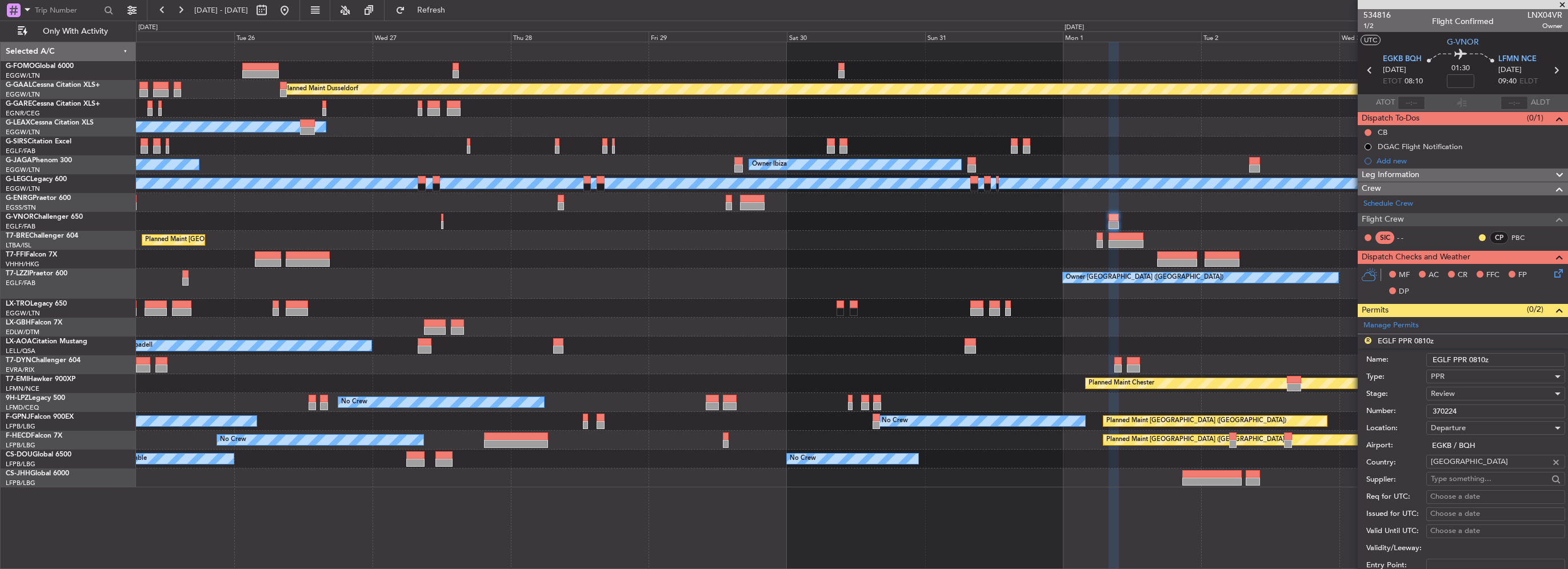
drag, startPoint x: 1451, startPoint y: 356, endPoint x: 1438, endPoint y: 356, distance: 13.0
click at [1438, 356] on input "EGLF PPR 0810z" at bounding box center [1496, 360] width 139 height 14
type input "EGKB PPR 0810z"
click at [1466, 391] on div "Review" at bounding box center [1492, 393] width 122 height 17
click at [1467, 464] on span "Requested" at bounding box center [1491, 467] width 120 height 17
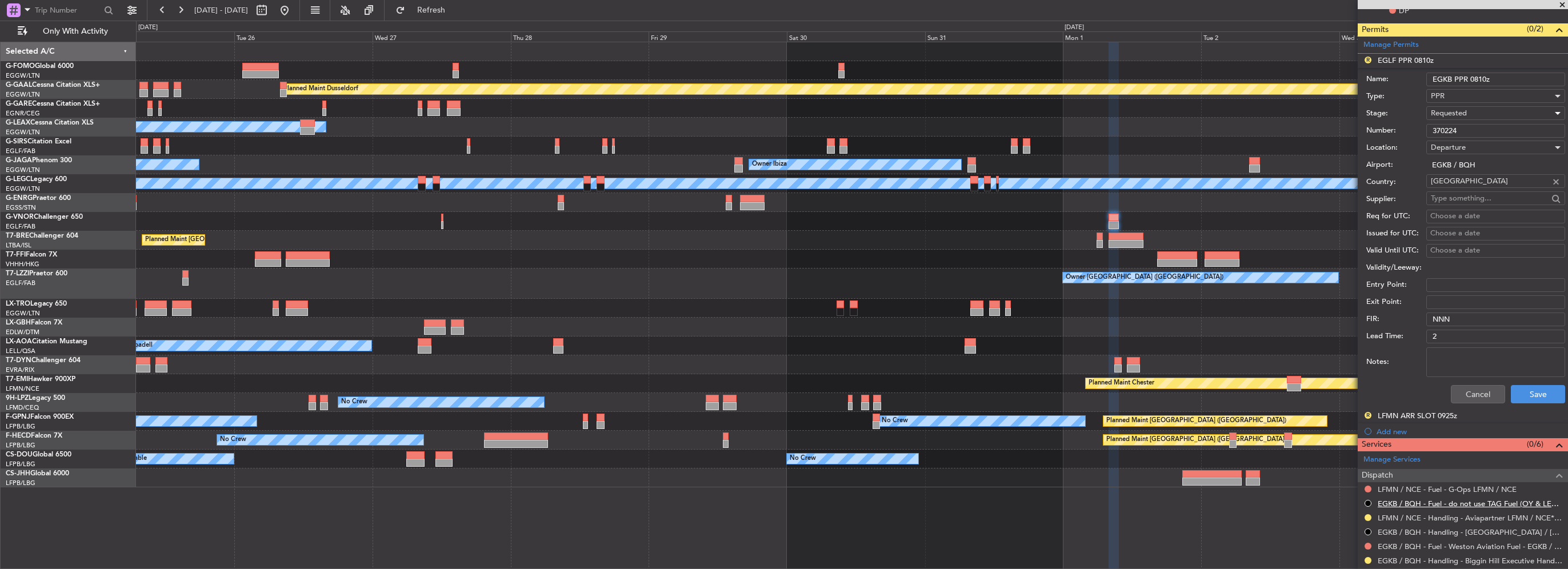
scroll to position [343, 0]
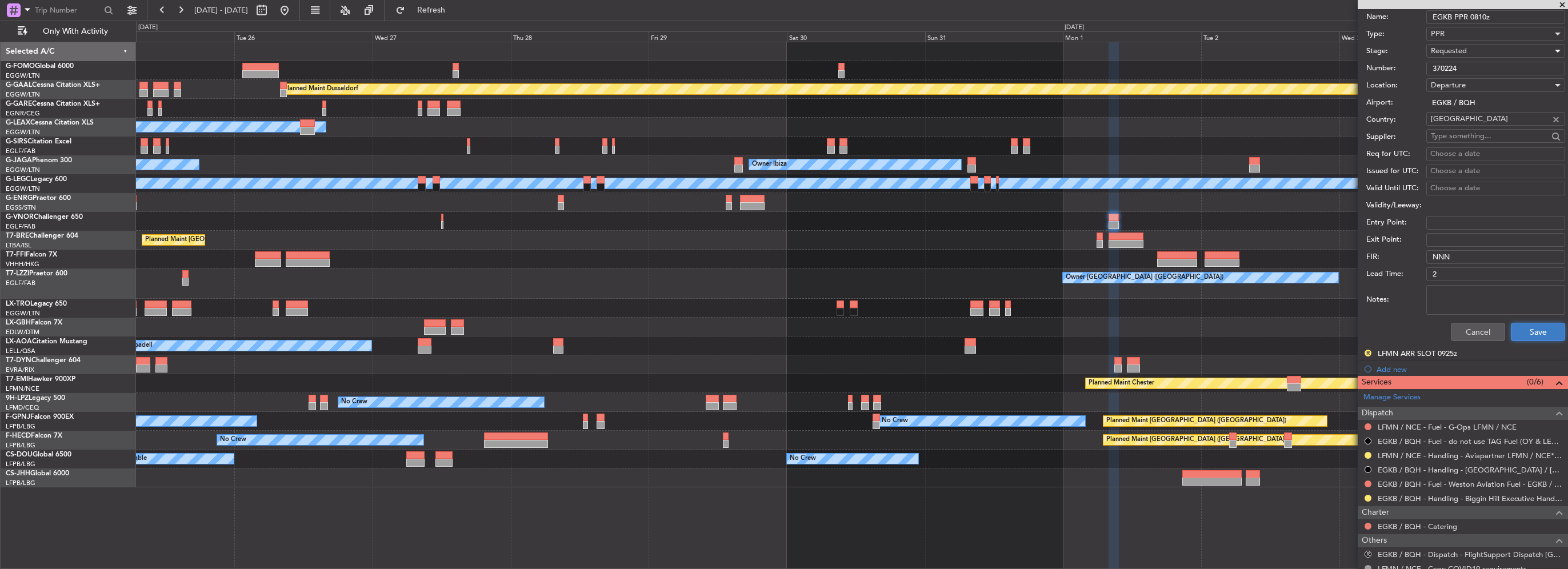
click at [1535, 333] on button "Save" at bounding box center [1538, 331] width 54 height 18
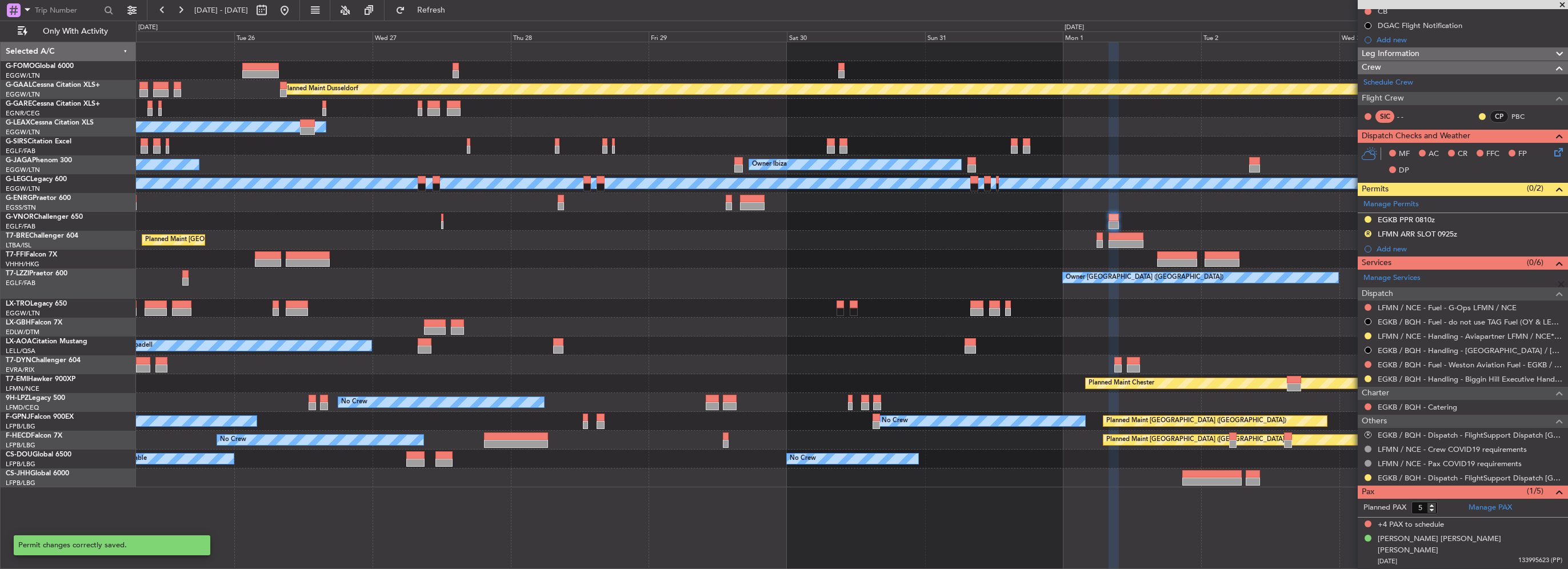
scroll to position [2, 0]
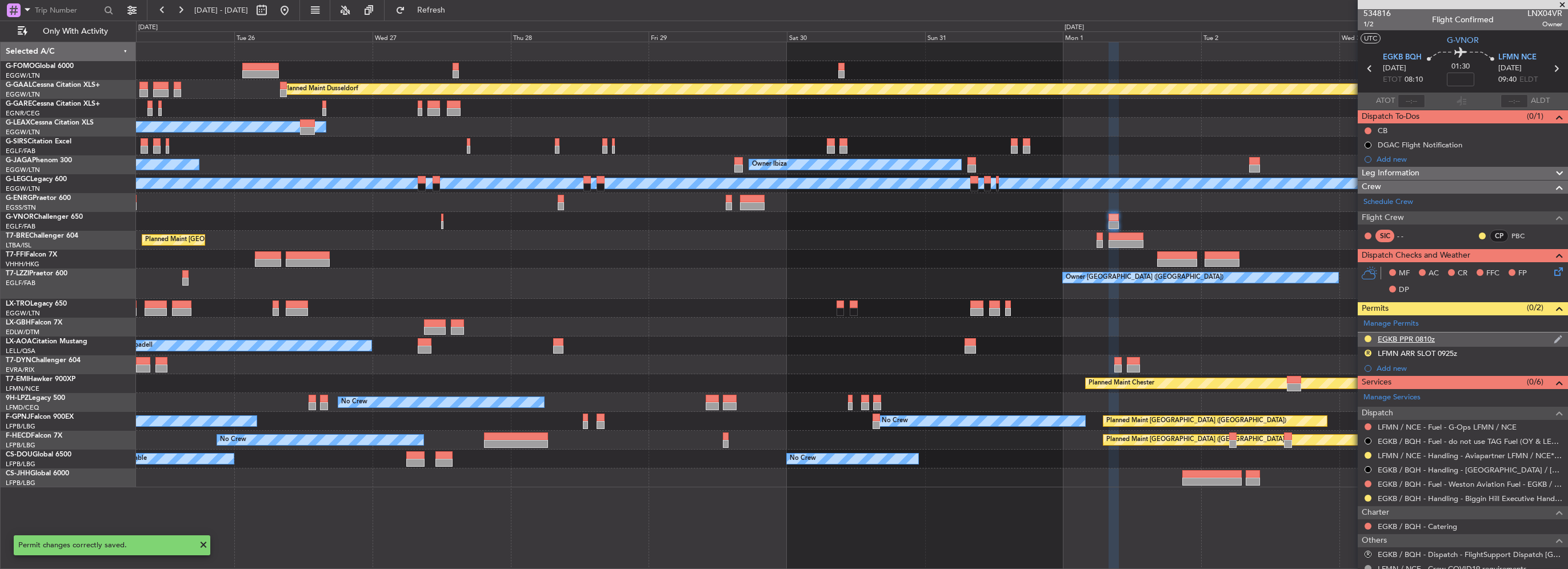
click at [1430, 343] on div "EGKB PPR 0810z" at bounding box center [1463, 340] width 210 height 14
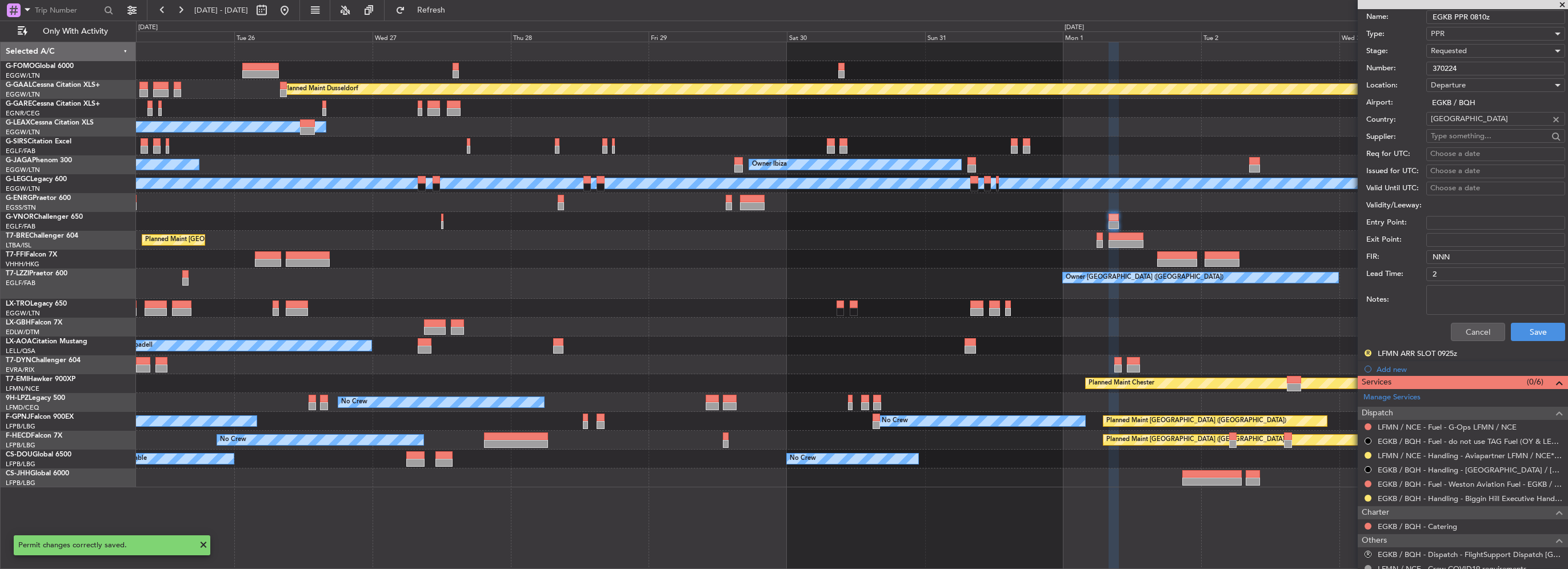
click at [1466, 321] on div "Cancel Save" at bounding box center [1465, 331] width 199 height 30
click at [1467, 328] on button "Cancel" at bounding box center [1477, 331] width 54 height 18
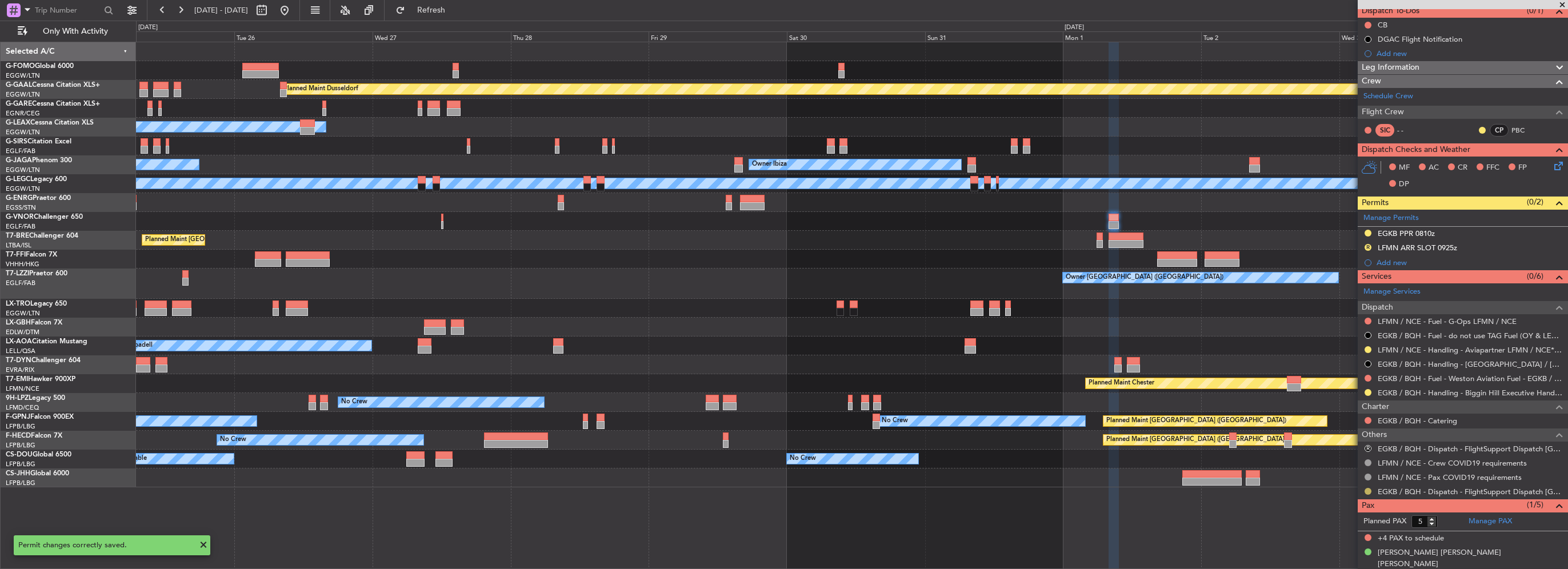
click at [1365, 488] on button at bounding box center [1368, 491] width 7 height 7
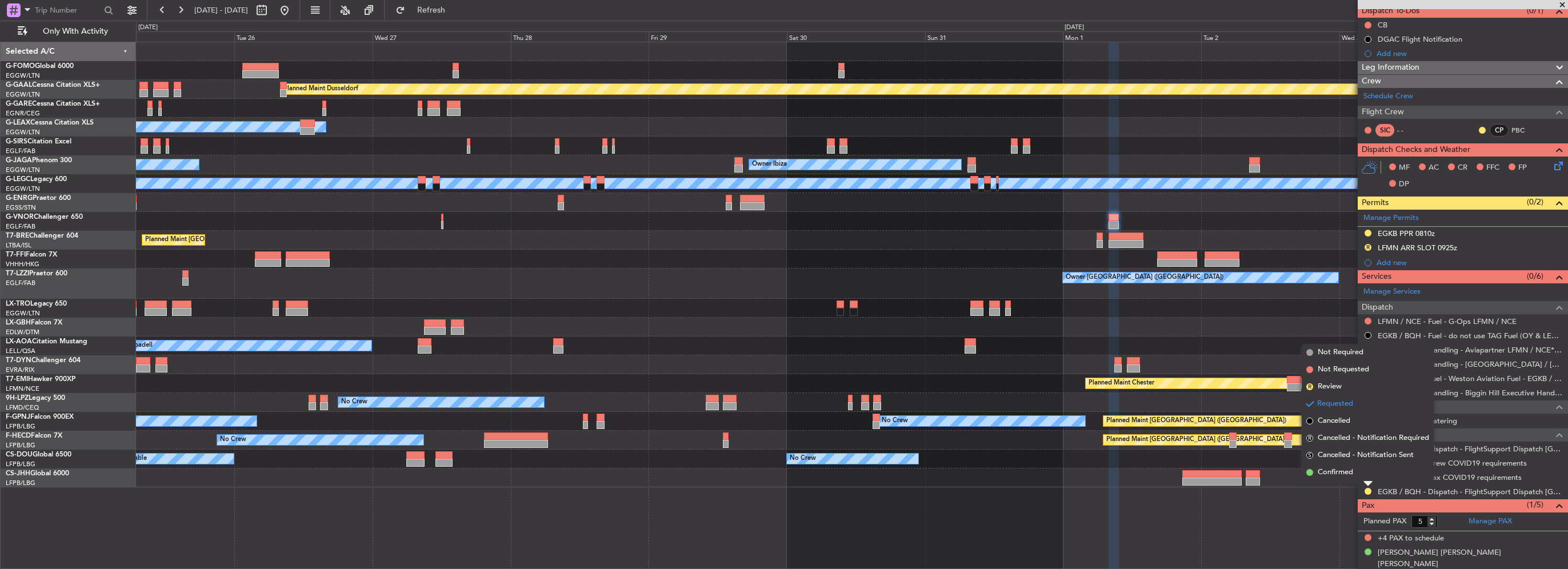
drag, startPoint x: 1348, startPoint y: 469, endPoint x: 1352, endPoint y: 460, distance: 9.8
click at [1348, 469] on span "Confirmed" at bounding box center [1336, 472] width 36 height 11
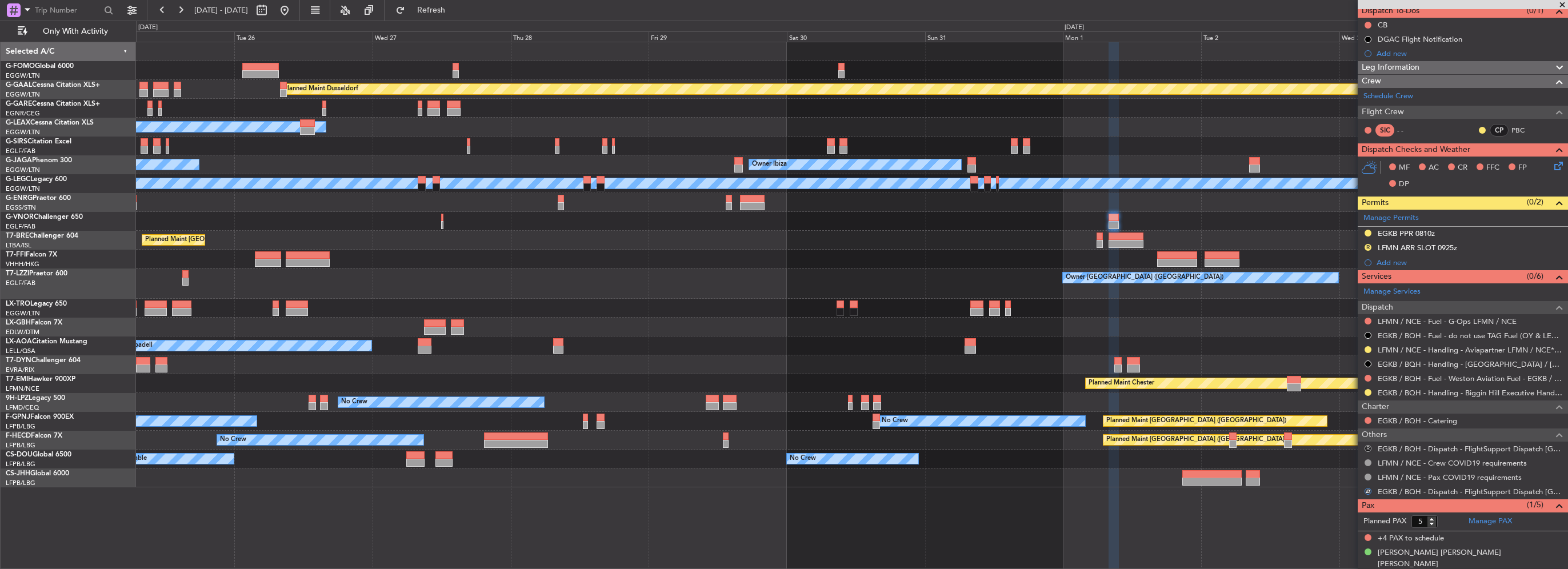
click at [1365, 447] on button "R" at bounding box center [1368, 448] width 7 height 7
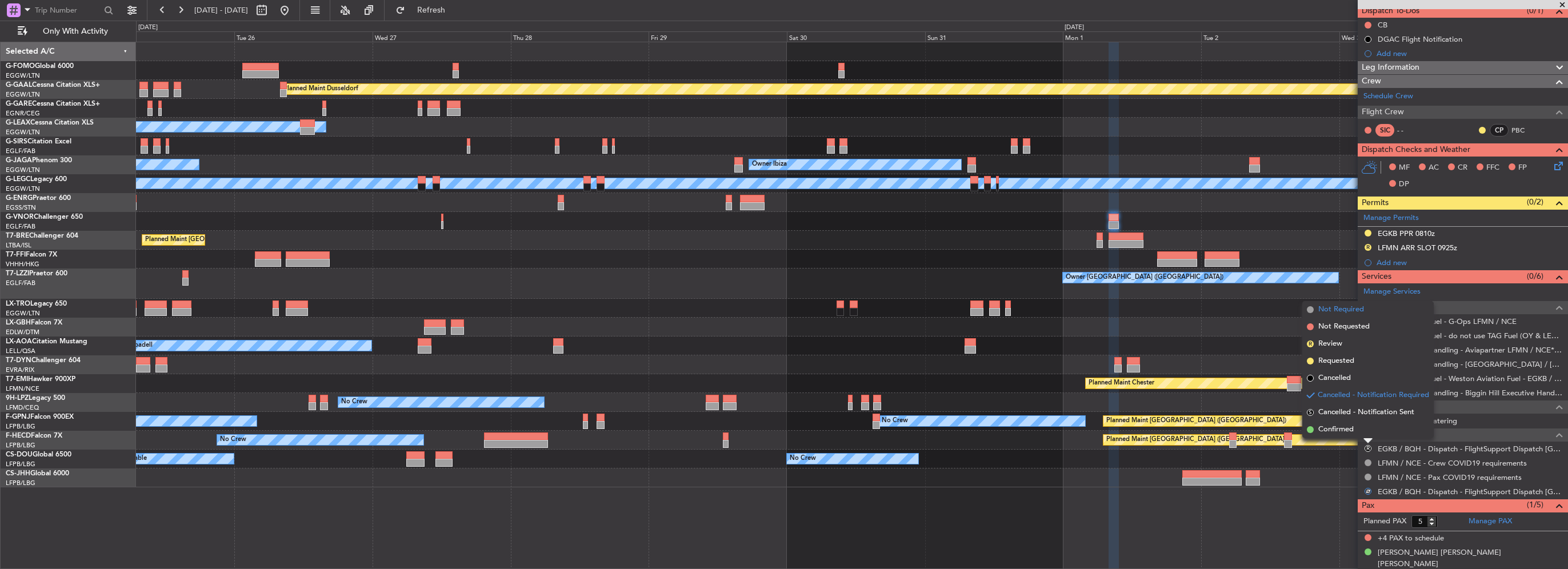
click at [1343, 304] on span "Not Required" at bounding box center [1341, 310] width 46 height 11
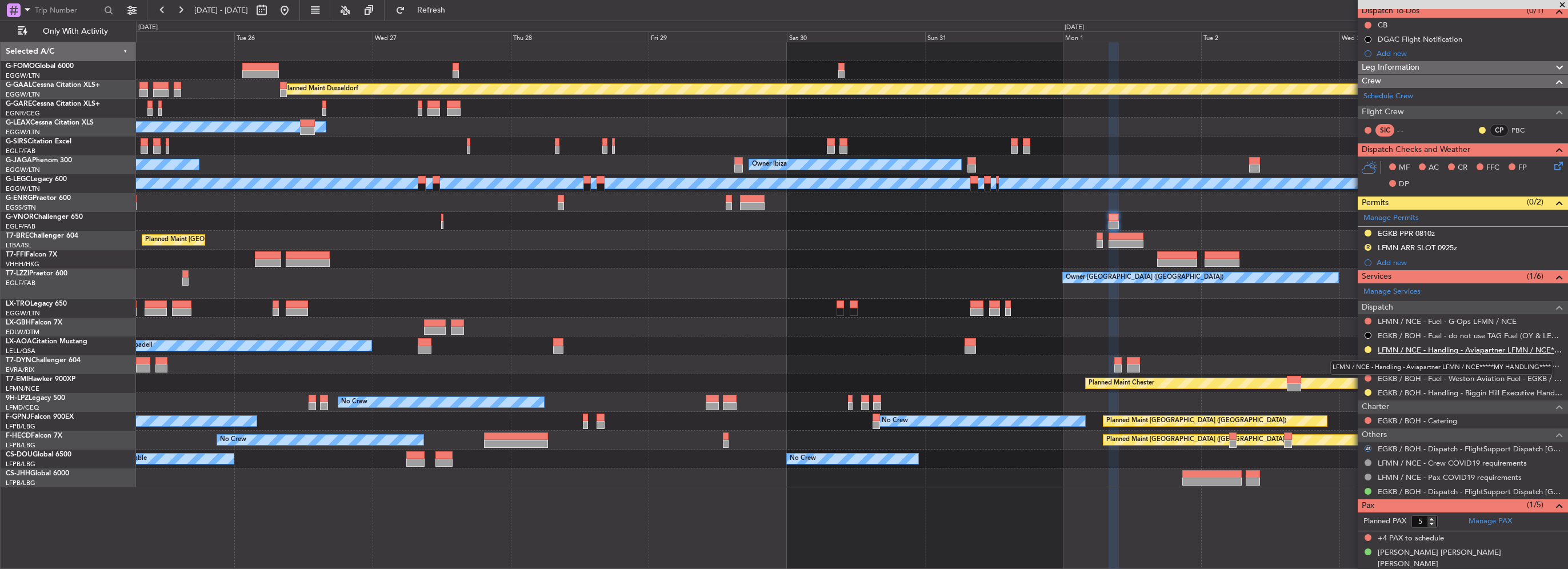
click at [1420, 347] on link "LFMN / NCE - Handling - Aviapartner LFMN / NCE*****MY HANDLING****" at bounding box center [1470, 349] width 185 height 10
click at [455, 8] on span "Refresh" at bounding box center [432, 10] width 48 height 8
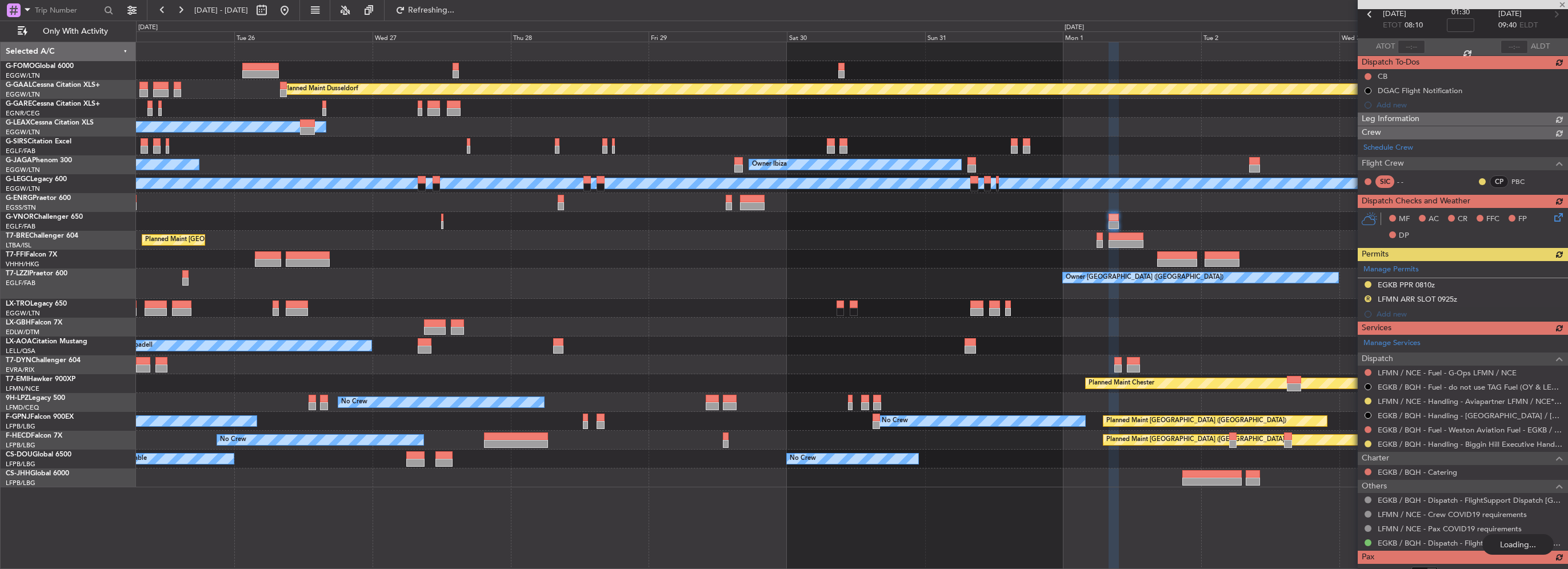
scroll to position [0, 0]
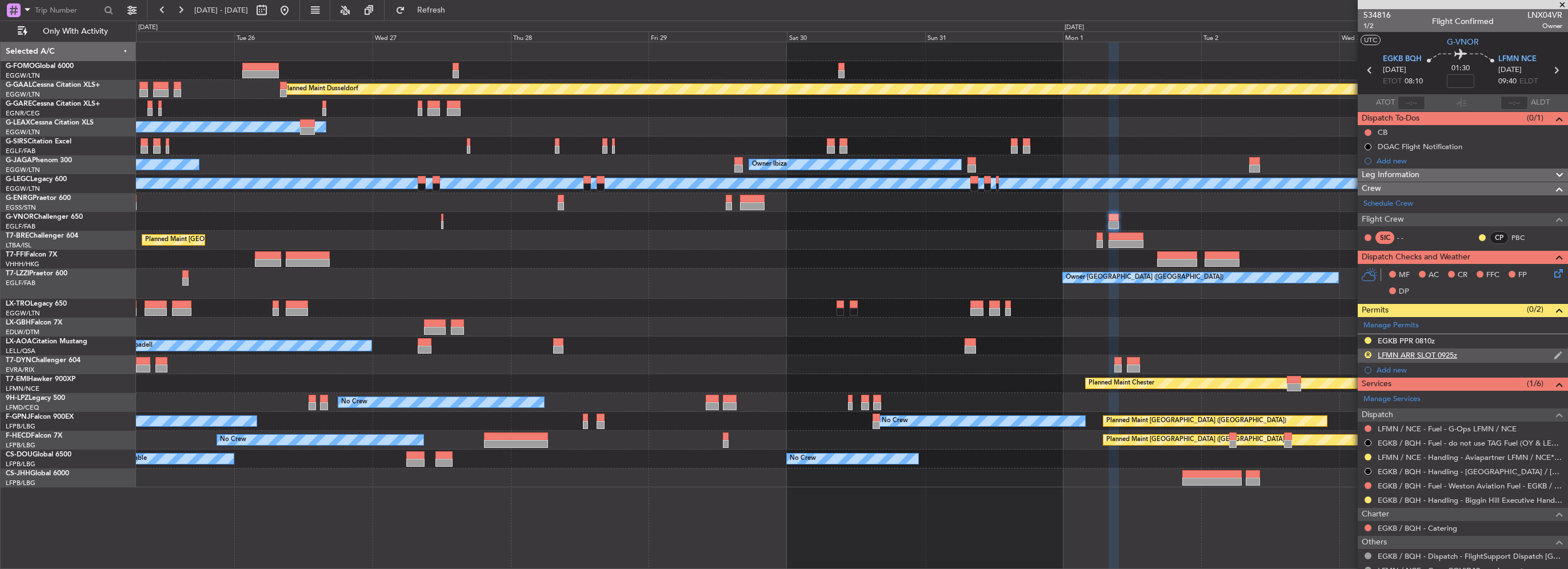
click at [1454, 354] on div "LFMN ARR SLOT 0925z" at bounding box center [1417, 355] width 79 height 10
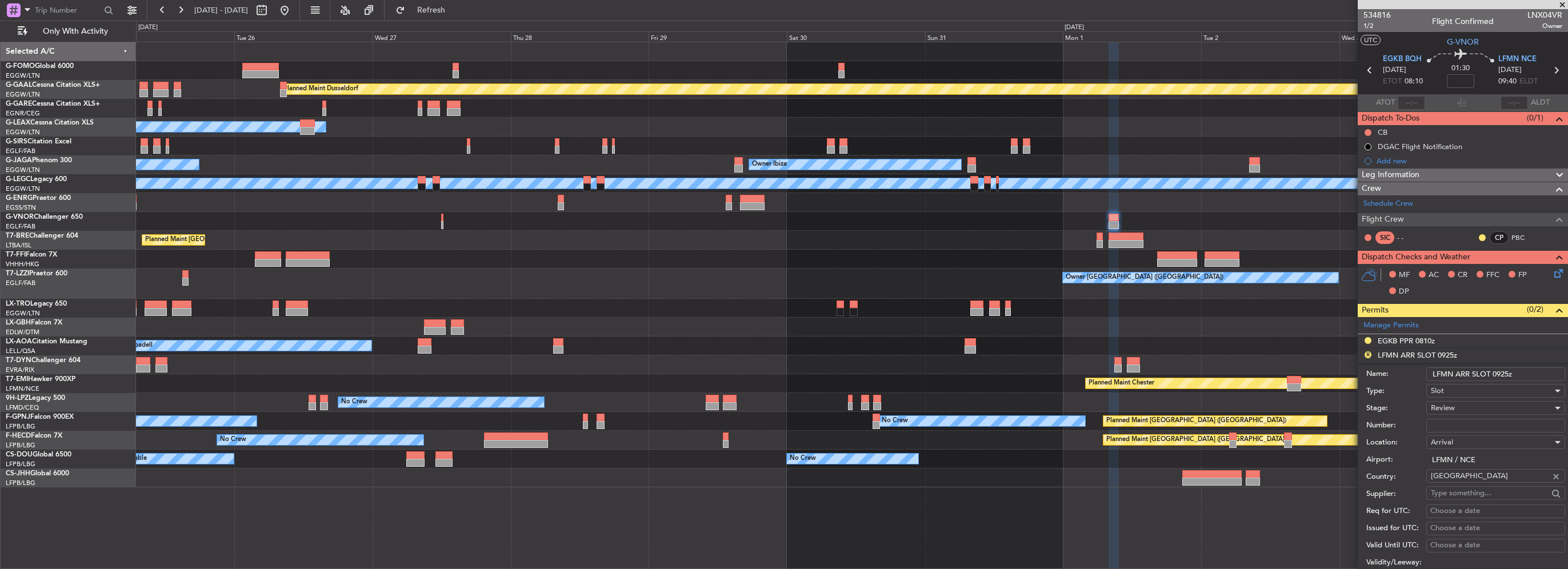
drag, startPoint x: 1508, startPoint y: 373, endPoint x: 1501, endPoint y: 373, distance: 7.0
click at [1501, 373] on input "LFMN ARR SLOT 0925z" at bounding box center [1496, 375] width 139 height 14
type input "LFMN ARR SLOT 0940z"
click at [1478, 408] on div "Review" at bounding box center [1492, 408] width 122 height 17
click at [1467, 482] on span "Requested" at bounding box center [1491, 481] width 120 height 17
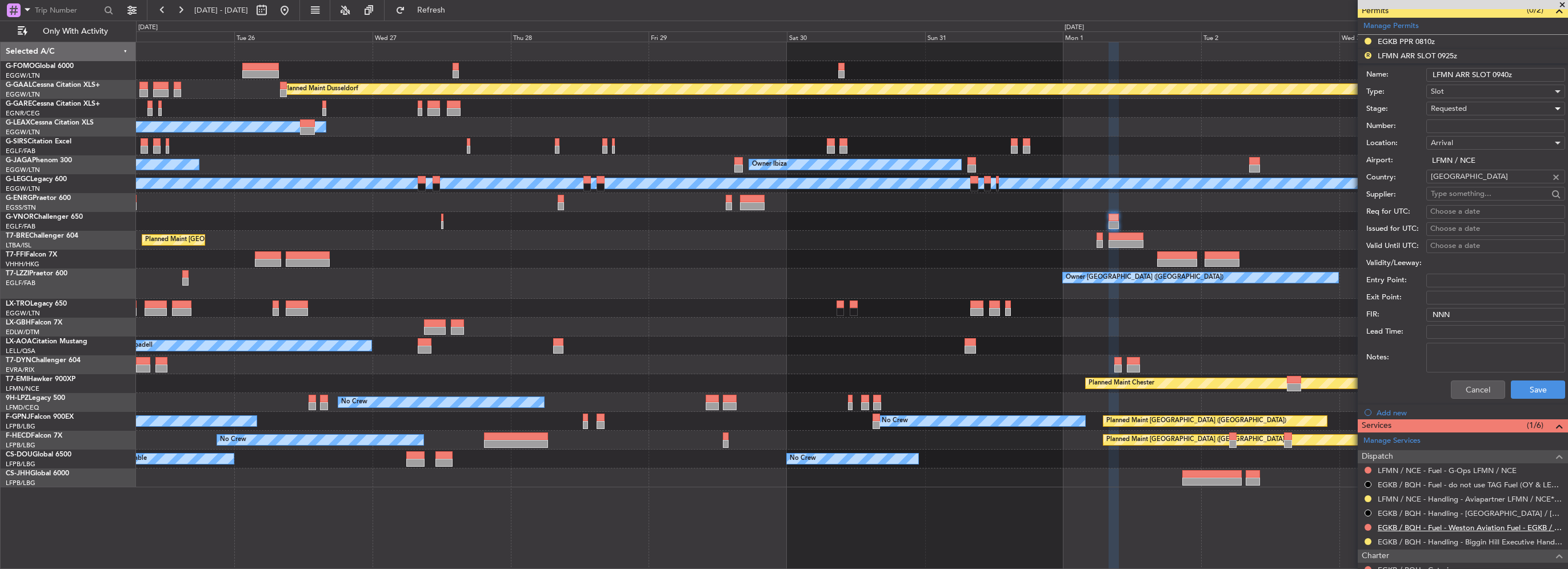
scroll to position [400, 0]
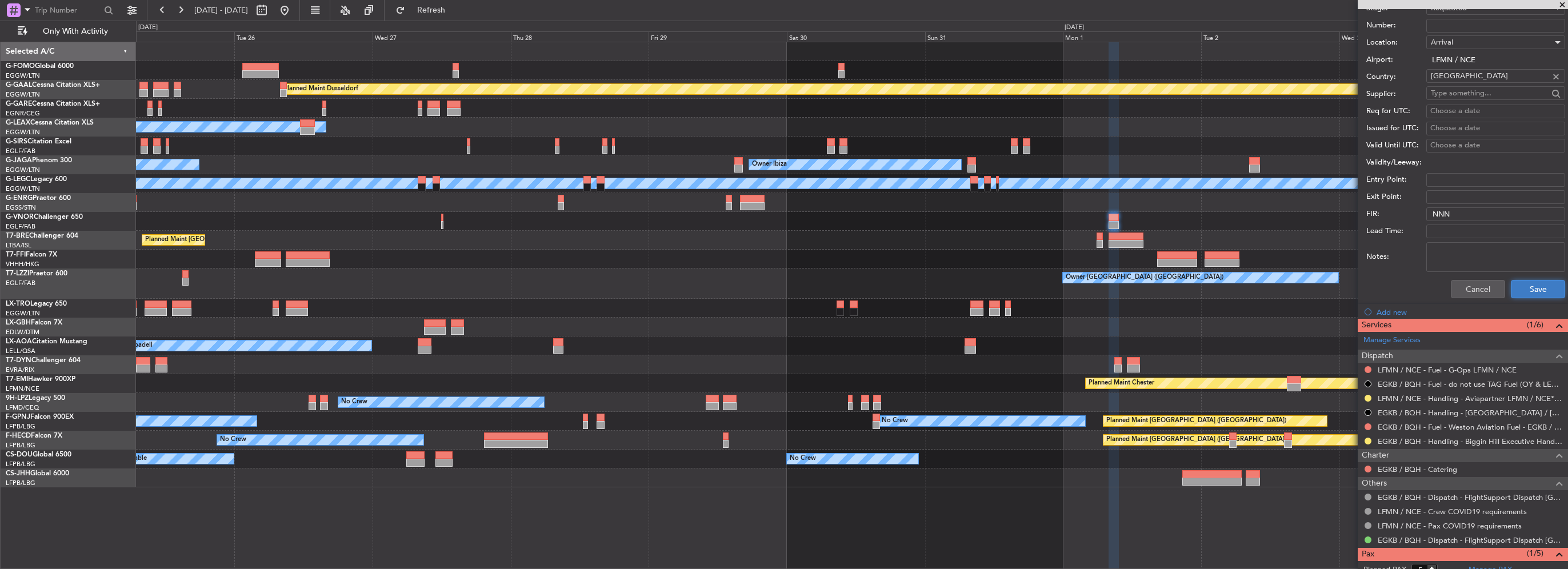
click at [1527, 288] on button "Save" at bounding box center [1538, 289] width 54 height 18
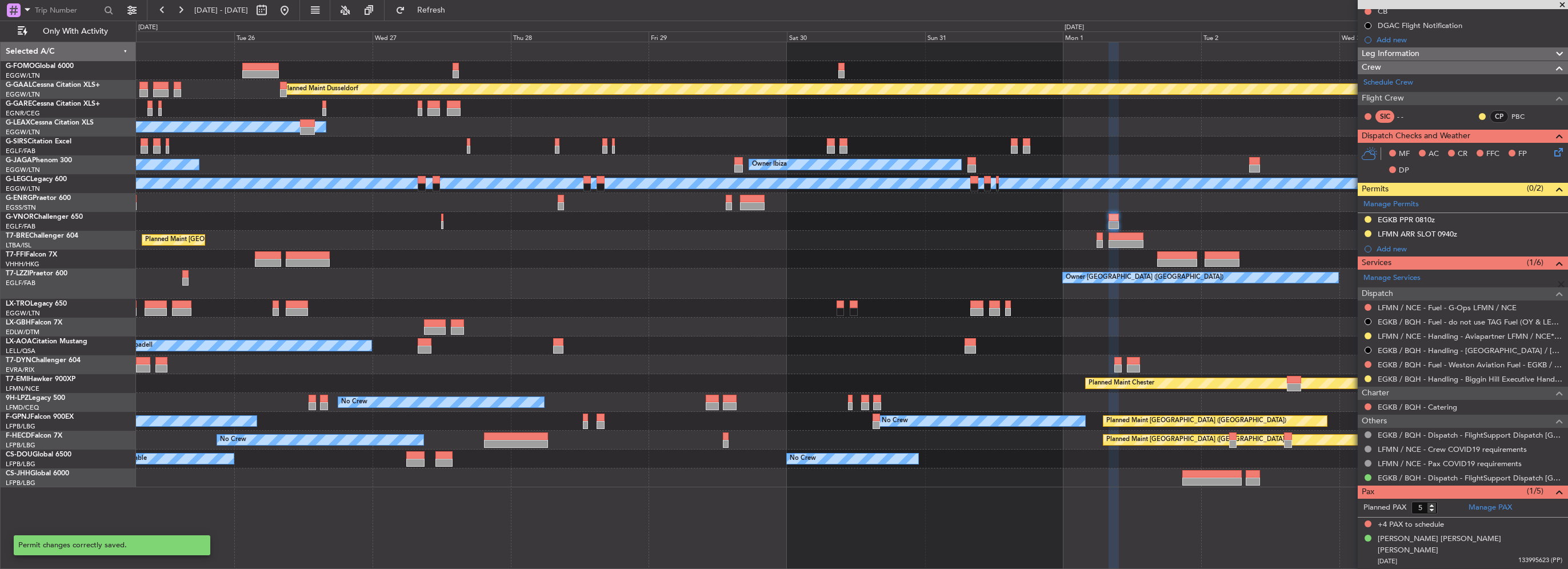
scroll to position [58, 0]
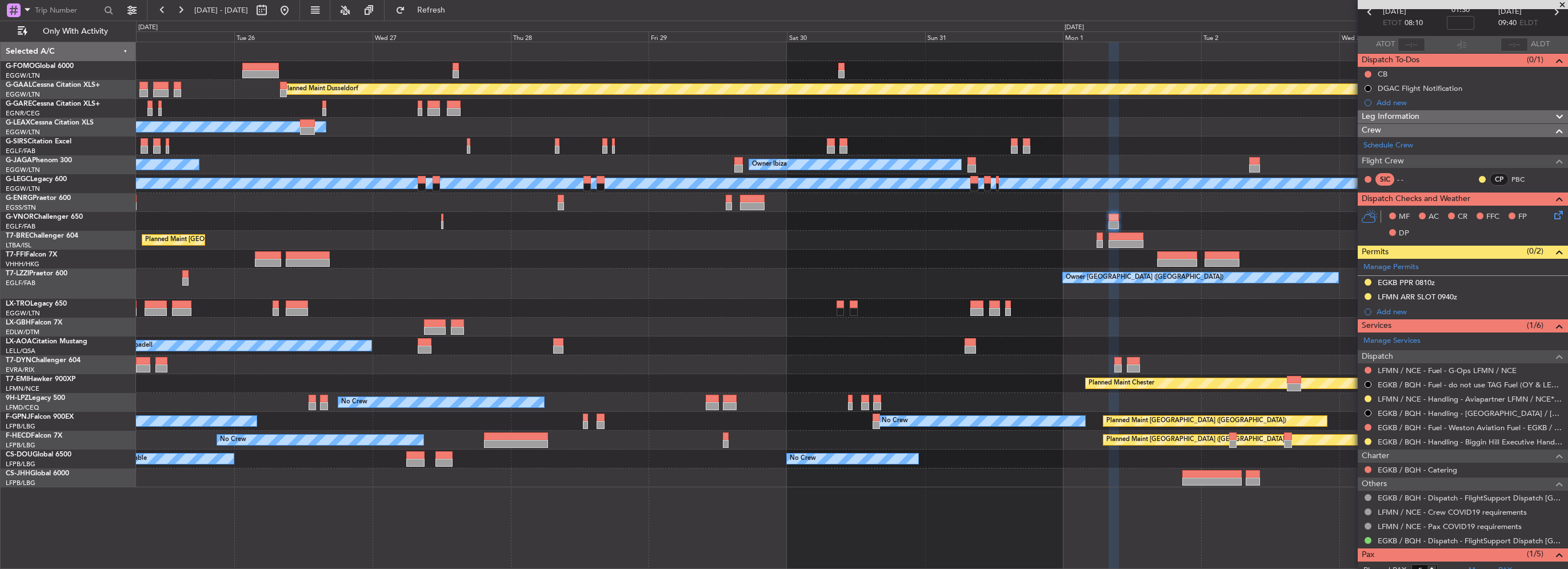
drag, startPoint x: 322, startPoint y: 10, endPoint x: 190, endPoint y: 144, distance: 188.1
click at [293, 10] on button at bounding box center [285, 10] width 18 height 18
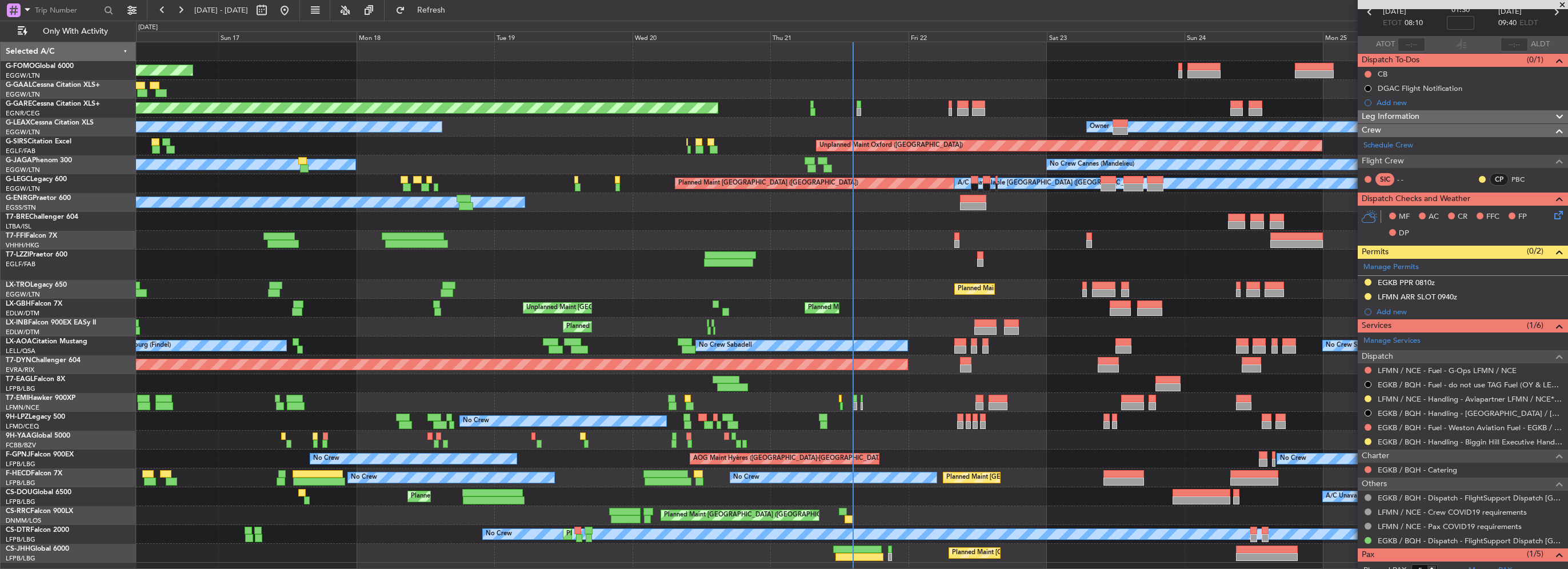
click at [352, 396] on div at bounding box center [852, 403] width 1431 height 19
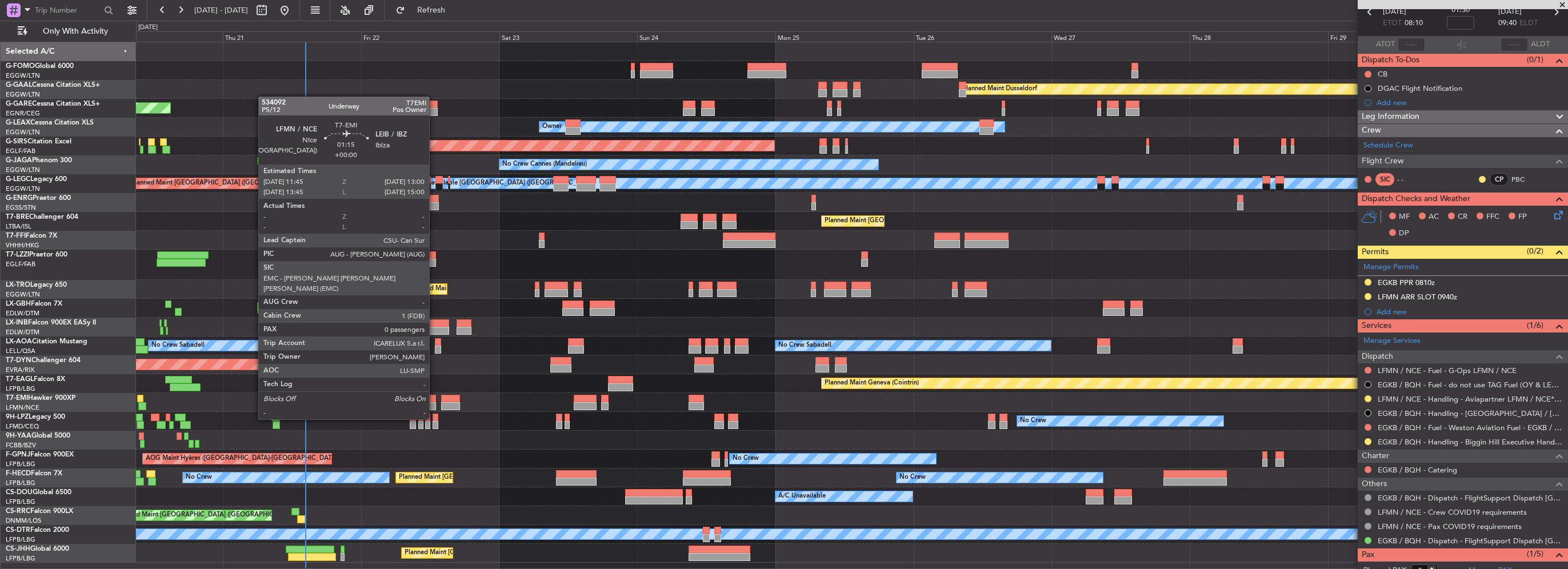
click at [434, 398] on div at bounding box center [432, 399] width 8 height 8
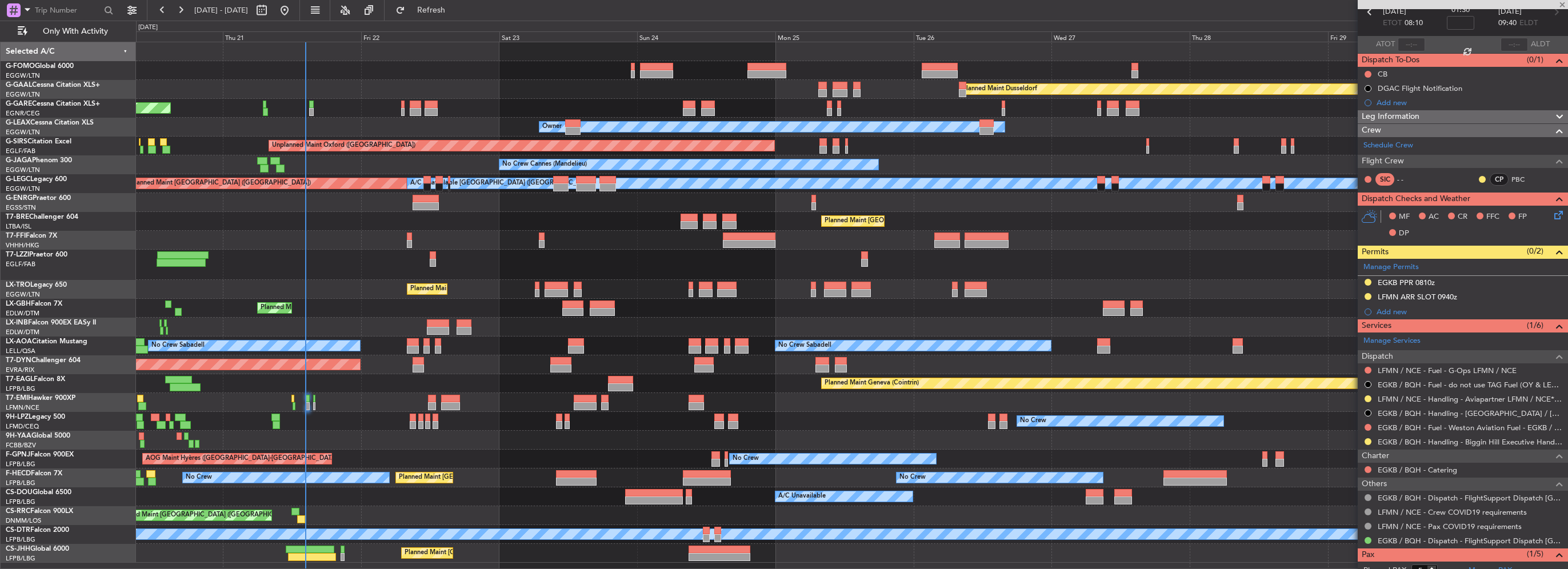
type input "0"
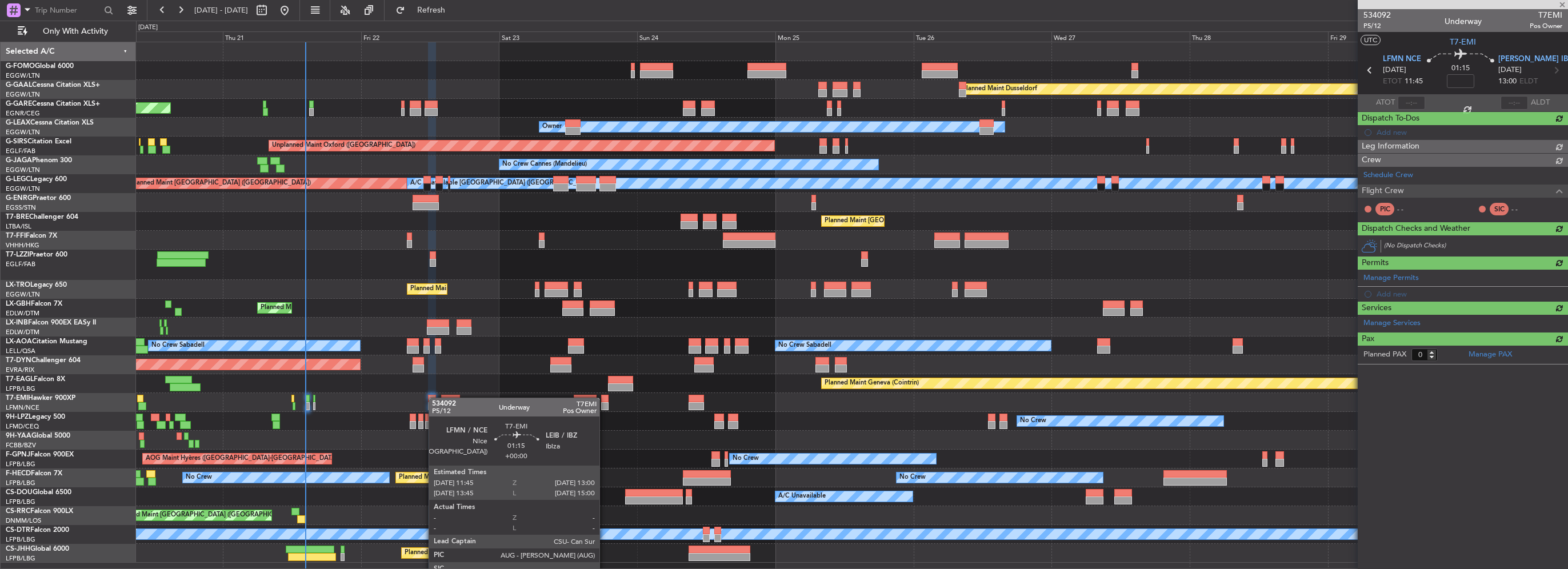
scroll to position [0, 0]
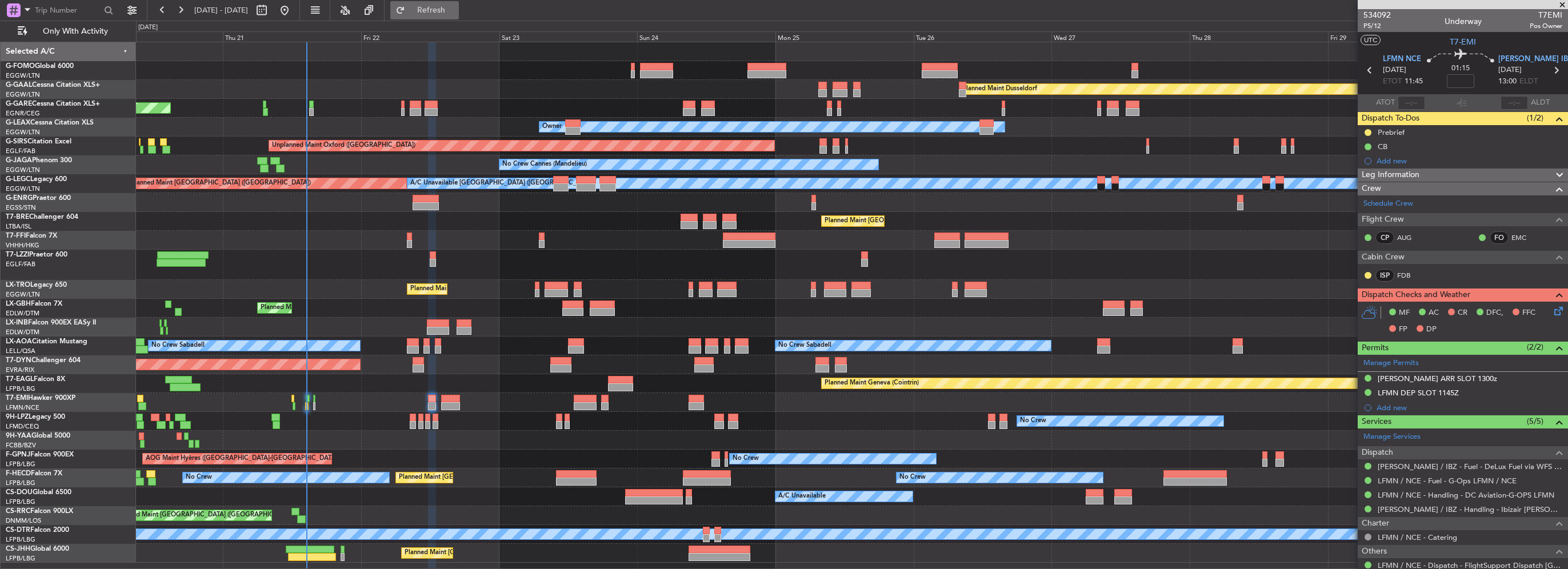
click at [455, 11] on span "Refresh" at bounding box center [432, 10] width 48 height 8
click at [459, 0] on fb-refresh-button "Refresh" at bounding box center [425, 10] width 80 height 20
click at [455, 9] on span "Refresh" at bounding box center [432, 10] width 48 height 8
click at [457, 15] on button "Refreshing..." at bounding box center [425, 10] width 69 height 18
click at [450, 14] on span "Refresh" at bounding box center [432, 10] width 48 height 8
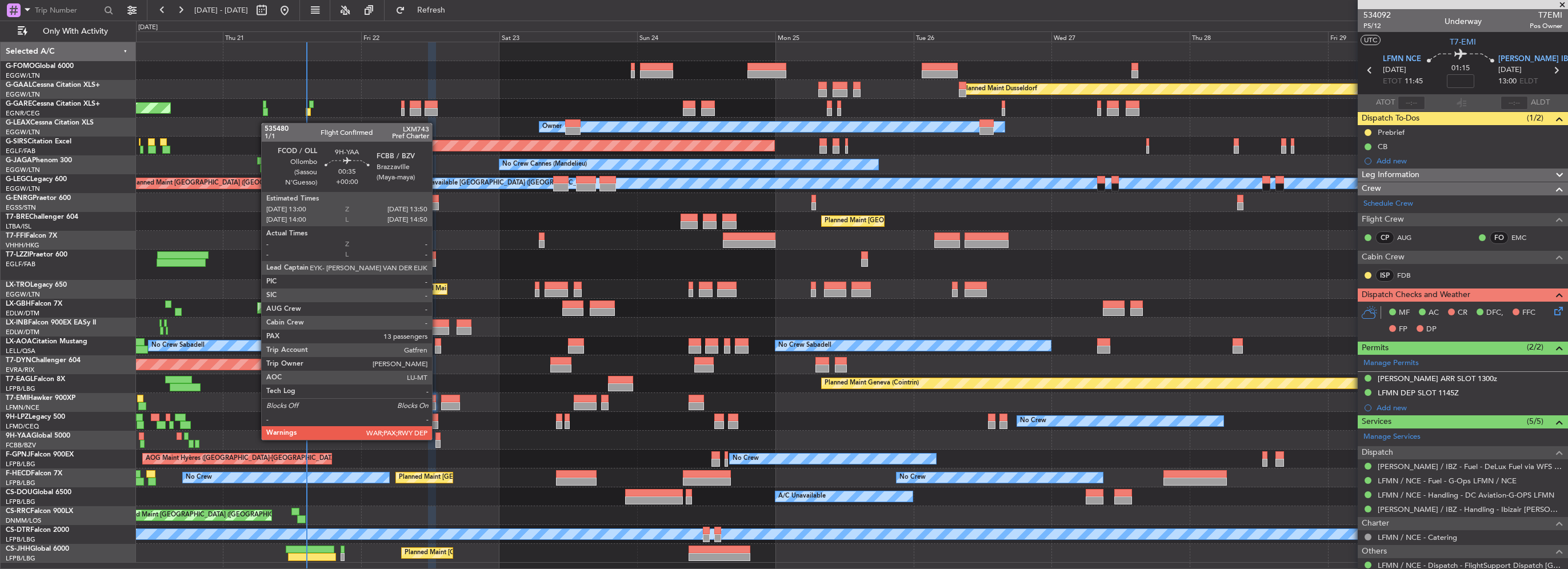
click at [437, 439] on div at bounding box center [438, 436] width 5 height 8
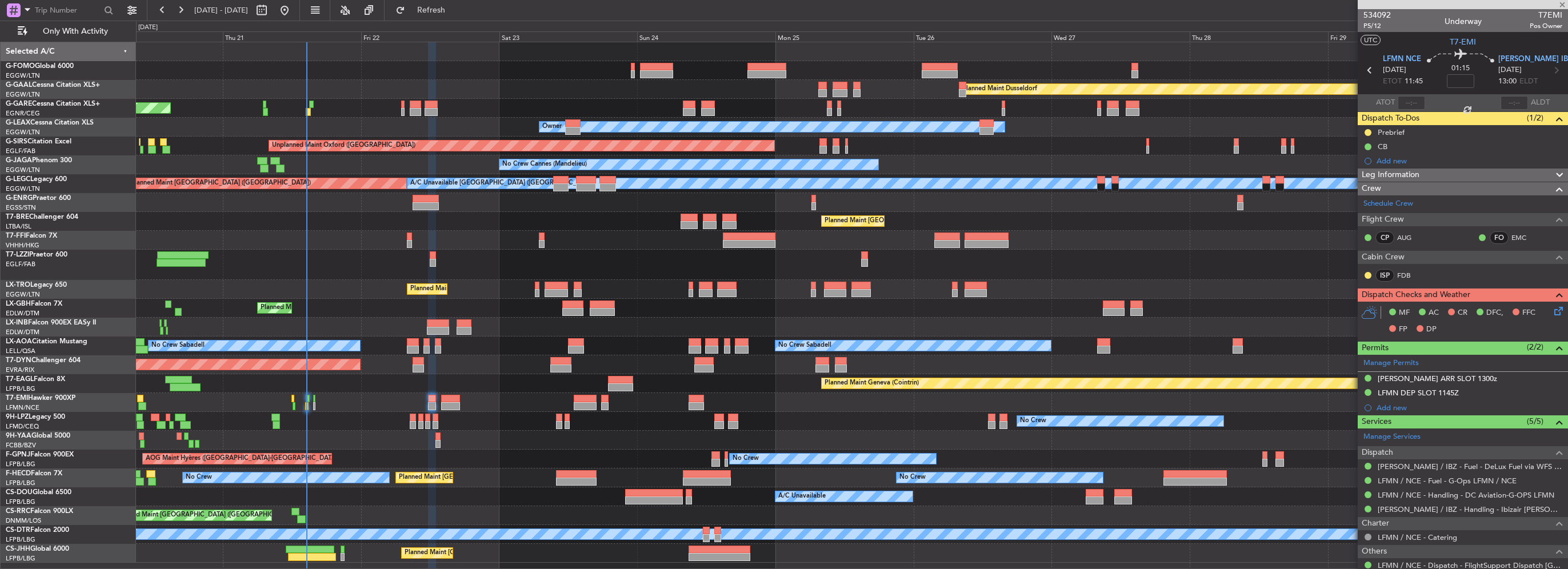
type input "13"
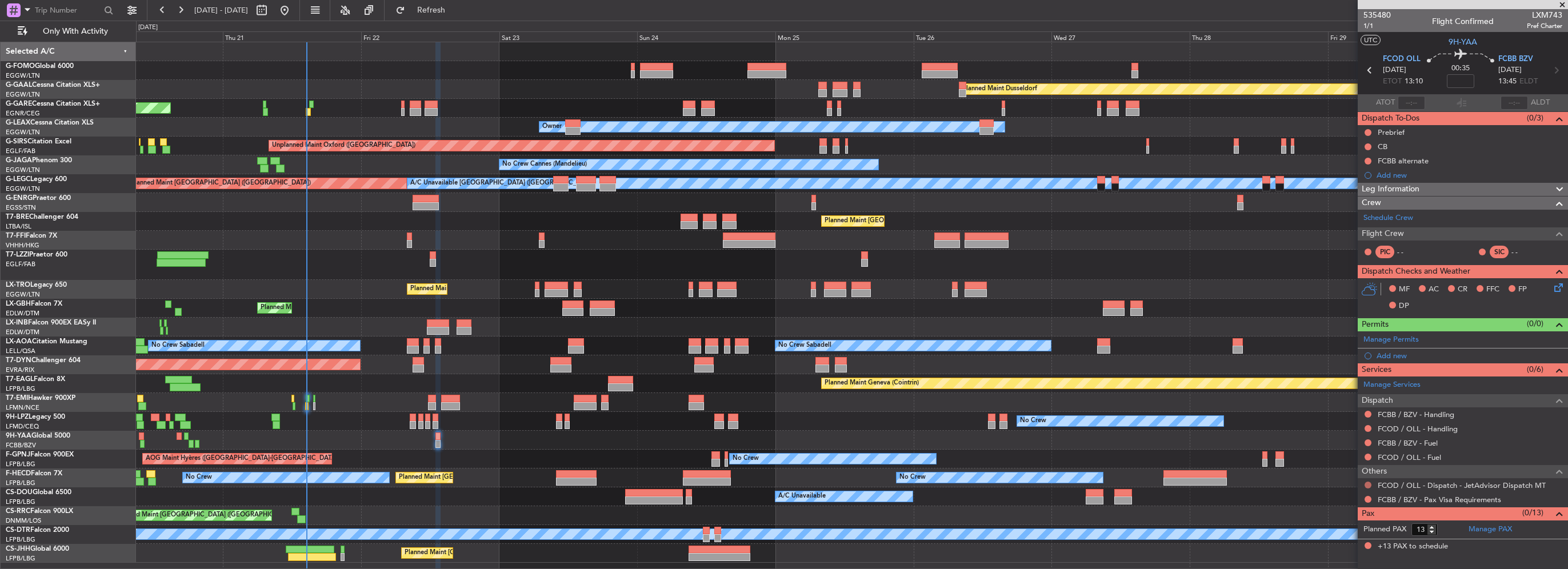
click at [1367, 484] on button at bounding box center [1368, 485] width 7 height 7
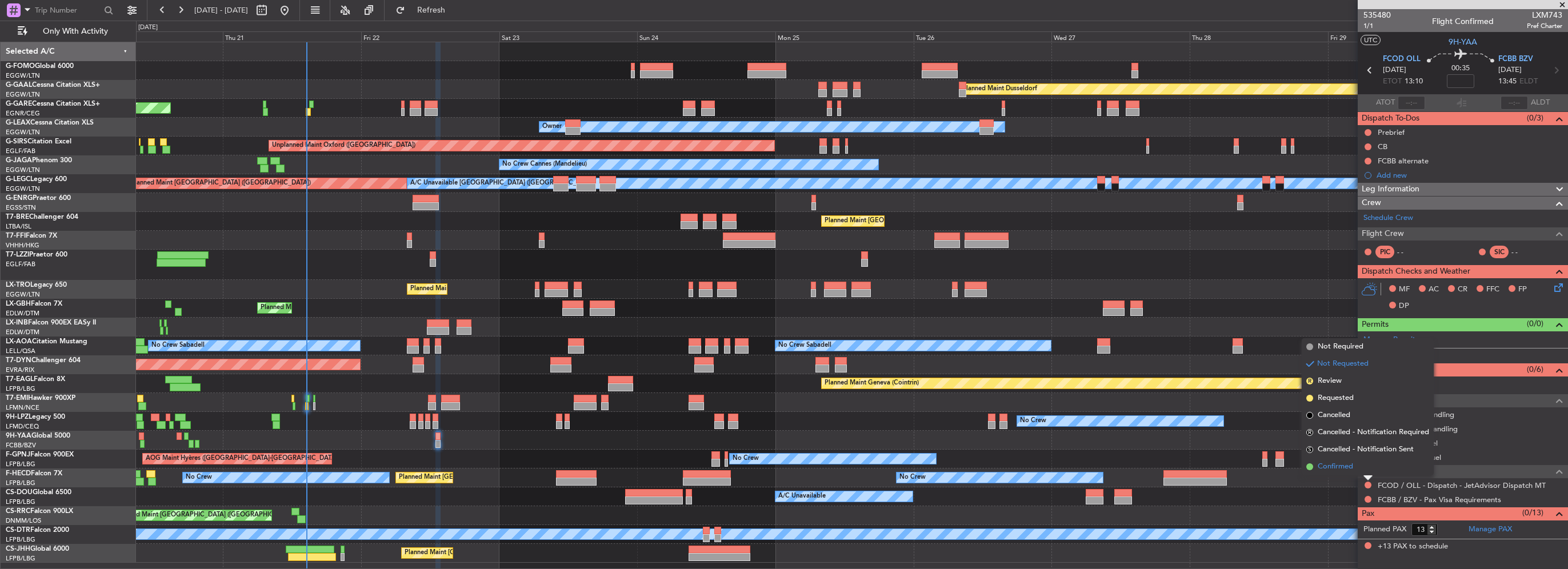
click at [1357, 465] on li "Confirmed" at bounding box center [1368, 467] width 132 height 17
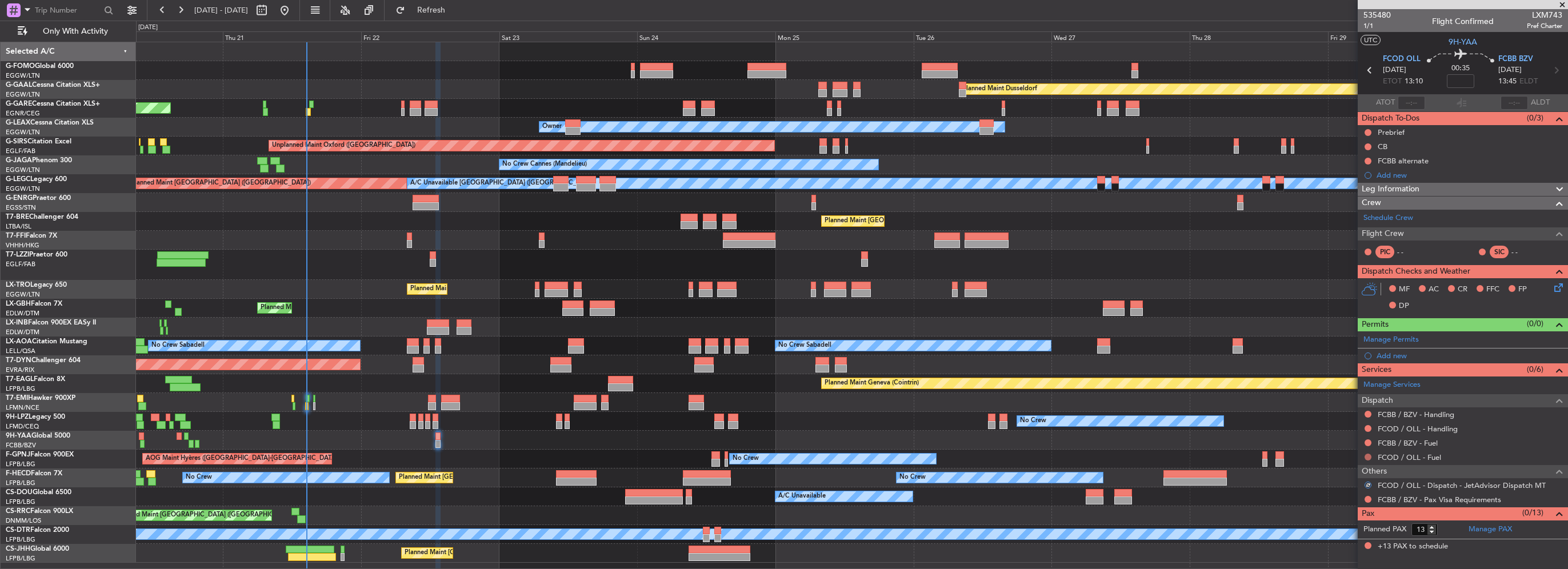
click at [1366, 454] on button at bounding box center [1368, 457] width 7 height 7
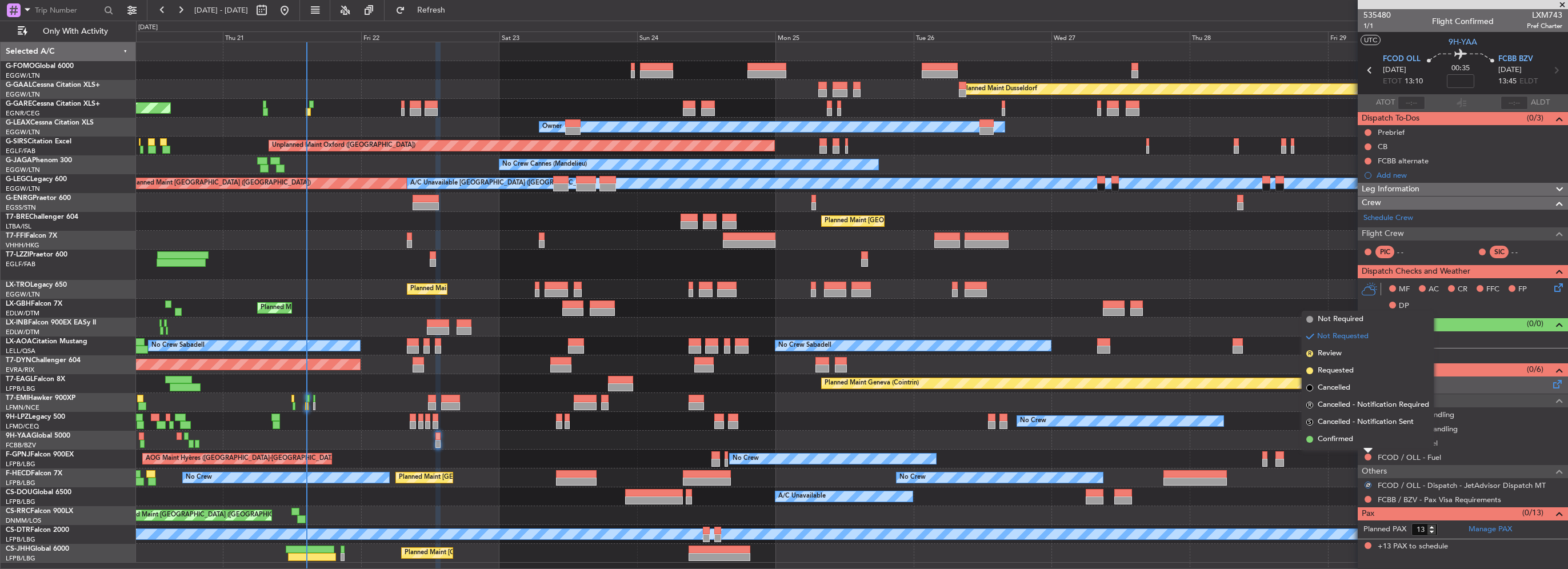
drag, startPoint x: 1350, startPoint y: 318, endPoint x: 1366, endPoint y: 389, distance: 72.8
click at [1351, 322] on span "Not Required" at bounding box center [1341, 319] width 46 height 11
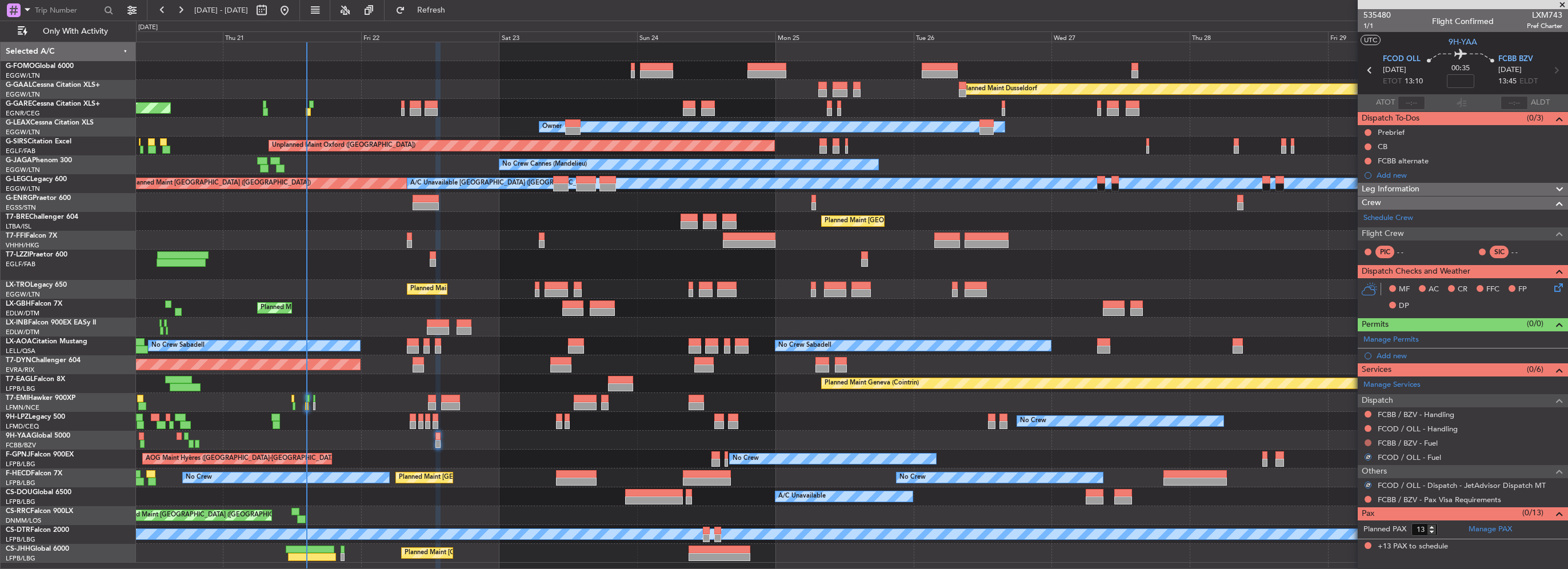
click at [1367, 443] on button at bounding box center [1368, 443] width 7 height 7
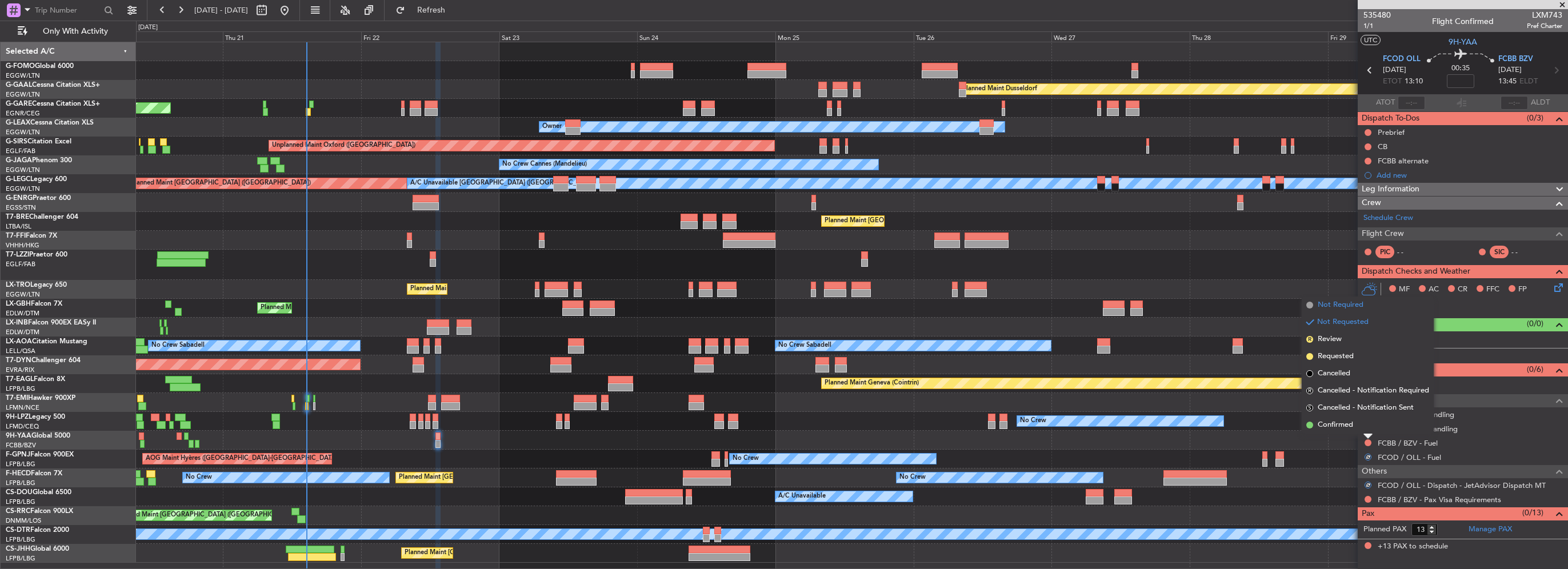
click at [1342, 306] on span "Not Required" at bounding box center [1341, 305] width 46 height 11
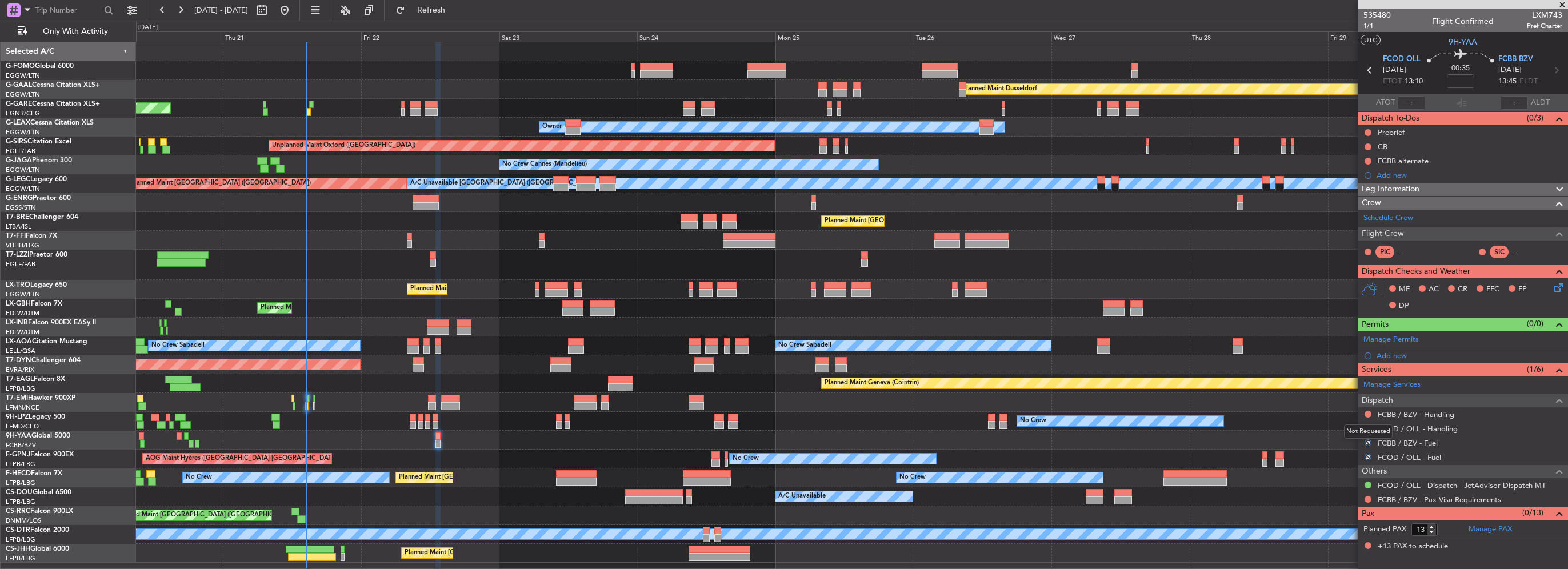
click at [1366, 427] on div "Not Requested" at bounding box center [1368, 432] width 48 height 14
click at [1367, 412] on button at bounding box center [1368, 414] width 7 height 7
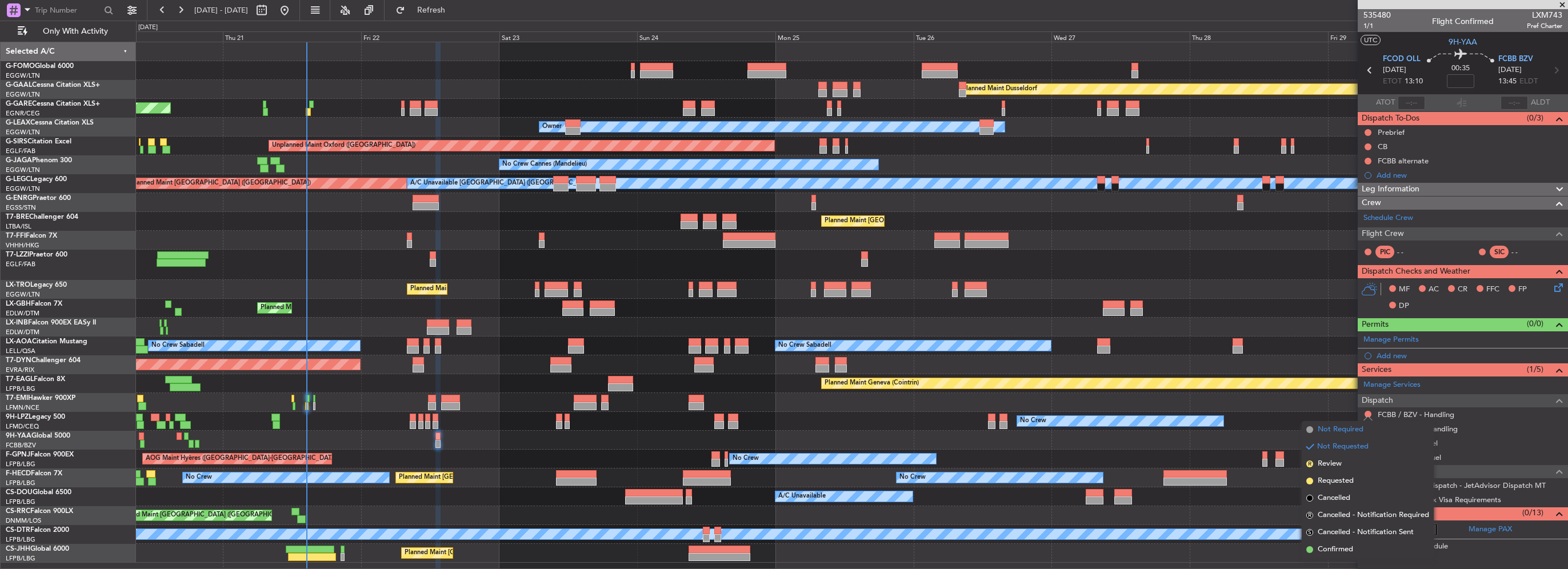
click at [1336, 434] on span "Not Required" at bounding box center [1341, 430] width 46 height 11
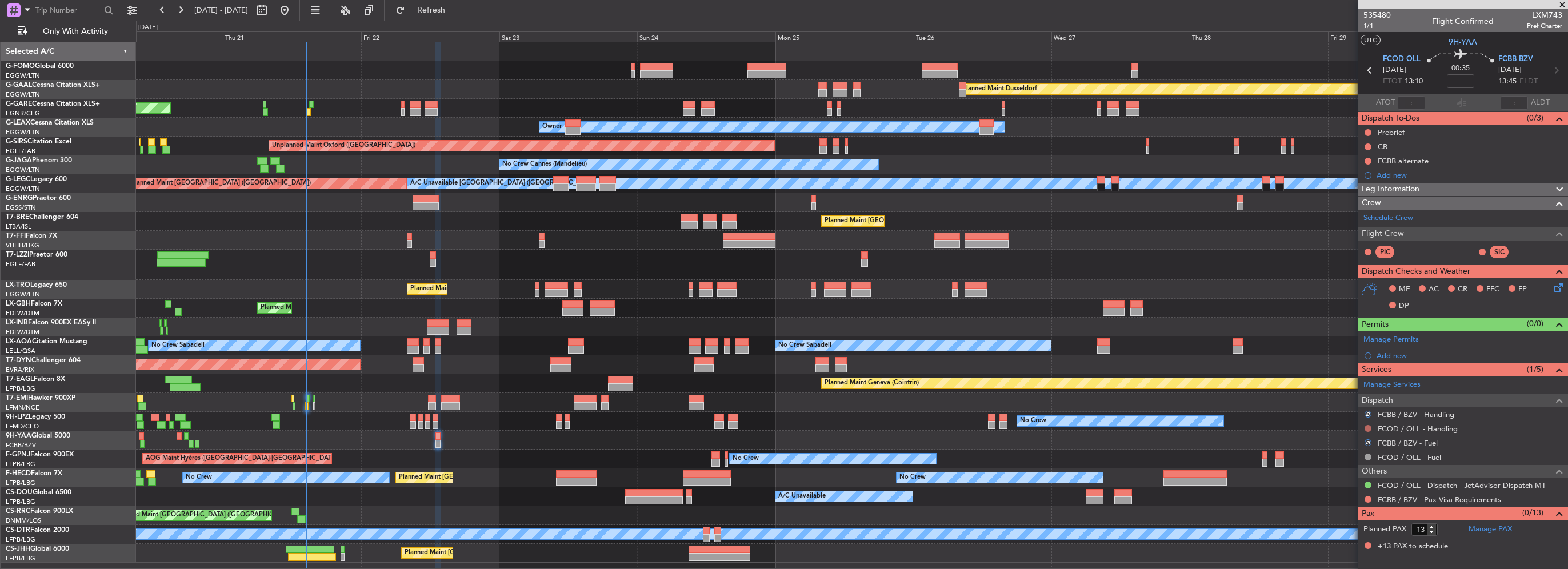
click at [1365, 426] on button at bounding box center [1368, 428] width 7 height 7
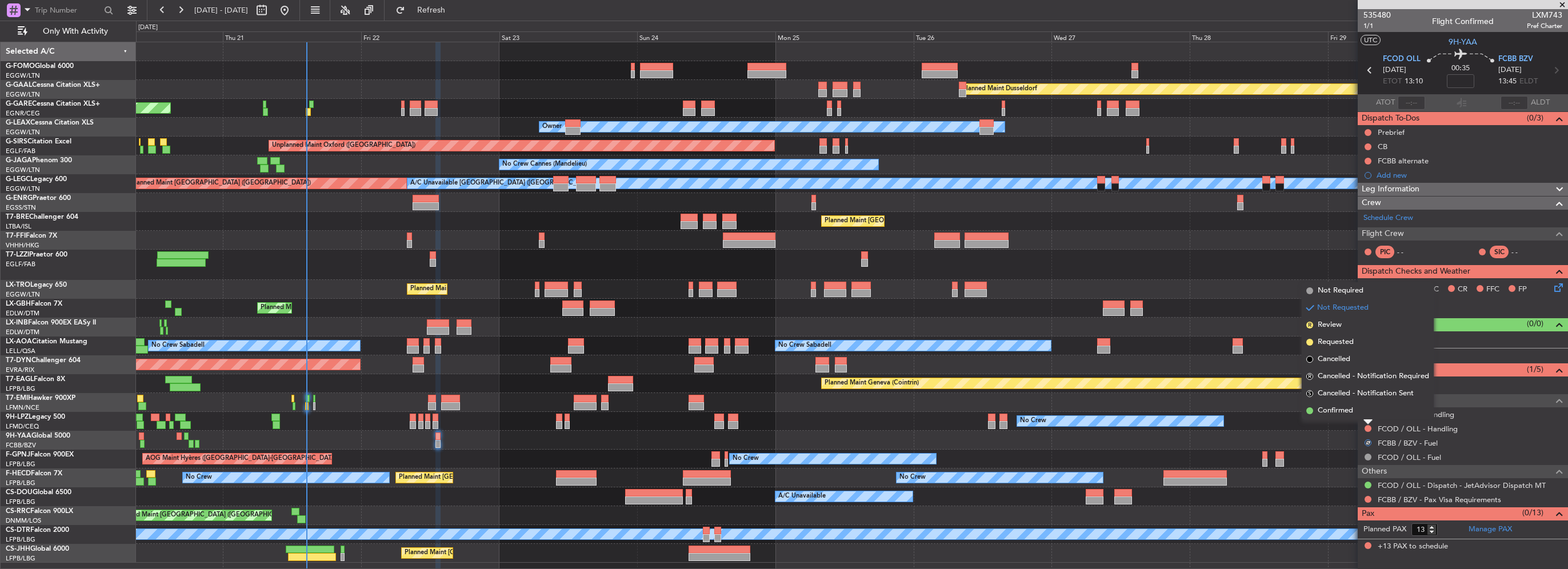
click at [1341, 286] on span "Not Required" at bounding box center [1341, 291] width 46 height 11
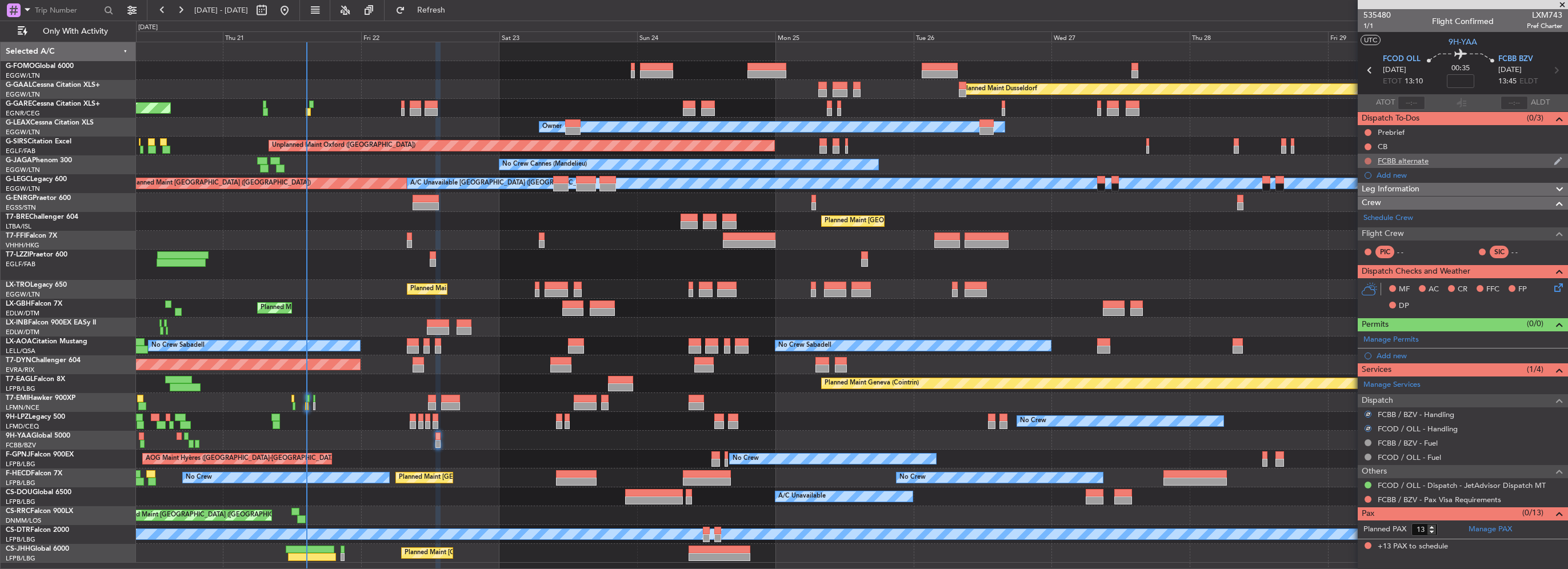
click at [1365, 160] on button at bounding box center [1368, 161] width 7 height 7
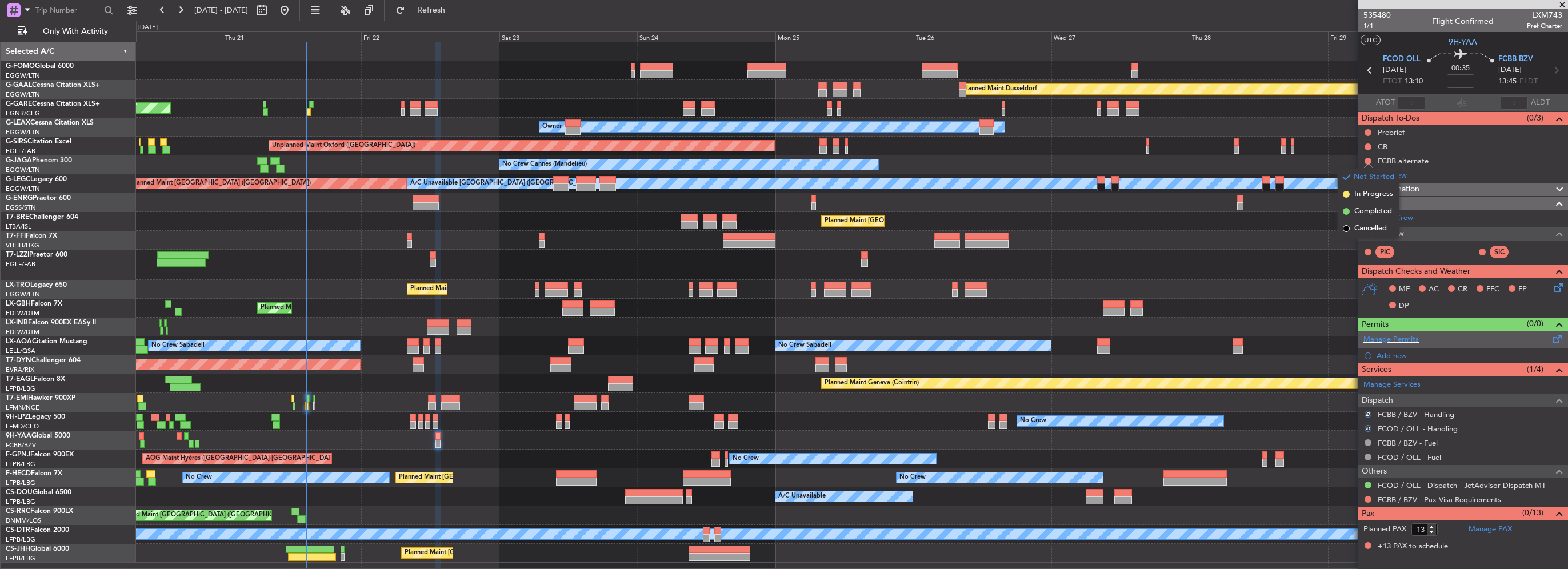
drag, startPoint x: 1366, startPoint y: 213, endPoint x: 1365, endPoint y: 345, distance: 132.0
click at [1366, 215] on span "Completed" at bounding box center [1372, 211] width 37 height 11
click at [1411, 187] on span "Leg Information" at bounding box center [1390, 189] width 58 height 13
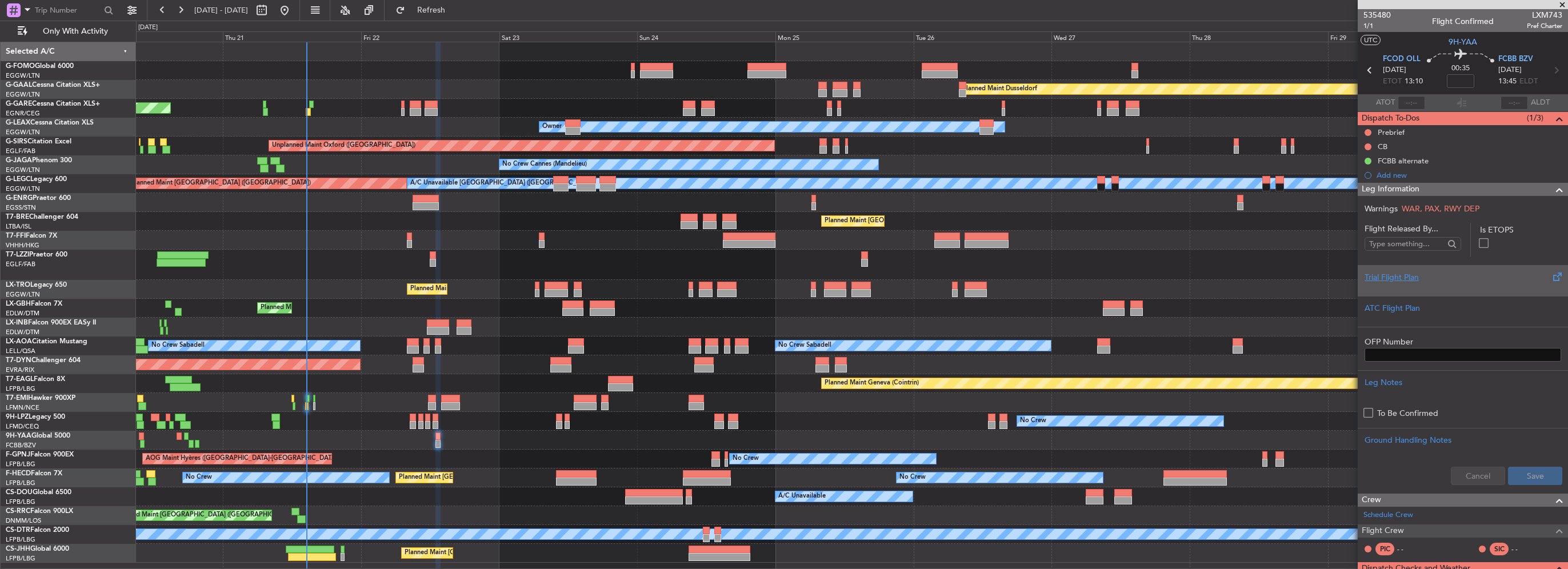
click at [1423, 286] on div at bounding box center [1463, 286] width 197 height 7
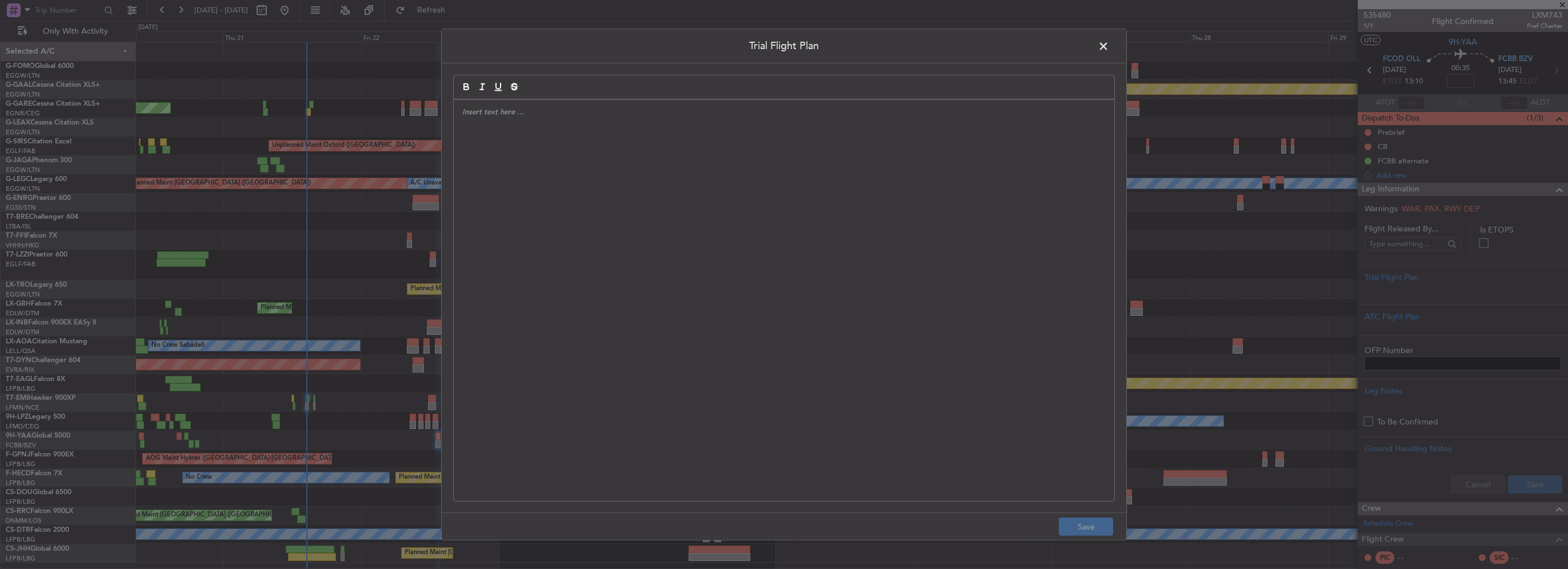
drag, startPoint x: 653, startPoint y: 193, endPoint x: 652, endPoint y: 185, distance: 8.1
click at [653, 192] on div at bounding box center [784, 300] width 660 height 401
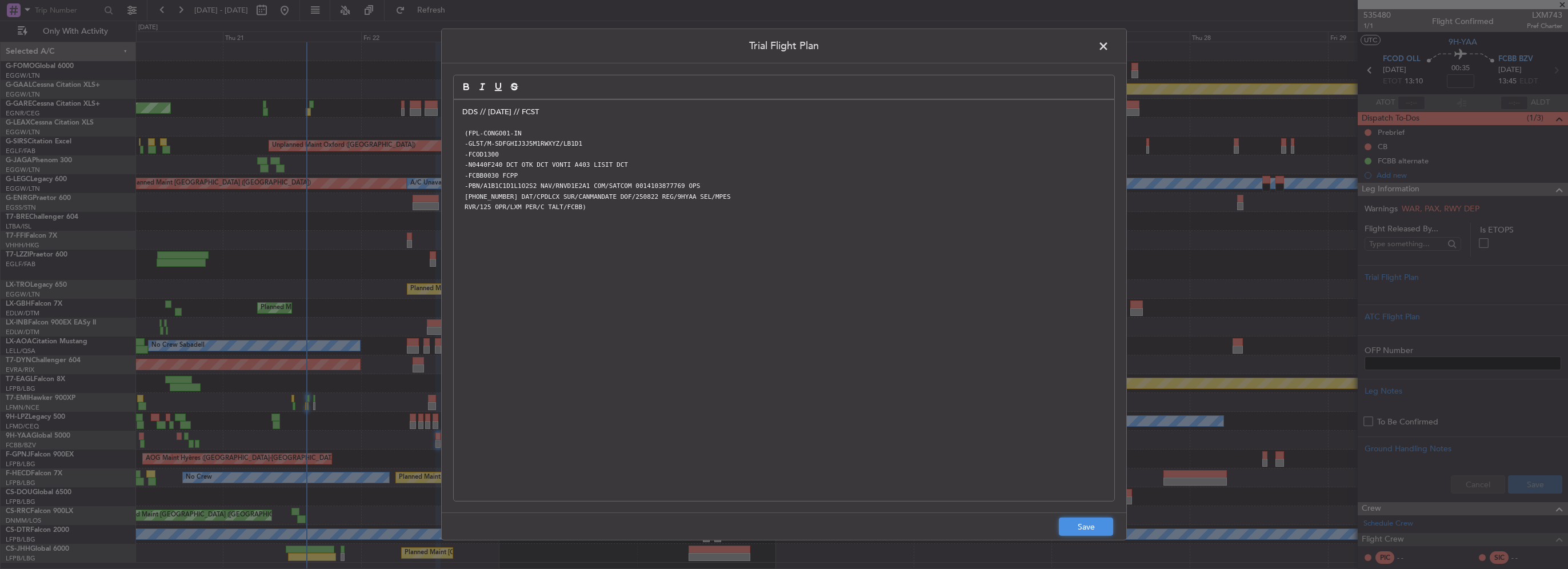
click at [1090, 525] on button "Save" at bounding box center [1085, 526] width 54 height 18
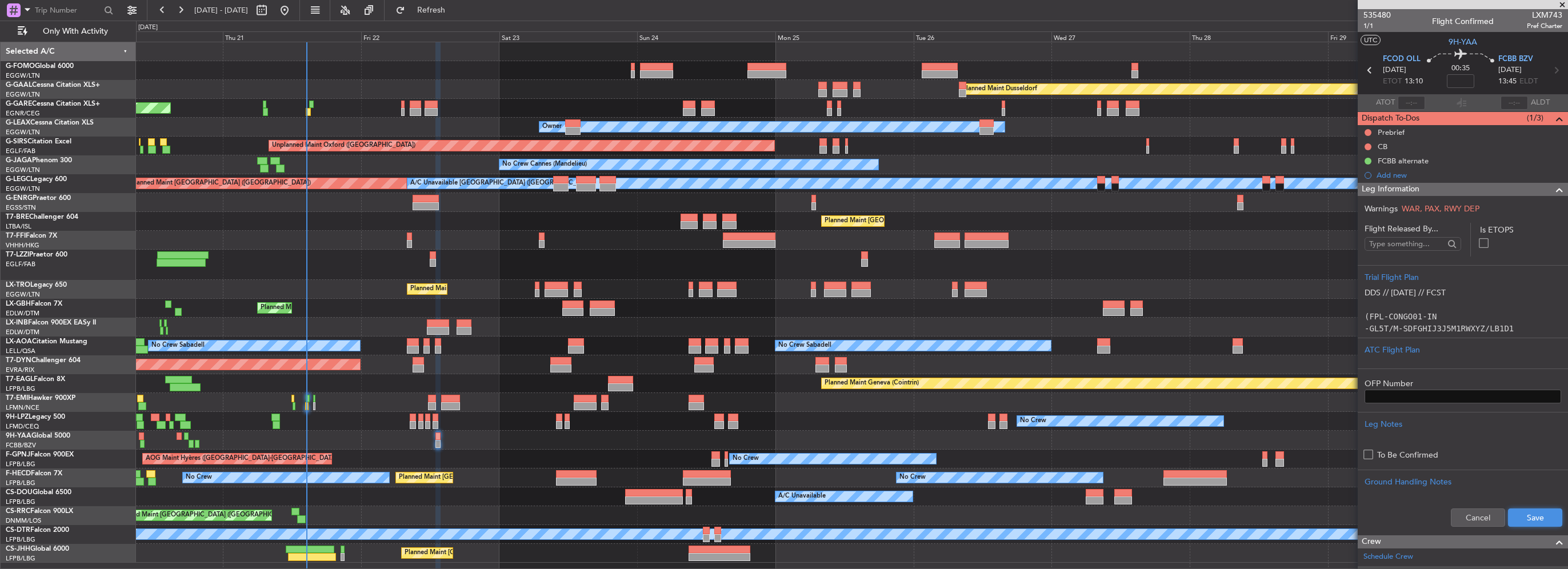
click at [1525, 521] on button "Save" at bounding box center [1534, 518] width 54 height 18
click at [1369, 142] on nimbus-traffic-light at bounding box center [1368, 147] width 9 height 9
click at [1367, 145] on button at bounding box center [1368, 147] width 7 height 7
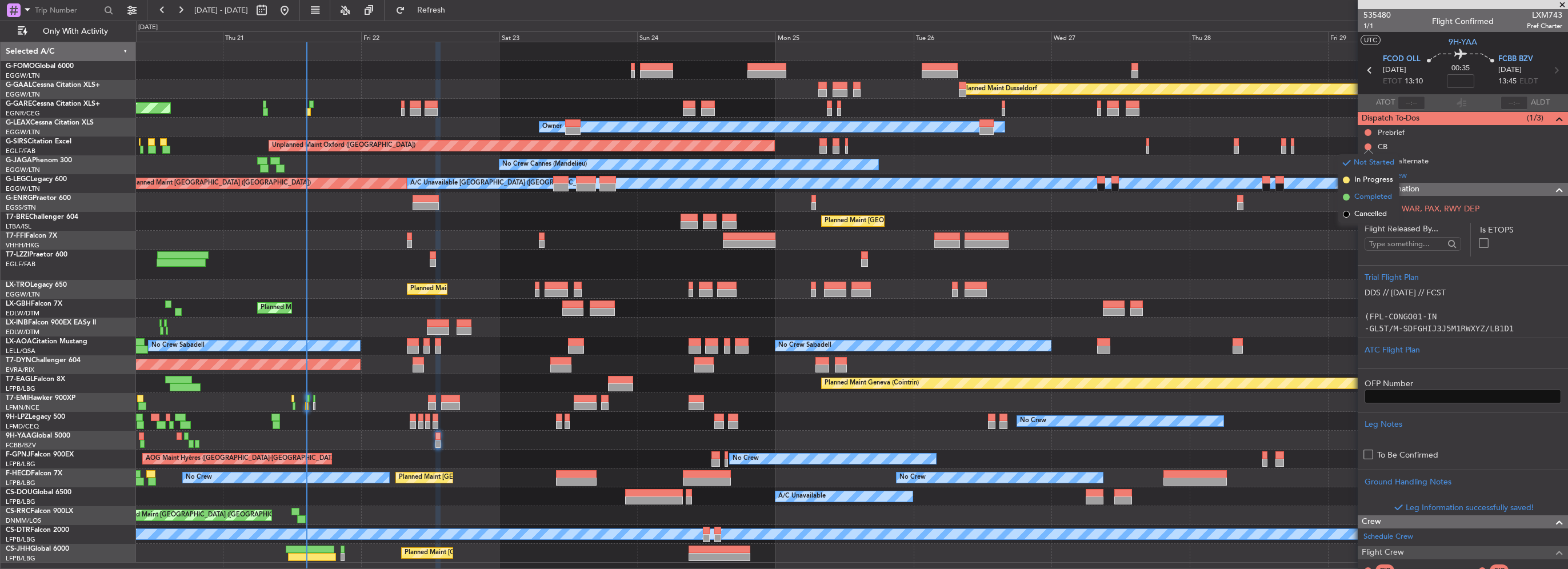
click at [1361, 196] on span "Completed" at bounding box center [1372, 197] width 37 height 11
click at [1367, 130] on button at bounding box center [1368, 132] width 7 height 7
click at [1365, 163] on mat-tooltip-component "Not Started" at bounding box center [1369, 151] width 55 height 30
click at [1362, 166] on span "In Progress" at bounding box center [1373, 166] width 39 height 11
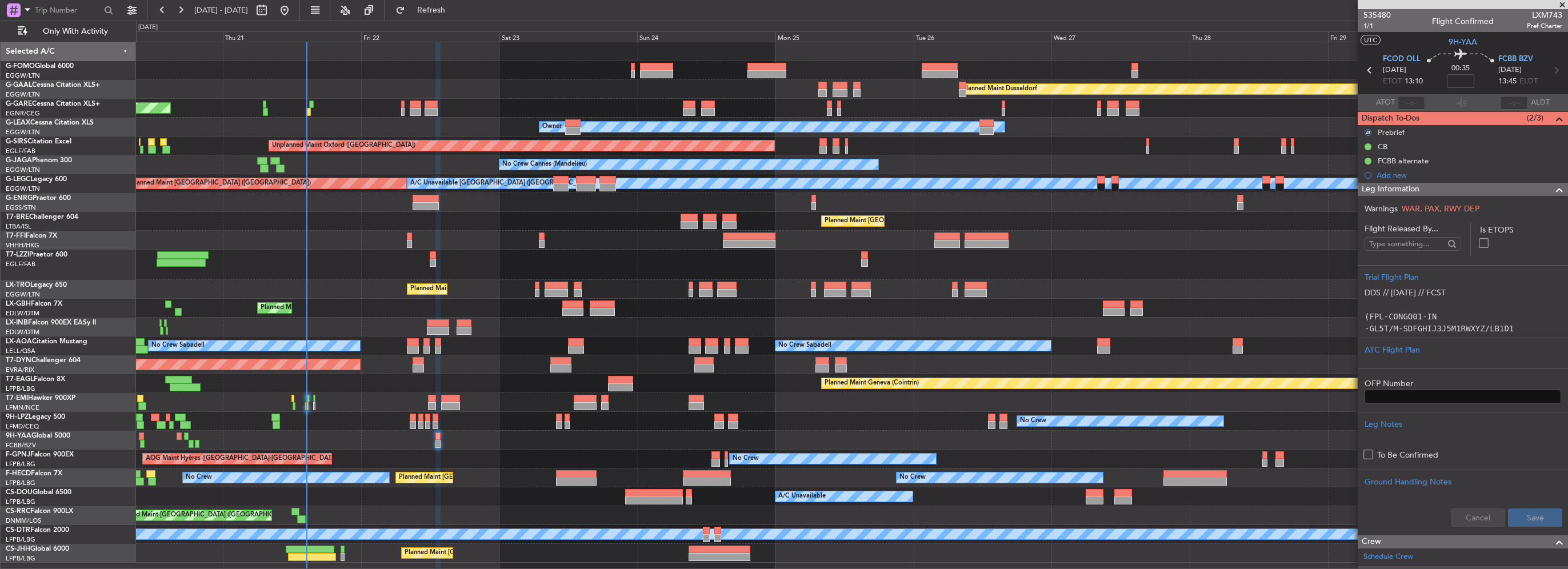
click at [1553, 185] on span at bounding box center [1560, 190] width 14 height 14
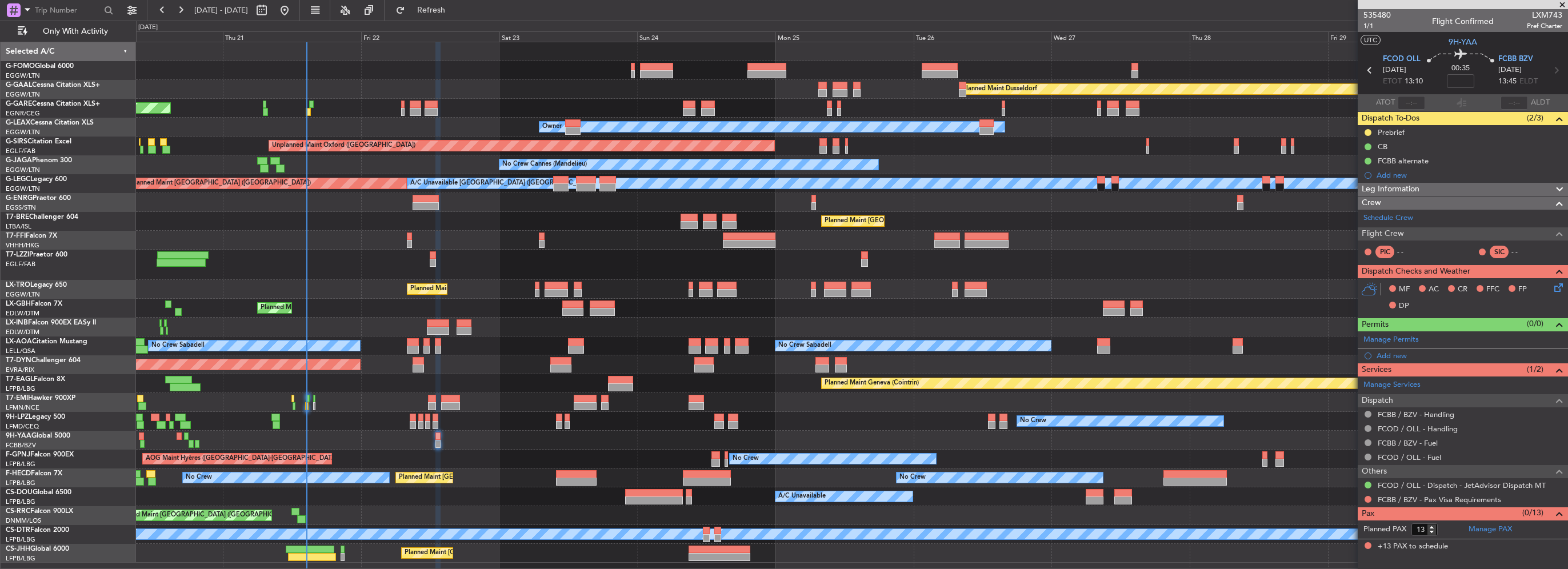
click at [1559, 283] on icon at bounding box center [1557, 286] width 9 height 9
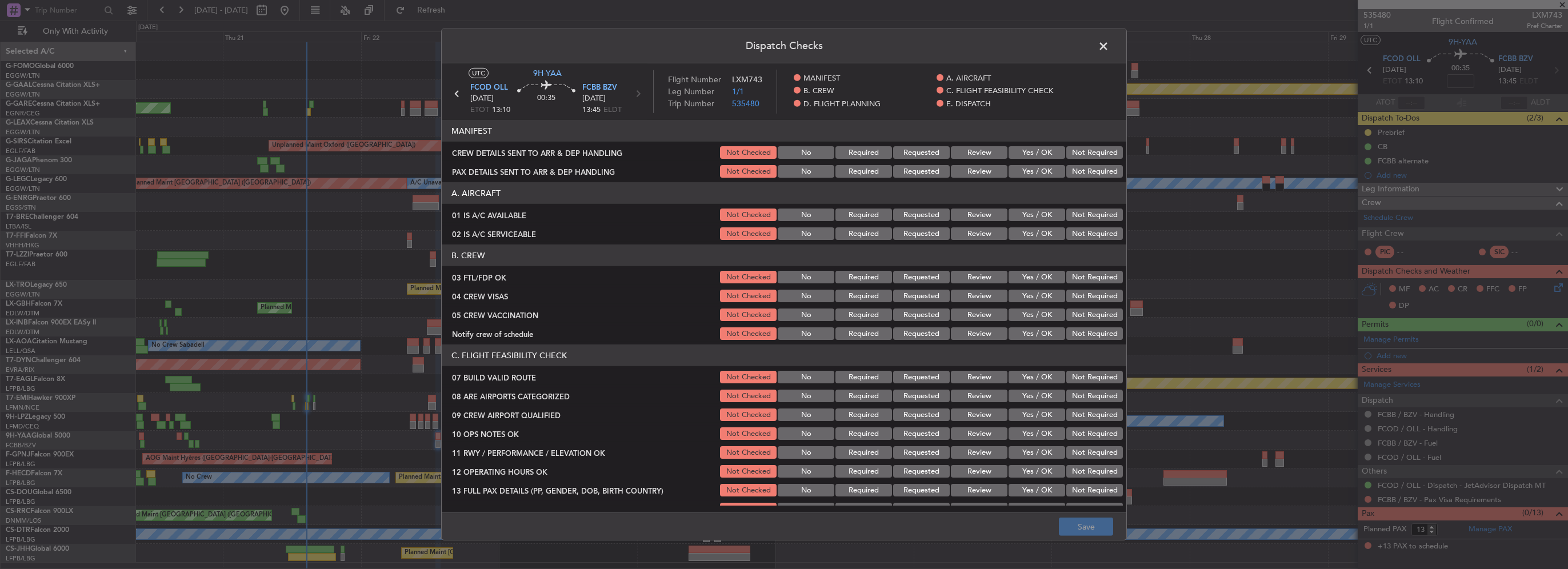
click at [1026, 213] on button "Yes / OK" at bounding box center [1036, 215] width 57 height 13
click at [1029, 234] on button "Yes / OK" at bounding box center [1036, 234] width 57 height 13
click at [1029, 272] on button "Yes / OK" at bounding box center [1036, 277] width 57 height 13
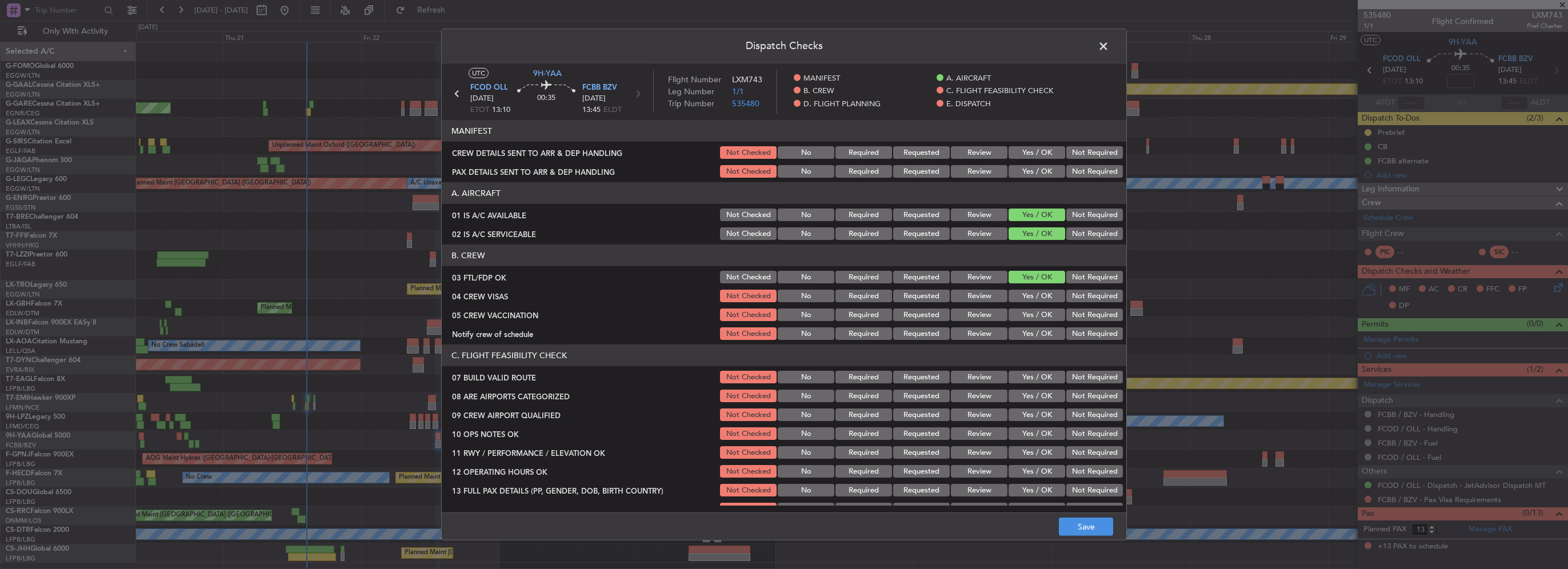
click at [1092, 312] on button "Not Required" at bounding box center [1094, 315] width 57 height 13
click at [1077, 295] on button "Not Required" at bounding box center [1094, 296] width 57 height 13
click at [1024, 341] on article "MANIFEST CREW DETAILS SENT TO ARR & DEP HANDLING Not Checked No Required Reques…" at bounding box center [784, 312] width 685 height 385
drag, startPoint x: 1024, startPoint y: 341, endPoint x: 1016, endPoint y: 335, distance: 10.0
click at [1029, 334] on button "Yes / OK" at bounding box center [1036, 334] width 57 height 13
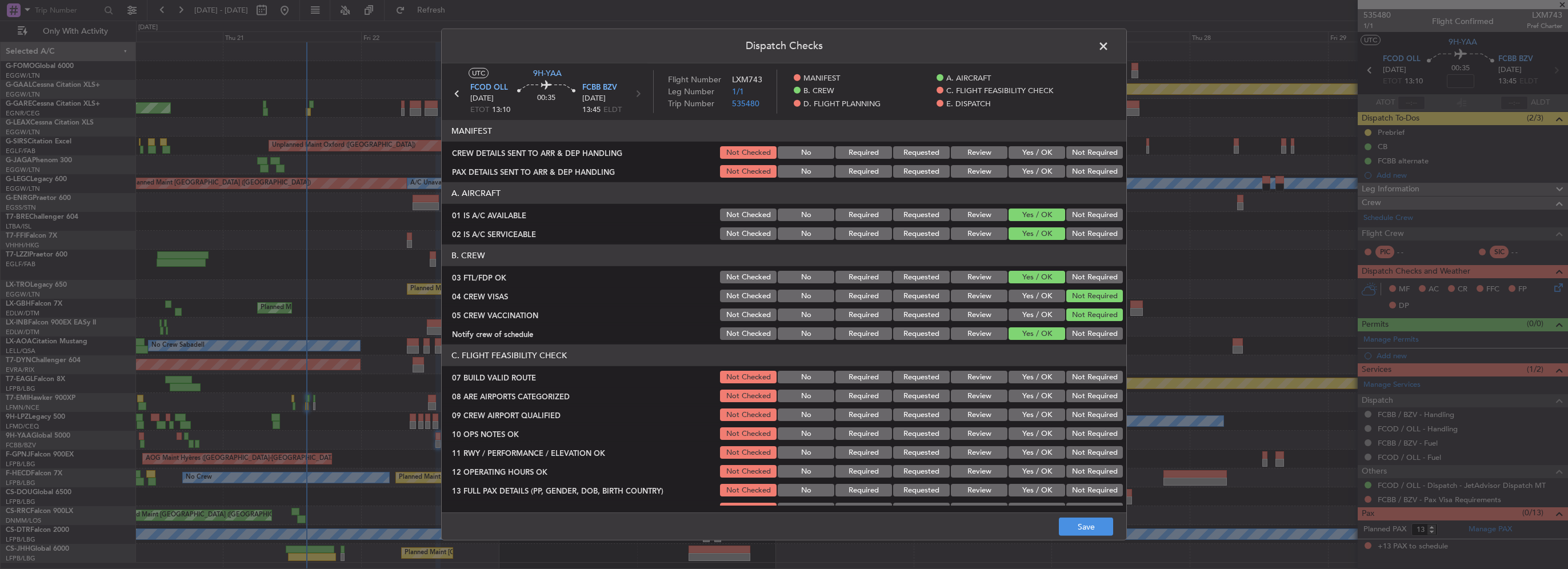
drag, startPoint x: 1035, startPoint y: 382, endPoint x: 1035, endPoint y: 396, distance: 14.0
click at [1035, 382] on button "Yes / OK" at bounding box center [1036, 377] width 57 height 13
click at [1035, 396] on button "Yes / OK" at bounding box center [1036, 396] width 57 height 13
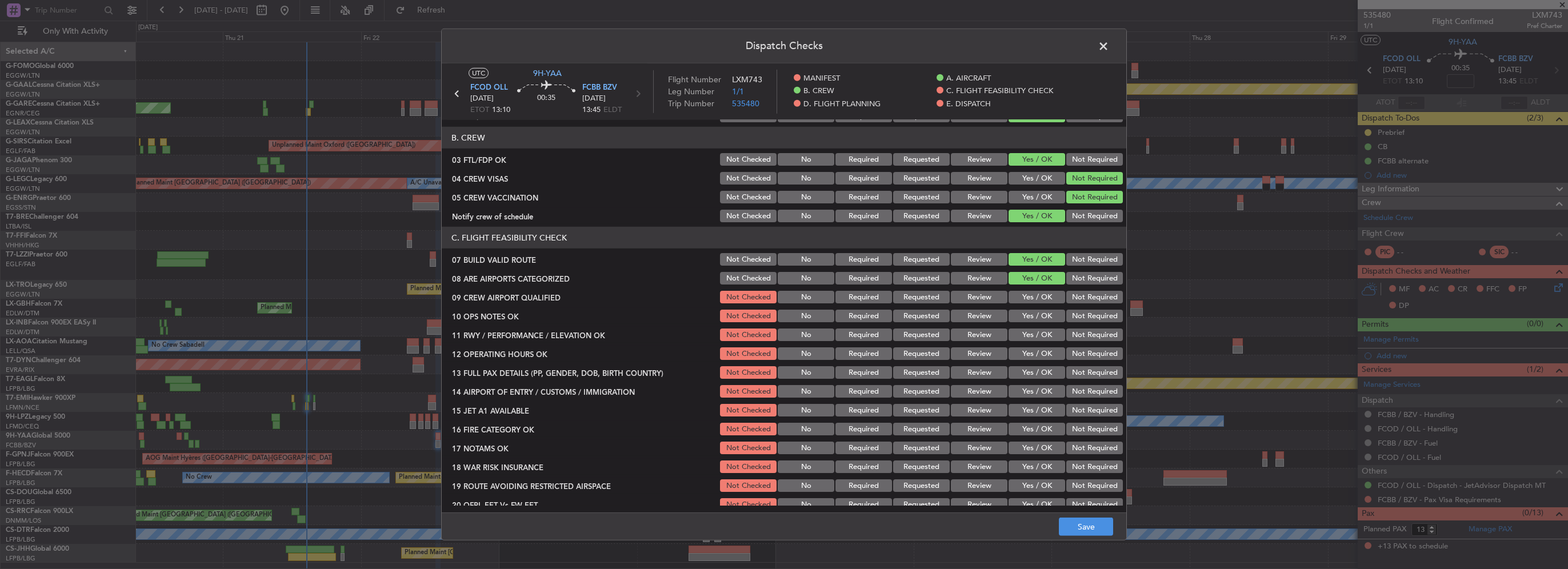
scroll to position [171, 0]
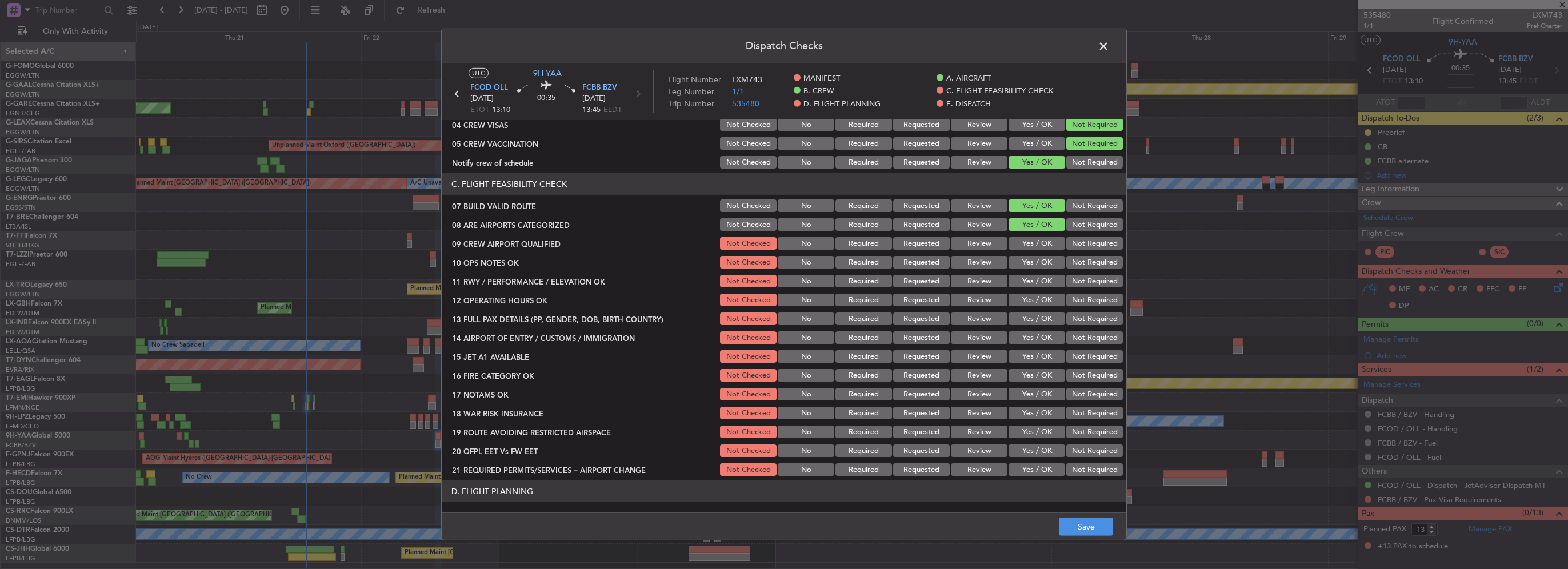
click at [1096, 239] on button "Not Required" at bounding box center [1094, 243] width 57 height 13
click at [1094, 257] on button "Not Required" at bounding box center [1094, 262] width 57 height 13
drag, startPoint x: 1023, startPoint y: 283, endPoint x: 1030, endPoint y: 313, distance: 30.8
click at [1025, 289] on section "C. FLIGHT FEASIBILITY CHECK 07 BUILD VALID ROUTE Not Checked No Required Reques…" at bounding box center [784, 326] width 685 height 305
click at [1030, 316] on button "Yes / OK" at bounding box center [1036, 319] width 57 height 13
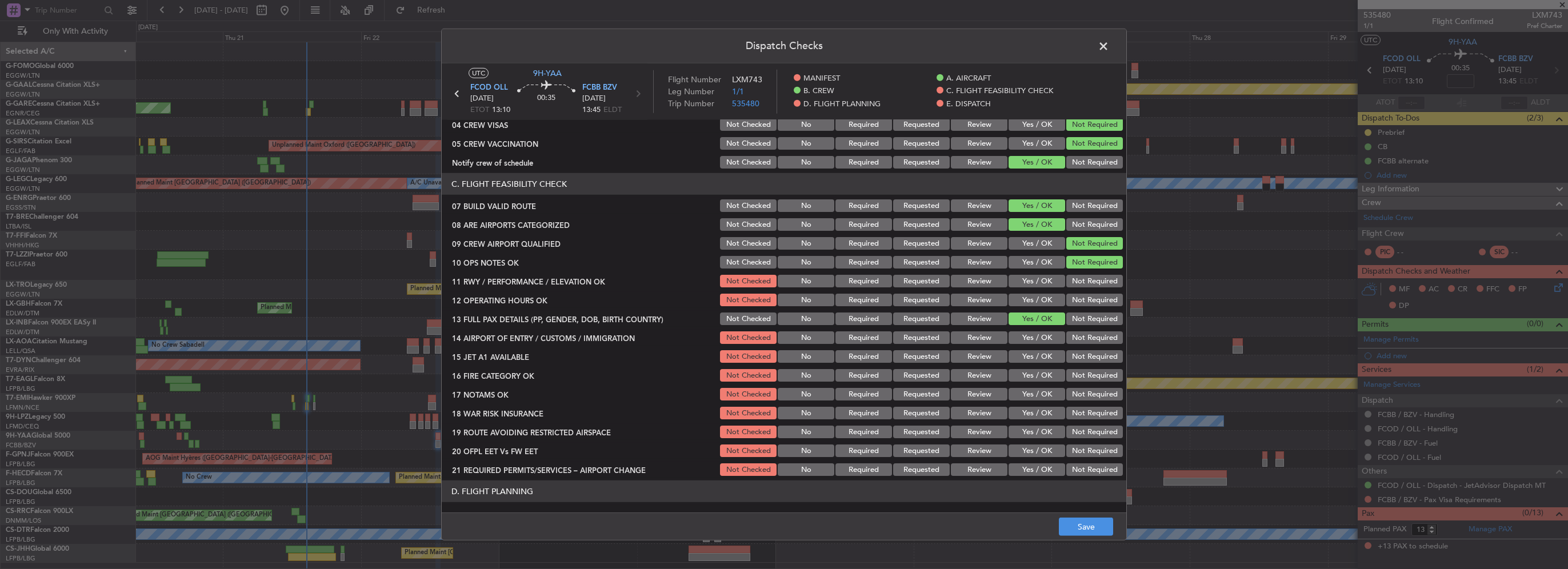
click at [1022, 282] on button "Yes / OK" at bounding box center [1036, 281] width 57 height 13
click at [1024, 295] on button "Yes / OK" at bounding box center [1036, 300] width 57 height 13
click at [1044, 345] on section "C. FLIGHT FEASIBILITY CHECK 07 BUILD VALID ROUTE Not Checked No Required Reques…" at bounding box center [784, 326] width 685 height 305
click at [1035, 338] on button "Yes / OK" at bounding box center [1036, 338] width 57 height 13
drag, startPoint x: 1035, startPoint y: 358, endPoint x: 1036, endPoint y: 376, distance: 18.0
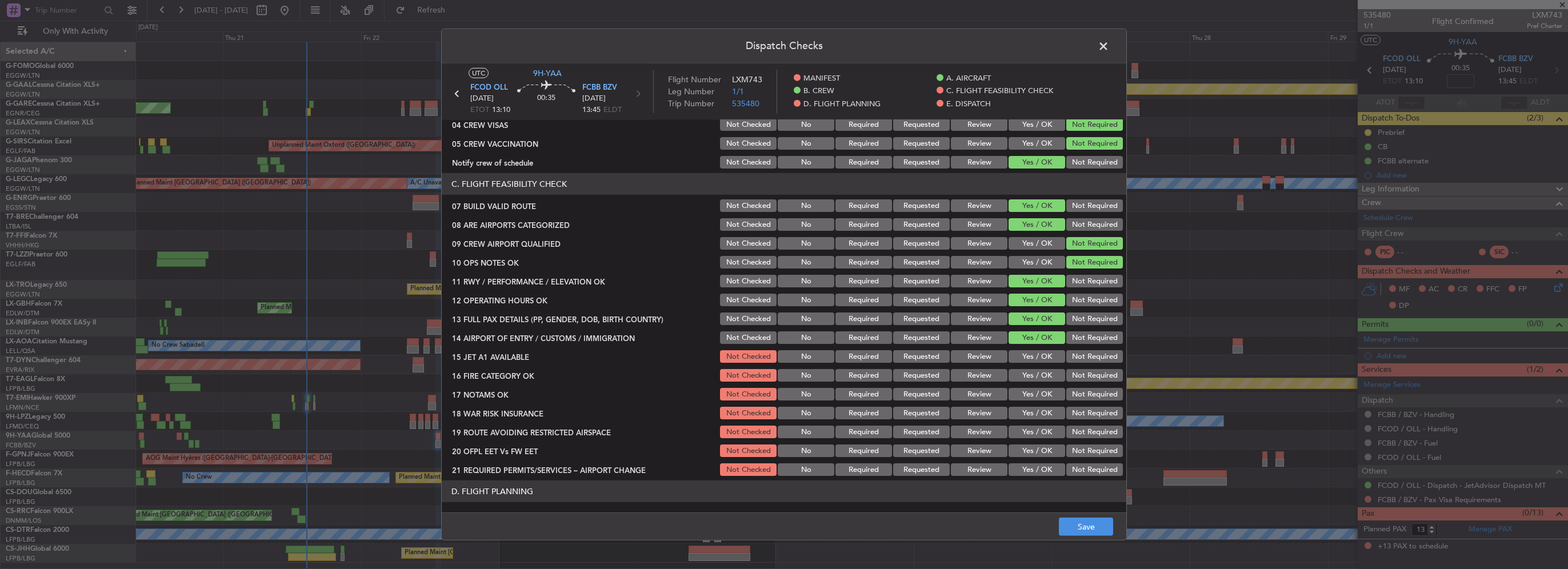
click at [1035, 359] on button "Yes / OK" at bounding box center [1036, 357] width 57 height 13
drag, startPoint x: 1036, startPoint y: 376, endPoint x: 1036, endPoint y: 392, distance: 16.0
click at [1036, 380] on button "Yes / OK" at bounding box center [1036, 375] width 57 height 13
click at [1036, 393] on button "Yes / OK" at bounding box center [1036, 394] width 57 height 13
drag, startPoint x: 1035, startPoint y: 406, endPoint x: 1035, endPoint y: 430, distance: 24.0
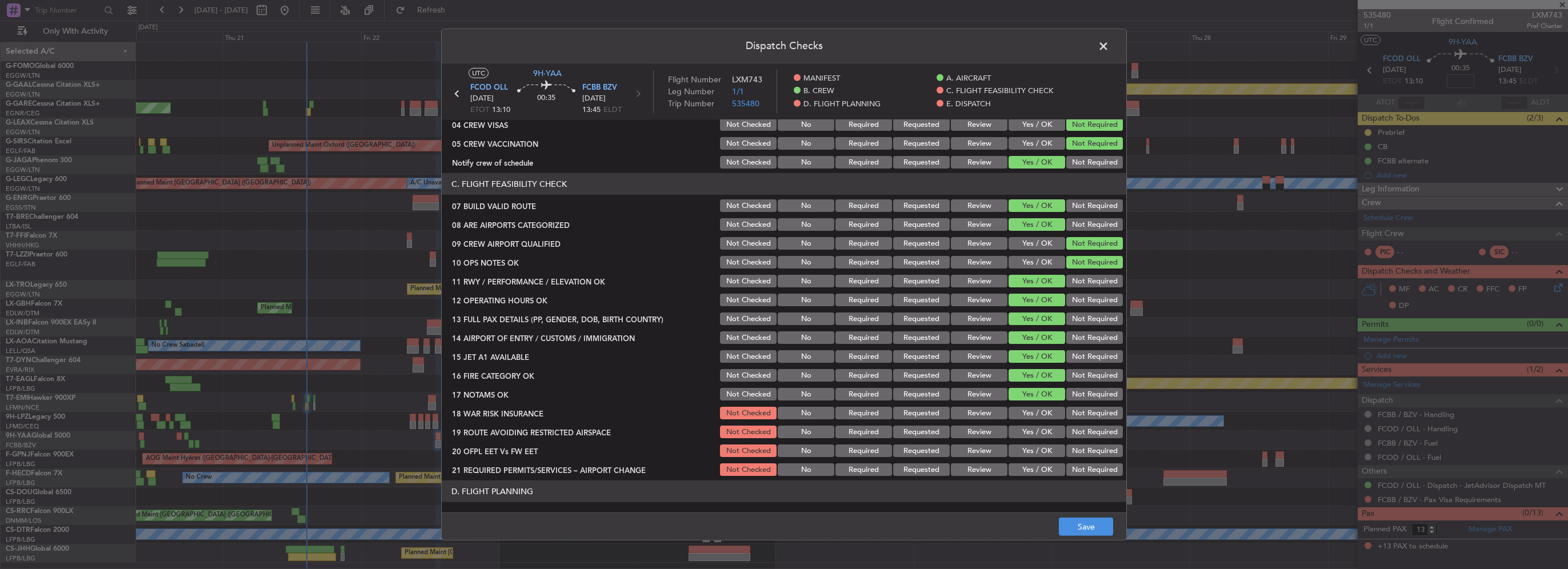
click at [1035, 415] on section "C. FLIGHT FEASIBILITY CHECK 07 BUILD VALID ROUTE Not Checked No Required Reques…" at bounding box center [784, 326] width 685 height 305
click at [1035, 430] on button "Yes / OK" at bounding box center [1036, 432] width 57 height 13
click at [1036, 414] on button "Yes / OK" at bounding box center [1036, 413] width 57 height 13
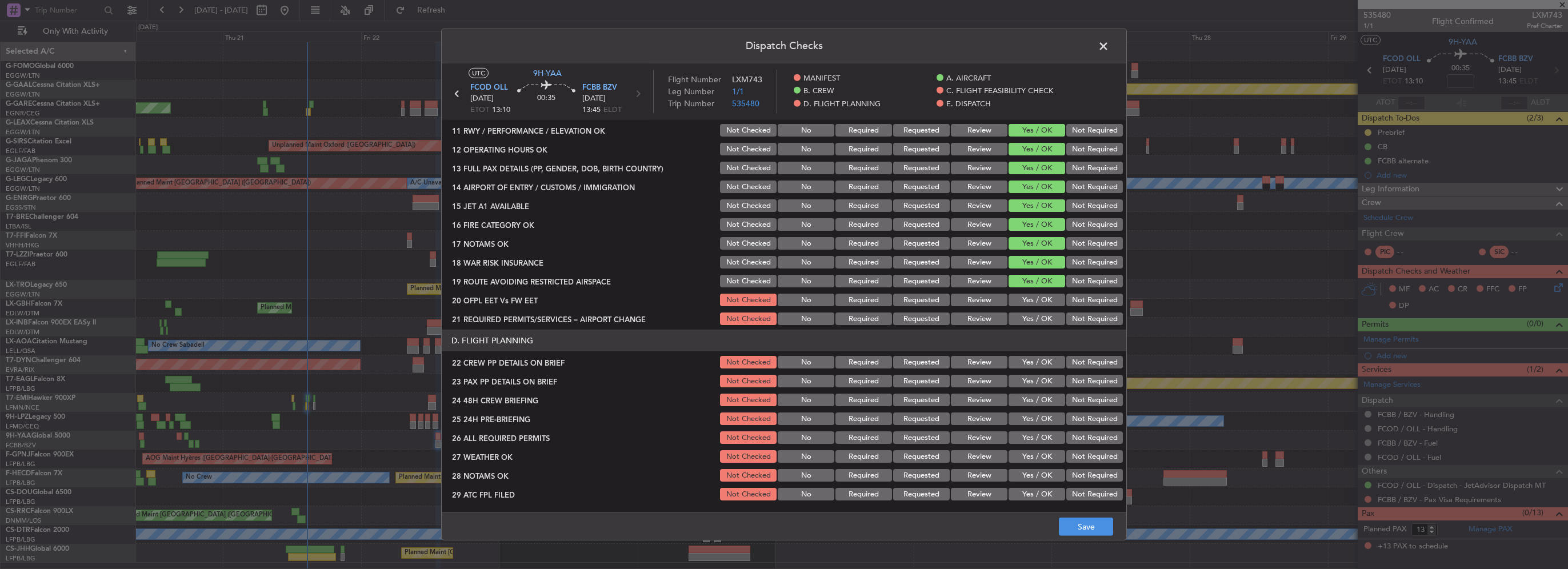
scroll to position [343, 0]
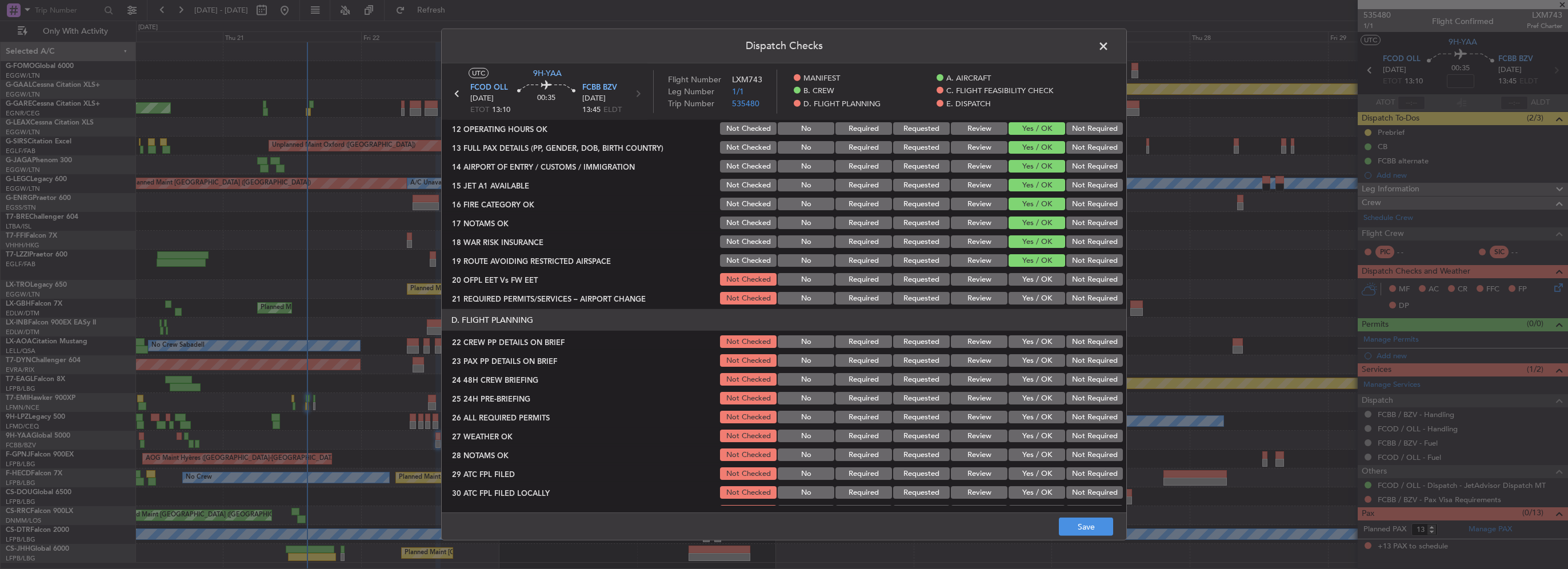
click at [1036, 276] on button "Yes / OK" at bounding box center [1036, 279] width 57 height 13
click at [1035, 301] on button "Yes / OK" at bounding box center [1036, 298] width 57 height 13
drag, startPoint x: 1026, startPoint y: 344, endPoint x: 1028, endPoint y: 358, distance: 14.1
click at [1026, 345] on button "Yes / OK" at bounding box center [1036, 342] width 57 height 13
drag, startPoint x: 1028, startPoint y: 359, endPoint x: 1057, endPoint y: 375, distance: 33.1
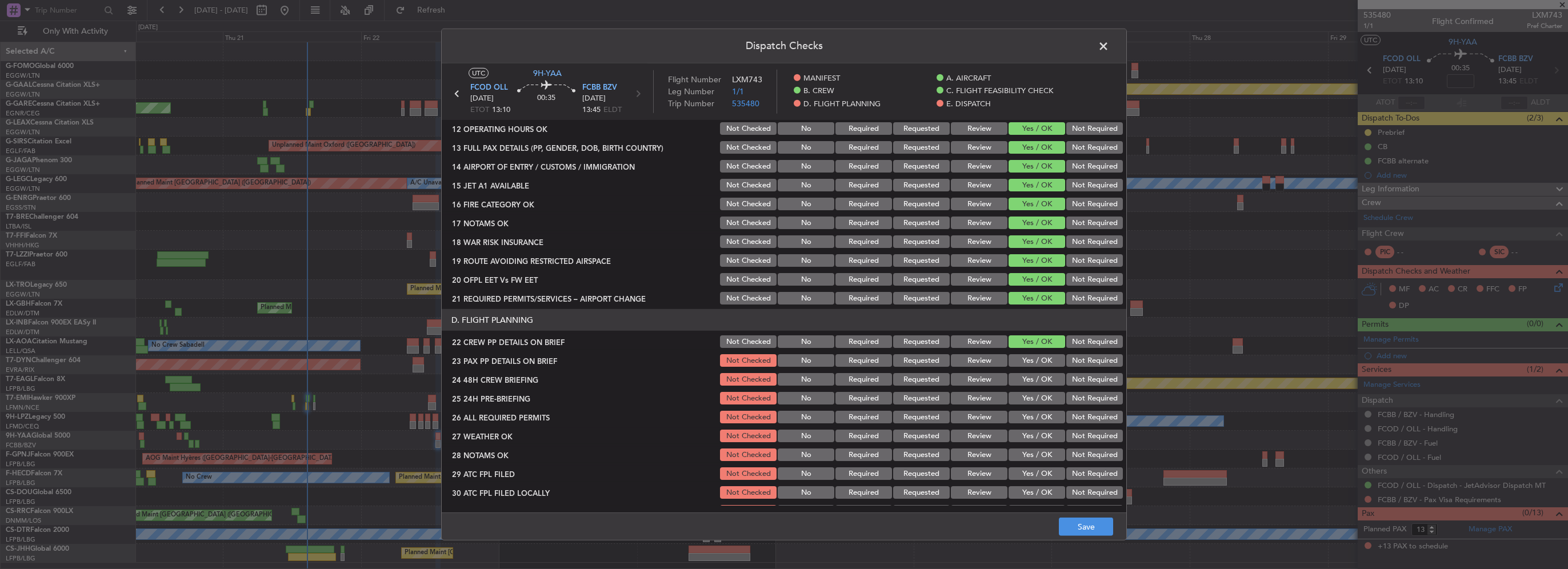
click at [1028, 359] on button "Yes / OK" at bounding box center [1036, 361] width 57 height 13
click at [1083, 385] on button "Not Required" at bounding box center [1094, 380] width 57 height 13
click at [1078, 394] on button "Not Required" at bounding box center [1094, 398] width 57 height 13
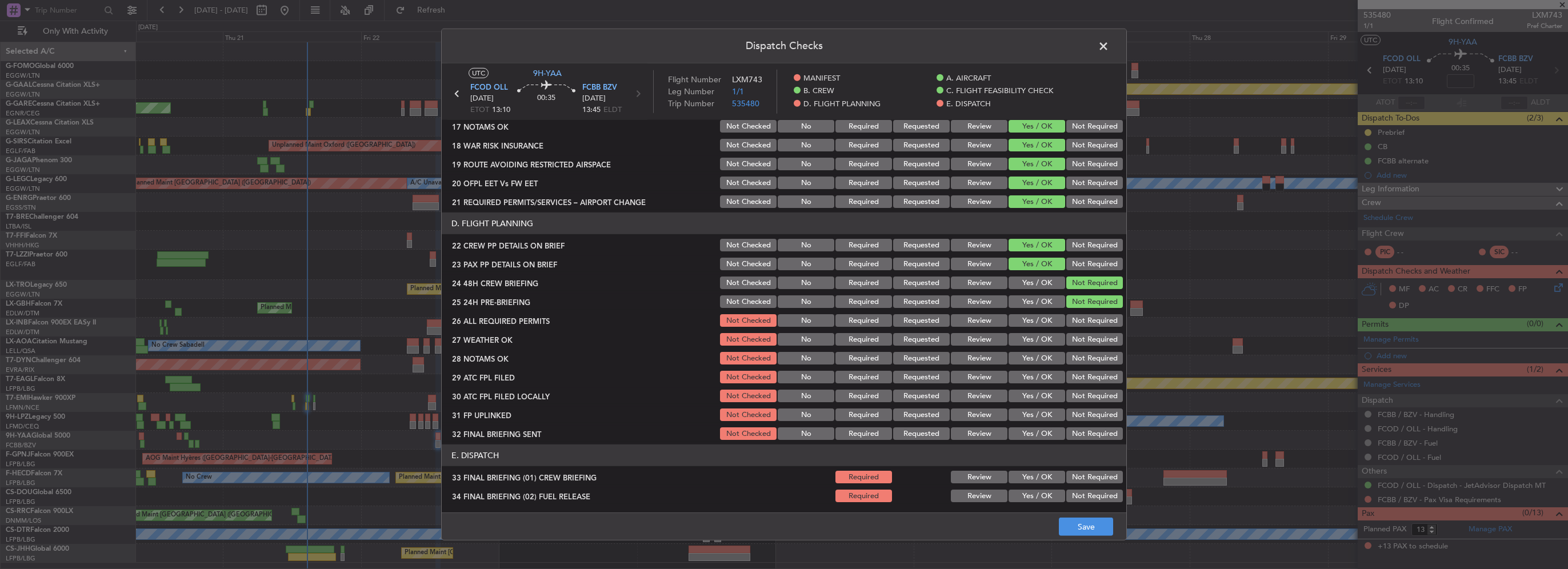
scroll to position [457, 0]
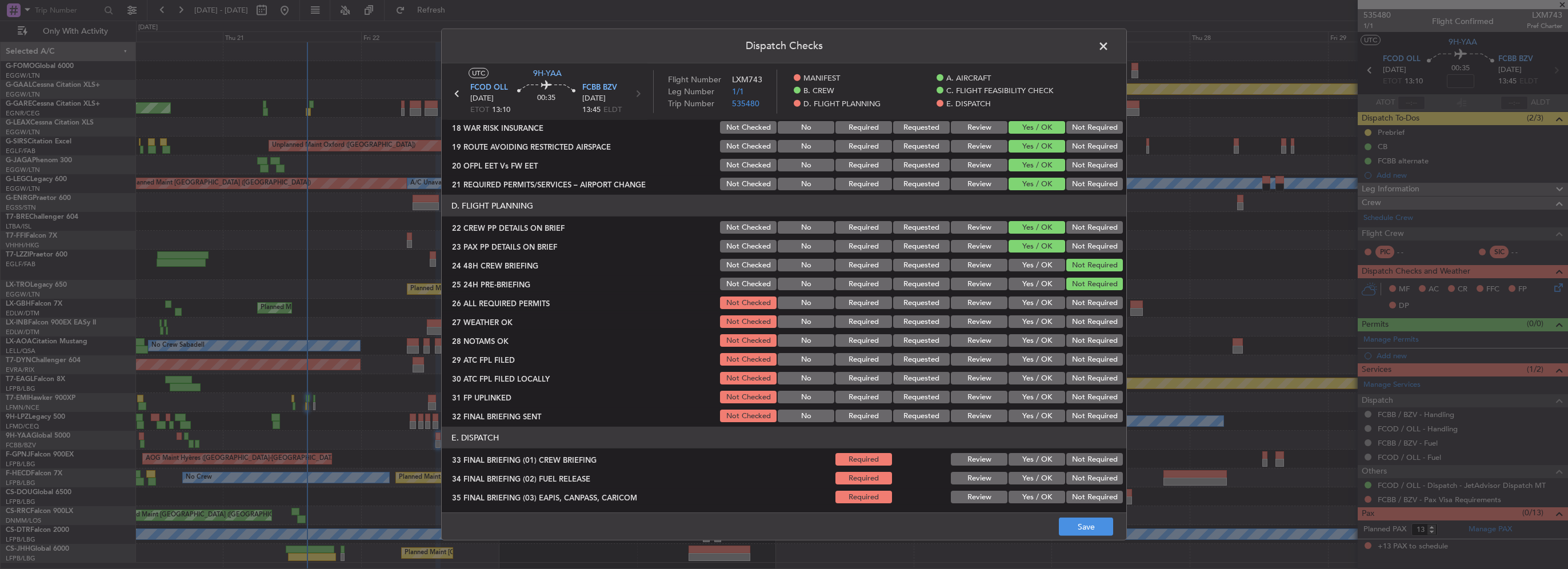
click at [1042, 262] on button "Yes / OK" at bounding box center [1036, 265] width 57 height 13
drag, startPoint x: 1045, startPoint y: 304, endPoint x: 1047, endPoint y: 322, distance: 18.1
click at [1045, 305] on button "Yes / OK" at bounding box center [1036, 303] width 57 height 13
drag, startPoint x: 1047, startPoint y: 322, endPoint x: 1049, endPoint y: 345, distance: 23.1
click at [1047, 324] on button "Yes / OK" at bounding box center [1036, 322] width 57 height 13
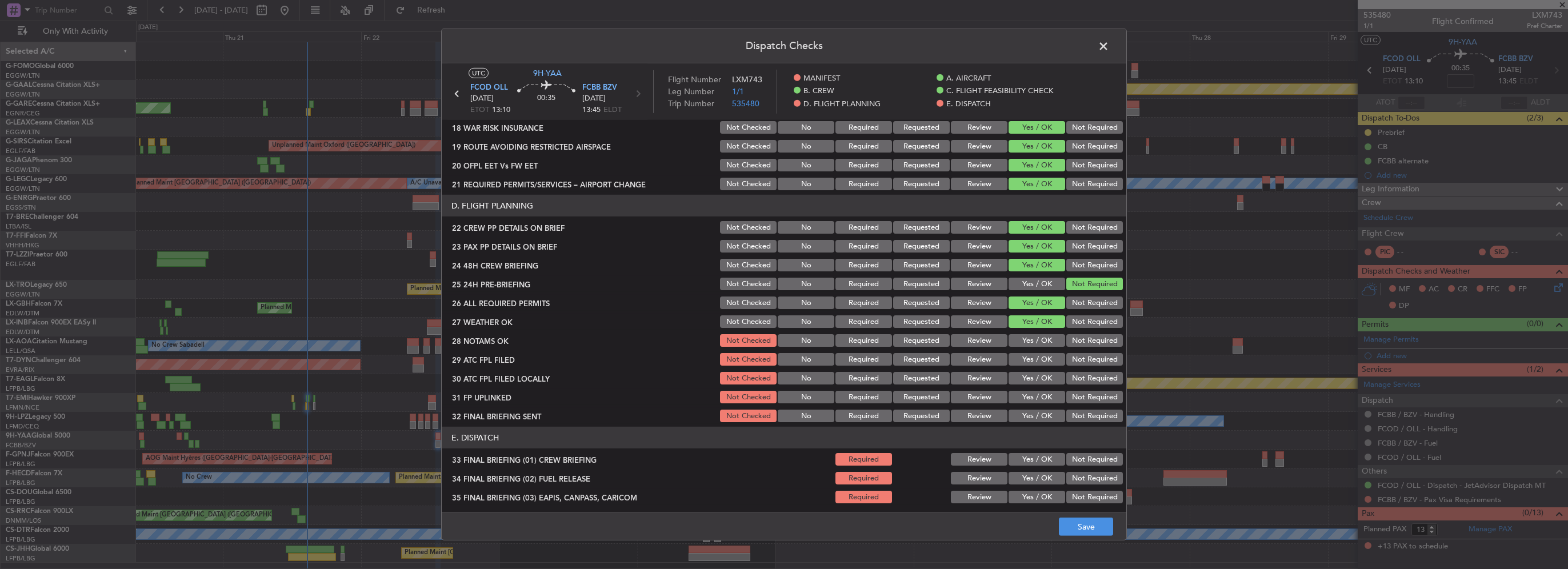
click at [1049, 345] on button "Yes / OK" at bounding box center [1036, 340] width 57 height 13
drag, startPoint x: 1040, startPoint y: 356, endPoint x: 1032, endPoint y: 384, distance: 29.1
click at [1040, 358] on button "Yes / OK" at bounding box center [1036, 359] width 57 height 13
click at [746, 361] on button "Not Checked" at bounding box center [748, 359] width 57 height 13
click at [744, 340] on button "Not Checked" at bounding box center [748, 340] width 57 height 13
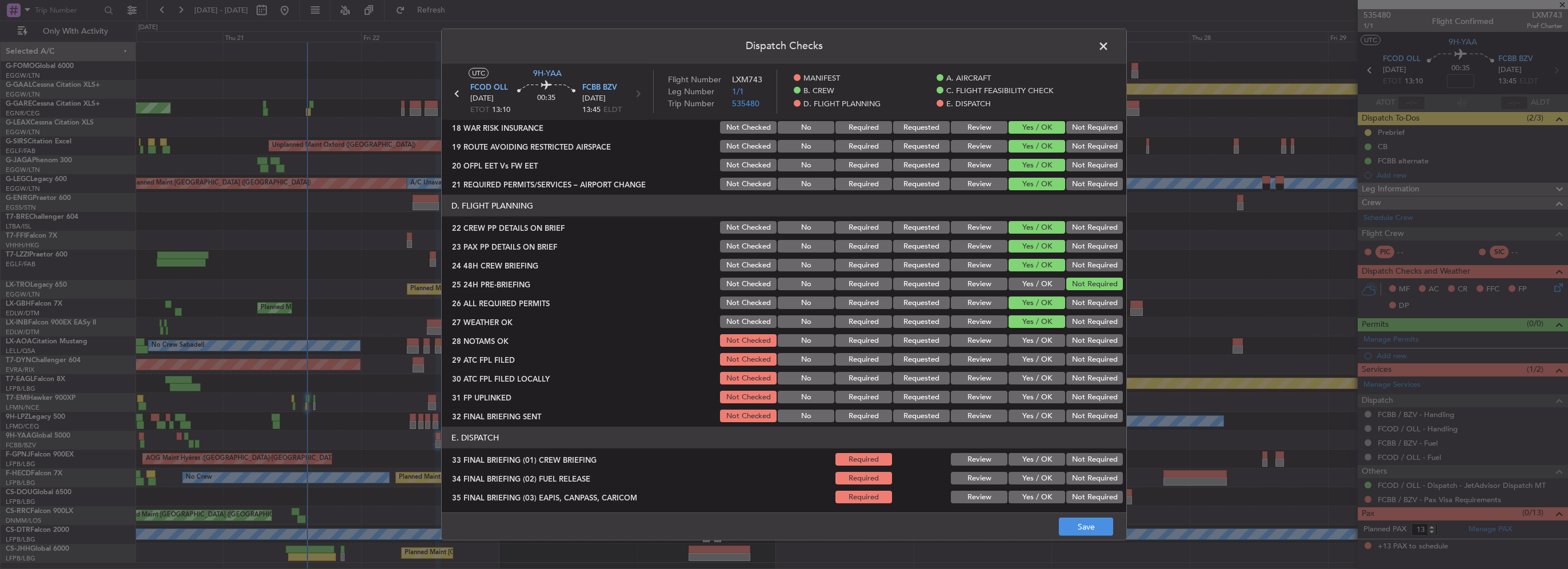
click at [743, 322] on button "Not Checked" at bounding box center [748, 322] width 57 height 13
click at [744, 302] on button "Not Checked" at bounding box center [748, 303] width 57 height 13
click at [1099, 523] on button "Save" at bounding box center [1085, 526] width 54 height 18
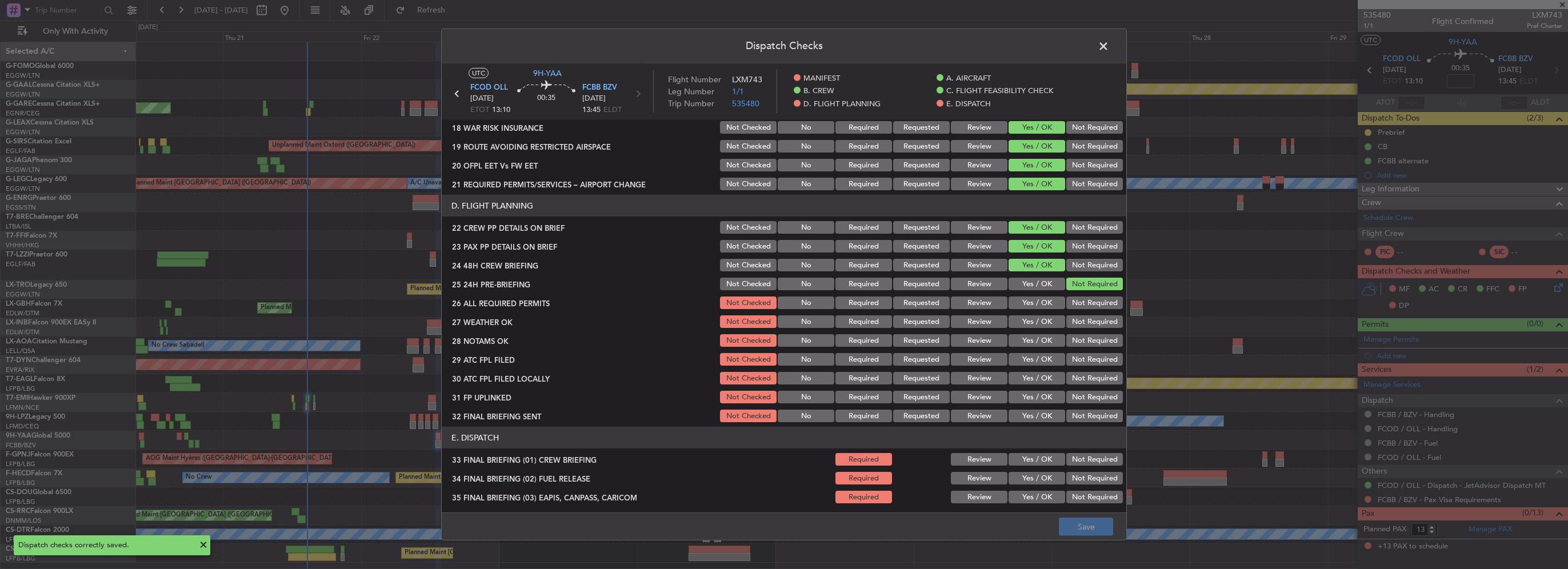
click at [1109, 44] on span at bounding box center [1109, 49] width 0 height 23
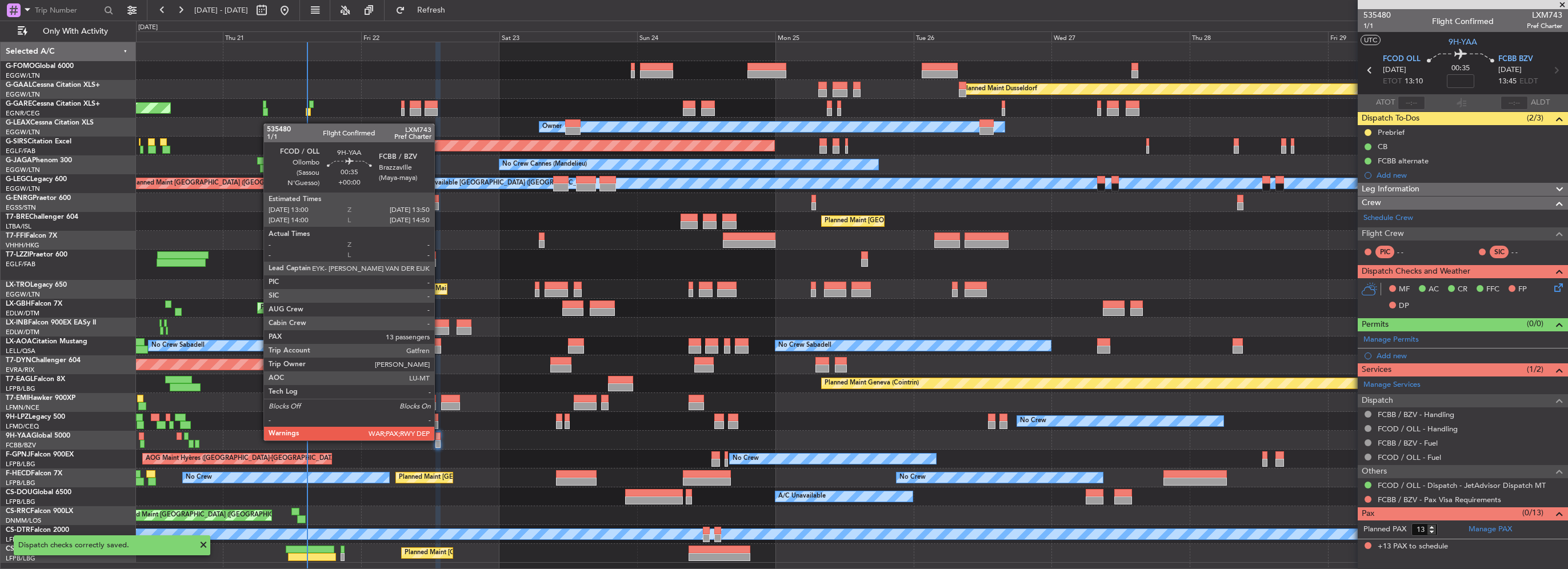
click at [439, 440] on div at bounding box center [438, 444] width 5 height 8
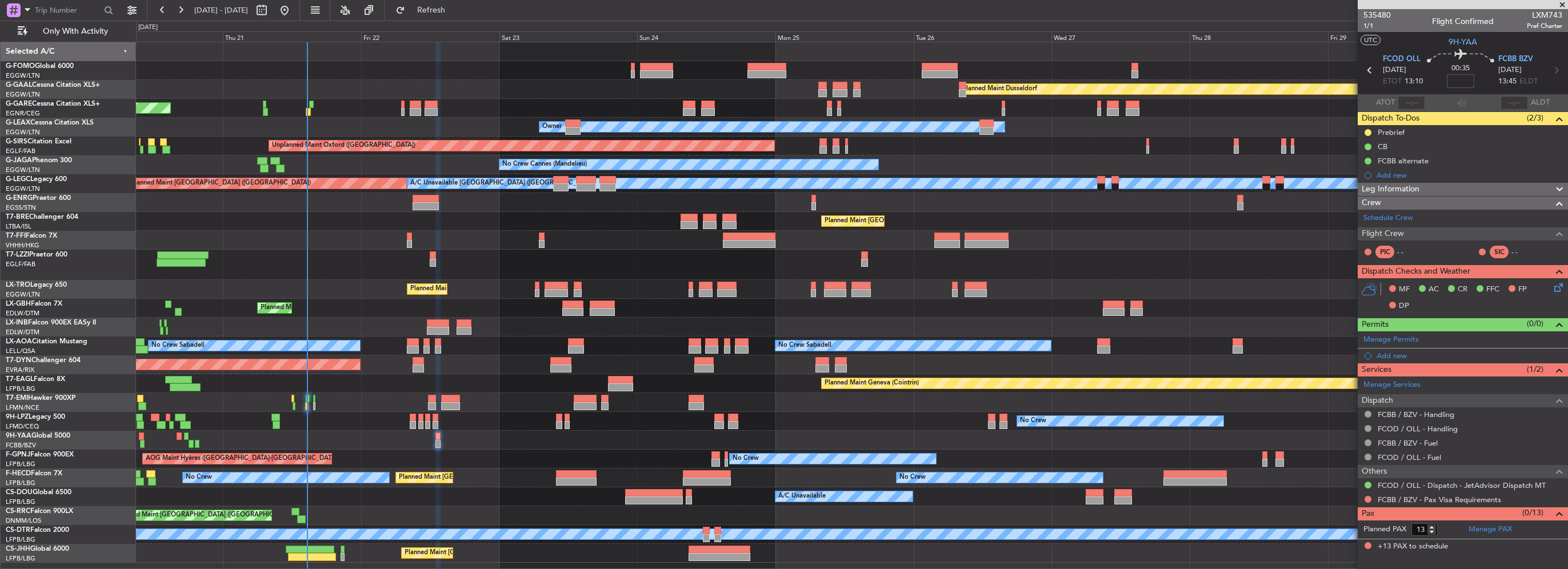
click at [1463, 80] on input at bounding box center [1460, 81] width 27 height 14
type input "-00:05"
click at [1378, 223] on div "Schedule Crew" at bounding box center [1463, 218] width 210 height 17
click at [459, 16] on button "Refresh" at bounding box center [425, 10] width 69 height 18
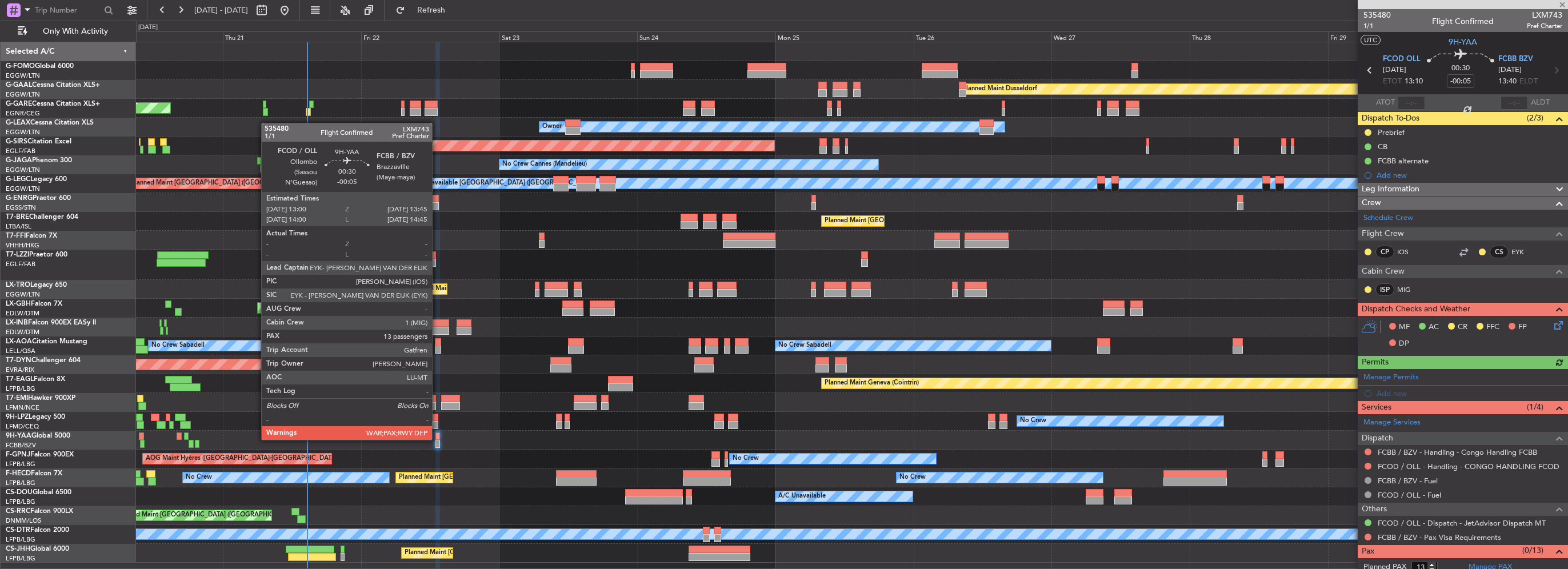
click at [437, 439] on div at bounding box center [438, 436] width 4 height 8
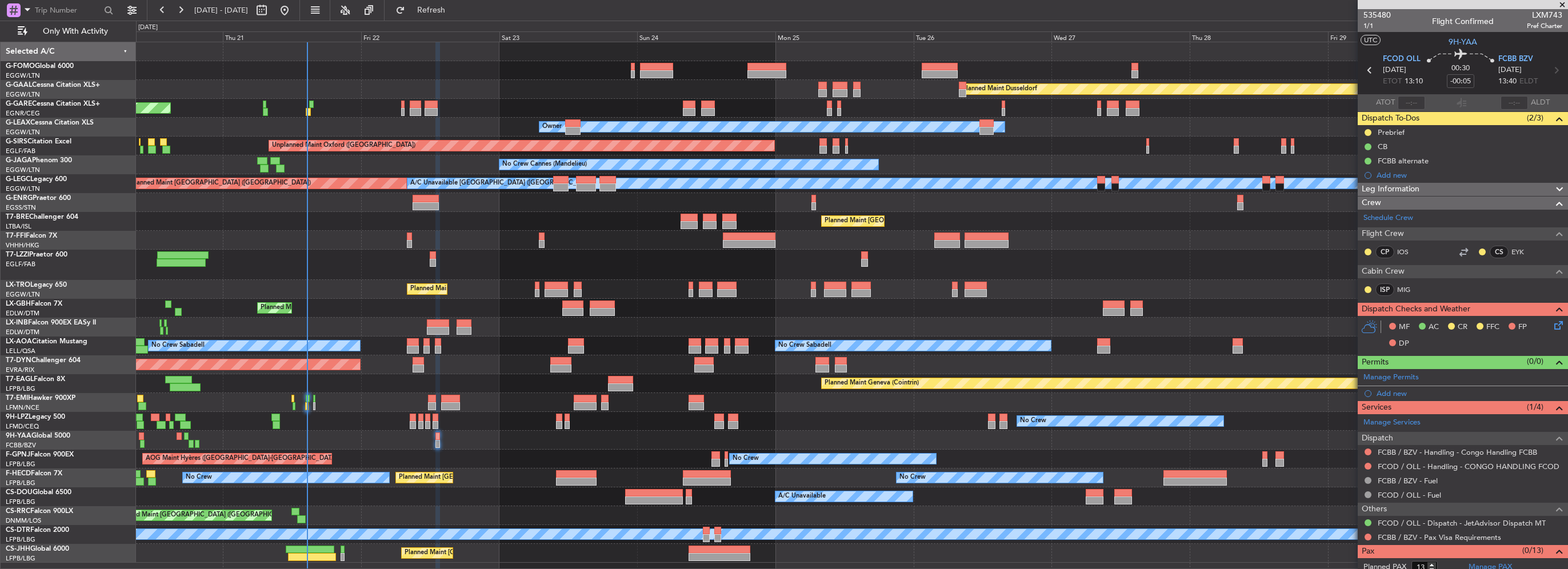
click at [1376, 128] on div "Prebrief" at bounding box center [1463, 132] width 210 height 14
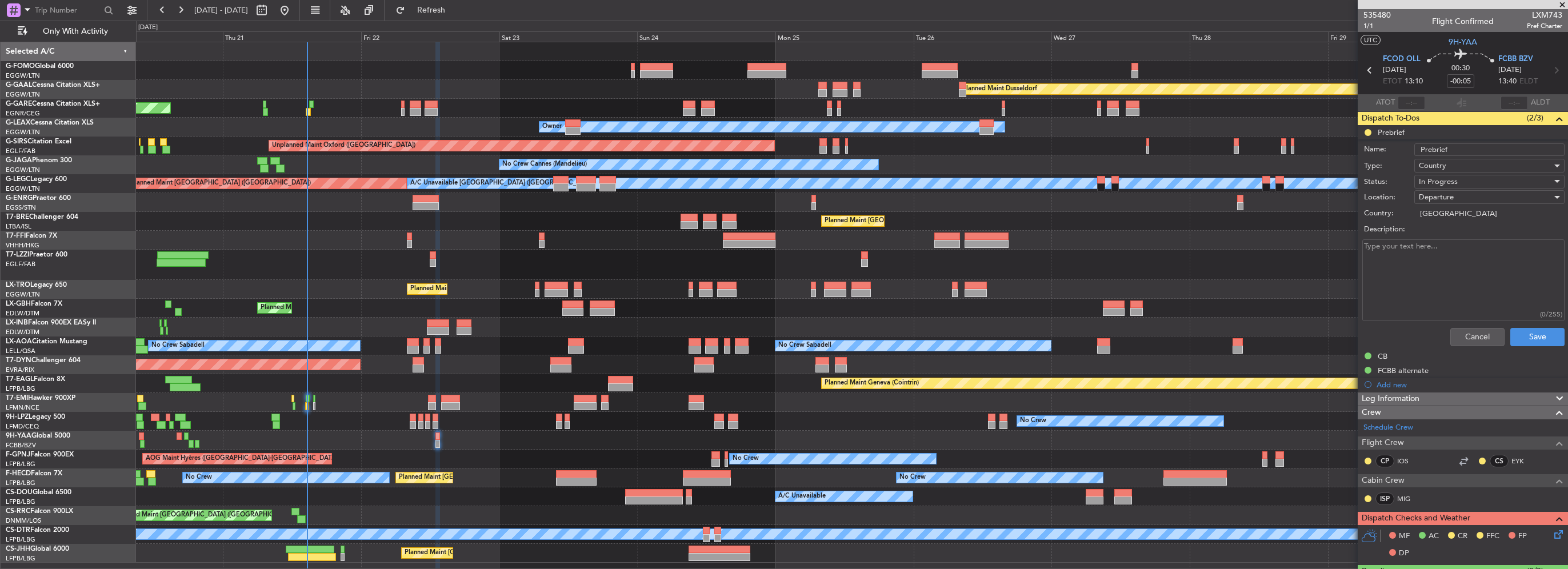
click at [1452, 271] on textarea "Description:" at bounding box center [1463, 280] width 203 height 82
paste textarea "CONGO01/ FCOD-FCBB/ ETD 13:00z/ 13 pax/1000cargo/ FOB 23000"
type textarea "CONGO01/ FCOD-FCBB/ ETD 13:00z/ 13 pax/1000cargo/ FOB 23000"
click at [1461, 180] on div "In Progress" at bounding box center [1485, 182] width 133 height 17
click at [1445, 240] on span "Completed" at bounding box center [1484, 238] width 134 height 17
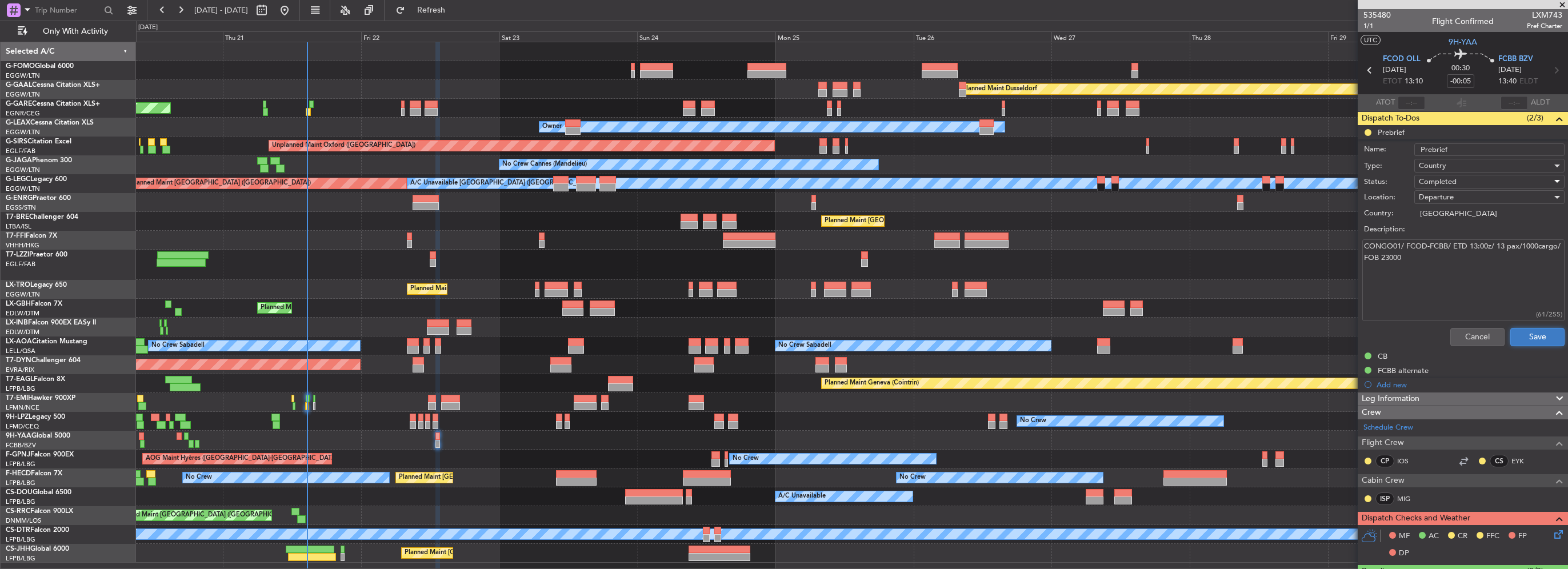
click at [1534, 335] on button "Save" at bounding box center [1537, 337] width 54 height 18
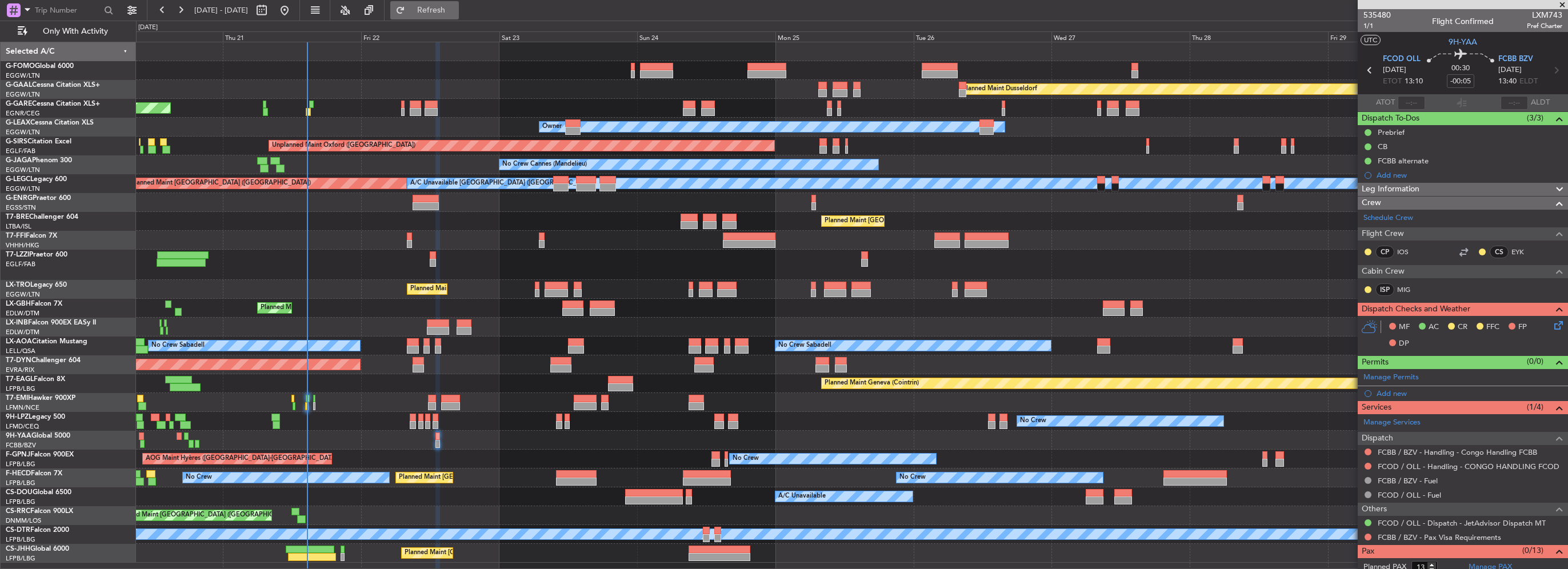
click at [455, 8] on span "Refresh" at bounding box center [432, 10] width 48 height 8
click at [1554, 320] on icon at bounding box center [1557, 323] width 9 height 9
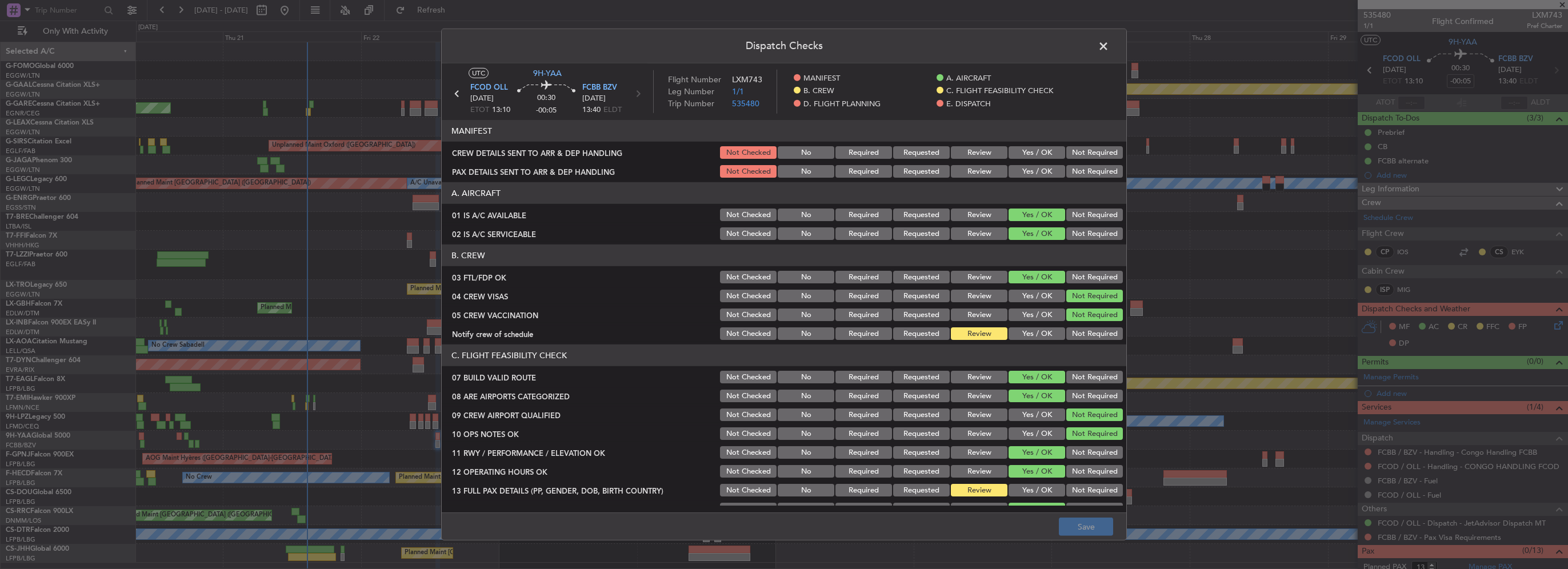
click at [1039, 333] on button "Yes / OK" at bounding box center [1036, 334] width 57 height 13
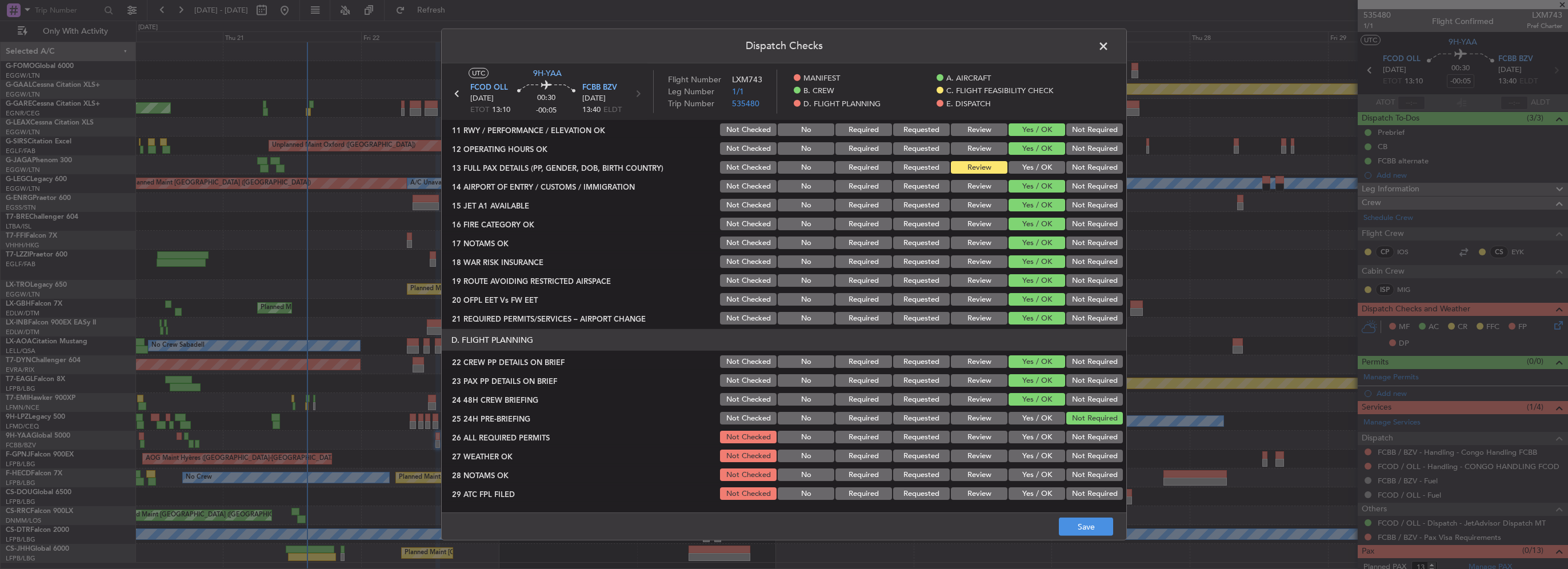
scroll to position [343, 0]
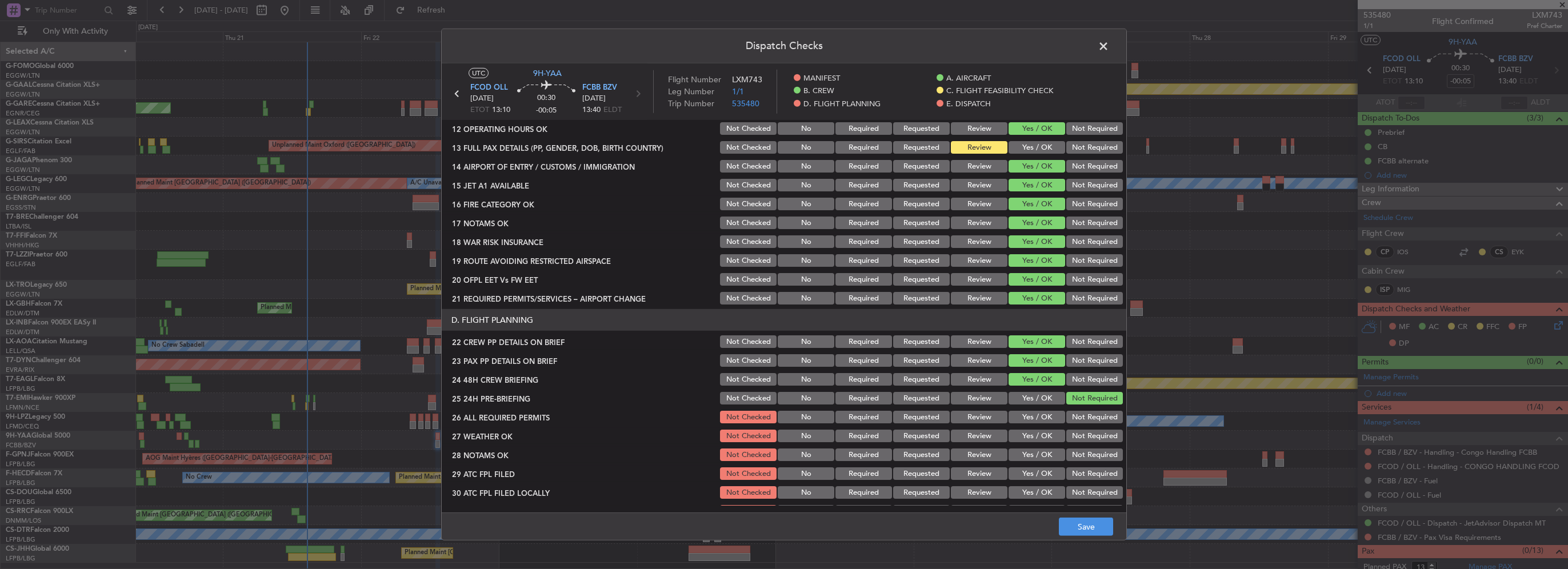
click at [1031, 142] on button "Yes / OK" at bounding box center [1036, 147] width 57 height 13
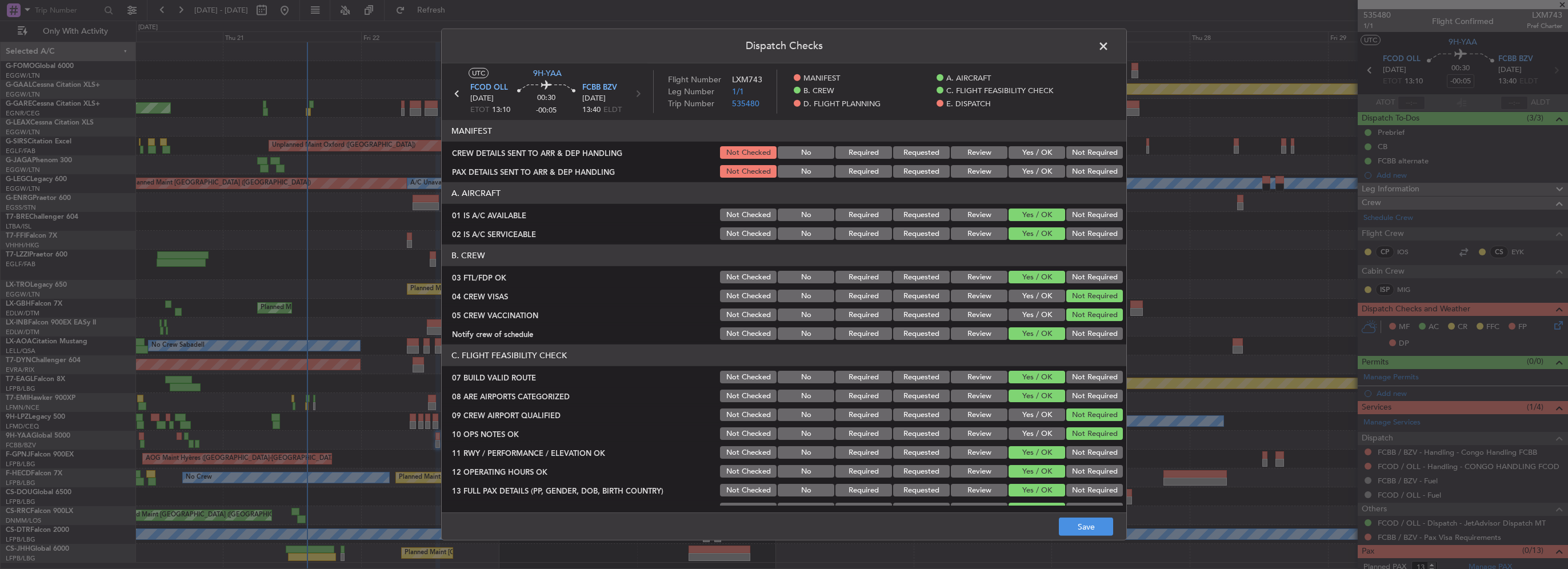
scroll to position [400, 0]
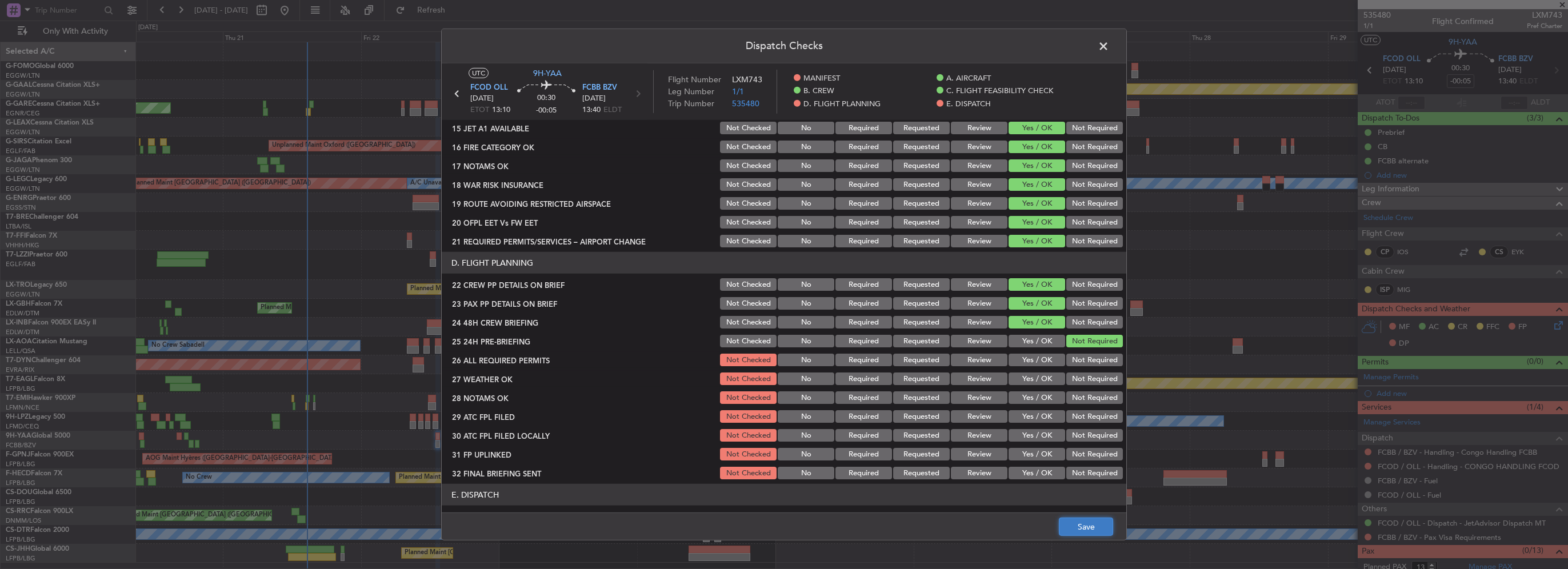
click at [1090, 530] on button "Save" at bounding box center [1085, 526] width 54 height 18
click at [1109, 43] on span at bounding box center [1109, 49] width 0 height 23
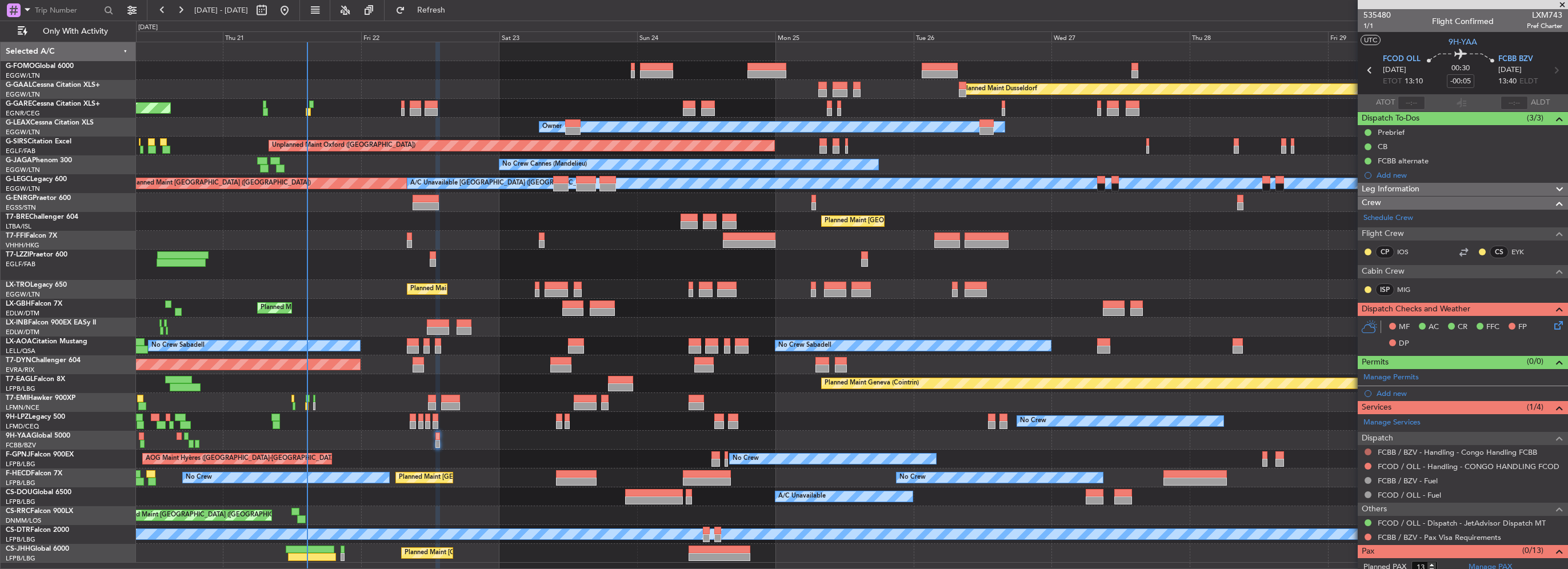
click at [1369, 451] on button at bounding box center [1368, 452] width 7 height 7
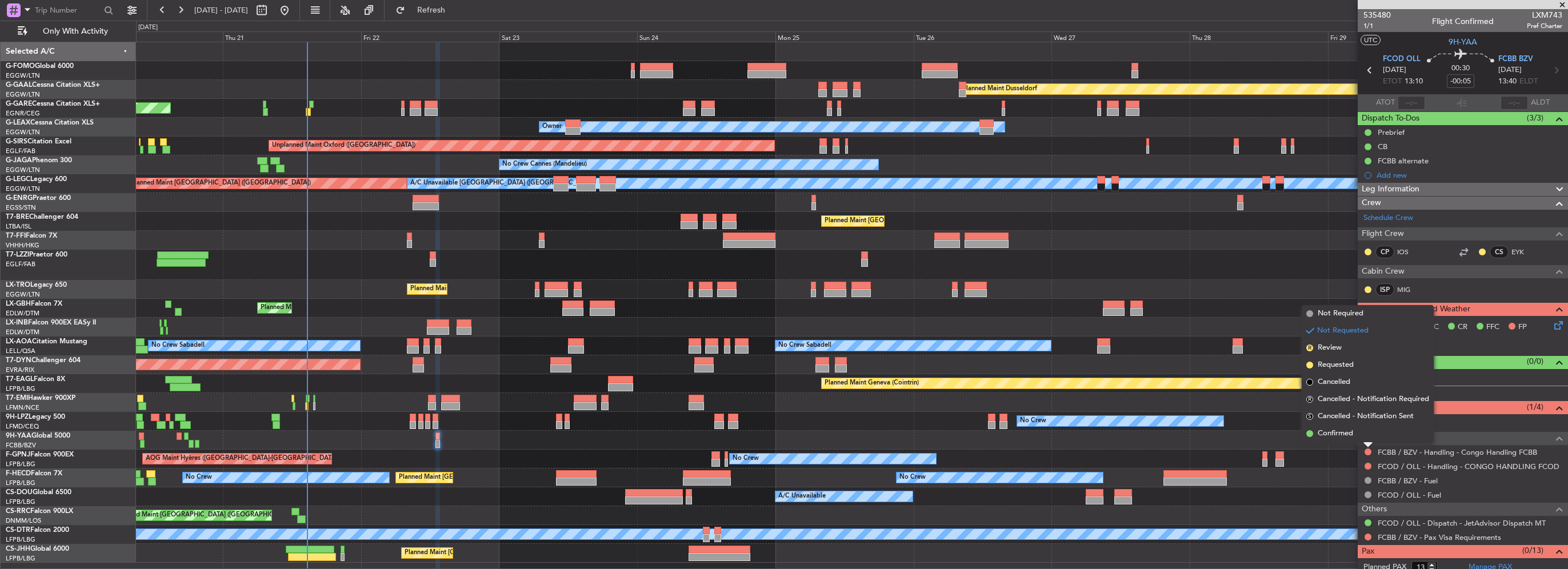
drag, startPoint x: 1348, startPoint y: 313, endPoint x: 1343, endPoint y: 394, distance: 81.2
click at [1348, 316] on span "Not Required" at bounding box center [1341, 314] width 46 height 11
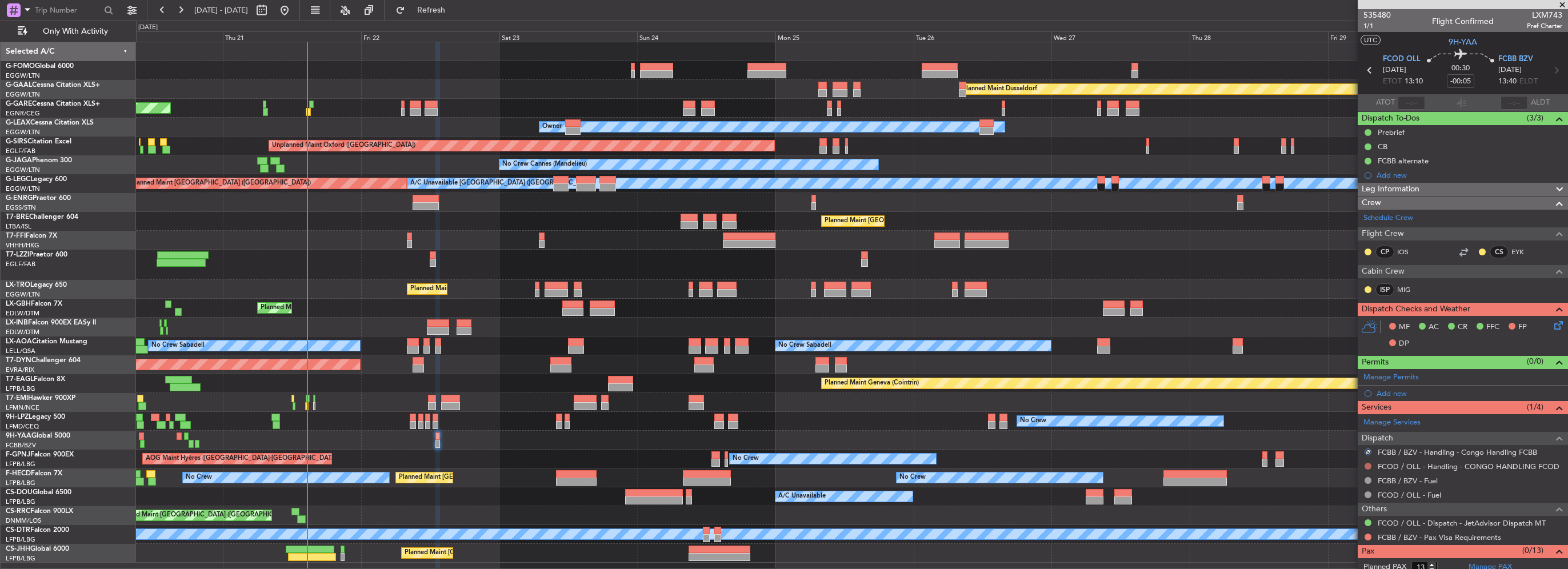
click at [1365, 466] on button at bounding box center [1368, 466] width 7 height 7
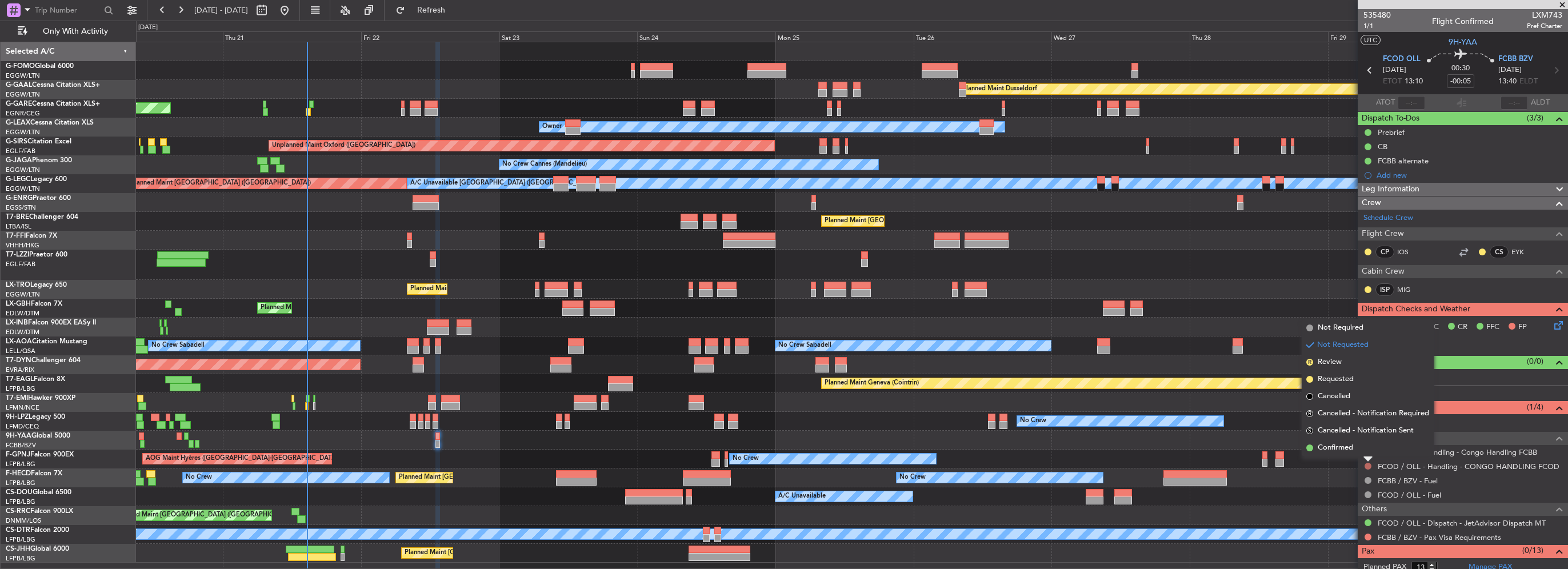
click at [1367, 464] on button at bounding box center [1368, 466] width 7 height 7
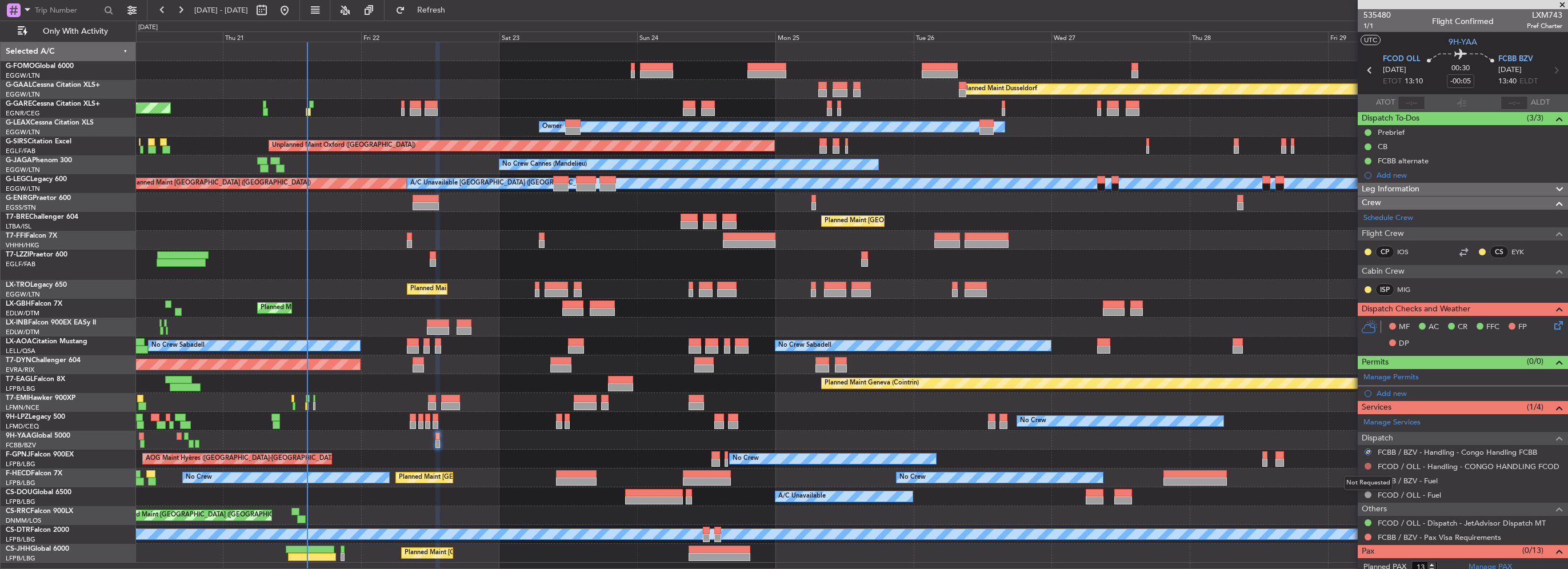
click at [1367, 464] on button at bounding box center [1368, 466] width 7 height 7
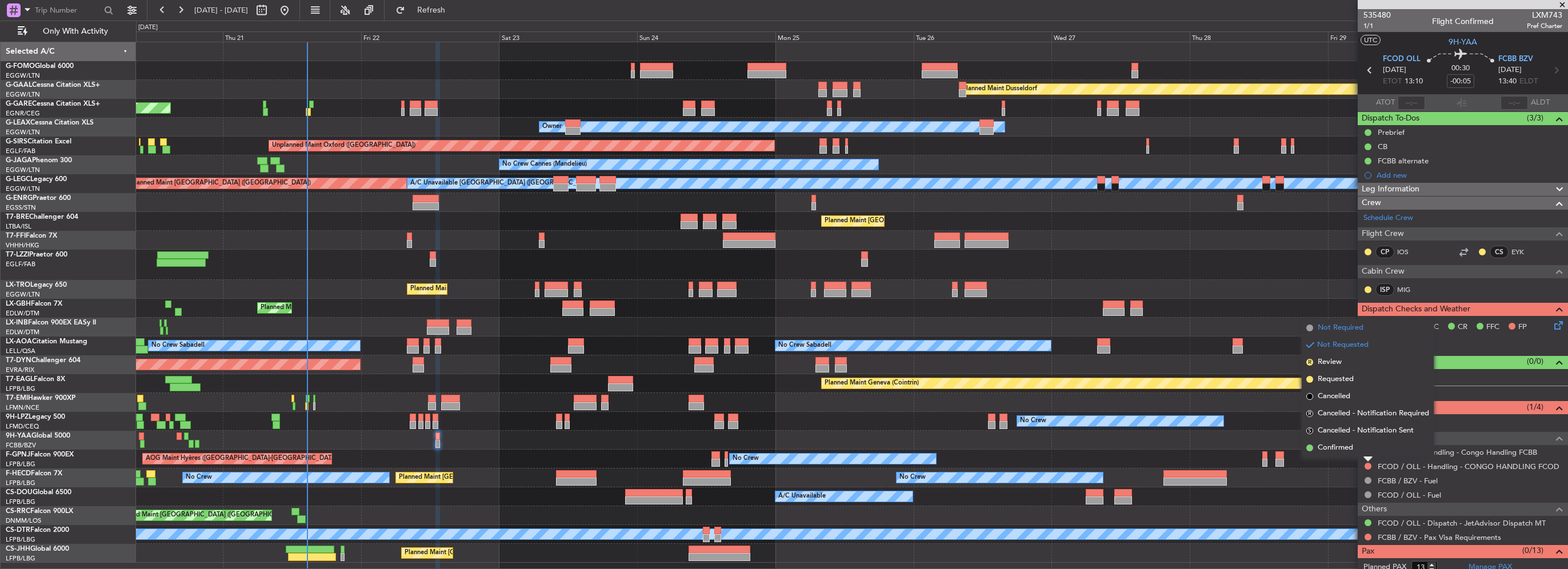
click at [1329, 325] on span "Not Required" at bounding box center [1341, 328] width 46 height 11
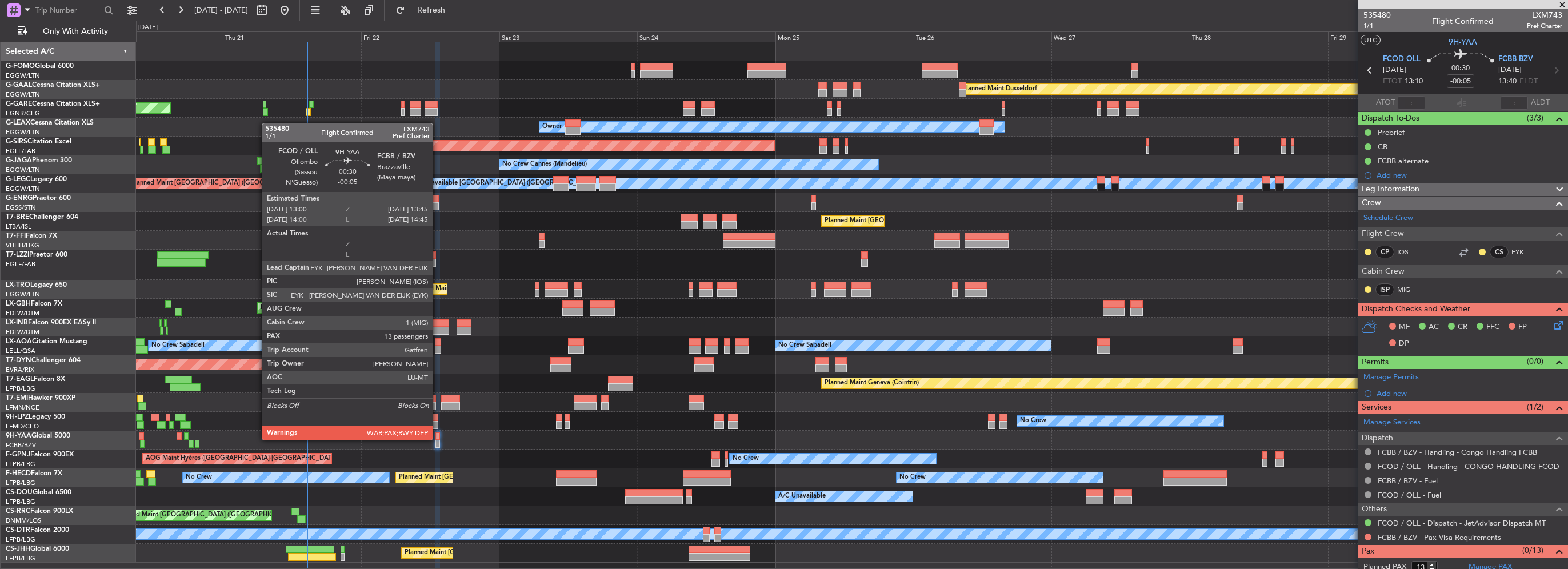
click at [438, 439] on div at bounding box center [438, 436] width 4 height 8
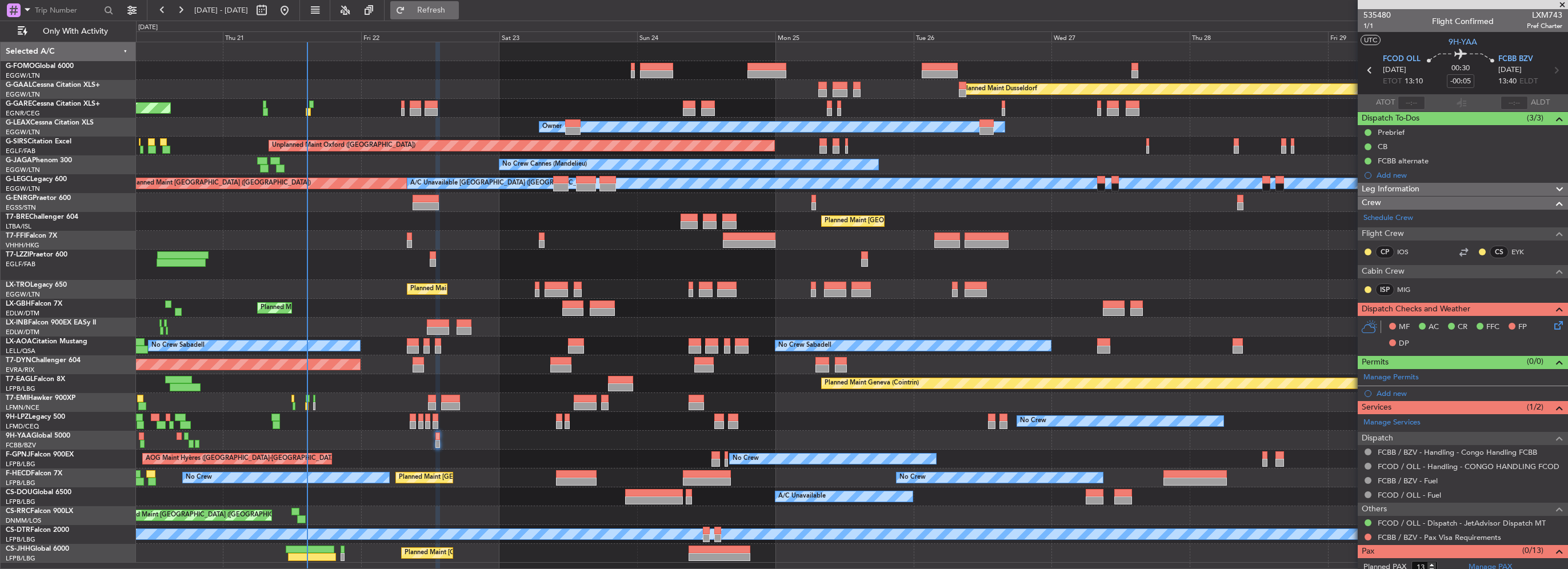
click at [453, 8] on span "Refresh" at bounding box center [432, 10] width 48 height 8
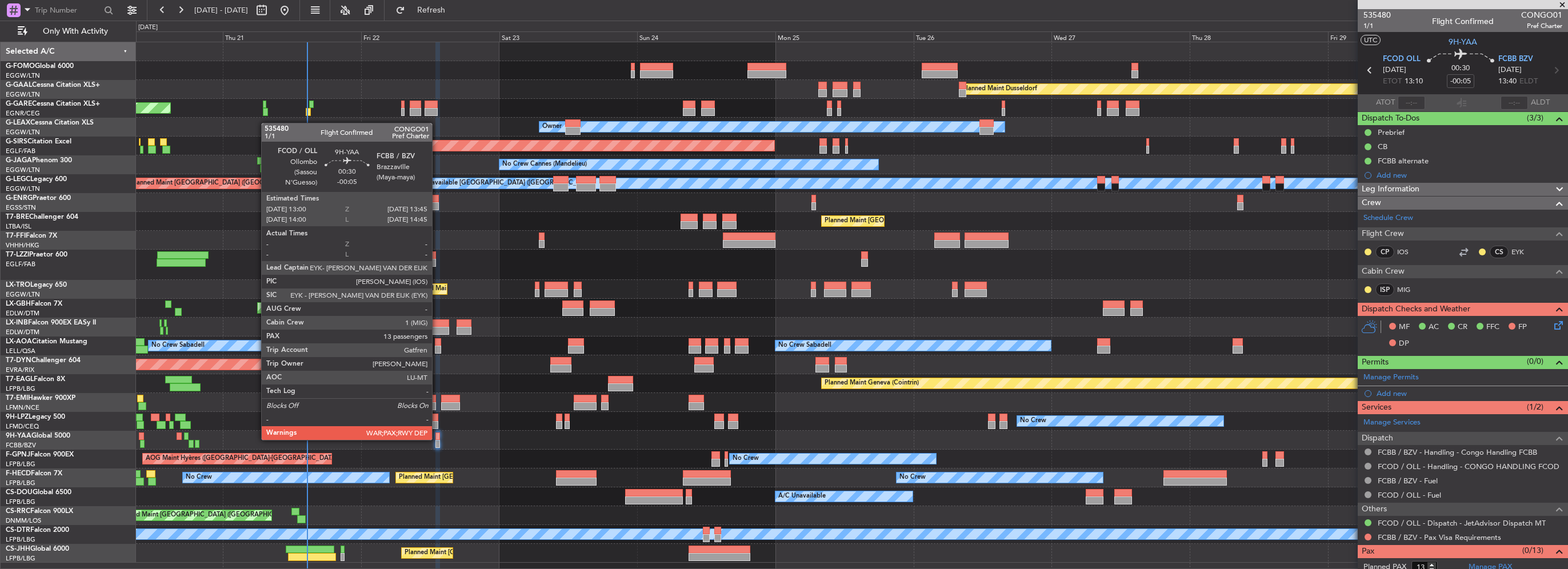
click at [438, 439] on div at bounding box center [438, 436] width 4 height 8
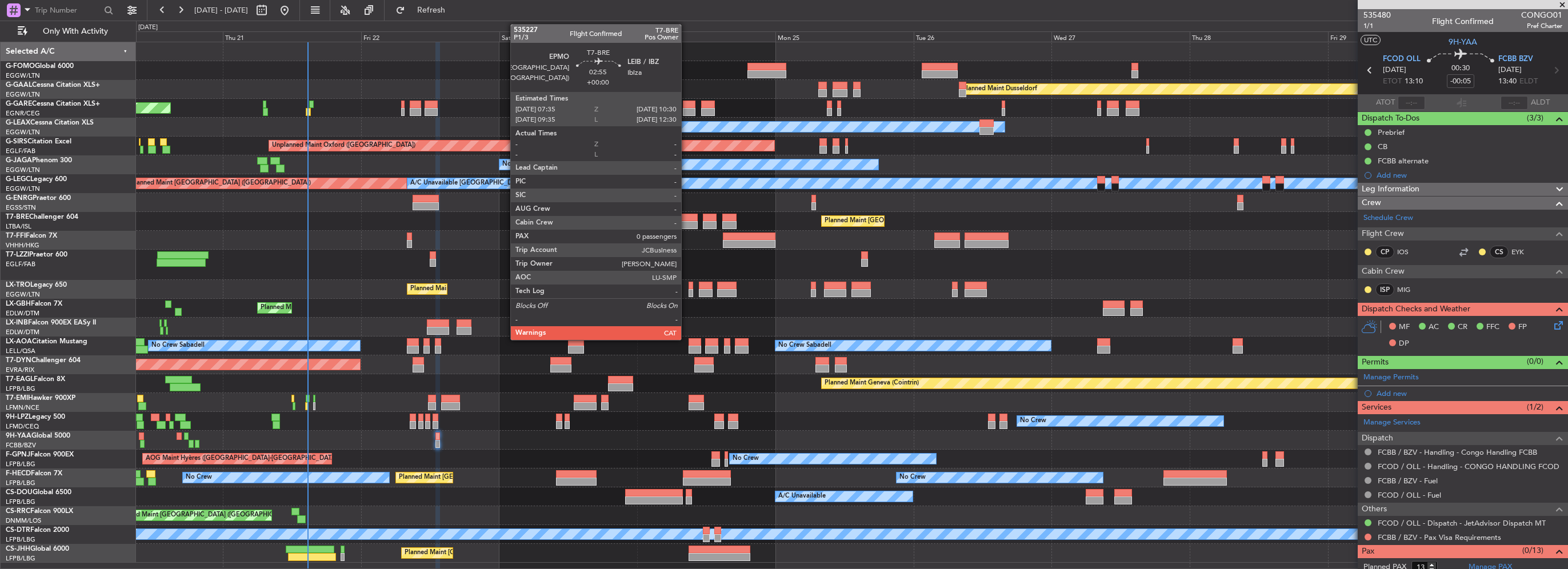
click at [687, 225] on div at bounding box center [689, 225] width 17 height 8
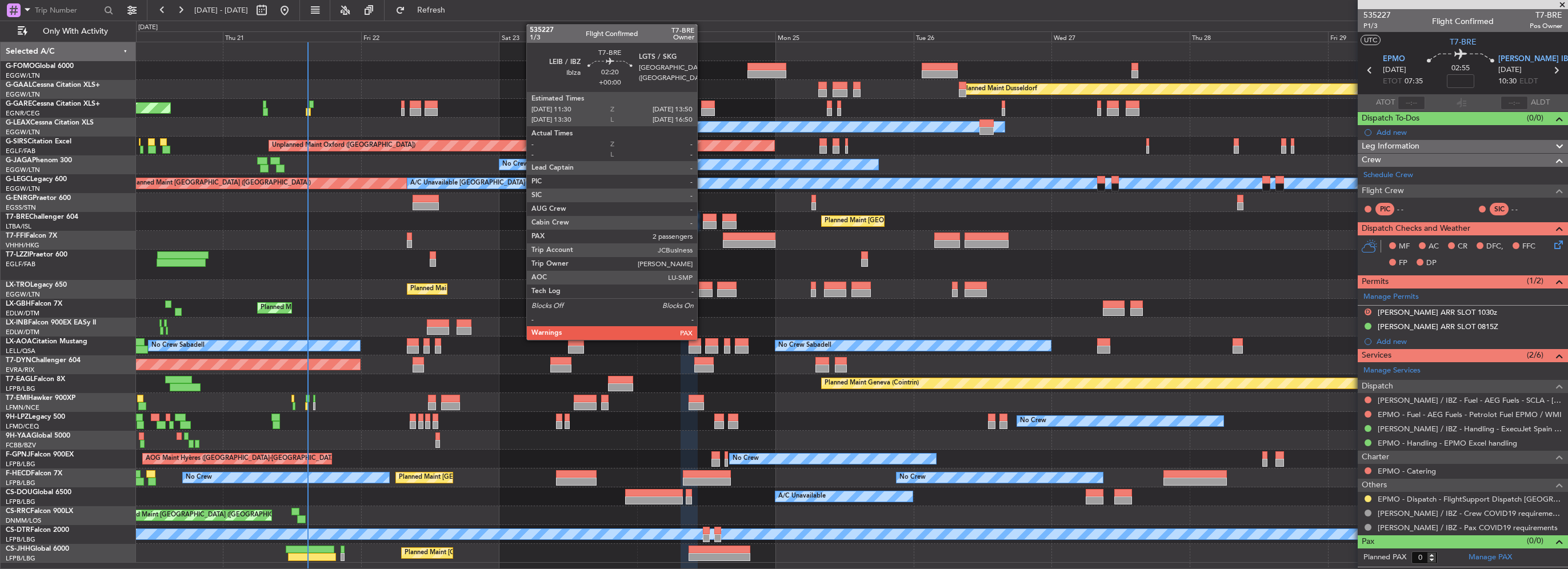
click at [703, 225] on div at bounding box center [710, 225] width 14 height 8
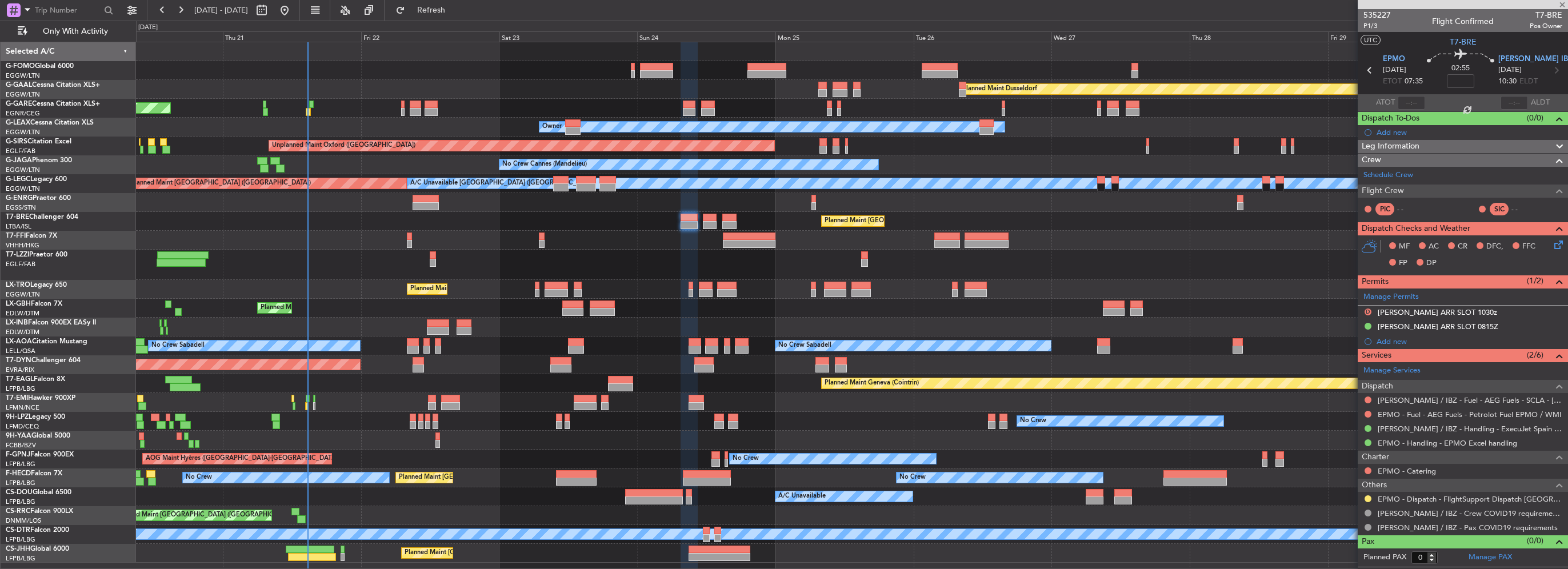
type input "2"
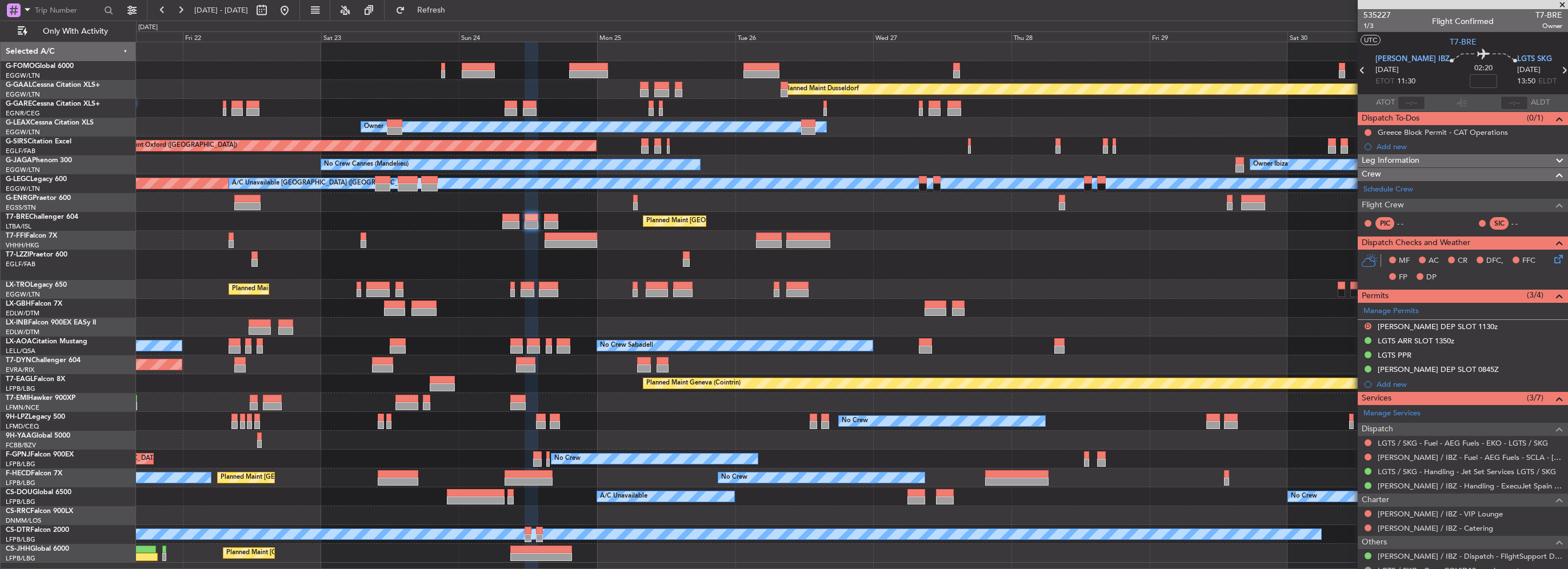
click at [565, 389] on div "Planned Maint Dusseldorf Unplanned Maint Chester Owner Unplanned Maint Oxford (…" at bounding box center [852, 303] width 1431 height 521
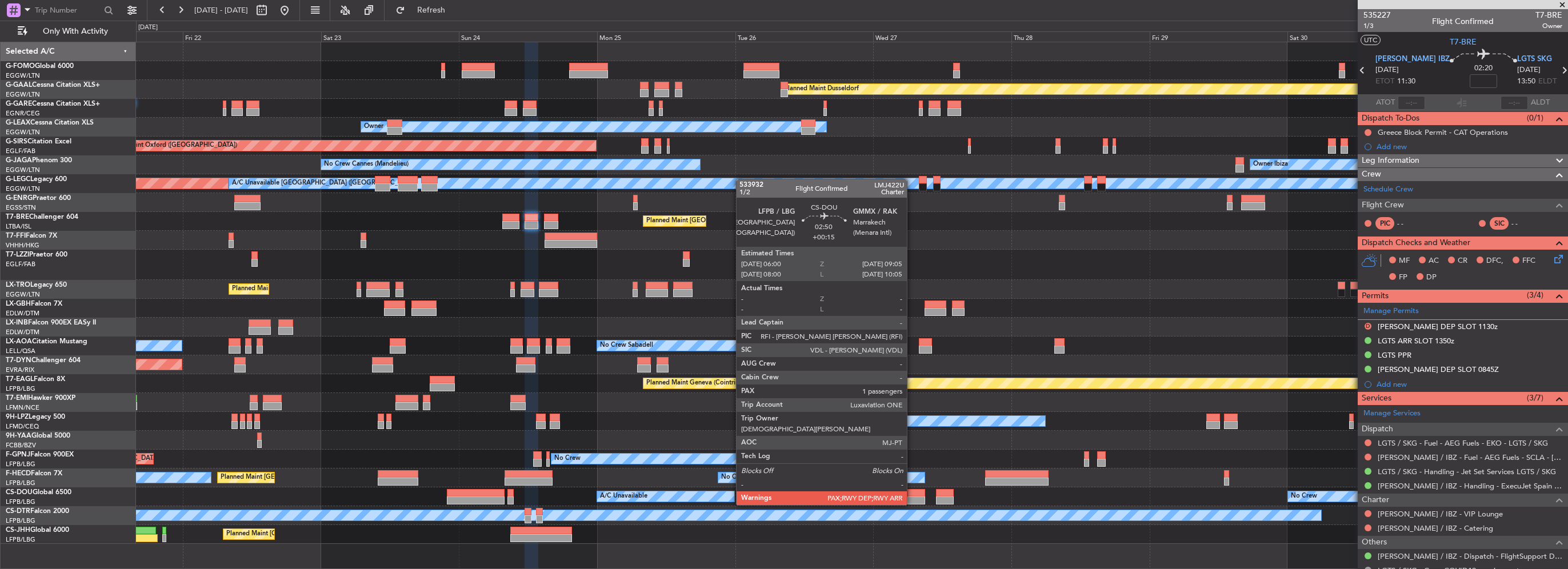
click at [912, 493] on div at bounding box center [916, 493] width 18 height 8
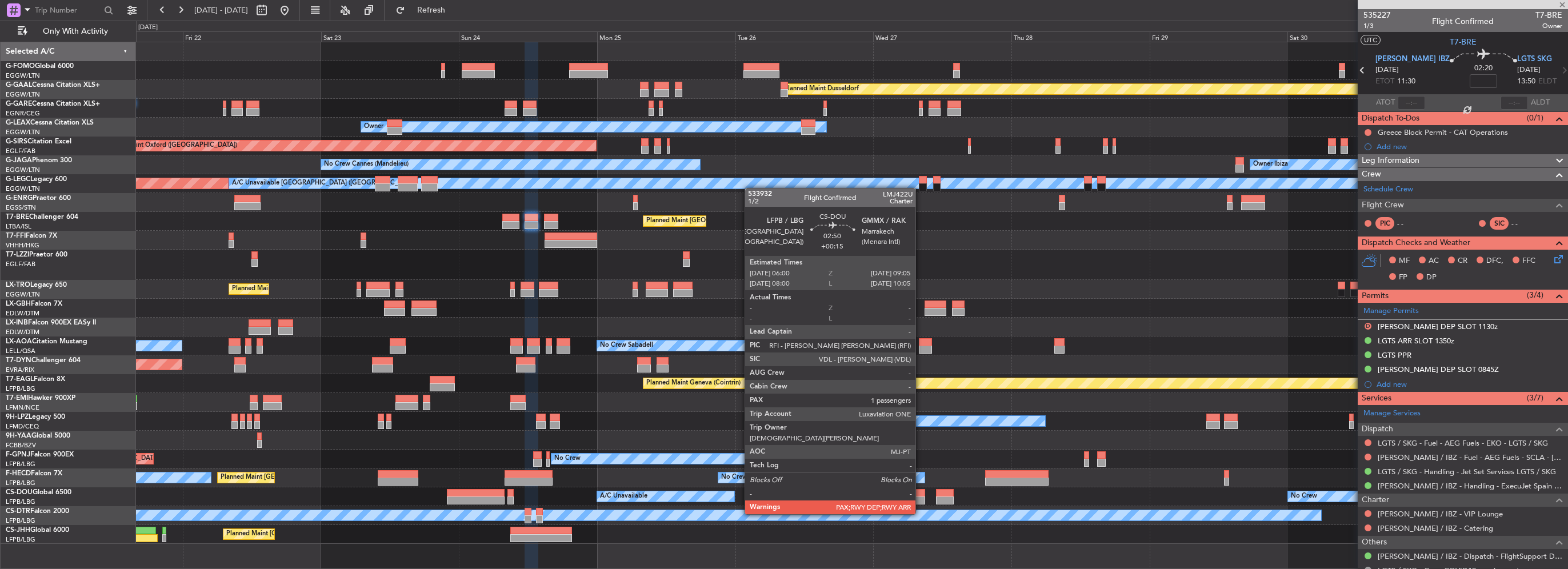
type input "+00:15"
type input "1"
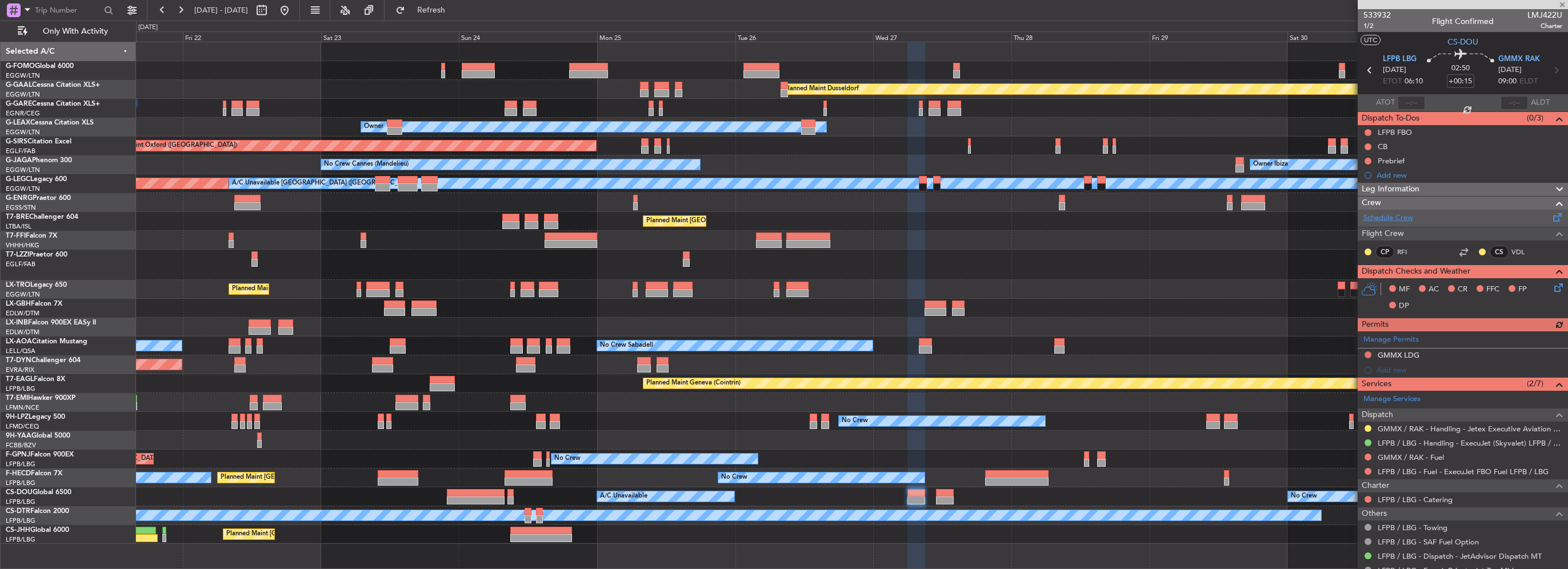
click at [1409, 215] on link "Schedule Crew" at bounding box center [1388, 218] width 50 height 11
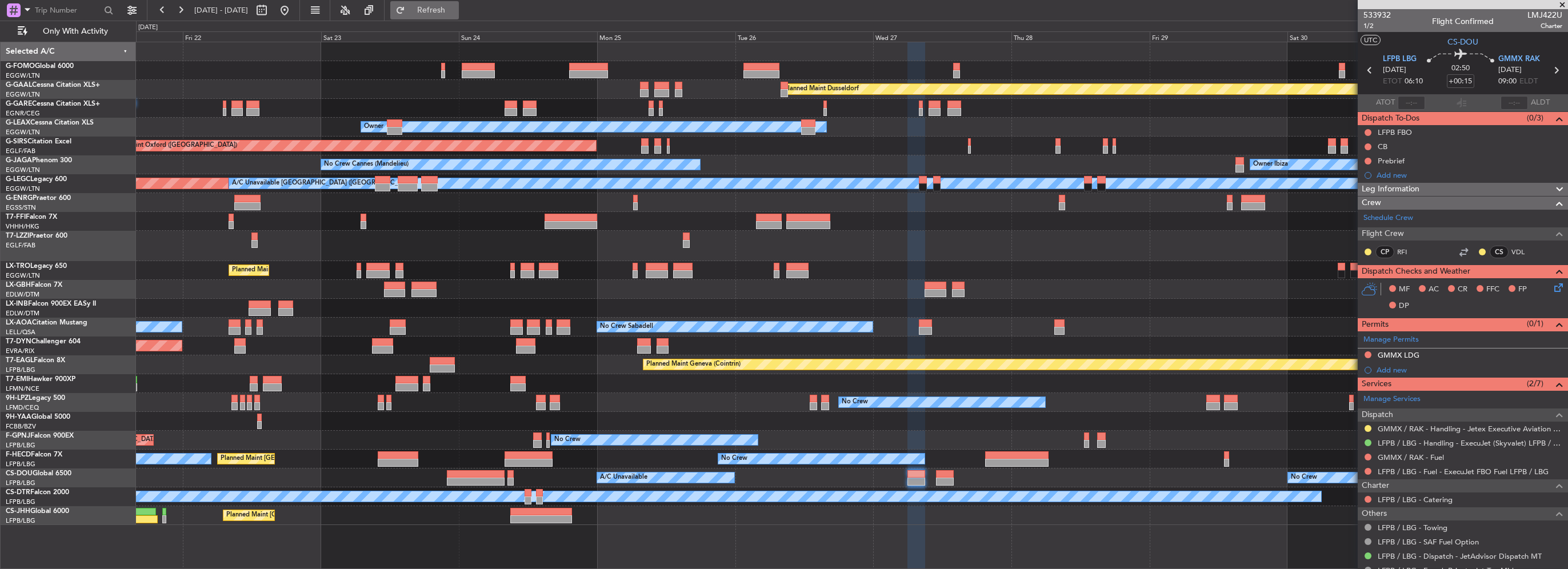
click at [452, 17] on button "Refresh" at bounding box center [425, 10] width 69 height 18
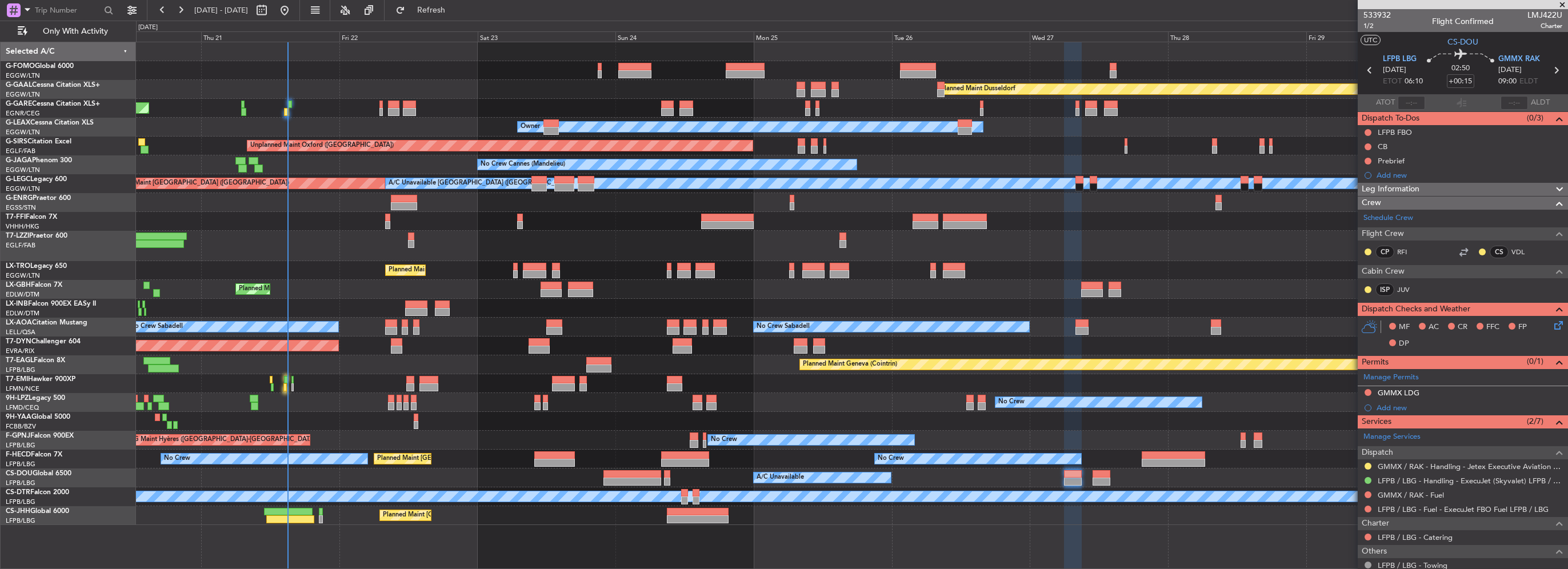
click at [298, 366] on div "Planned Maint Dusseldorf Unplanned Maint Chester Owner Owner Unplanned Maint Ox…" at bounding box center [852, 284] width 1431 height 483
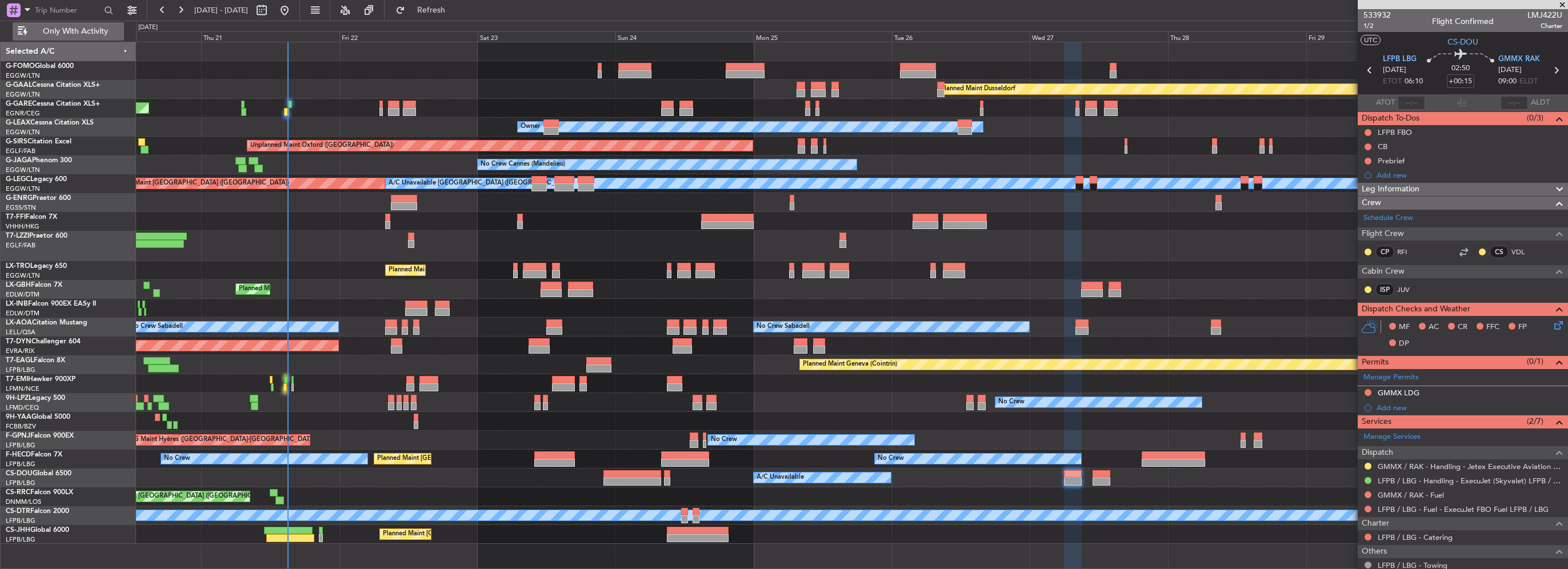
click at [94, 31] on span "Only With Activity" at bounding box center [75, 31] width 91 height 8
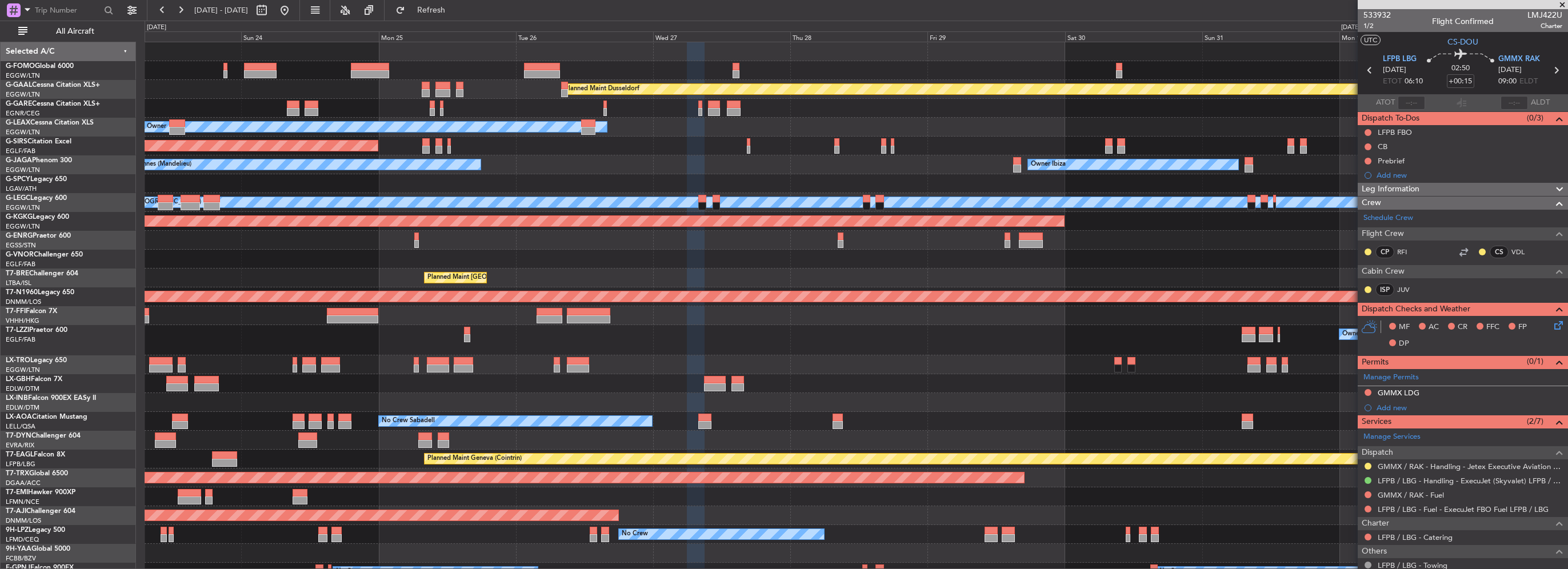
click at [159, 269] on div "Planned Maint [GEOGRAPHIC_DATA] ([GEOGRAPHIC_DATA])" at bounding box center [856, 278] width 1423 height 19
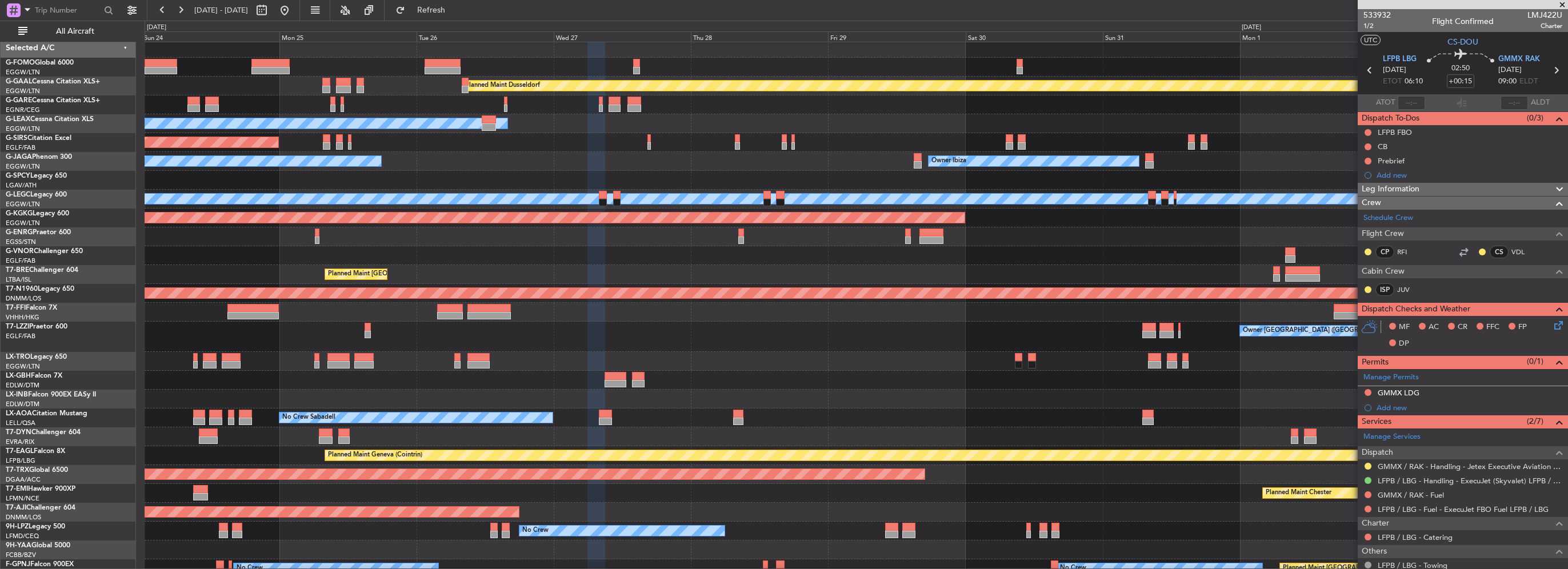
click at [734, 285] on div "Planned Maint [GEOGRAPHIC_DATA] ([GEOGRAPHIC_DATA])" at bounding box center [856, 293] width 1423 height 19
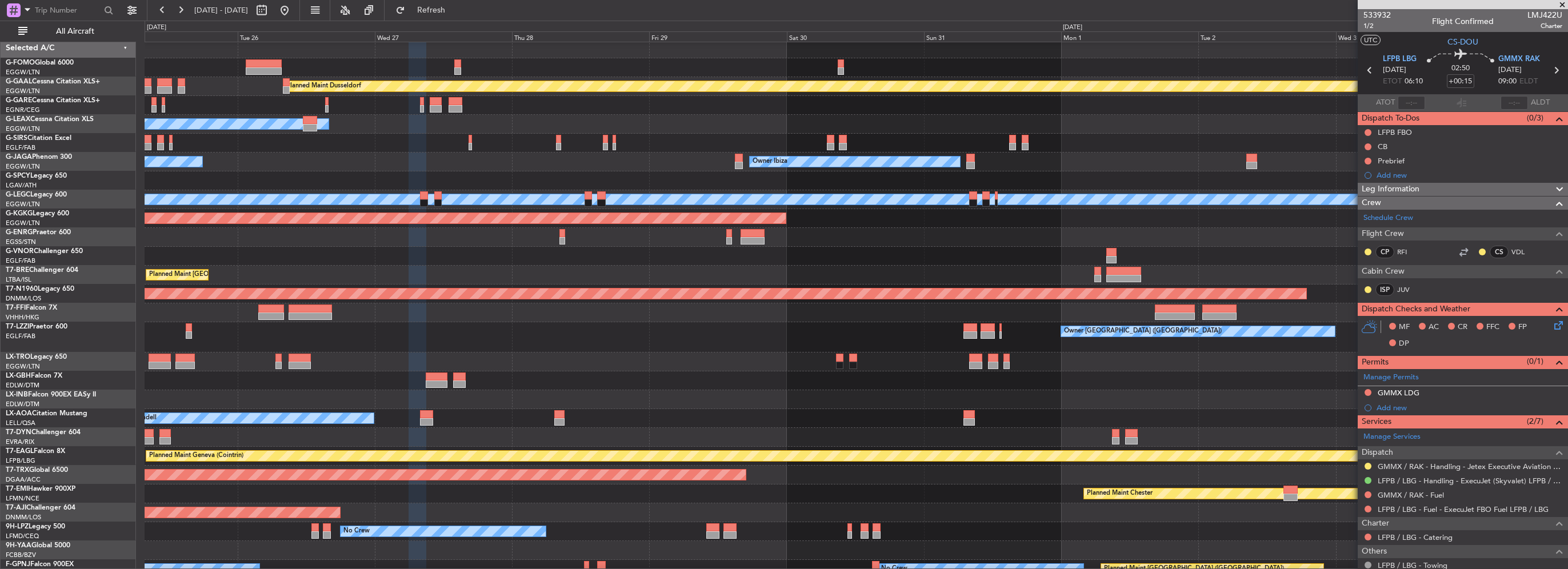
scroll to position [3, 0]
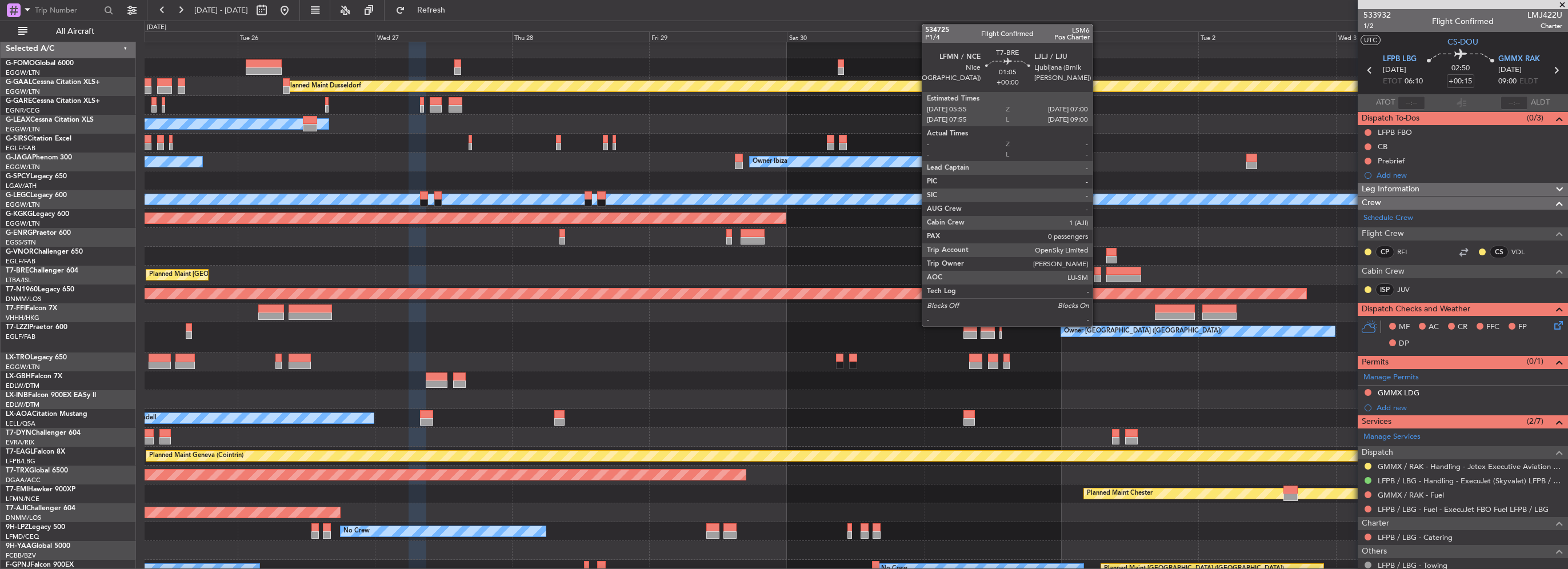
click at [1097, 272] on div at bounding box center [1097, 271] width 6 height 8
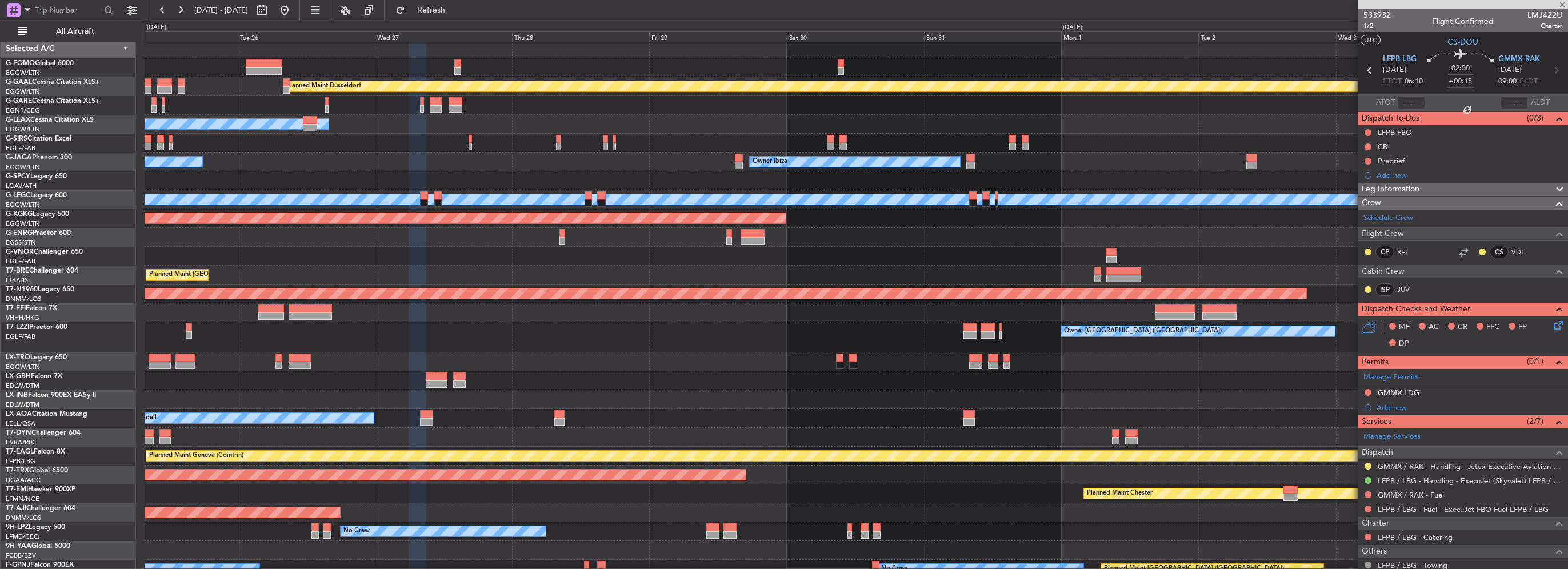
type input "0"
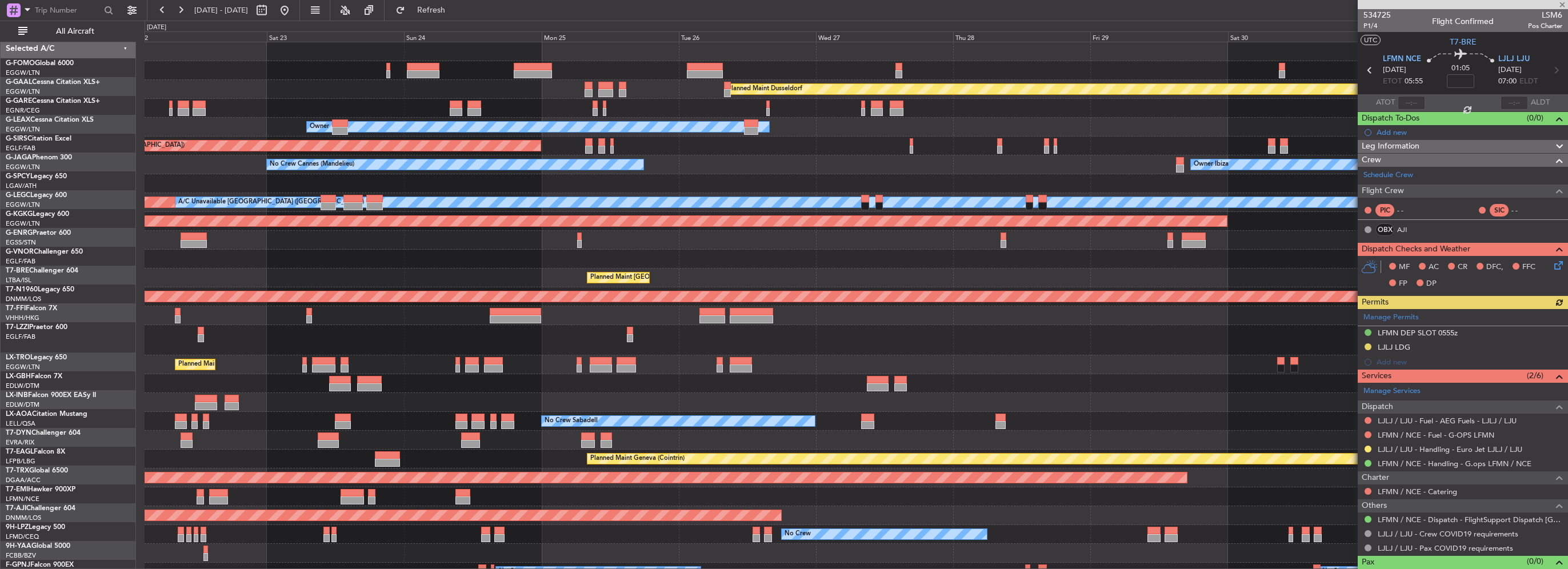
scroll to position [0, 0]
click at [1086, 275] on div "Planned Maint Dusseldorf Unplanned Maint Chester Owner Unplanned Maint Oxford (…" at bounding box center [856, 359] width 1423 height 634
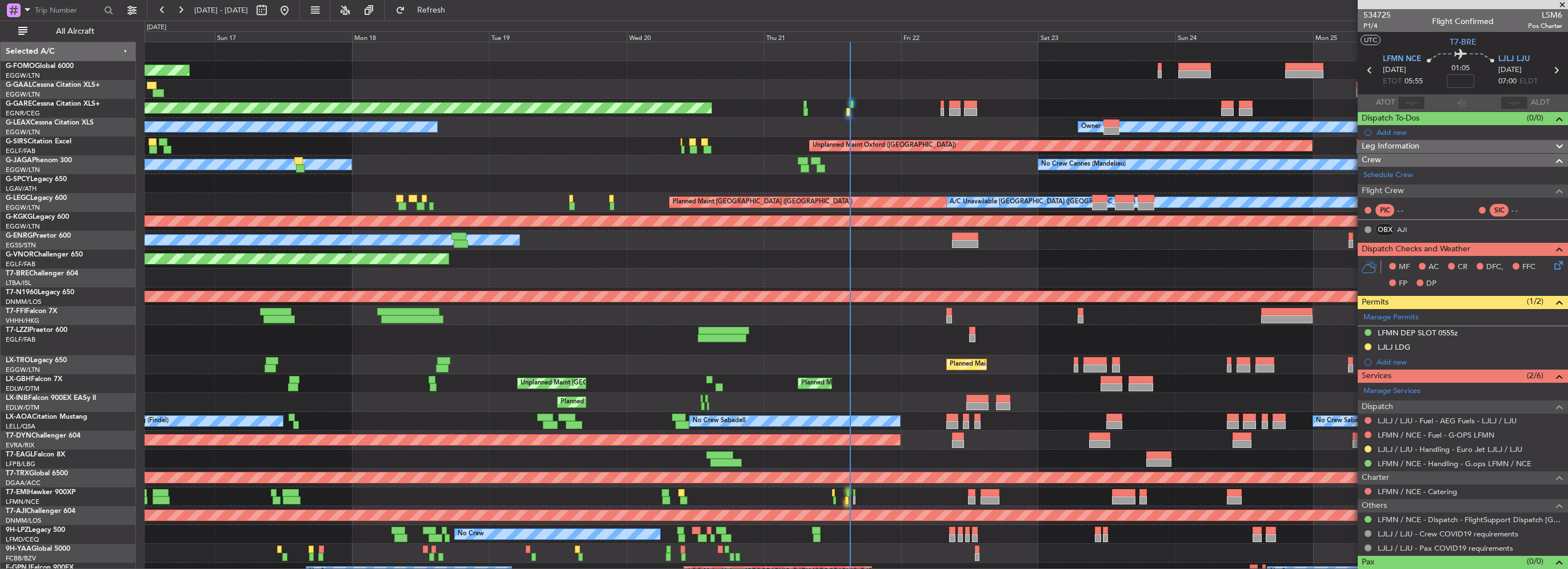
click at [1111, 267] on div "Planned Maint Windsor Locks (Bradley Intl) Planned Maint Dusseldorf Planned Mai…" at bounding box center [856, 359] width 1423 height 634
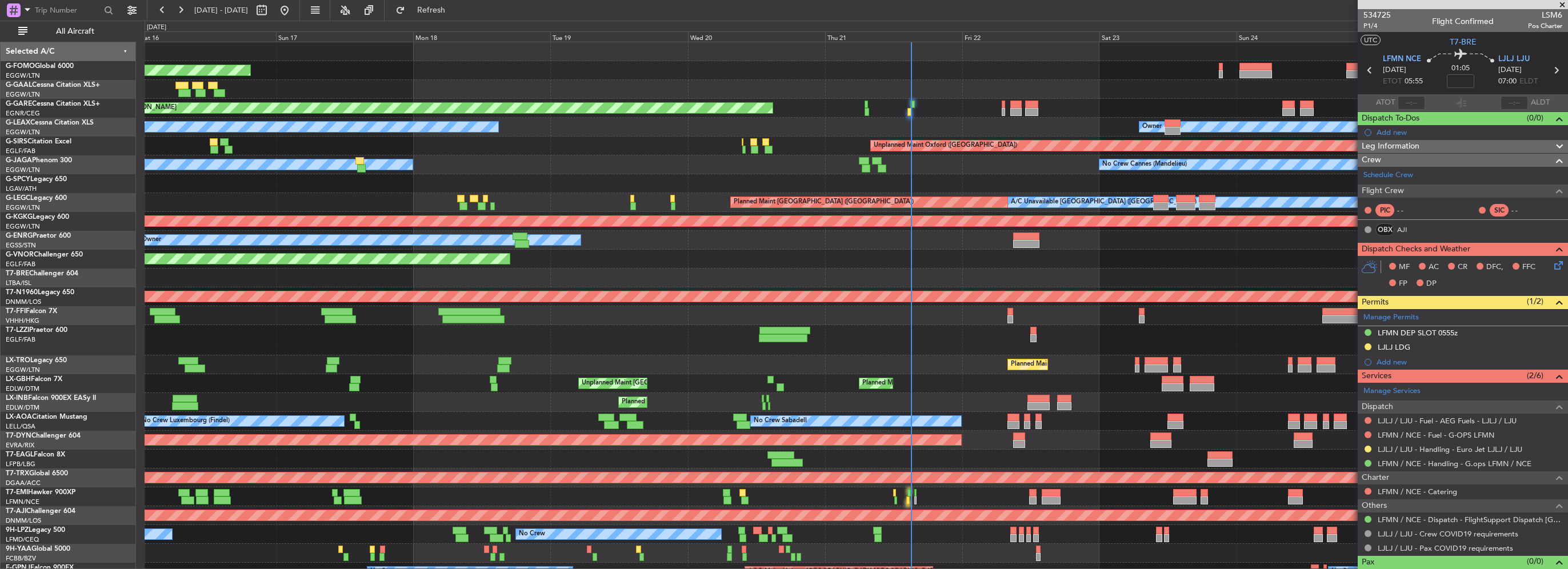
click at [976, 265] on div "Planned Maint London ([GEOGRAPHIC_DATA])" at bounding box center [856, 259] width 1423 height 19
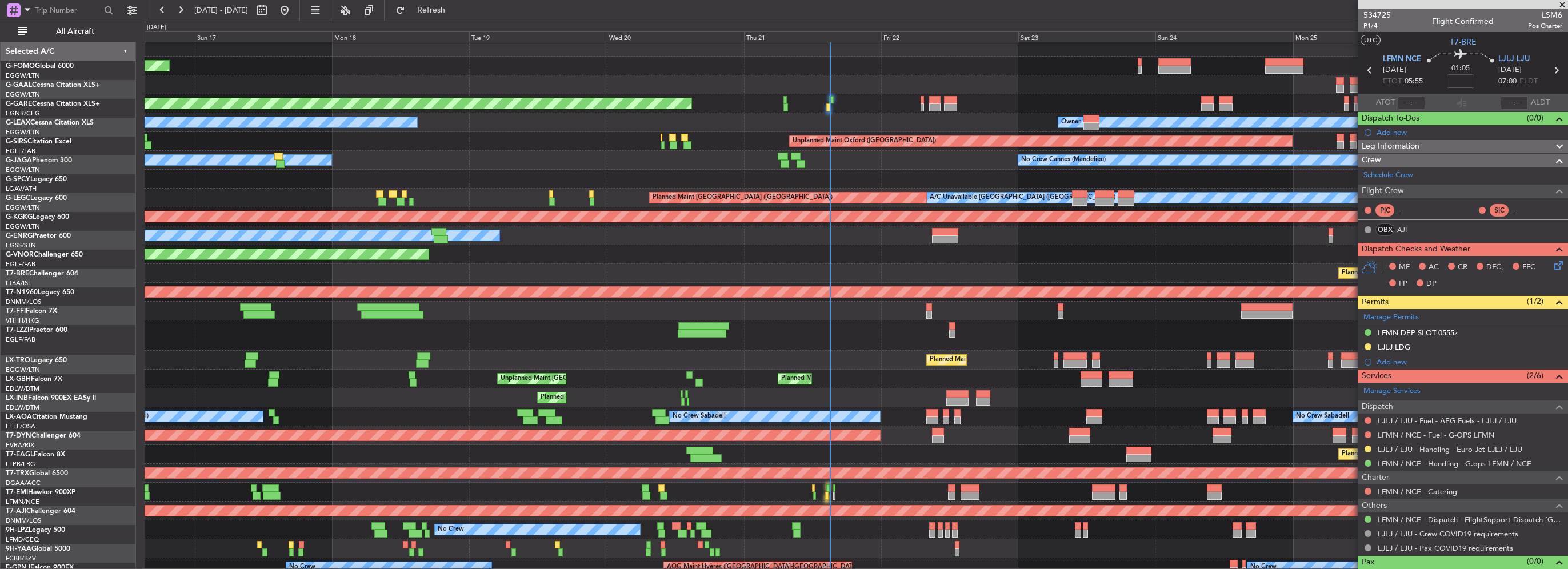
scroll to position [7, 0]
click at [260, 275] on div "Planned Maint Paris (Le Bourget) Planned Maint Warsaw (Modlin)" at bounding box center [856, 274] width 1423 height 19
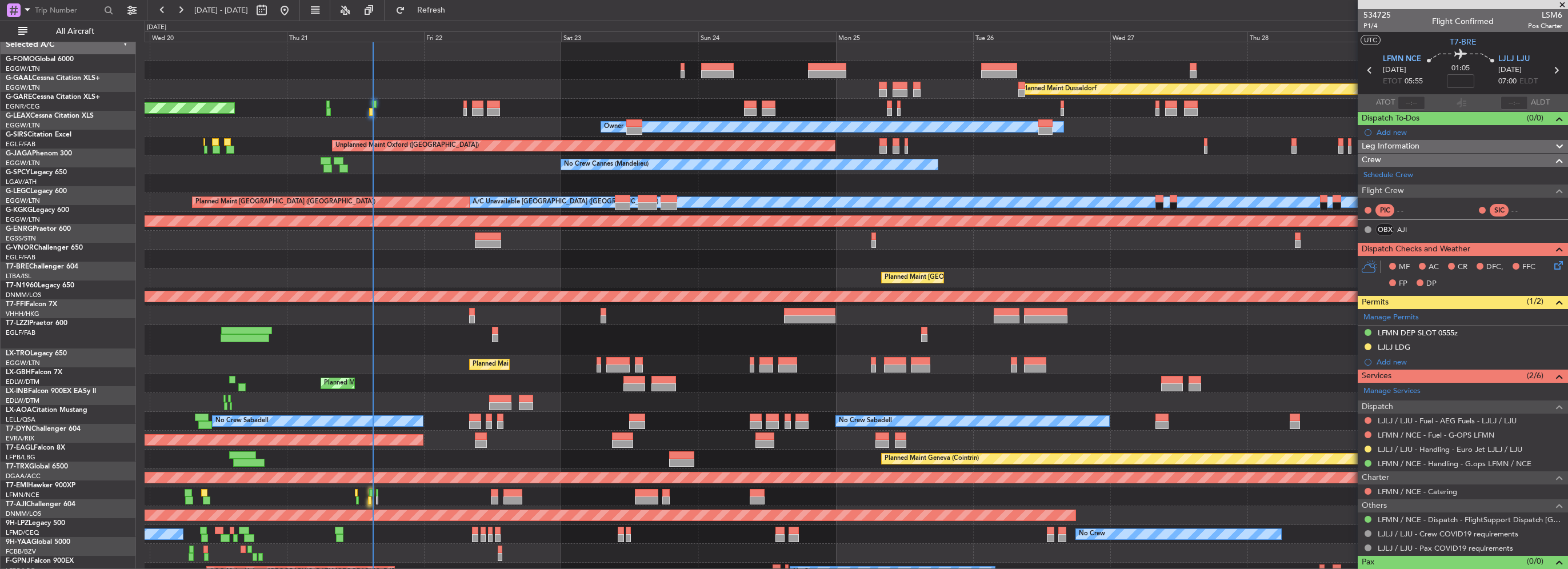
scroll to position [0, 0]
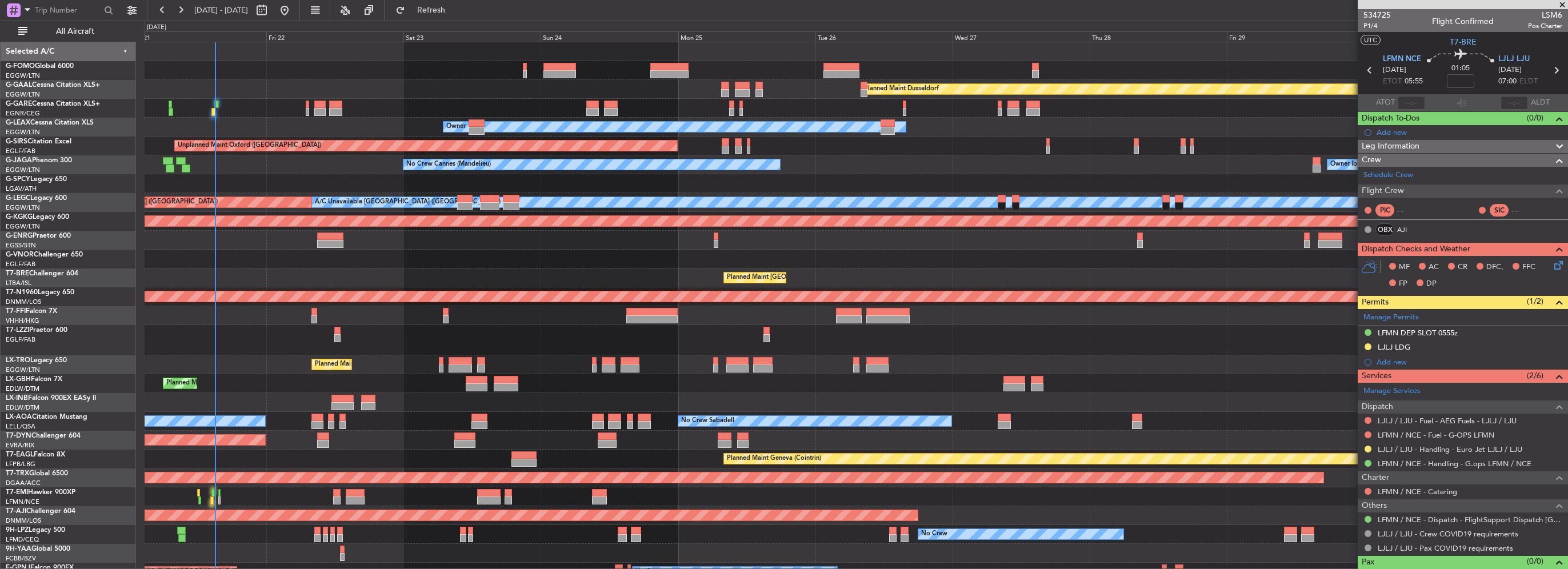
click at [526, 297] on div "Planned Maint Dusseldorf Unplanned Maint Chester Owner Owner Unplanned Maint Ox…" at bounding box center [856, 359] width 1423 height 634
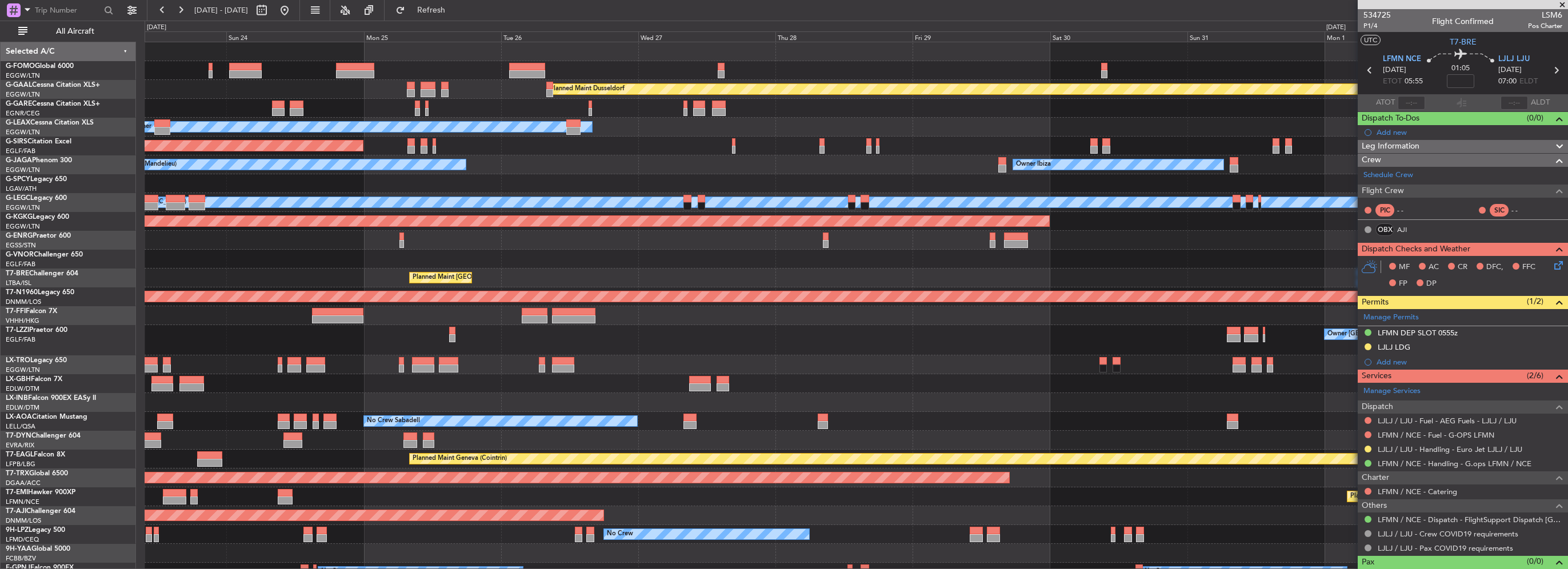
click at [415, 277] on div "Planned Maint [GEOGRAPHIC_DATA] ([GEOGRAPHIC_DATA])" at bounding box center [856, 278] width 1423 height 19
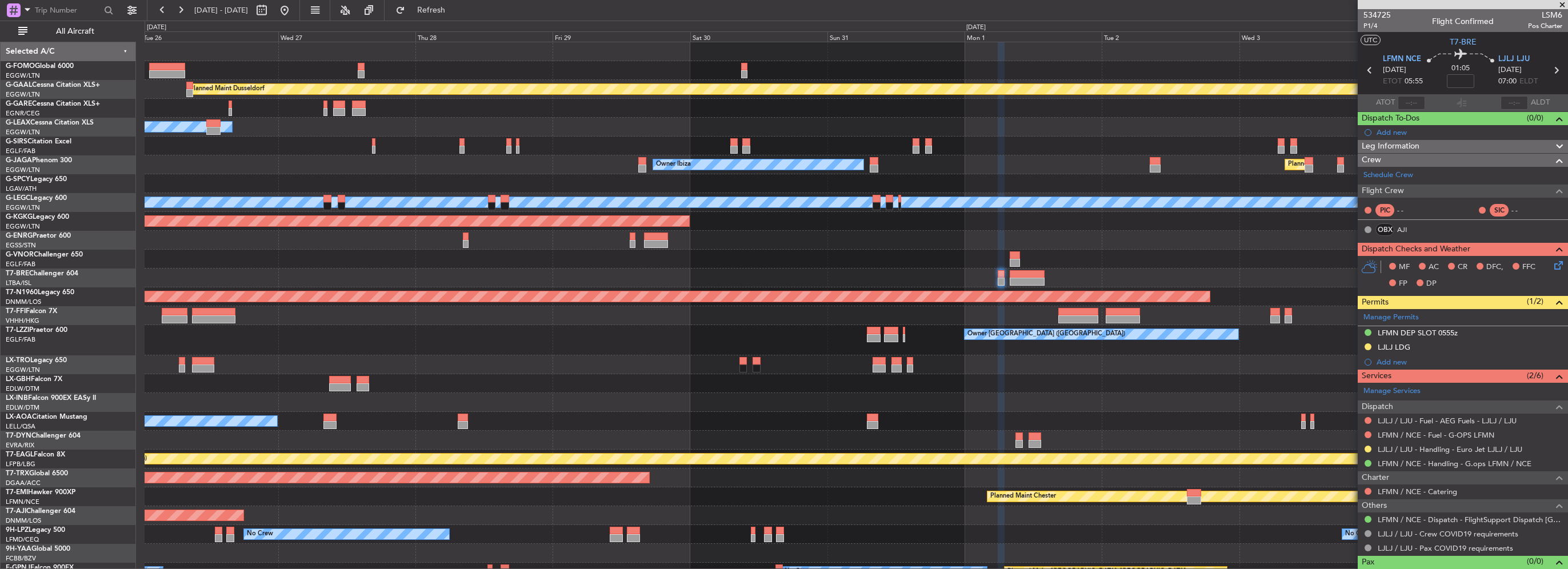
click at [971, 238] on div at bounding box center [856, 241] width 1423 height 19
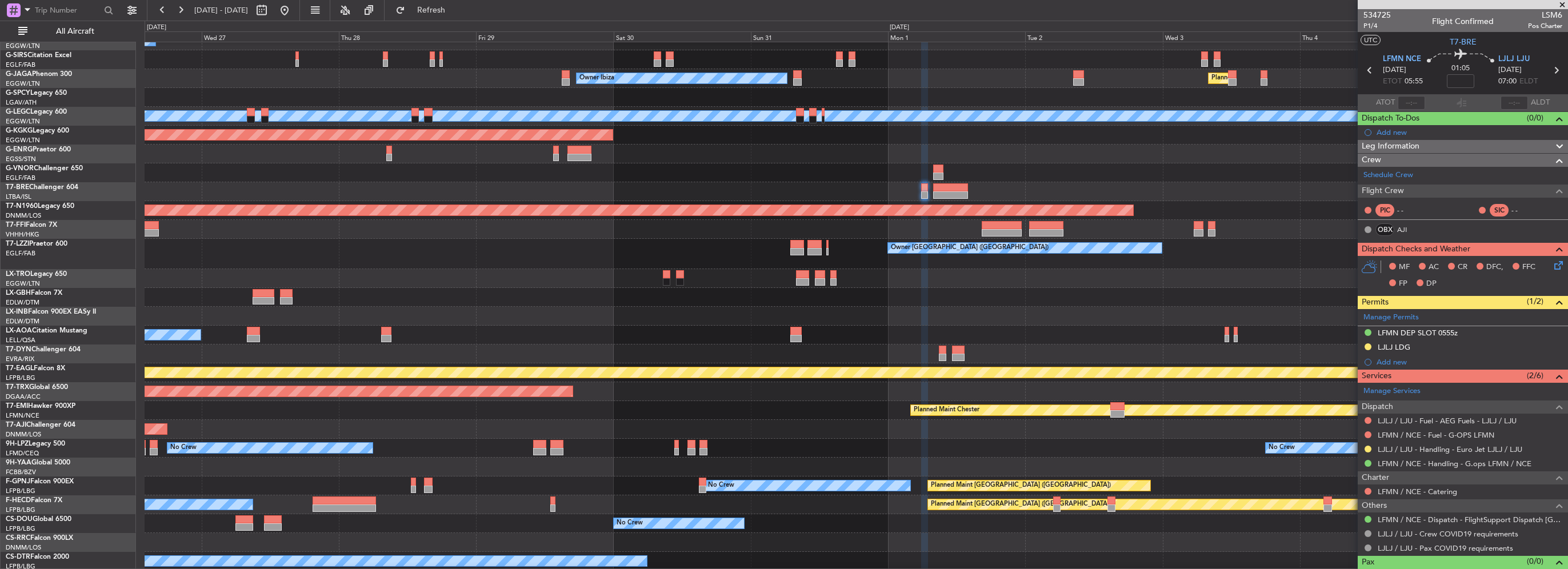
scroll to position [106, 0]
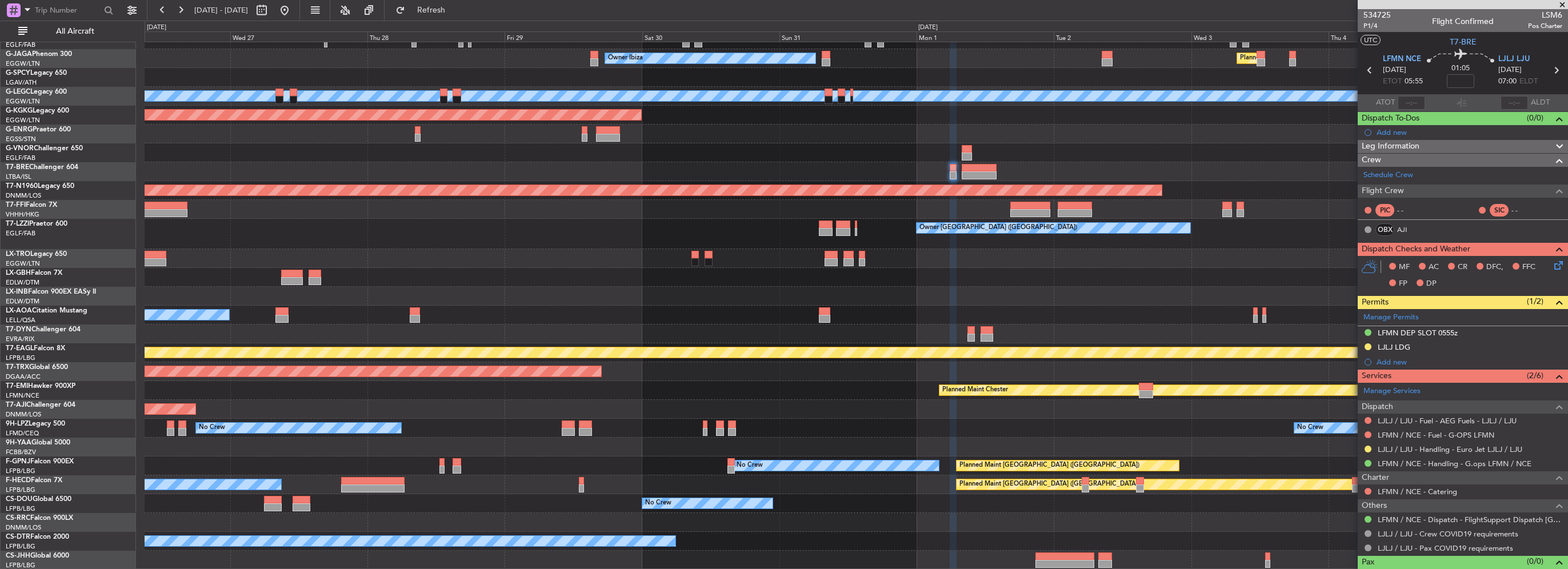
click at [368, 237] on div "Owner Unplanned Maint Oxford (Kidlington) Owner Ibiza Planned Maint London (Lut…" at bounding box center [856, 253] width 1423 height 634
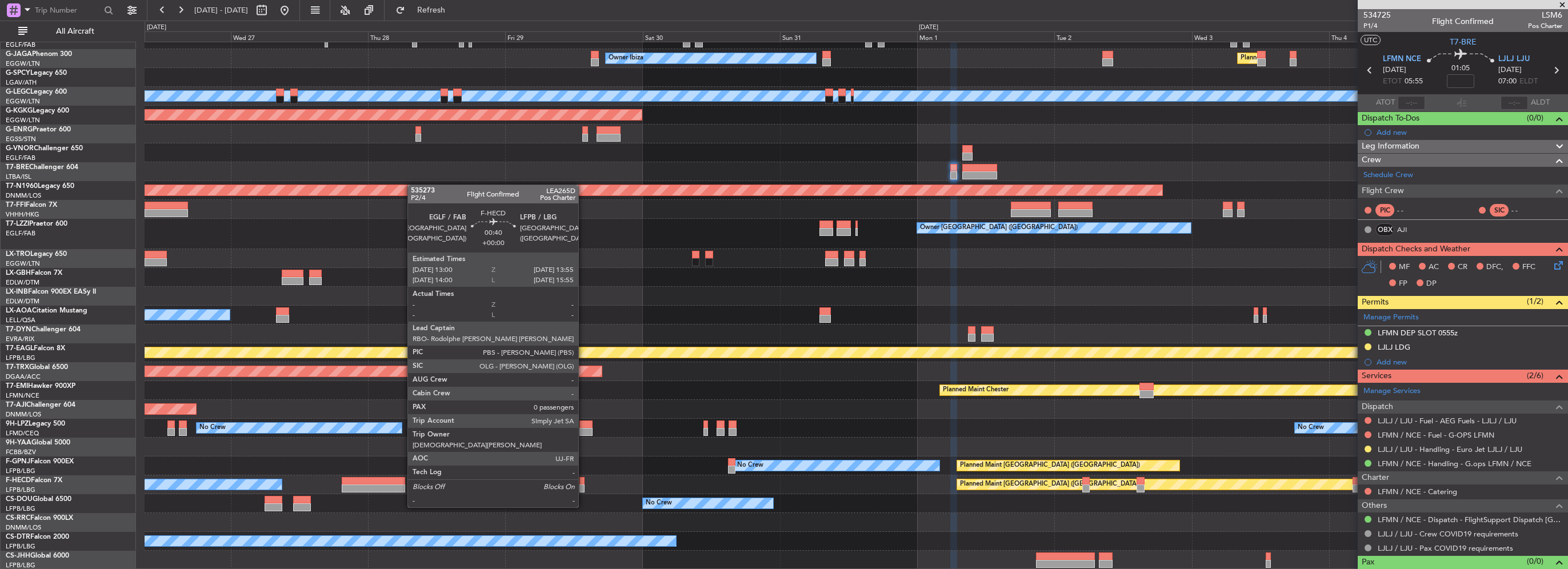
click at [584, 486] on div at bounding box center [582, 488] width 6 height 8
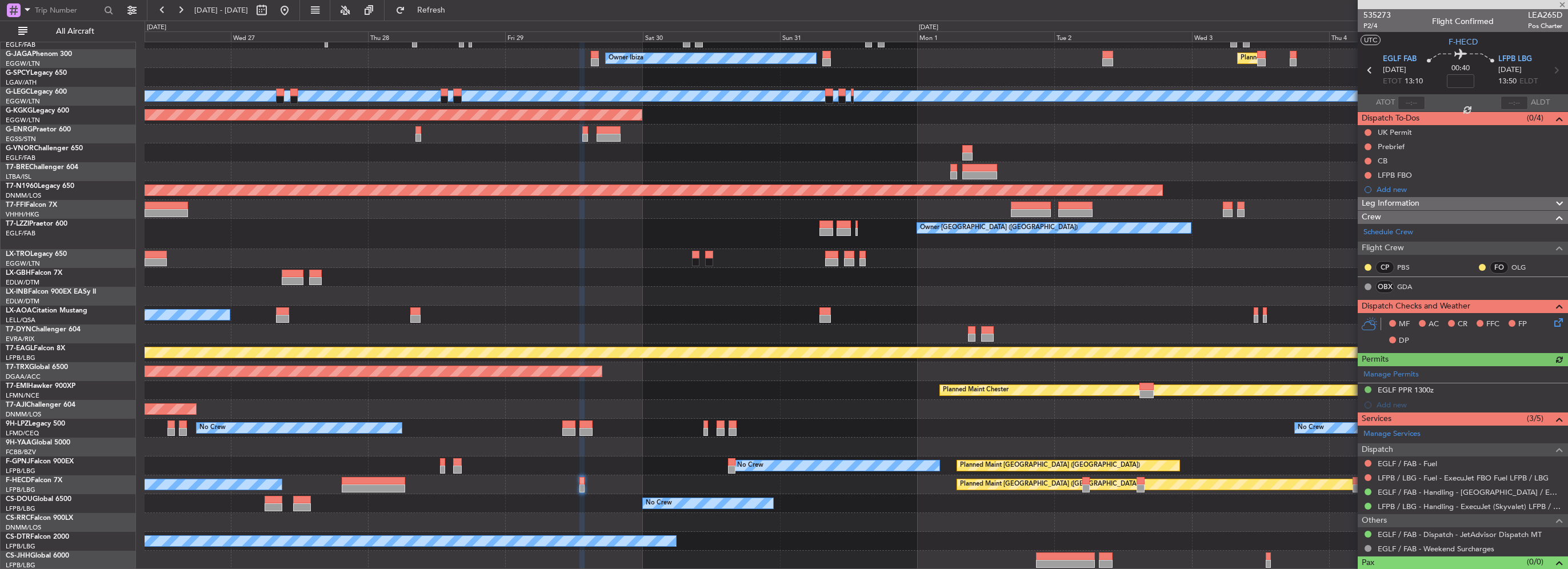
drag, startPoint x: 1409, startPoint y: 230, endPoint x: 987, endPoint y: 385, distance: 449.6
click at [1027, 359] on fb-app "26 Aug 2025 - 05 Sep 2025 Refresh Quick Links All Aircraft Owner Unplanned Main…" at bounding box center [784, 288] width 1568 height 561
click at [455, 12] on span "Refresh" at bounding box center [432, 10] width 48 height 8
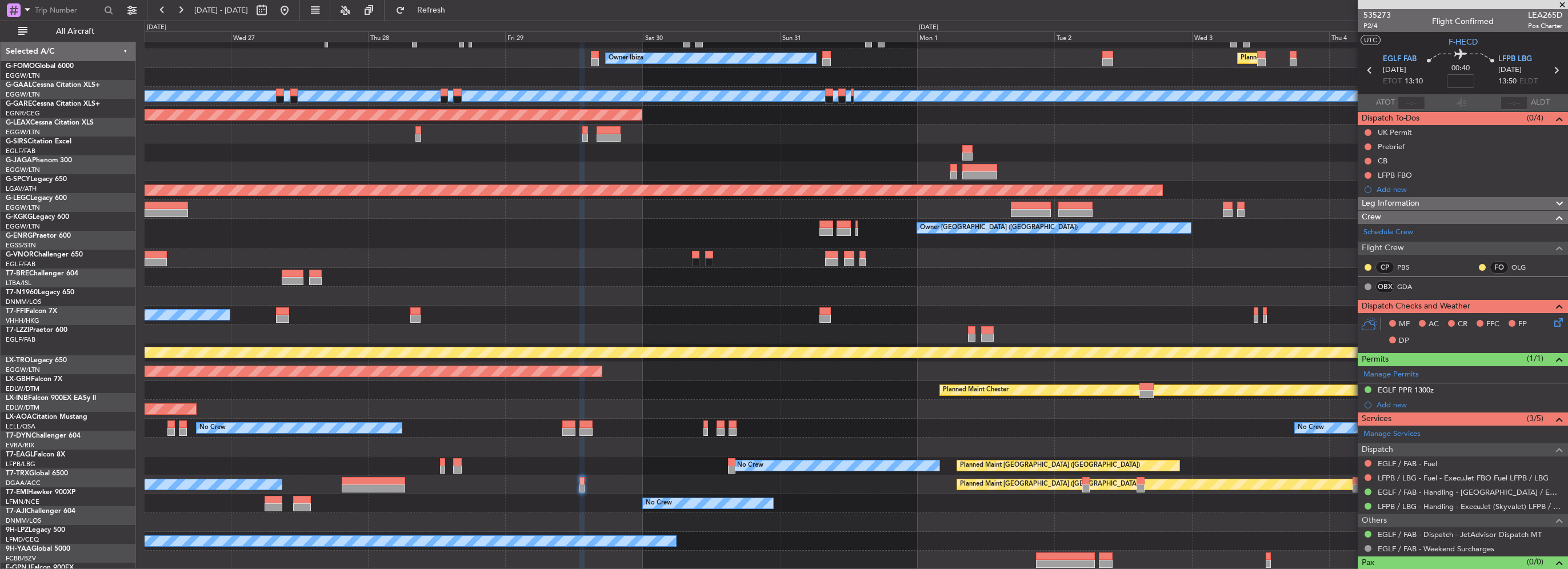
scroll to position [106, 0]
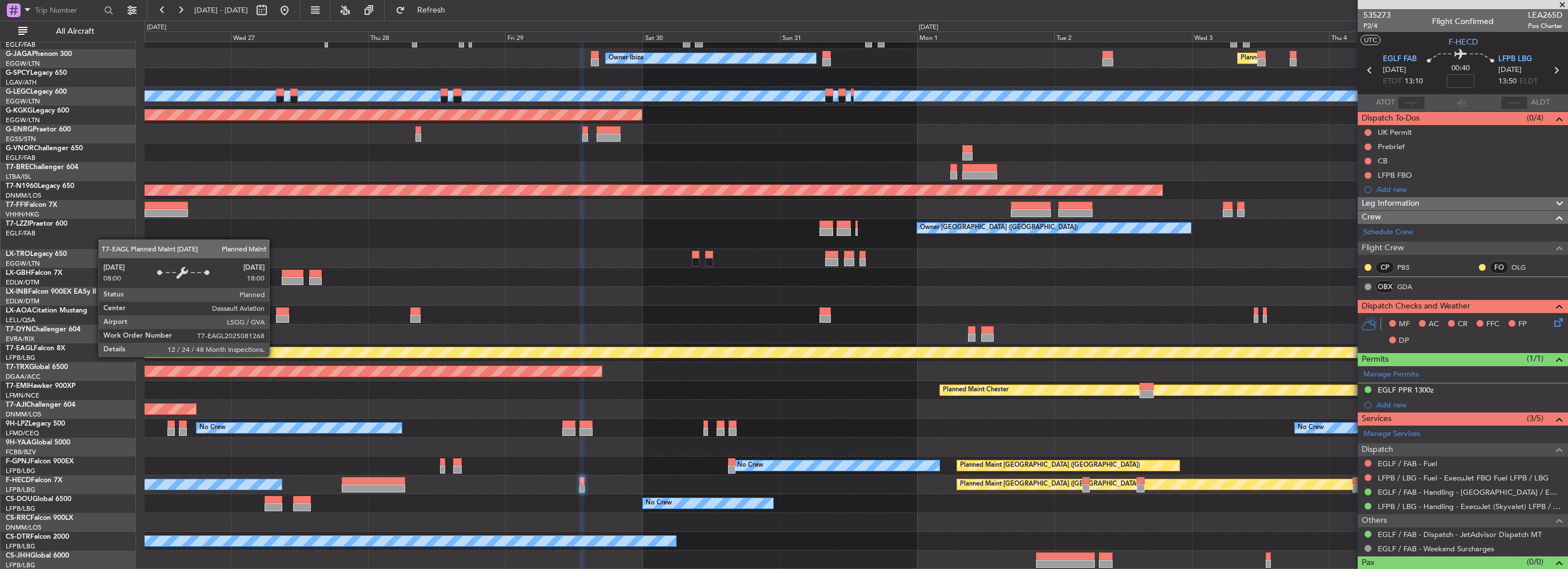
click at [1087, 325] on div "No Crew Sabadell" at bounding box center [856, 315] width 1423 height 19
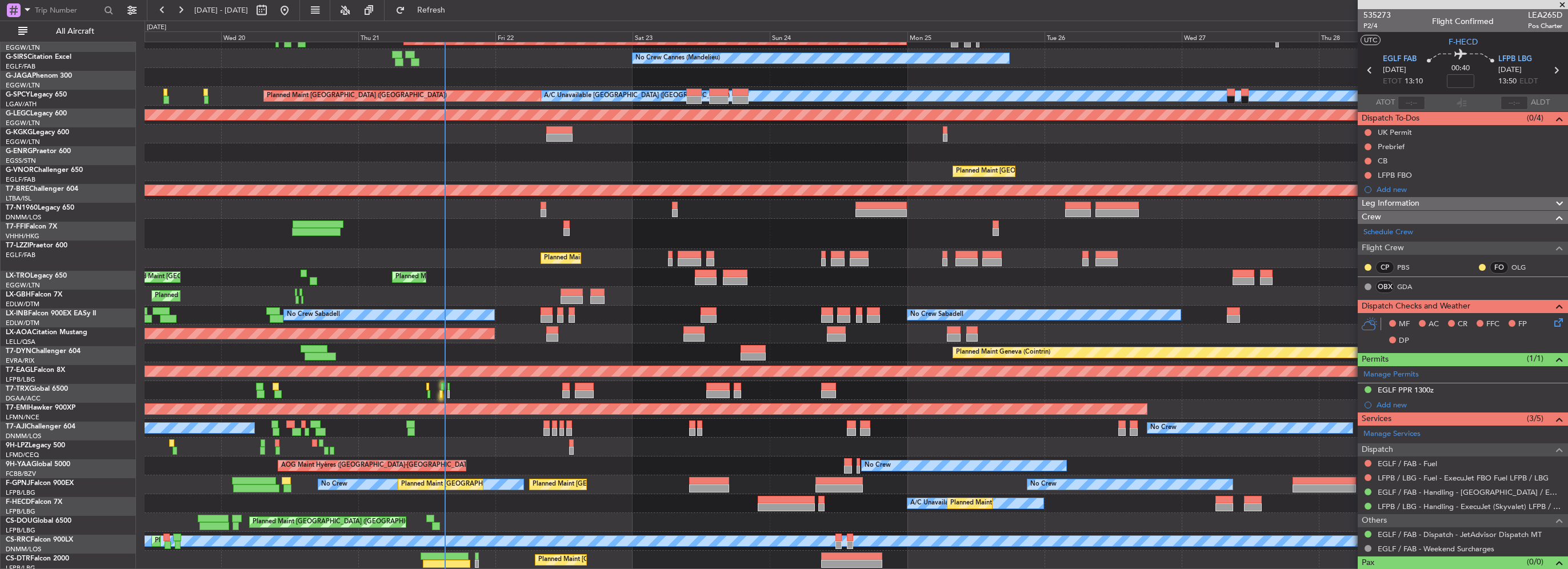
click at [747, 234] on div "Owner Owner Unplanned Maint [GEOGRAPHIC_DATA] ([GEOGRAPHIC_DATA]) Owner Ibiza N…" at bounding box center [856, 253] width 1423 height 634
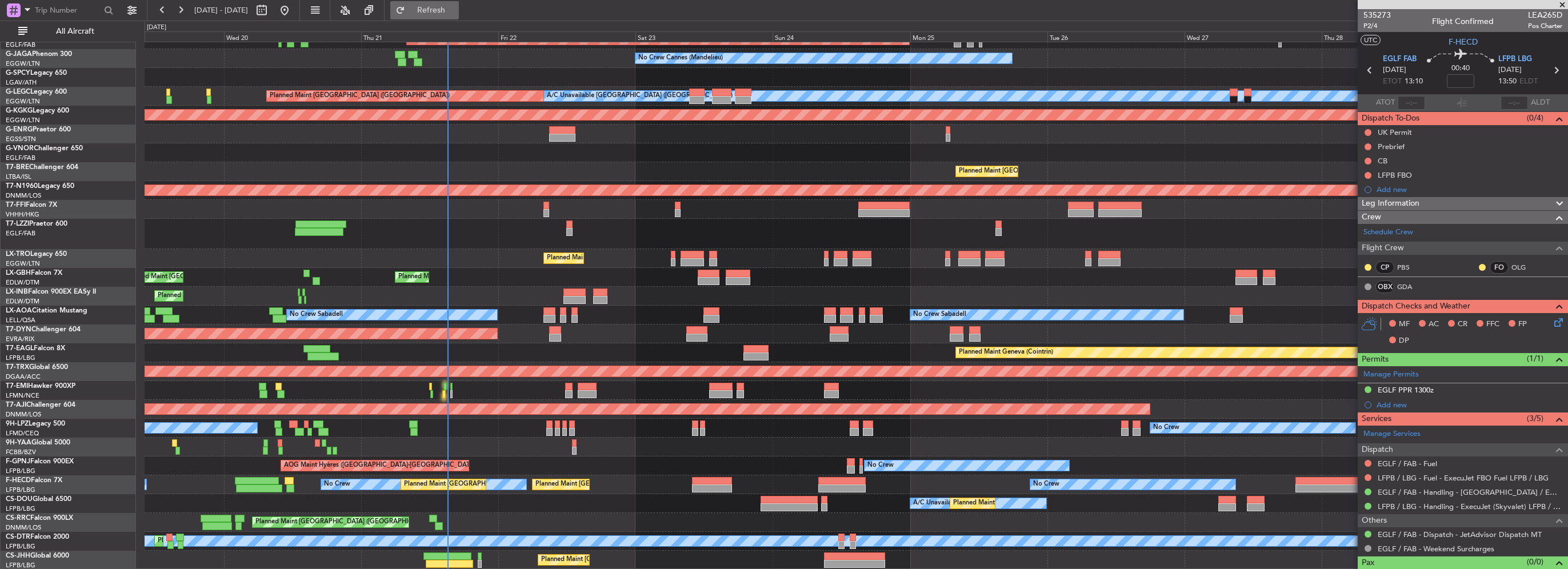
click at [455, 14] on span "Refresh" at bounding box center [432, 10] width 48 height 8
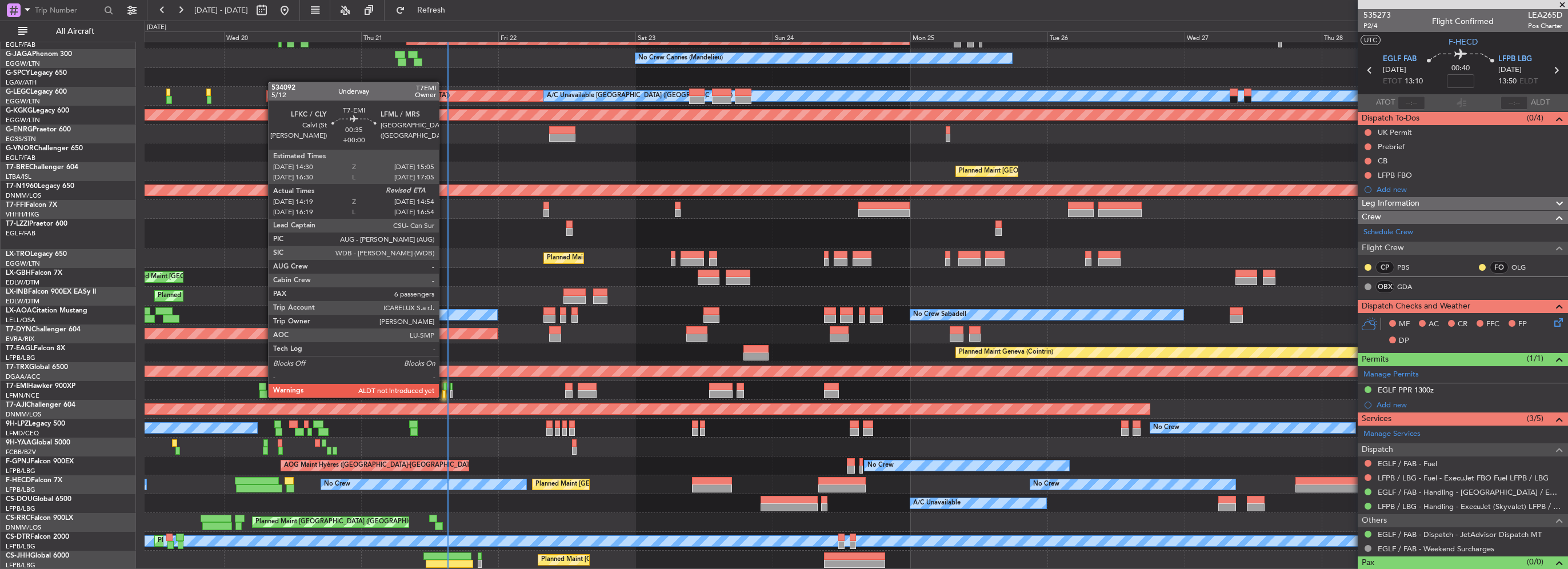
click at [444, 396] on div at bounding box center [443, 394] width 3 height 8
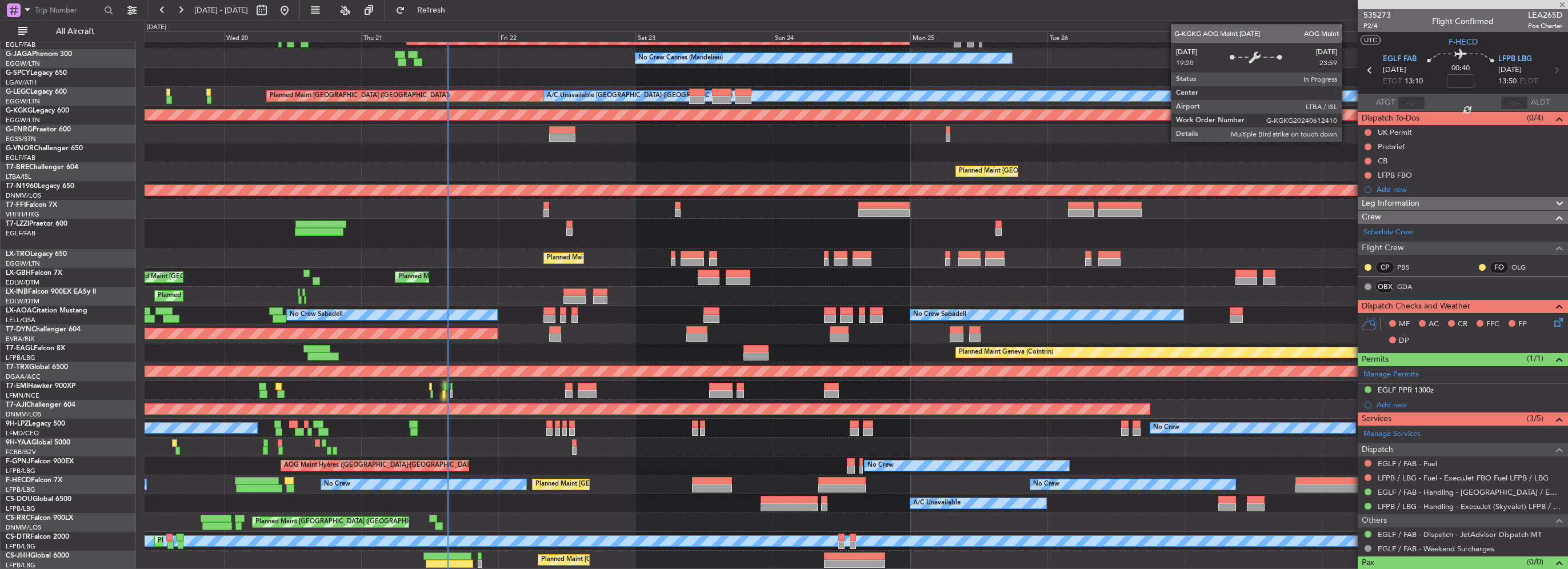
type input "14:19"
type input "6"
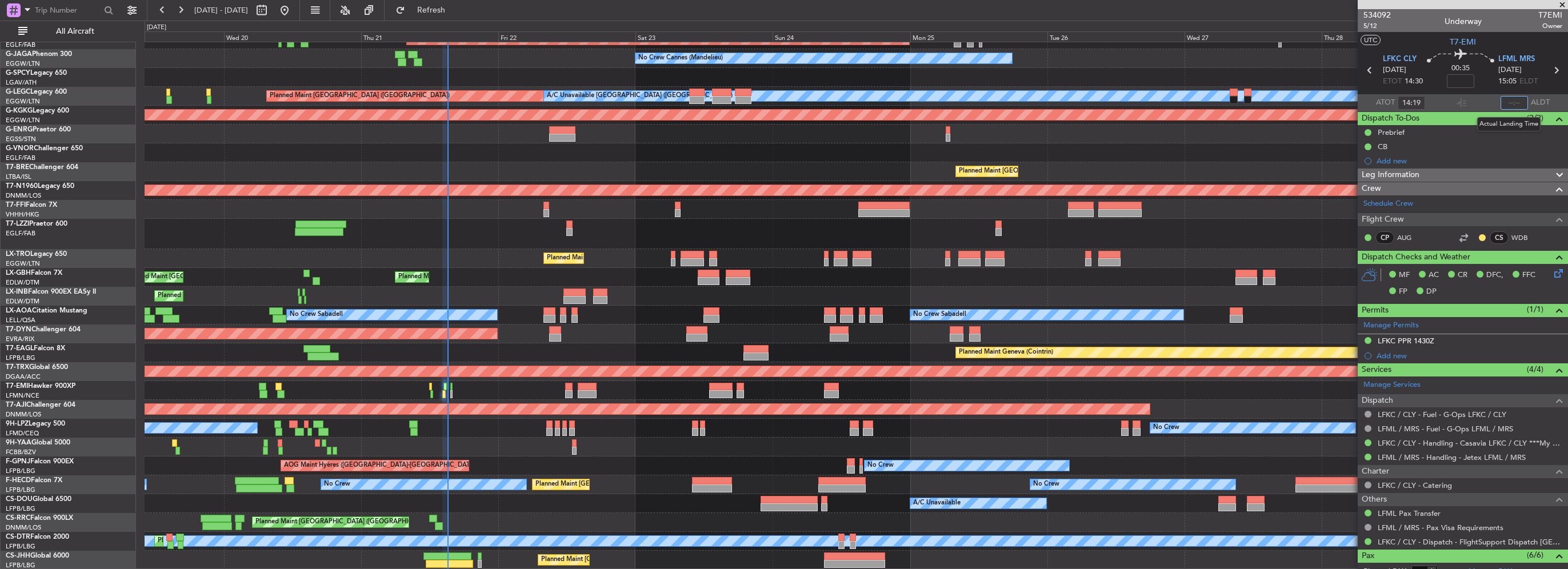
click at [1506, 103] on input "text" at bounding box center [1514, 103] width 27 height 14
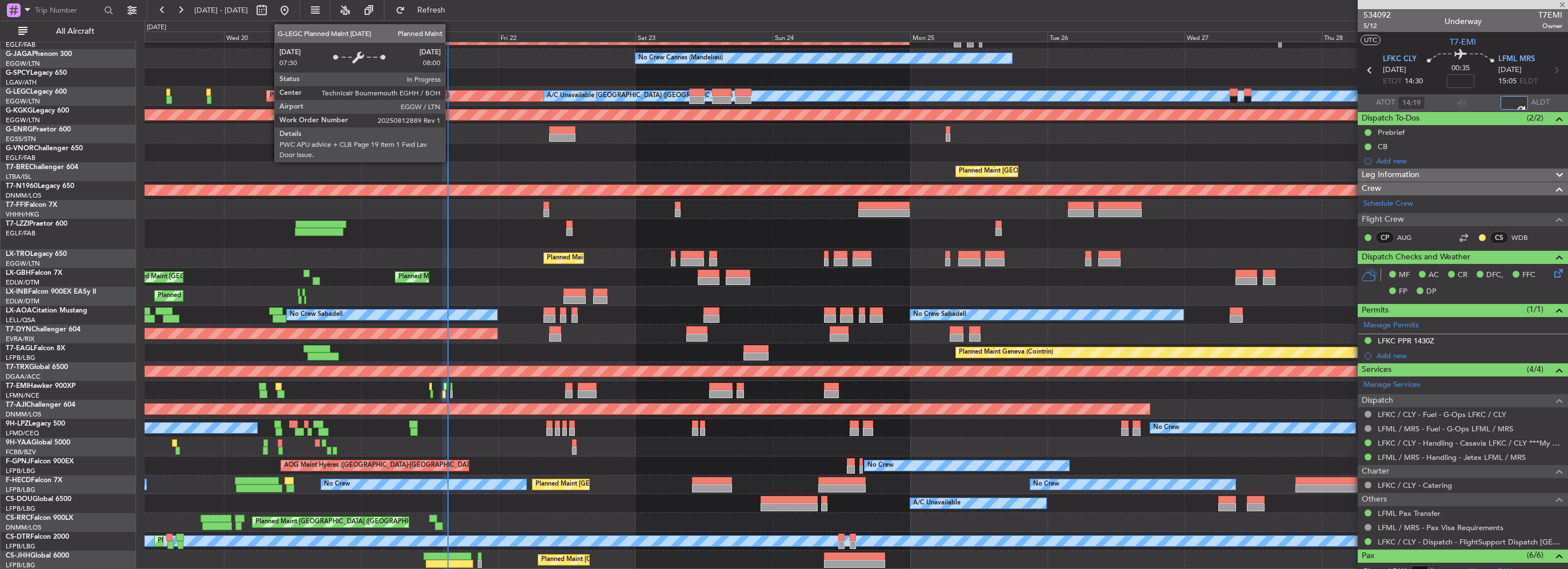
scroll to position [0, 0]
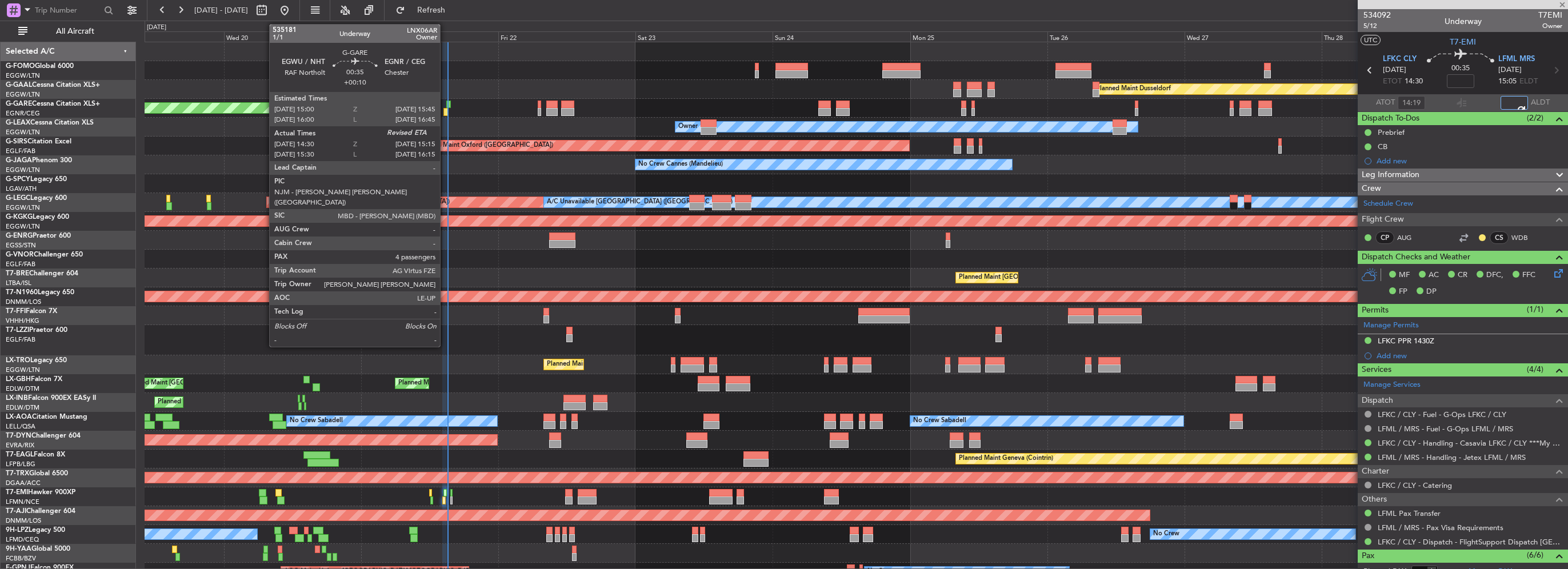
click at [445, 112] on div at bounding box center [445, 112] width 4 height 8
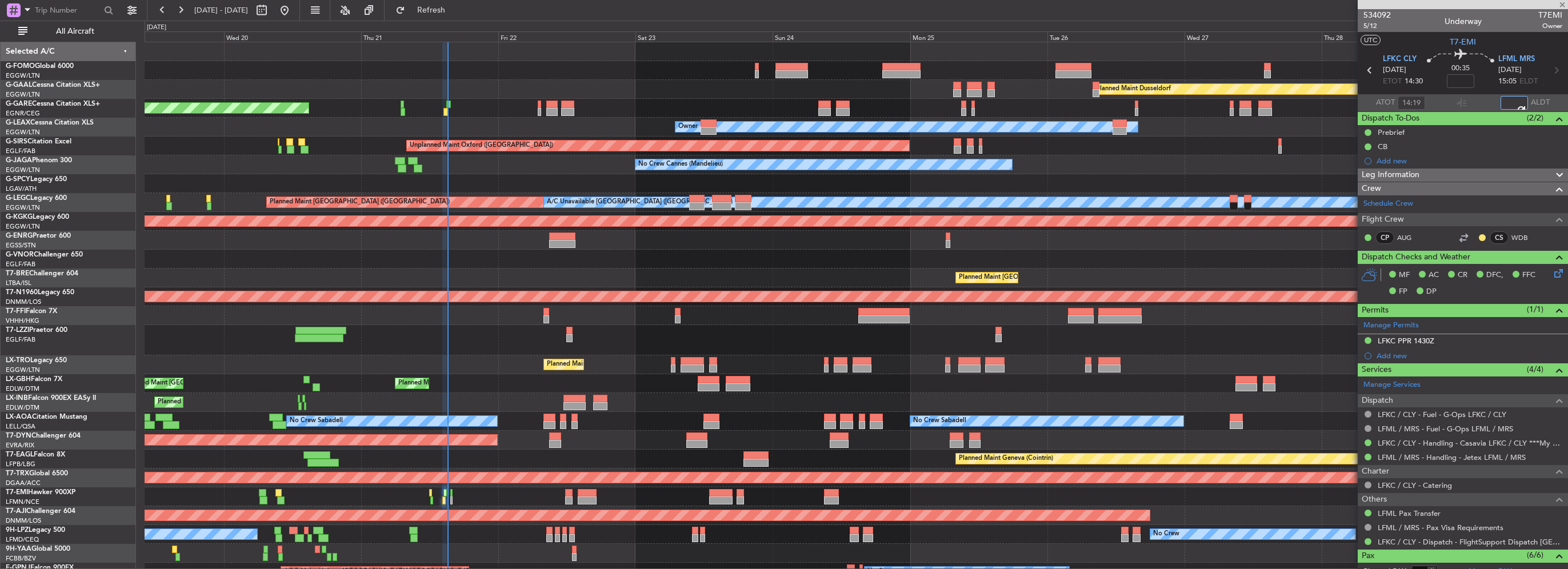
type input "15:03"
type input "+00:10"
type input "14:30"
type input "4"
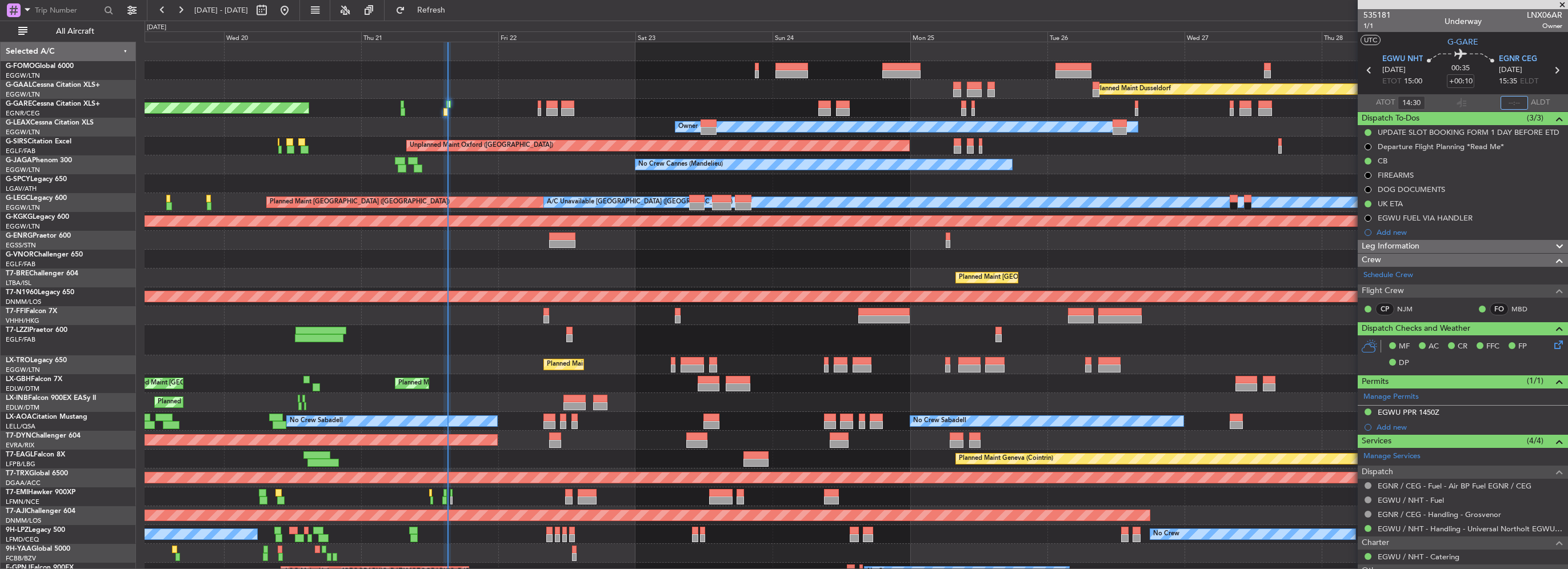
click at [1510, 103] on input "text" at bounding box center [1514, 103] width 27 height 14
type input "15:08"
click at [454, 9] on span "Refresh" at bounding box center [432, 10] width 48 height 8
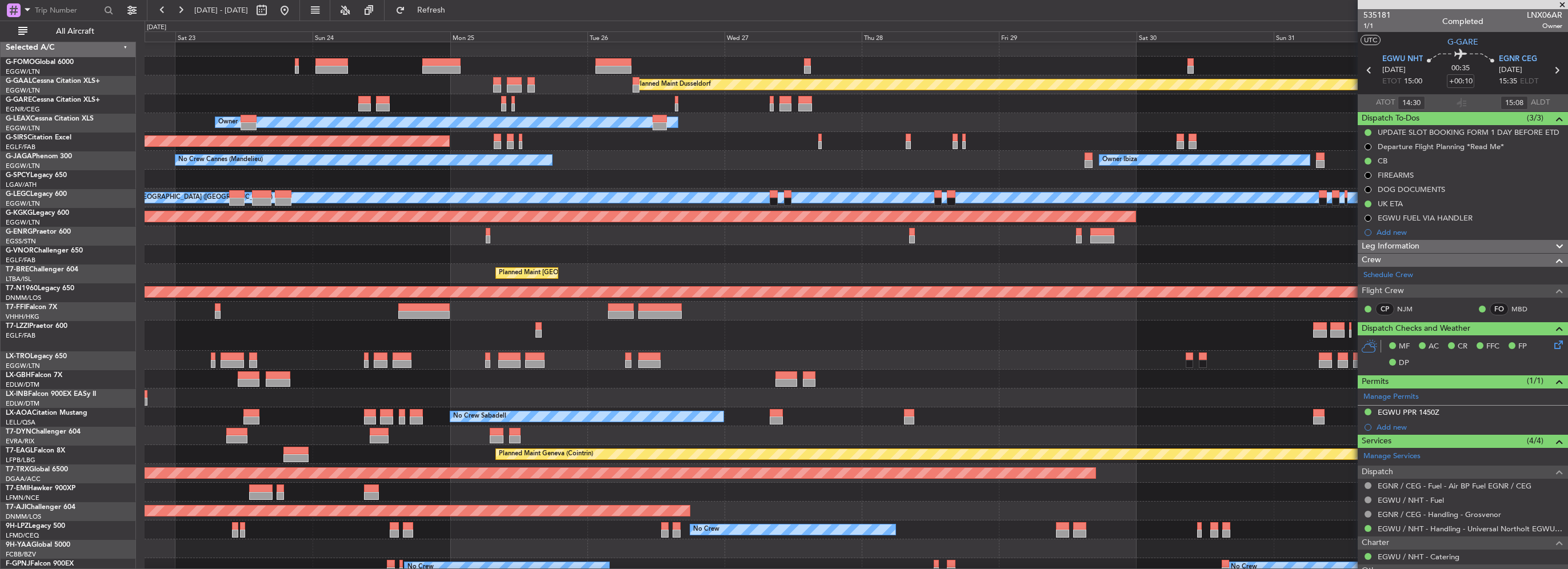
scroll to position [4, 0]
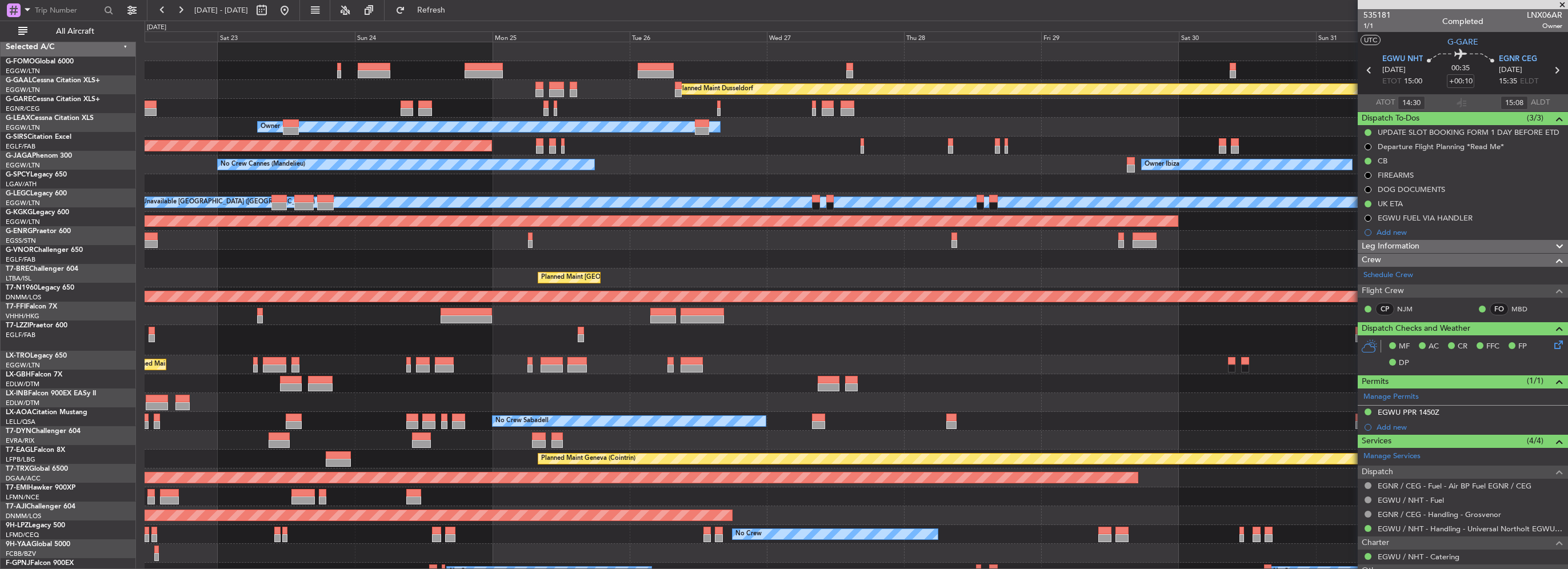
click at [659, 279] on div "Planned Maint [GEOGRAPHIC_DATA] ([GEOGRAPHIC_DATA])" at bounding box center [856, 278] width 1423 height 19
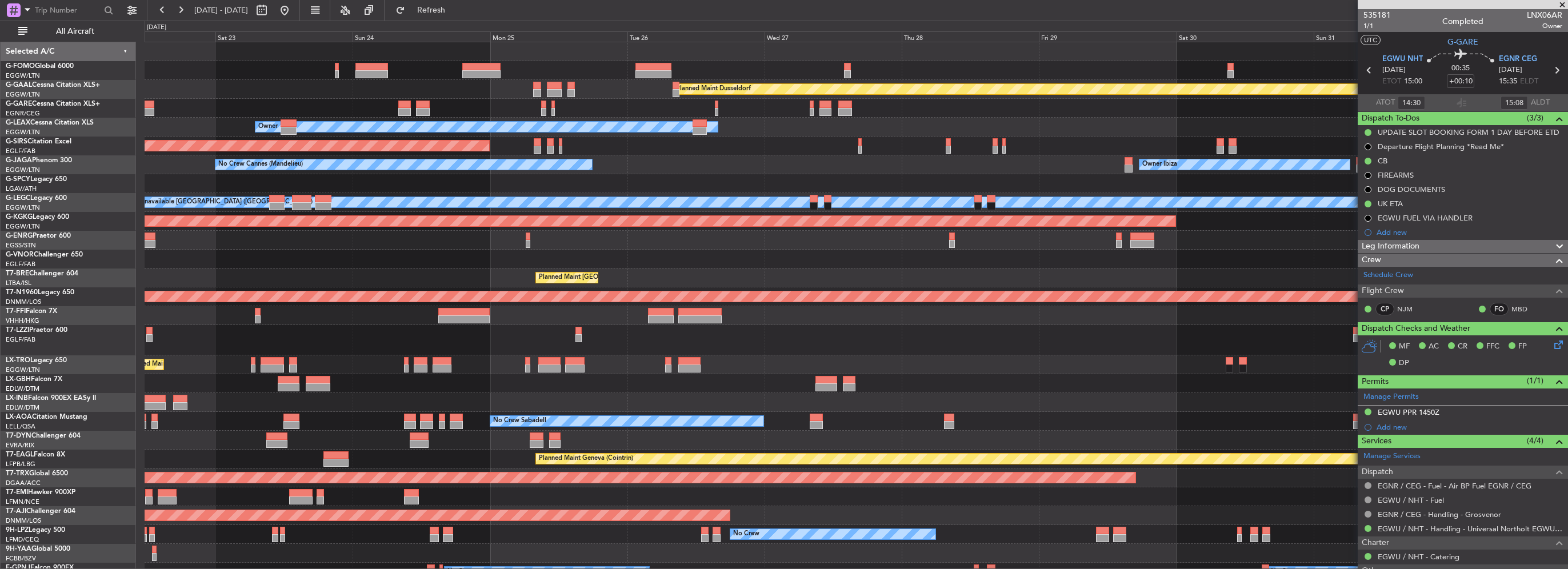
click at [749, 203] on div "Planned Maint Dusseldorf Unplanned Maint [PERSON_NAME] Owner Unplanned Maint [G…" at bounding box center [856, 359] width 1423 height 634
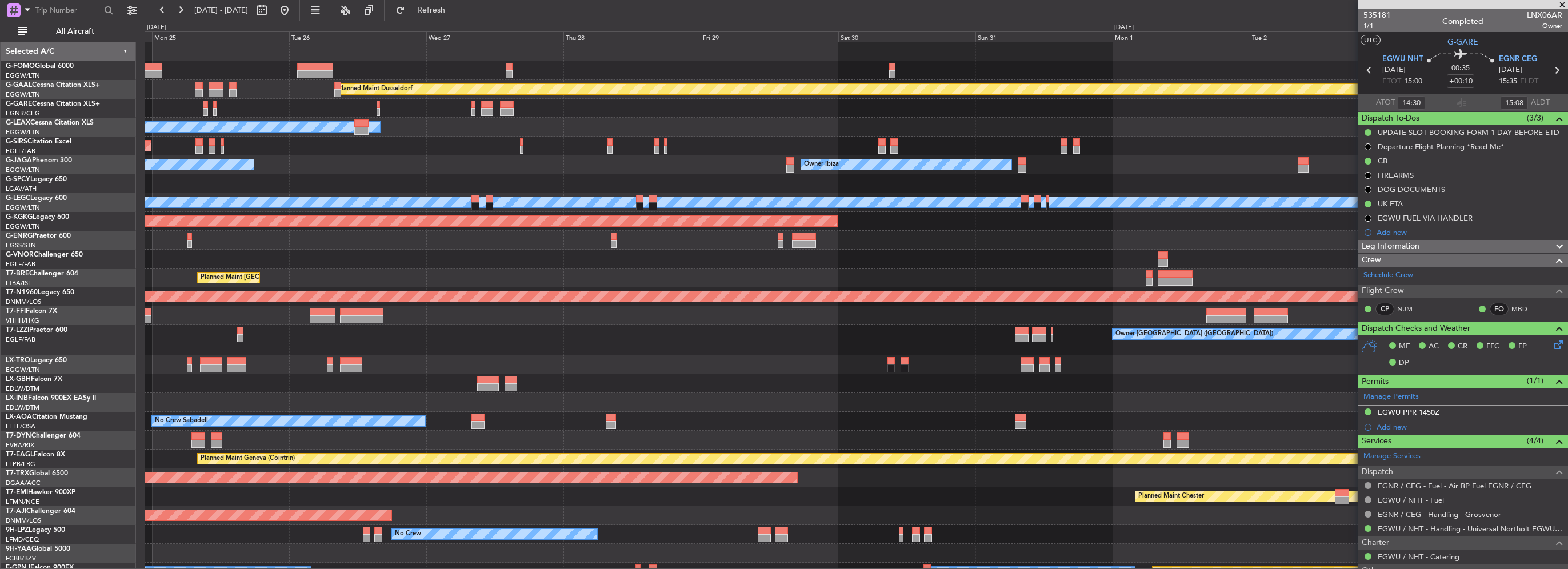
click at [871, 412] on div "No Crew Sabadell" at bounding box center [856, 422] width 1423 height 19
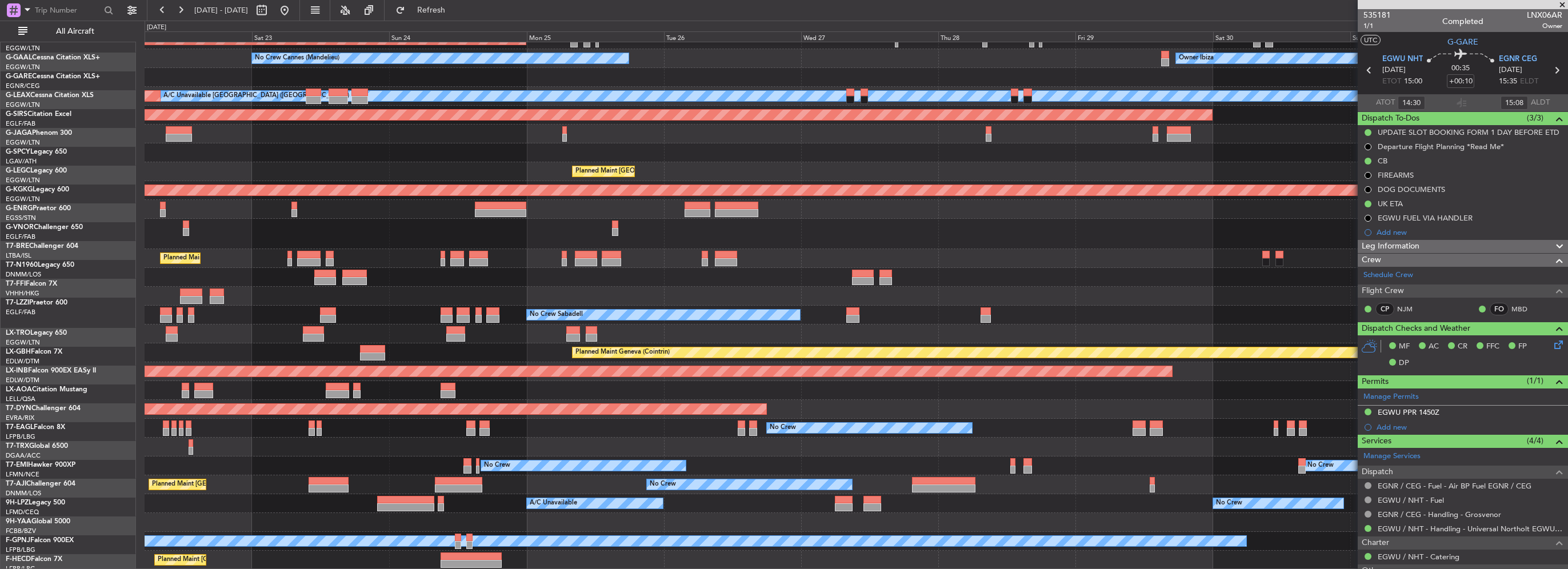
scroll to position [106, 0]
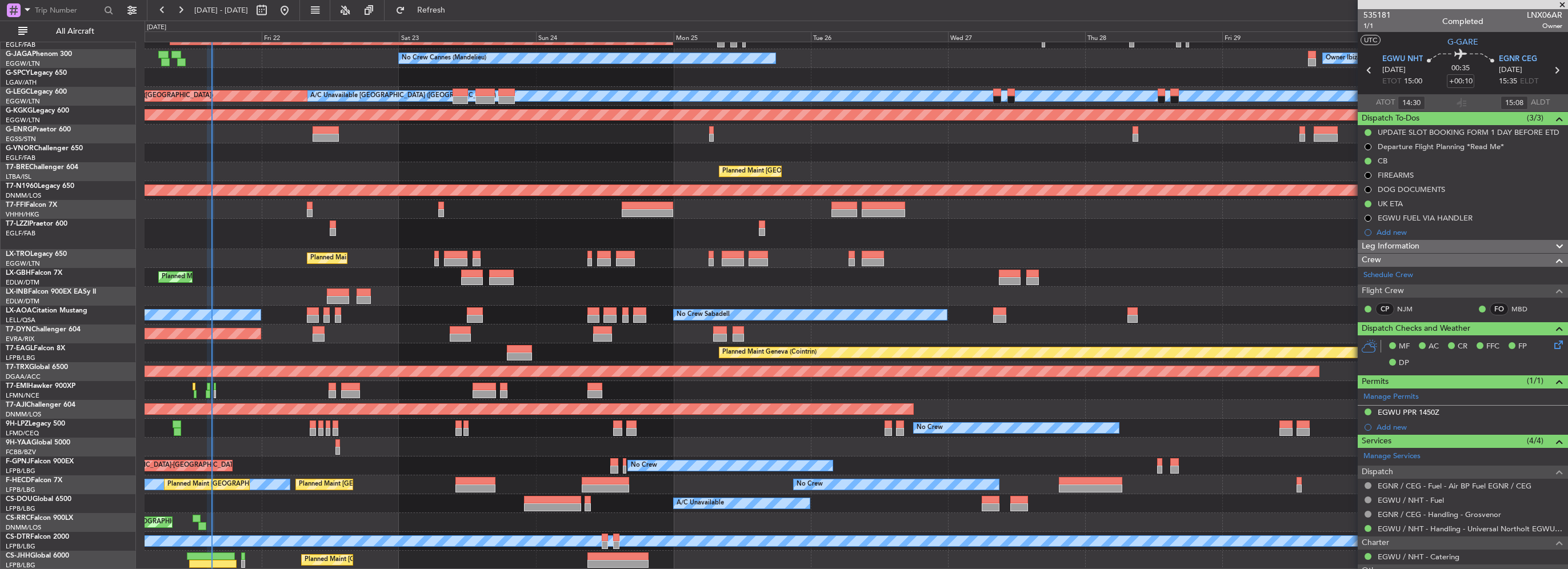
click at [471, 423] on div "Owner Owner Unplanned Maint [GEOGRAPHIC_DATA] ([GEOGRAPHIC_DATA]) No Crew Canne…" at bounding box center [856, 253] width 1423 height 634
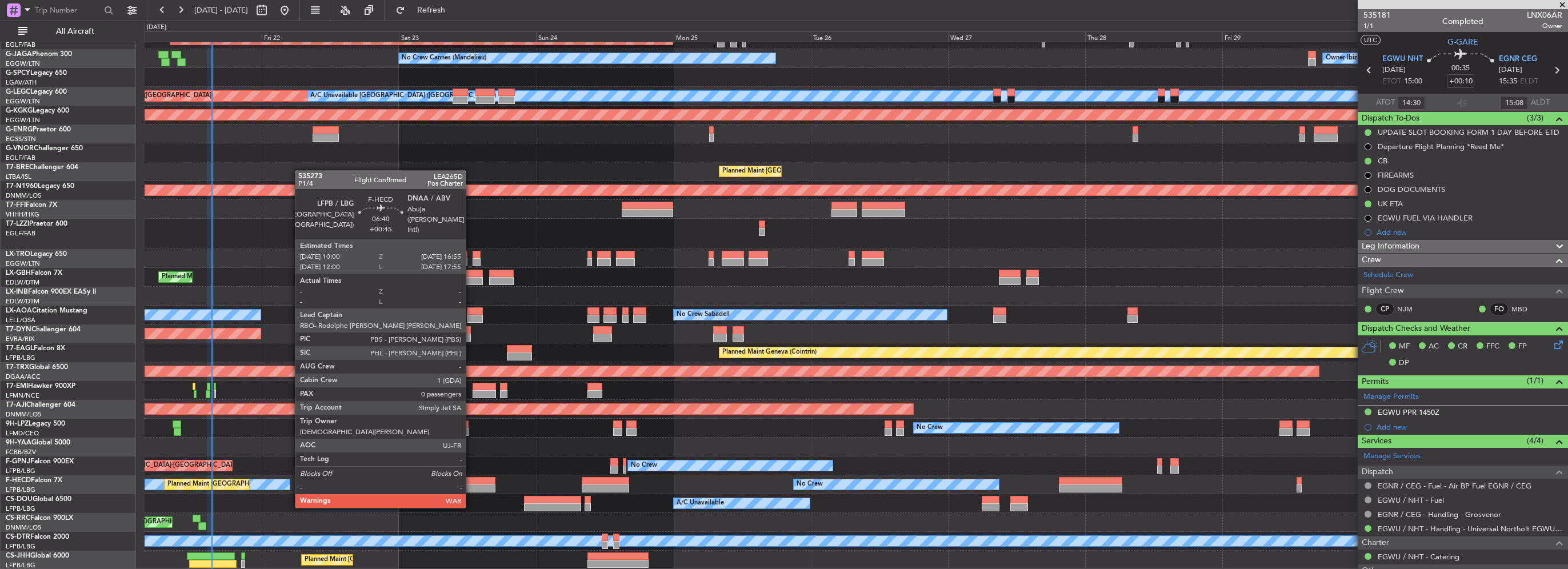
click at [471, 485] on div at bounding box center [475, 488] width 40 height 8
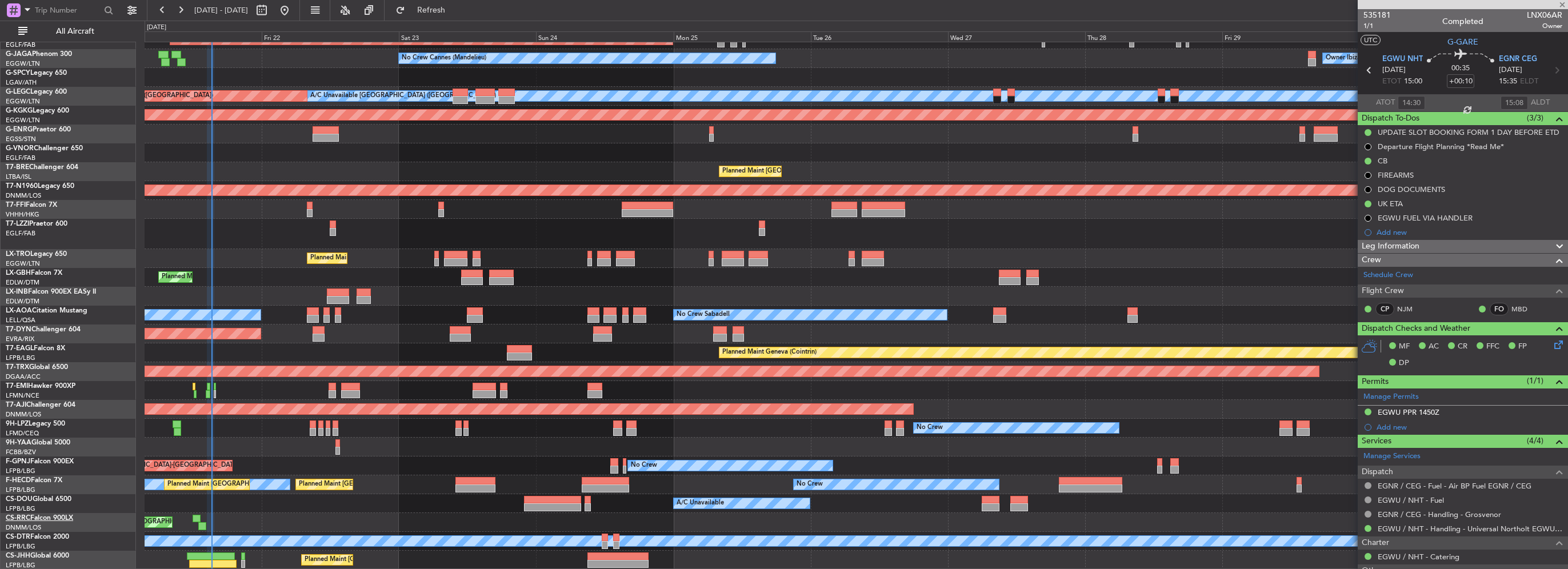
type input "+00:45"
type input "0"
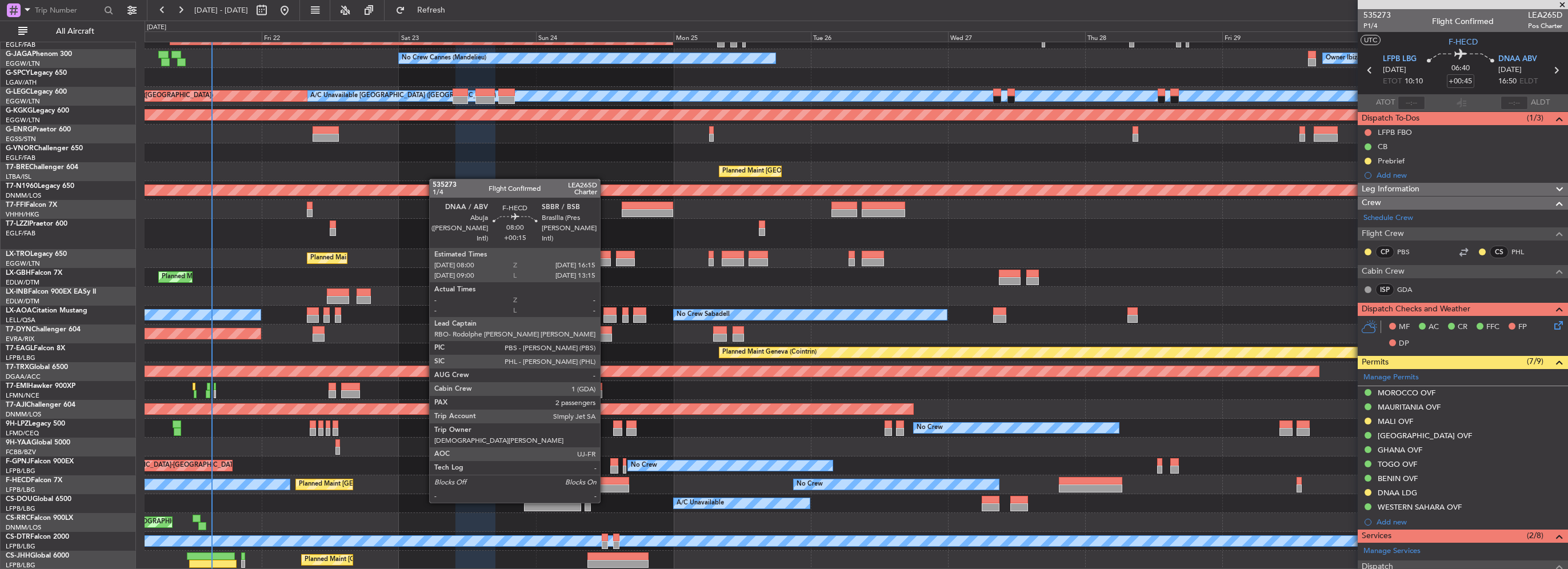
click at [605, 481] on div at bounding box center [605, 481] width 48 height 8
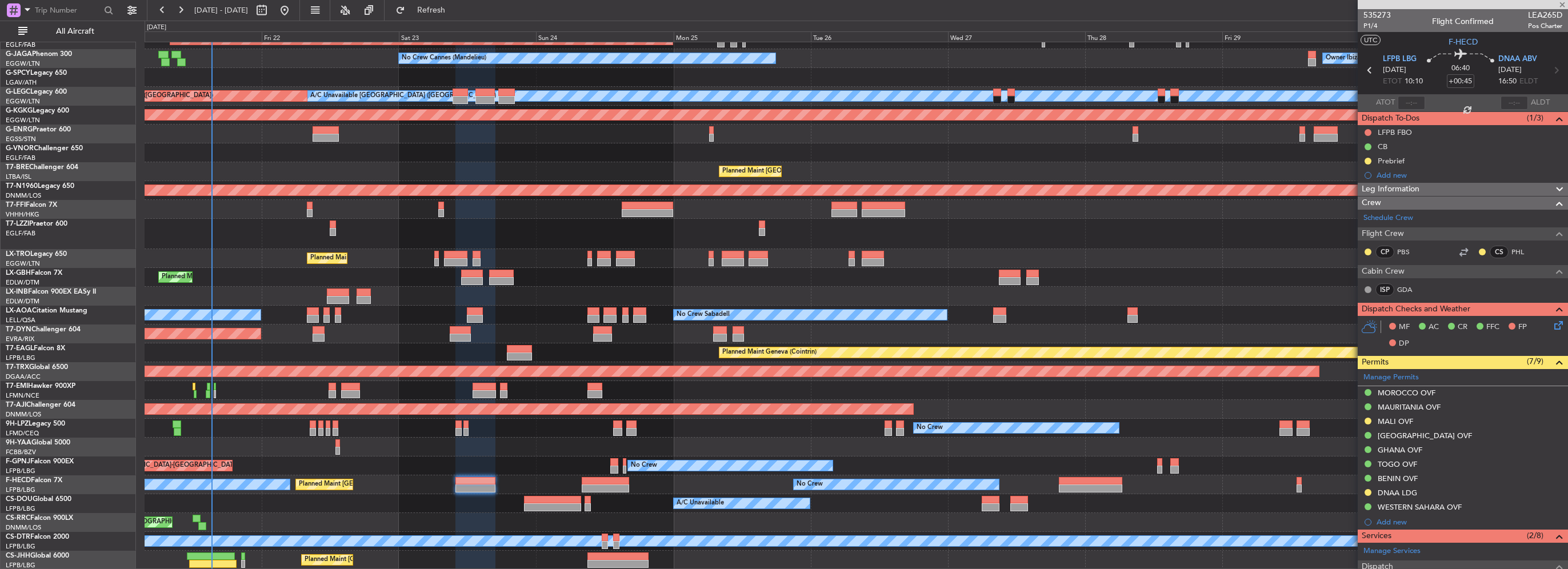
type input "+00:15"
type input "2"
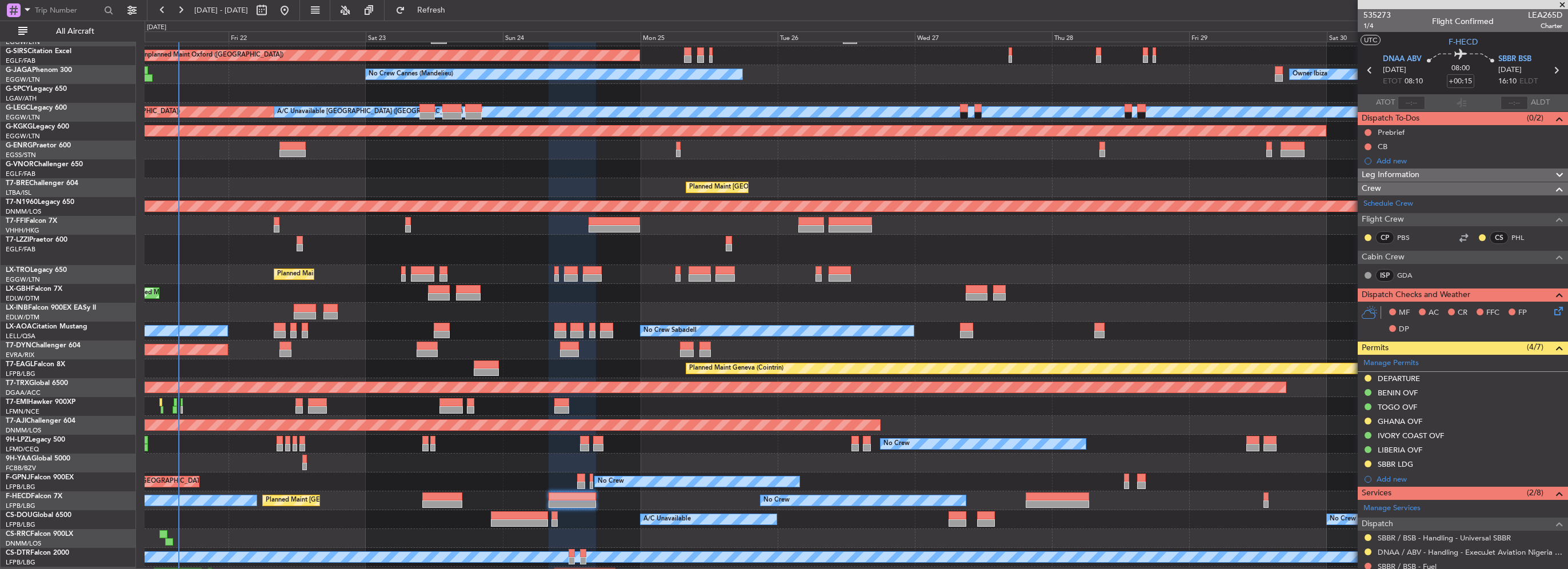
scroll to position [86, 0]
click at [860, 241] on div "Owner [GEOGRAPHIC_DATA] ([GEOGRAPHIC_DATA])" at bounding box center [856, 250] width 1423 height 30
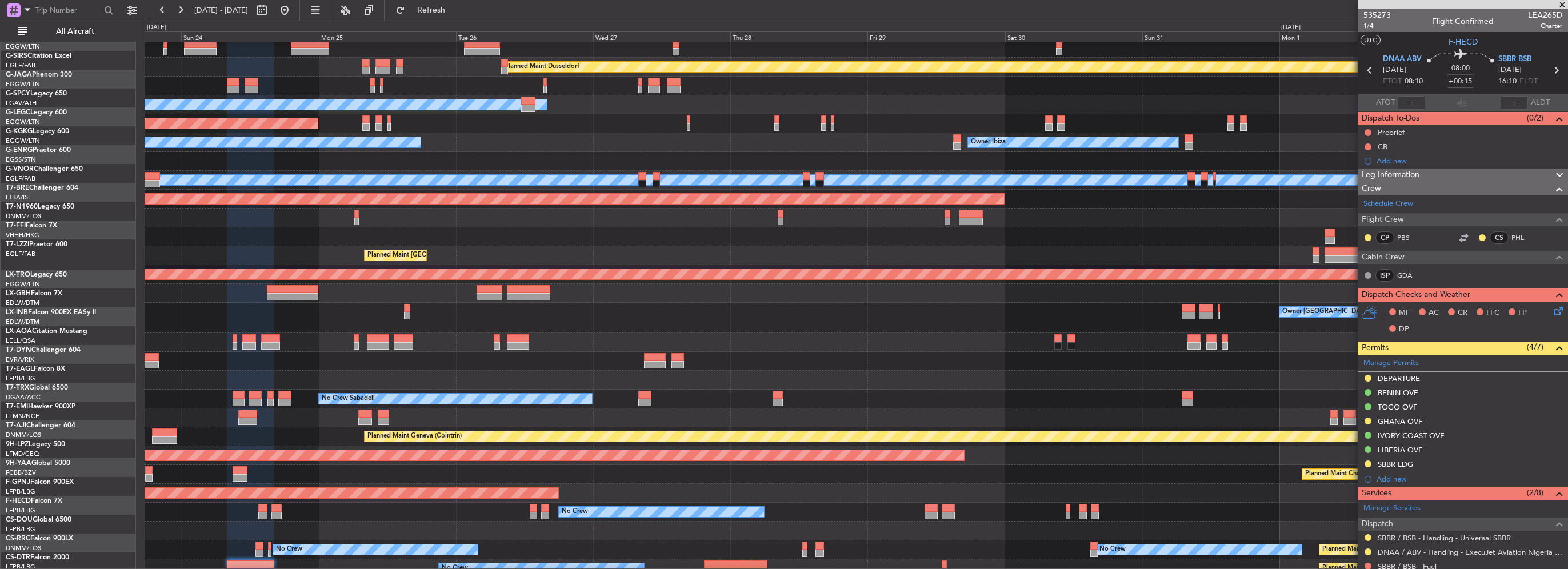
scroll to position [0, 0]
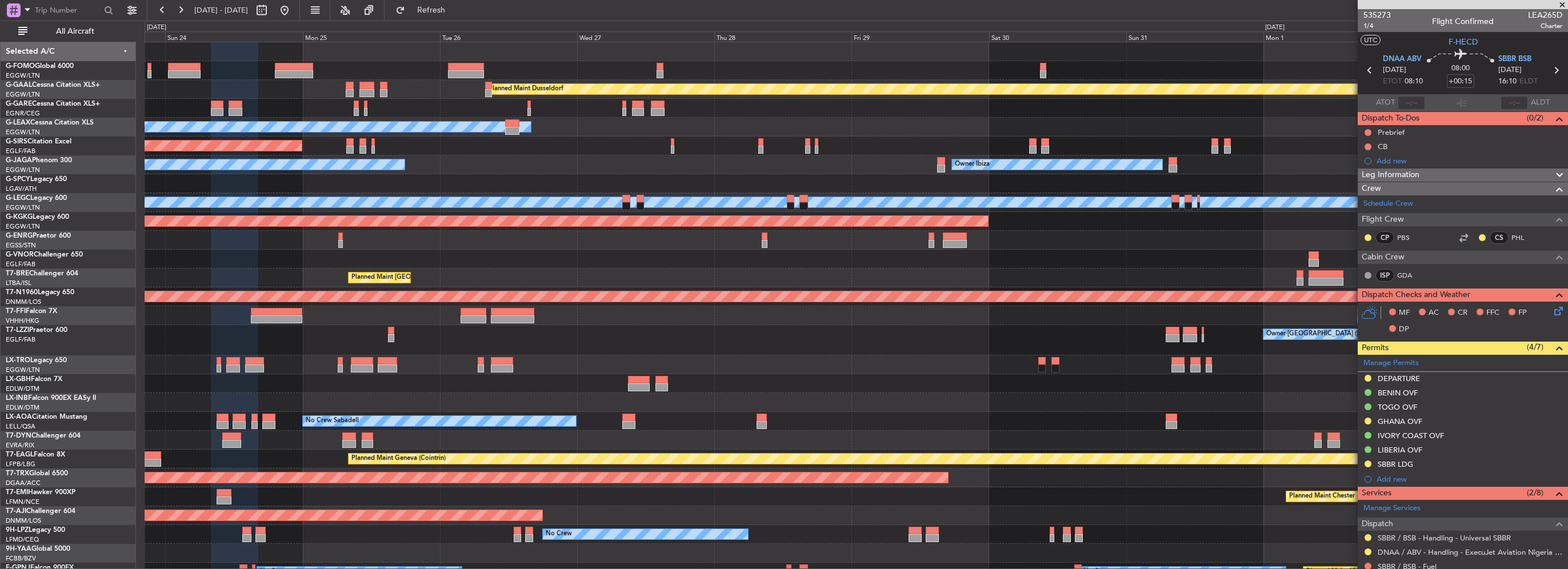
click at [864, 340] on div "Planned Maint Dusseldorf Owner Unplanned Maint [GEOGRAPHIC_DATA] ([GEOGRAPHIC_D…" at bounding box center [856, 359] width 1423 height 634
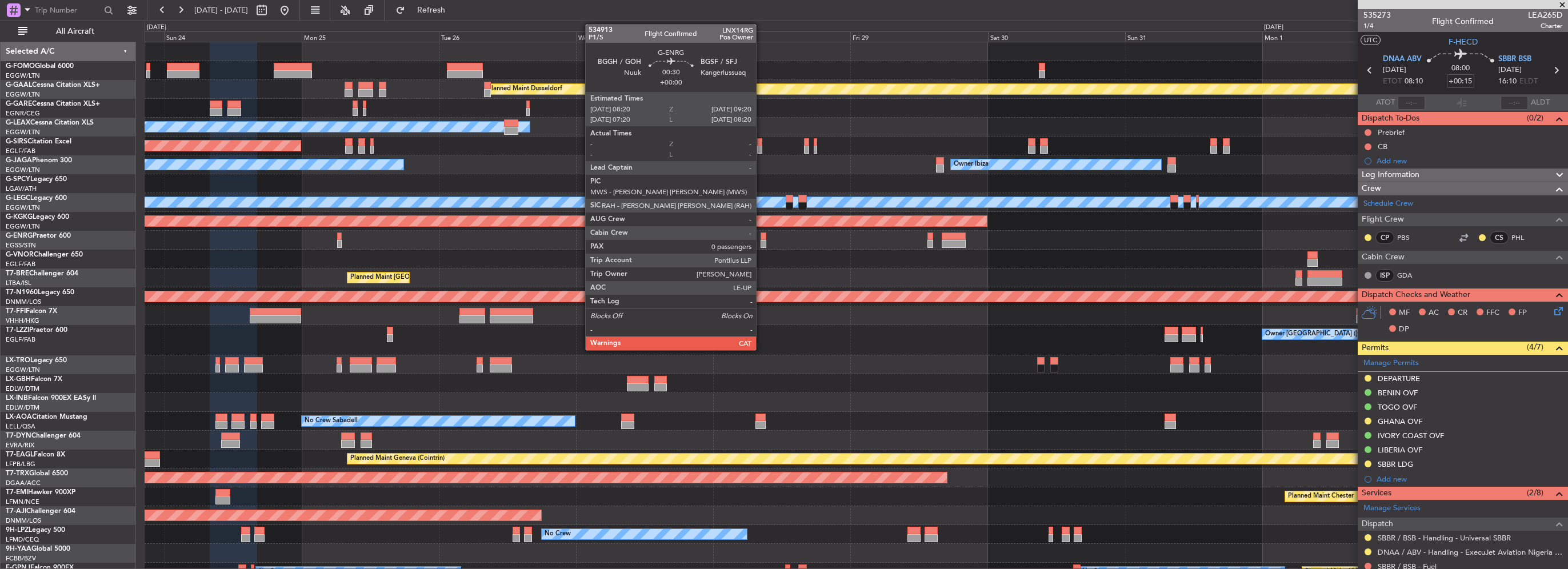
click at [761, 240] on div at bounding box center [764, 244] width 6 height 8
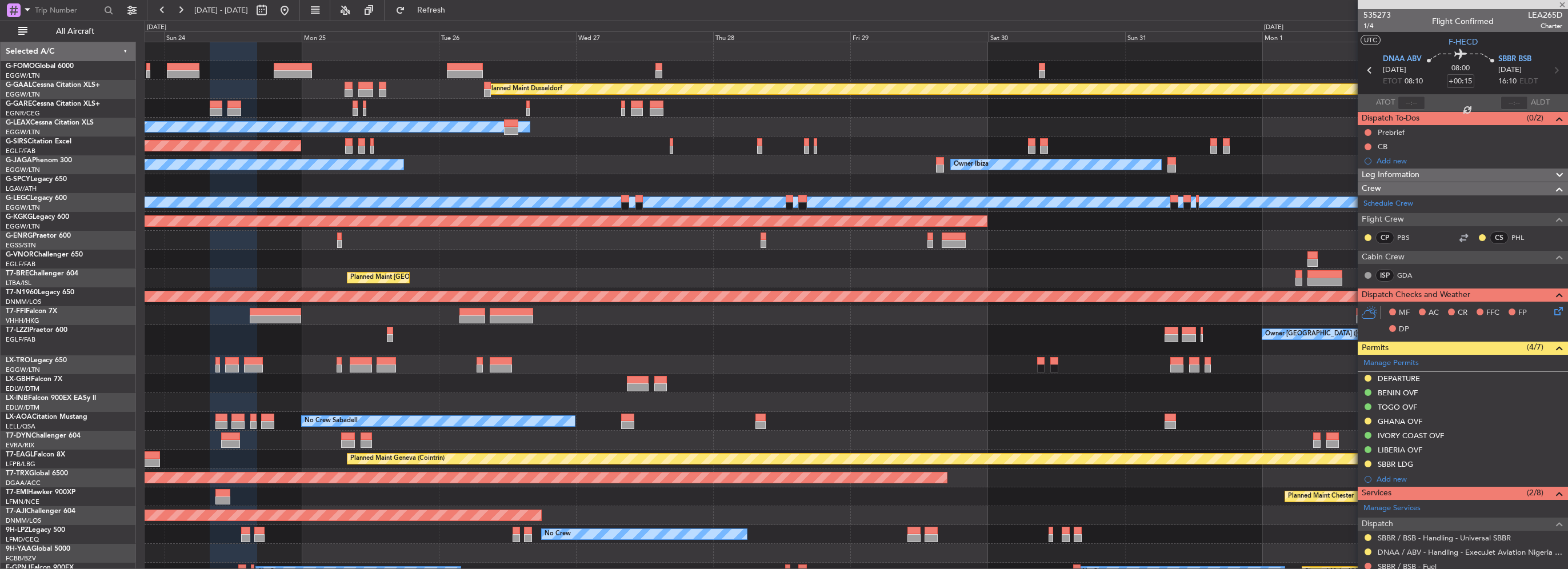
type input "0"
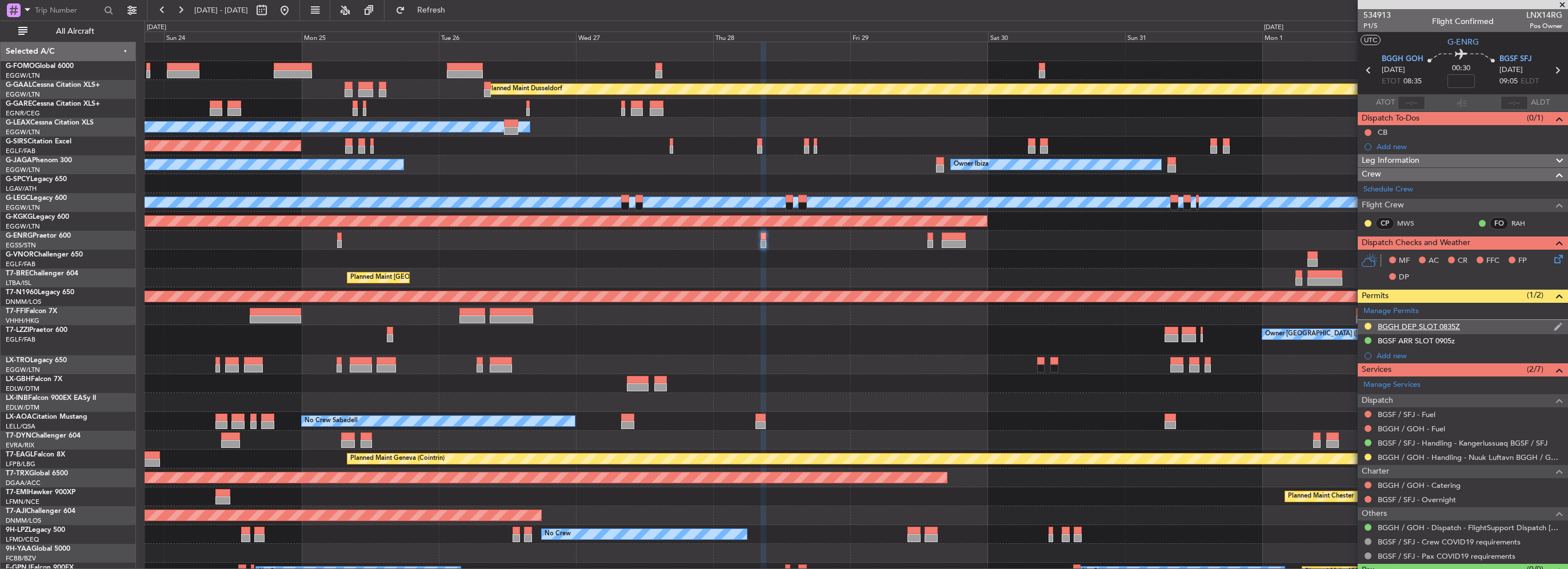
click at [1402, 325] on div "BGGH DEP SLOT 0835Z" at bounding box center [1419, 326] width 83 height 10
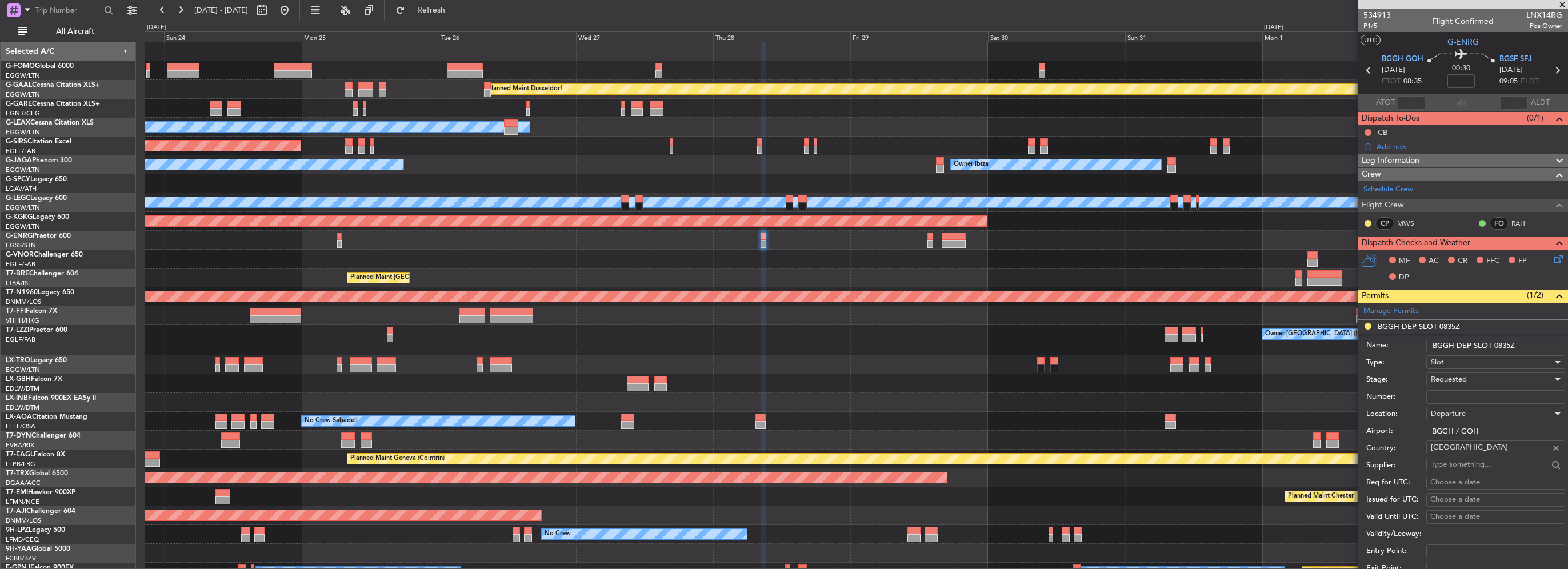
drag, startPoint x: 1510, startPoint y: 345, endPoint x: 1502, endPoint y: 345, distance: 8.0
click at [1502, 345] on input "BGGH DEP SLOT 0835Z" at bounding box center [1496, 346] width 139 height 14
type input "BGGH DEP SLOT 0820Z"
click at [1451, 381] on span "Requested" at bounding box center [1449, 379] width 36 height 10
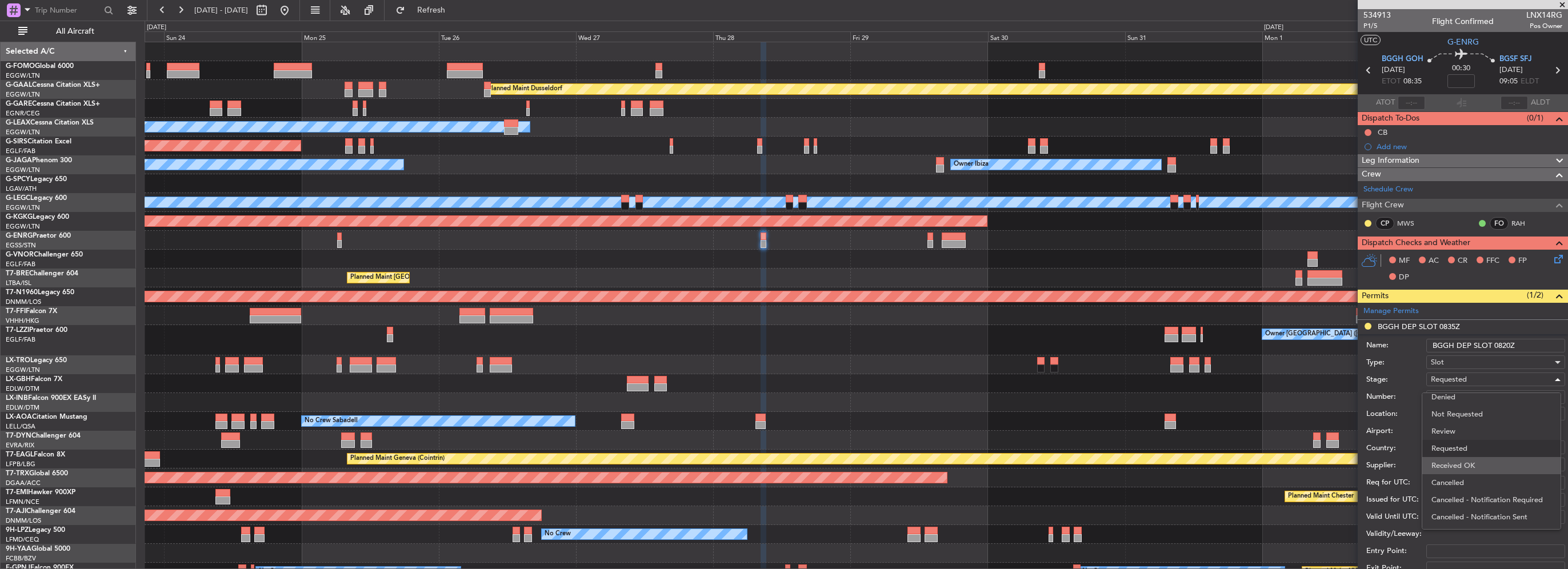
click at [1464, 466] on span "Received OK" at bounding box center [1491, 465] width 120 height 17
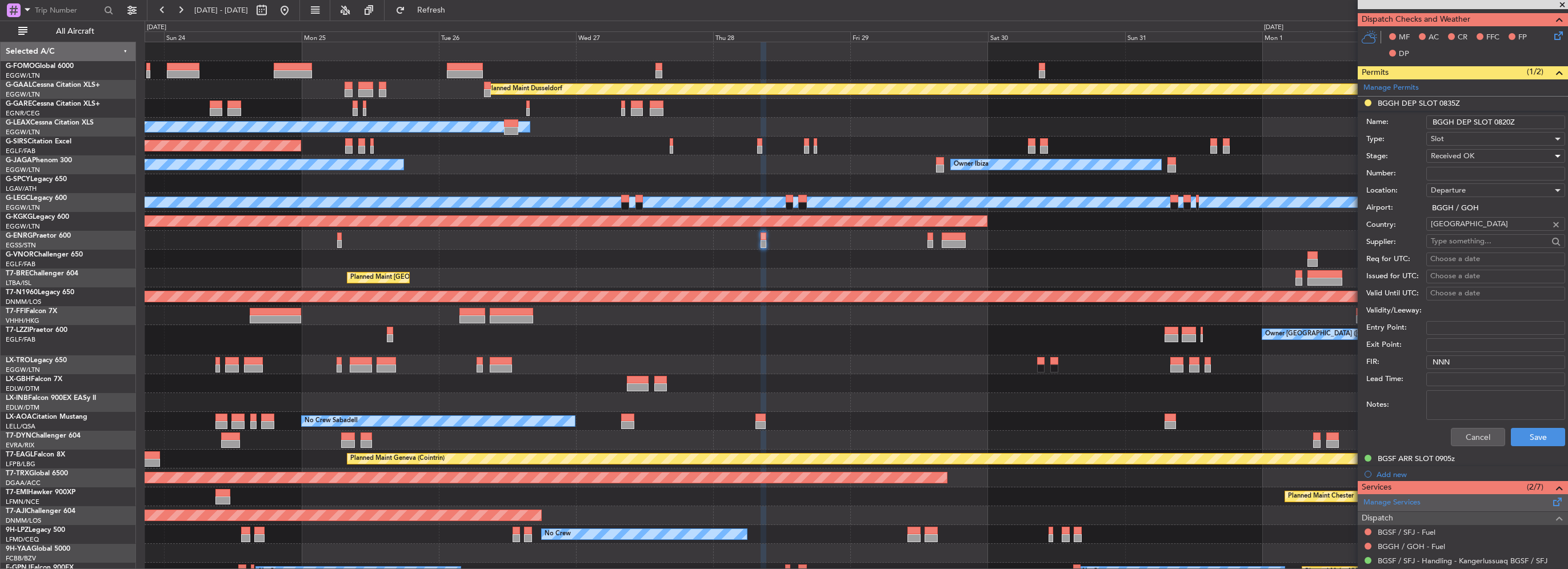
scroll to position [286, 0]
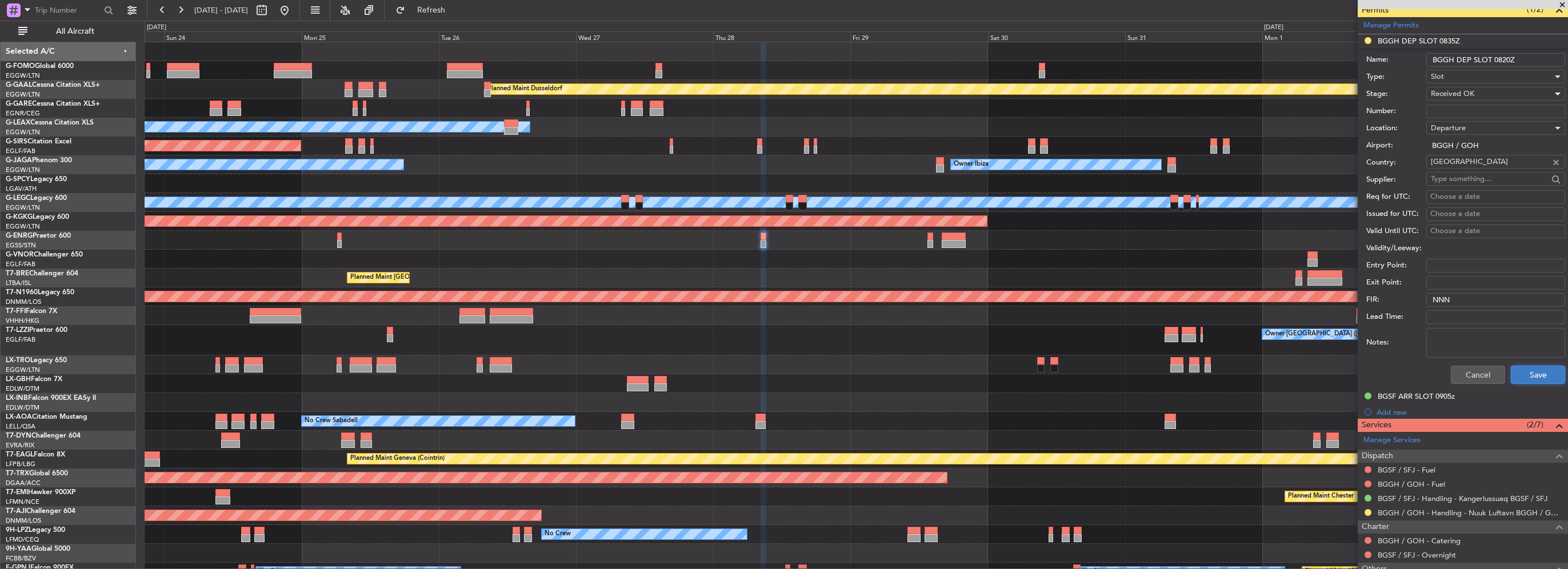
click at [1541, 369] on button "Save" at bounding box center [1538, 375] width 54 height 18
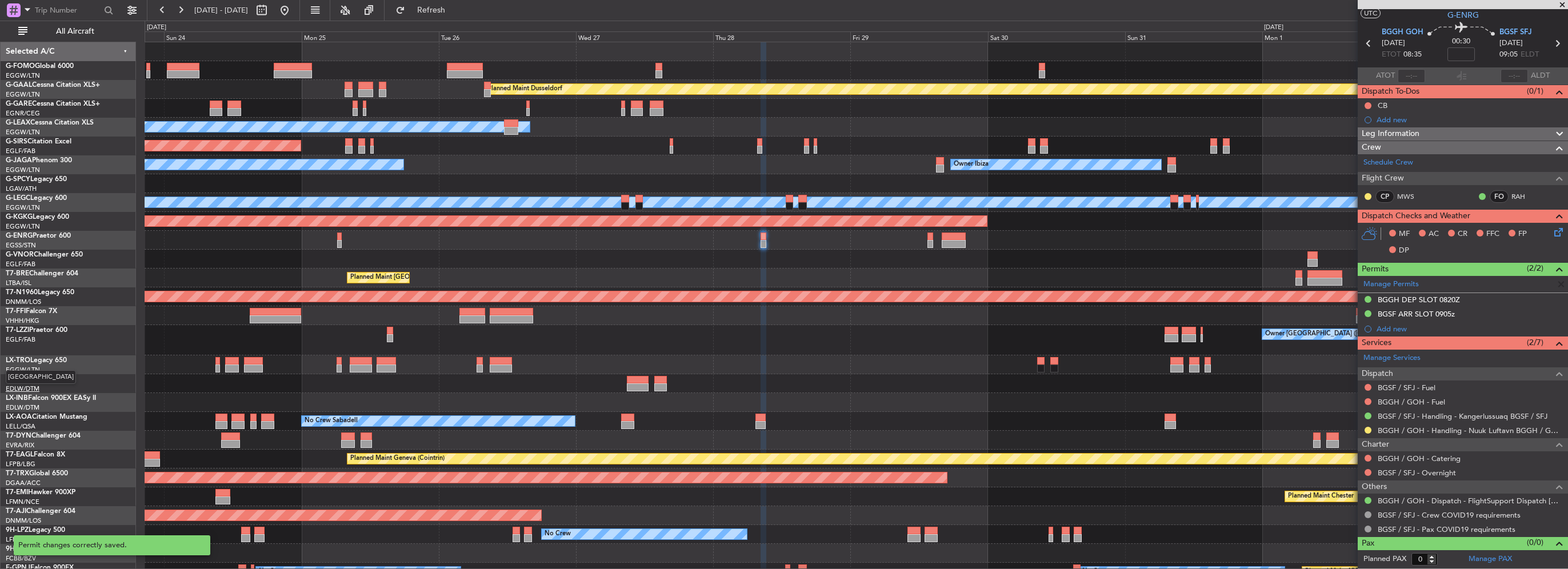
scroll to position [25, 0]
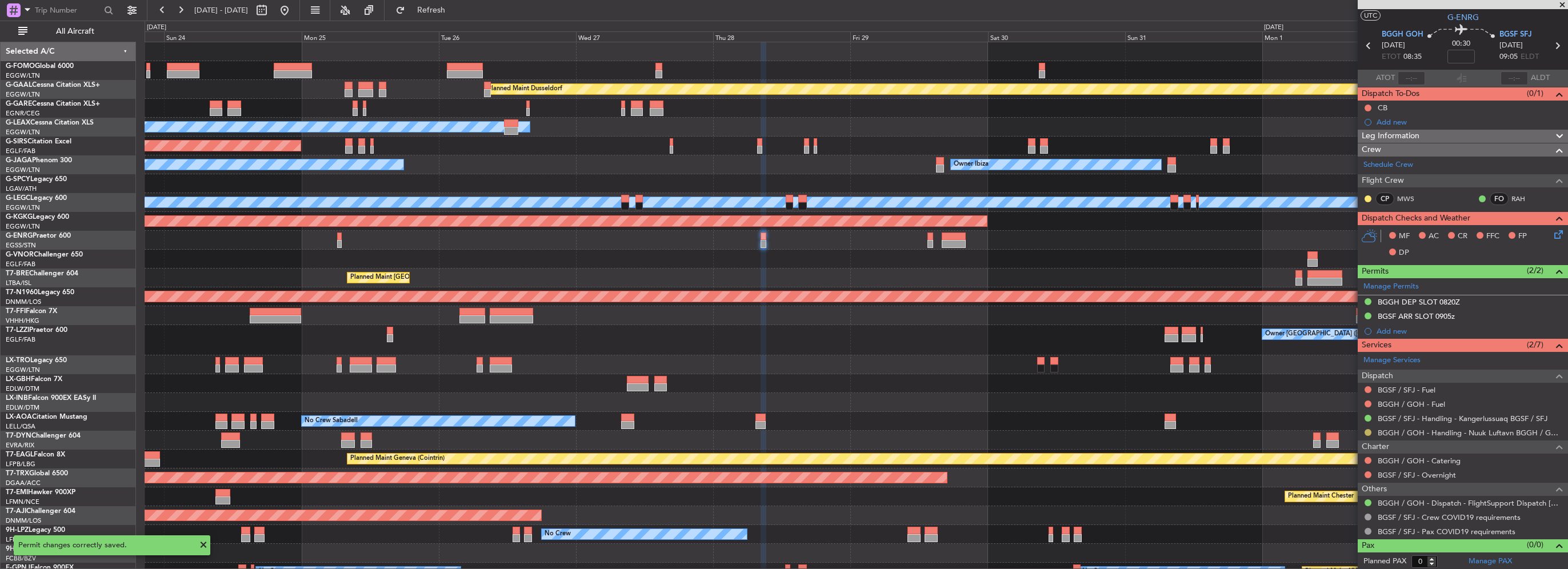
click at [1366, 431] on button at bounding box center [1368, 432] width 7 height 7
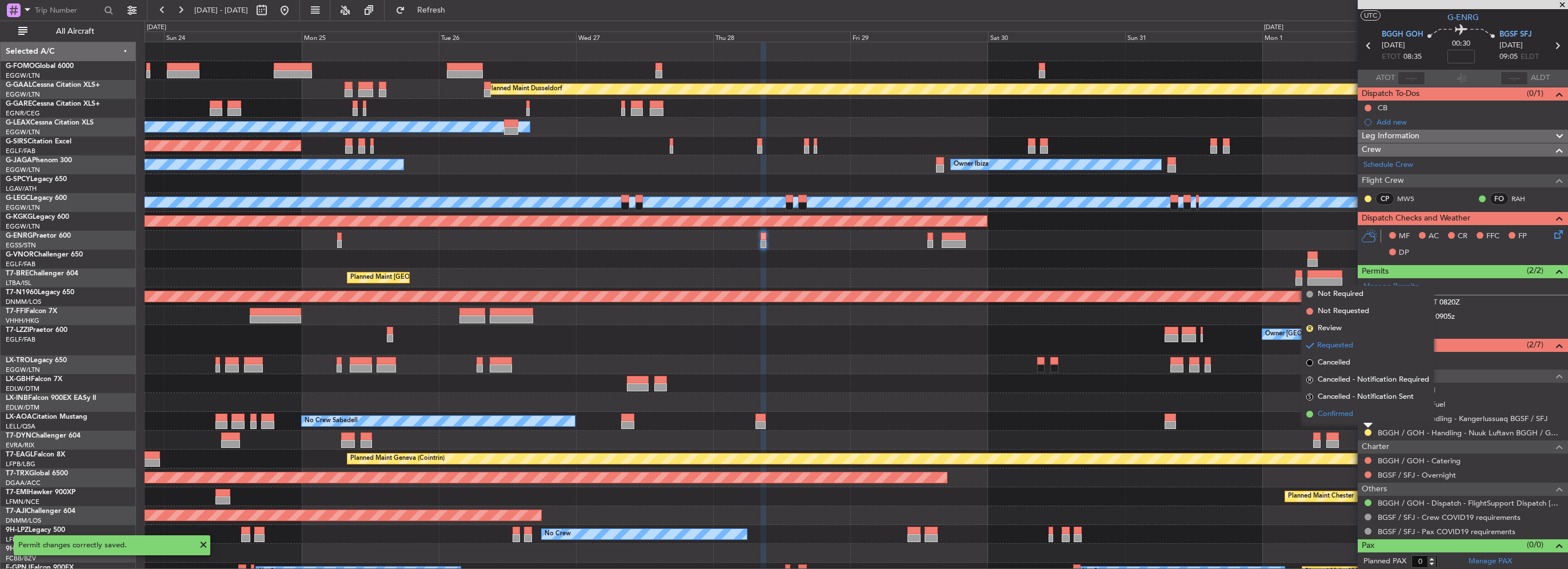
click at [1343, 412] on span "Confirmed" at bounding box center [1336, 414] width 36 height 11
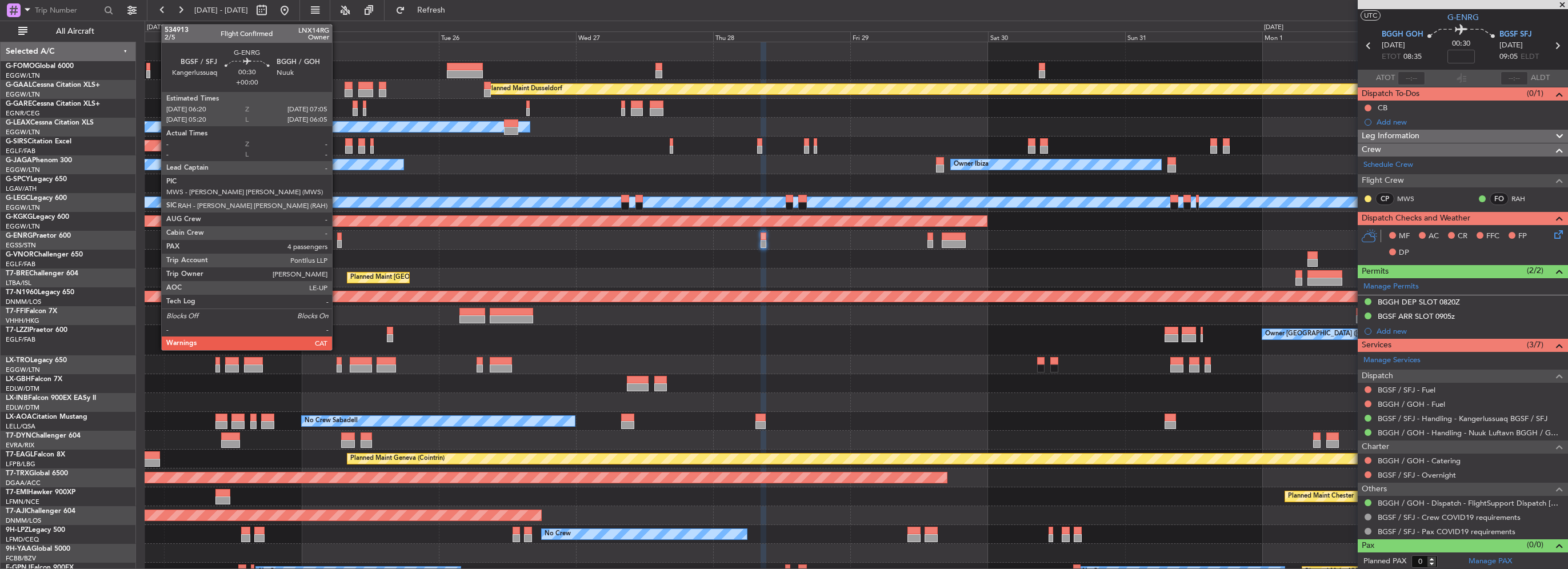
click at [337, 242] on div at bounding box center [339, 244] width 4 height 8
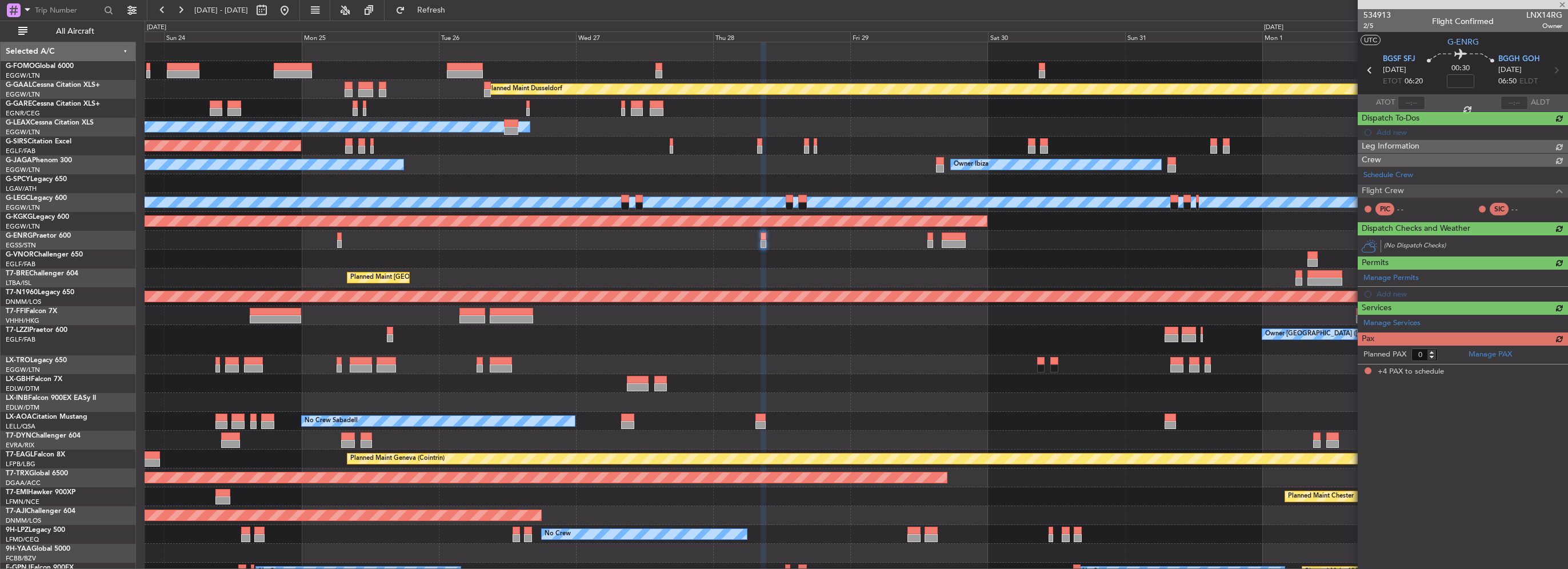
type input "4"
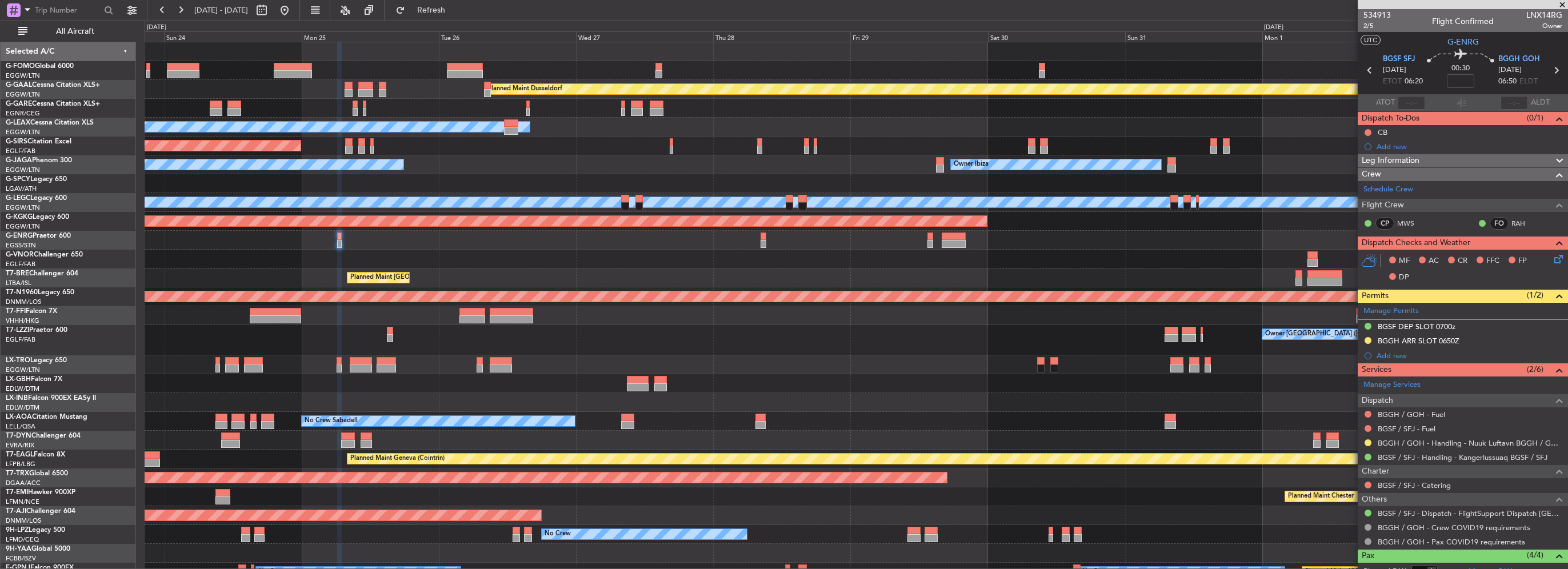
click at [1462, 345] on div "BGGH ARR SLOT 0650Z" at bounding box center [1463, 341] width 210 height 14
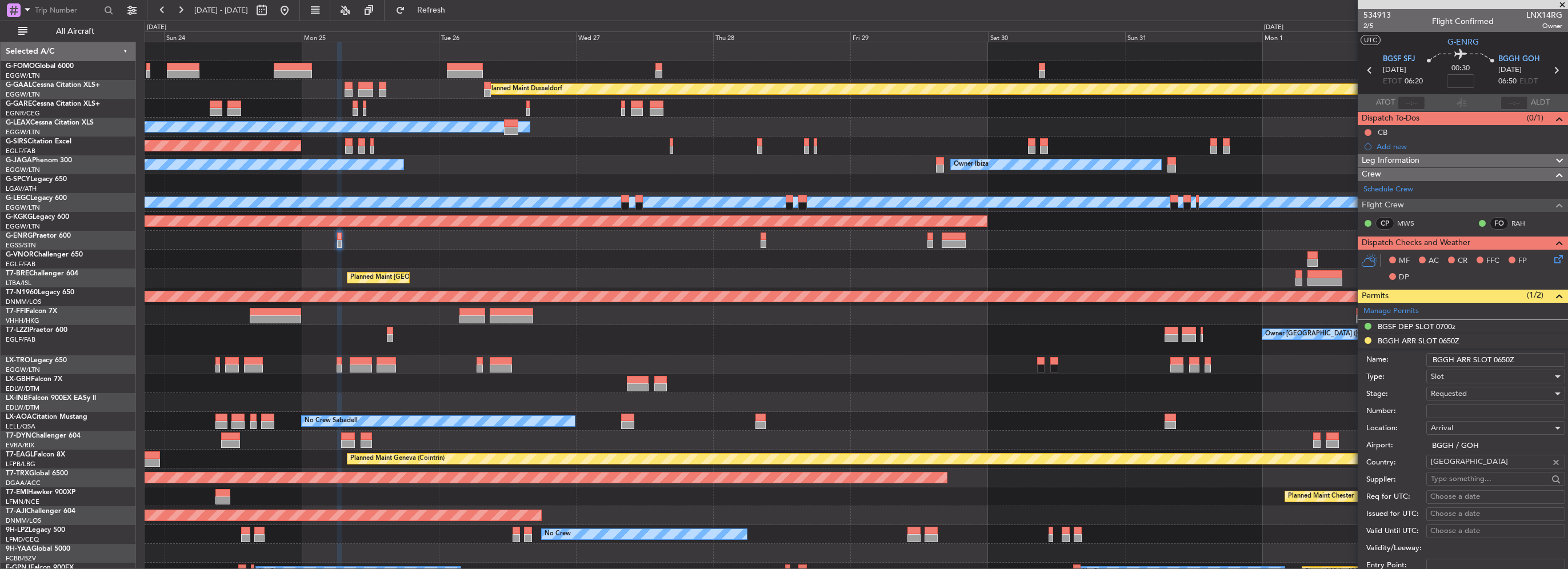
drag, startPoint x: 1508, startPoint y: 358, endPoint x: 1496, endPoint y: 358, distance: 12.0
click at [1496, 358] on input "BGGH ARR SLOT 0650Z" at bounding box center [1496, 360] width 139 height 14
type input "BGGH ARR SLOT 0700Z"
click at [1457, 393] on span "Requested" at bounding box center [1449, 394] width 36 height 10
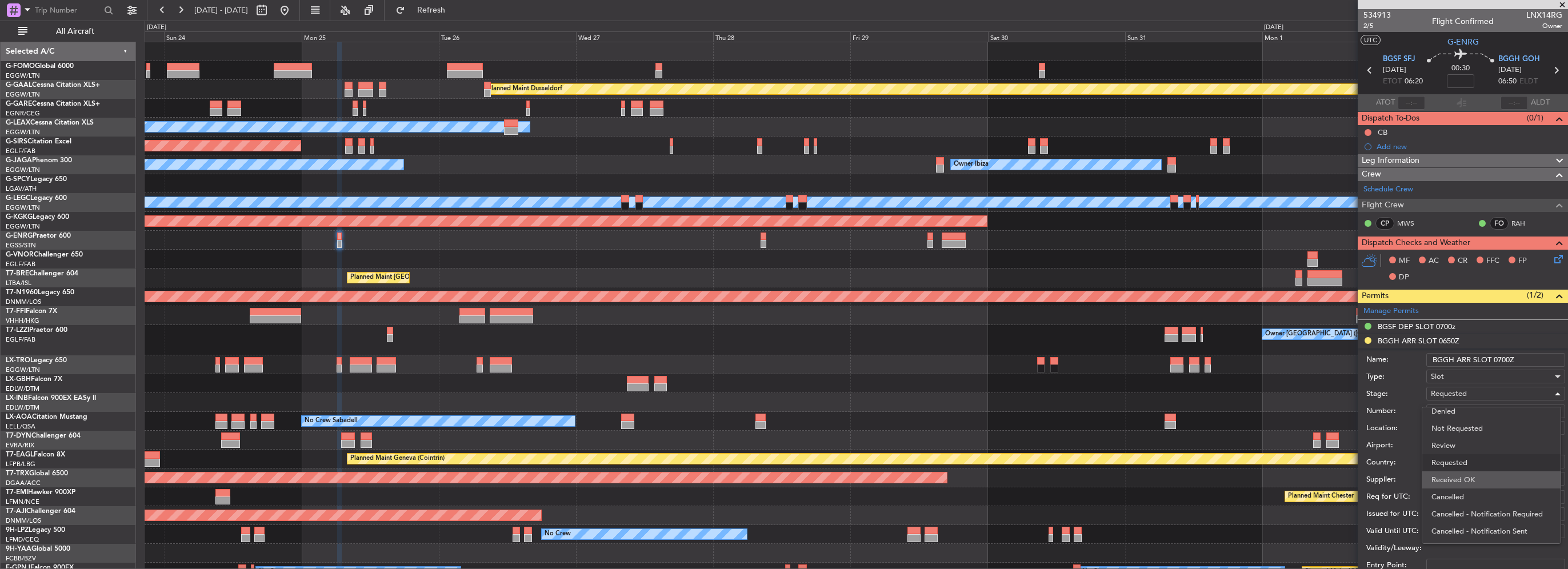
click at [1491, 479] on span "Received OK" at bounding box center [1491, 479] width 120 height 17
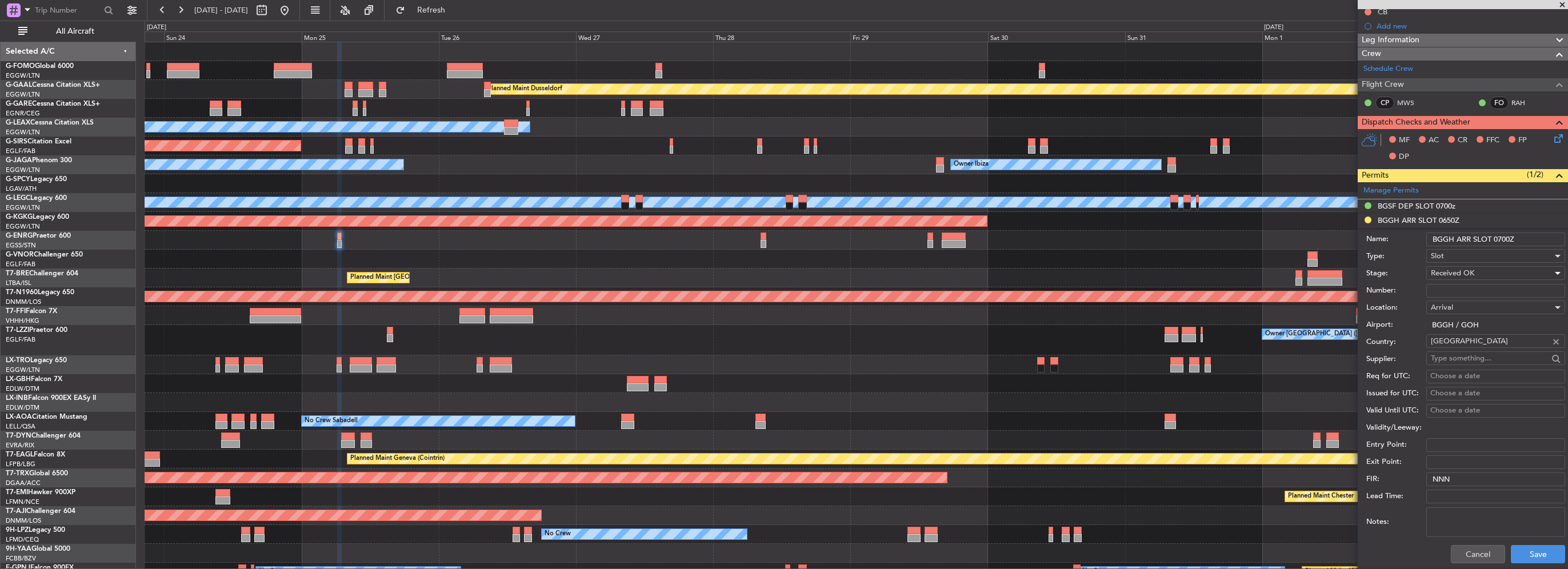
scroll to position [171, 0]
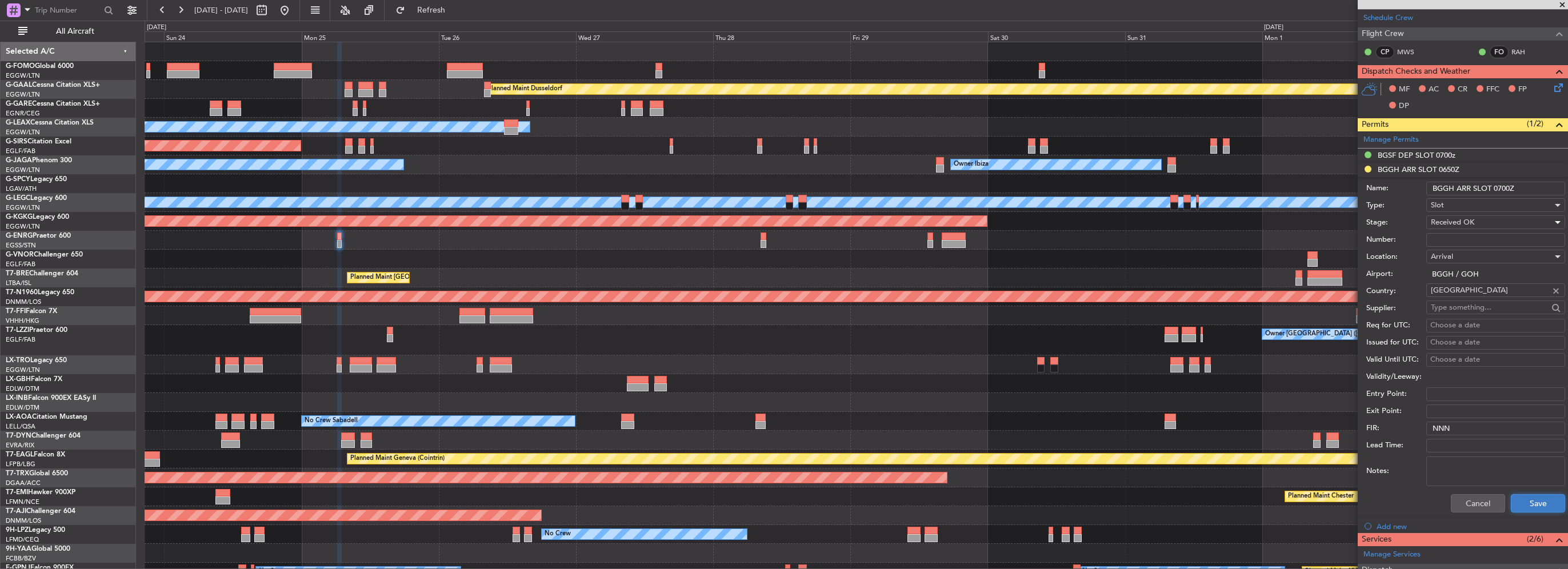
click at [1532, 504] on button "Save" at bounding box center [1538, 503] width 54 height 18
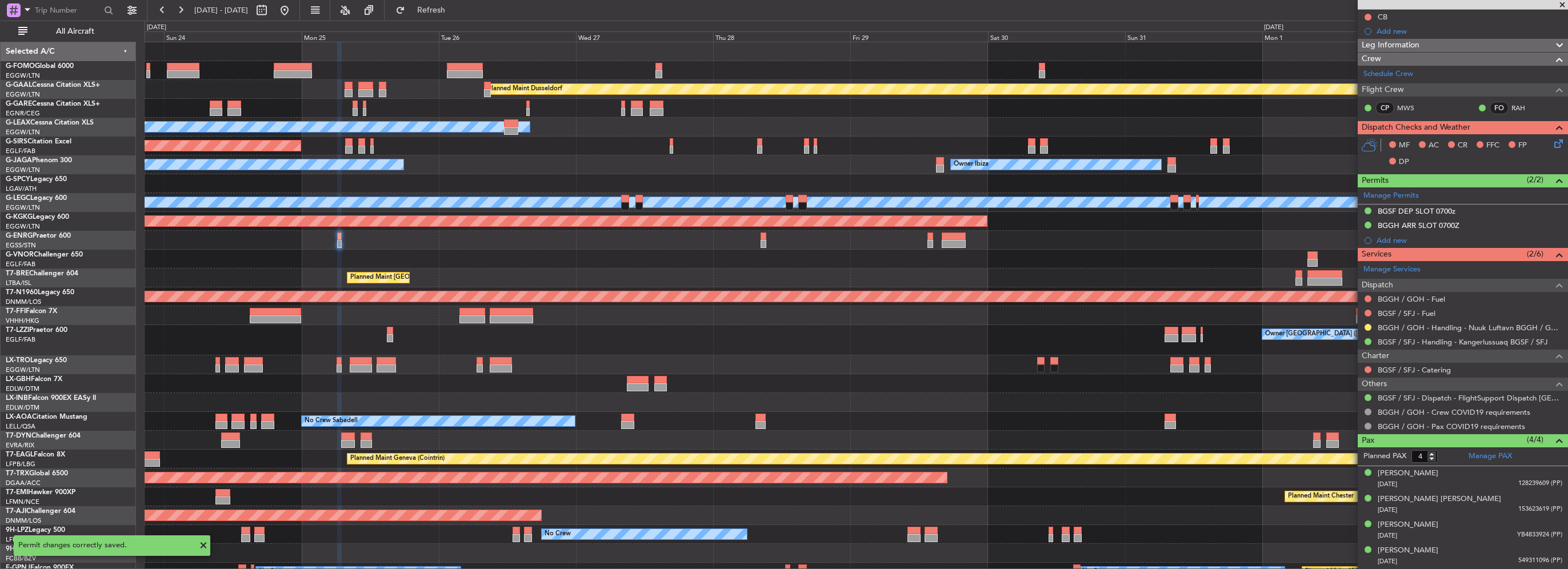
scroll to position [113, 0]
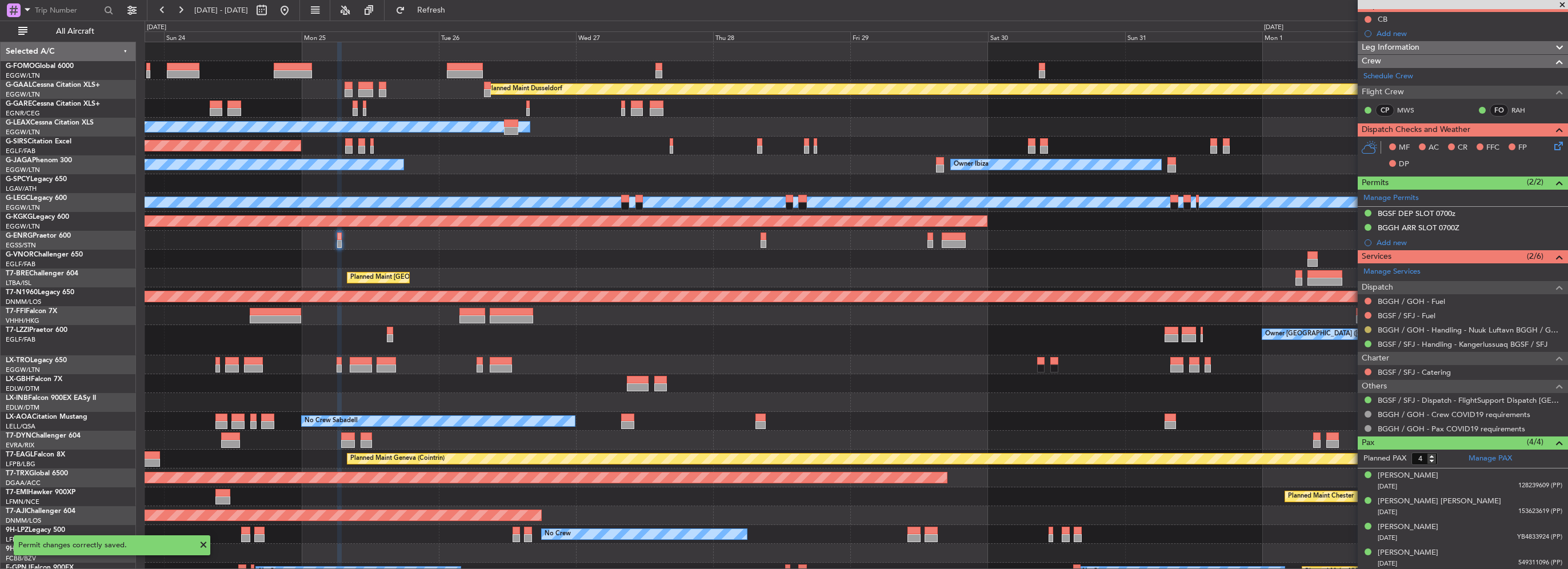
click at [1367, 328] on button at bounding box center [1368, 330] width 7 height 7
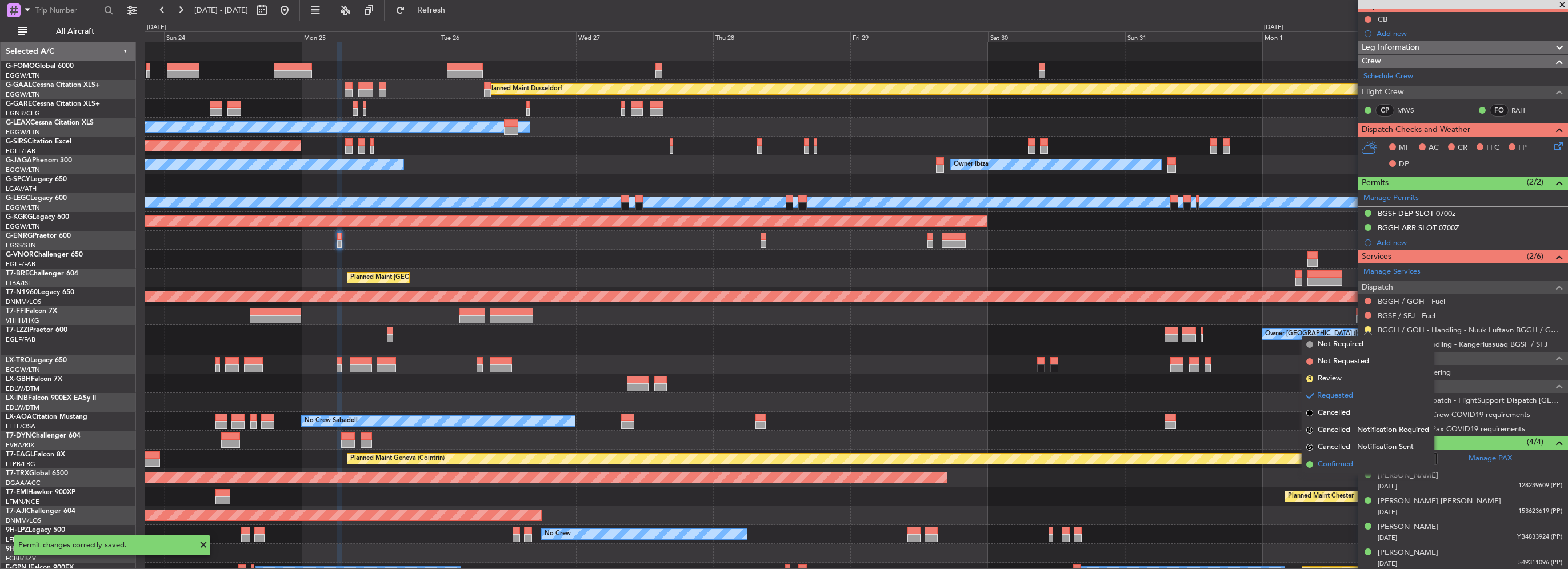
click at [1355, 462] on li "Confirmed" at bounding box center [1368, 464] width 132 height 17
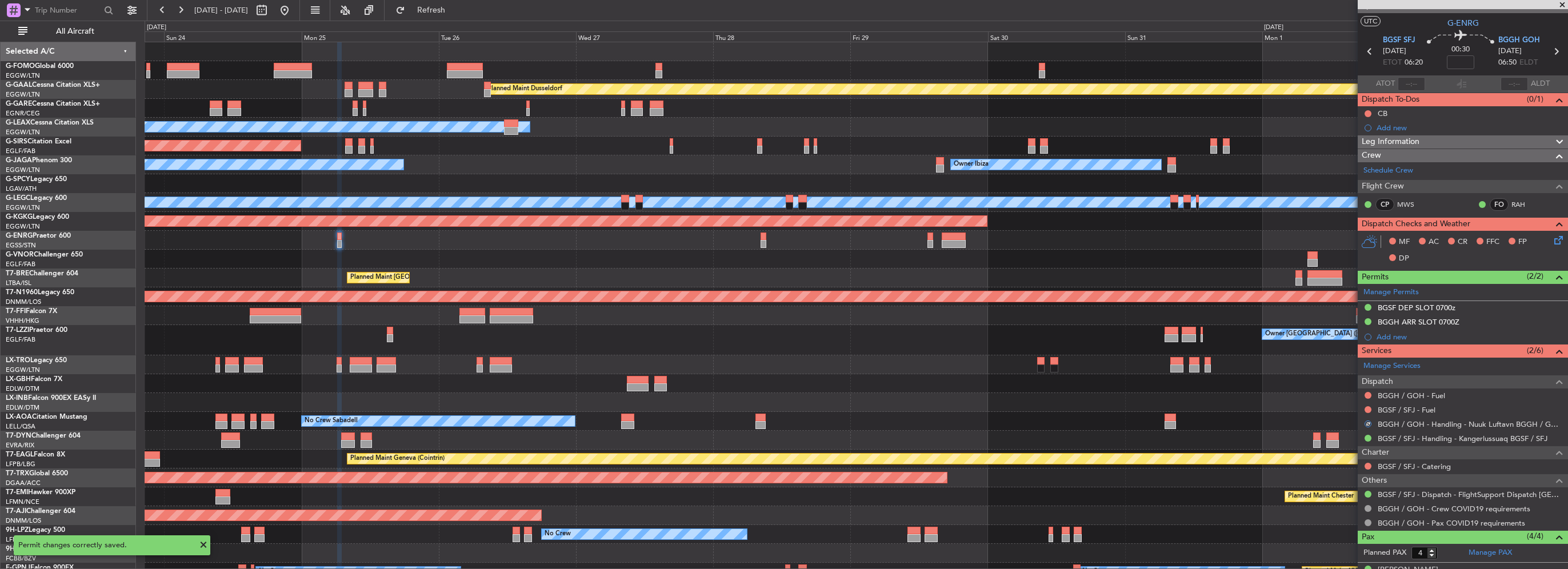
scroll to position [0, 0]
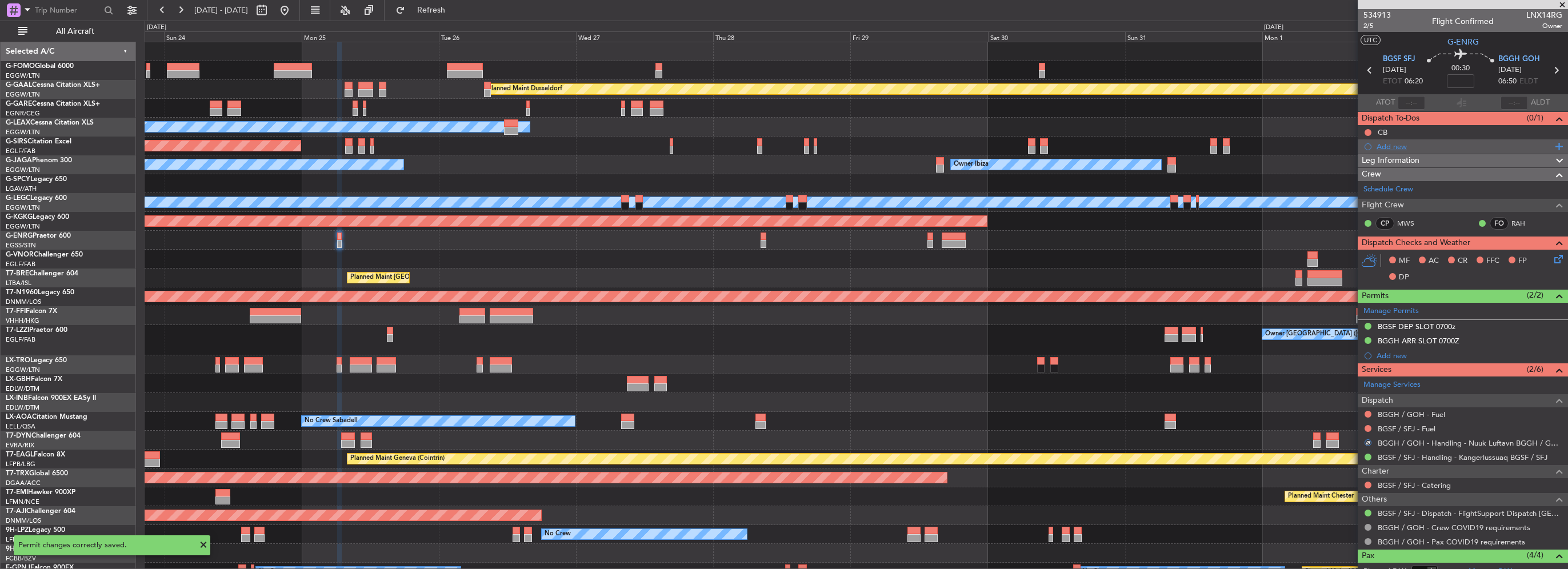
click at [1407, 147] on div "Add new" at bounding box center [1464, 146] width 175 height 10
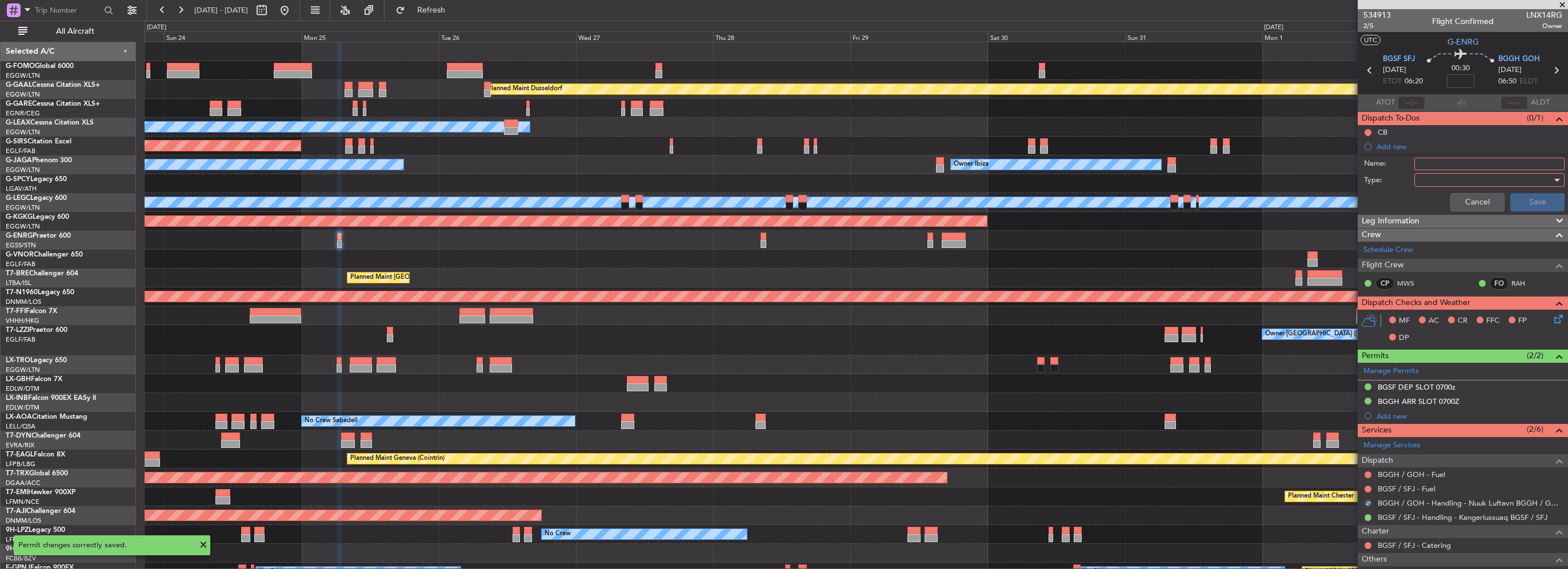
click at [1447, 157] on input "Name:" at bounding box center [1489, 164] width 151 height 13
type input "0700Z EARLIEST BGGH DEP"
click at [1444, 180] on div at bounding box center [1485, 180] width 133 height 17
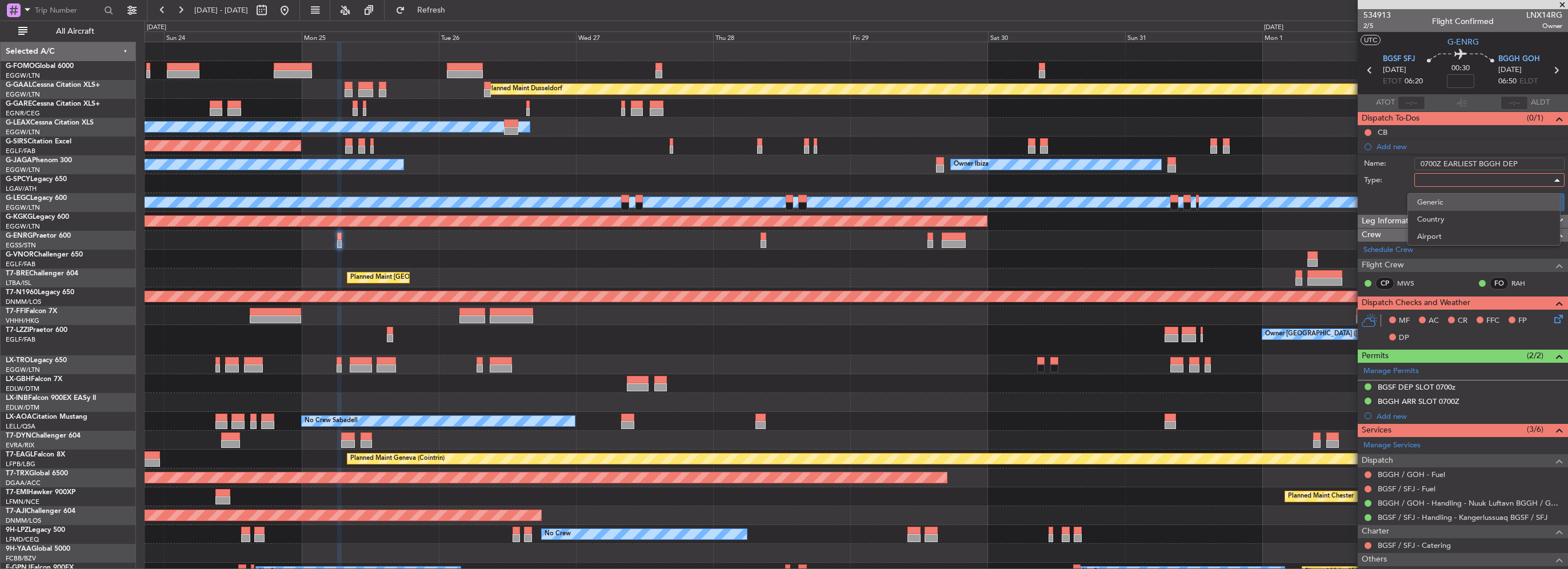
click at [1449, 204] on span "Generic" at bounding box center [1484, 202] width 134 height 17
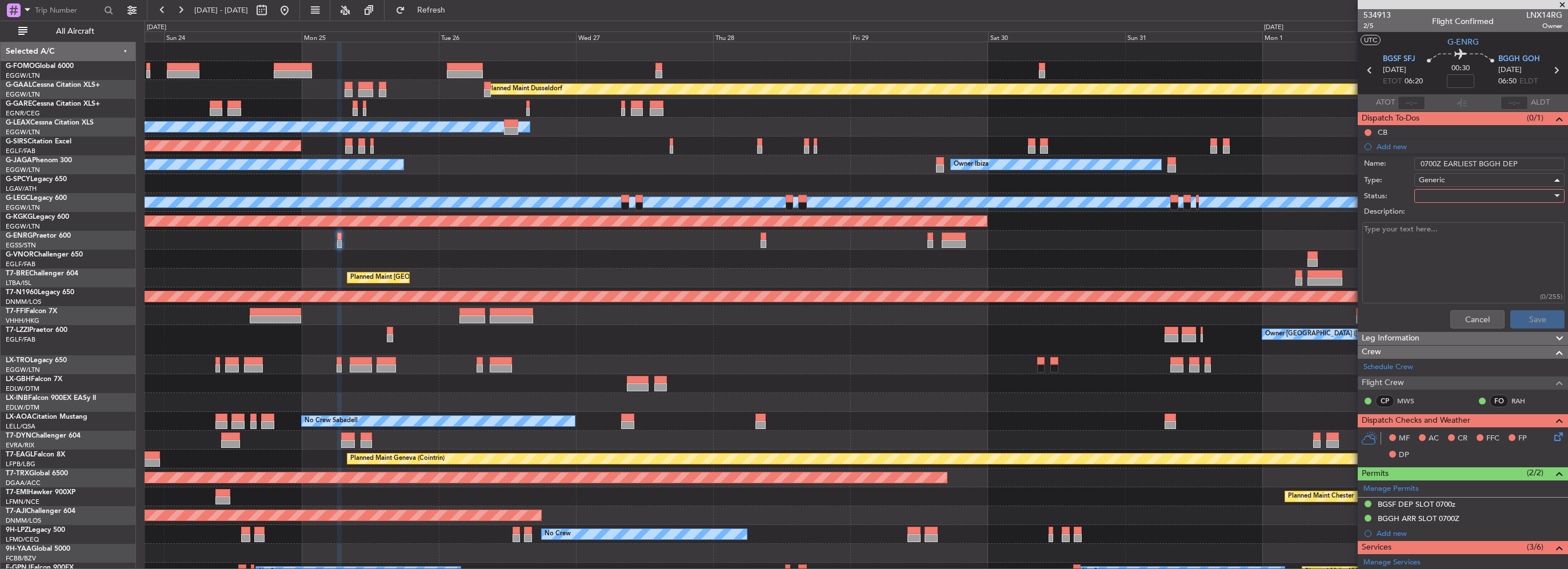
click at [1440, 193] on div at bounding box center [1485, 196] width 133 height 17
click at [1438, 239] on span "In Progress" at bounding box center [1484, 235] width 134 height 17
drag, startPoint x: 1552, startPoint y: 325, endPoint x: 1546, endPoint y: 322, distance: 6.7
click at [1551, 325] on button "Save" at bounding box center [1537, 319] width 54 height 18
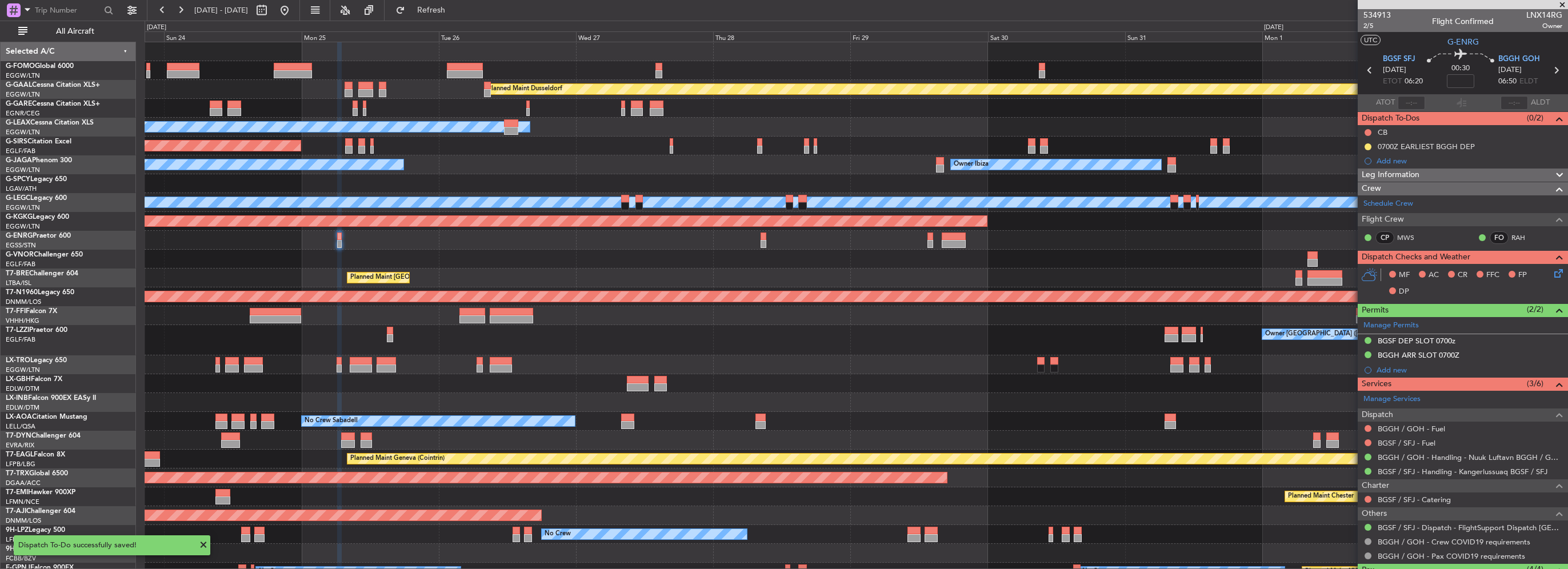
click at [944, 276] on div "Planned Maint Dusseldorf Owner Unplanned Maint [GEOGRAPHIC_DATA] ([GEOGRAPHIC_D…" at bounding box center [856, 359] width 1423 height 634
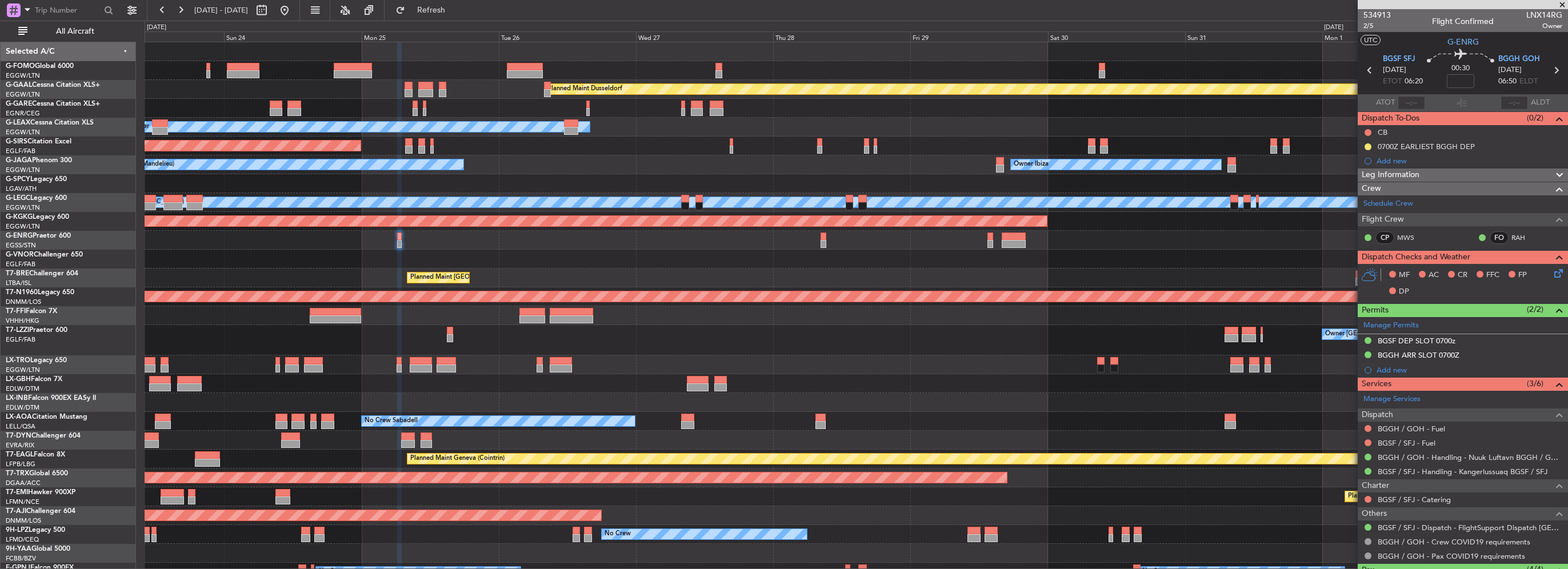
click at [495, 258] on div "Planned Maint Dusseldorf Owner Unplanned Maint [GEOGRAPHIC_DATA] ([GEOGRAPHIC_D…" at bounding box center [856, 359] width 1423 height 634
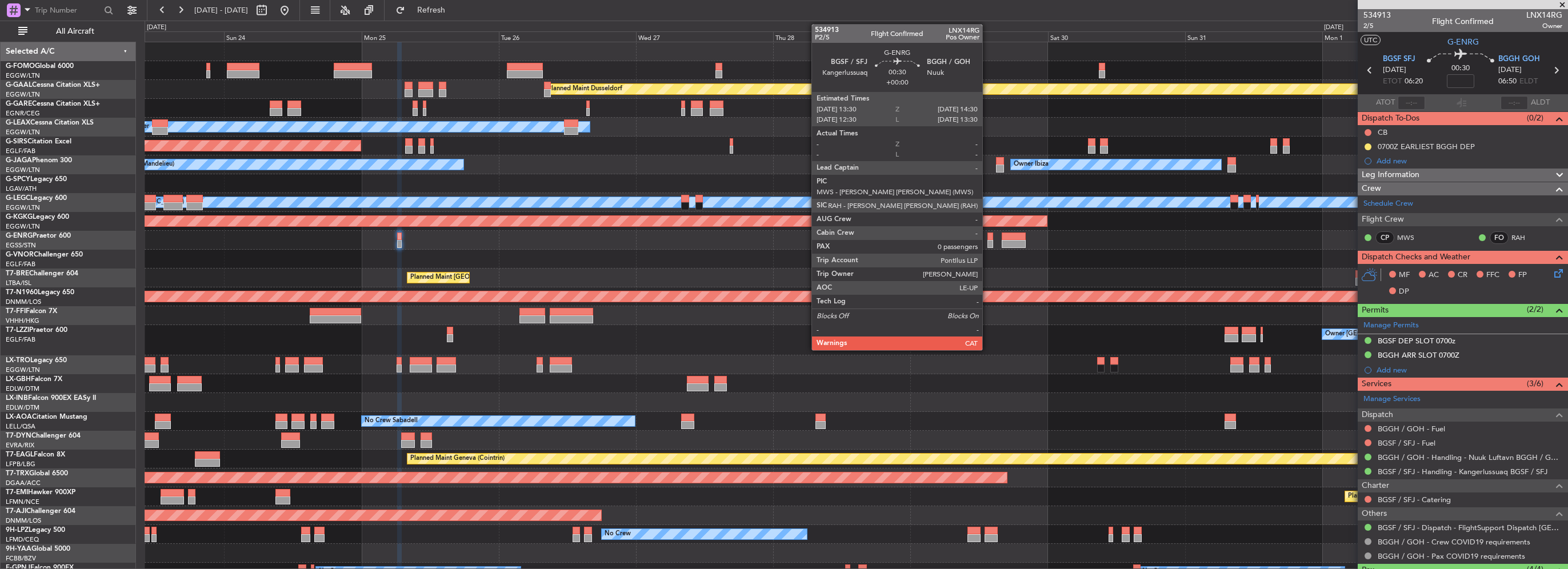
click at [988, 240] on div at bounding box center [991, 244] width 6 height 8
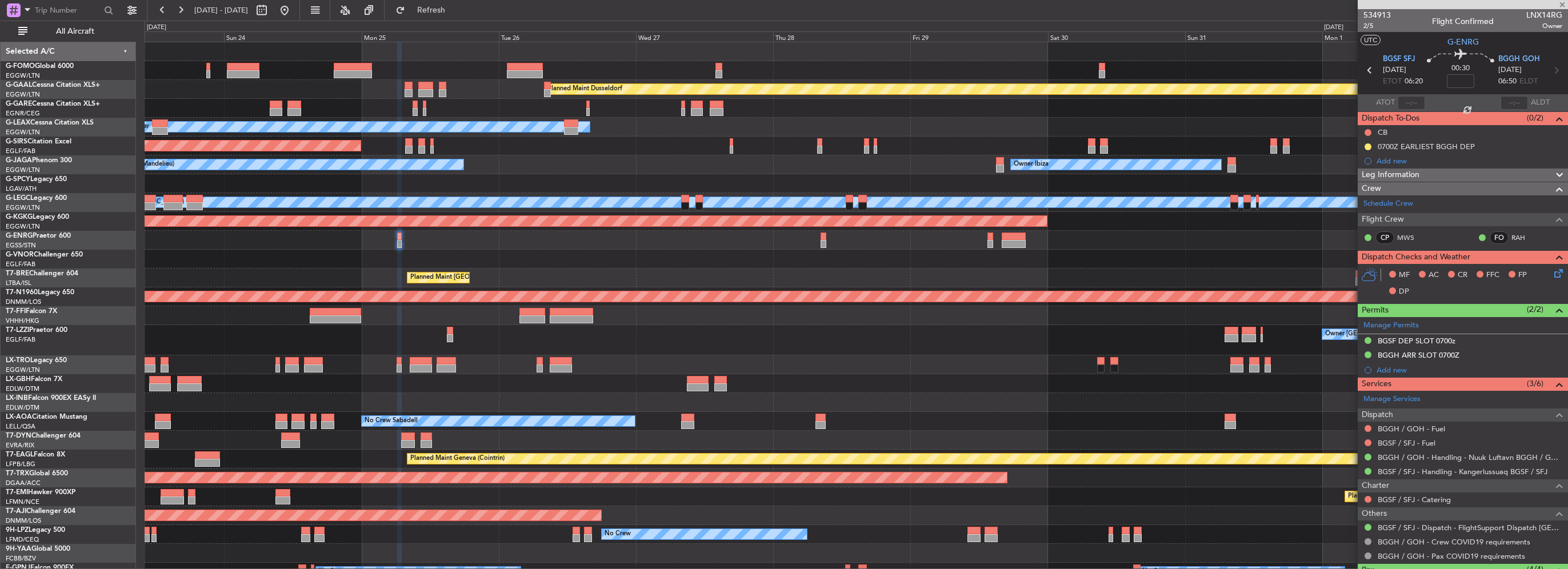
type input "0"
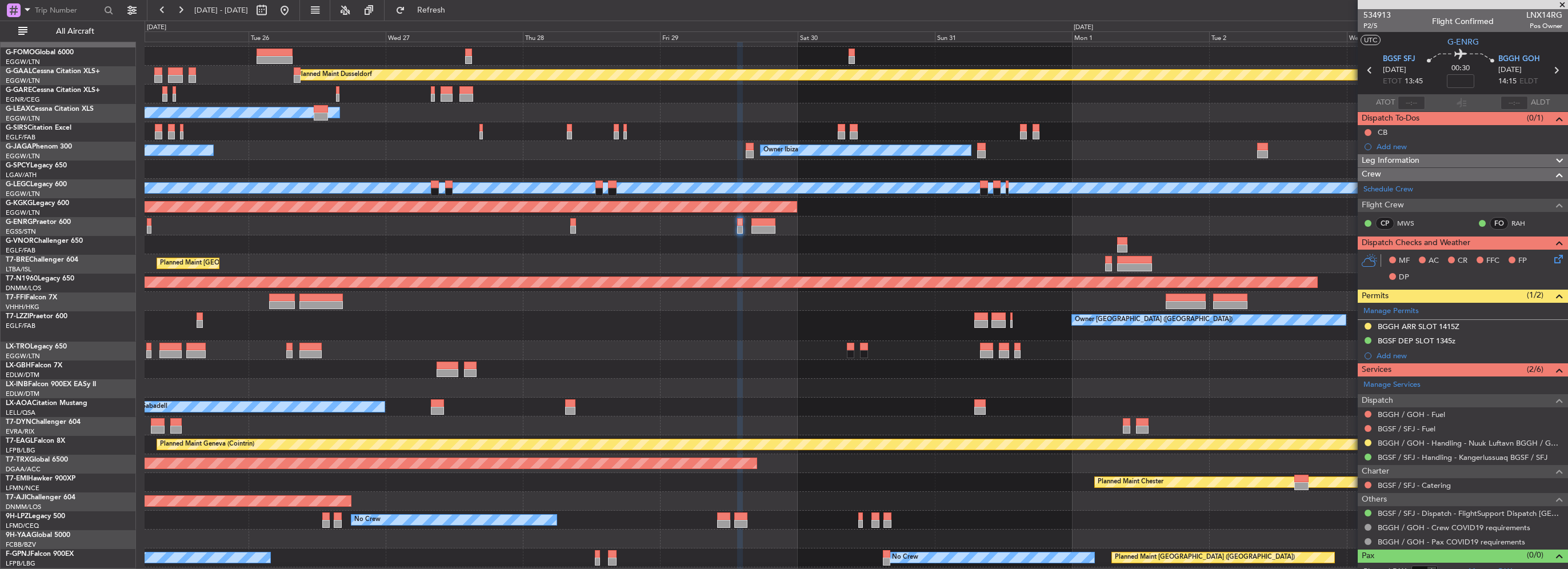
click at [796, 208] on div "AOG Maint [GEOGRAPHIC_DATA] (Ataturk)" at bounding box center [856, 207] width 1423 height 19
